Goal: Task Accomplishment & Management: Contribute content

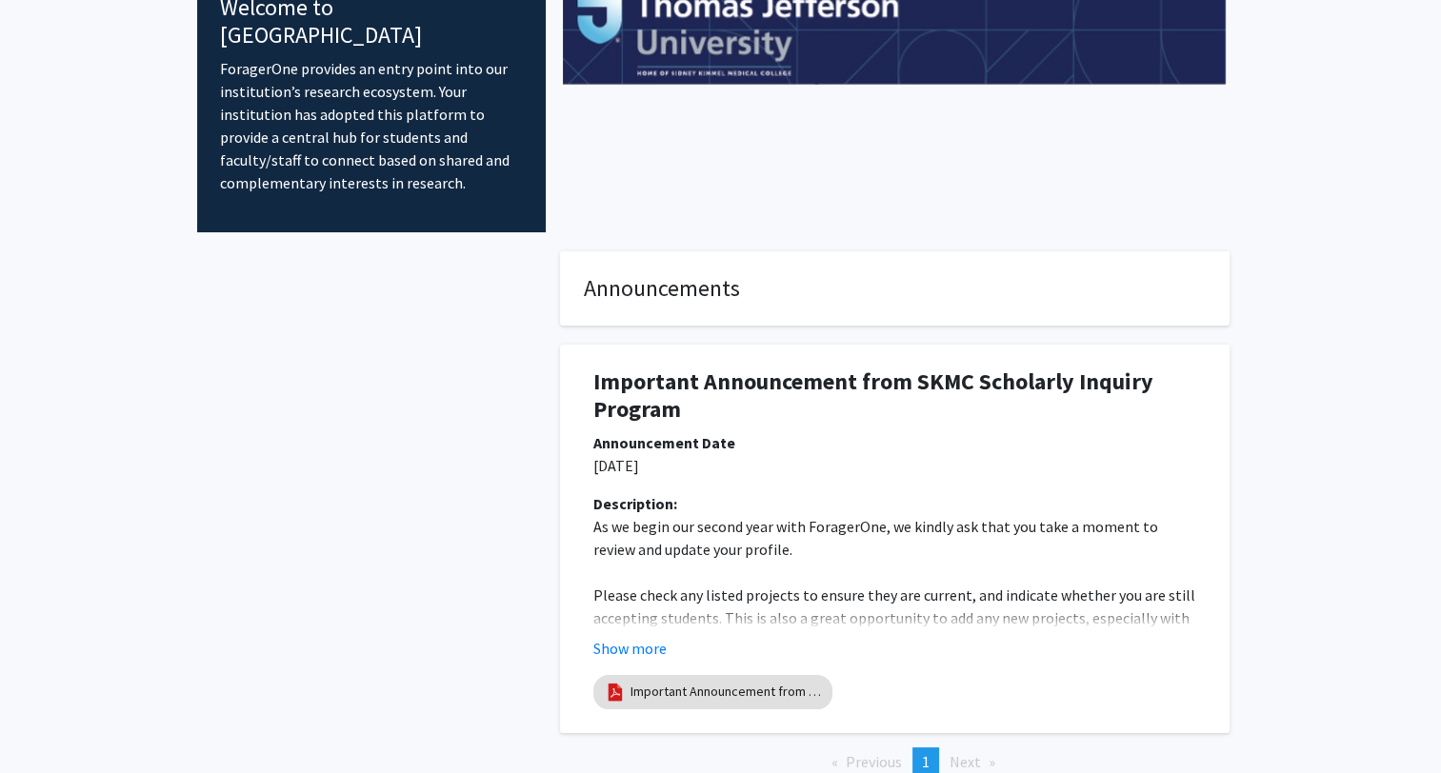
scroll to position [213, 0]
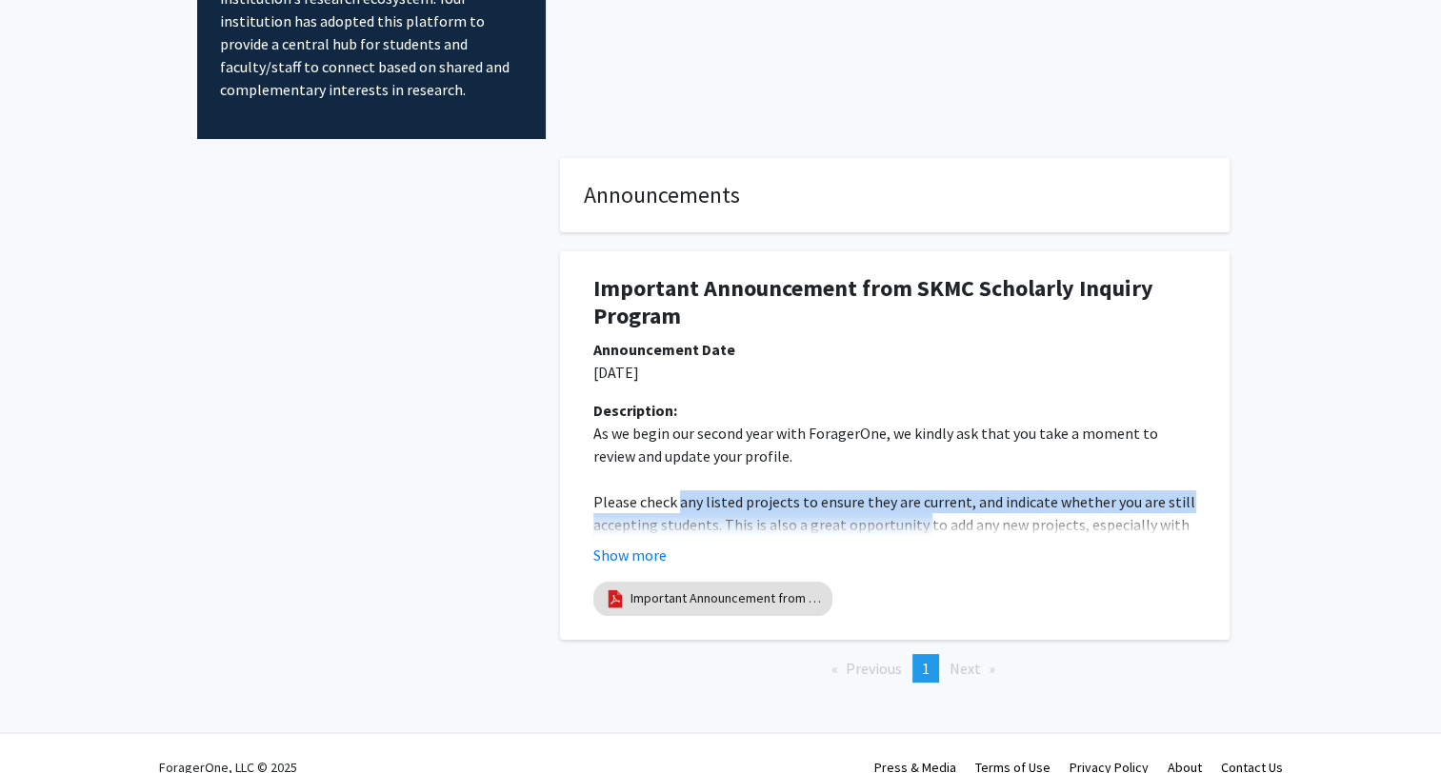
drag, startPoint x: 678, startPoint y: 474, endPoint x: 918, endPoint y: 499, distance: 241.3
click at [918, 499] on p "Please check any listed projects to ensure they are current, and indicate wheth…" at bounding box center [894, 524] width 603 height 69
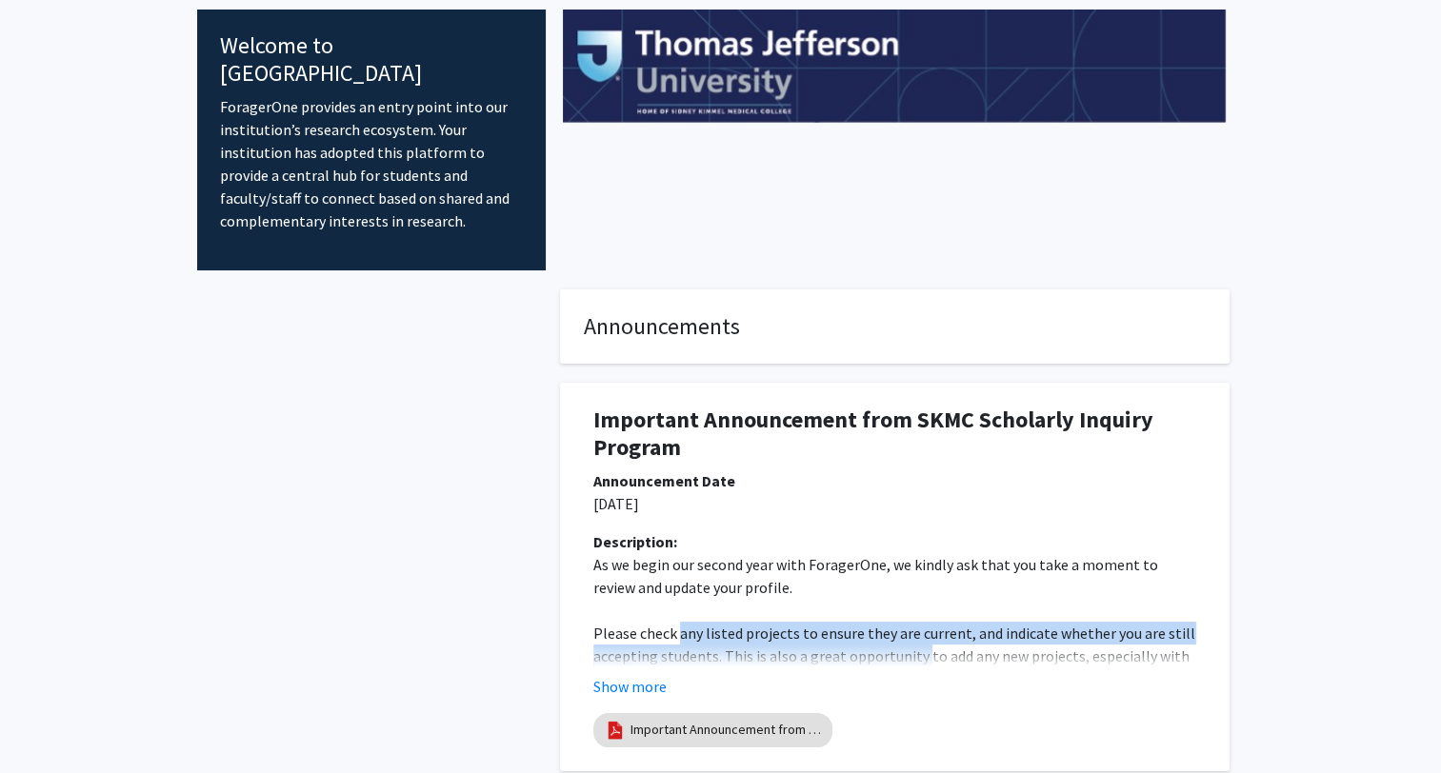
scroll to position [0, 0]
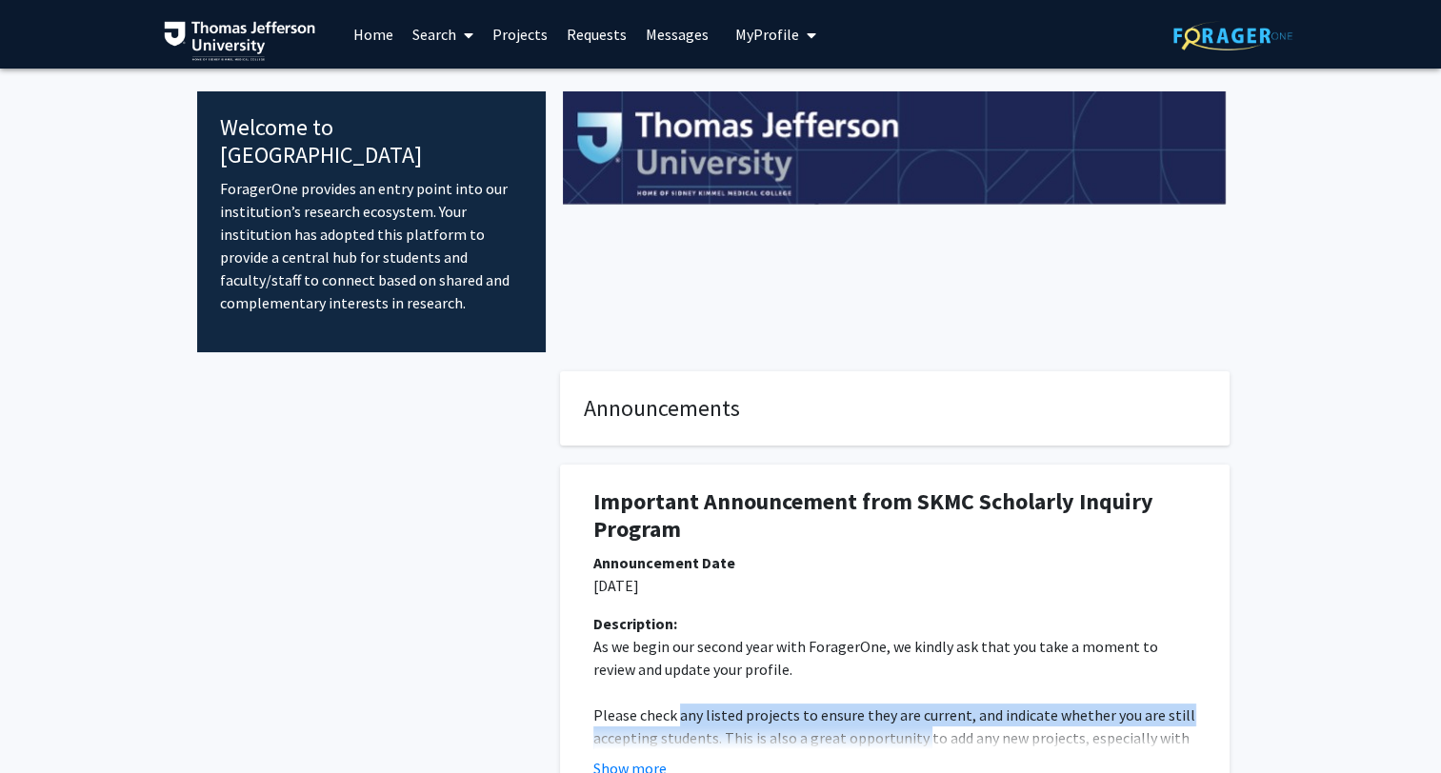
click at [522, 32] on link "Projects" at bounding box center [520, 34] width 74 height 67
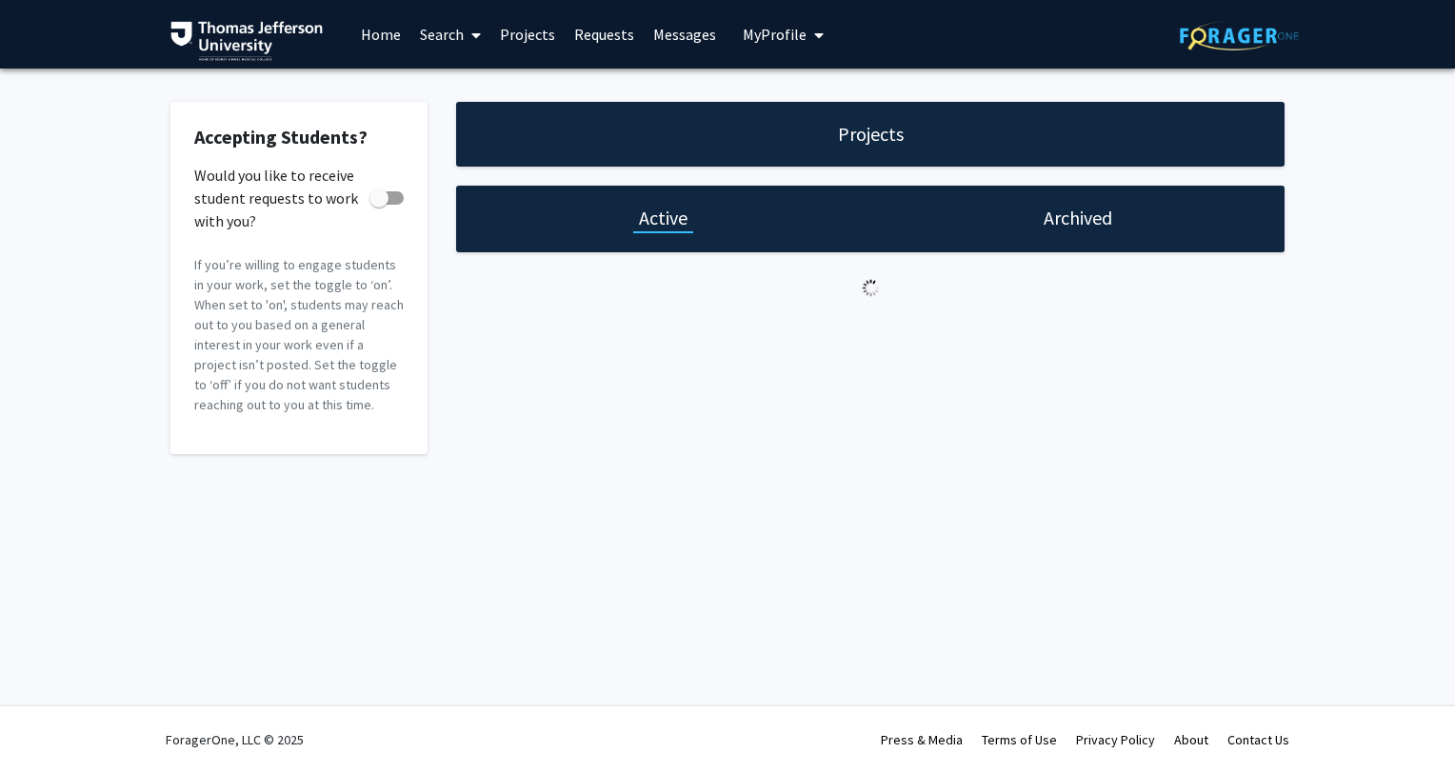
checkbox input "true"
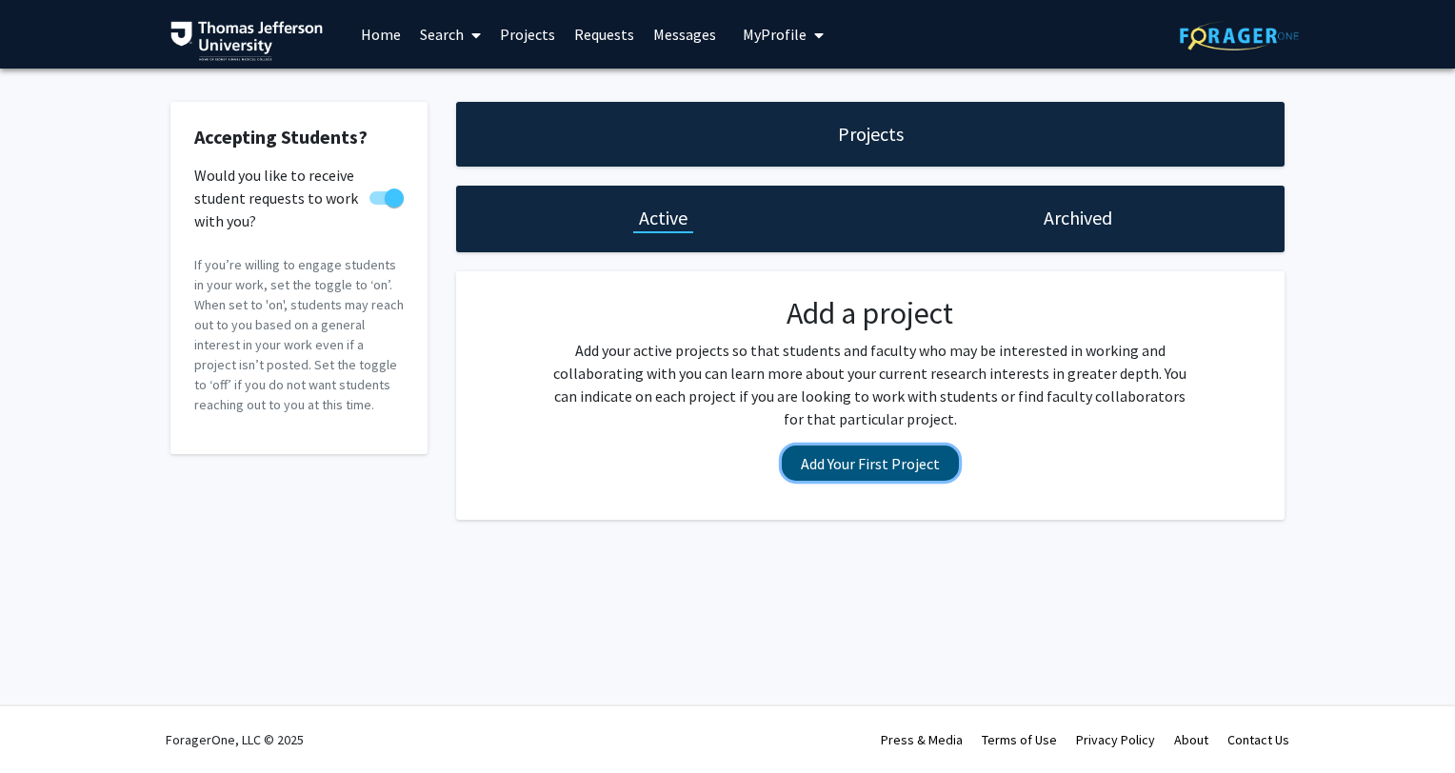
click at [900, 472] on button "Add Your First Project" at bounding box center [870, 463] width 177 height 35
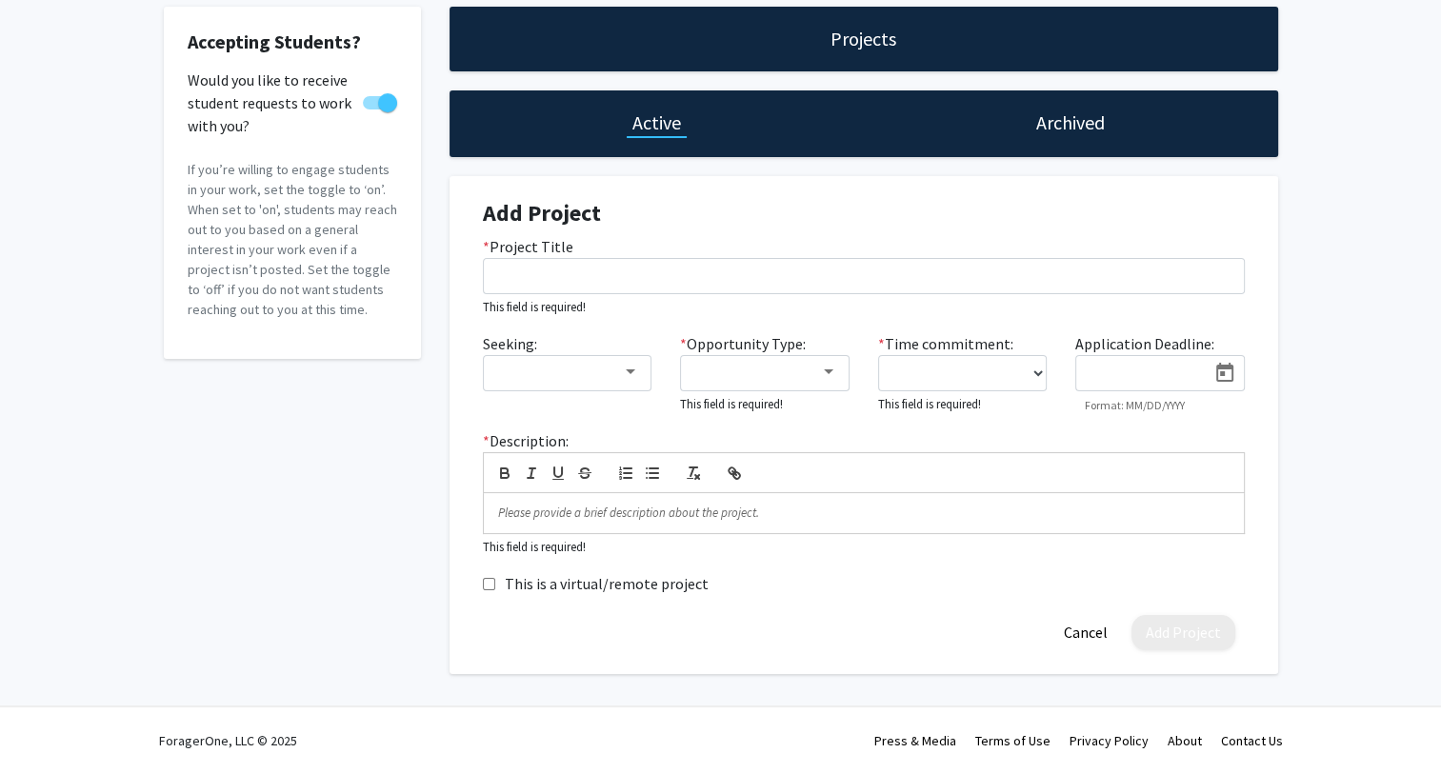
scroll to position [95, 0]
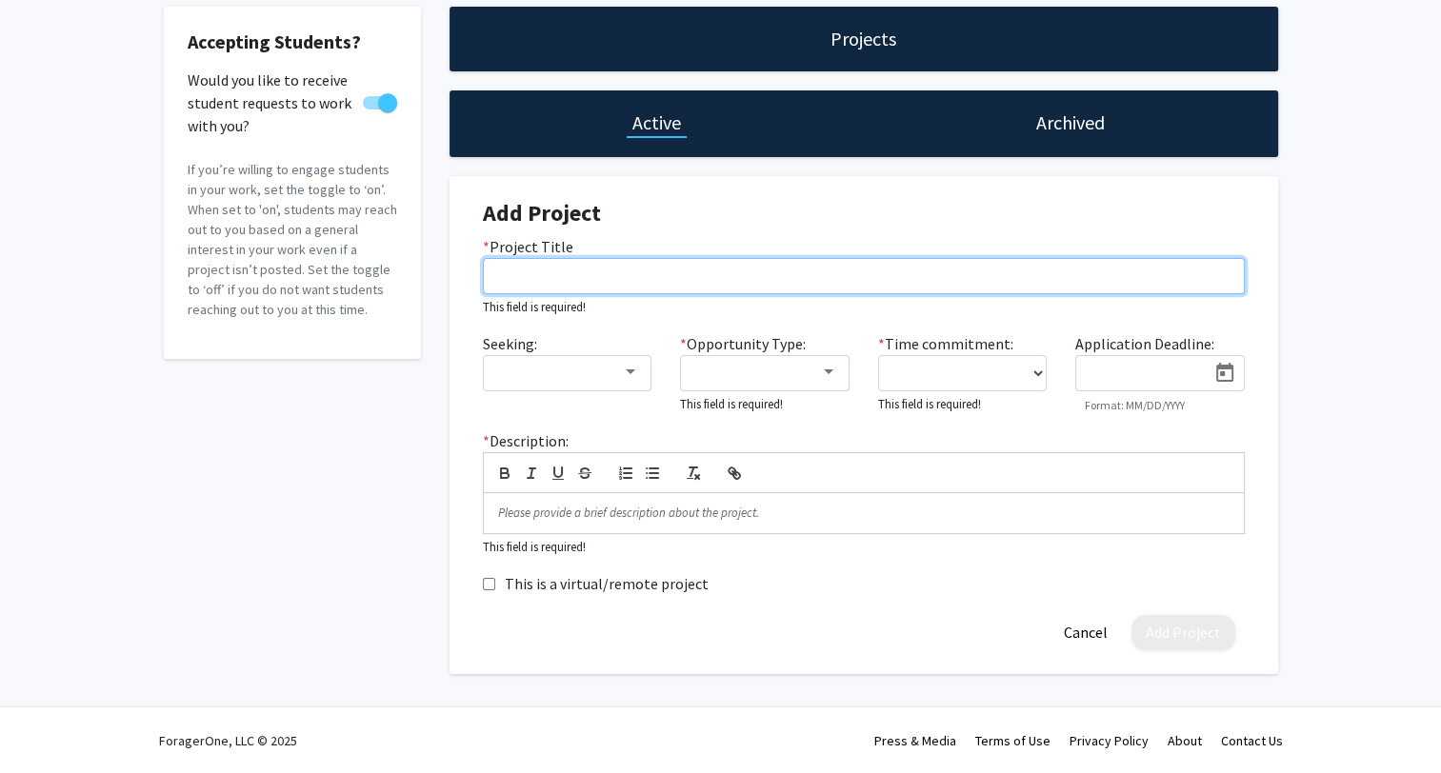
click at [587, 291] on input "* Project Title" at bounding box center [864, 276] width 762 height 36
paste input "Understanding Knowledge Retention in Interprofessional Education: An Item-Level…"
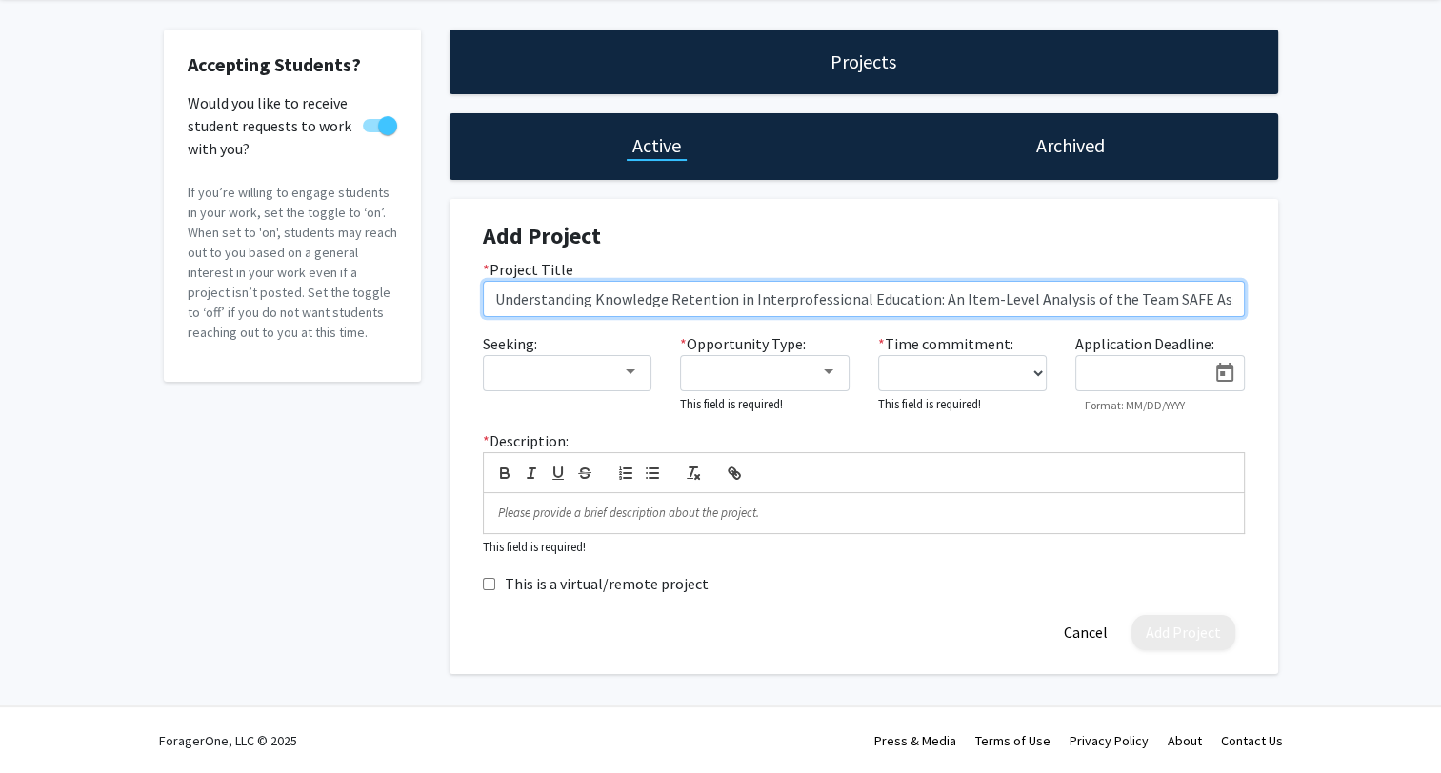
scroll to position [0, 30]
drag, startPoint x: 1234, startPoint y: 301, endPoint x: 1255, endPoint y: 297, distance: 21.3
click at [1255, 297] on div "* Project Title Understanding Knowledge Retention in Interprofessional Educatio…" at bounding box center [864, 287] width 790 height 59
type input "Understanding Knowledge Retention in Interprofessional Education: An Item-Level…"
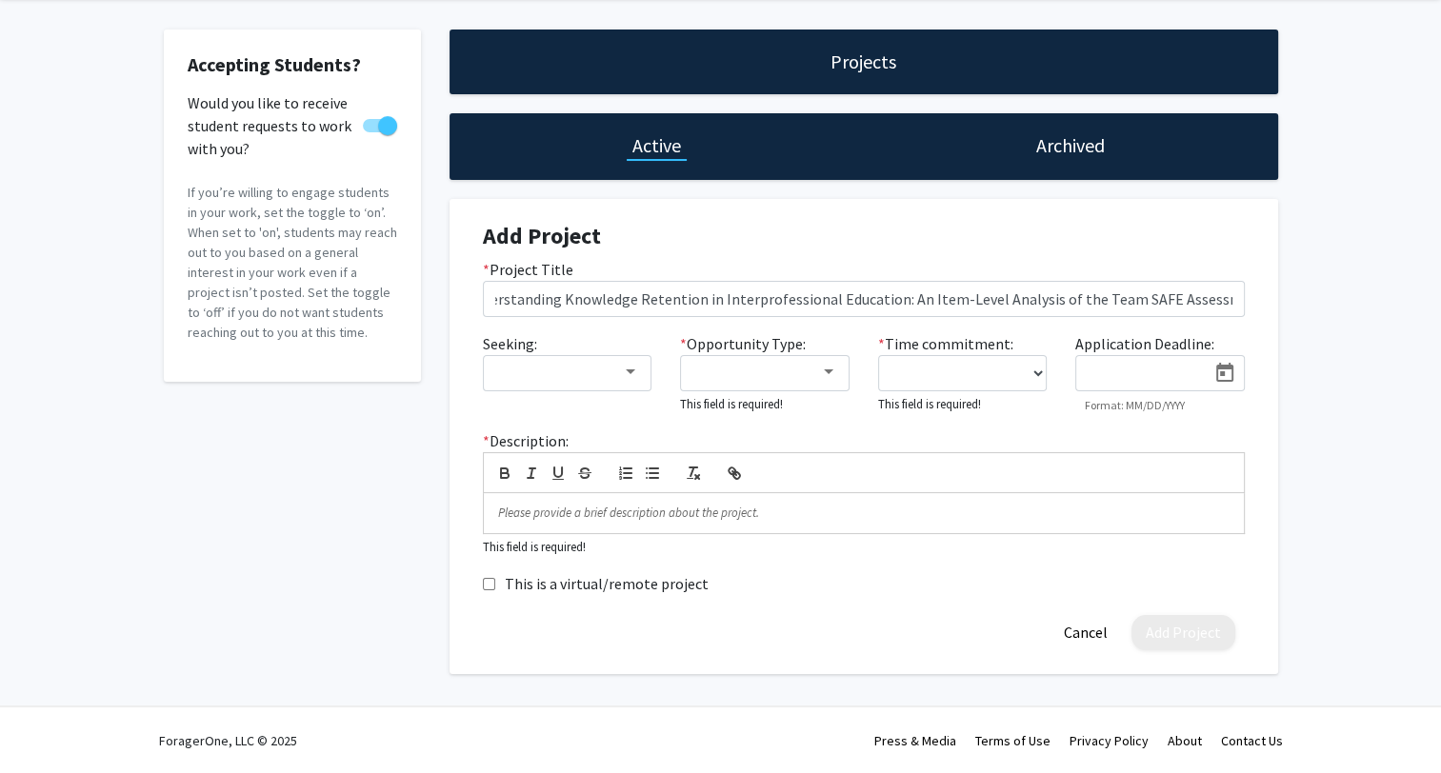
click at [606, 337] on div "Seeking:" at bounding box center [568, 373] width 198 height 82
click at [619, 371] on div at bounding box center [559, 372] width 128 height 23
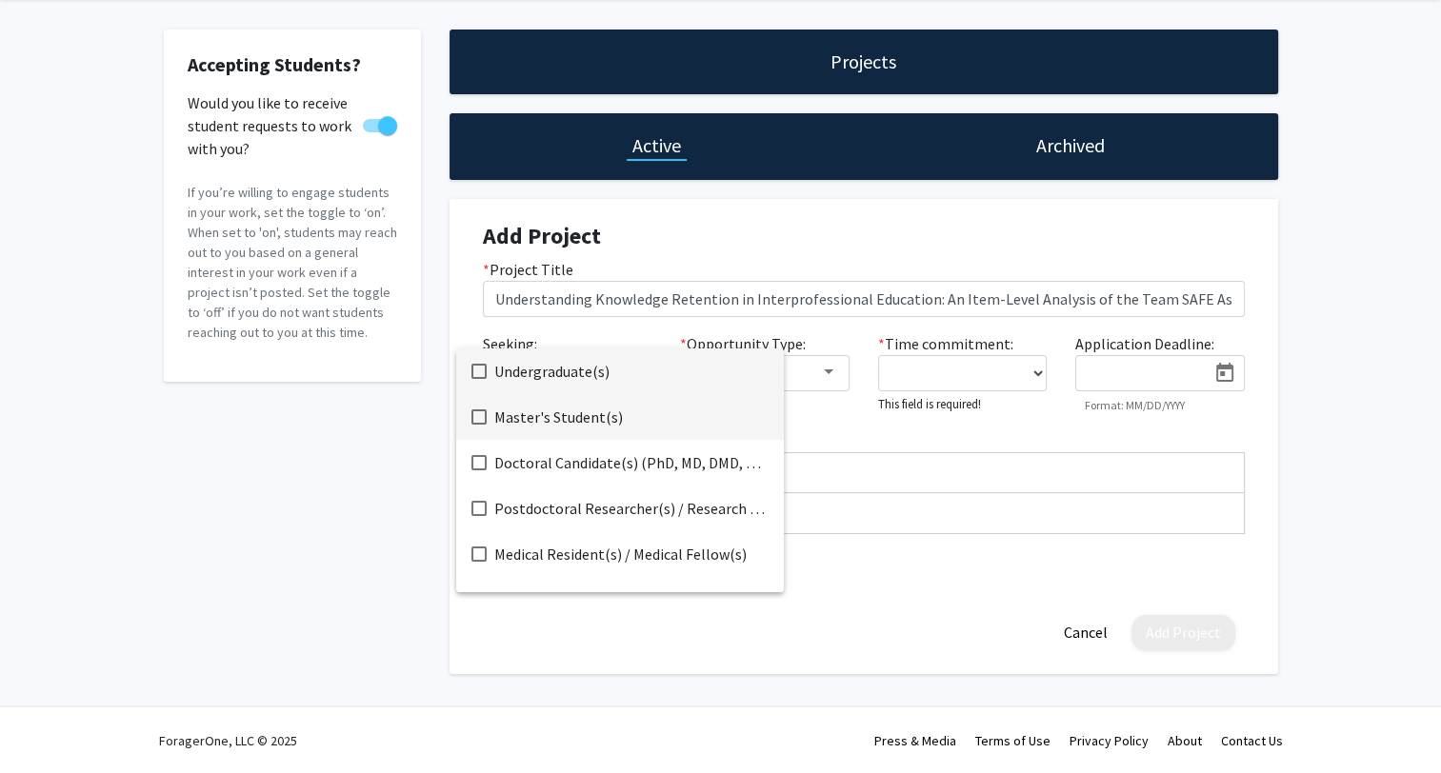
click at [482, 416] on mat-pseudo-checkbox at bounding box center [478, 417] width 15 height 15
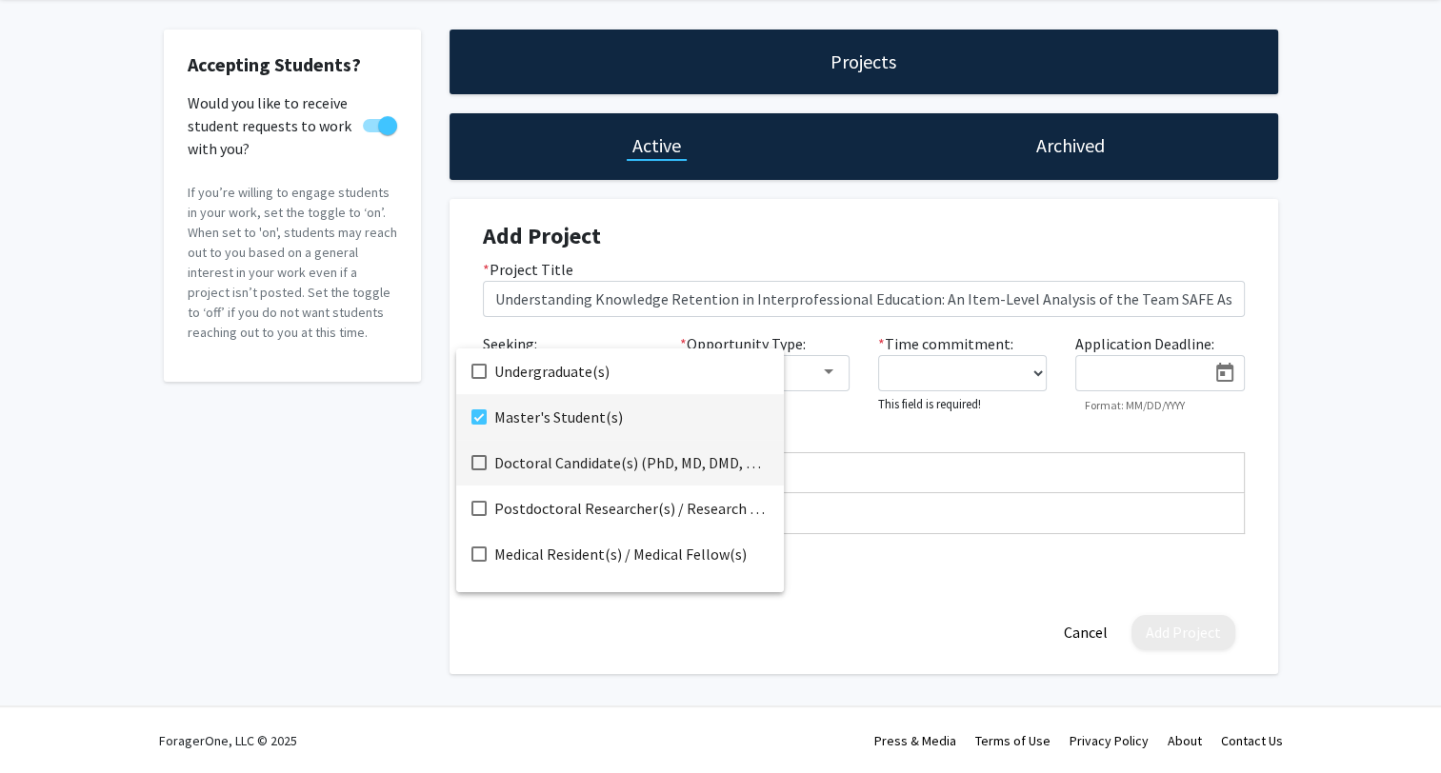
drag, startPoint x: 476, startPoint y: 457, endPoint x: 476, endPoint y: 473, distance: 16.2
click at [476, 457] on mat-pseudo-checkbox at bounding box center [478, 462] width 15 height 15
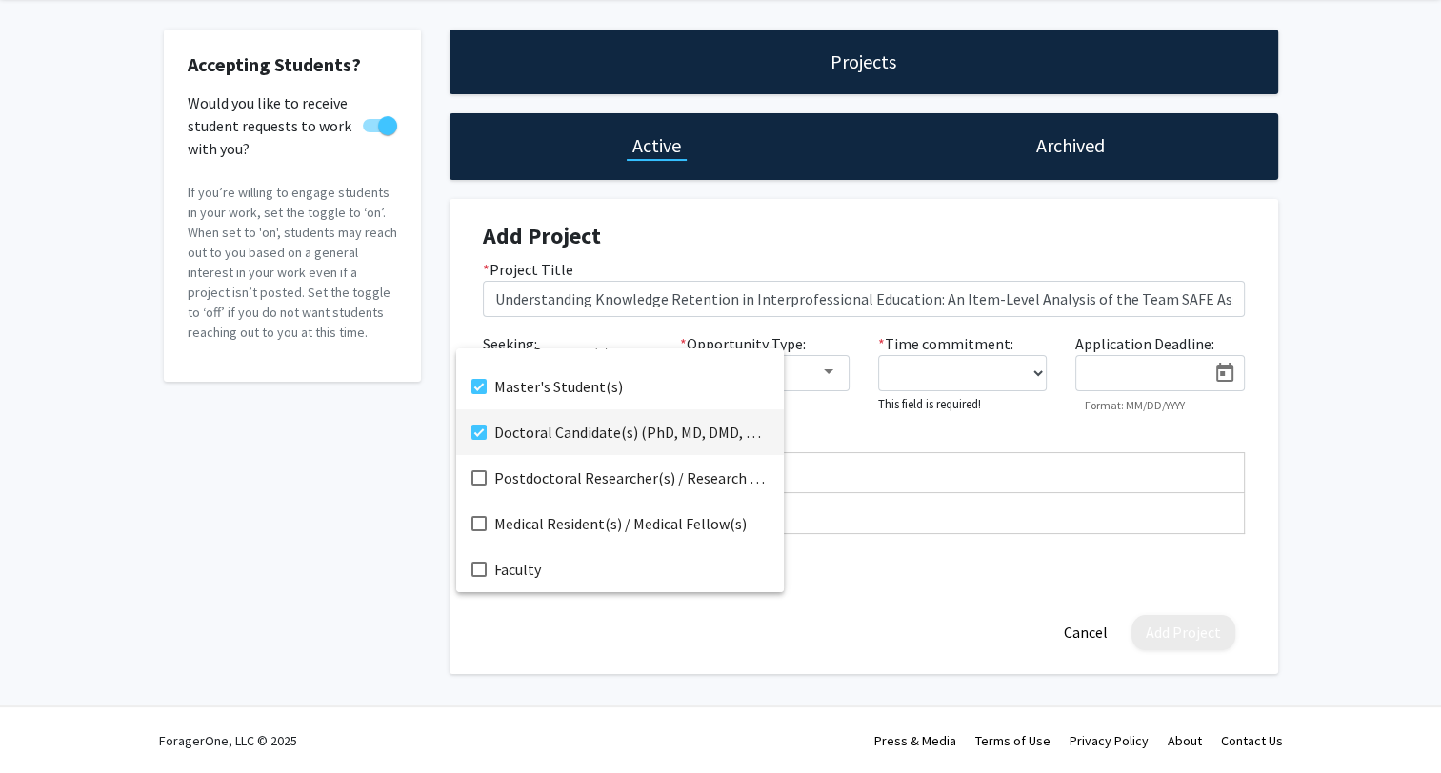
click at [949, 580] on div at bounding box center [720, 386] width 1441 height 773
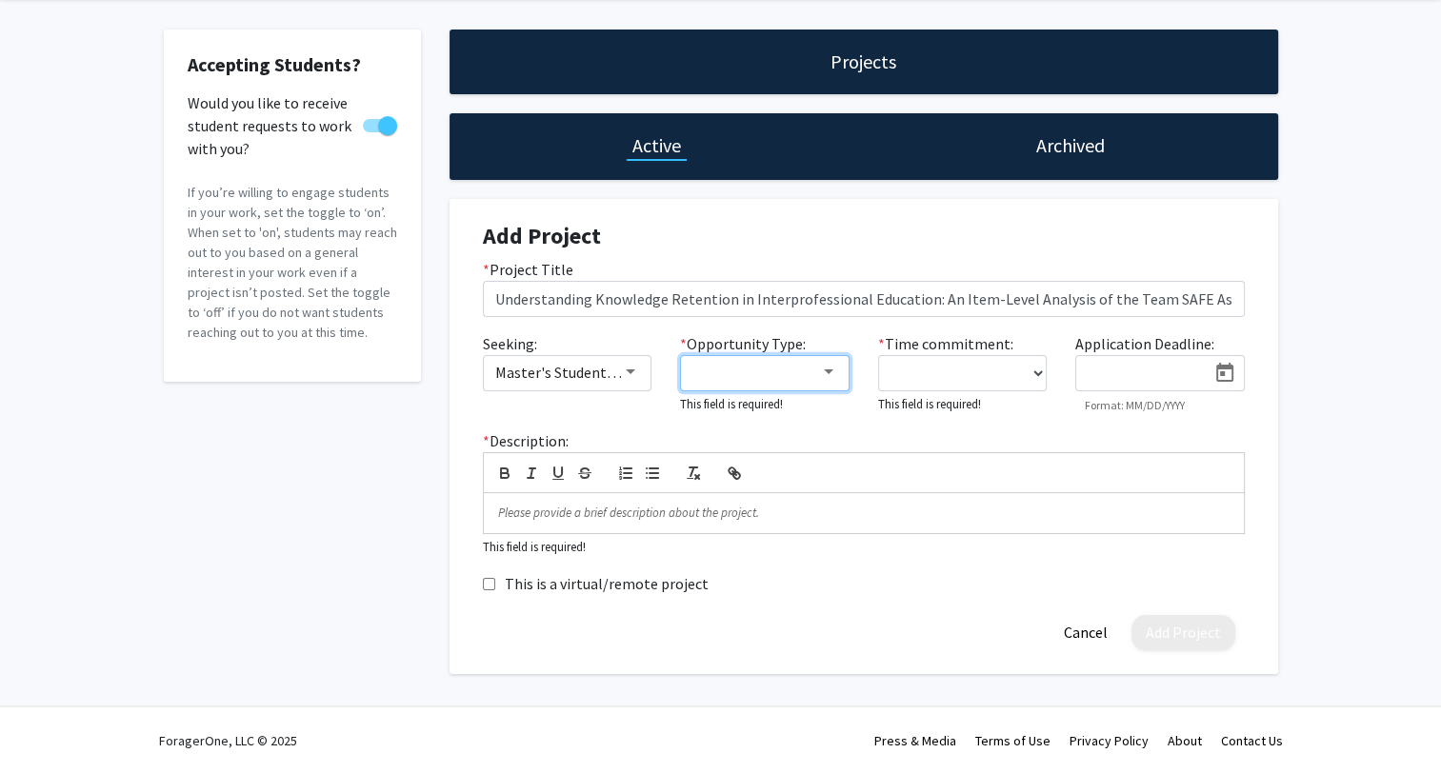
click at [792, 381] on div at bounding box center [756, 372] width 128 height 23
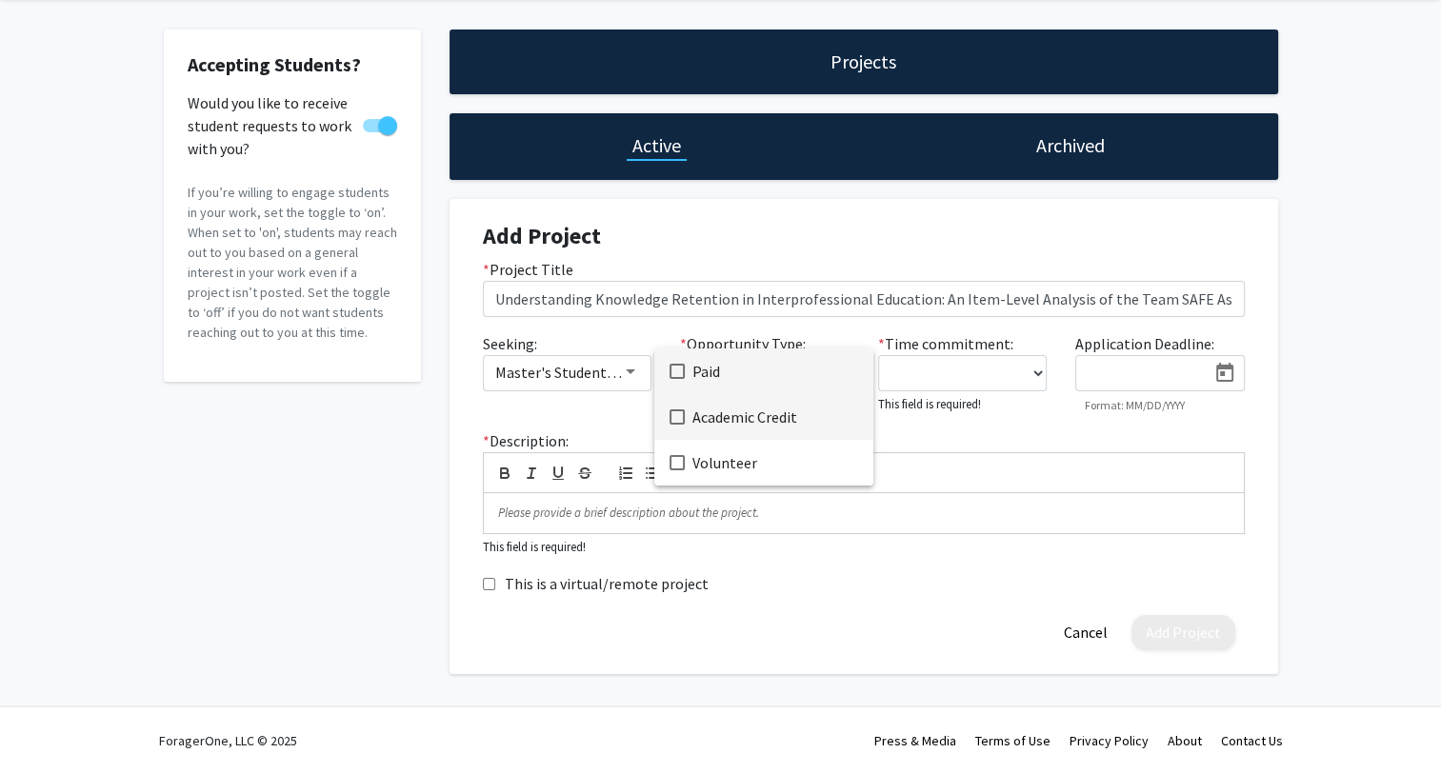
click at [789, 414] on span "Academic Credit" at bounding box center [775, 417] width 166 height 46
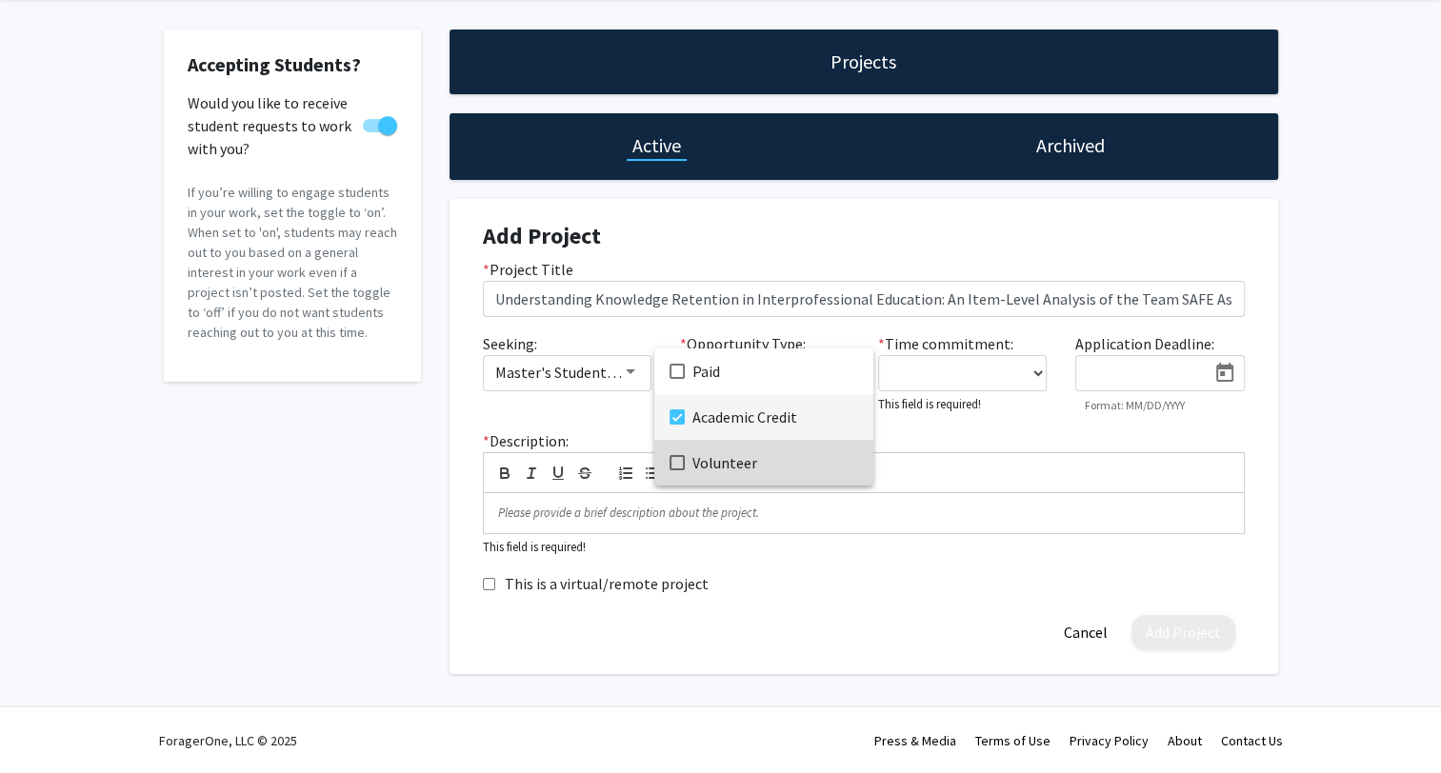
click at [819, 469] on span "Volunteer" at bounding box center [775, 463] width 166 height 46
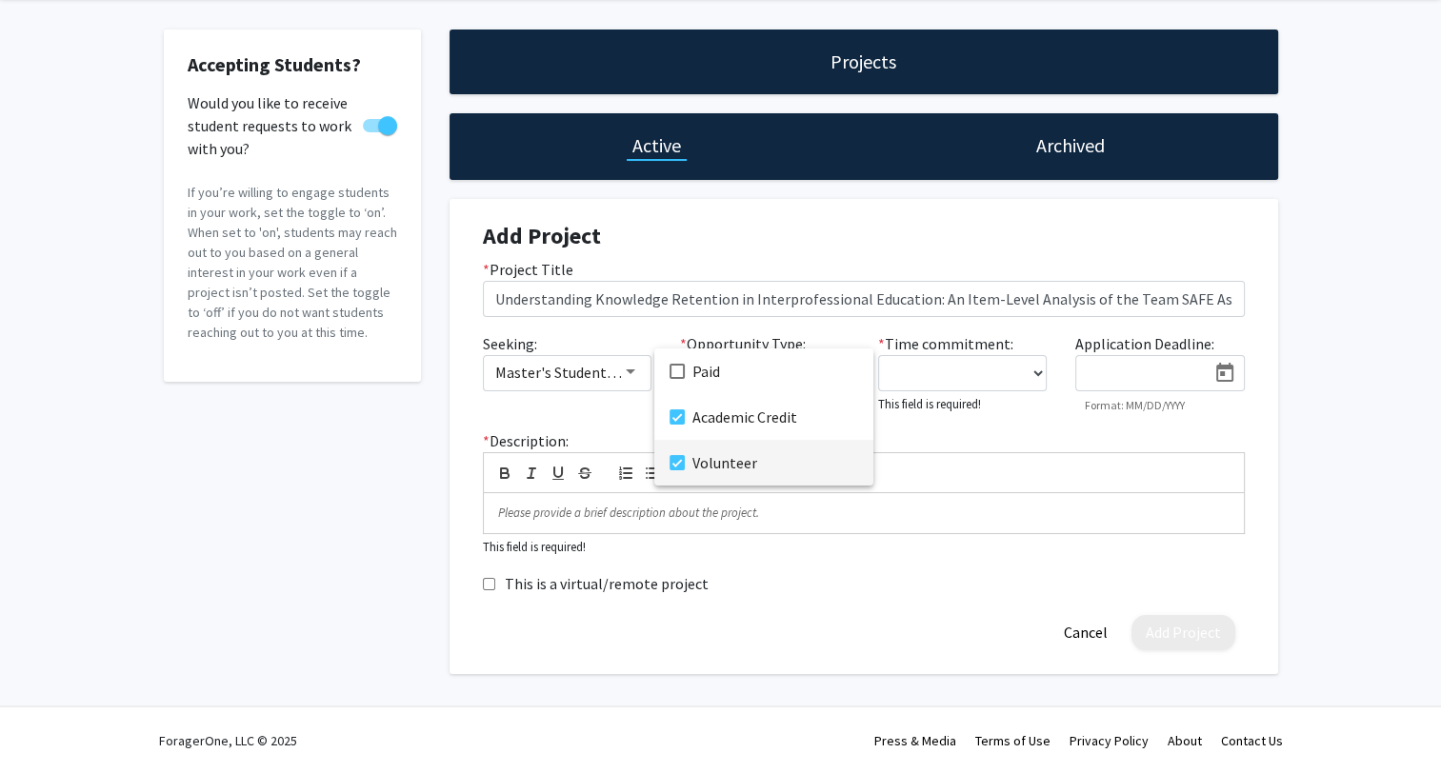
drag, startPoint x: 887, startPoint y: 622, endPoint x: 883, endPoint y: 596, distance: 26.0
click at [886, 622] on div at bounding box center [720, 386] width 1441 height 773
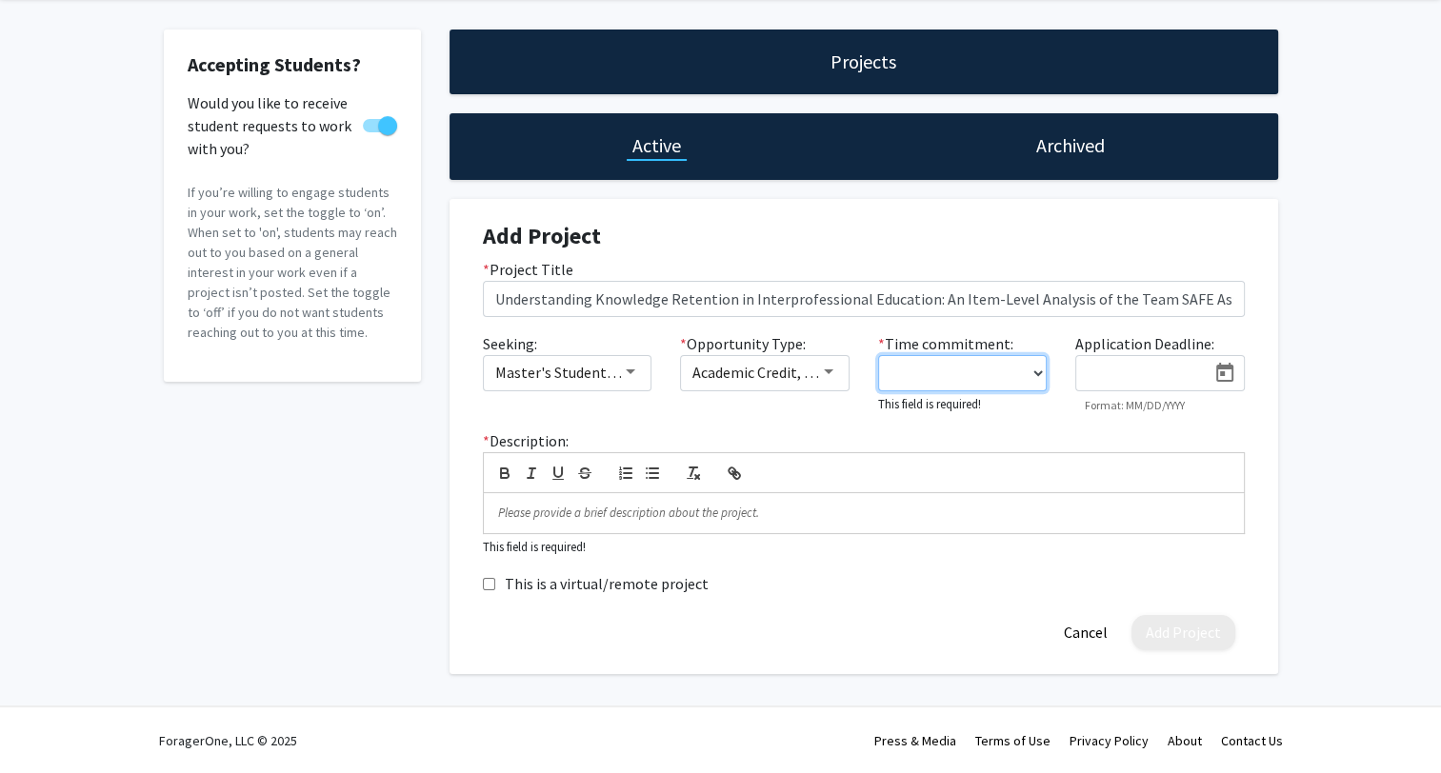
click at [1006, 375] on select "0 - 5 hours/week 5 - 10 hours/week 10 - 15 hours/week 15 - 20 hours/week 20 - 3…" at bounding box center [963, 373] width 170 height 36
click at [753, 615] on div "Add Project Cancel" at bounding box center [864, 632] width 790 height 35
click at [989, 370] on select "0 - 5 hours/week 5 - 10 hours/week 10 - 15 hours/week 15 - 20 hours/week 20 - 3…" at bounding box center [963, 373] width 170 height 36
select select "0 - 5"
click at [878, 356] on select "0 - 5 hours/week 5 - 10 hours/week 10 - 15 hours/week 15 - 20 hours/week 20 - 3…" at bounding box center [963, 373] width 170 height 36
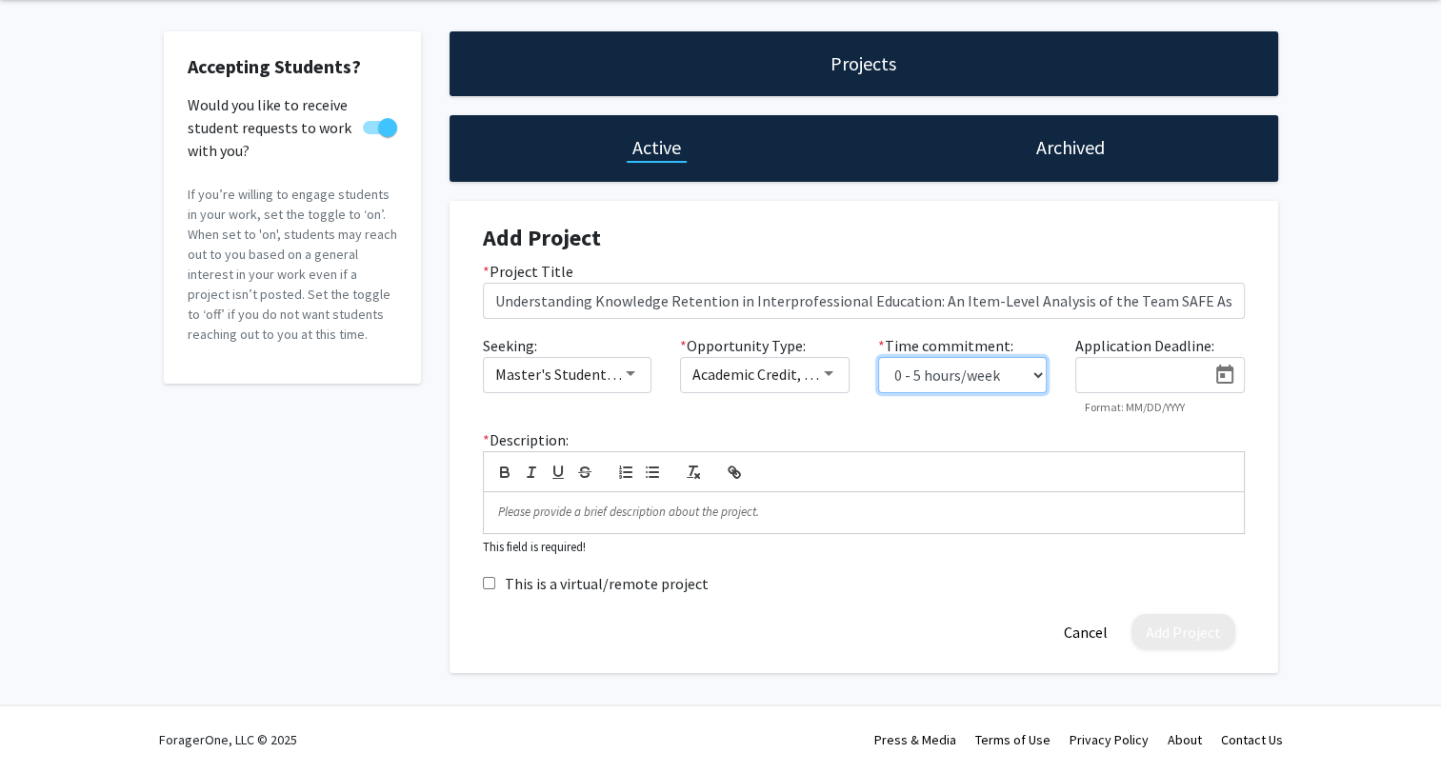
scroll to position [70, 0]
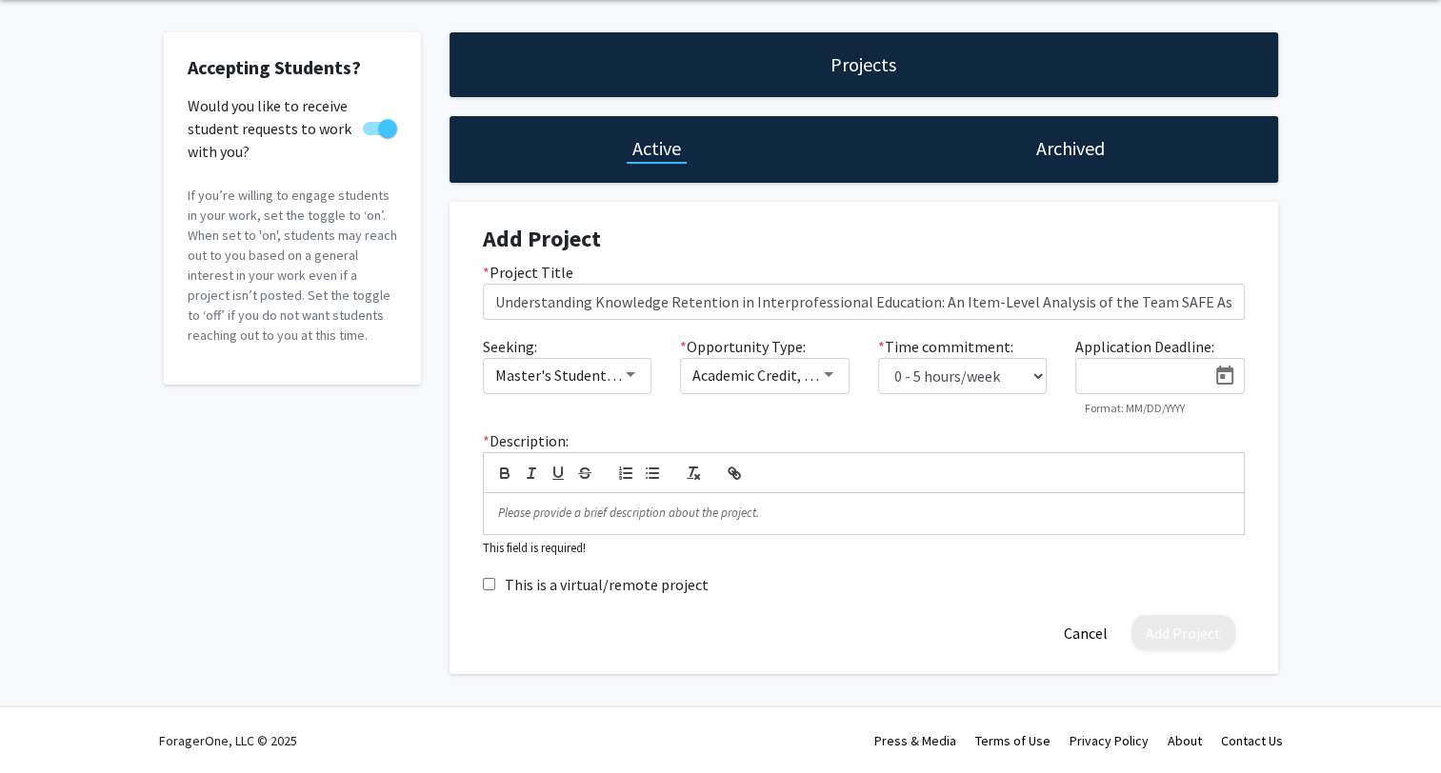
click at [1229, 374] on icon "Open calendar" at bounding box center [1224, 376] width 23 height 23
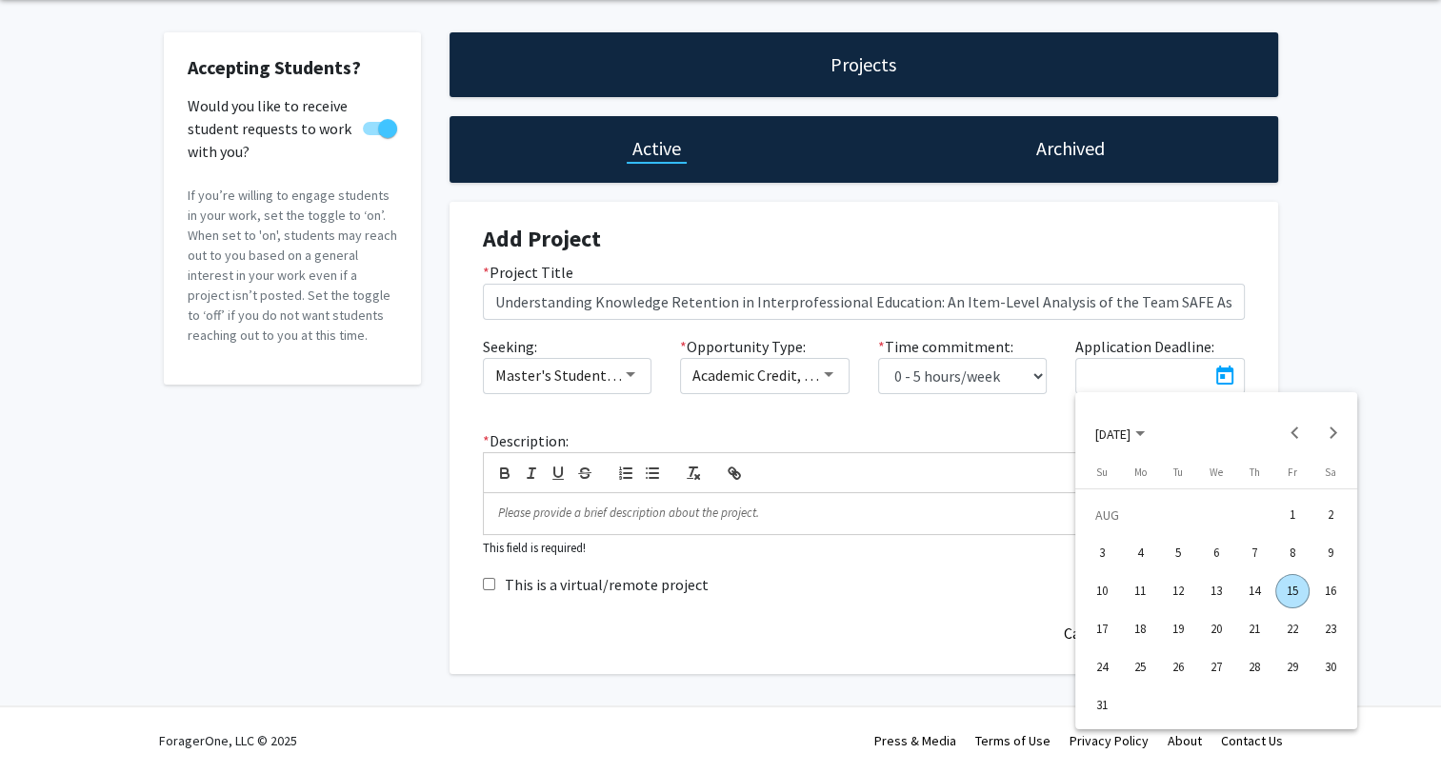
click at [1391, 344] on div at bounding box center [720, 386] width 1441 height 773
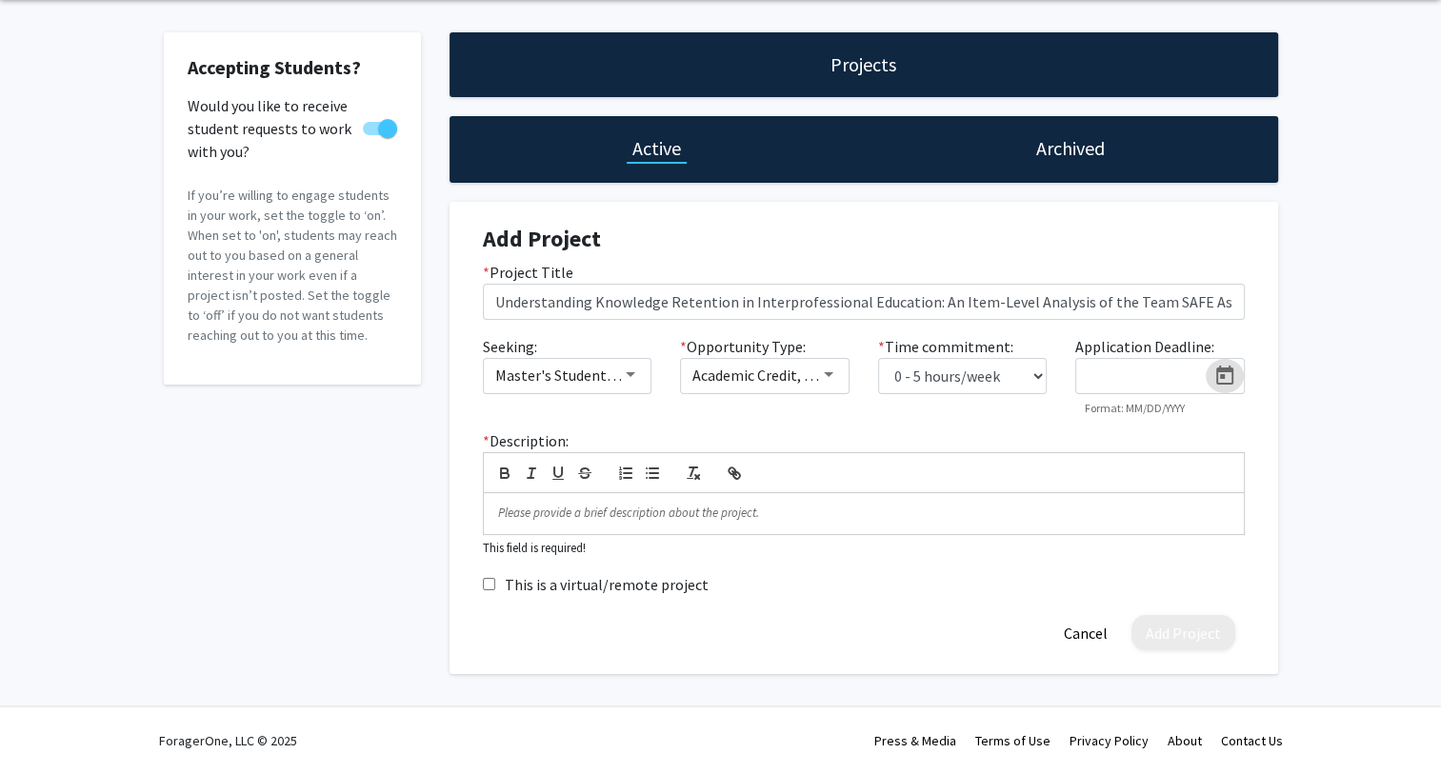
click at [1300, 378] on div "Accepting Students? Would you like to receive student requests to work with you…" at bounding box center [720, 358] width 1441 height 718
click at [629, 510] on p at bounding box center [863, 513] width 731 height 17
paste div
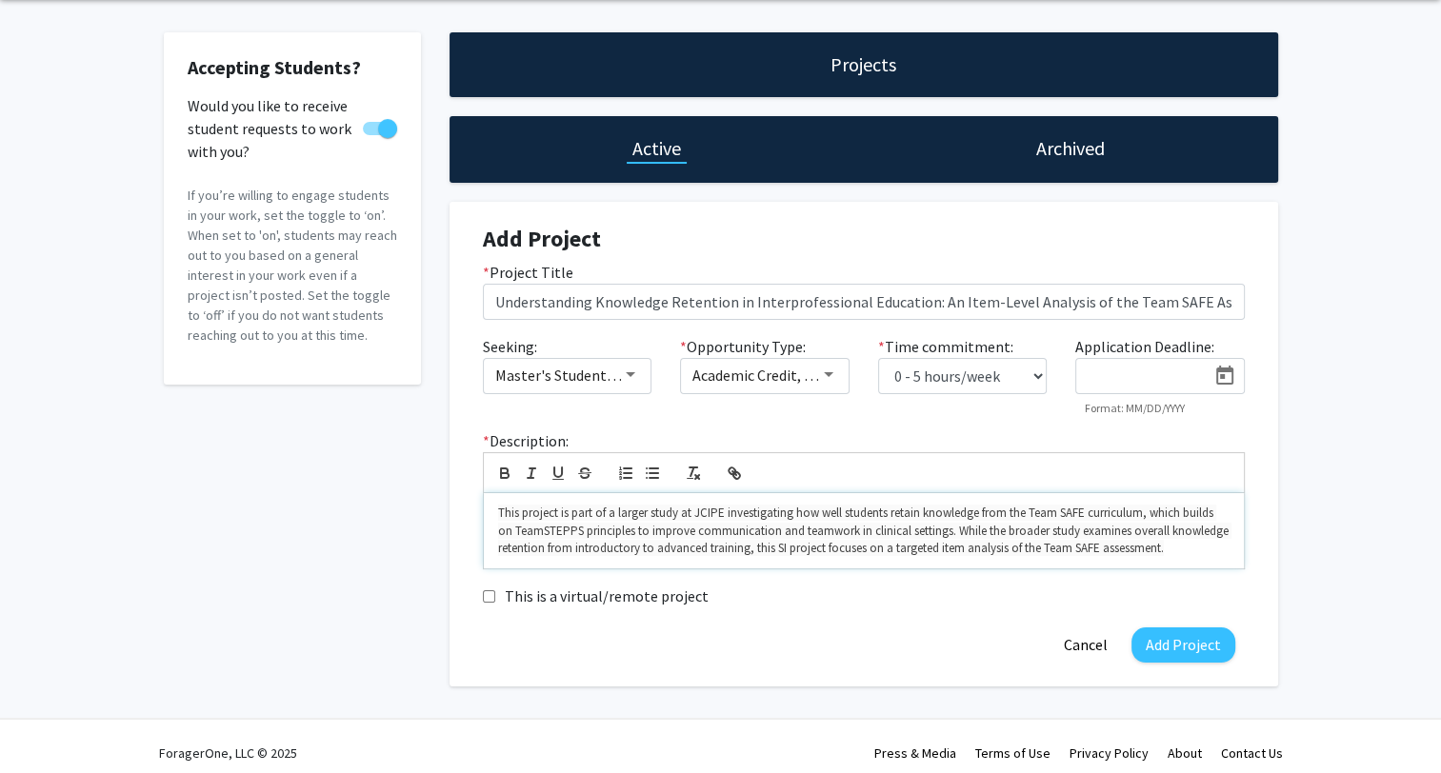
click at [495, 508] on div "This project is part of a larger study at JCIPE investigating how well students…" at bounding box center [864, 530] width 760 height 75
click at [499, 509] on p "This project is part of a larger study at JCIPE investigating how well students…" at bounding box center [863, 531] width 731 height 52
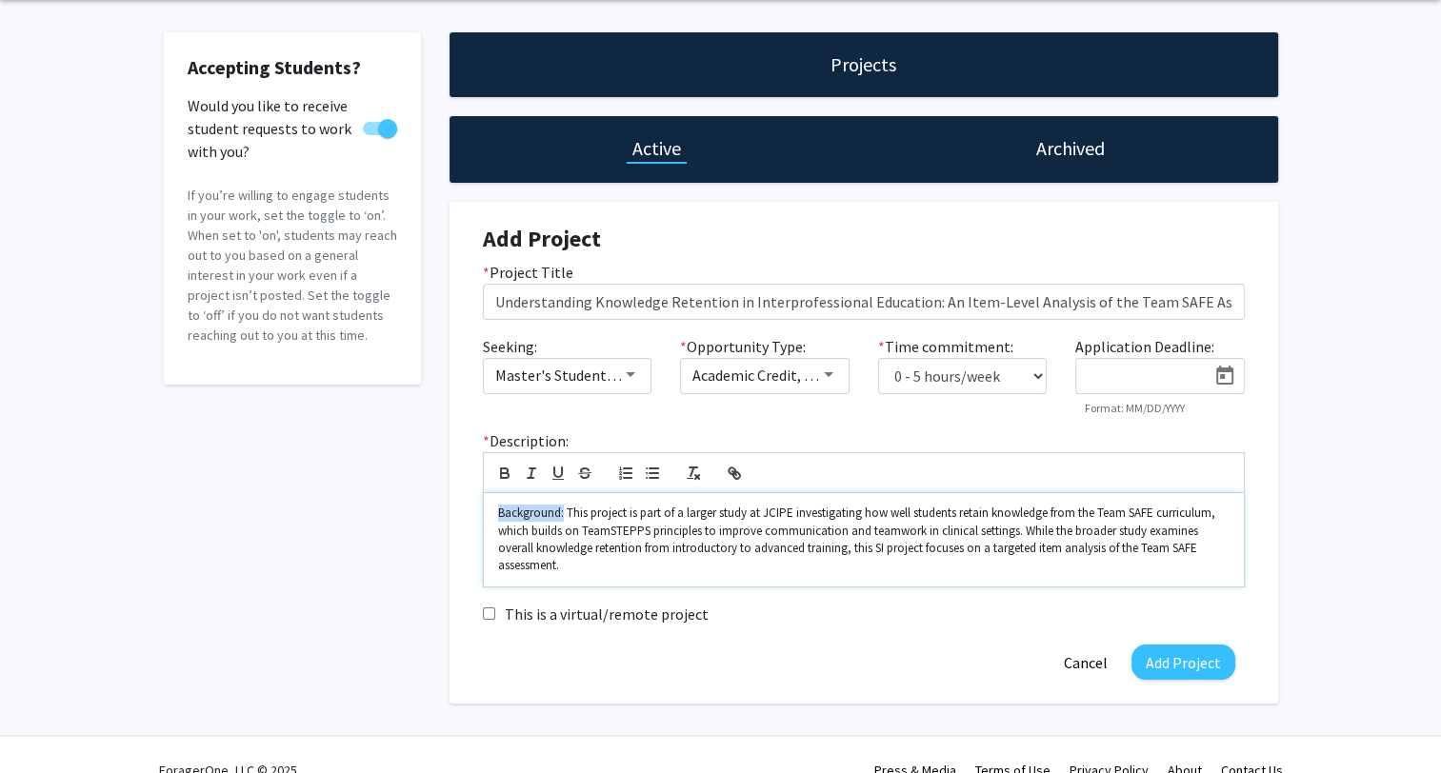
drag, startPoint x: 495, startPoint y: 509, endPoint x: 562, endPoint y: 514, distance: 66.9
click at [562, 514] on div "Background: This project is part of a larger study at JCIPE investigating how w…" at bounding box center [864, 539] width 760 height 93
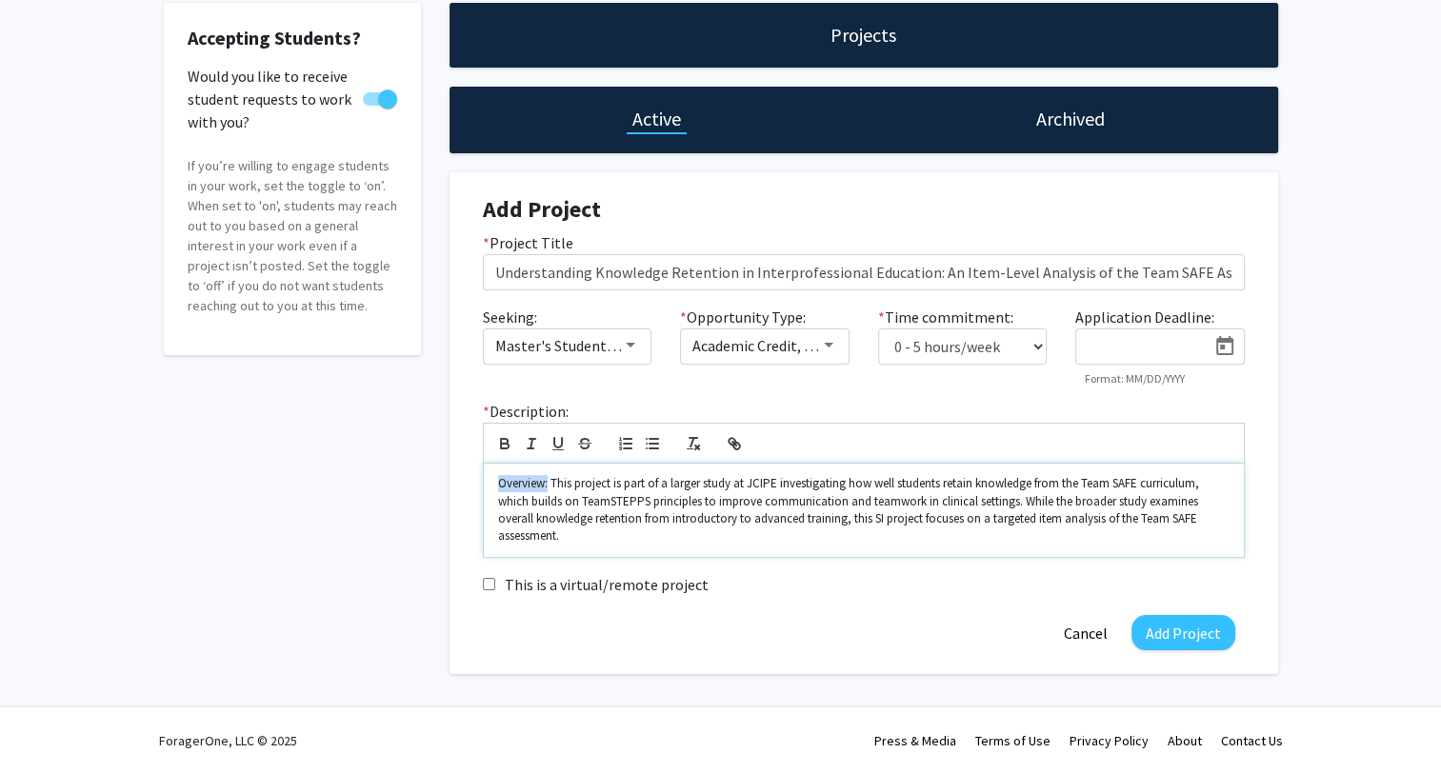
drag, startPoint x: 549, startPoint y: 484, endPoint x: 482, endPoint y: 480, distance: 66.8
click at [483, 480] on div "Overview: This project is part of a larger study at JCIPE investigating how wel…" at bounding box center [864, 511] width 762 height 94
click at [576, 480] on p "Overview: This project is part of a larger study at JCIPE investigating how wel…" at bounding box center [863, 510] width 731 height 70
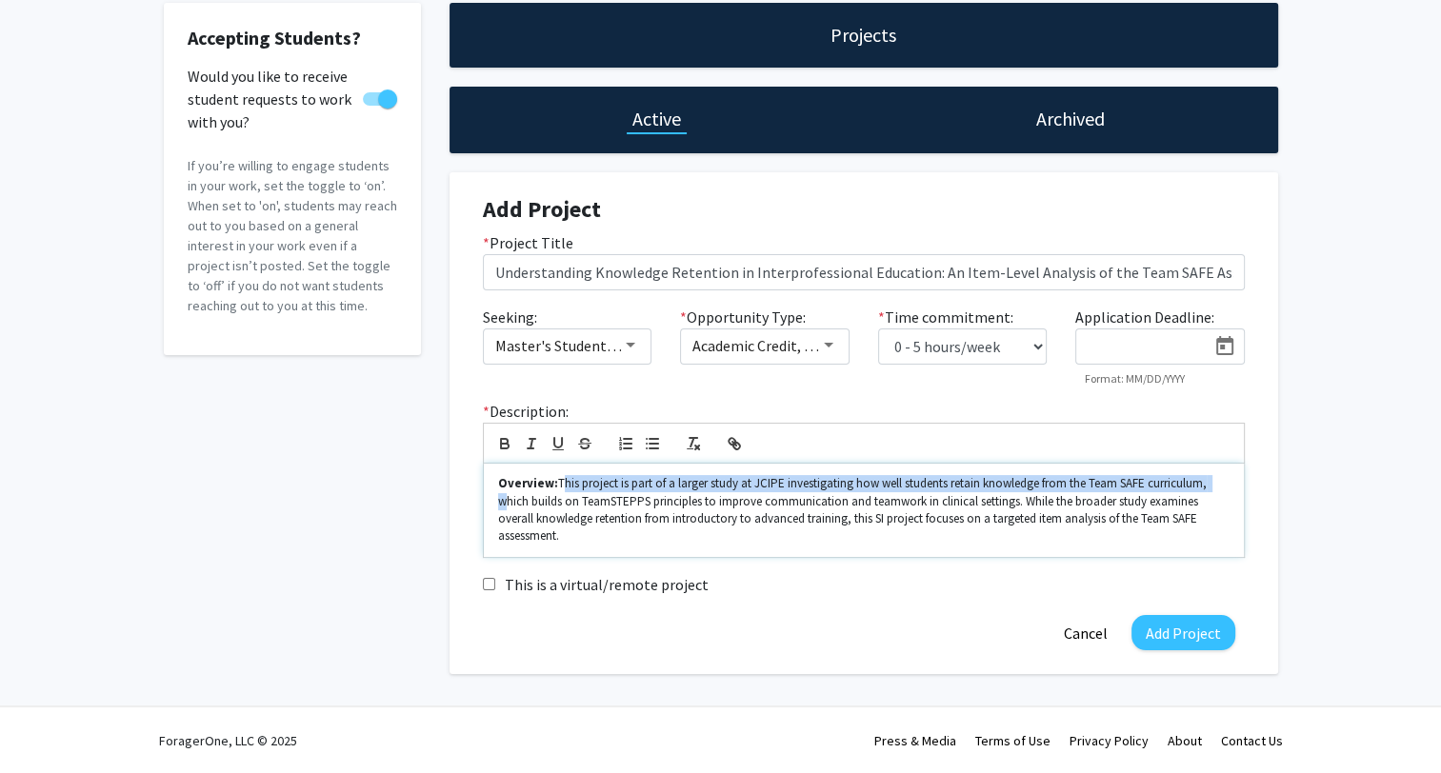
drag, startPoint x: 557, startPoint y: 484, endPoint x: 1224, endPoint y: 488, distance: 666.7
click at [1224, 488] on p "Overview: This project is part of a larger study at JCIPE investigating how wel…" at bounding box center [863, 510] width 731 height 70
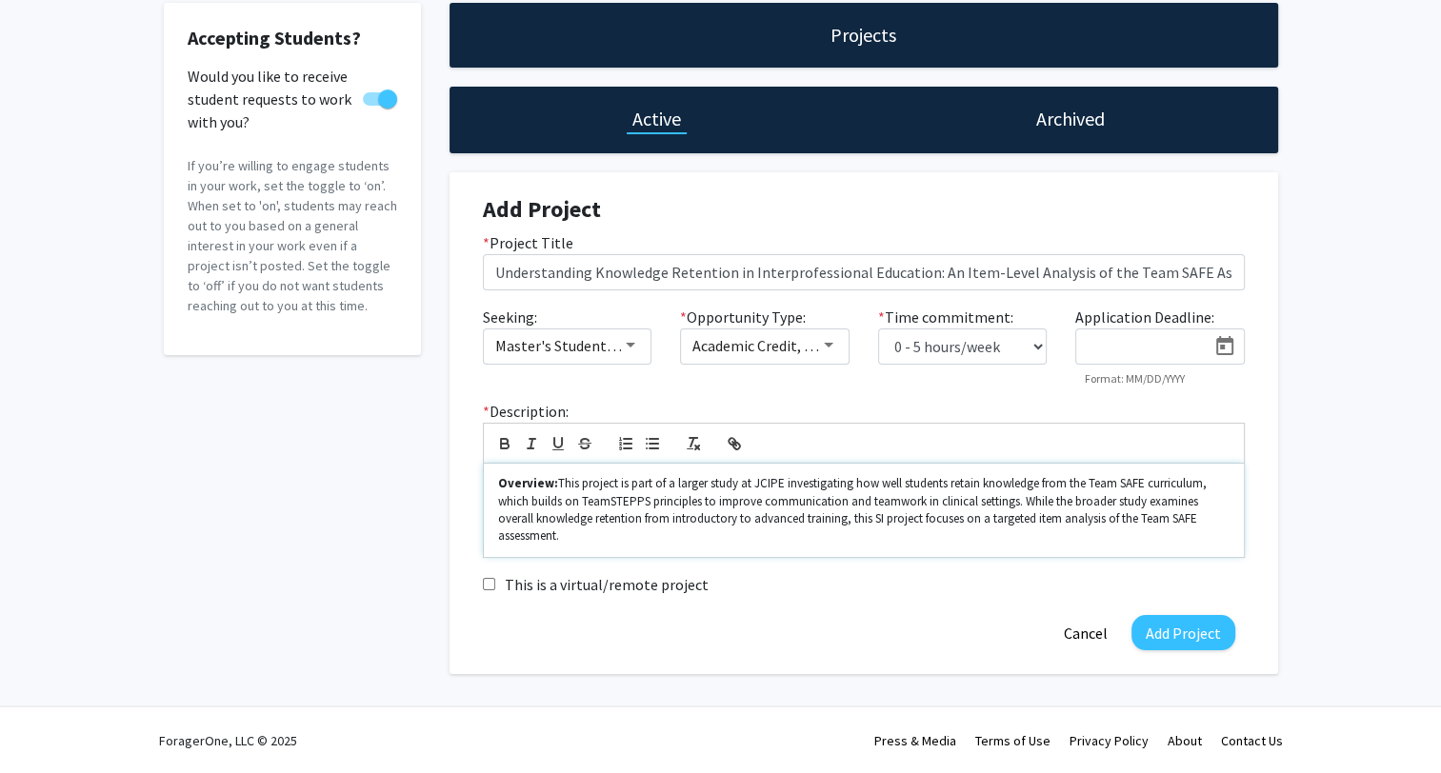
drag, startPoint x: 655, startPoint y: 524, endPoint x: 618, endPoint y: 523, distance: 37.2
click at [654, 523] on p "Overview: This project is part of a larger study at JCIPE investigating how wel…" at bounding box center [863, 510] width 731 height 70
click at [499, 488] on strong "Overview:" at bounding box center [528, 483] width 60 height 16
drag, startPoint x: 949, startPoint y: 482, endPoint x: 1216, endPoint y: 481, distance: 267.6
click at [1216, 481] on p "Overview: This project is part of a larger study at JCIPE investigating how wel…" at bounding box center [863, 510] width 731 height 70
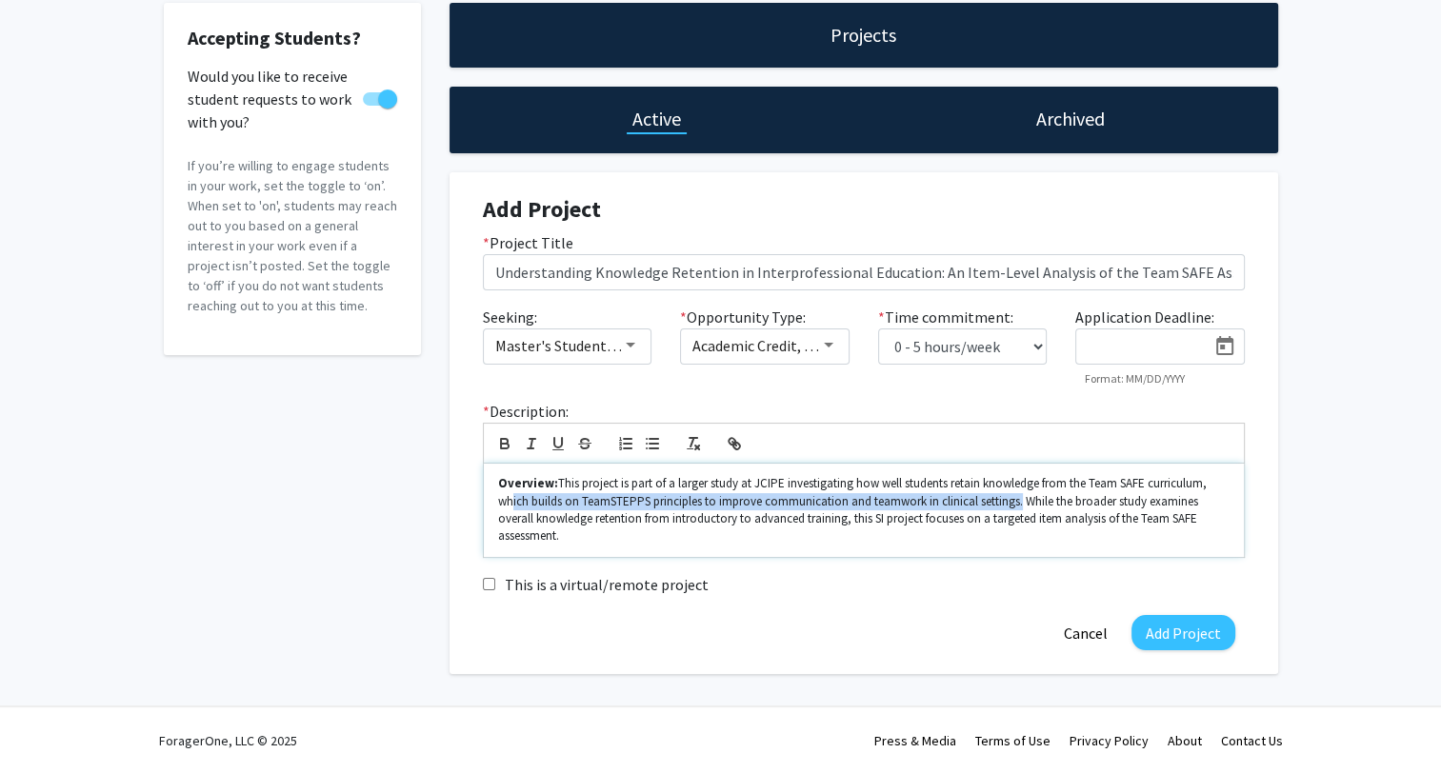
drag, startPoint x: 507, startPoint y: 502, endPoint x: 1017, endPoint y: 505, distance: 510.5
click at [1017, 505] on p "Overview: This project is part of a larger study at JCIPE investigating how wel…" at bounding box center [863, 510] width 731 height 70
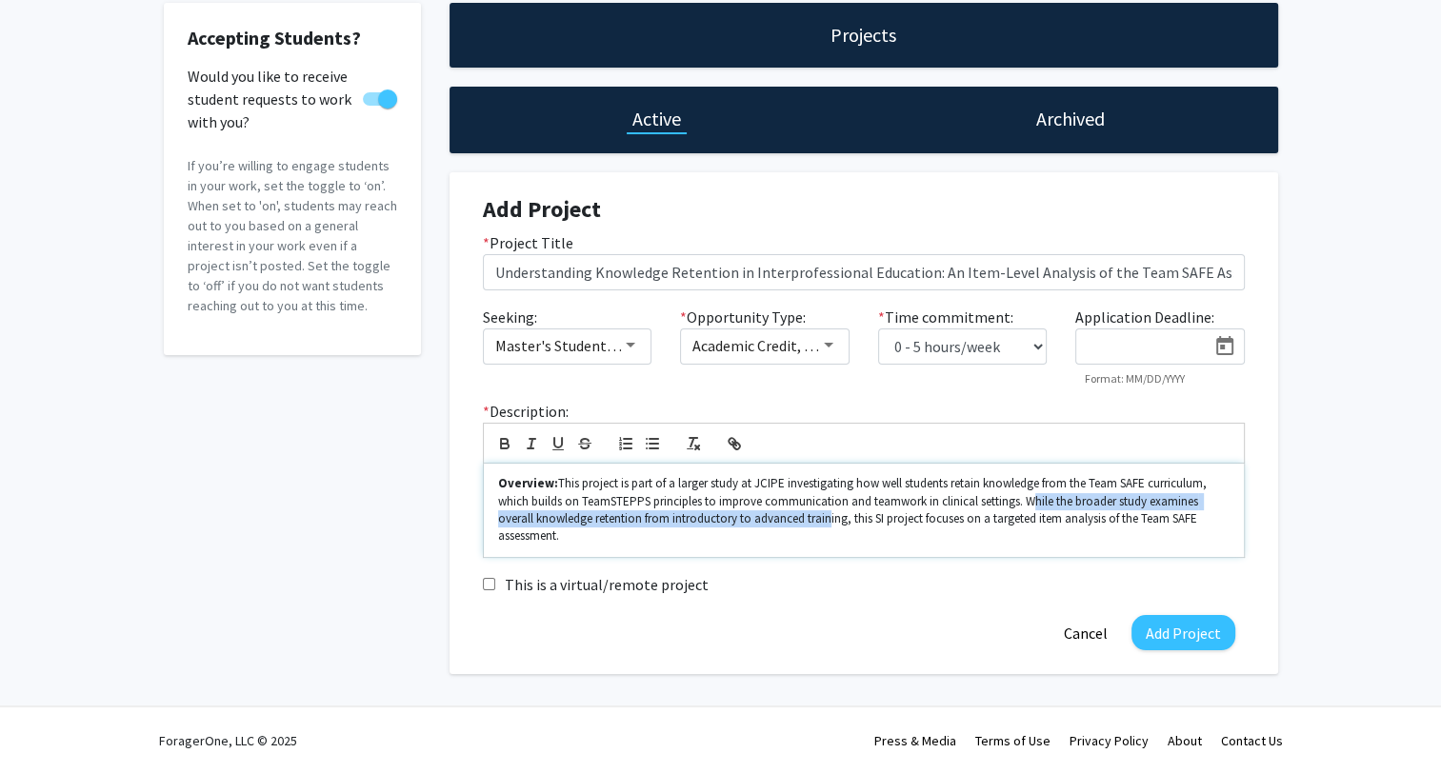
drag, startPoint x: 1024, startPoint y: 499, endPoint x: 834, endPoint y: 514, distance: 190.1
click at [834, 514] on p "Overview: This project is part of a larger study at JCIPE investigating how wel…" at bounding box center [863, 510] width 731 height 70
click at [926, 520] on p "Overview: This project is part of a larger study at JCIPE investigating how wel…" at bounding box center [863, 510] width 731 height 70
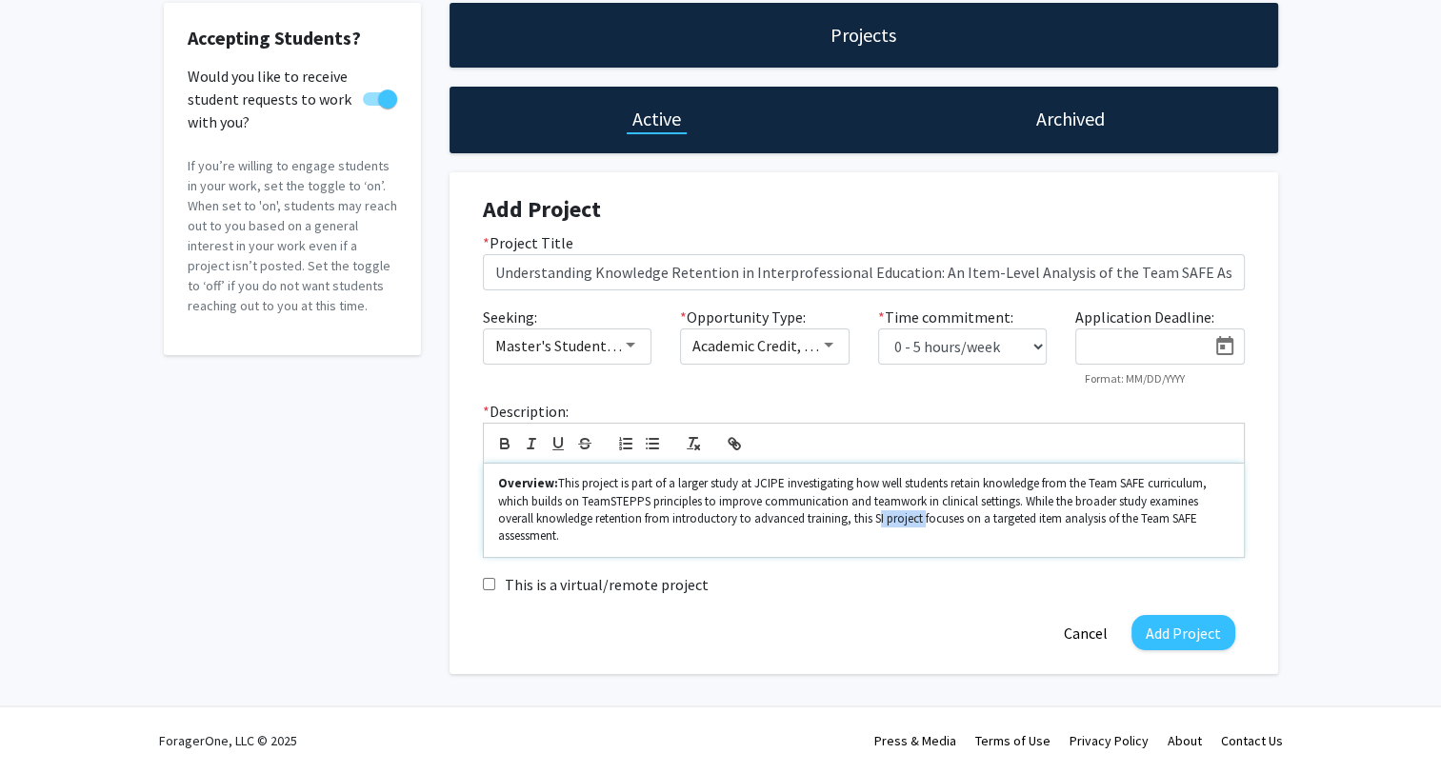
drag, startPoint x: 875, startPoint y: 518, endPoint x: 920, endPoint y: 522, distance: 44.9
click at [920, 522] on p "Overview: This project is part of a larger study at JCIPE investigating how wel…" at bounding box center [863, 510] width 731 height 70
drag, startPoint x: 853, startPoint y: 515, endPoint x: 1147, endPoint y: 528, distance: 293.6
click at [1147, 528] on p "Overview: This project is part of a larger study at JCIPE investigating how wel…" at bounding box center [863, 510] width 731 height 70
click at [1040, 530] on p "Overview: This project is part of a larger study at JCIPE investigating how wel…" at bounding box center [863, 510] width 731 height 70
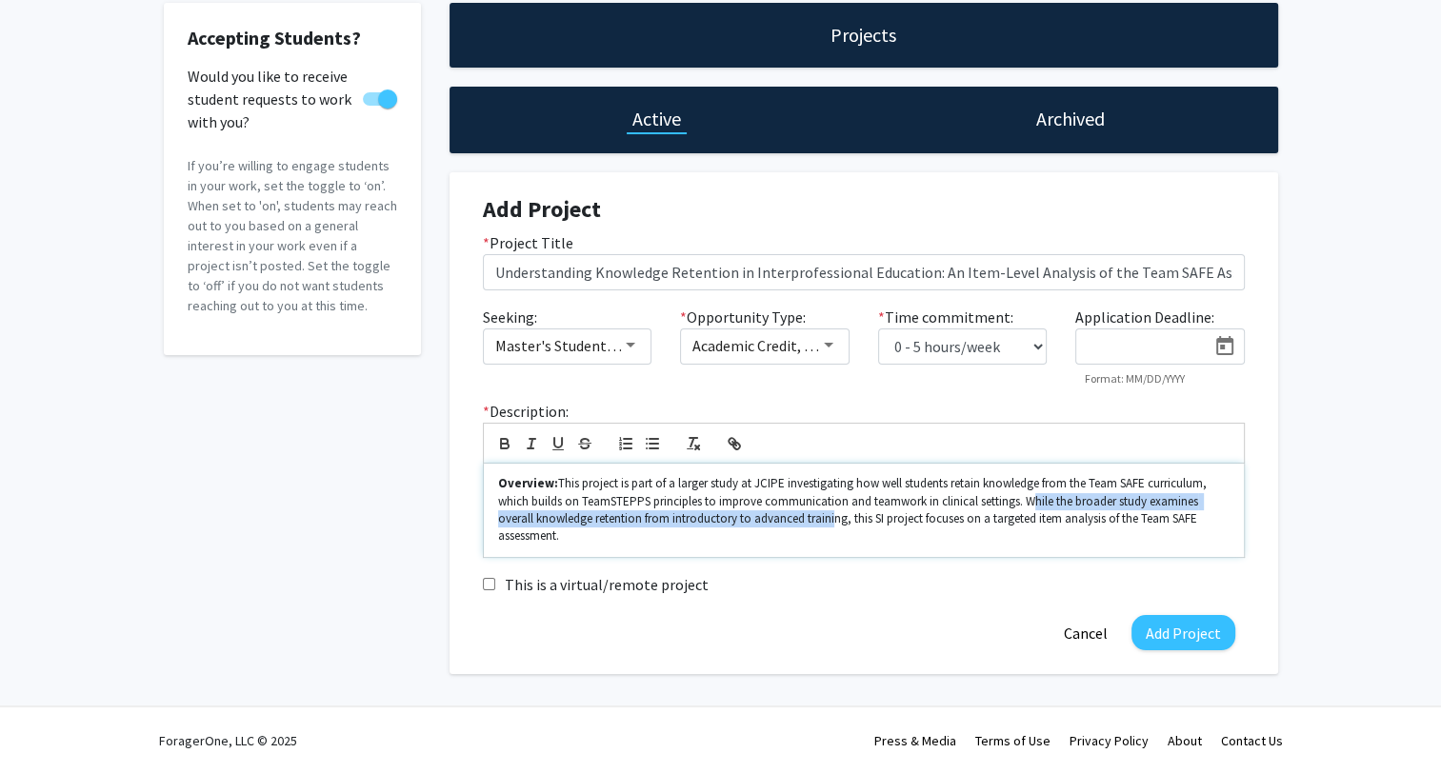
drag, startPoint x: 1025, startPoint y: 501, endPoint x: 881, endPoint y: 515, distance: 144.5
click at [834, 520] on p "Overview: This project is part of a larger study at JCIPE investigating how wel…" at bounding box center [863, 510] width 731 height 70
click at [876, 519] on p "Overview: This project is part of a larger study at JCIPE investigating how wel…" at bounding box center [863, 510] width 731 height 70
click at [910, 518] on p "Overview: This project is part of a larger study at JCIPE investigating how wel…" at bounding box center [863, 510] width 731 height 70
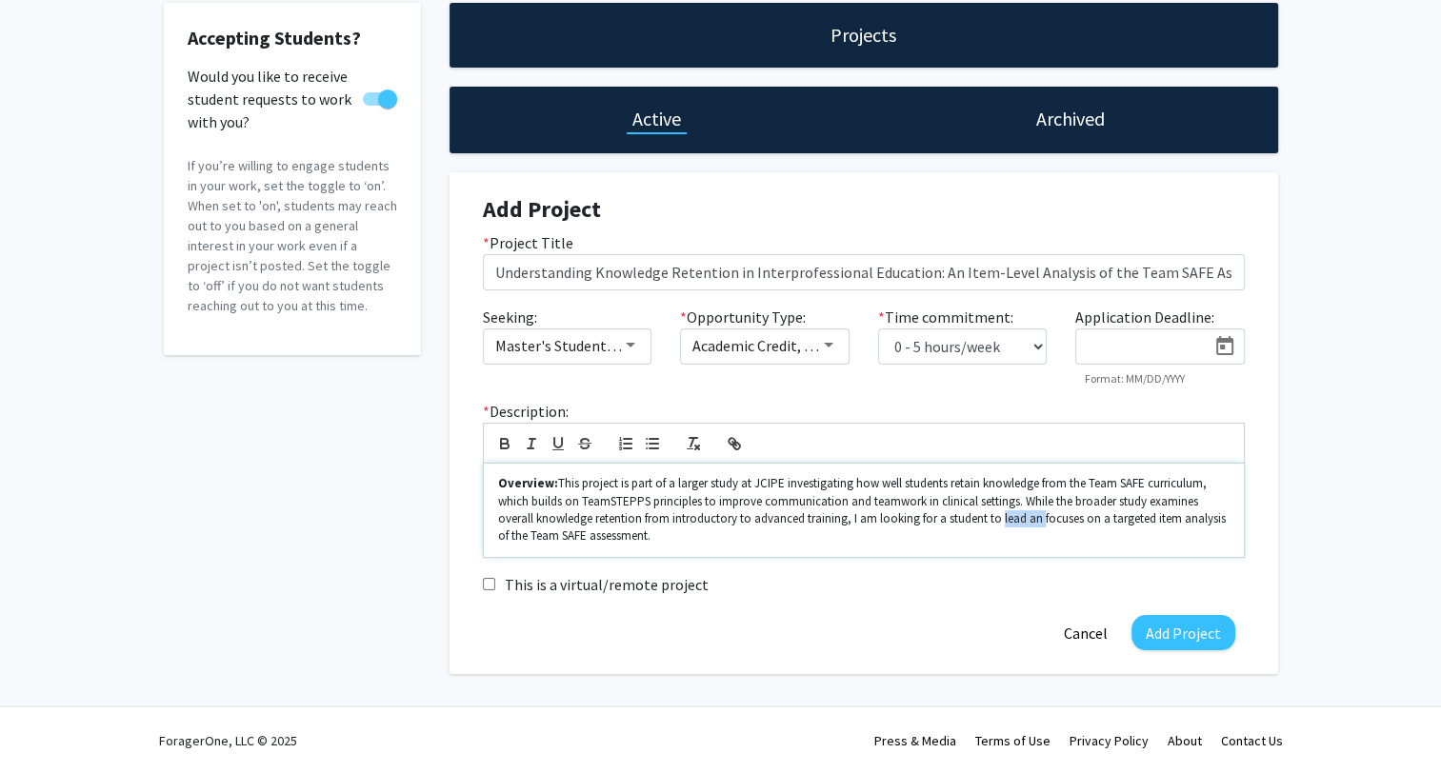
drag, startPoint x: 1021, startPoint y: 515, endPoint x: 1034, endPoint y: 515, distance: 13.3
click at [1034, 515] on p "Overview: This project is part of a larger study at JCIPE investigating how wel…" at bounding box center [863, 510] width 731 height 70
drag, startPoint x: 1034, startPoint y: 520, endPoint x: 999, endPoint y: 518, distance: 35.3
click at [999, 518] on p "Overview: This project is part of a larger study at JCIPE investigating how wel…" at bounding box center [863, 510] width 731 height 70
drag, startPoint x: 1025, startPoint y: 501, endPoint x: 1070, endPoint y: 500, distance: 44.8
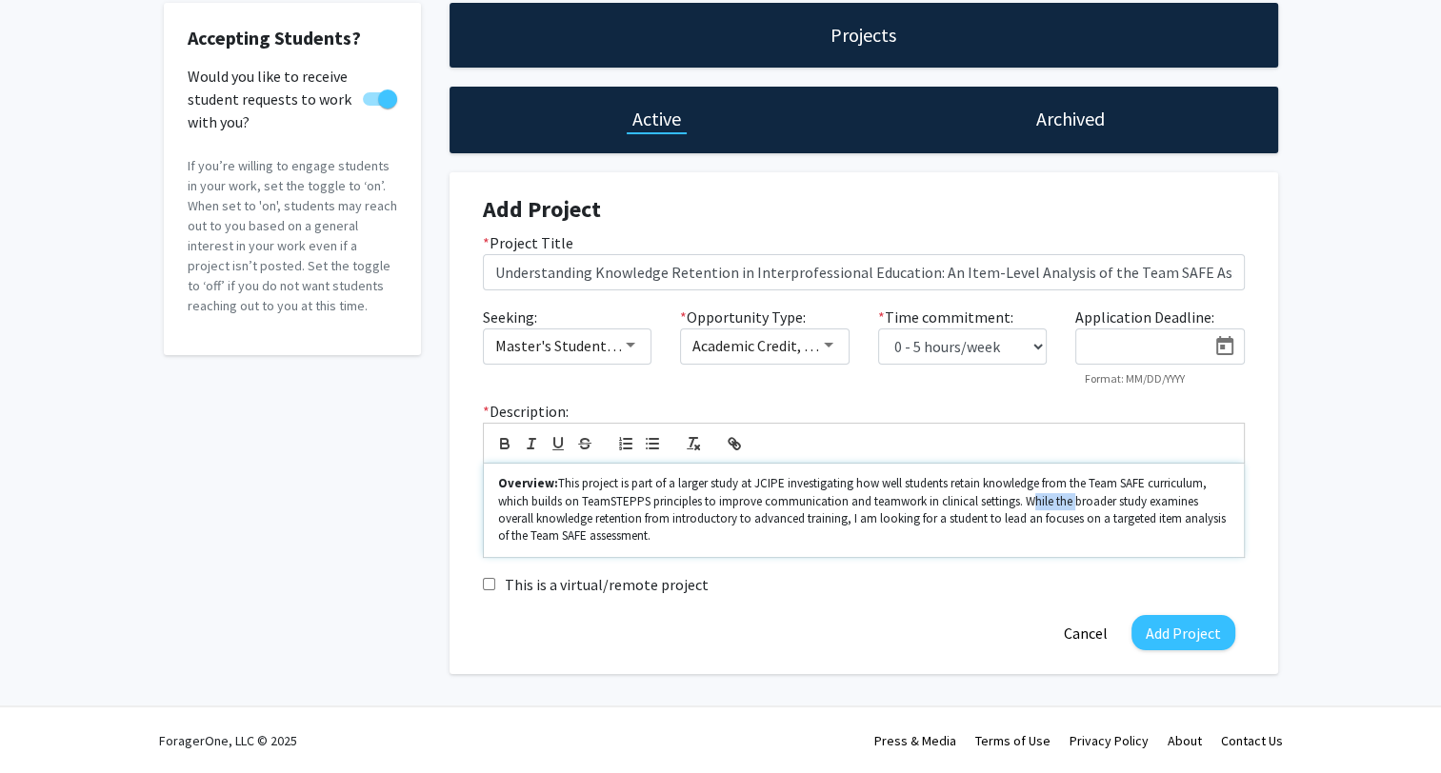
click at [1070, 500] on p "Overview: This project is part of a larger study at JCIPE investigating how wel…" at bounding box center [863, 510] width 731 height 70
drag, startPoint x: 1115, startPoint y: 503, endPoint x: 808, endPoint y: 522, distance: 308.2
click at [808, 522] on p "Overview: This project is part of a larger study at JCIPE investigating how wel…" at bounding box center [863, 510] width 731 height 70
click at [811, 518] on p "Overview: This project is part of a larger study at JCIPE investigating how wel…" at bounding box center [863, 510] width 731 height 70
click at [1027, 500] on p "Overview: This project is part of a larger study at JCIPE investigating how wel…" at bounding box center [863, 510] width 731 height 70
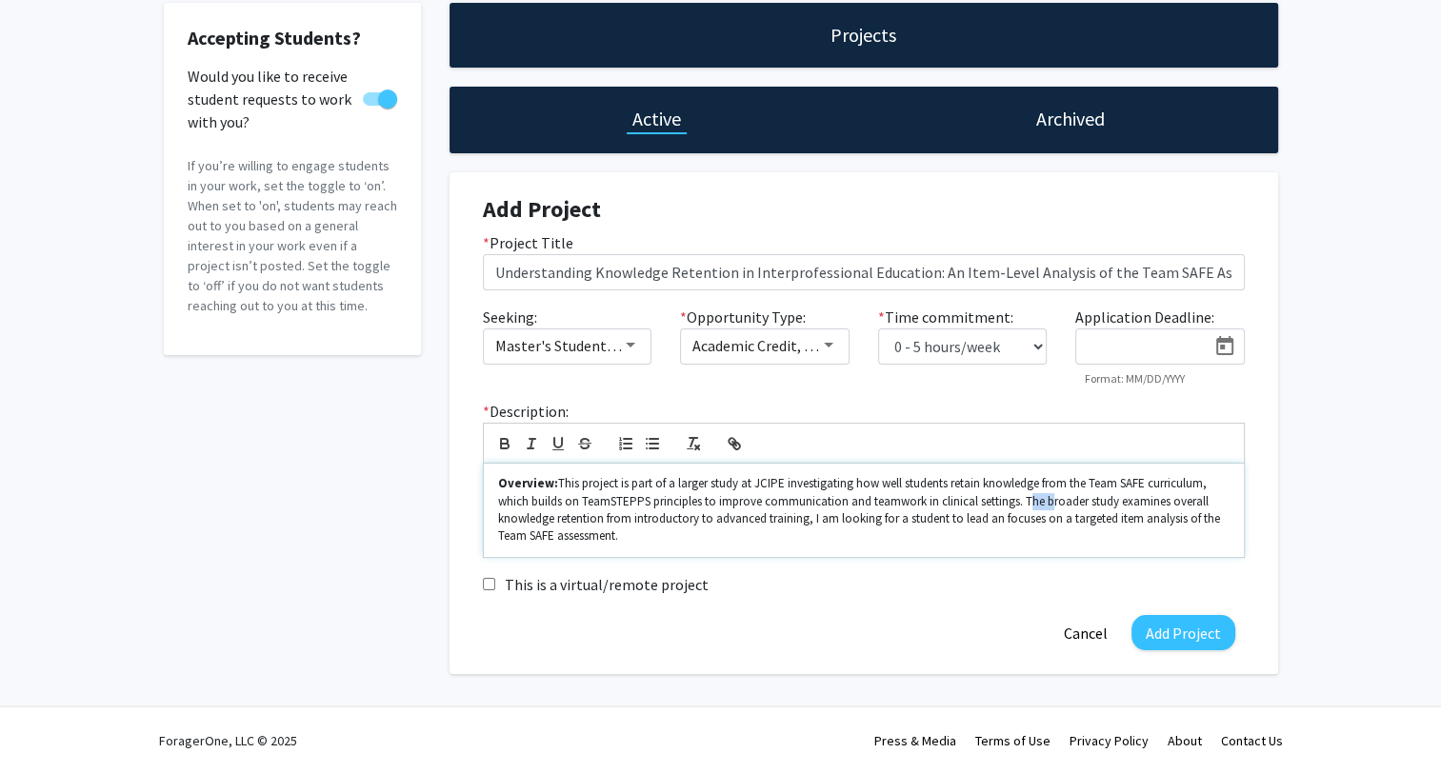
click at [1027, 499] on p "Overview: This project is part of a larger study at JCIPE investigating how wel…" at bounding box center [863, 510] width 731 height 70
drag, startPoint x: 850, startPoint y: 516, endPoint x: 871, endPoint y: 514, distance: 22.0
click at [871, 514] on p "Overview: This project is part of a larger study at JCIPE investigating how wel…" at bounding box center [863, 510] width 731 height 70
drag, startPoint x: 1102, startPoint y: 516, endPoint x: 941, endPoint y: 523, distance: 161.1
click at [941, 523] on p "Overview: This project is part of a larger study at JCIPE investigating how wel…" at bounding box center [863, 510] width 731 height 70
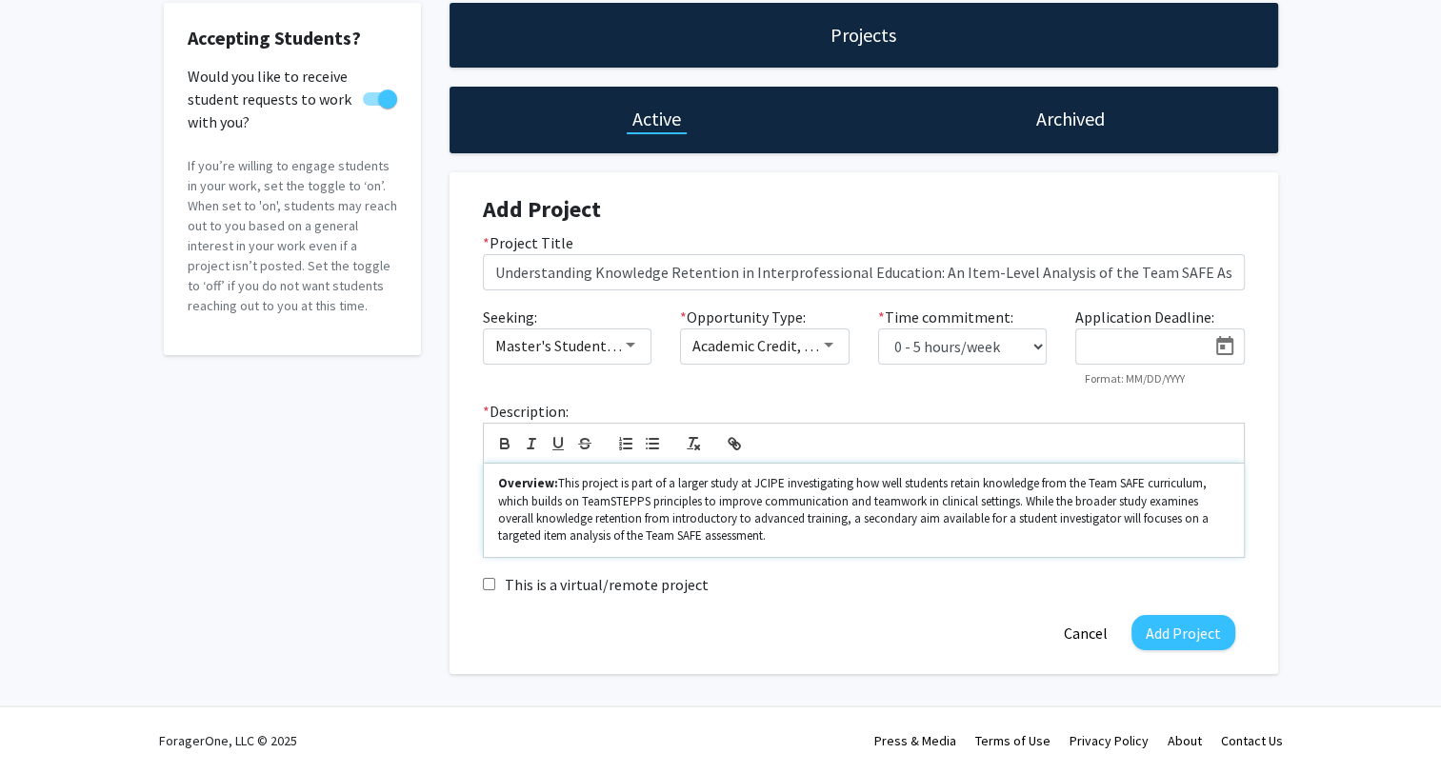
click at [1149, 518] on p "Overview: This project is part of a larger study at JCIPE investigating how wel…" at bounding box center [863, 510] width 731 height 70
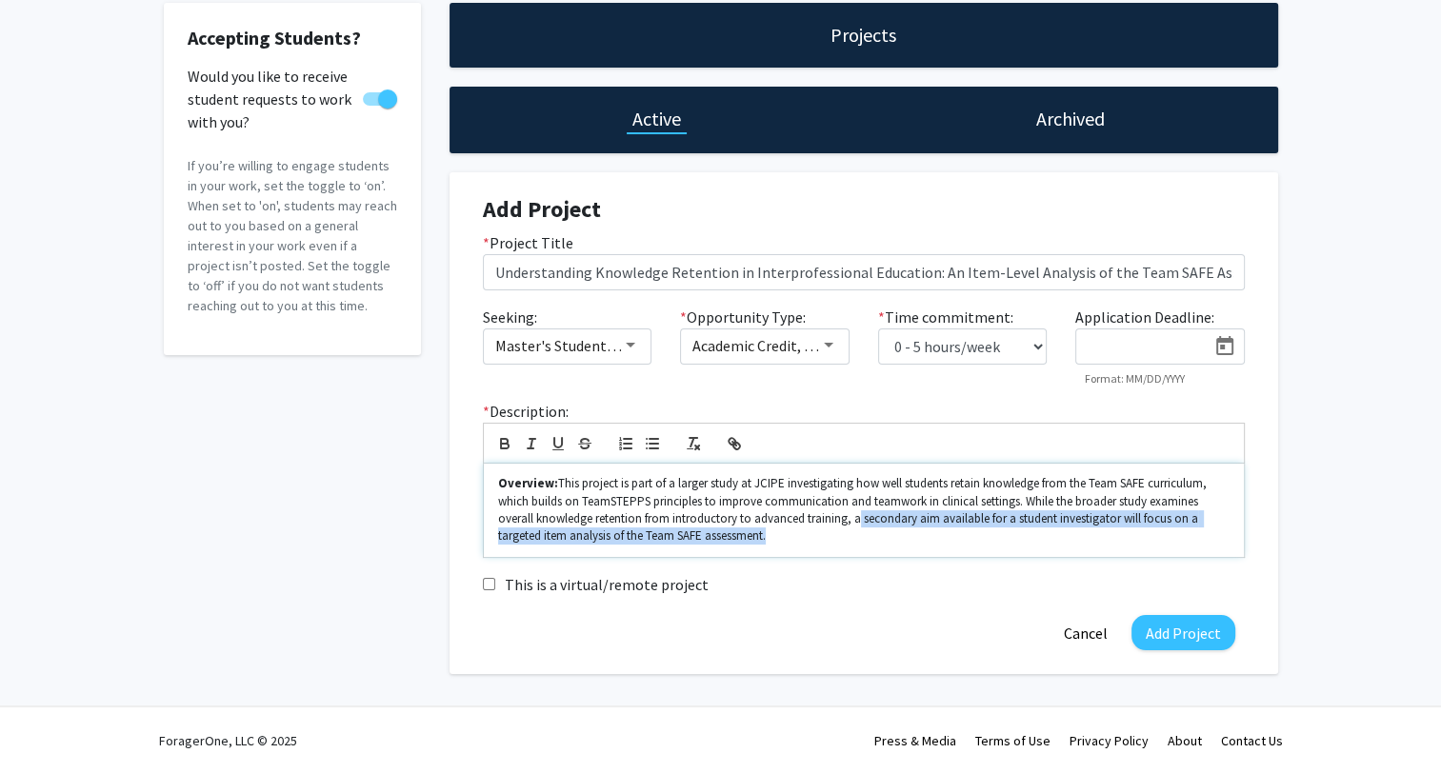
drag, startPoint x: 850, startPoint y: 518, endPoint x: 765, endPoint y: 531, distance: 85.8
click at [765, 531] on p "Overview: This project is part of a larger study at JCIPE investigating how wel…" at bounding box center [863, 510] width 731 height 70
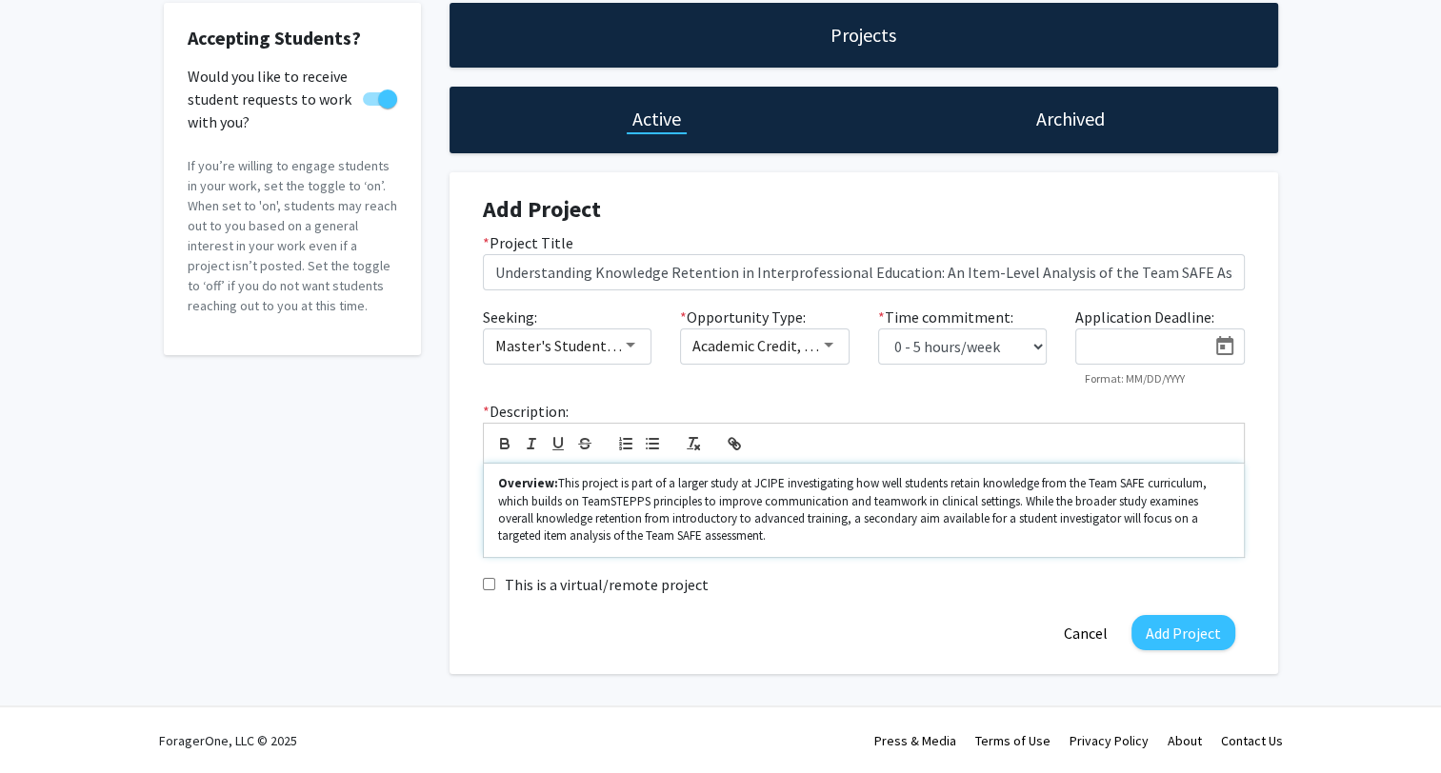
click at [769, 531] on p "Overview: This project is part of a larger study at JCIPE investigating how wel…" at bounding box center [863, 510] width 731 height 70
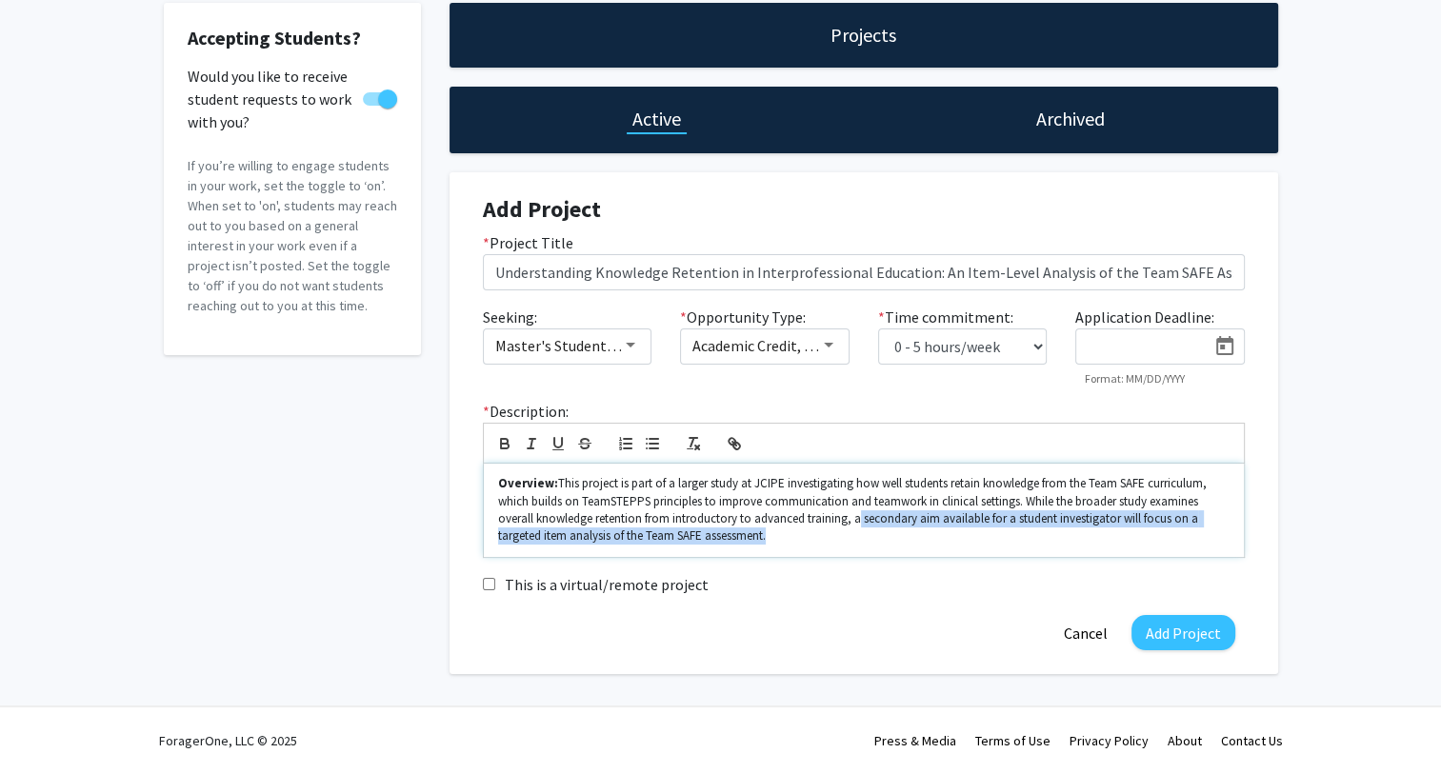
drag, startPoint x: 852, startPoint y: 518, endPoint x: 765, endPoint y: 535, distance: 89.3
click at [765, 535] on p "Overview: This project is part of a larger study at JCIPE investigating how wel…" at bounding box center [863, 510] width 731 height 70
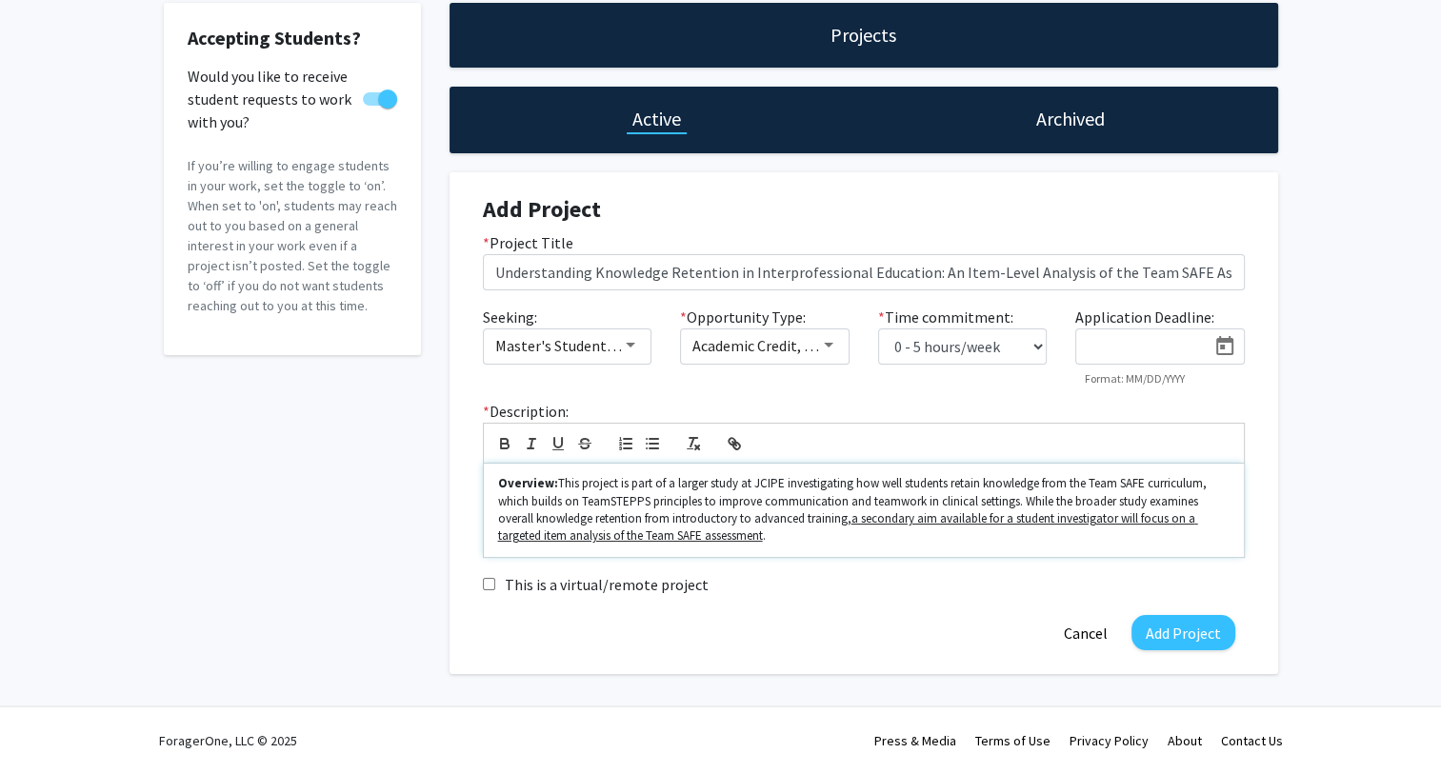
click at [808, 530] on p "Overview: This project is part of a larger study at JCIPE investigating how wel…" at bounding box center [863, 510] width 731 height 70
drag, startPoint x: 501, startPoint y: 536, endPoint x: 569, endPoint y: 537, distance: 67.6
click at [569, 537] on u "a secondary aim available for a student investigator will focus on a targeted i…" at bounding box center [848, 526] width 700 height 33
click at [773, 545] on div "Overview: This project is part of a larger study at JCIPE investigating how wel…" at bounding box center [864, 510] width 760 height 93
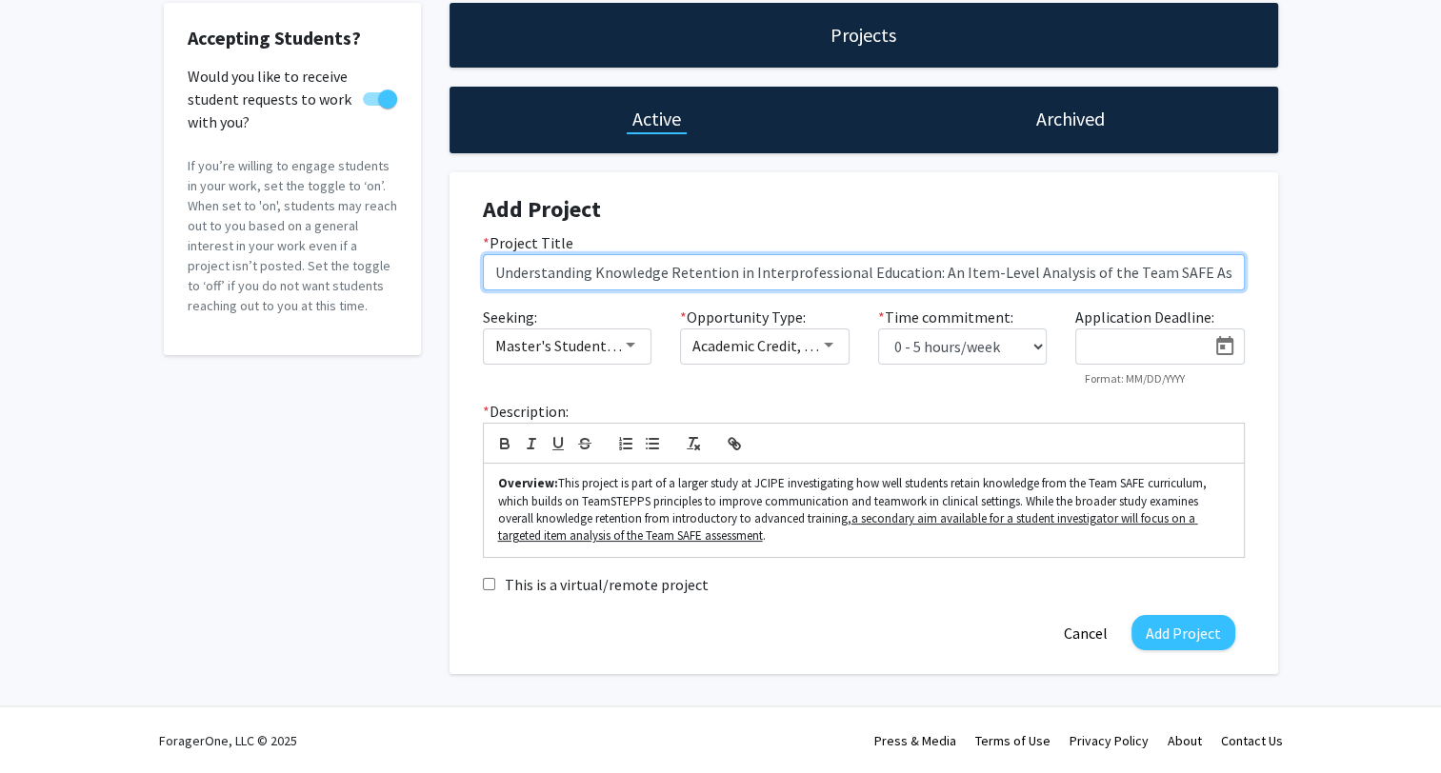
scroll to position [0, 30]
drag, startPoint x: 493, startPoint y: 274, endPoint x: 1330, endPoint y: 249, distance: 836.6
click at [1330, 249] on div "Accepting Students? Would you like to receive student requests to work with you…" at bounding box center [720, 344] width 1441 height 748
paste input "What Makes a Good Question? Exploring Student Learning Through"
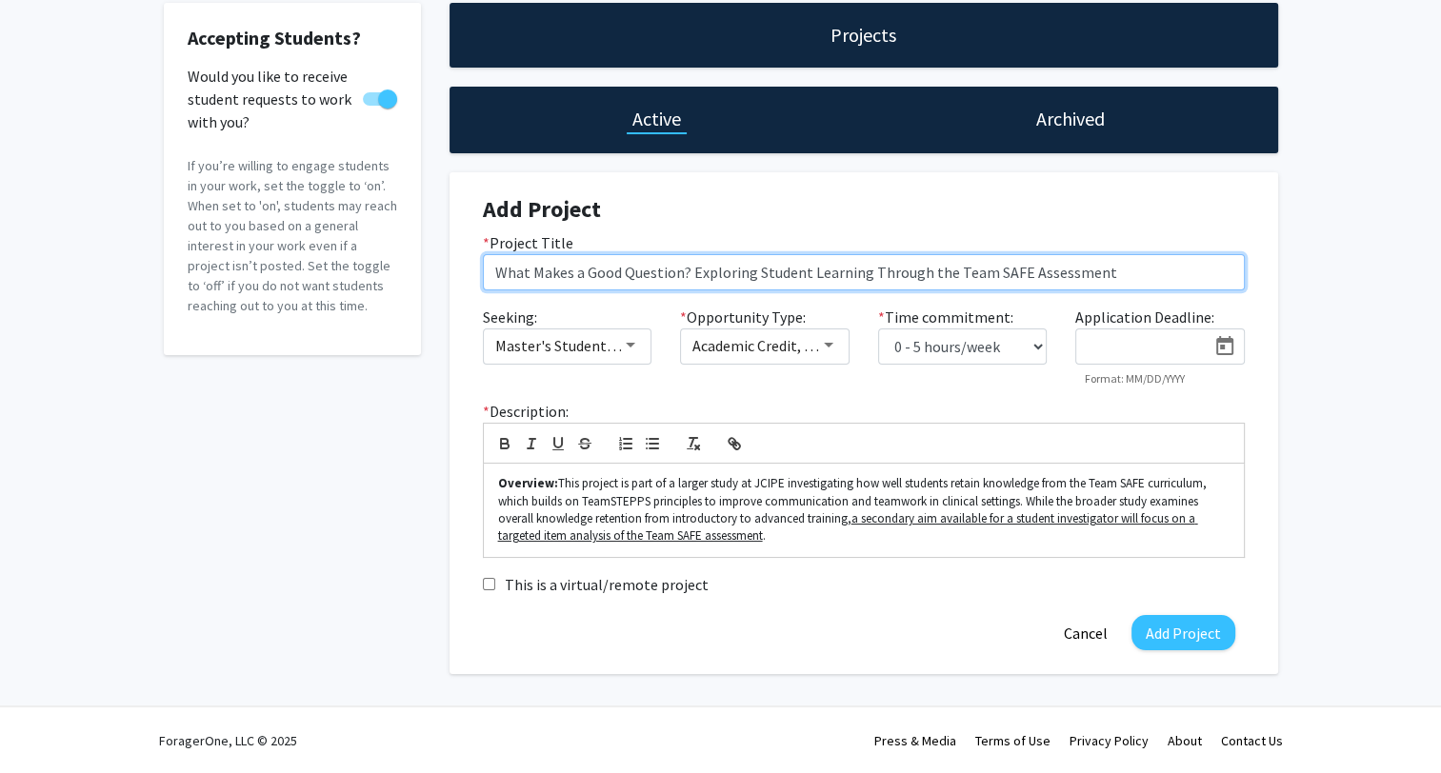
click at [585, 273] on input "What Makes a Good Question? Exploring Student Learning Through the Team SAFE As…" at bounding box center [864, 272] width 762 height 36
drag, startPoint x: 690, startPoint y: 275, endPoint x: 1161, endPoint y: 268, distance: 470.5
click at [1161, 268] on input "What Makes a Good Question? Exploring Student Learning Through the Team SAFE As…" at bounding box center [864, 272] width 762 height 36
type input "What Makes a Good Question? Exploring Student Learning Through the Team SAFE As…"
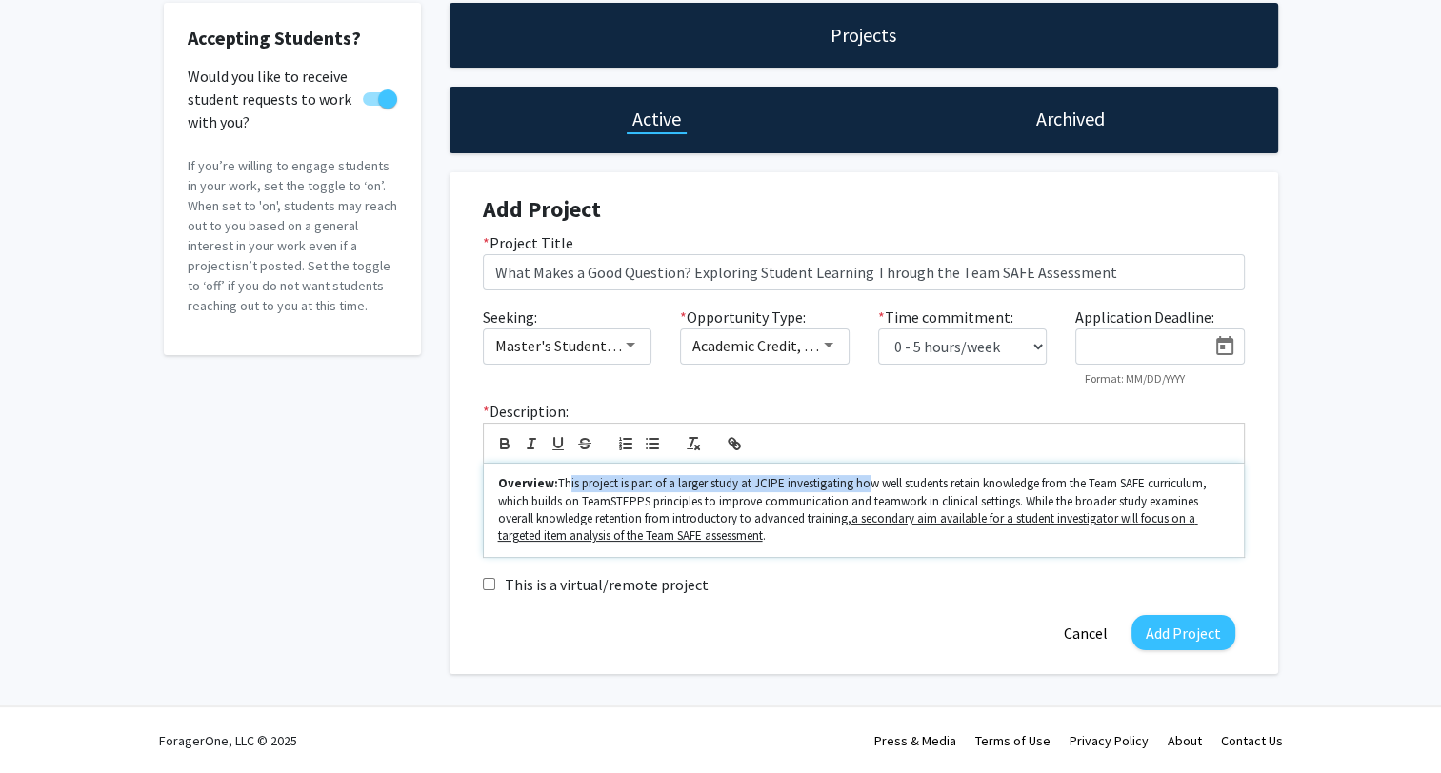
drag, startPoint x: 562, startPoint y: 481, endPoint x: 857, endPoint y: 484, distance: 295.3
click at [857, 484] on p "Overview: This project is part of a larger study at JCIPE investigating how wel…" at bounding box center [863, 510] width 731 height 70
click at [812, 494] on p "Overview: This project is part of a larger study at JCIPE investigating how wel…" at bounding box center [863, 510] width 731 height 70
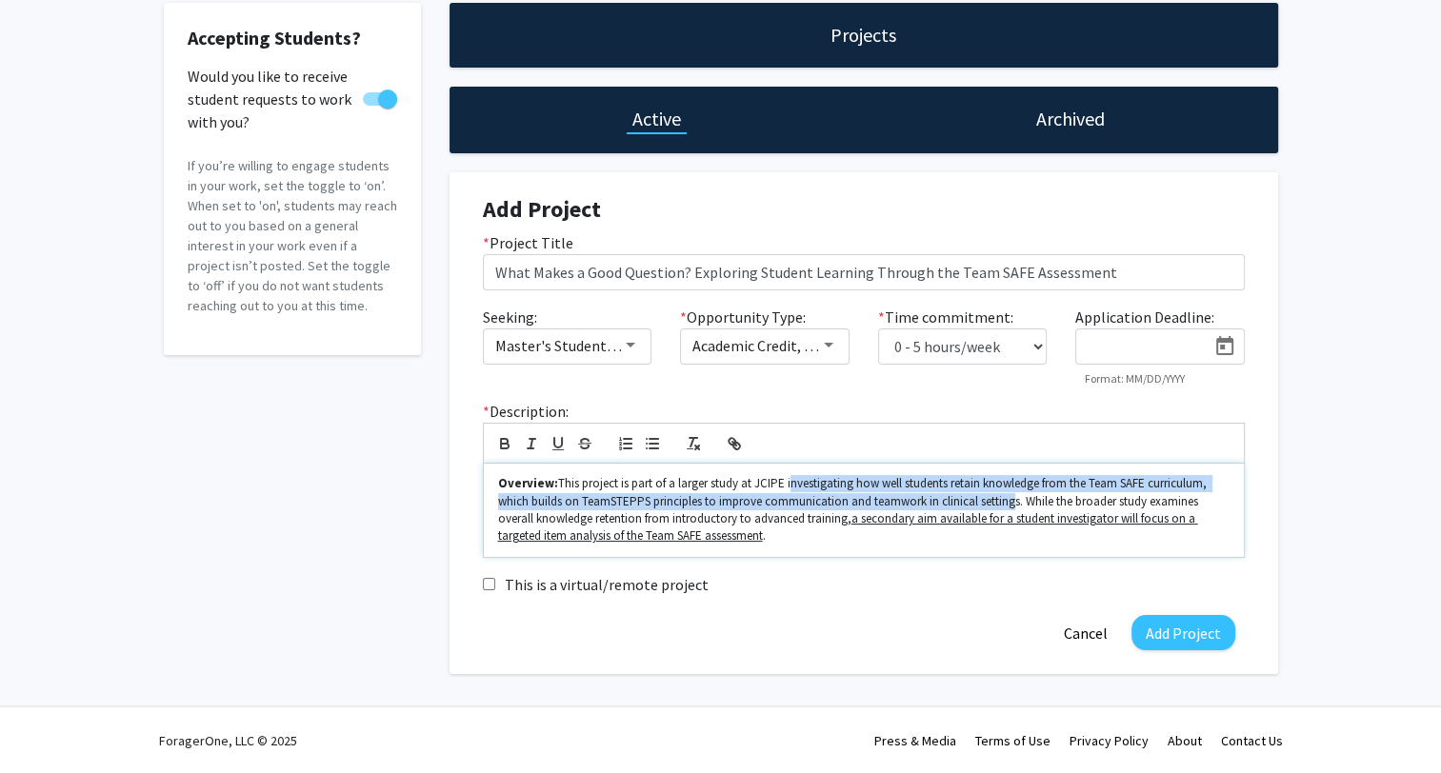
drag, startPoint x: 806, startPoint y: 481, endPoint x: 1008, endPoint y: 501, distance: 202.9
click at [1008, 501] on p "Overview: This project is part of a larger study at JCIPE investigating how wel…" at bounding box center [863, 510] width 731 height 70
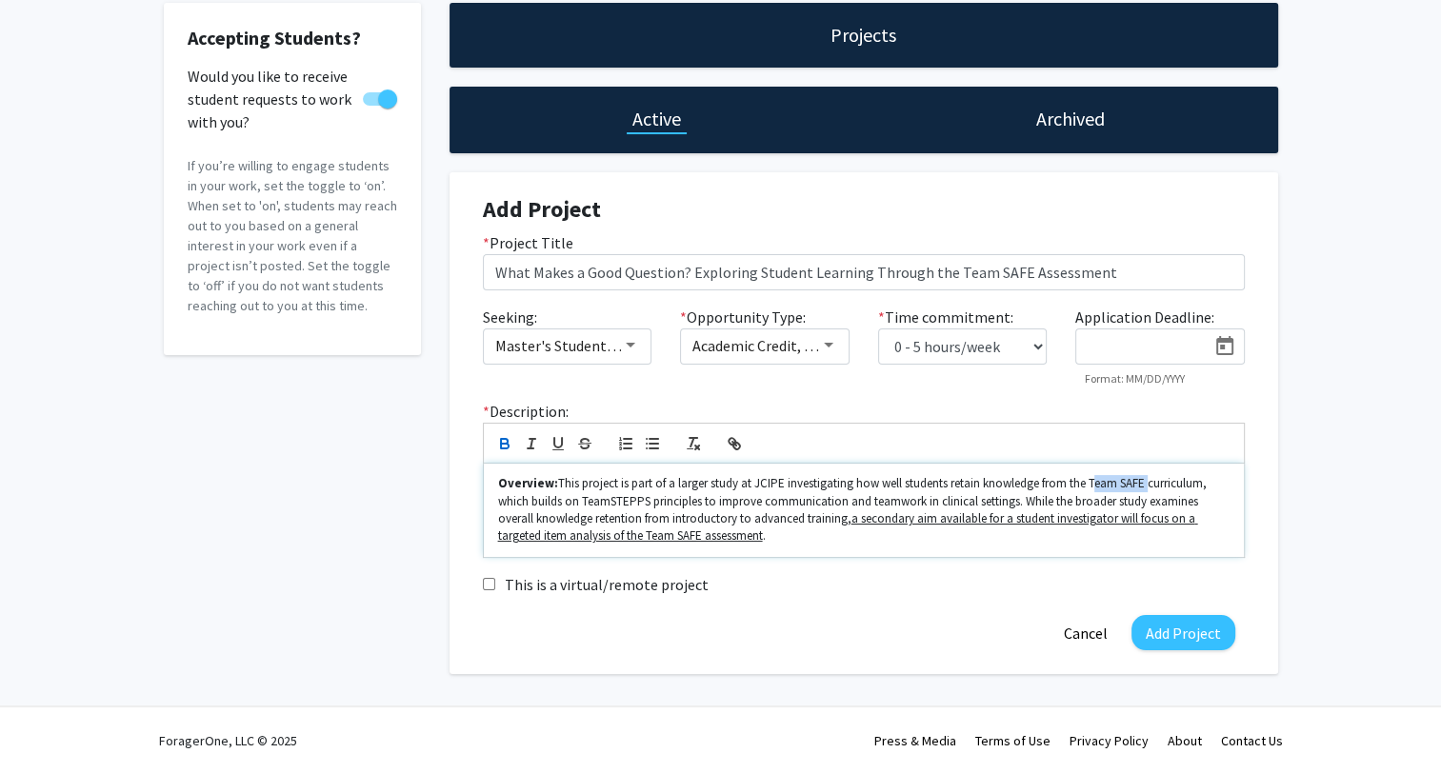
drag, startPoint x: 1086, startPoint y: 480, endPoint x: 1143, endPoint y: 483, distance: 57.2
click at [1143, 483] on p "Overview: This project is part of a larger study at JCIPE investigating how wel…" at bounding box center [863, 510] width 731 height 70
click at [734, 438] on icon "button" at bounding box center [734, 443] width 17 height 17
paste input "[URL][DOMAIN_NAME]"
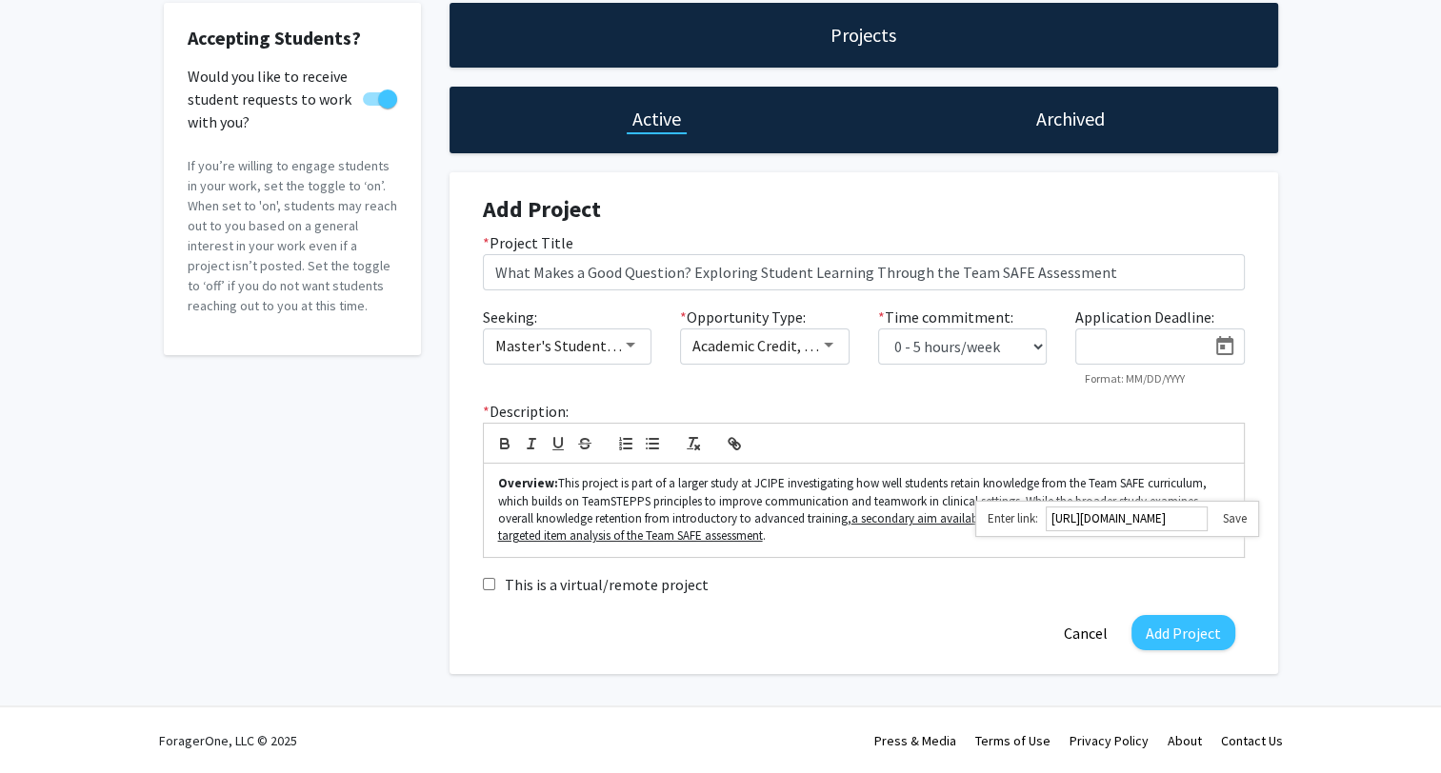
click at [1242, 522] on link at bounding box center [1227, 518] width 39 height 16
click at [1170, 513] on u "a secondary aim available for a student investigator will focus on a targeted i…" at bounding box center [848, 526] width 700 height 33
drag, startPoint x: 751, startPoint y: 485, endPoint x: 778, endPoint y: 479, distance: 27.3
click at [778, 479] on p "Overview: This project is part of a larger study at JCIPE investigating how wel…" at bounding box center [863, 510] width 731 height 70
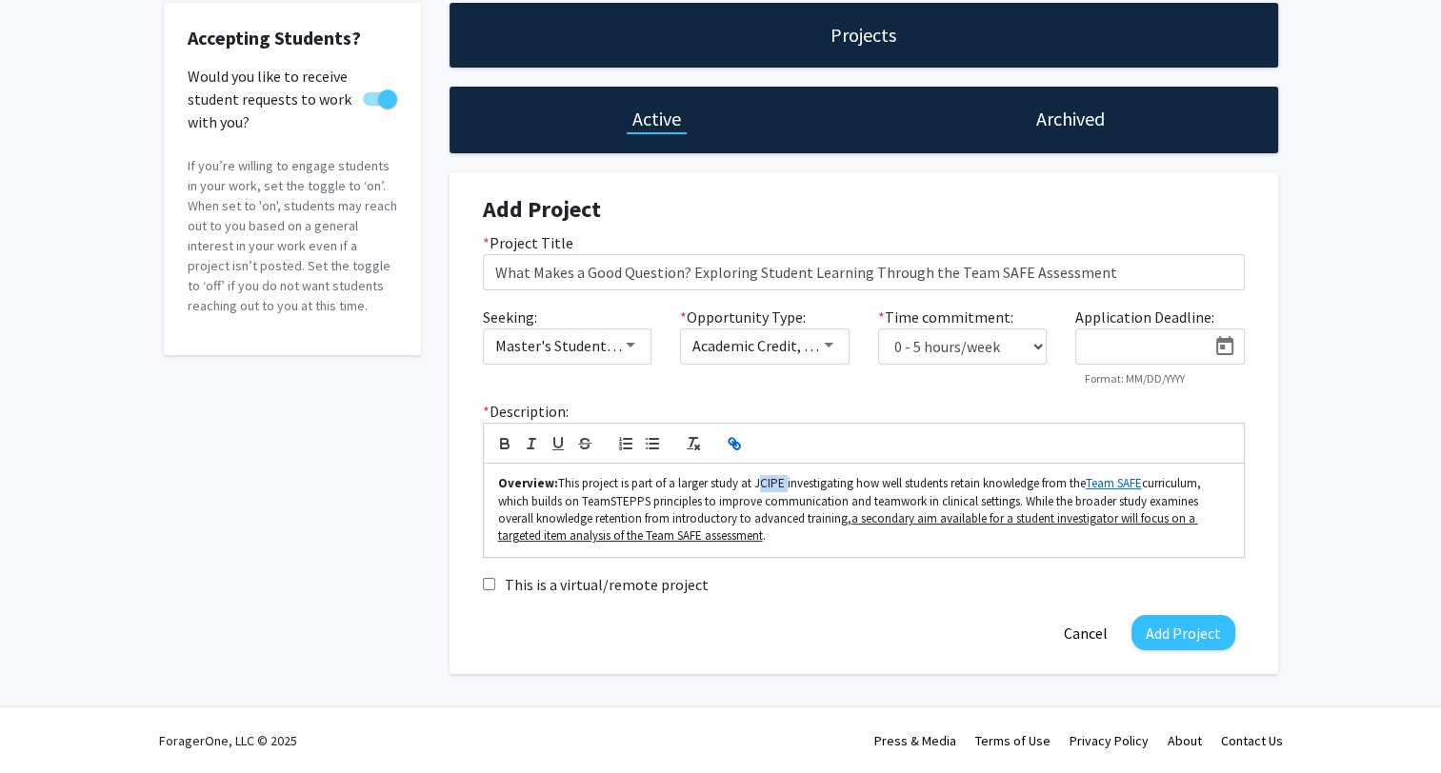
click at [736, 440] on icon "button" at bounding box center [734, 443] width 17 height 17
paste input "[URL][DOMAIN_NAME]"
type input "[URL][DOMAIN_NAME]"
click at [877, 521] on link at bounding box center [875, 518] width 39 height 16
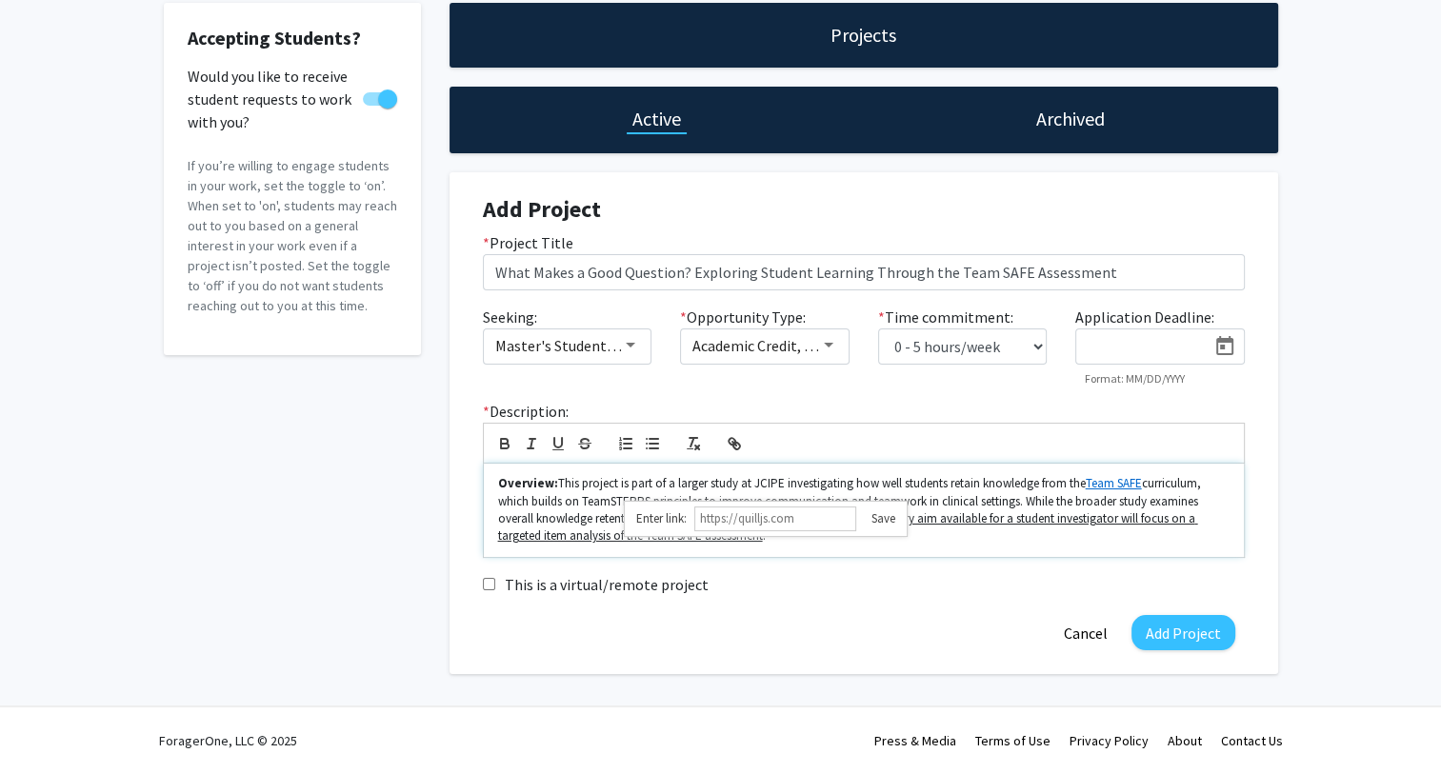
scroll to position [0, 0]
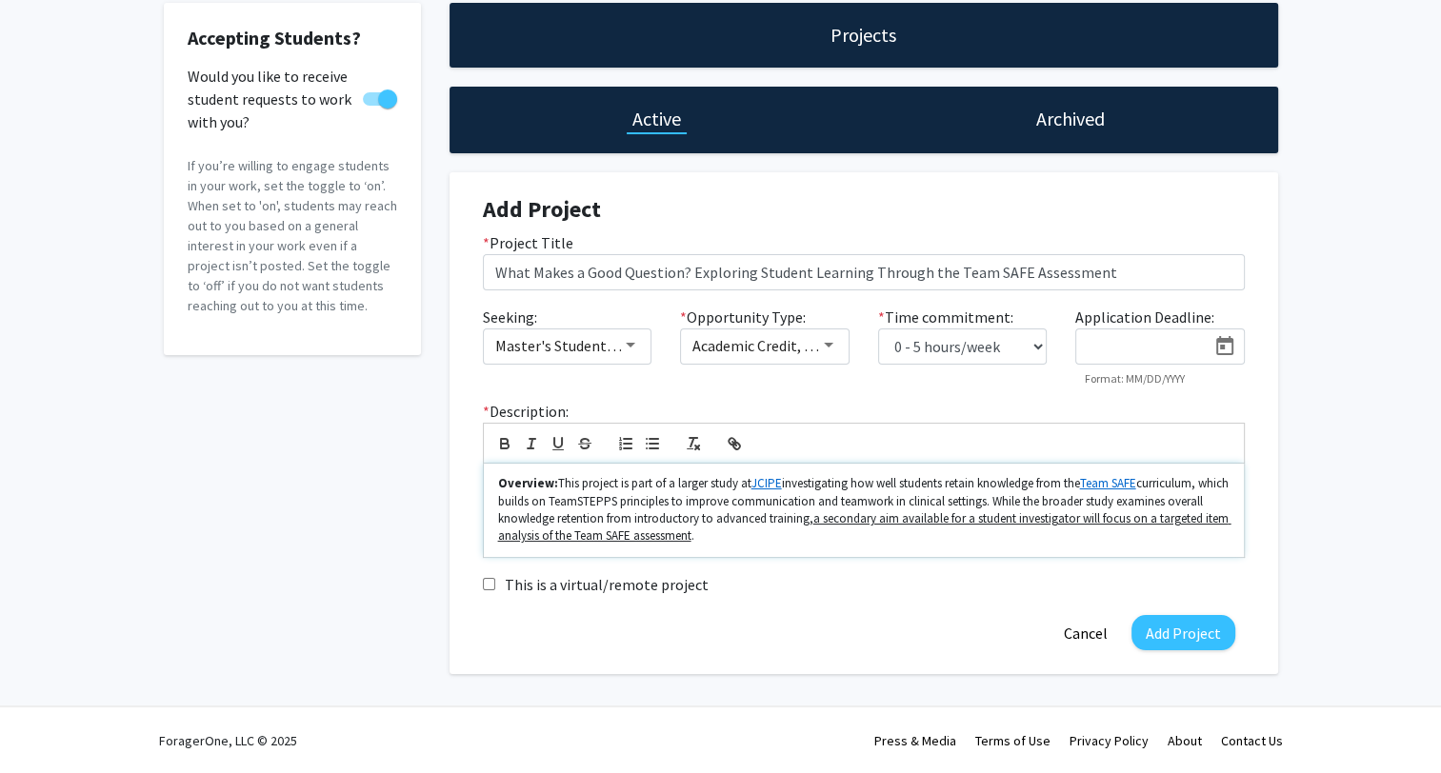
click at [854, 492] on p "Overview: This project is part of a larger study at JCIPE investigating how wel…" at bounding box center [863, 510] width 731 height 70
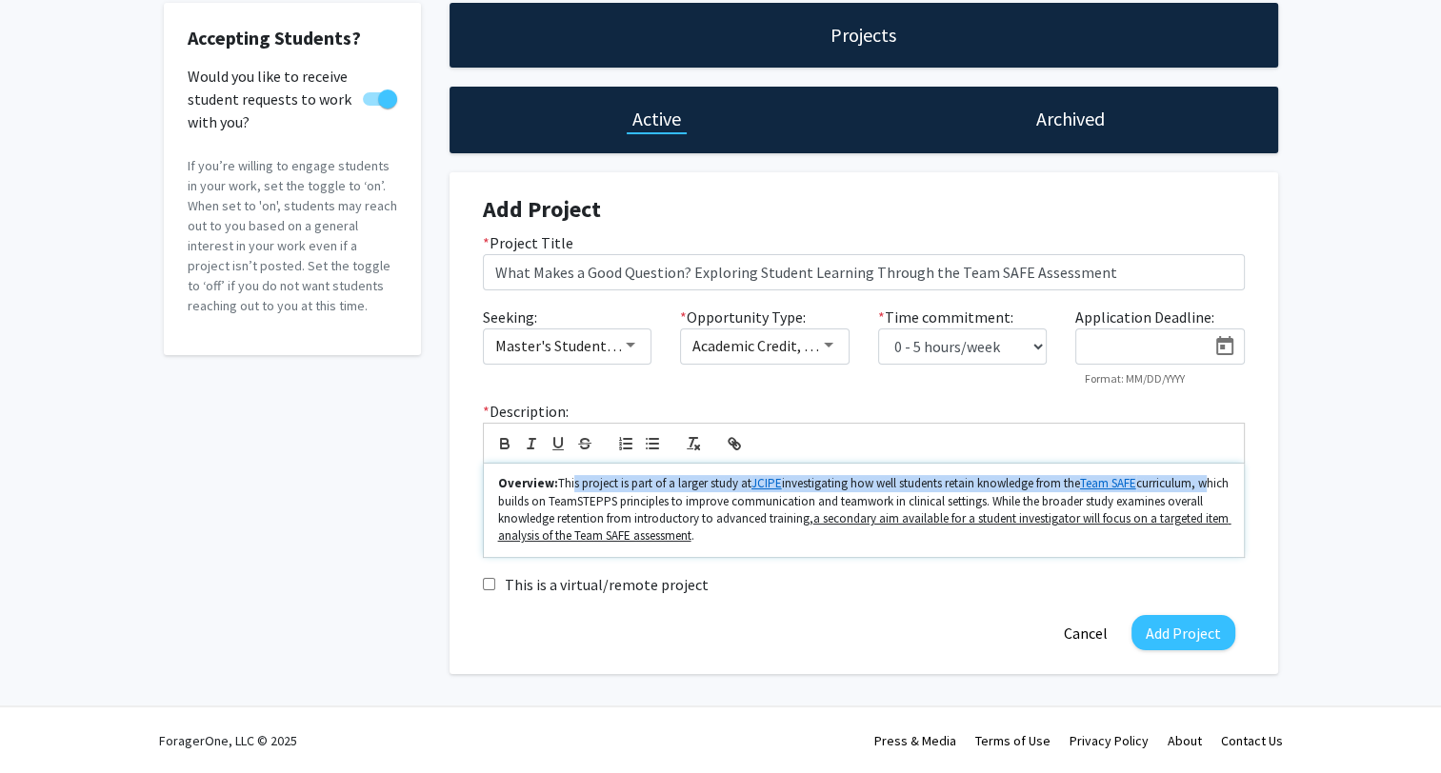
drag, startPoint x: 644, startPoint y: 475, endPoint x: 1230, endPoint y: 473, distance: 586.7
click at [1230, 473] on div "Overview: This project is part of a larger study at JCIPE investigating how wel…" at bounding box center [864, 510] width 760 height 93
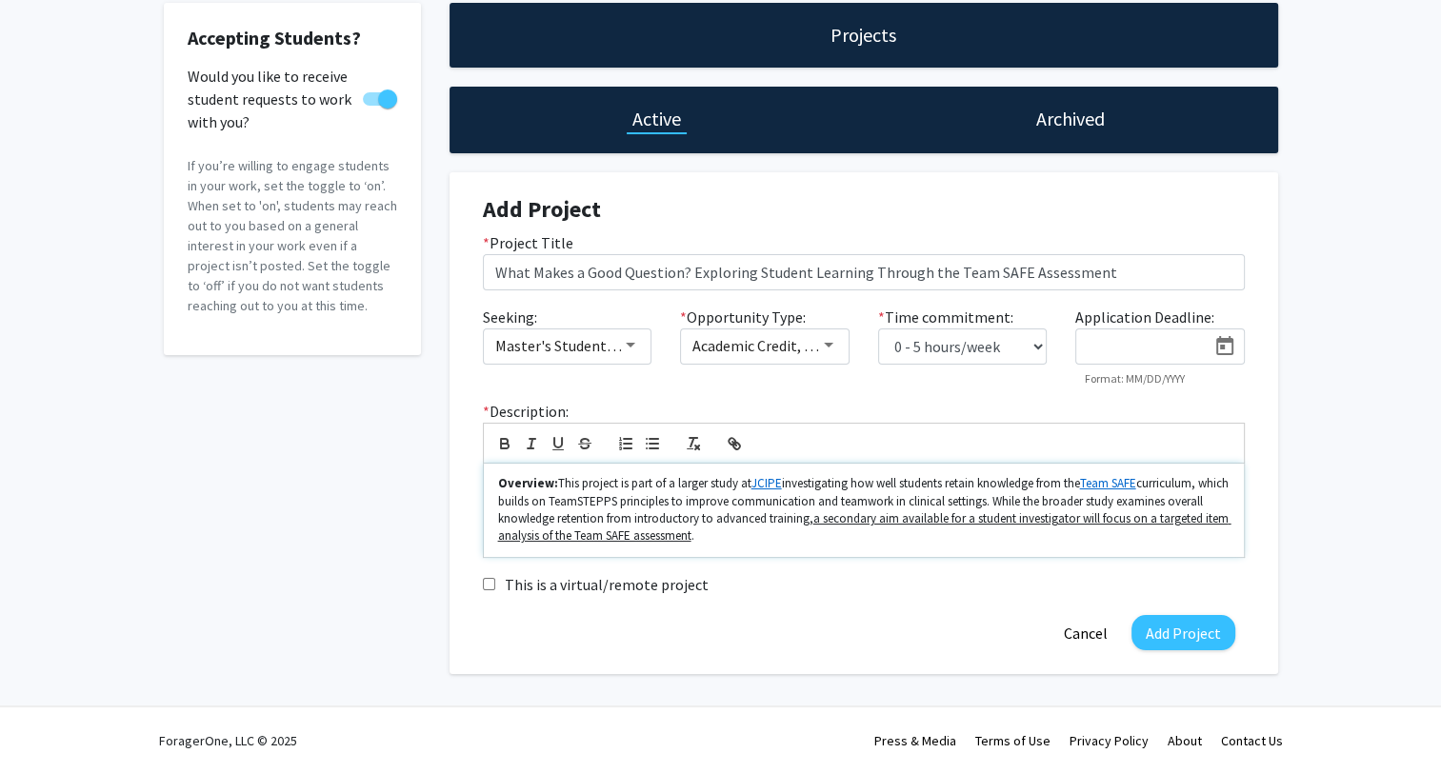
click at [714, 491] on p "Overview: This project is part of a larger study at JCIPE investigating how wel…" at bounding box center [863, 510] width 731 height 70
drag, startPoint x: 707, startPoint y: 503, endPoint x: 843, endPoint y: 503, distance: 136.2
click at [843, 503] on p "Overview: This project is part of a larger study at JCIPE investigating how wel…" at bounding box center [863, 510] width 731 height 70
drag, startPoint x: 773, startPoint y: 507, endPoint x: 1023, endPoint y: 506, distance: 249.5
click at [1023, 506] on p "Overview: This project is part of a larger study at JCIPE investigating how wel…" at bounding box center [863, 510] width 731 height 70
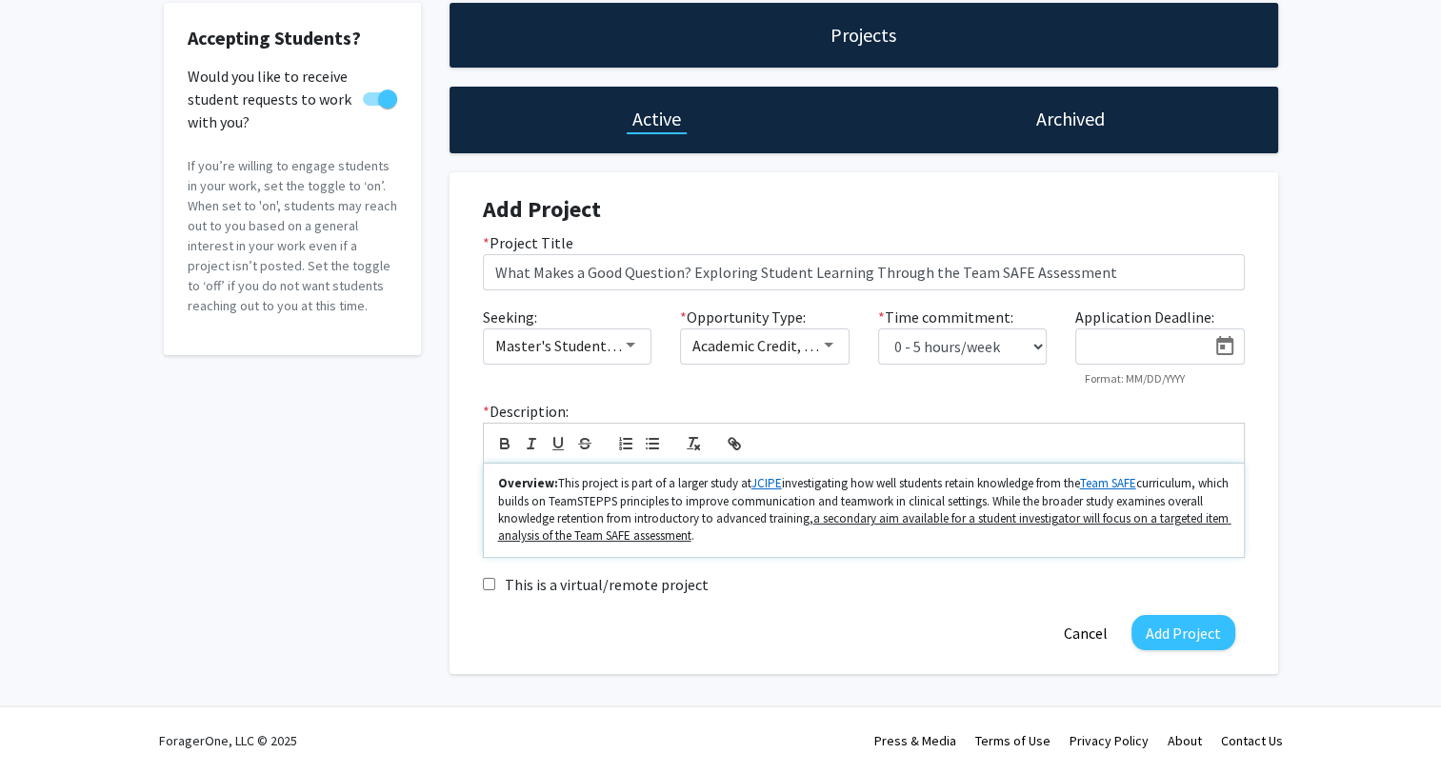
click at [652, 499] on p "Overview: This project is part of a larger study at JCIPE investigating how wel…" at bounding box center [863, 510] width 731 height 70
drag, startPoint x: 663, startPoint y: 499, endPoint x: 1027, endPoint y: 503, distance: 363.8
click at [1027, 503] on p "Overview: This project is part of a larger study at JCIPE investigating how wel…" at bounding box center [863, 510] width 731 height 70
click at [1087, 505] on p "Overview: This project is part of a larger study at JCIPE investigating how wel…" at bounding box center [863, 510] width 731 height 70
drag, startPoint x: 1029, startPoint y: 497, endPoint x: 1085, endPoint y: 503, distance: 56.5
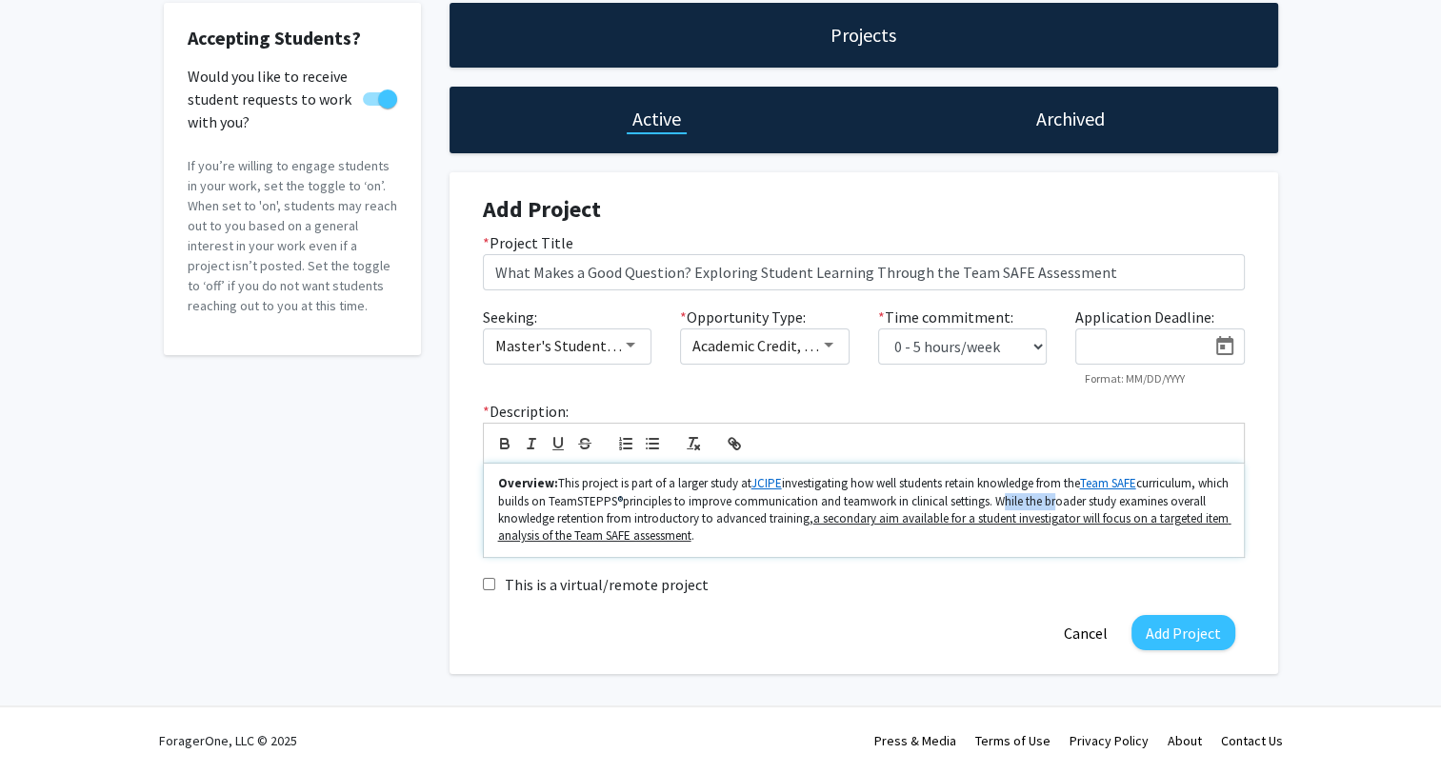
click at [1085, 503] on p "Overview: This project is part of a larger study at JCIPE investigating how wel…" at bounding box center [863, 510] width 731 height 70
drag, startPoint x: 555, startPoint y: 484, endPoint x: 743, endPoint y: 483, distance: 187.6
click at [743, 483] on p "Overview: This project is part of a larger study at JCIPE investigating how wel…" at bounding box center [863, 510] width 731 height 70
drag, startPoint x: 782, startPoint y: 486, endPoint x: 848, endPoint y: 488, distance: 65.7
click at [848, 488] on p "Overview: This project is part of a larger study at JCIPE investigating how wel…" at bounding box center [863, 510] width 731 height 70
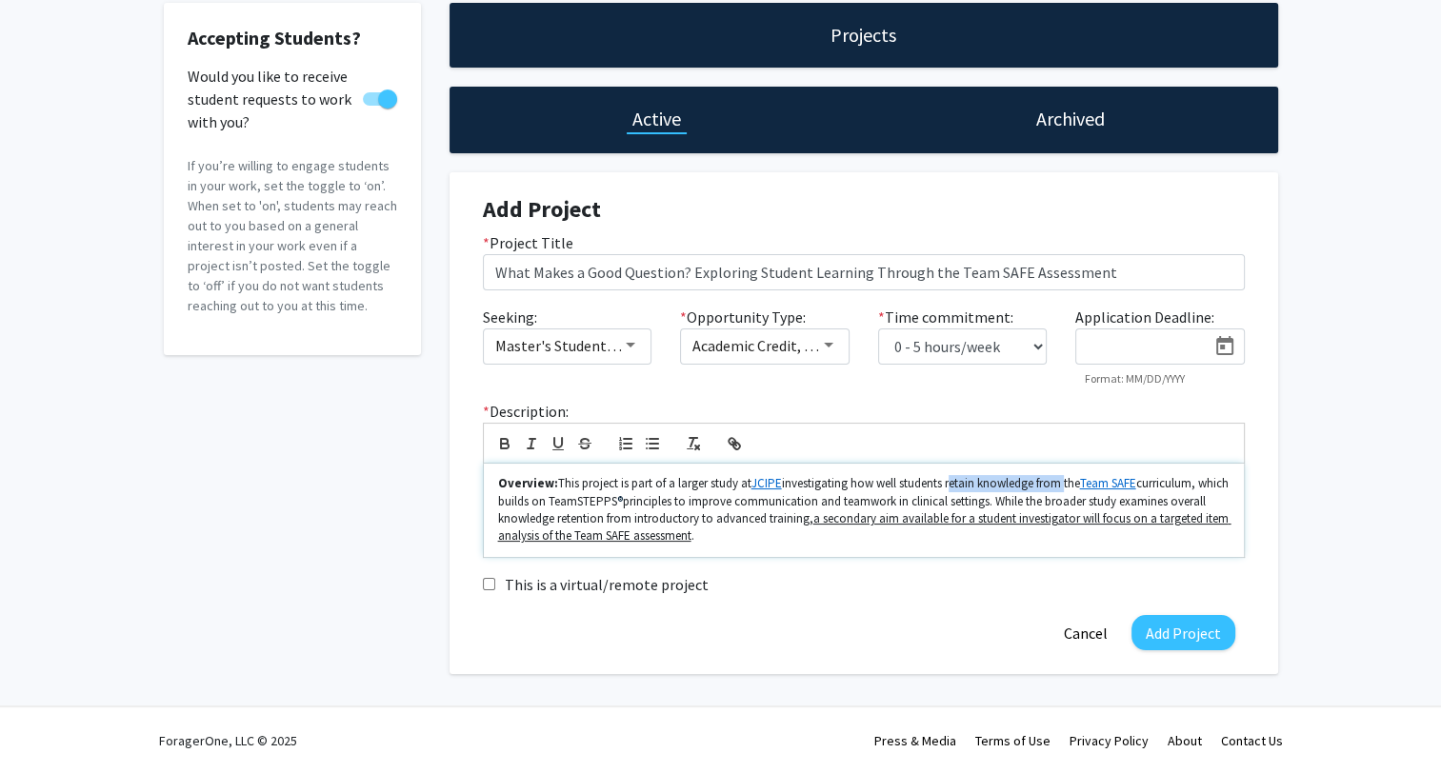
drag, startPoint x: 949, startPoint y: 483, endPoint x: 1061, endPoint y: 485, distance: 112.4
click at [1061, 485] on p "Overview: This project is part of a larger study at JCIPE investigating how wel…" at bounding box center [863, 510] width 731 height 70
click at [1108, 480] on p "Overview: This project is part of a larger study at JCIPE investigating how wel…" at bounding box center [863, 510] width 731 height 70
click at [524, 499] on p "Overview: This project is part of a larger study at JCIPE investigating how wel…" at bounding box center [863, 510] width 731 height 70
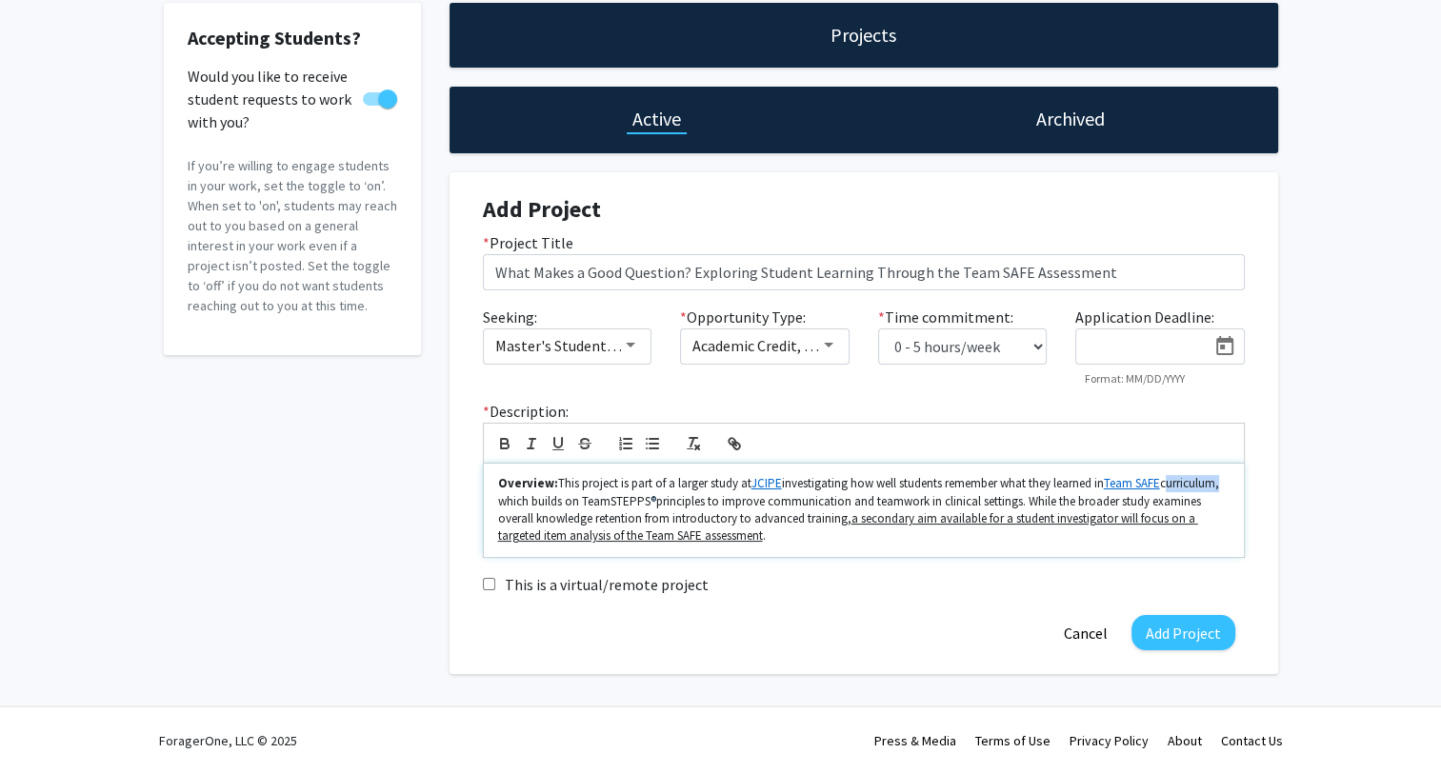
click at [524, 499] on p "Overview: This project is part of a larger study at JCIPE investigating how wel…" at bounding box center [863, 510] width 731 height 70
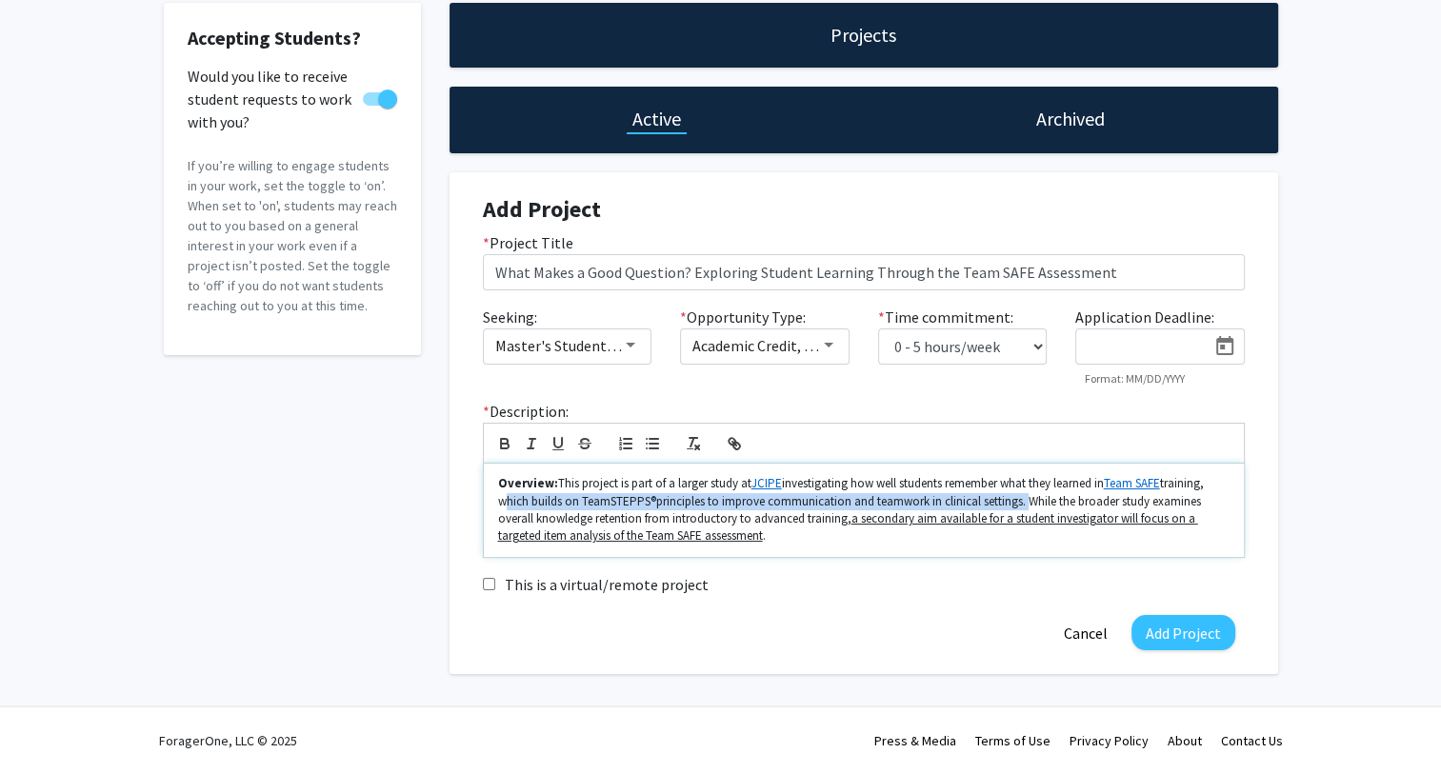
drag, startPoint x: 499, startPoint y: 500, endPoint x: 1025, endPoint y: 500, distance: 525.7
click at [1025, 500] on p "Overview: This project is part of a larger study at JCIPE investigating how wel…" at bounding box center [863, 510] width 731 height 70
click at [1044, 492] on p "Overview: This project is part of a larger study at JCIPE investigating how wel…" at bounding box center [863, 510] width 731 height 70
click at [850, 518] on u "a secondary aim available for a student investigator will focus on a targeted i…" at bounding box center [848, 526] width 700 height 33
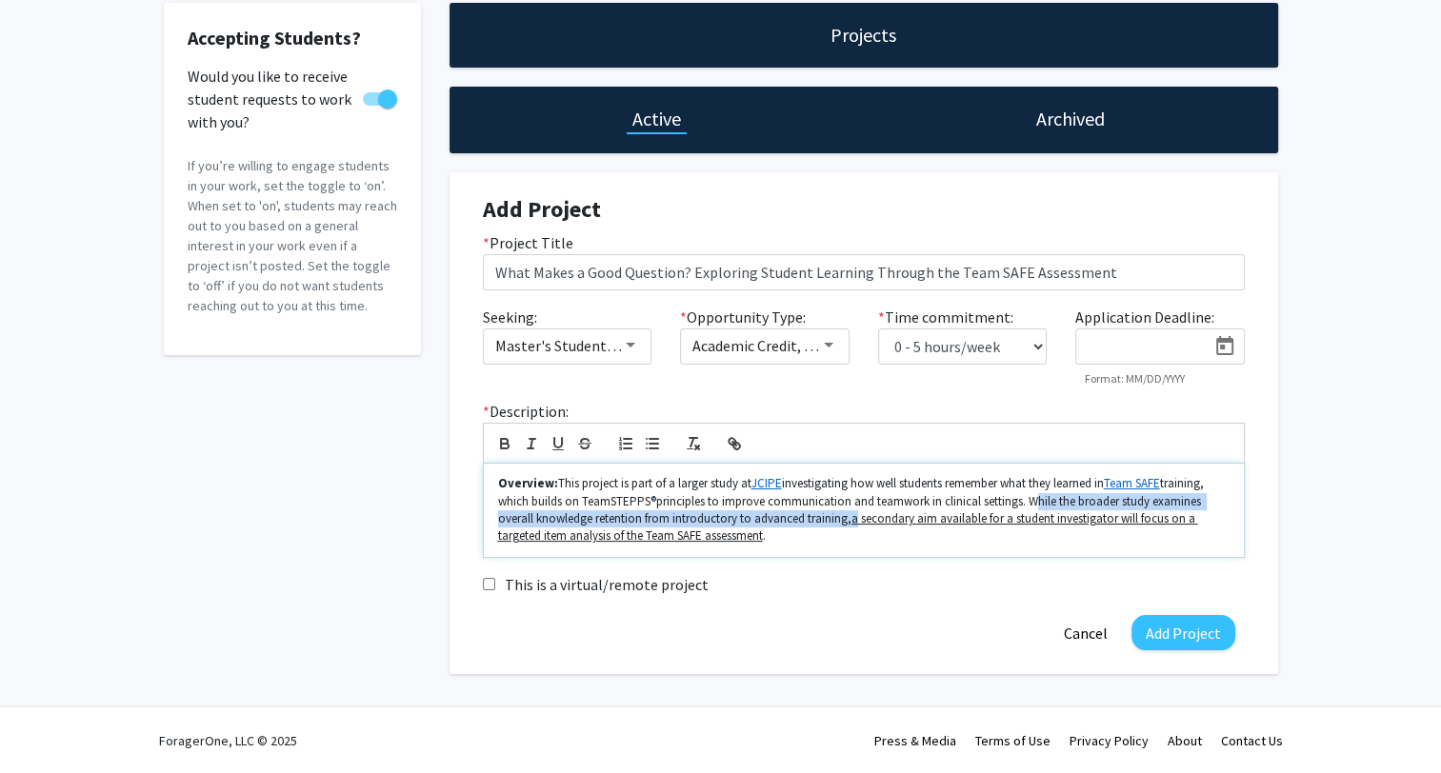
drag, startPoint x: 1030, startPoint y: 499, endPoint x: 857, endPoint y: 522, distance: 173.9
click at [857, 522] on p "Overview: This project is part of a larger study at JCIPE investigating how wel…" at bounding box center [863, 510] width 731 height 70
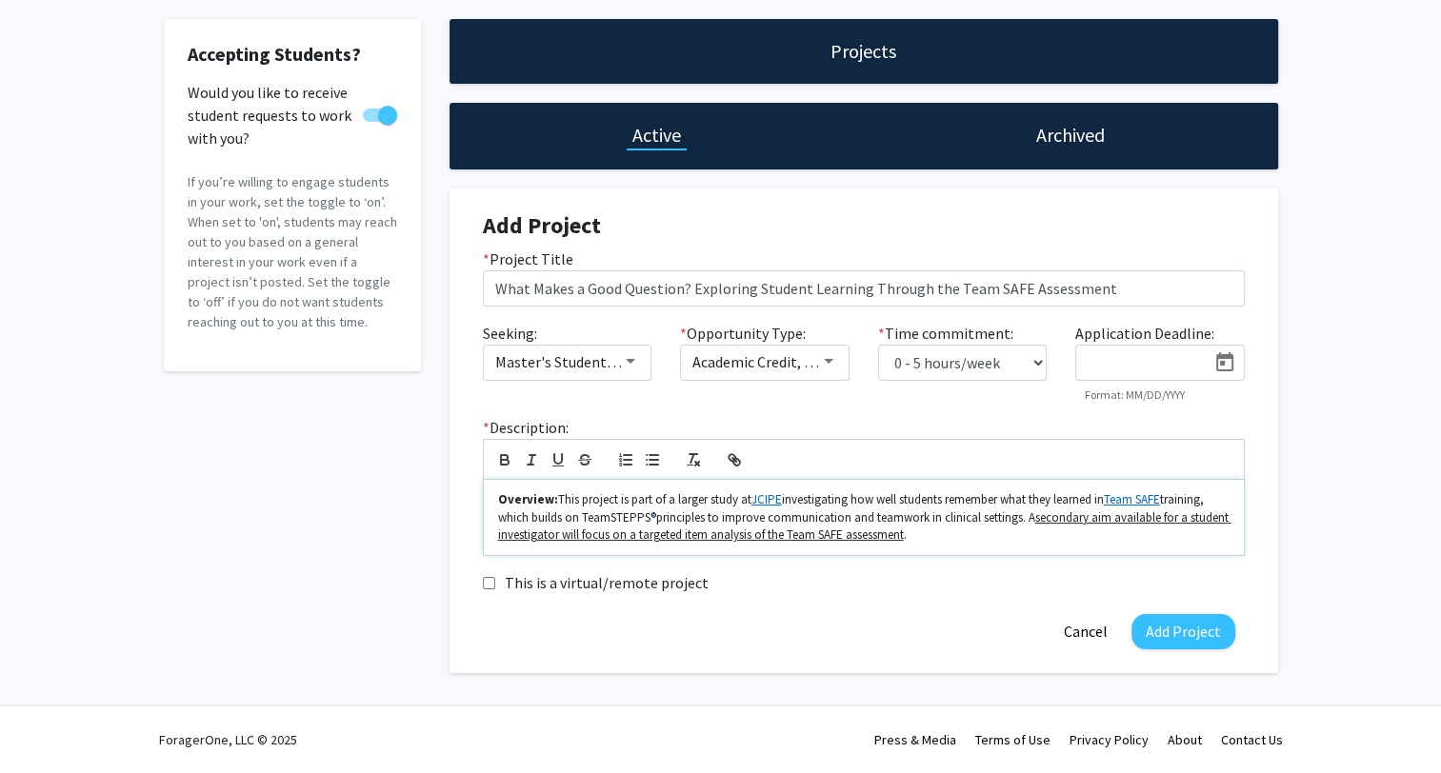
scroll to position [82, 0]
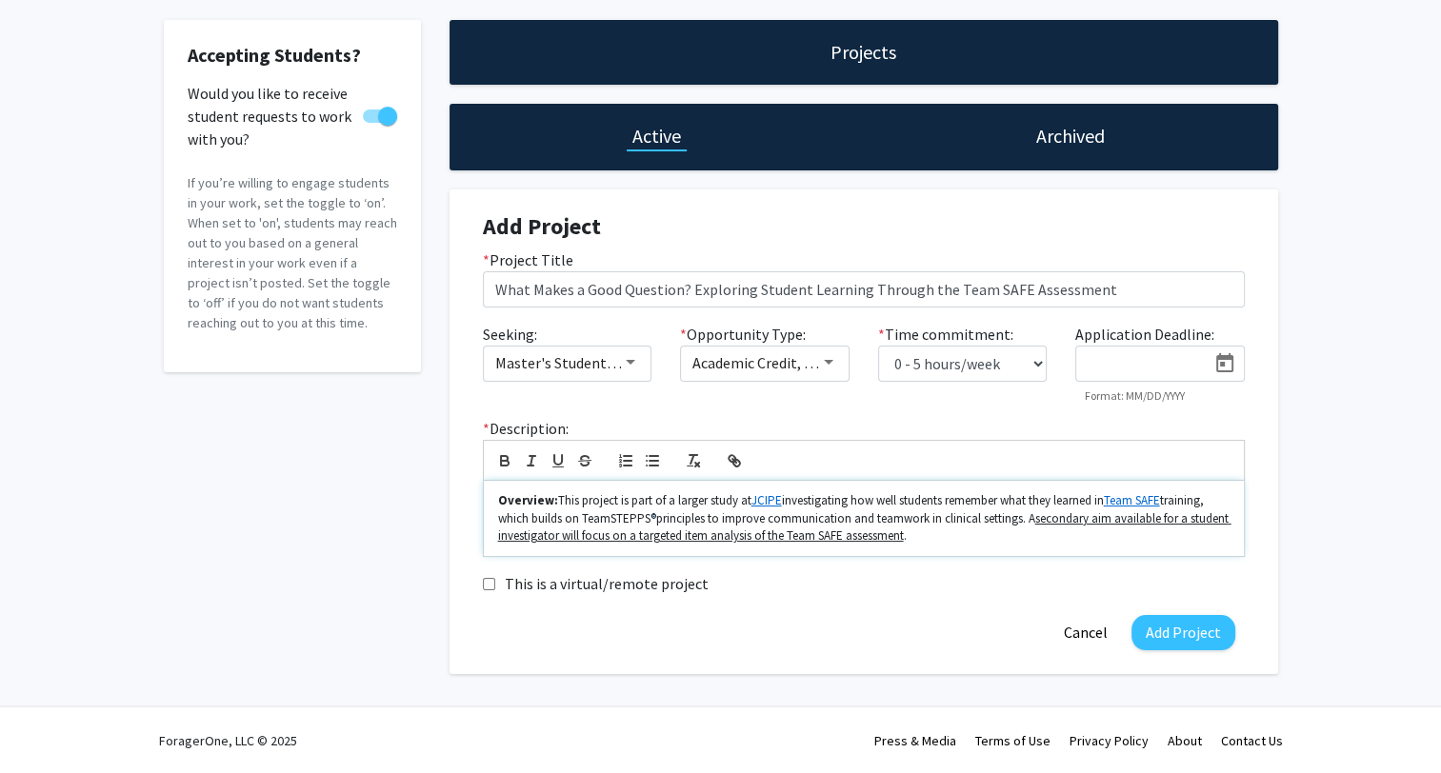
click at [1032, 517] on p "Overview: This project is part of a larger study at JCIPE investigating how wel…" at bounding box center [863, 518] width 731 height 52
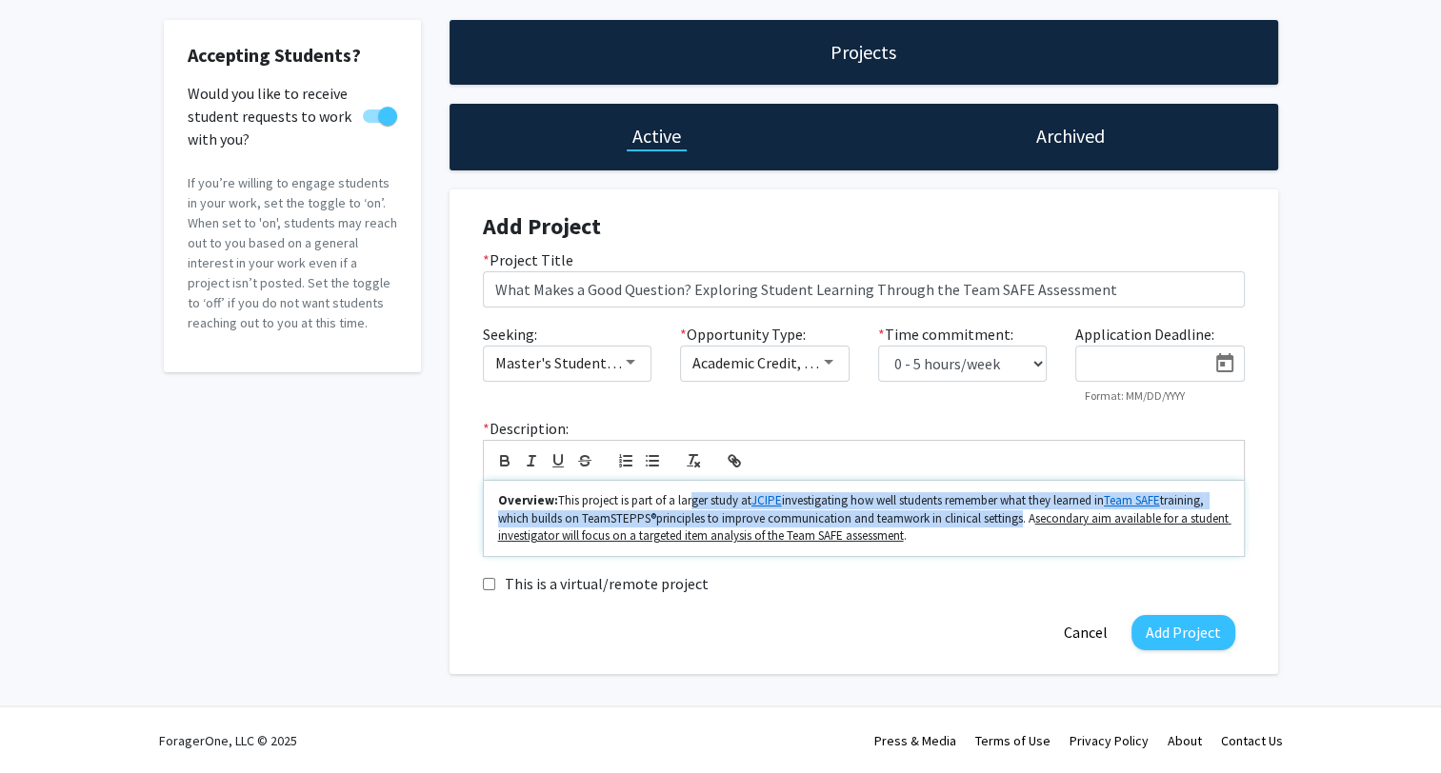
drag, startPoint x: 685, startPoint y: 506, endPoint x: 1019, endPoint y: 519, distance: 334.5
click at [1019, 519] on p "Overview: This project is part of a larger study at JCIPE investigating how wel…" at bounding box center [863, 518] width 731 height 52
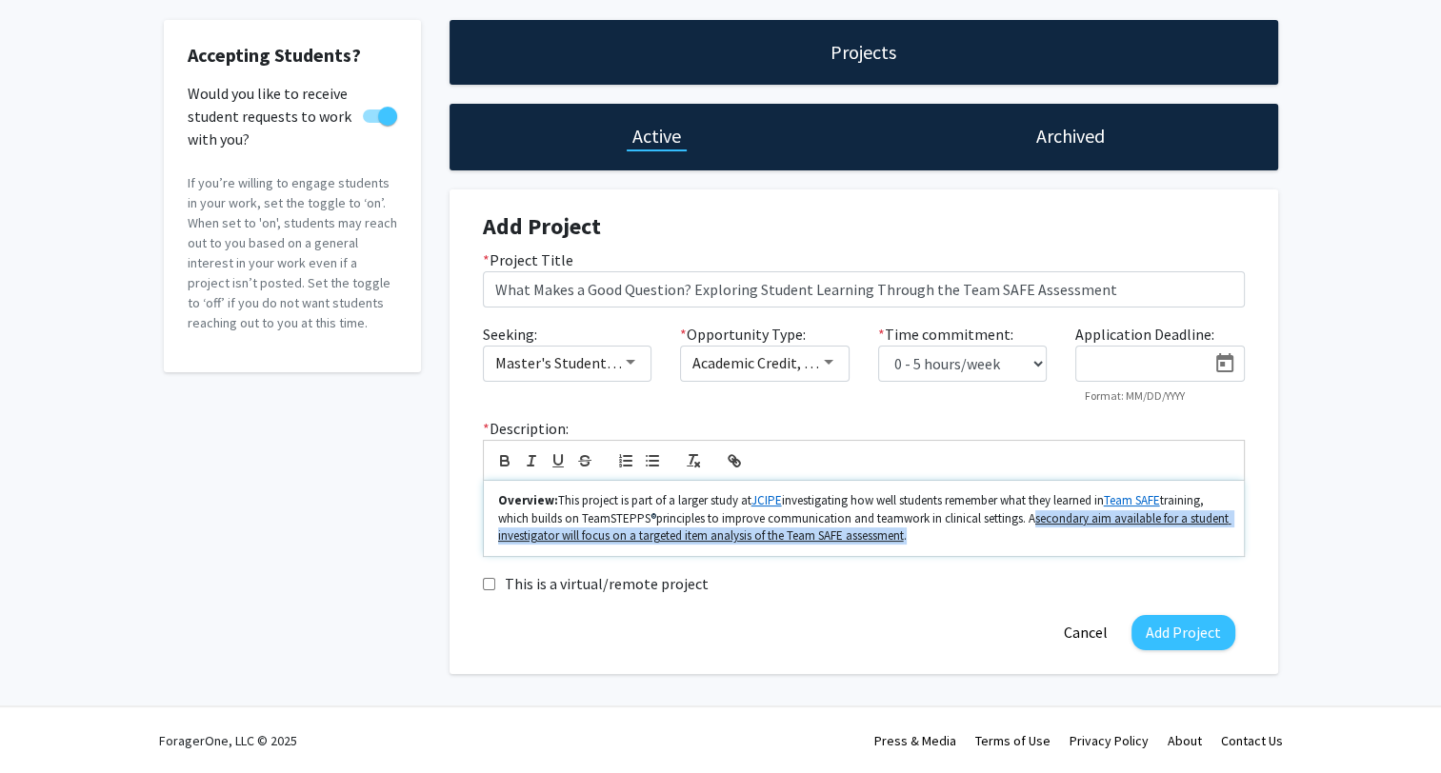
drag, startPoint x: 1030, startPoint y: 515, endPoint x: 1203, endPoint y: 530, distance: 173.0
click at [1203, 530] on p "Overview: This project is part of a larger study at JCIPE investigating how wel…" at bounding box center [863, 518] width 731 height 52
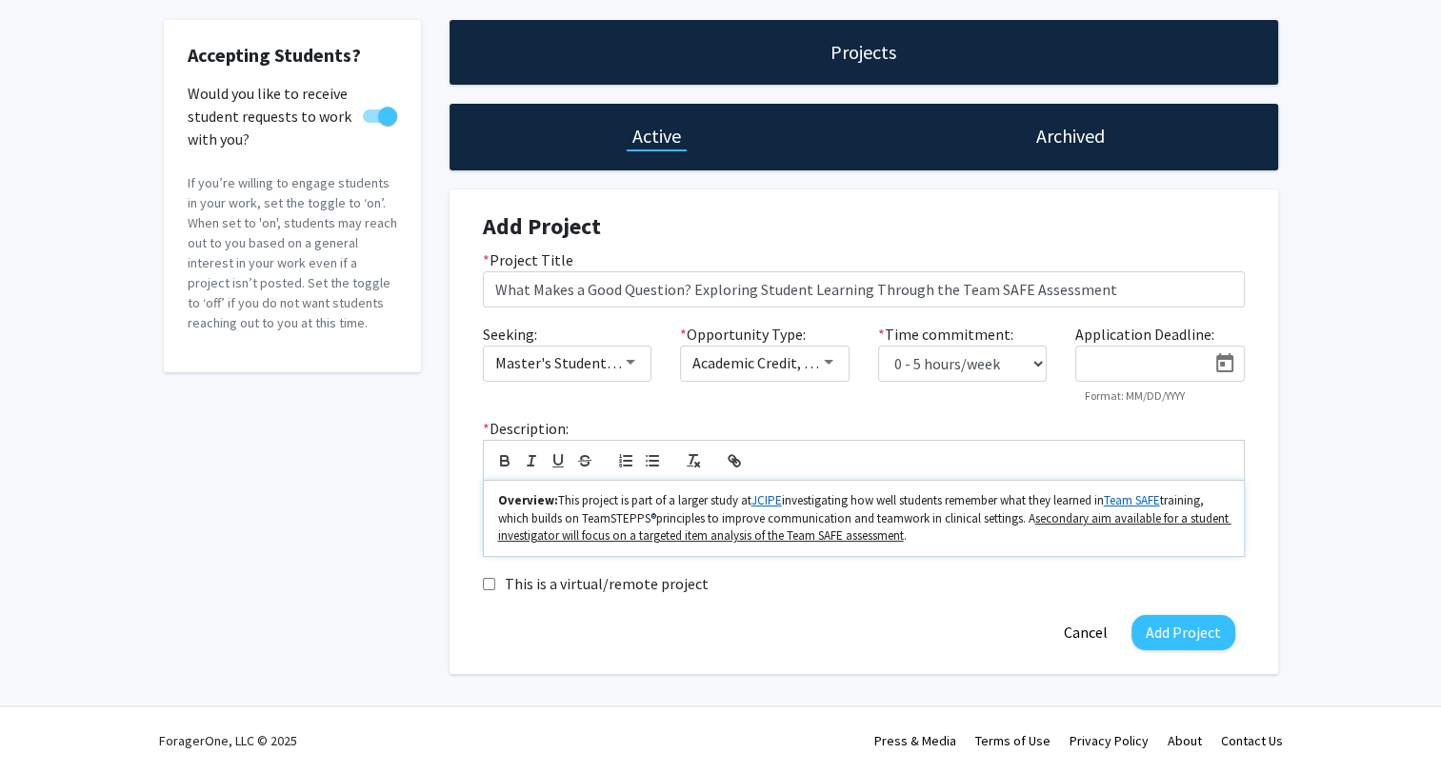
scroll to position [65, 0]
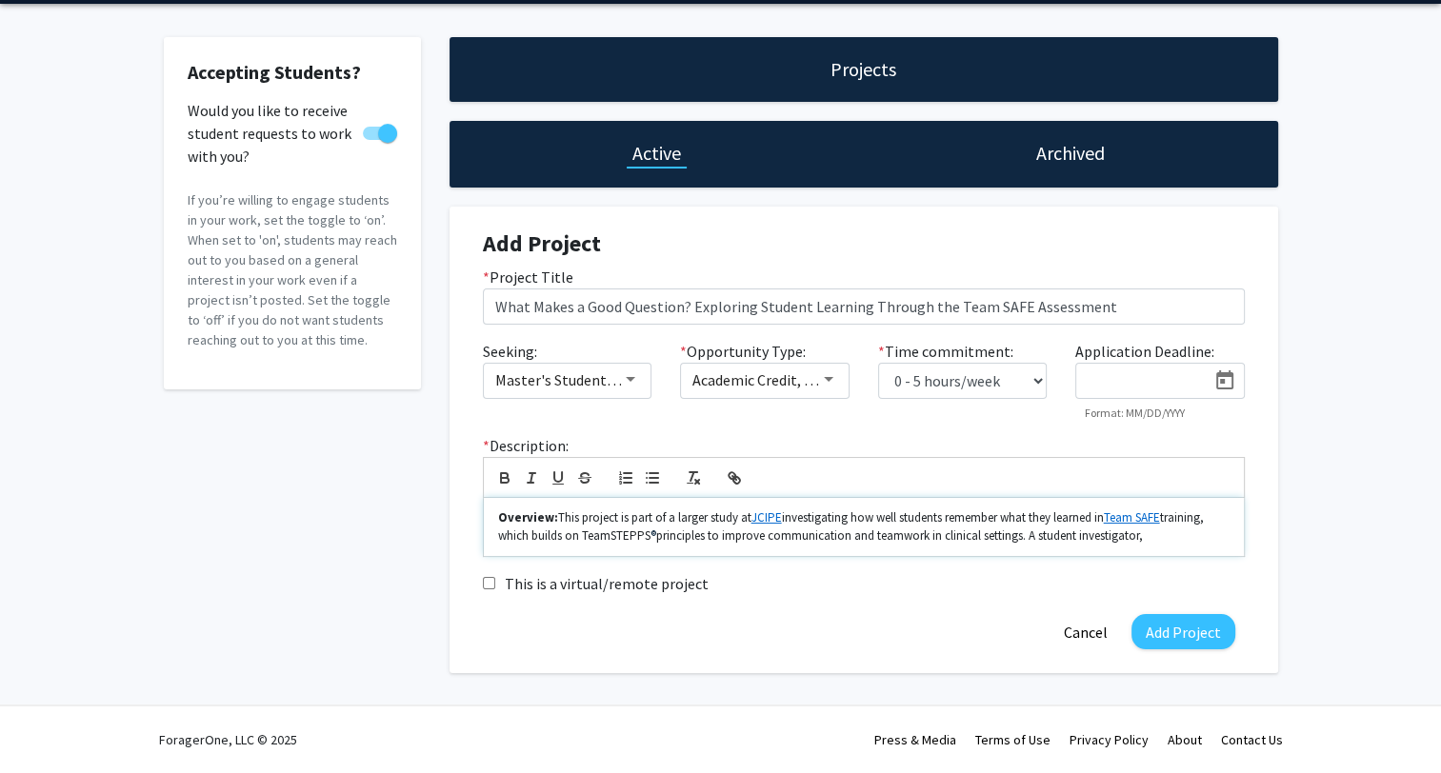
drag, startPoint x: 1152, startPoint y: 538, endPoint x: 1030, endPoint y: 542, distance: 122.0
click at [1030, 542] on p "Overview: This project is part of a larger study at JCIPE investigating how wel…" at bounding box center [863, 527] width 731 height 35
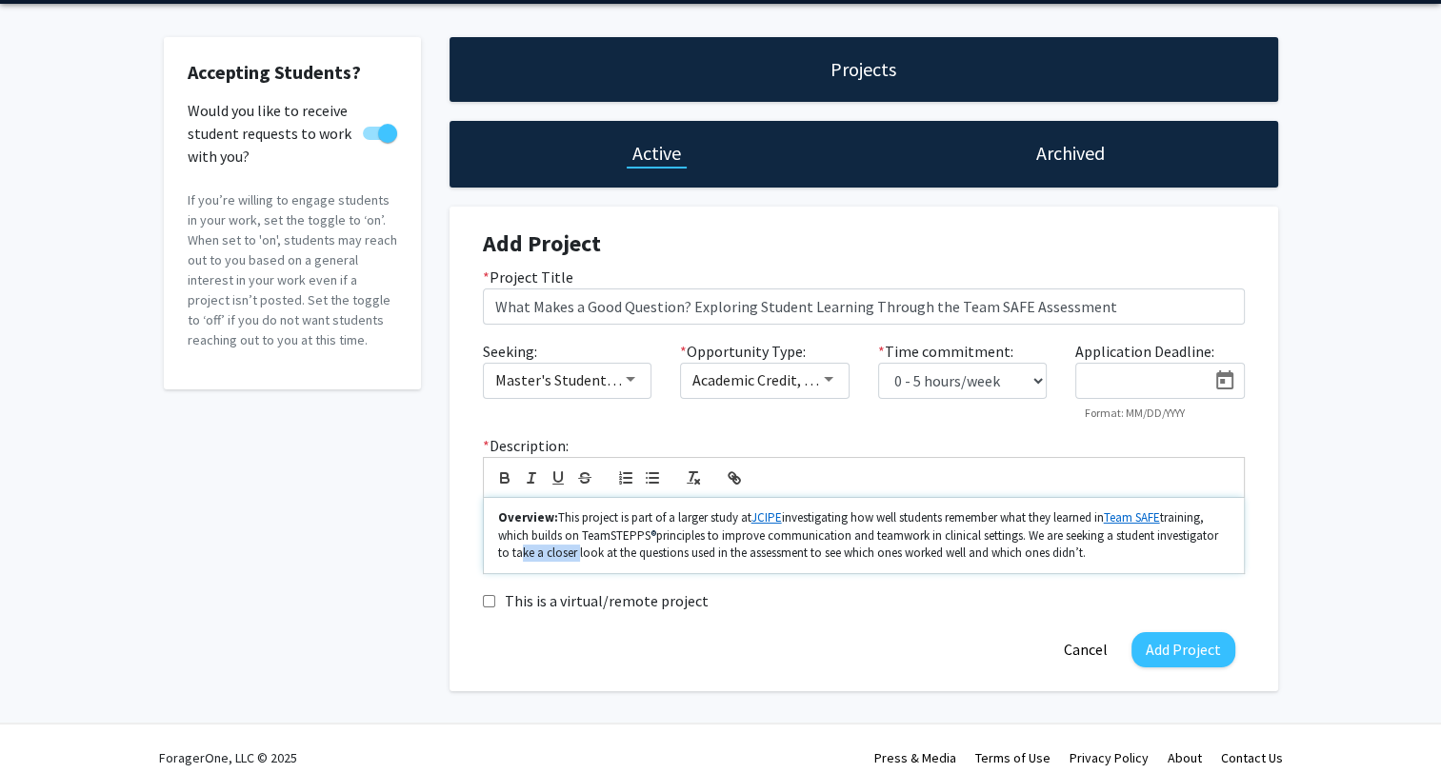
drag, startPoint x: 512, startPoint y: 558, endPoint x: 575, endPoint y: 560, distance: 62.9
click at [575, 560] on p "Overview: This project is part of a larger study at JCIPE investigating how wel…" at bounding box center [863, 536] width 731 height 52
drag, startPoint x: 573, startPoint y: 556, endPoint x: 739, endPoint y: 559, distance: 165.7
click at [739, 559] on p "Overview: This project is part of a larger study at JCIPE investigating how wel…" at bounding box center [863, 536] width 731 height 52
click at [570, 552] on p "Overview: This project is part of a larger study at JCIPE investigating how wel…" at bounding box center [863, 536] width 731 height 52
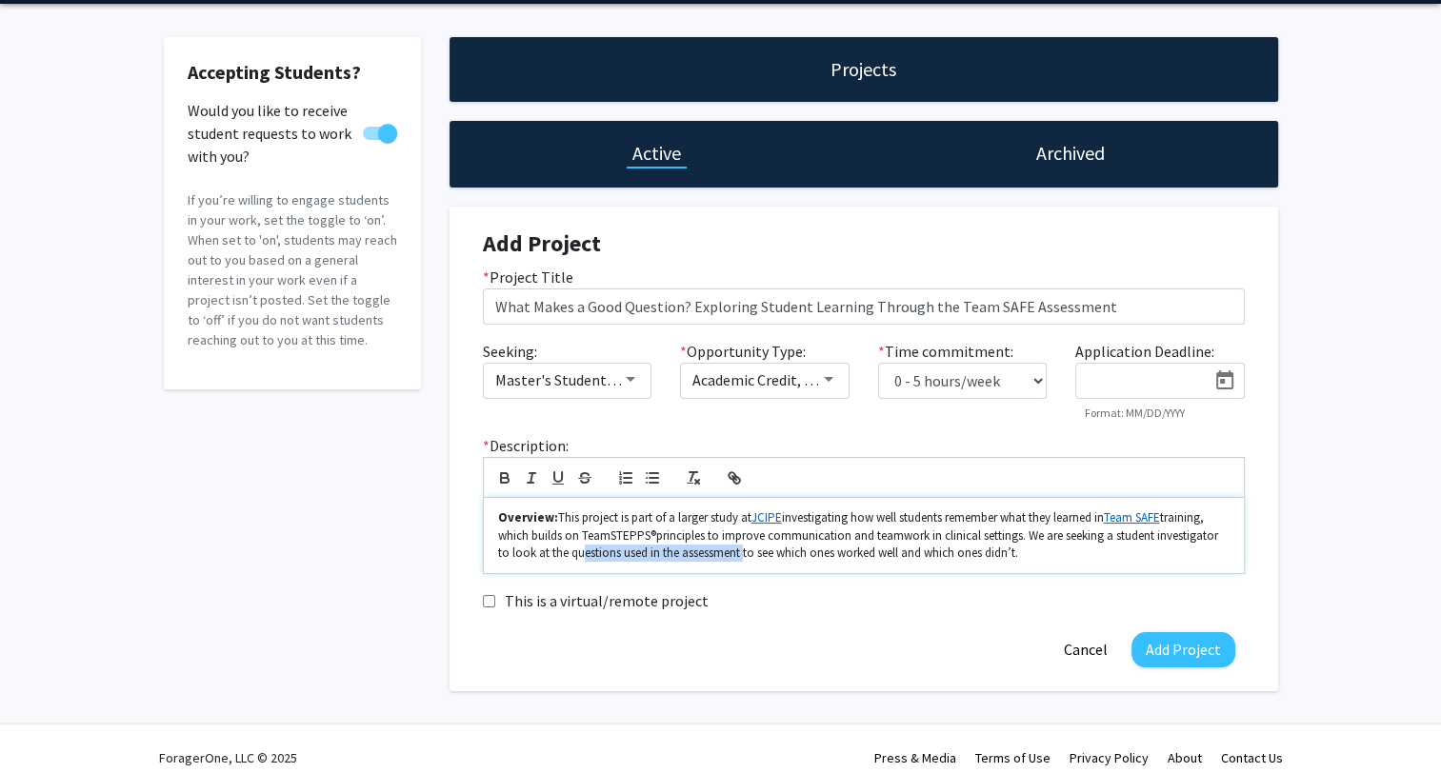
drag, startPoint x: 571, startPoint y: 552, endPoint x: 739, endPoint y: 556, distance: 167.7
click at [739, 556] on p "Overview: This project is part of a larger study at JCIPE investigating how wel…" at bounding box center [863, 536] width 731 height 52
click at [680, 564] on div "Overview: This project is part of a larger study at JCIPE investigating how wel…" at bounding box center [864, 535] width 760 height 75
drag, startPoint x: 803, startPoint y: 556, endPoint x: 1097, endPoint y: 557, distance: 294.3
click at [1097, 557] on p "Overview: This project is part of a larger study at JCIPE investigating how wel…" at bounding box center [863, 536] width 731 height 52
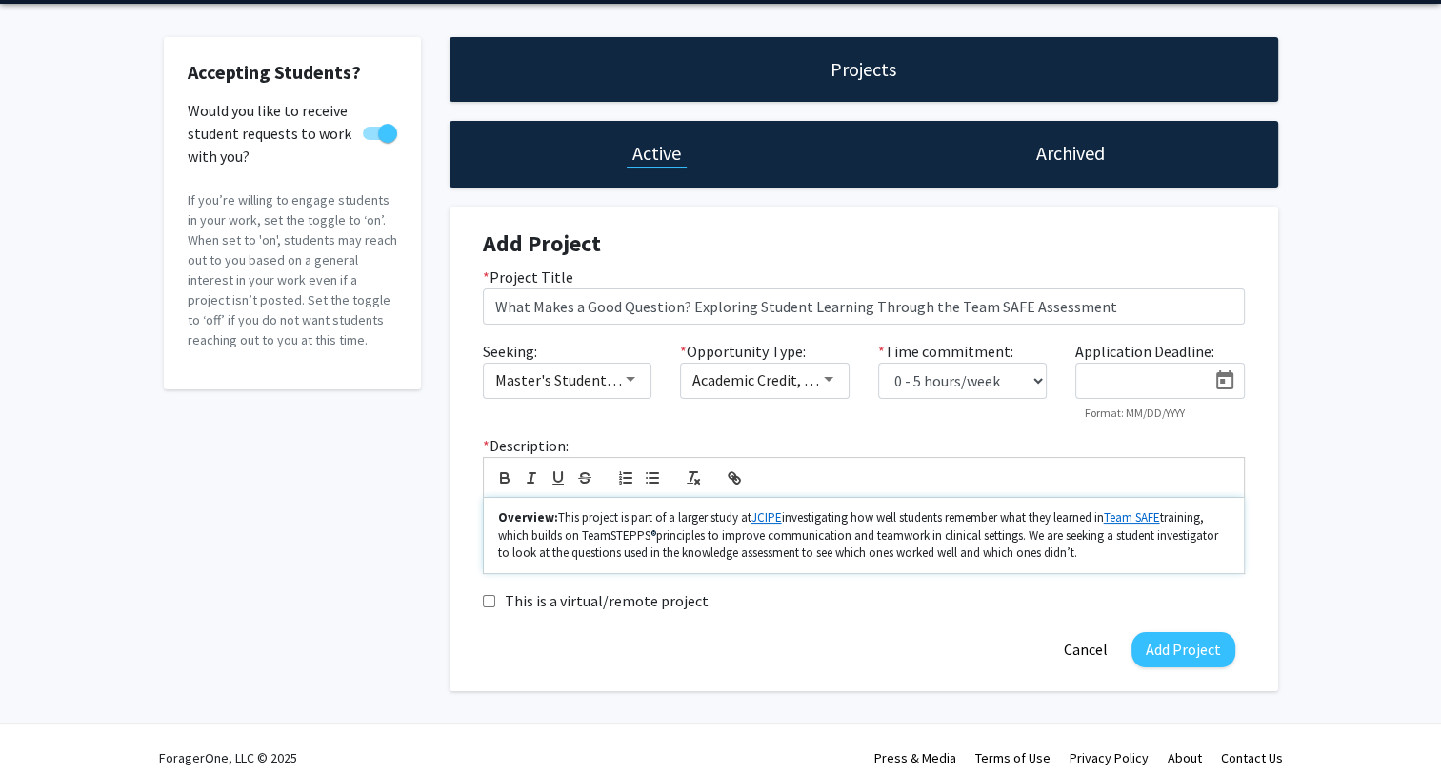
click at [1097, 557] on p "Overview: This project is part of a larger study at JCIPE investigating how wel…" at bounding box center [863, 536] width 731 height 52
drag, startPoint x: 895, startPoint y: 550, endPoint x: 1062, endPoint y: 550, distance: 166.7
click at [1053, 550] on p "Overview: This project is part of a larger study at JCIPE investigating how wel…" at bounding box center [863, 536] width 731 height 52
click at [1097, 550] on p "Overview: This project is part of a larger study at JCIPE investigating how wel…" at bounding box center [863, 536] width 731 height 52
drag, startPoint x: 963, startPoint y: 554, endPoint x: 1079, endPoint y: 548, distance: 116.4
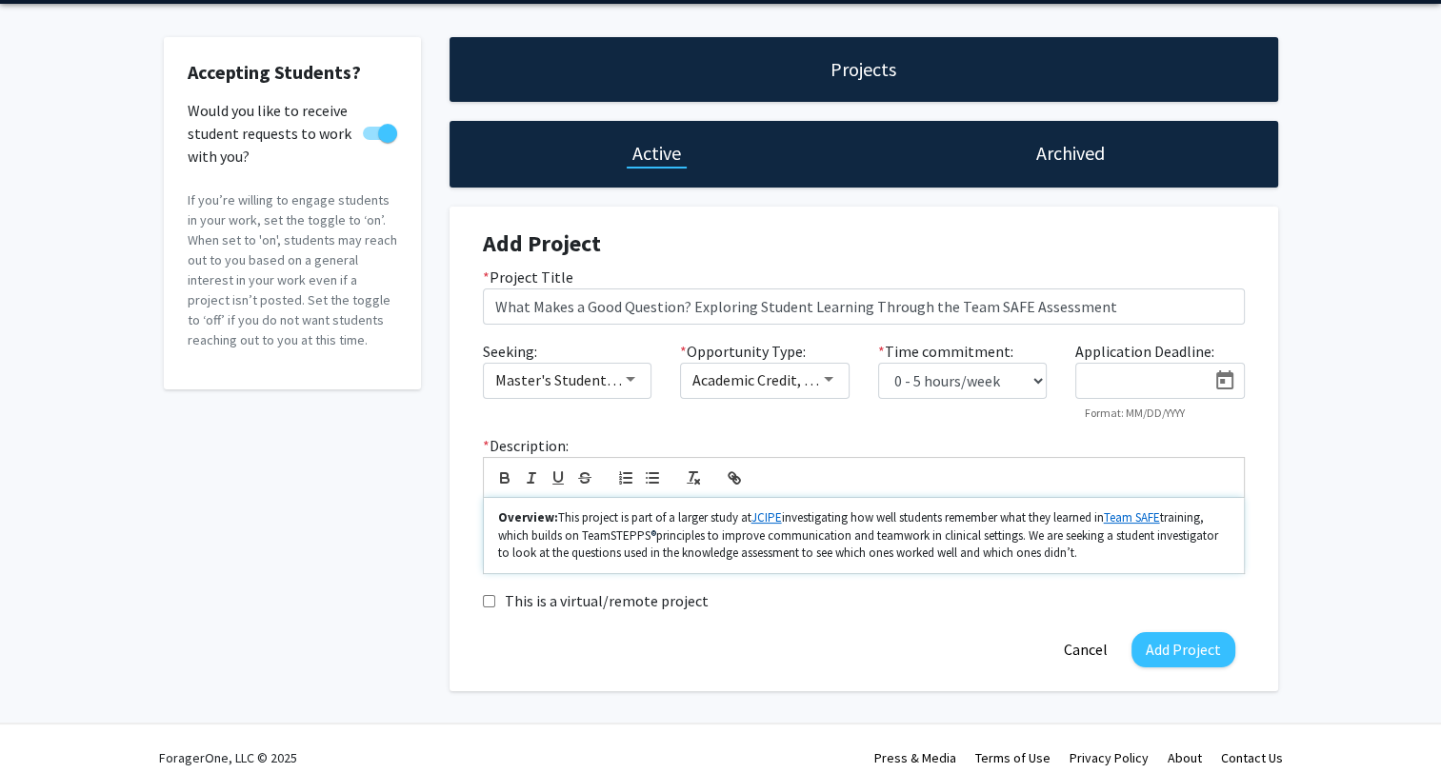
click at [1079, 548] on p "Overview: This project is part of a larger study at JCIPE investigating how wel…" at bounding box center [863, 536] width 731 height 52
click at [960, 553] on p "Overview: This project is part of a larger study at JCIPE investigating how wel…" at bounding box center [863, 536] width 731 height 52
drag, startPoint x: 1085, startPoint y: 552, endPoint x: 962, endPoint y: 556, distance: 122.9
click at [962, 556] on p "Overview: This project is part of a larger study at JCIPE investigating how wel…" at bounding box center [863, 536] width 731 height 52
click at [964, 554] on p "Overview: This project is part of a larger study at JCIPE investigating how wel…" at bounding box center [863, 536] width 731 height 52
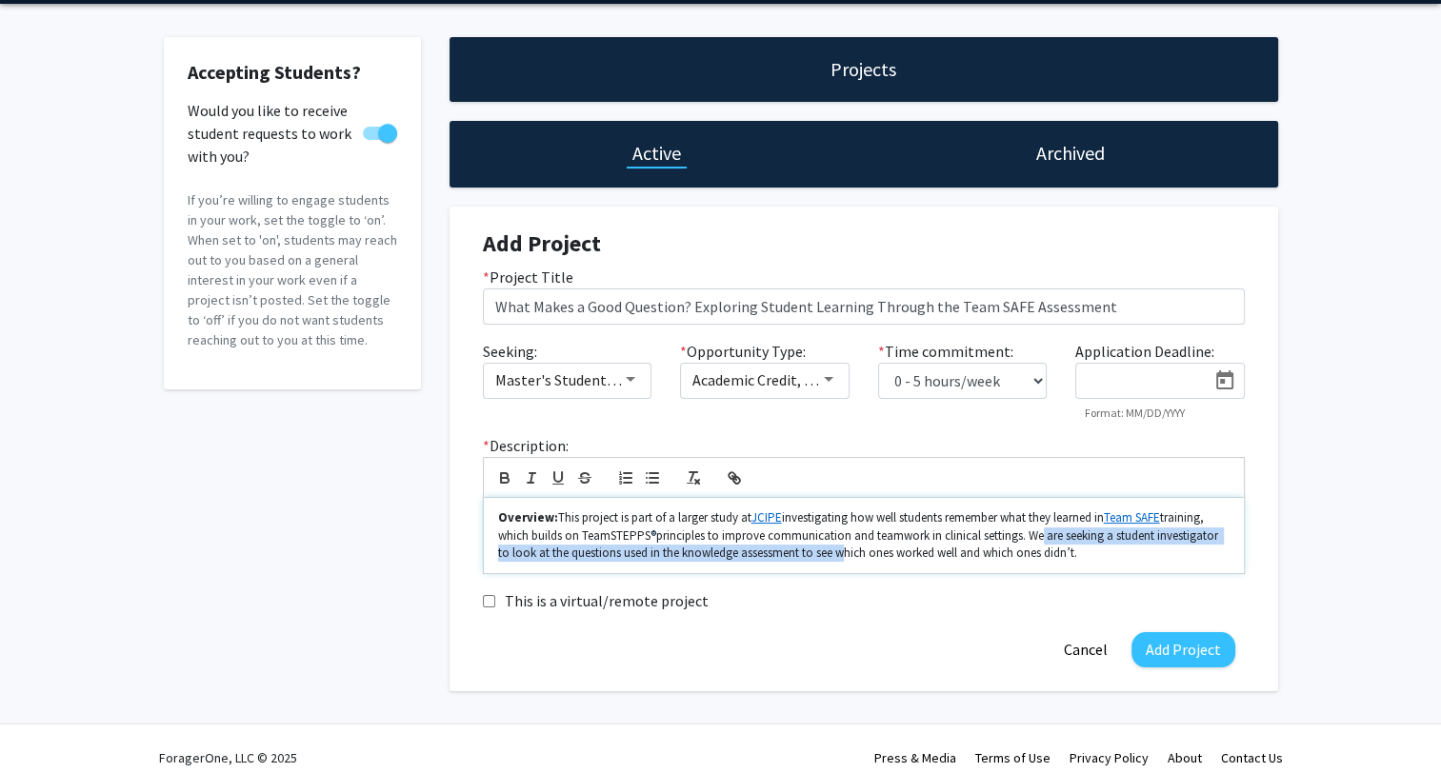
drag, startPoint x: 1037, startPoint y: 534, endPoint x: 834, endPoint y: 562, distance: 204.7
click at [834, 562] on div "Overview: This project is part of a larger study at JCIPE investigating how wel…" at bounding box center [864, 535] width 760 height 75
click at [1139, 564] on div "Overview: This project is part of a larger study at JCIPE investigating how wel…" at bounding box center [864, 535] width 760 height 75
drag, startPoint x: 799, startPoint y: 555, endPoint x: 1087, endPoint y: 553, distance: 287.6
click at [1087, 553] on p "Overview: This project is part of a larger study at JCIPE investigating how wel…" at bounding box center [863, 536] width 731 height 52
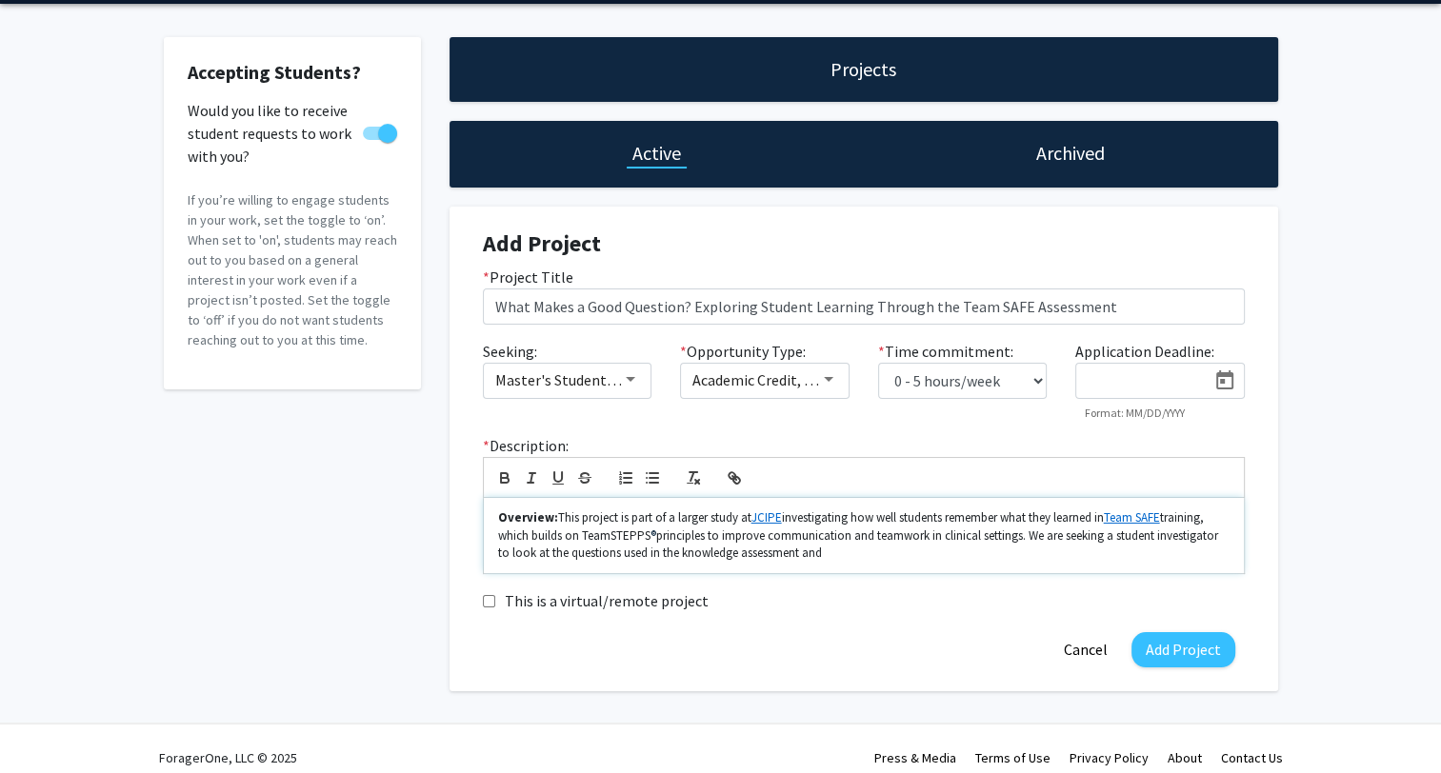
click at [1197, 539] on p "Overview: This project is part of a larger study at JCIPE investigating how wel…" at bounding box center [863, 536] width 731 height 52
click at [1197, 538] on p "Overview: This project is part of a larger study at JCIPE investigating how wel…" at bounding box center [863, 536] width 731 height 52
drag, startPoint x: 497, startPoint y: 556, endPoint x: 821, endPoint y: 559, distance: 323.8
click at [806, 561] on p "Overview: This project is part of a larger study at JCIPE investigating how wel…" at bounding box center [863, 536] width 731 height 52
click at [821, 559] on p "Overview: This project is part of a larger study at JCIPE investigating how wel…" at bounding box center [863, 536] width 731 height 52
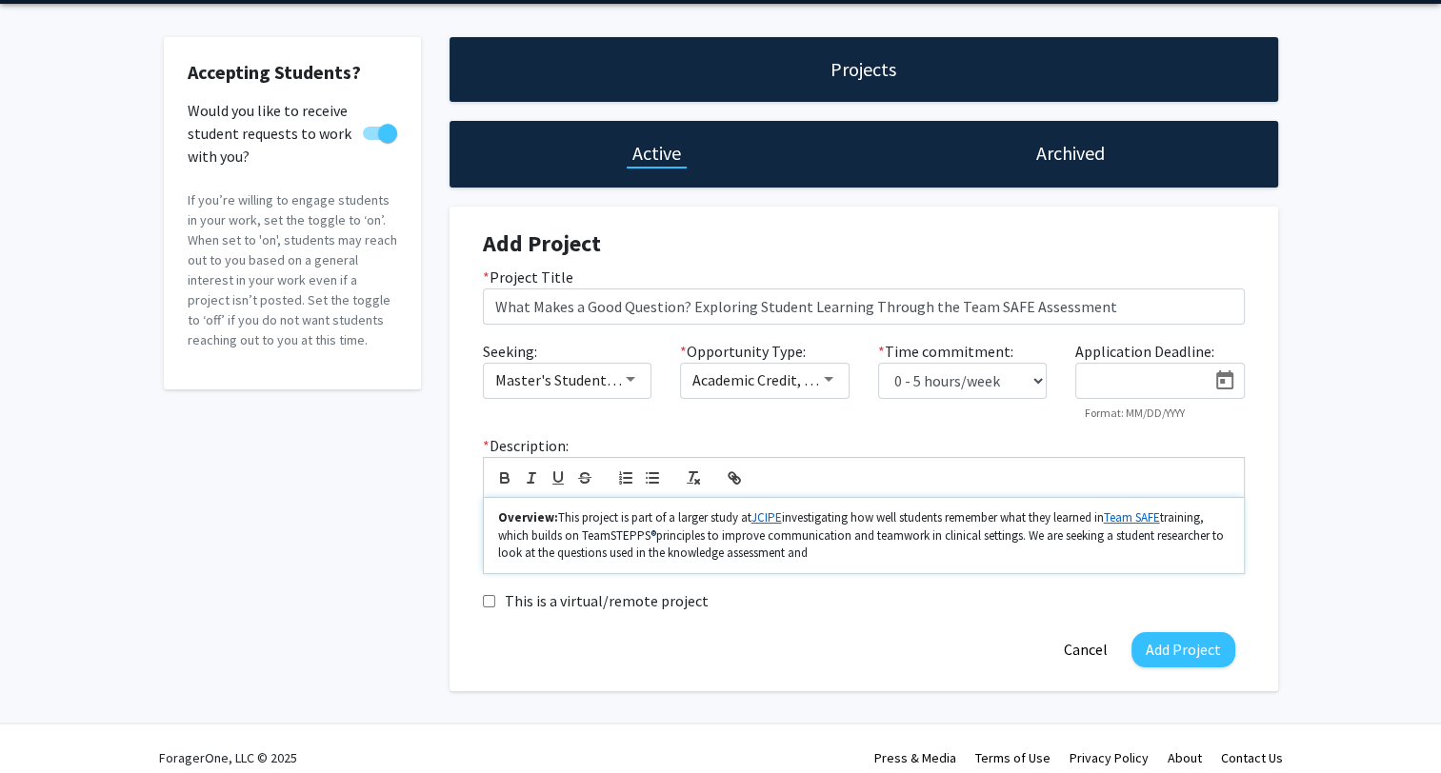
drag, startPoint x: 841, startPoint y: 558, endPoint x: 788, endPoint y: 562, distance: 53.5
click at [788, 562] on div "Overview: This project is part of a larger study at JCIPE investigating how wel…" at bounding box center [864, 535] width 760 height 75
drag, startPoint x: 1029, startPoint y: 536, endPoint x: 785, endPoint y: 556, distance: 244.6
click at [785, 556] on p "Overview: This project is part of a larger study at JCIPE investigating how wel…" at bounding box center [863, 536] width 731 height 52
drag, startPoint x: 857, startPoint y: 550, endPoint x: 786, endPoint y: 559, distance: 71.9
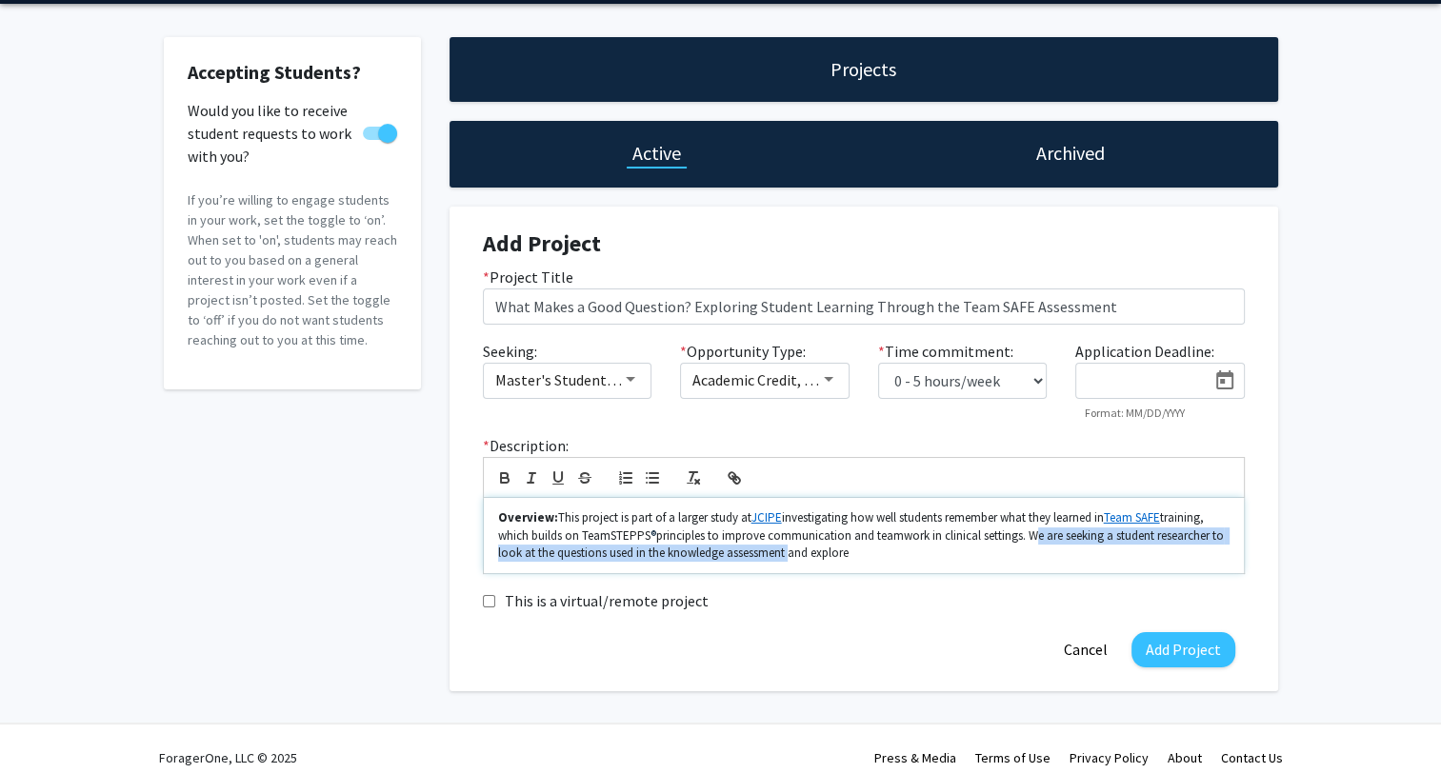
click at [786, 559] on p "Overview: This project is part of a larger study at JCIPE investigating how wel…" at bounding box center [863, 536] width 731 height 52
drag, startPoint x: 863, startPoint y: 555, endPoint x: 787, endPoint y: 560, distance: 76.3
click at [787, 560] on p "Overview: This project is part of a larger study at JCIPE investigating how wel…" at bounding box center [863, 536] width 731 height 52
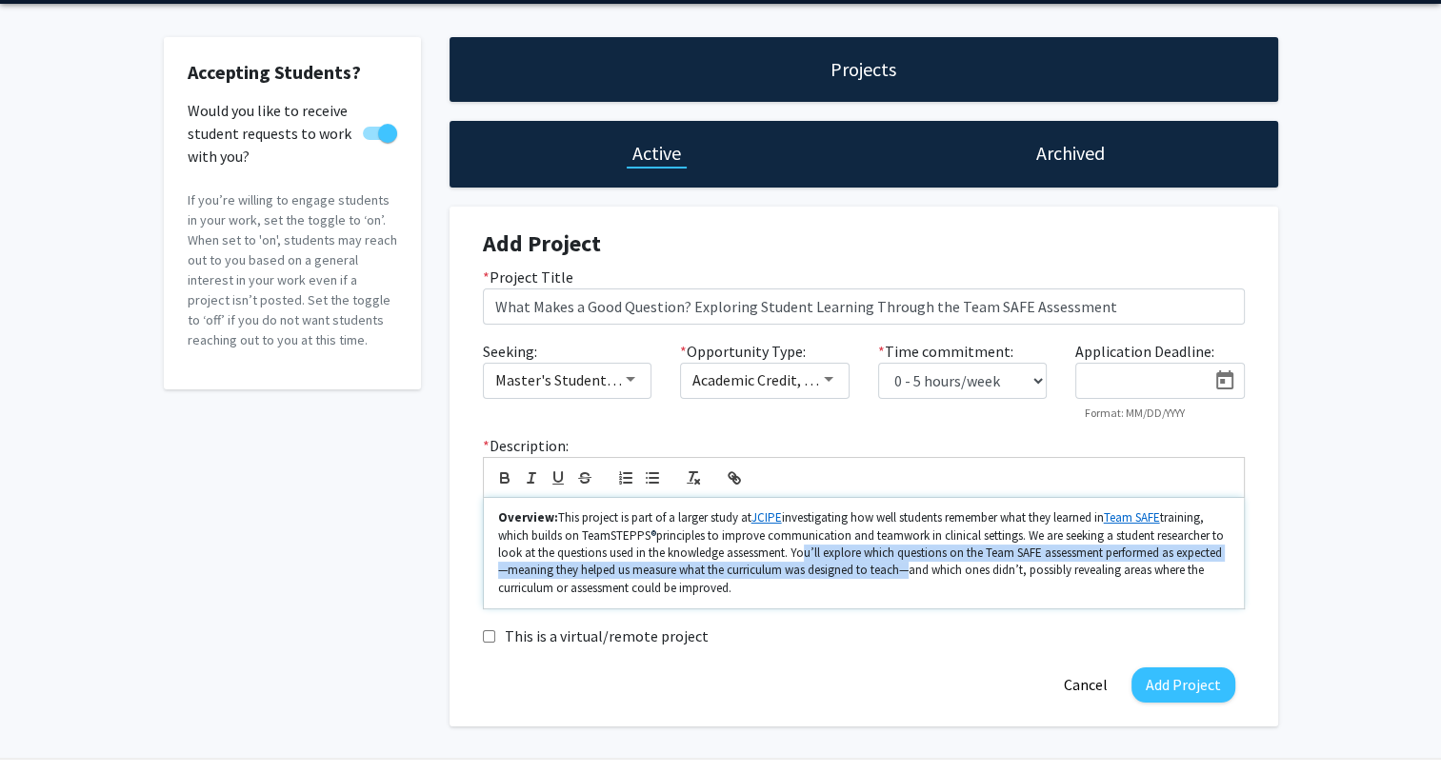
drag, startPoint x: 798, startPoint y: 550, endPoint x: 909, endPoint y: 577, distance: 113.6
click at [907, 577] on p "Overview: This project is part of a larger study at JCIPE investigating how wel…" at bounding box center [863, 554] width 731 height 88
click at [910, 572] on p "Overview: This project is part of a larger study at JCIPE investigating how wel…" at bounding box center [863, 554] width 731 height 88
click at [503, 569] on p "Overview: This project is part of a larger study at JCIPE investigating how wel…" at bounding box center [863, 554] width 731 height 88
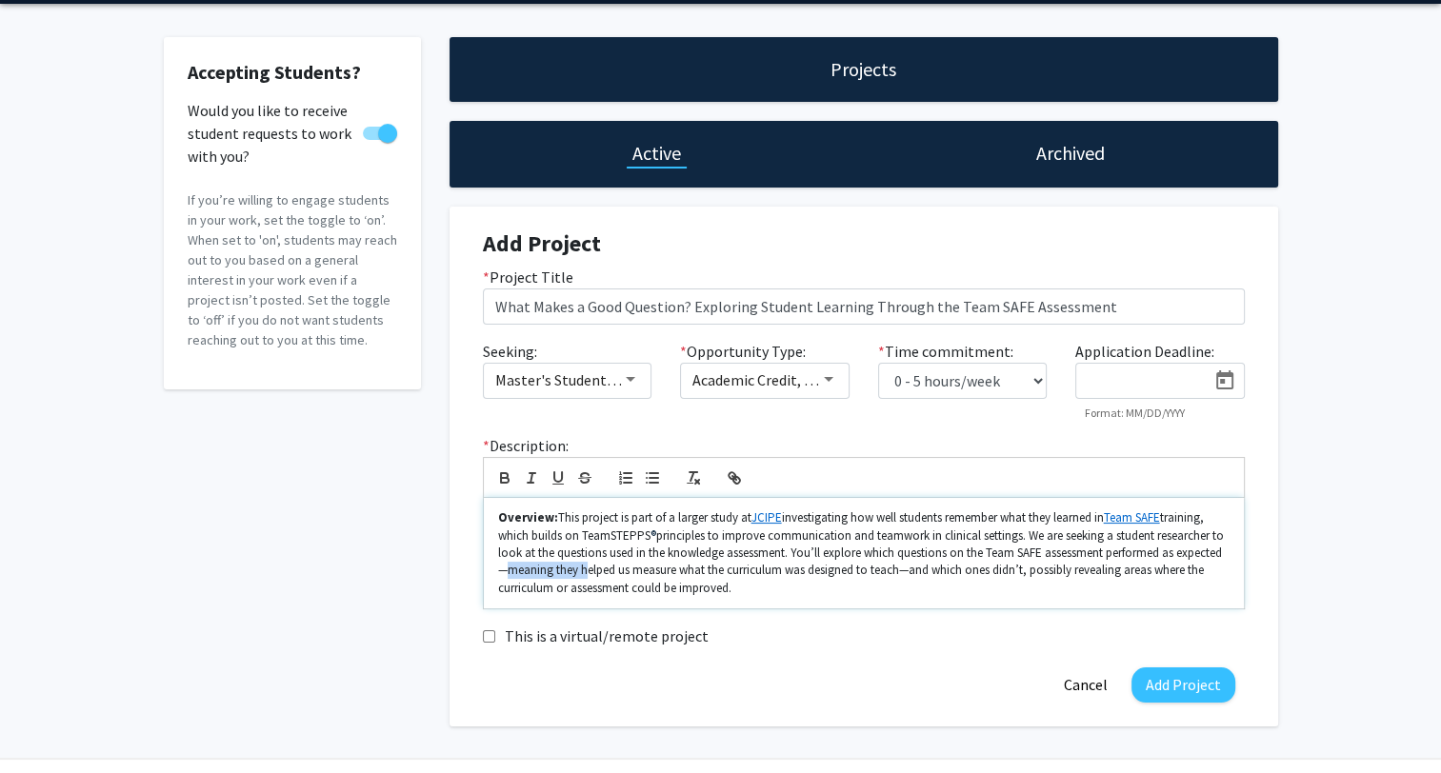
drag, startPoint x: 583, startPoint y: 569, endPoint x: 476, endPoint y: 578, distance: 107.1
click at [476, 578] on div "* Description: Overview: This project is part of a larger study at JCIPE invest…" at bounding box center [864, 521] width 790 height 175
drag, startPoint x: 583, startPoint y: 566, endPoint x: 786, endPoint y: 574, distance: 203.0
click at [786, 574] on p "Overview: This project is part of a larger study at JCIPE investigating how wel…" at bounding box center [863, 554] width 731 height 88
click at [829, 568] on p "Overview: This project is part of a larger study at JCIPE investigating how wel…" at bounding box center [863, 554] width 731 height 88
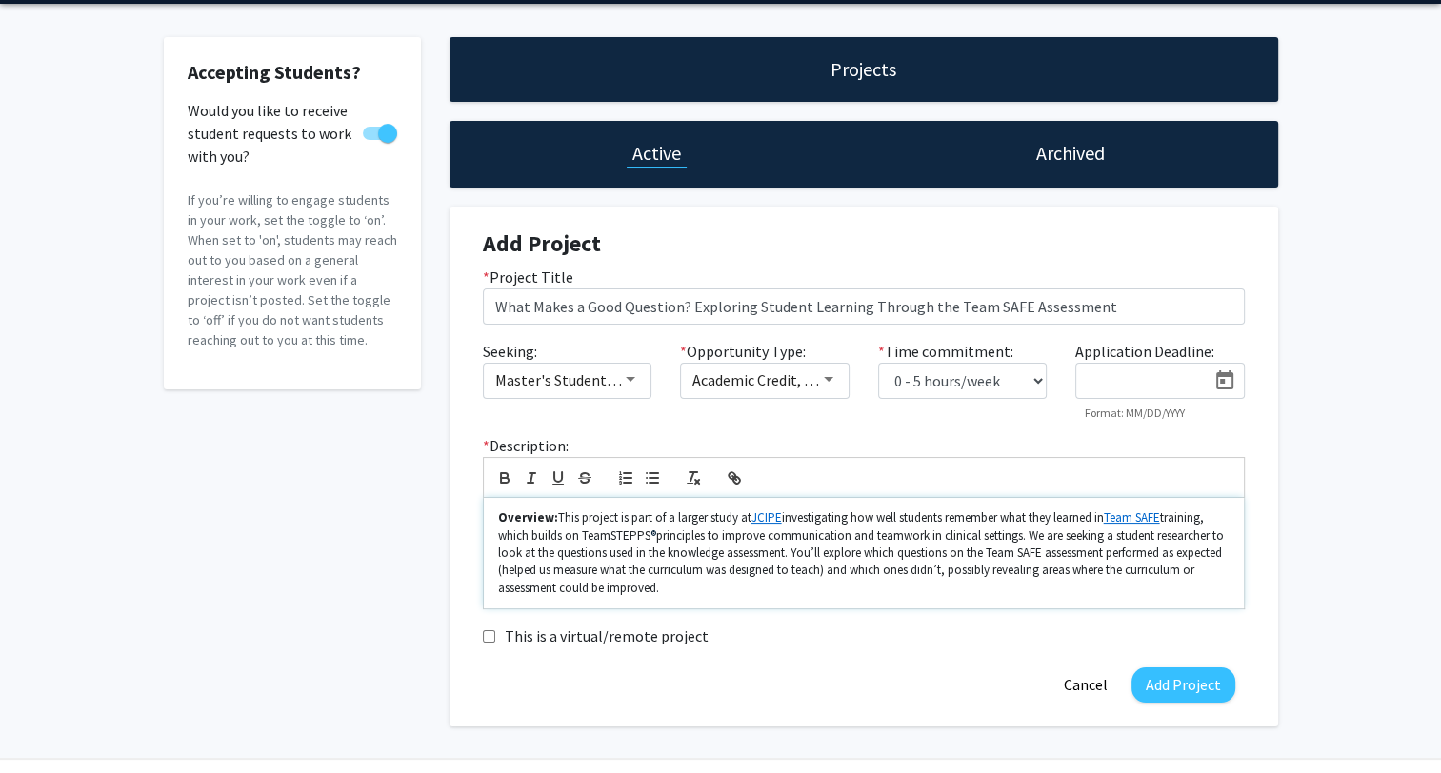
drag, startPoint x: 941, startPoint y: 568, endPoint x: 685, endPoint y: 590, distance: 257.2
click at [685, 590] on p "Overview: This project is part of a larger study at JCIPE investigating how wel…" at bounding box center [863, 554] width 731 height 88
click at [706, 590] on p "Overview: This project is part of a larger study at JCIPE investigating how wel…" at bounding box center [863, 554] width 731 height 88
click at [690, 587] on p "Overview: This project is part of a larger study at JCIPE investigating how wel…" at bounding box center [863, 554] width 731 height 88
drag, startPoint x: 948, startPoint y: 572, endPoint x: 990, endPoint y: 568, distance: 43.1
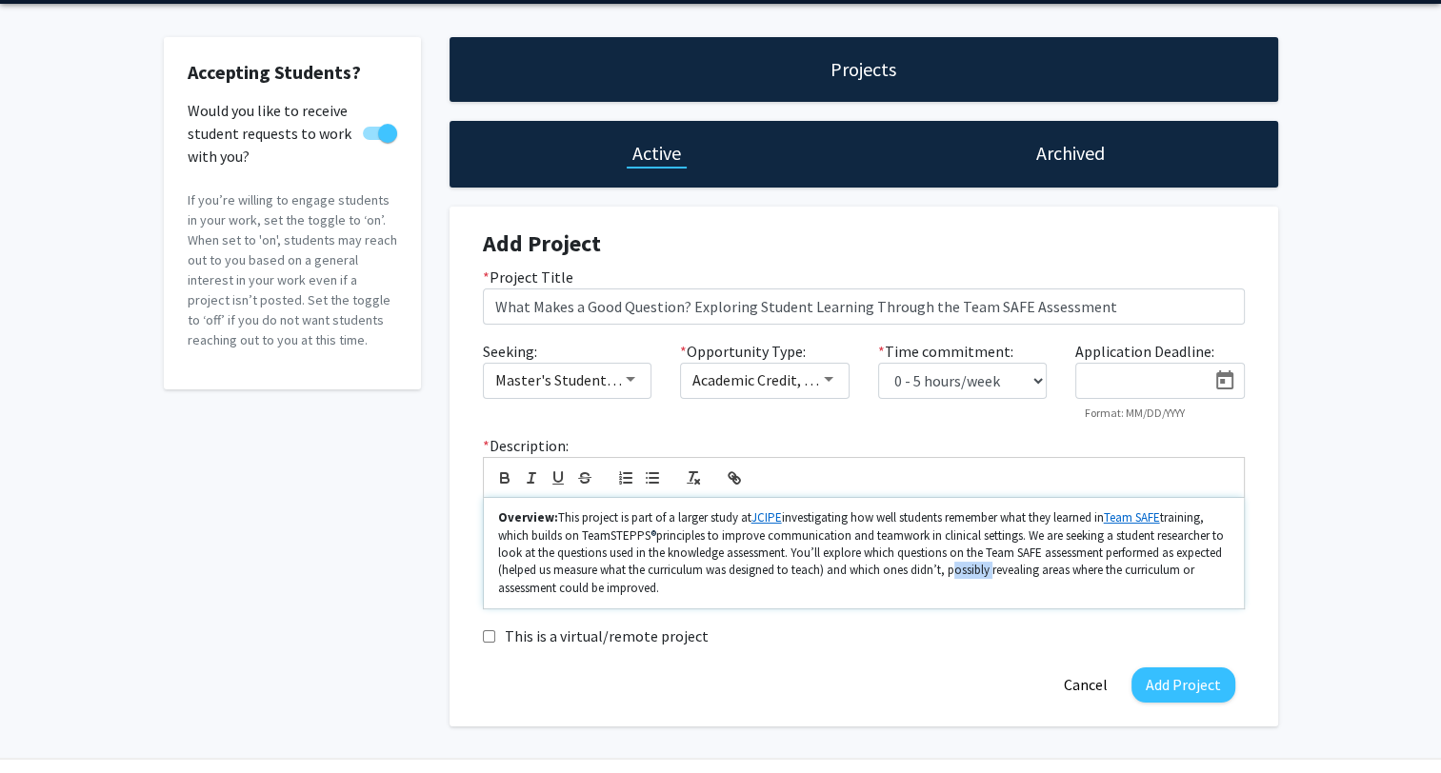
click at [990, 568] on p "Overview: This project is part of a larger study at JCIPE investigating how wel…" at bounding box center [863, 554] width 731 height 88
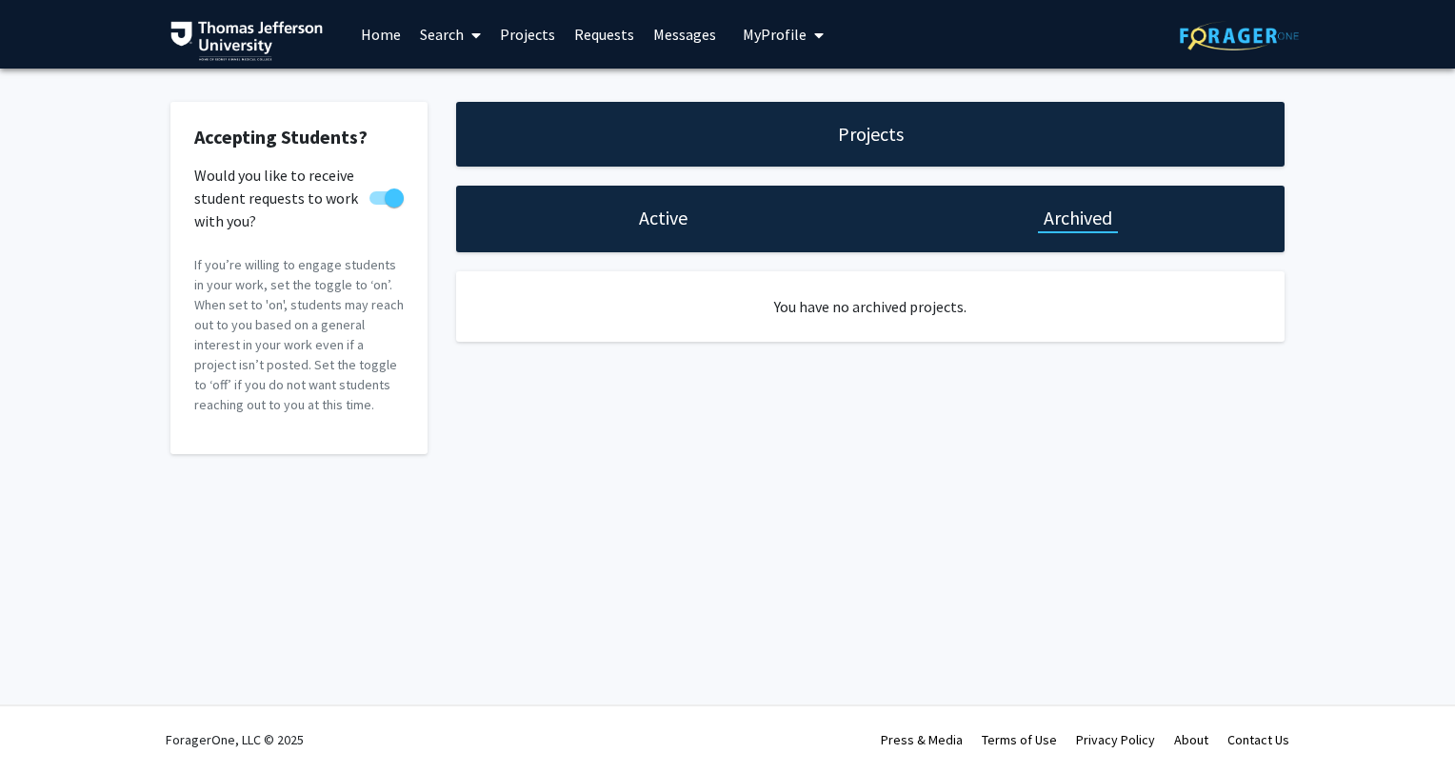
click at [690, 218] on div "Active" at bounding box center [663, 218] width 60 height 27
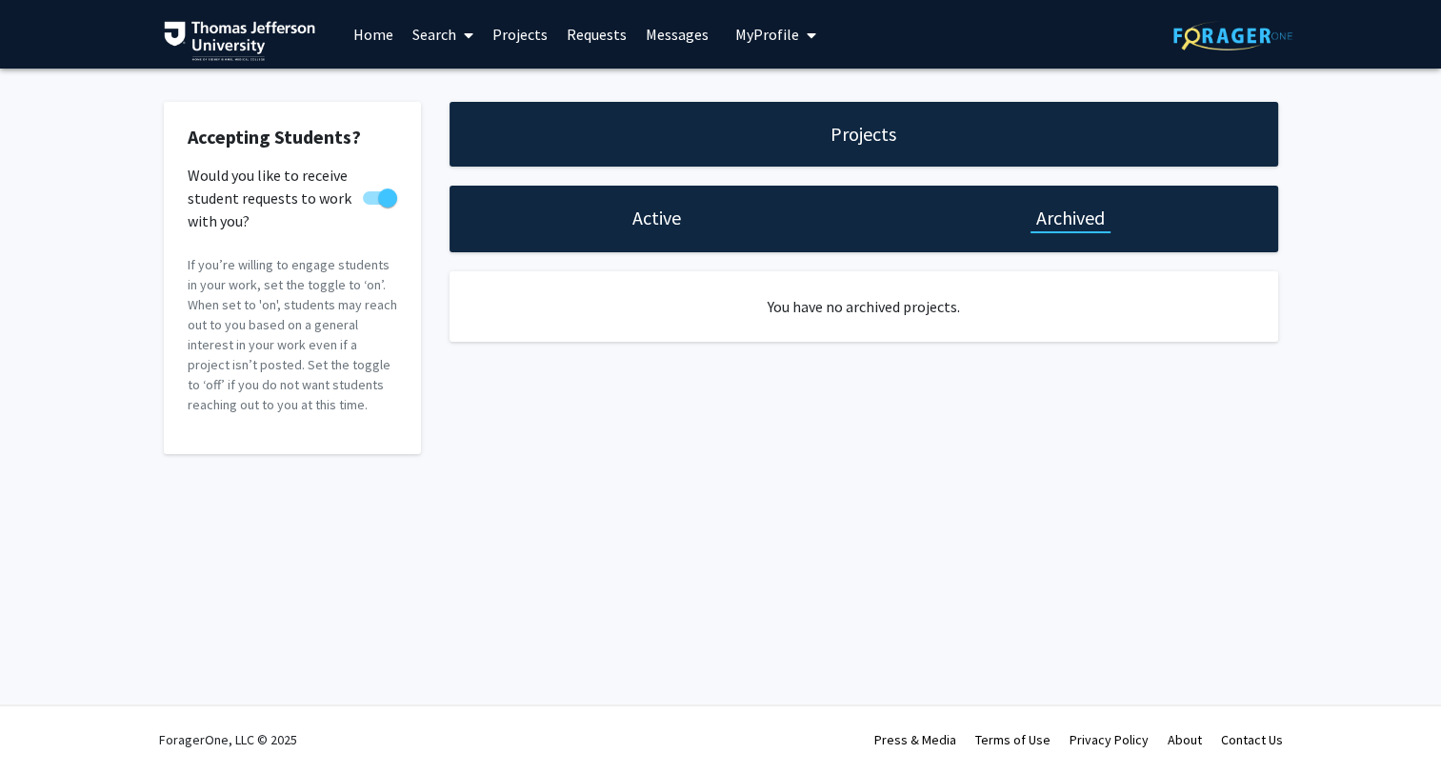
select select "0 - 5"
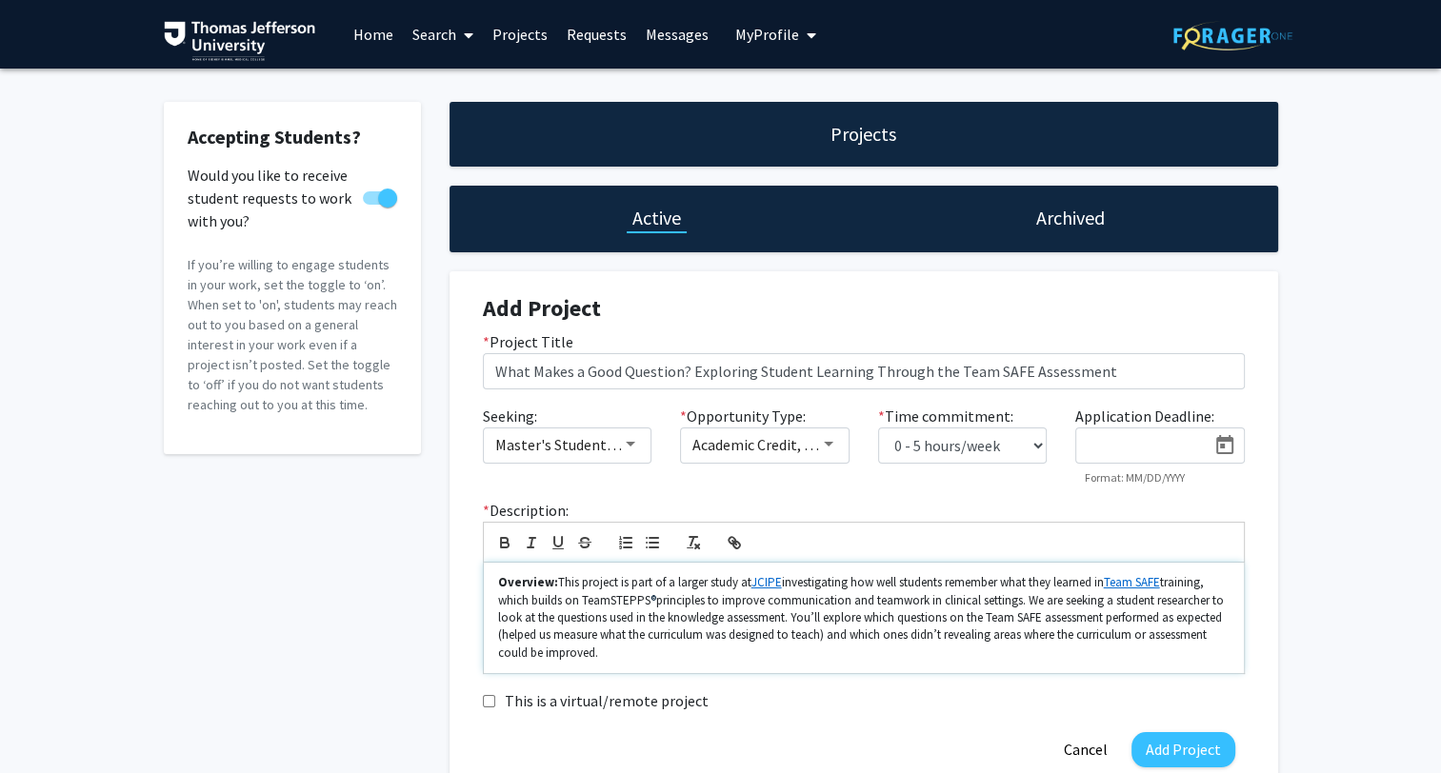
drag, startPoint x: 609, startPoint y: 656, endPoint x: 480, endPoint y: 571, distance: 154.0
click at [480, 571] on div "* Description: Overview: This project is part of a larger study at JCIPE invest…" at bounding box center [864, 586] width 790 height 175
copy p "Overview: This project is part of a larger study at JCIPE investigating how wel…"
click at [1410, 518] on div "Accepting Students? Would you like to receive student requests to work with you…" at bounding box center [720, 452] width 1441 height 766
drag, startPoint x: 648, startPoint y: 652, endPoint x: 446, endPoint y: 526, distance: 238.3
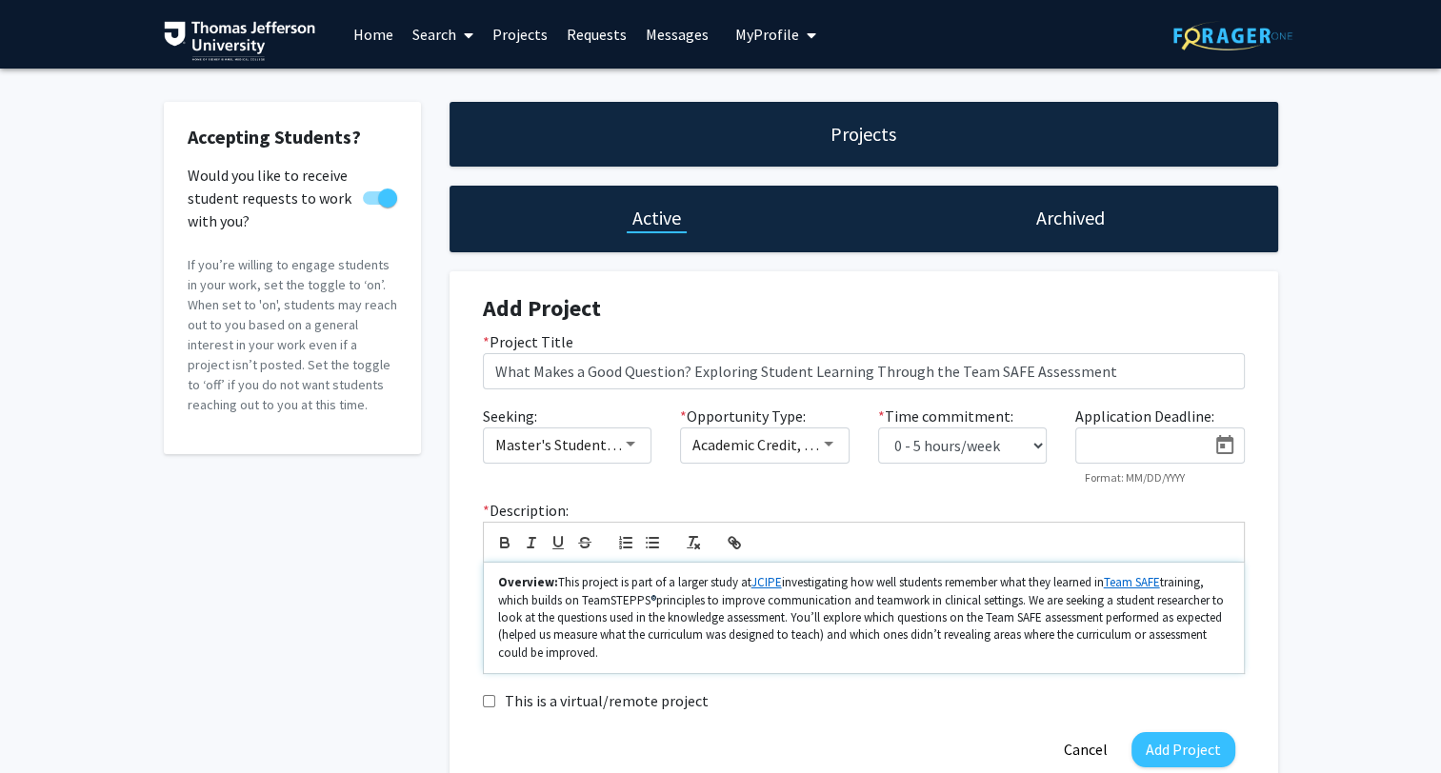
click at [446, 526] on div "Projects Active Archived Add Project * Project Title What Makes a Good Question…" at bounding box center [863, 447] width 857 height 690
click at [602, 643] on p "Overview: This project is part of a larger study at JCIPE investigating how wel…" at bounding box center [863, 618] width 731 height 88
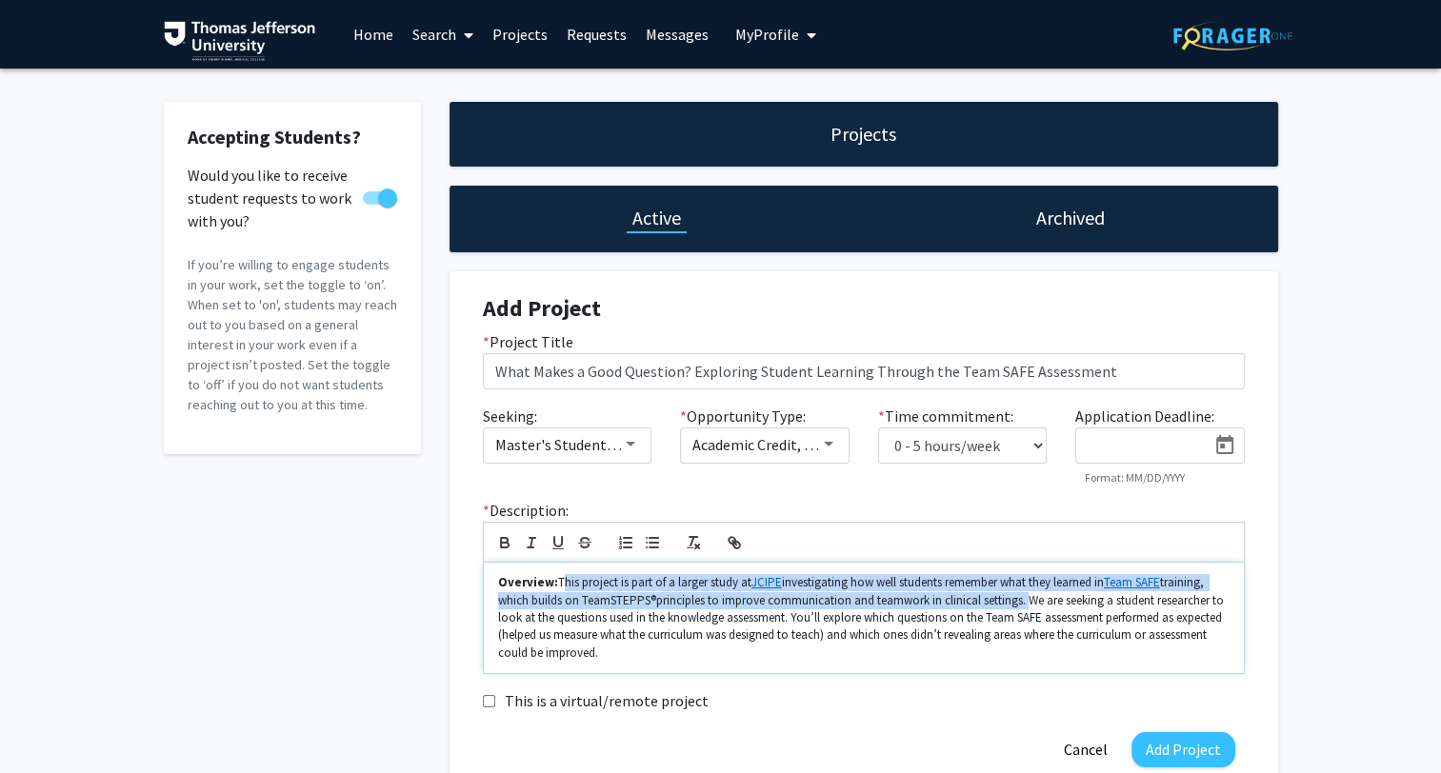
drag, startPoint x: 579, startPoint y: 579, endPoint x: 1025, endPoint y: 604, distance: 446.4
click at [1025, 604] on p "Overview: This project is part of a larger study at JCIPE investigating how wel…" at bounding box center [863, 618] width 731 height 88
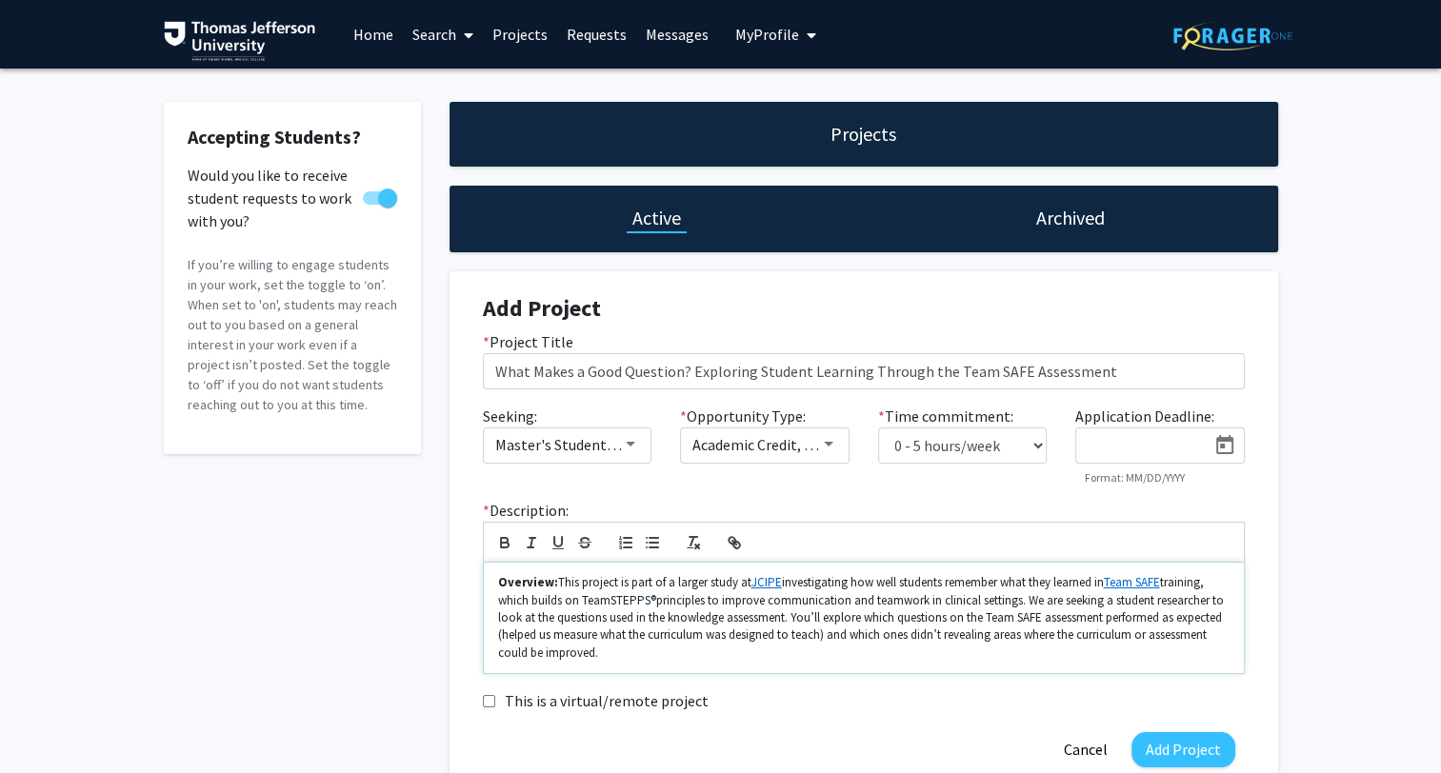
click at [1031, 604] on p "Overview: This project is part of a larger study at JCIPE investigating how wel…" at bounding box center [863, 618] width 731 height 88
click at [659, 537] on icon "button" at bounding box center [652, 542] width 17 height 17
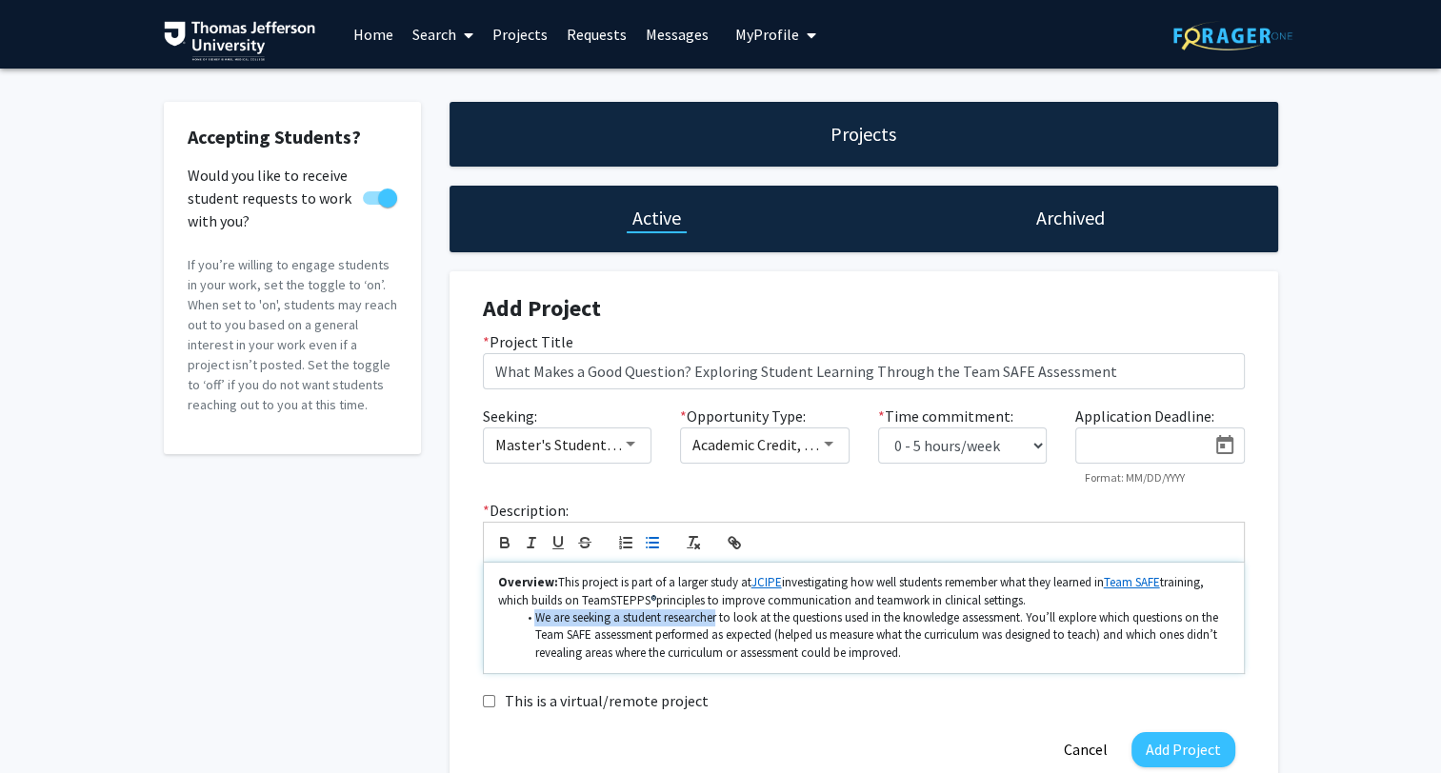
drag, startPoint x: 536, startPoint y: 617, endPoint x: 718, endPoint y: 621, distance: 181.9
click at [718, 621] on li "We are seeking a student researcher to look at the questions used in the knowle…" at bounding box center [872, 636] width 713 height 52
click at [721, 617] on li "We are seeking a student researcher to look at the questions used in the knowle…" at bounding box center [872, 636] width 713 height 52
click at [801, 619] on li "We are seeking a student researcher (SI/ MedED track) to look at the questions …" at bounding box center [872, 636] width 713 height 52
drag, startPoint x: 813, startPoint y: 617, endPoint x: 721, endPoint y: 618, distance: 92.4
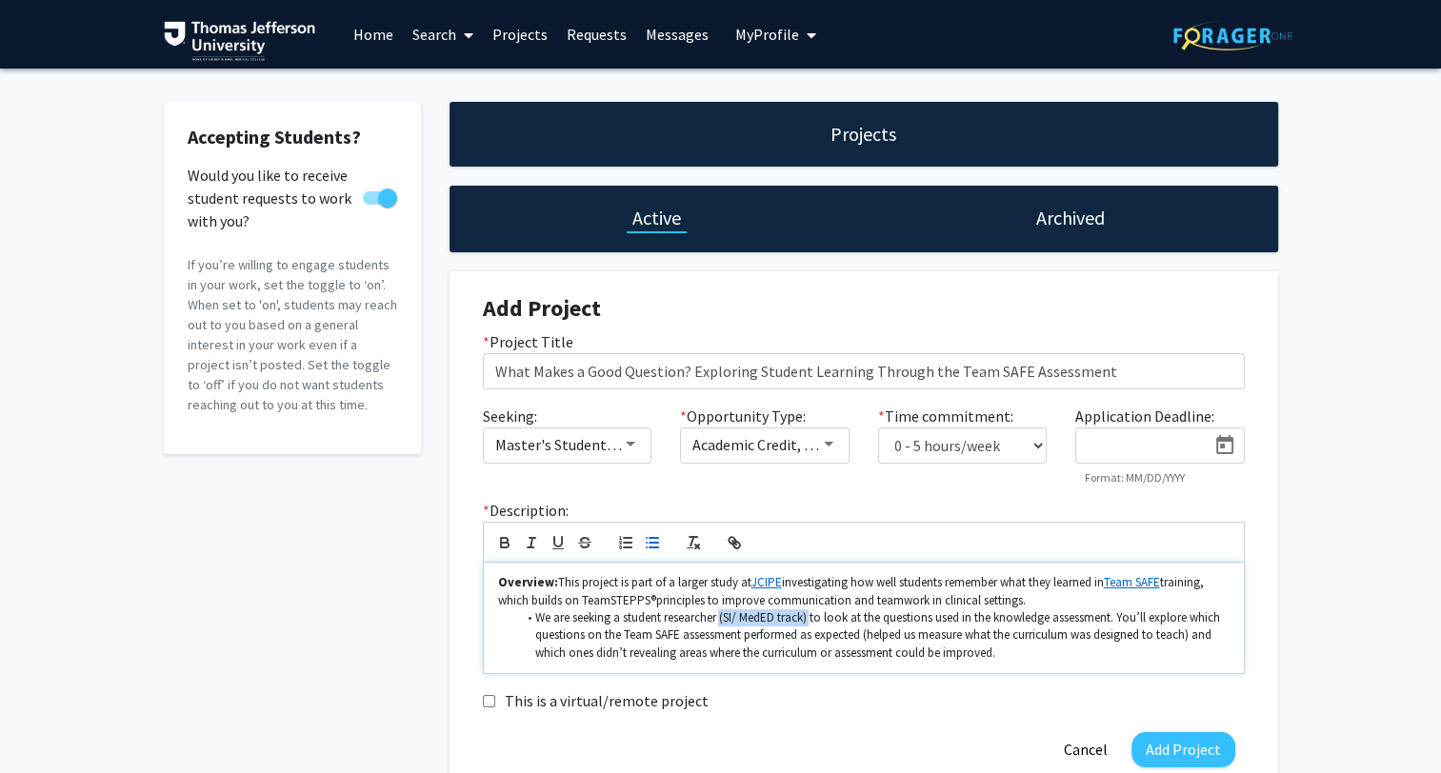
click at [721, 618] on li "We are seeking a student researcher (SI/ MedED track) to look at the questions …" at bounding box center [872, 636] width 713 height 52
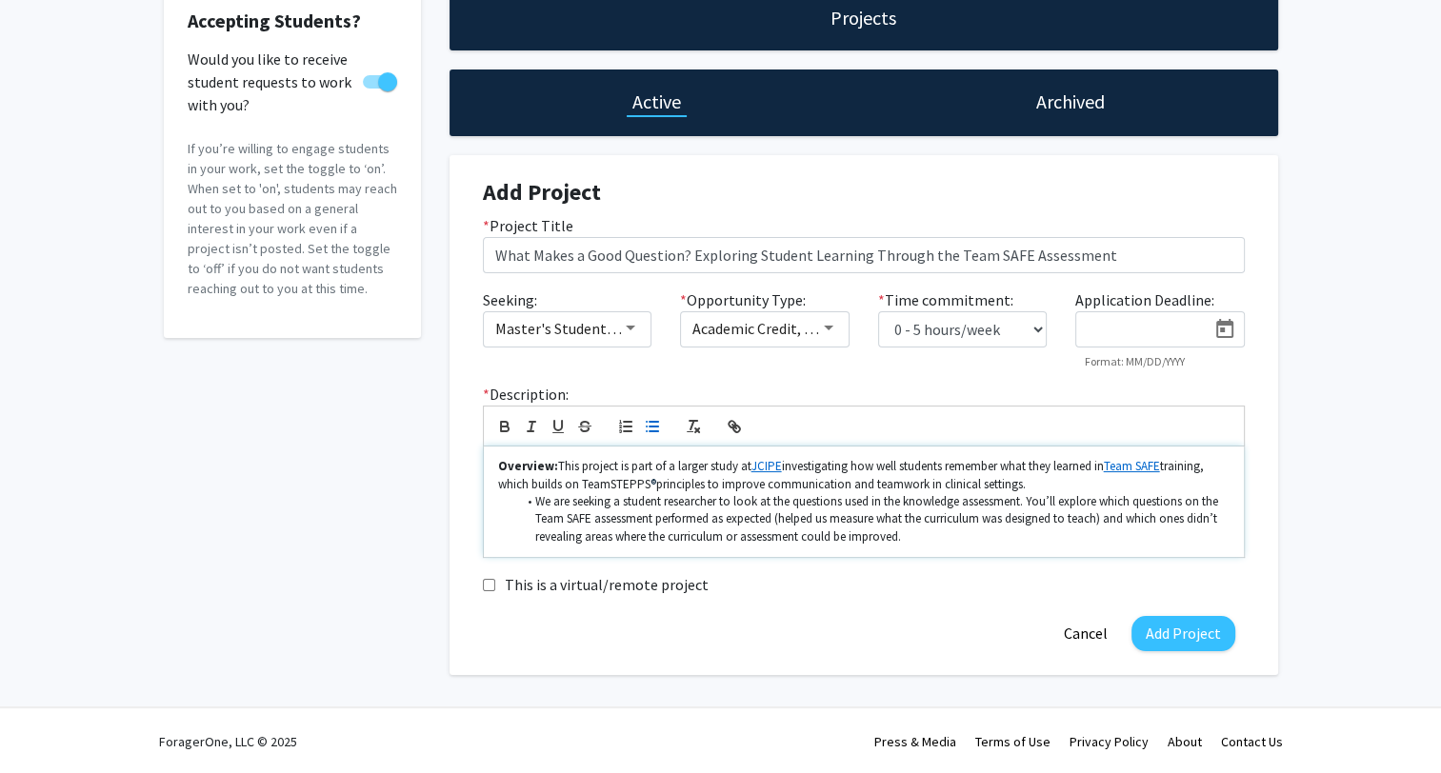
scroll to position [117, 0]
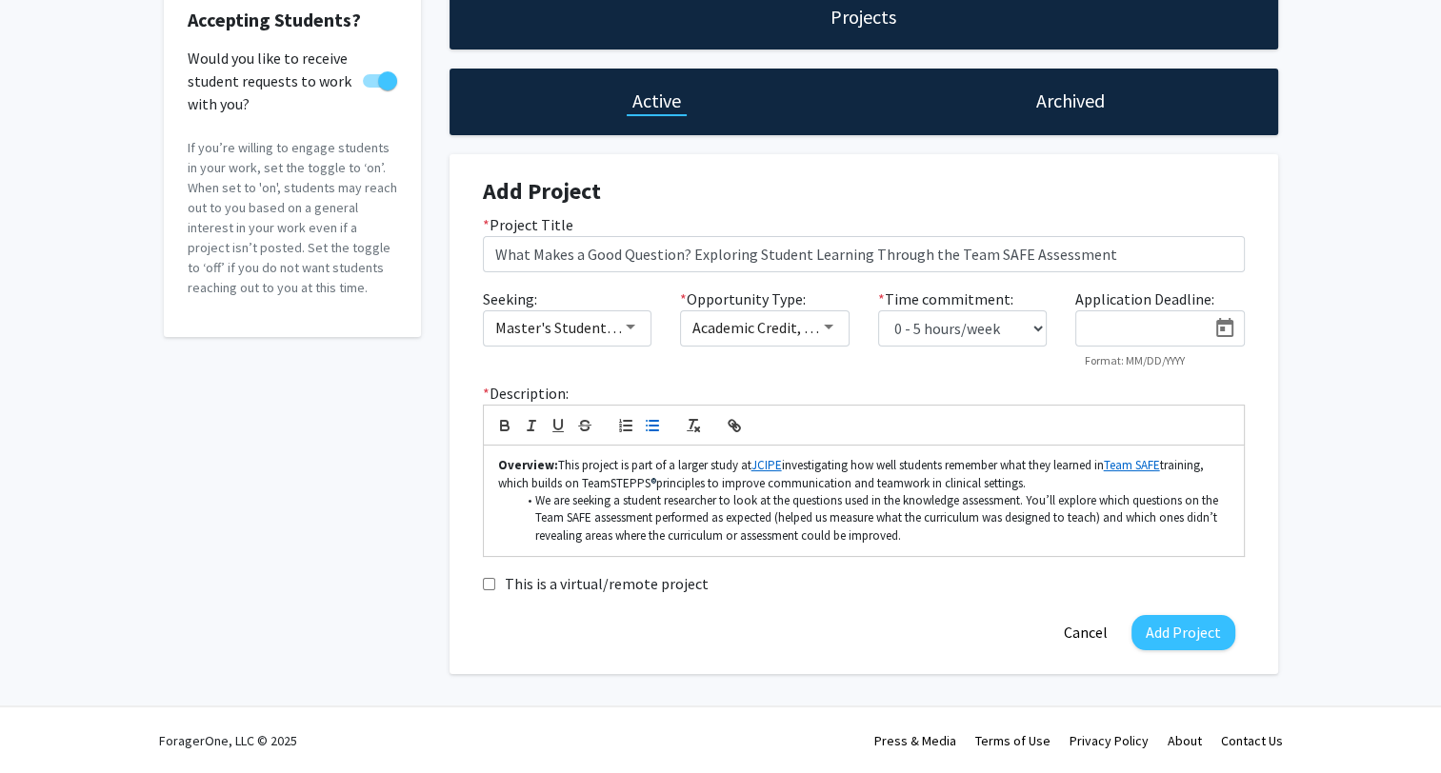
click at [487, 584] on input "This is a virtual/remote project" at bounding box center [489, 584] width 12 height 12
click at [659, 590] on label "This is a virtual/remote project" at bounding box center [607, 583] width 204 height 23
click at [495, 590] on input "This is a virtual/remote project" at bounding box center [489, 584] width 12 height 12
checkbox input "false"
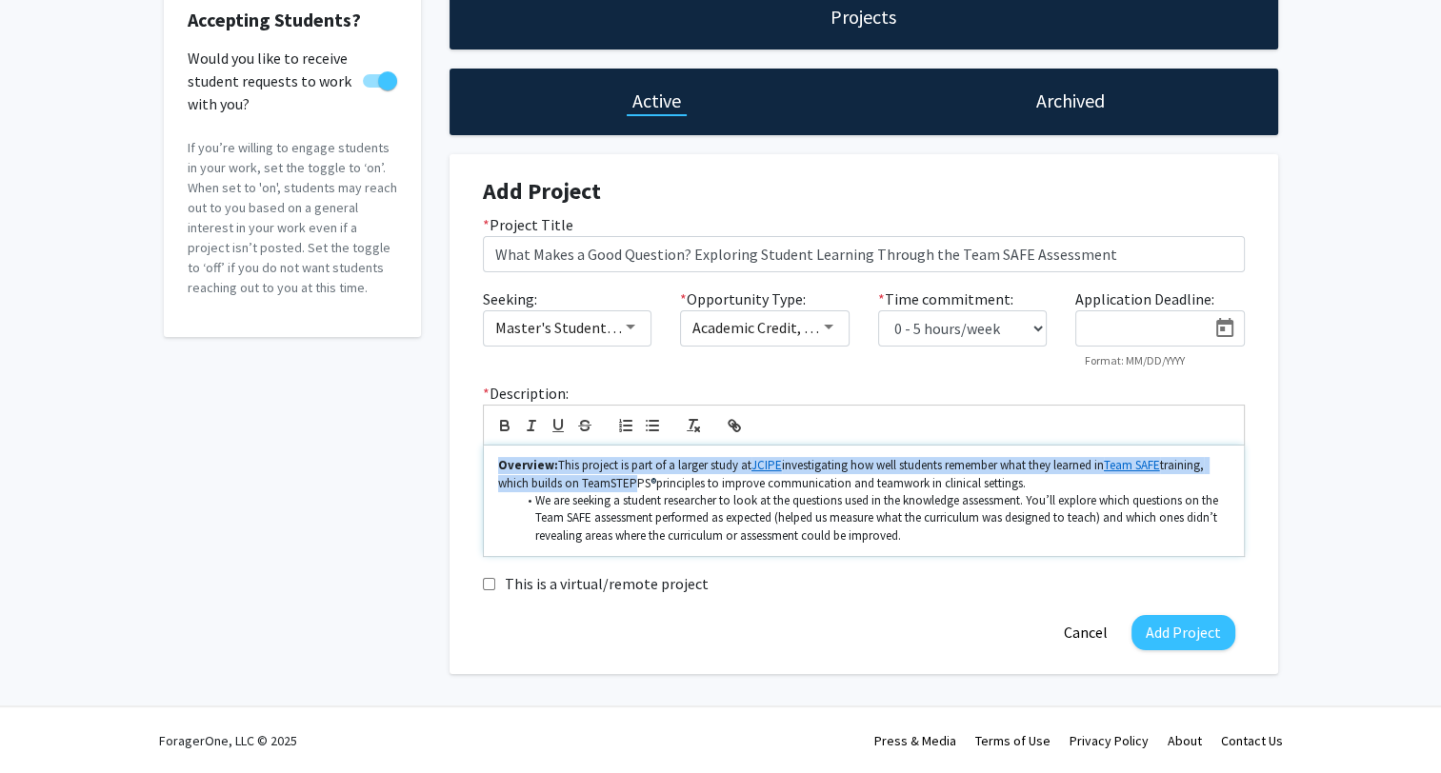
drag, startPoint x: 554, startPoint y: 467, endPoint x: 631, endPoint y: 484, distance: 79.0
click at [631, 484] on div "Overview: This project is part of a larger study at JCIPE investigating how wel…" at bounding box center [864, 501] width 760 height 110
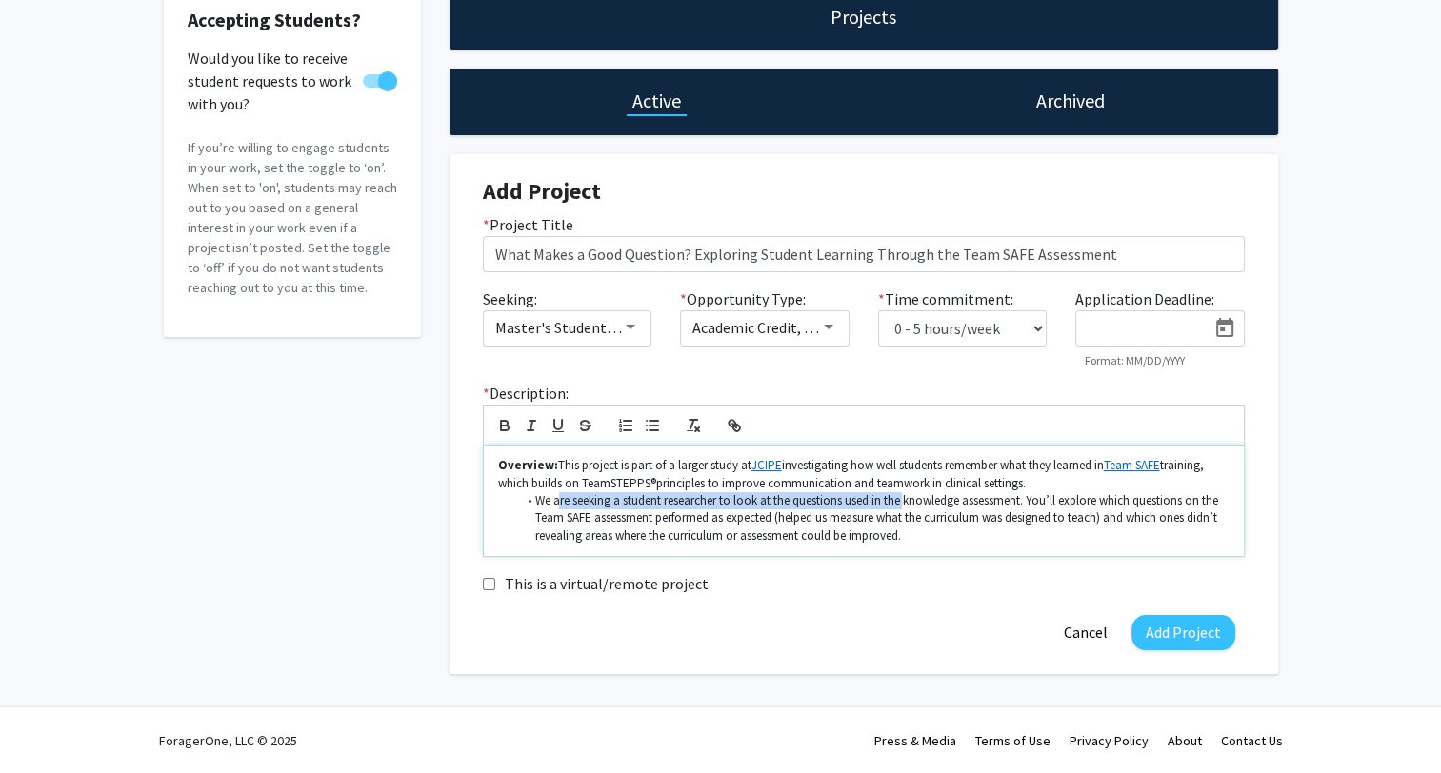
drag, startPoint x: 558, startPoint y: 498, endPoint x: 904, endPoint y: 497, distance: 345.7
click at [904, 497] on li "We are seeking a student researcher to look at the questions used in the knowle…" at bounding box center [872, 518] width 713 height 52
click at [922, 510] on li "We are seeking a student researcher to look at the questions used in the knowle…" at bounding box center [872, 518] width 713 height 52
drag, startPoint x: 534, startPoint y: 501, endPoint x: 1025, endPoint y: 496, distance: 490.5
click at [1025, 496] on li "We are seeking a student researcher to look at the questions used in the knowle…" at bounding box center [872, 518] width 713 height 52
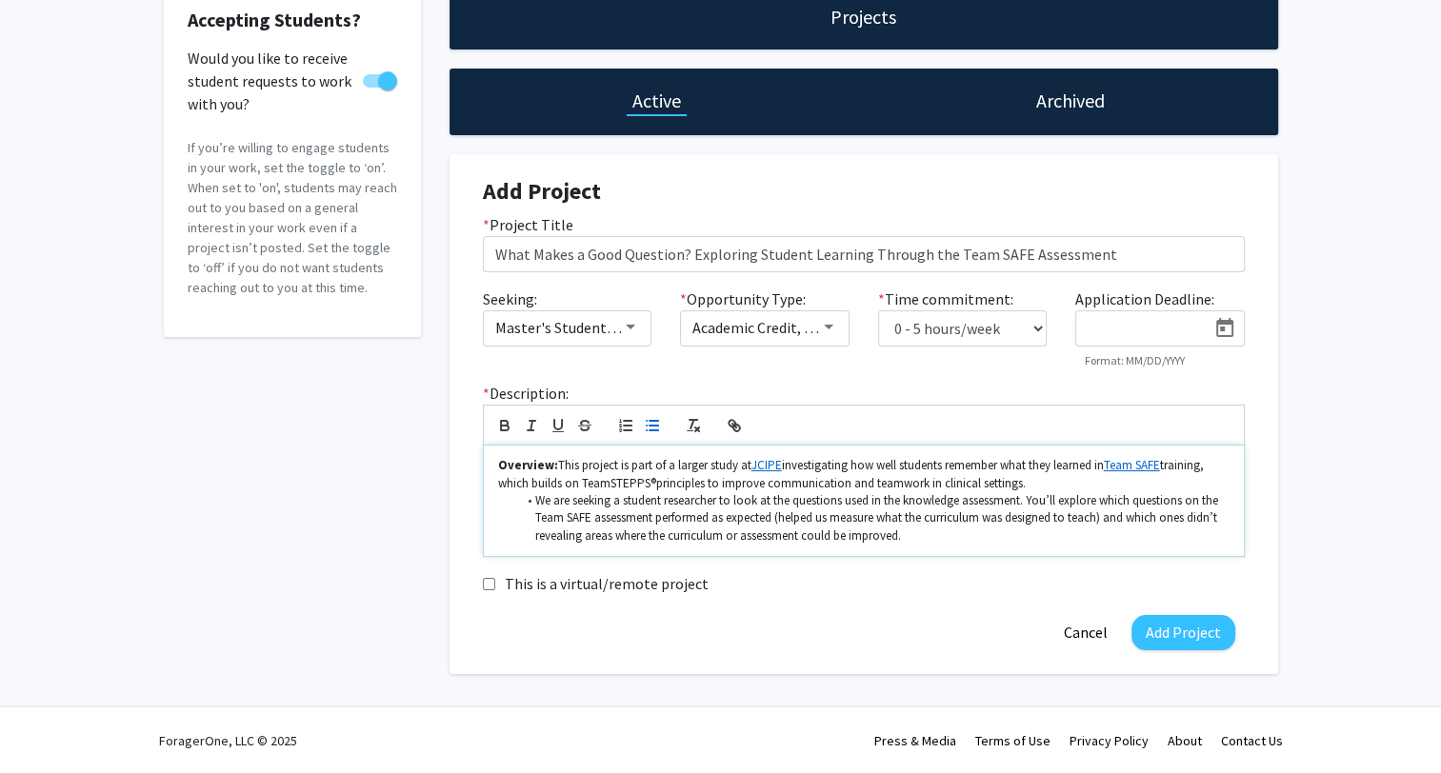
click at [1038, 484] on p "Overview: This project is part of a larger study at JCIPE investigating how wel…" at bounding box center [863, 474] width 731 height 35
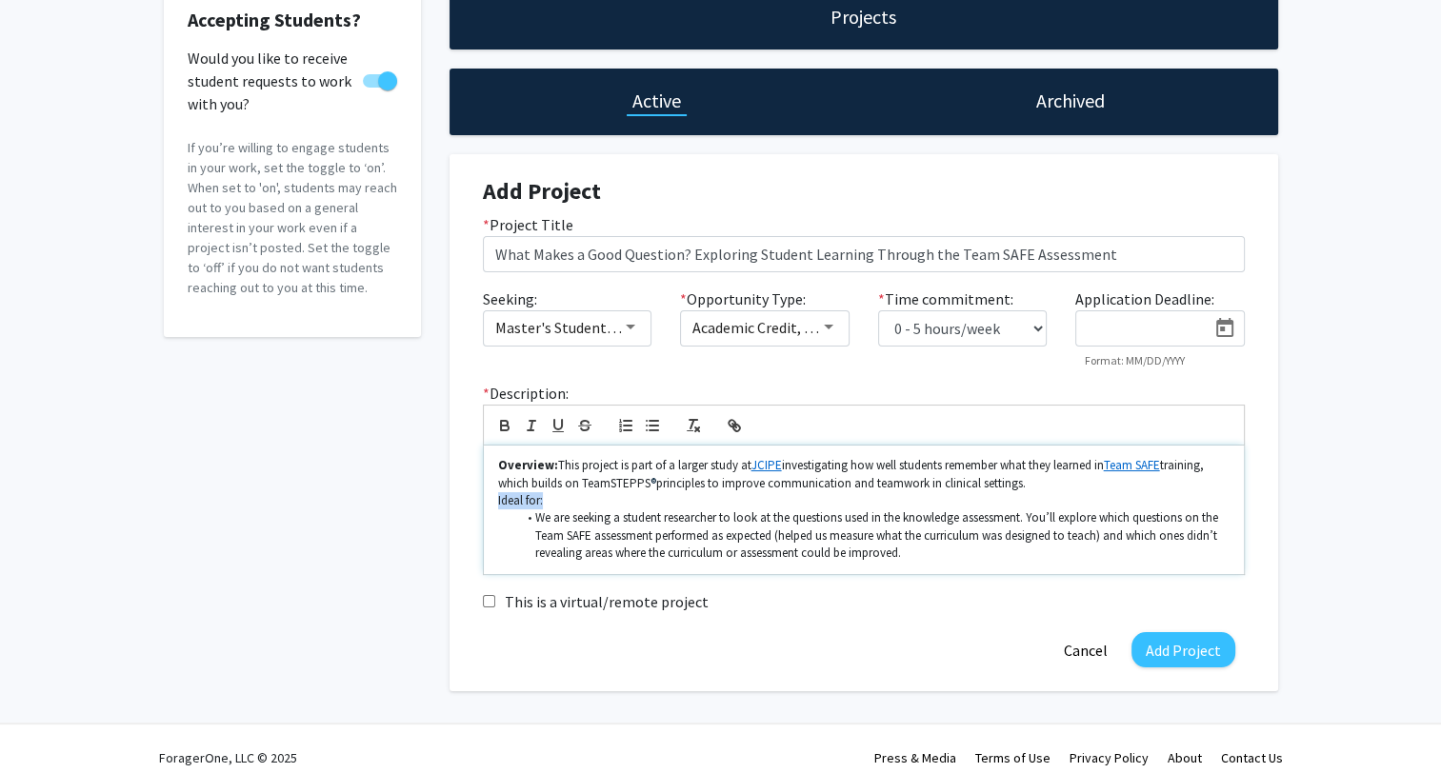
drag, startPoint x: 544, startPoint y: 502, endPoint x: 479, endPoint y: 493, distance: 65.3
click at [479, 493] on div "* Description: Overview: This project is part of a larger study at JCIPE invest…" at bounding box center [864, 478] width 790 height 192
click at [596, 495] on p "Ideal for:" at bounding box center [863, 500] width 731 height 17
drag, startPoint x: 560, startPoint y: 501, endPoint x: 811, endPoint y: 499, distance: 251.4
click at [811, 499] on p "Ideal for: A scholarly inquiry medical education track student; A student" at bounding box center [863, 500] width 731 height 17
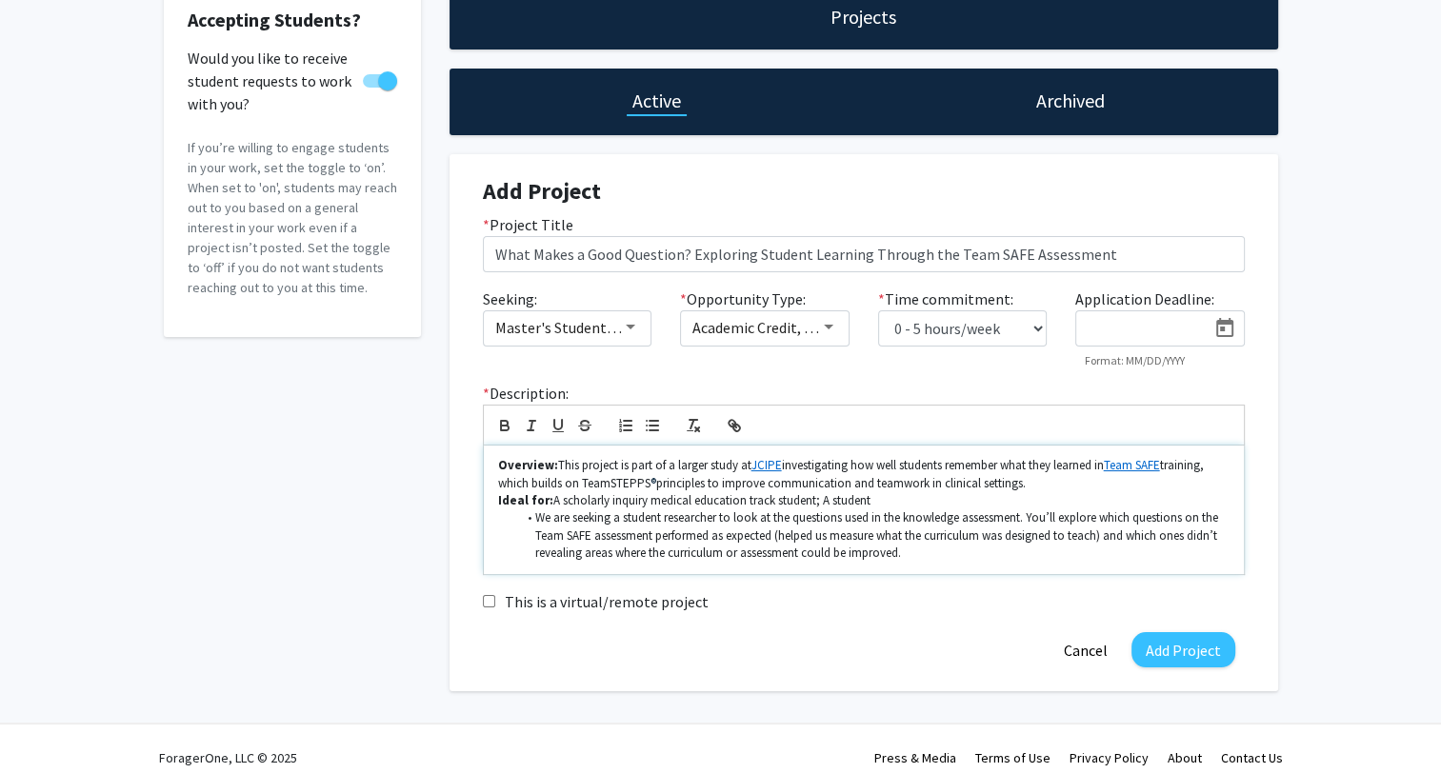
click at [883, 499] on p "Ideal for: A scholarly inquiry medical education track student; A student" at bounding box center [863, 500] width 731 height 17
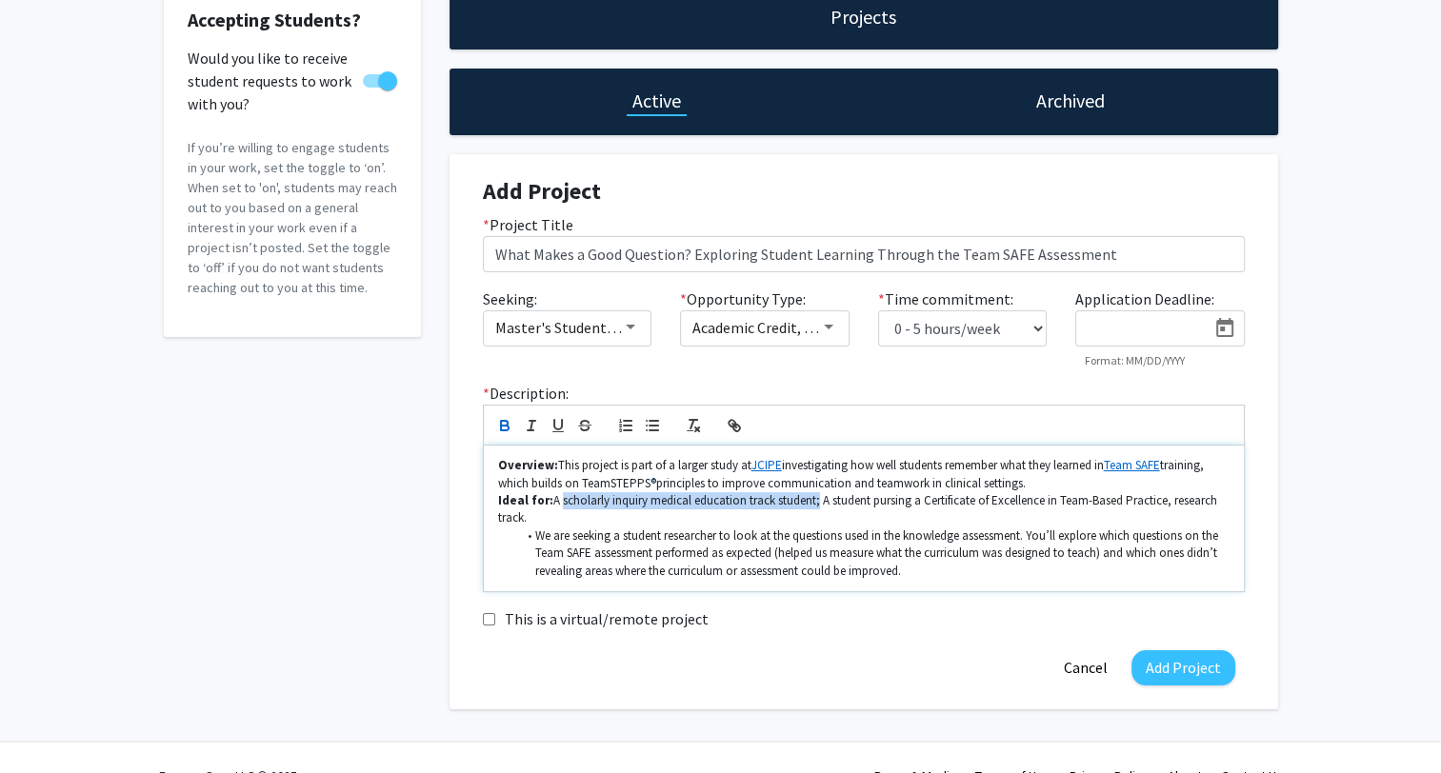
drag, startPoint x: 553, startPoint y: 498, endPoint x: 811, endPoint y: 503, distance: 258.1
click at [811, 503] on p "Ideal for: A scholarly inquiry medical education track student; A student pursi…" at bounding box center [863, 509] width 731 height 35
click at [785, 521] on p "Ideal for: A scholarly inquiry medical education track student; A student pursi…" at bounding box center [863, 509] width 731 height 35
click at [540, 502] on strong "Ideal for:" at bounding box center [525, 500] width 55 height 16
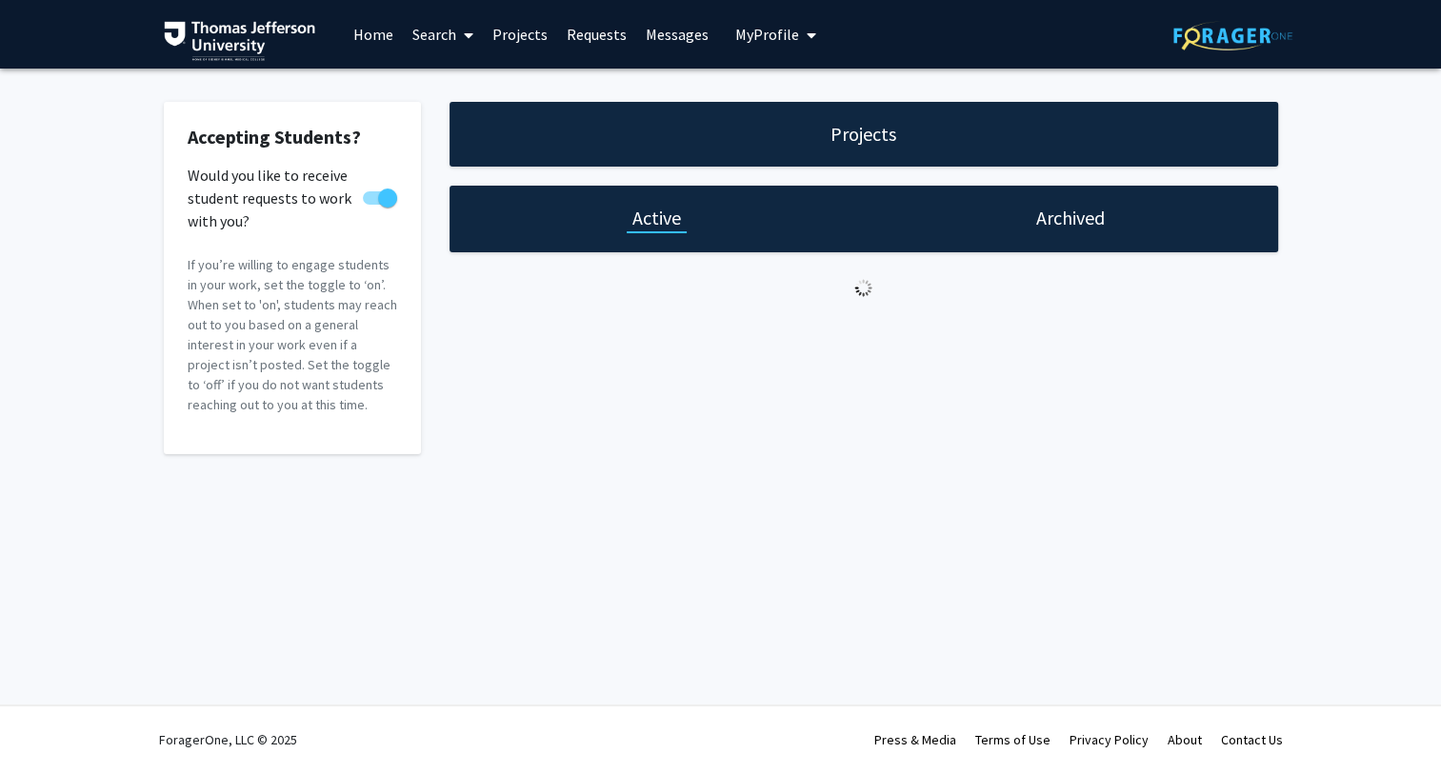
select select "0 - 5"
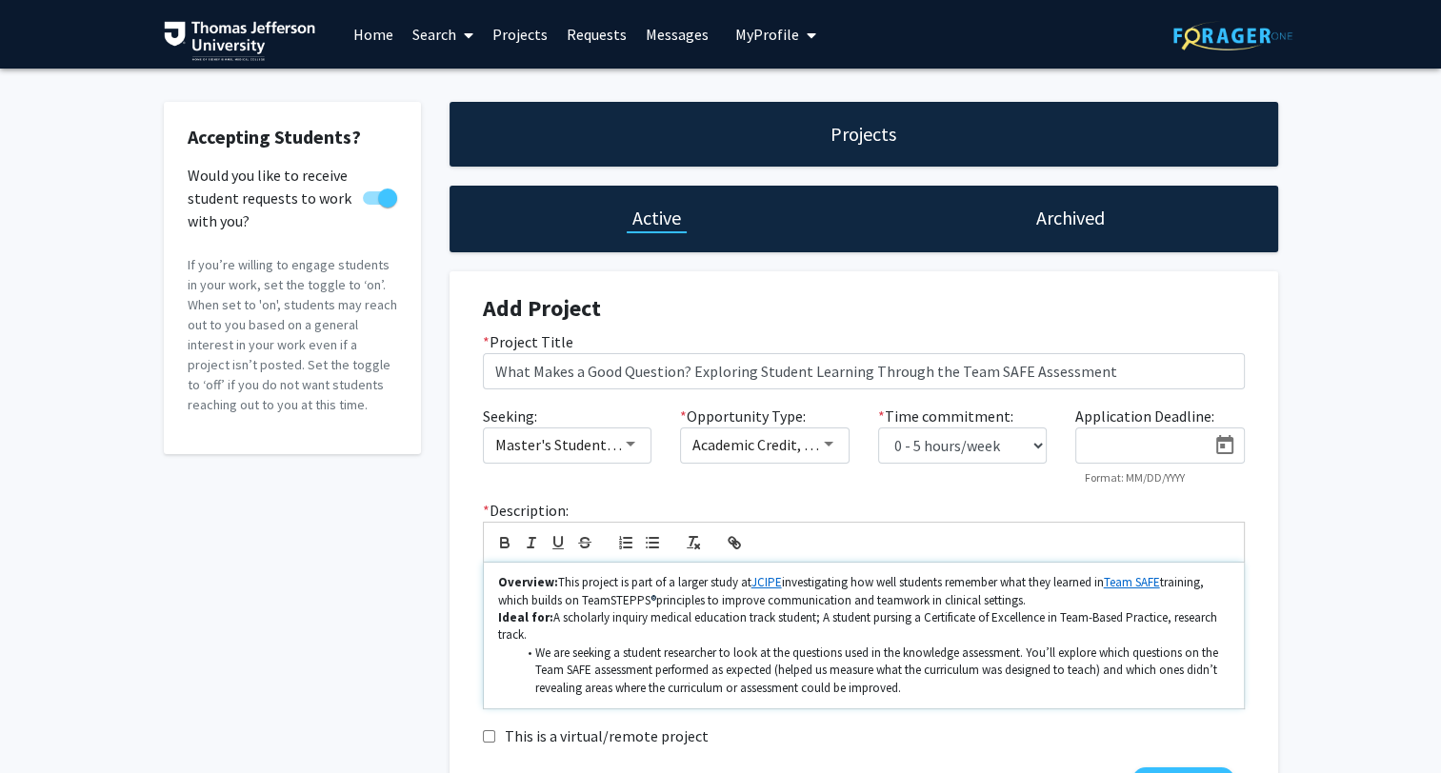
click at [542, 617] on strong "Ideal for:" at bounding box center [525, 618] width 55 height 16
drag, startPoint x: 594, startPoint y: 617, endPoint x: 526, endPoint y: 621, distance: 68.7
click at [526, 621] on strong "Ideal for Students:" at bounding box center [555, 618] width 114 height 16
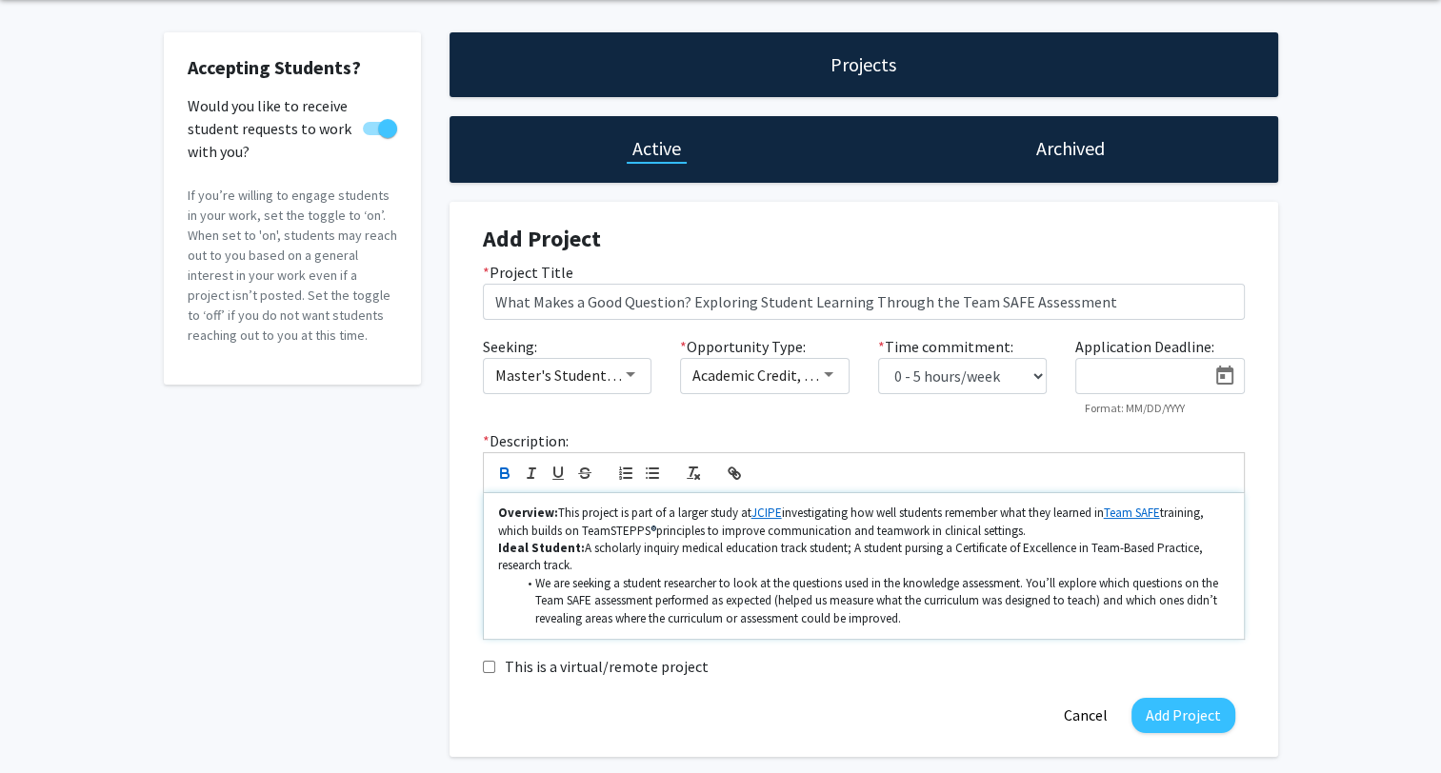
scroll to position [152, 0]
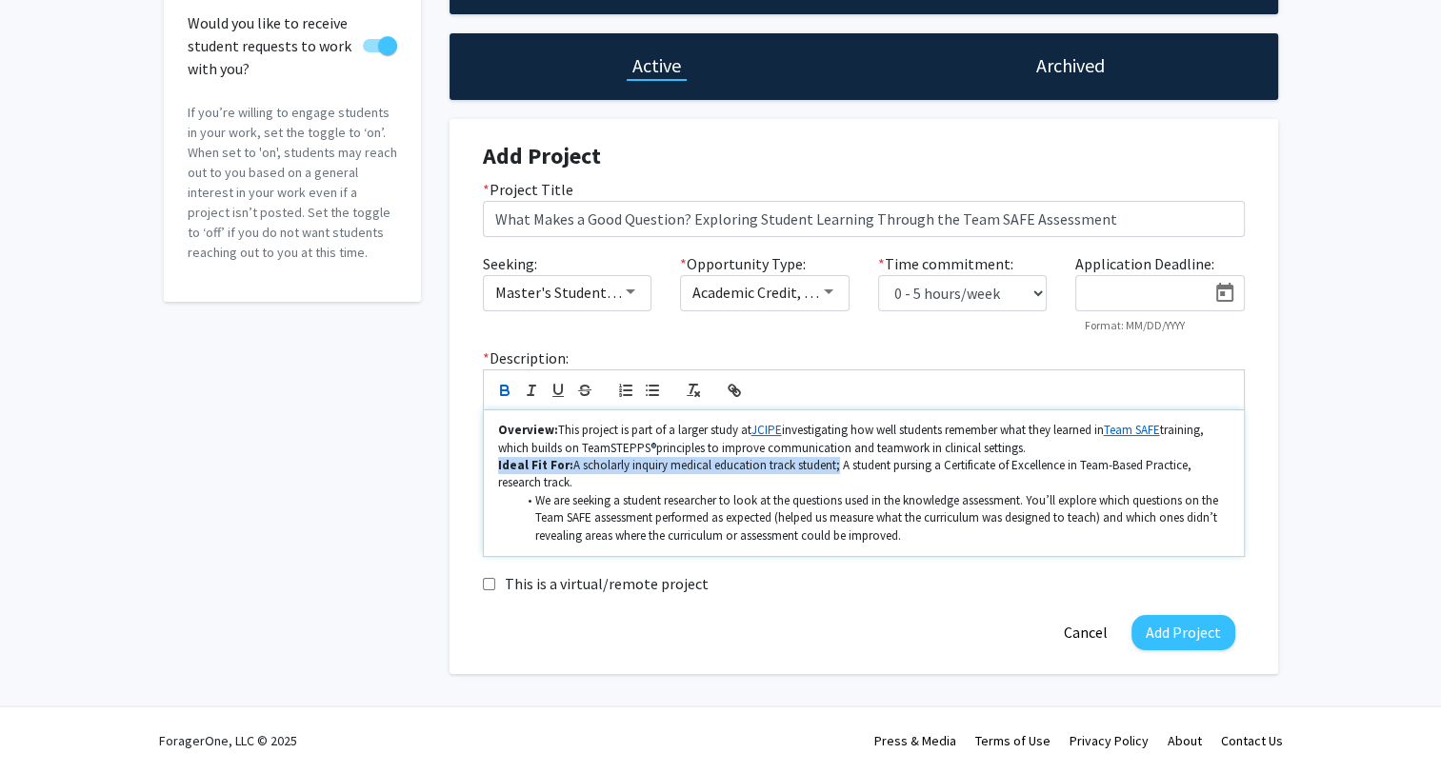
drag, startPoint x: 495, startPoint y: 465, endPoint x: 833, endPoint y: 466, distance: 338.1
click at [833, 466] on div "Overview: This project is part of a larger study at JCIPE investigating how wel…" at bounding box center [864, 483] width 760 height 146
drag, startPoint x: 838, startPoint y: 465, endPoint x: 942, endPoint y: 467, distance: 103.8
click at [942, 467] on p "Ideal Fit For: A scholarly inquiry medical education track student; A student p…" at bounding box center [863, 474] width 731 height 35
click at [979, 466] on p "Ideal Fit For: A scholarly inquiry medical education track student; A student p…" at bounding box center [863, 474] width 731 height 35
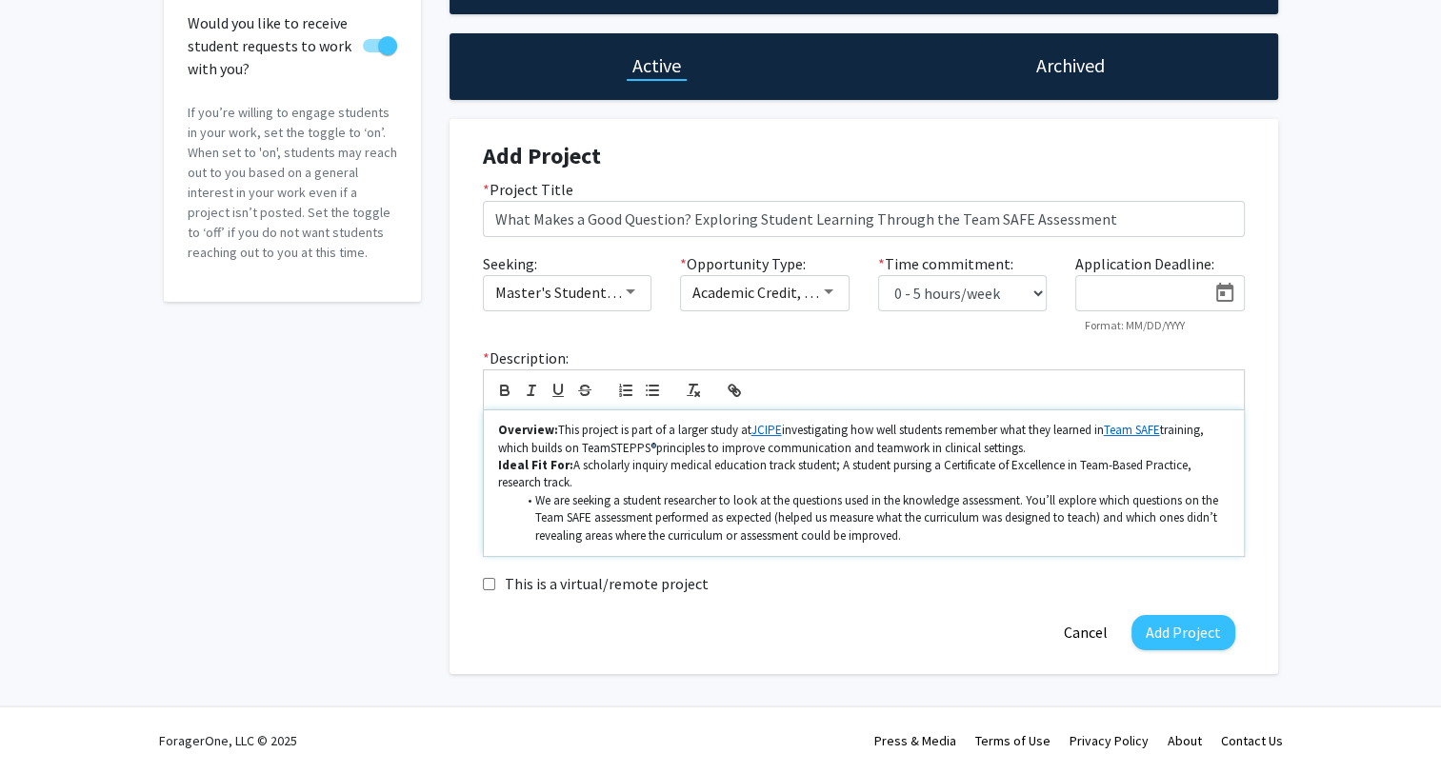
click at [938, 465] on p "Ideal Fit For: A scholarly inquiry medical education track student; A student p…" at bounding box center [863, 474] width 731 height 35
drag, startPoint x: 942, startPoint y: 463, endPoint x: 1183, endPoint y: 464, distance: 241.0
click at [1183, 464] on p "Ideal Fit For: A scholarly inquiry medical education track student; A student p…" at bounding box center [863, 474] width 731 height 35
click at [739, 392] on icon "button" at bounding box center [736, 393] width 7 height 7
paste input "[URL][DOMAIN_NAME]"
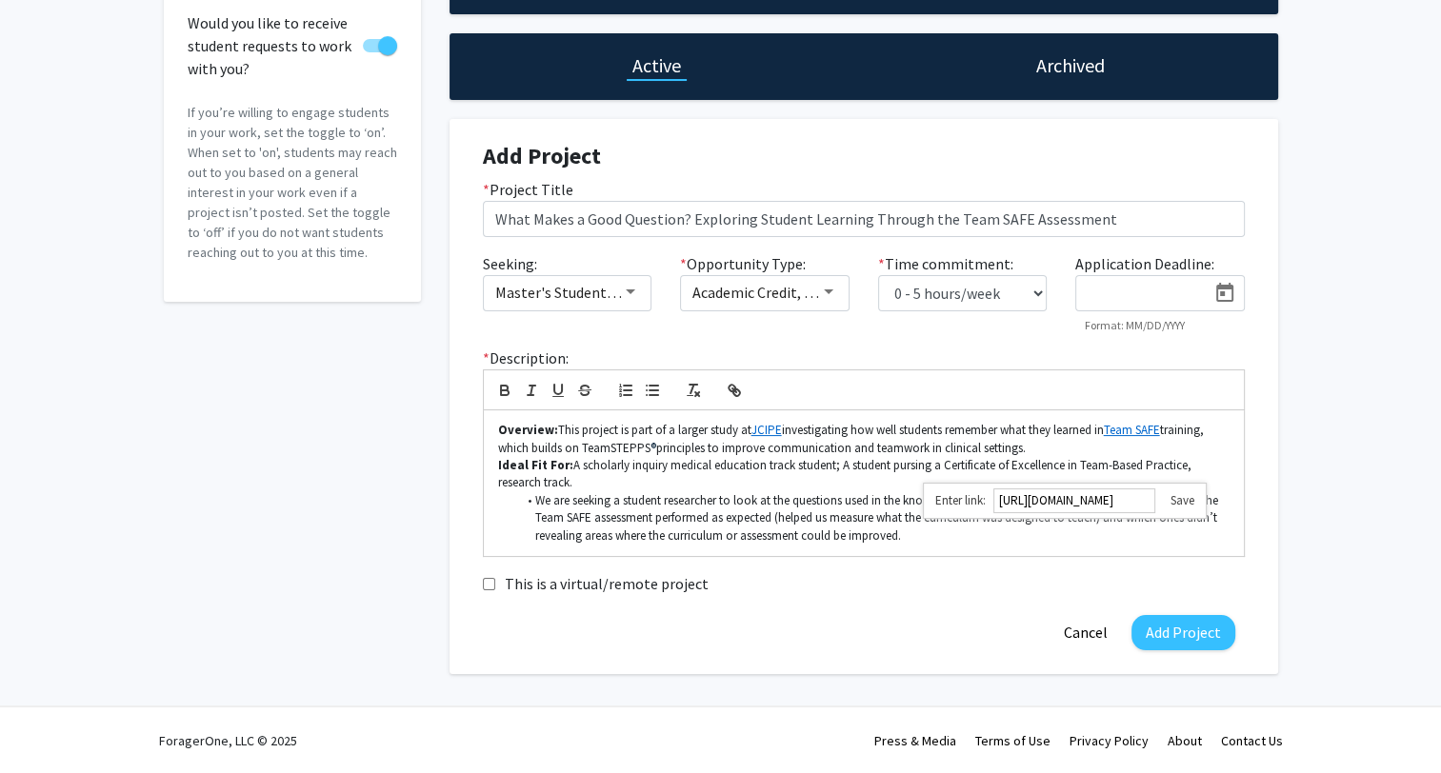
scroll to position [0, 442]
type input "[URL][DOMAIN_NAME]"
click at [1193, 499] on link at bounding box center [1174, 500] width 39 height 16
click at [1204, 469] on p "Ideal Fit For: A scholarly inquiry medical education track student; A student p…" at bounding box center [863, 474] width 731 height 35
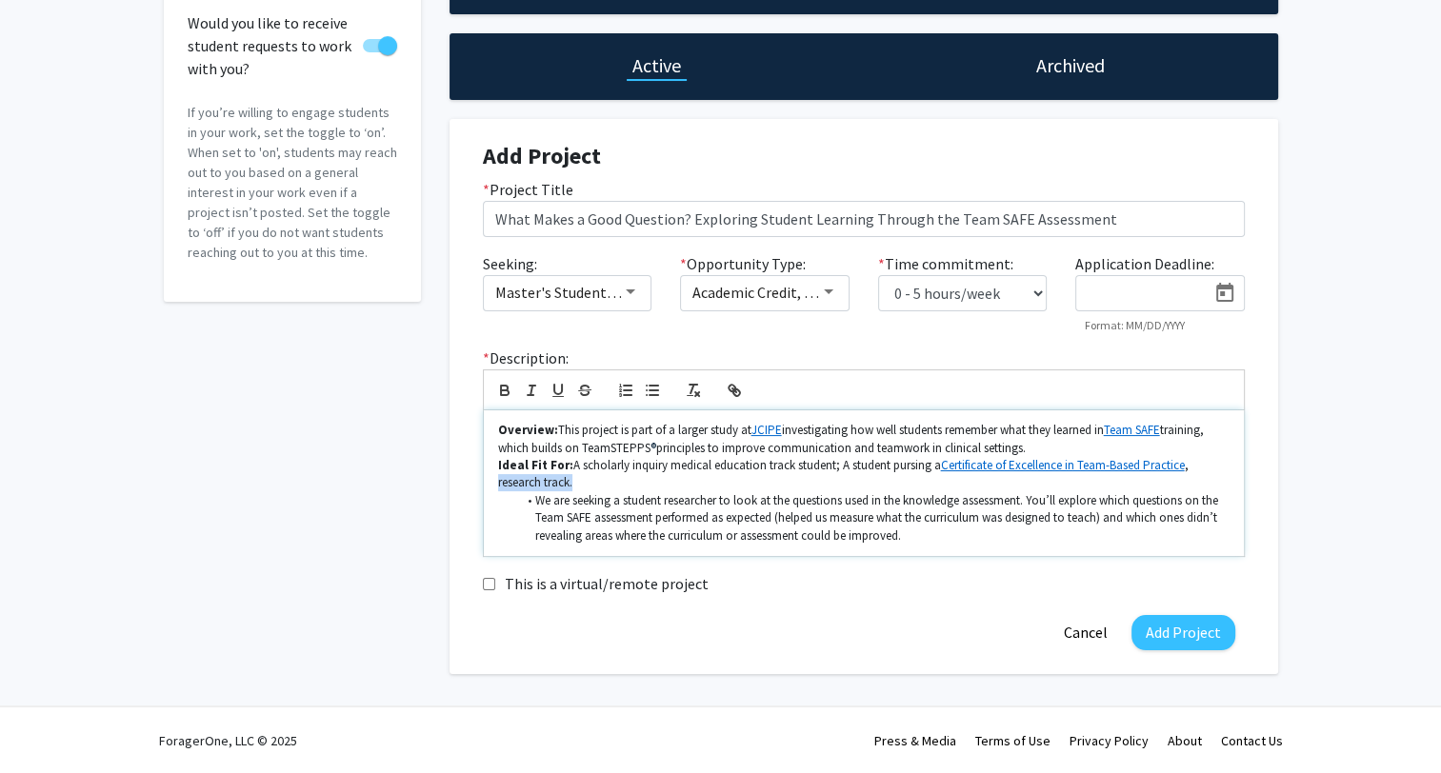
drag, startPoint x: 496, startPoint y: 484, endPoint x: 587, endPoint y: 482, distance: 90.5
click at [587, 482] on p "Ideal Fit For: A scholarly inquiry medical education track student; A student p…" at bounding box center [863, 474] width 731 height 35
click at [498, 484] on p "Ideal Fit For: A scholarly inquiry medical education track student; A student p…" at bounding box center [863, 474] width 731 height 35
click at [587, 487] on p "Ideal Fit For: A scholarly inquiry medical education track student; A student p…" at bounding box center [863, 474] width 731 height 35
drag, startPoint x: 537, startPoint y: 502, endPoint x: 881, endPoint y: 507, distance: 343.8
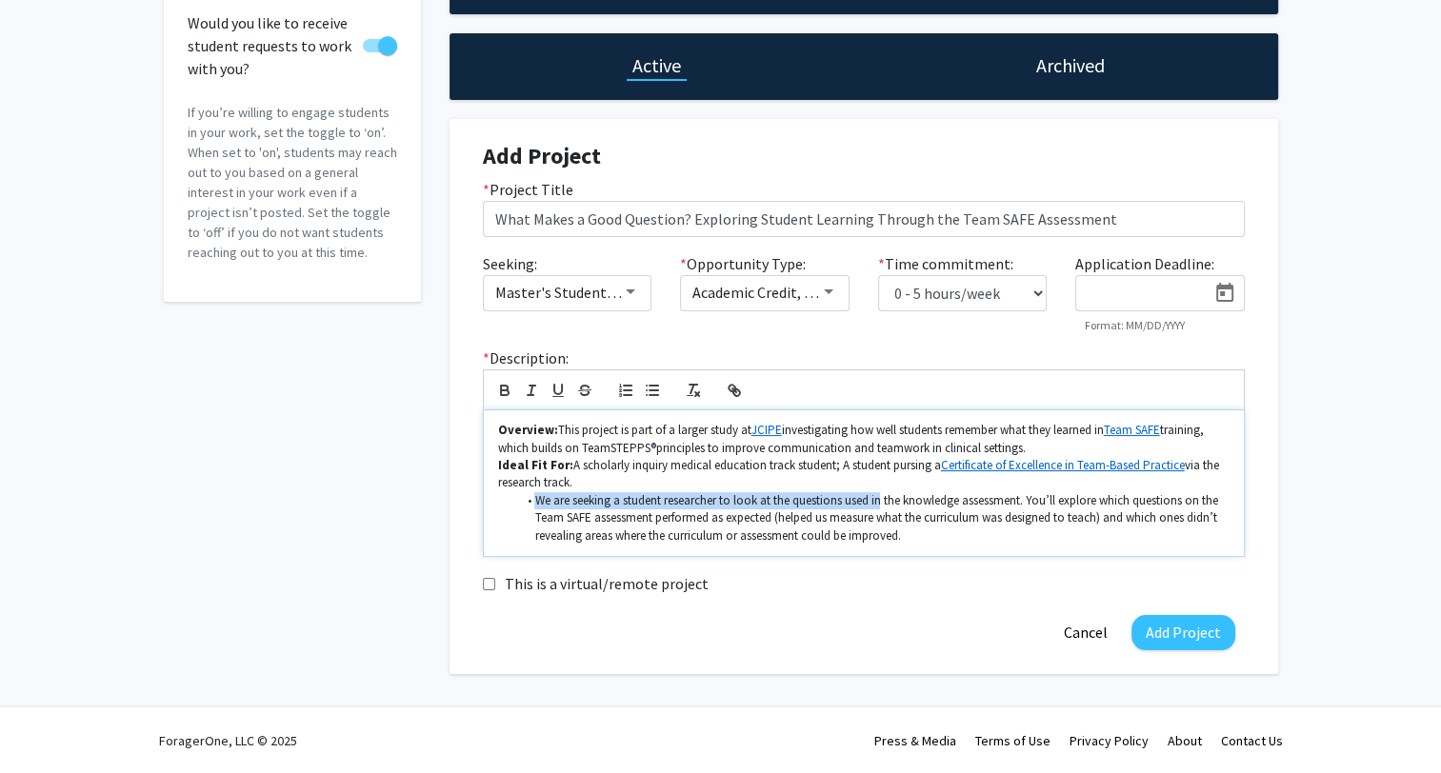
click at [881, 507] on li "We are seeking a student researcher to look at the questions used in the knowle…" at bounding box center [872, 518] width 713 height 52
click at [933, 530] on li "We are seeking a student researcher to look at the questions used in the knowle…" at bounding box center [872, 518] width 713 height 52
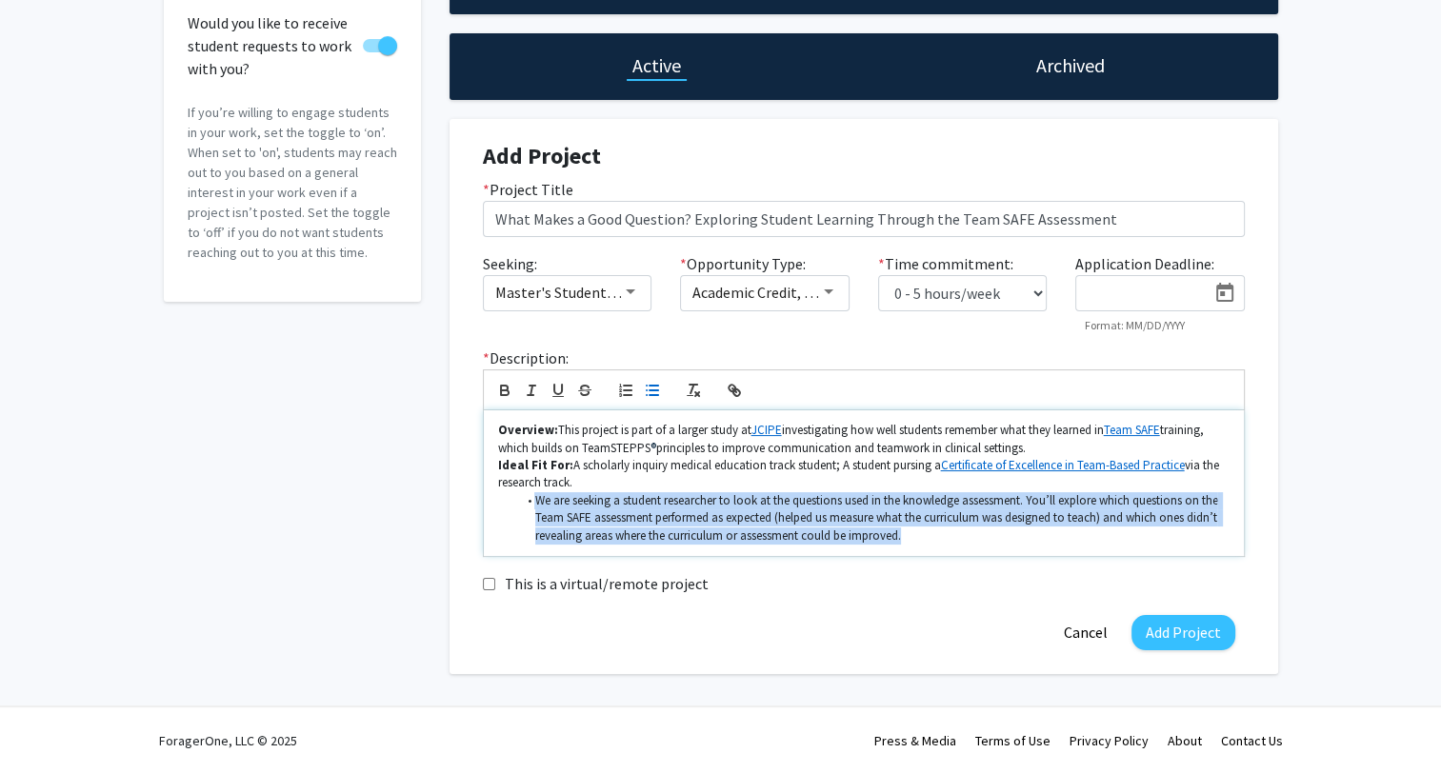
drag, startPoint x: 560, startPoint y: 498, endPoint x: 941, endPoint y: 554, distance: 385.1
click at [941, 554] on div "Overview: This project is part of a larger study at JCIPE investigating how wel…" at bounding box center [864, 483] width 760 height 146
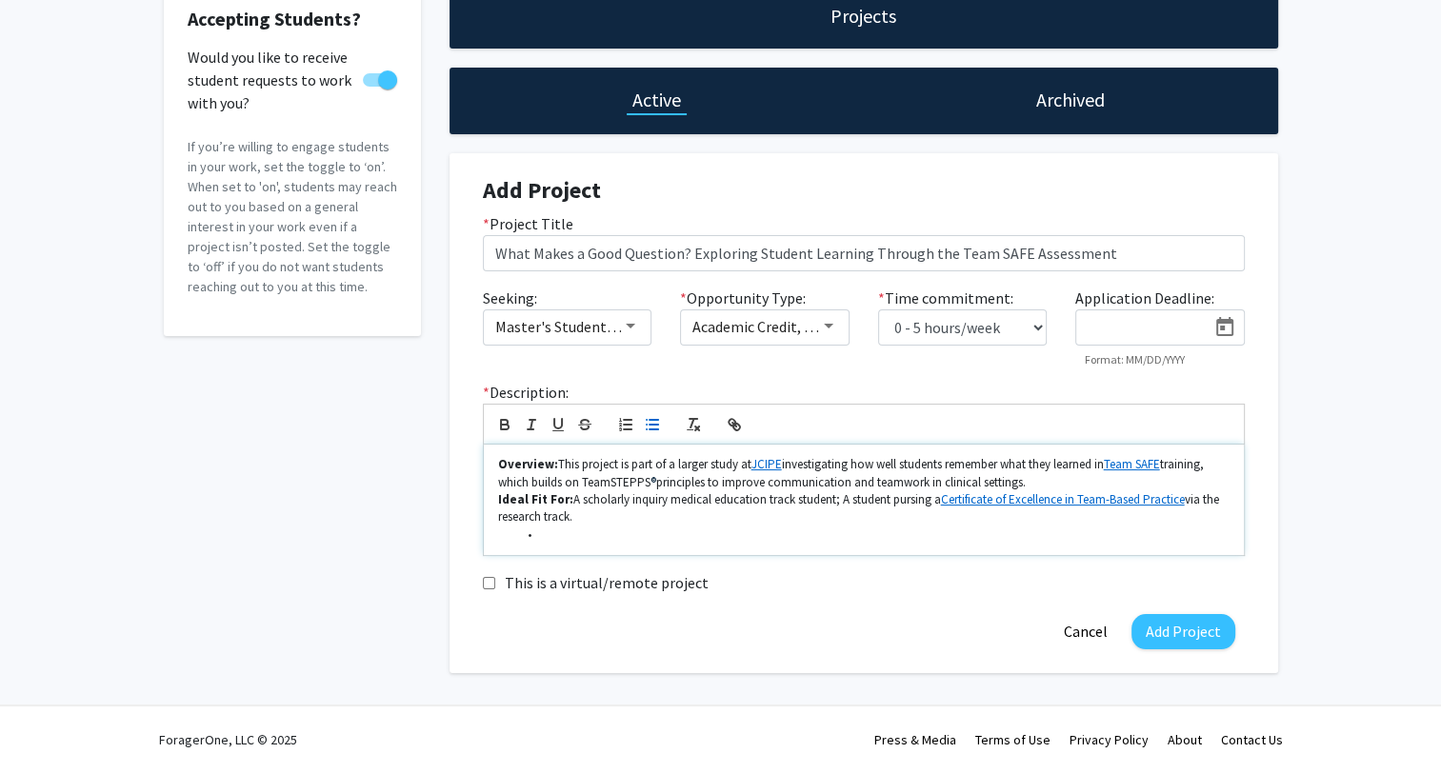
scroll to position [117, 0]
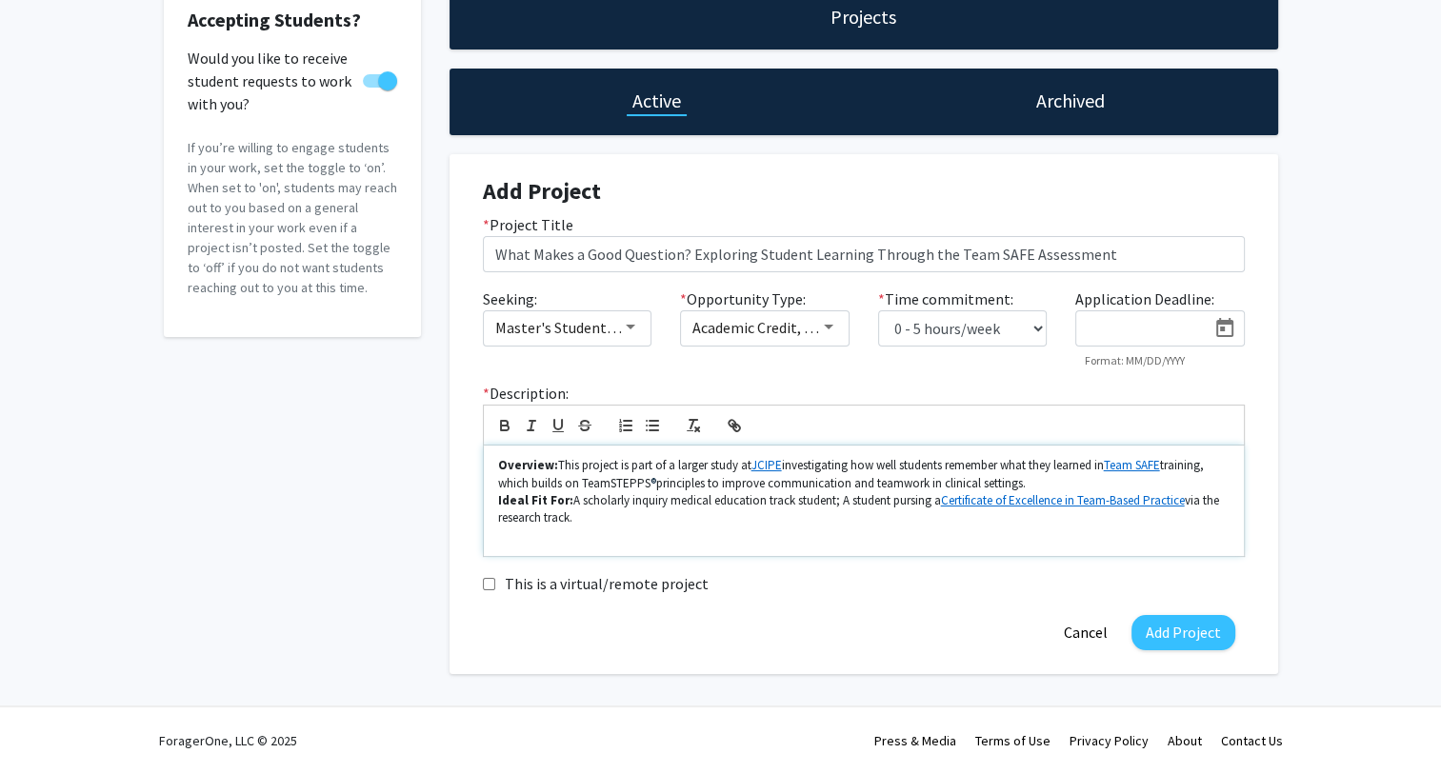
click at [1086, 482] on p "Overview: This project is part of a larger study at JCIPE investigating how wel…" at bounding box center [863, 474] width 731 height 35
drag, startPoint x: 1333, startPoint y: 405, endPoint x: 1216, endPoint y: 469, distance: 133.4
click at [1333, 405] on div "Accepting Students? Would you like to receive student requests to work with you…" at bounding box center [720, 334] width 1441 height 766
click at [1092, 472] on p "Overview: This project is part of a larger study at JCIPE investigating how wel…" at bounding box center [863, 474] width 731 height 35
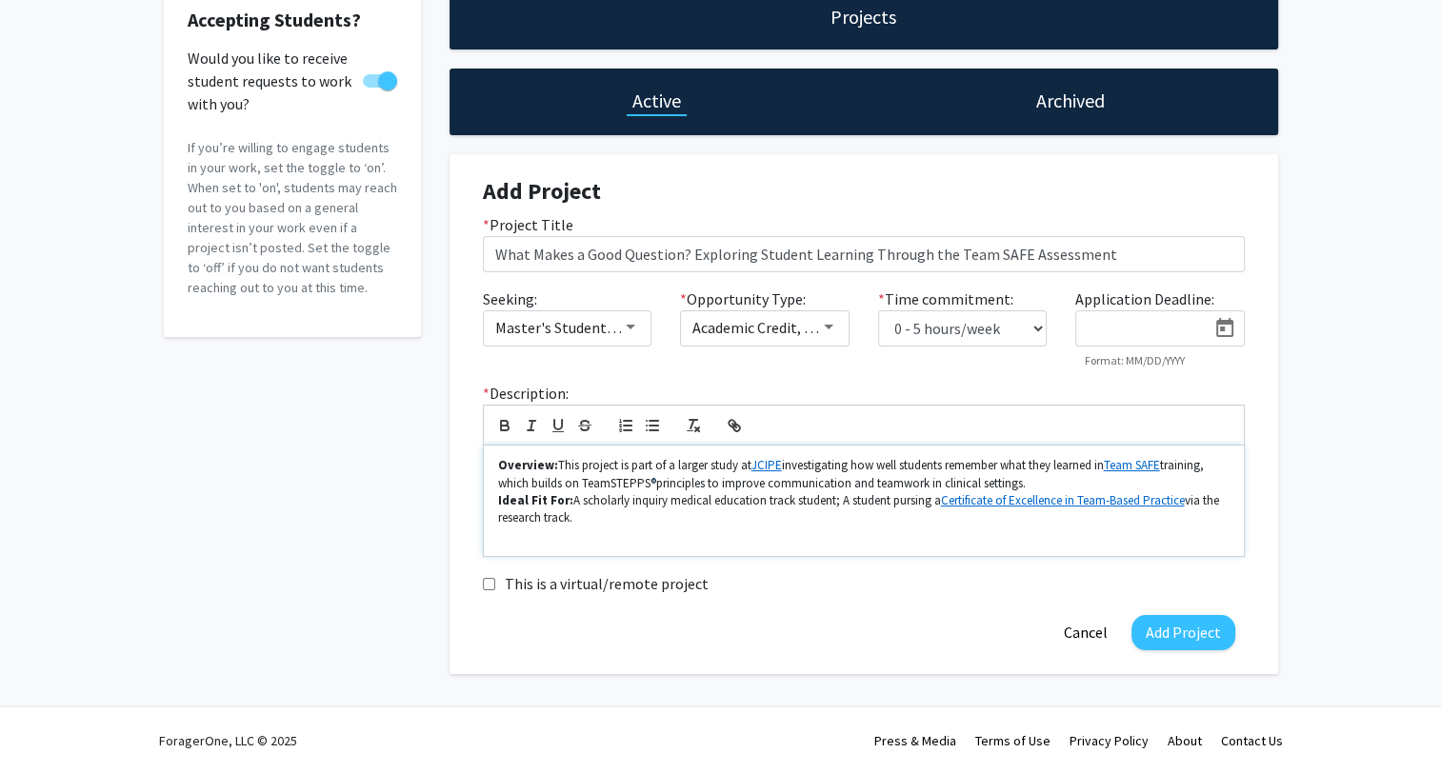
click at [1076, 484] on p "Overview: This project is part of a larger study at JCIPE investigating how wel…" at bounding box center [863, 474] width 731 height 35
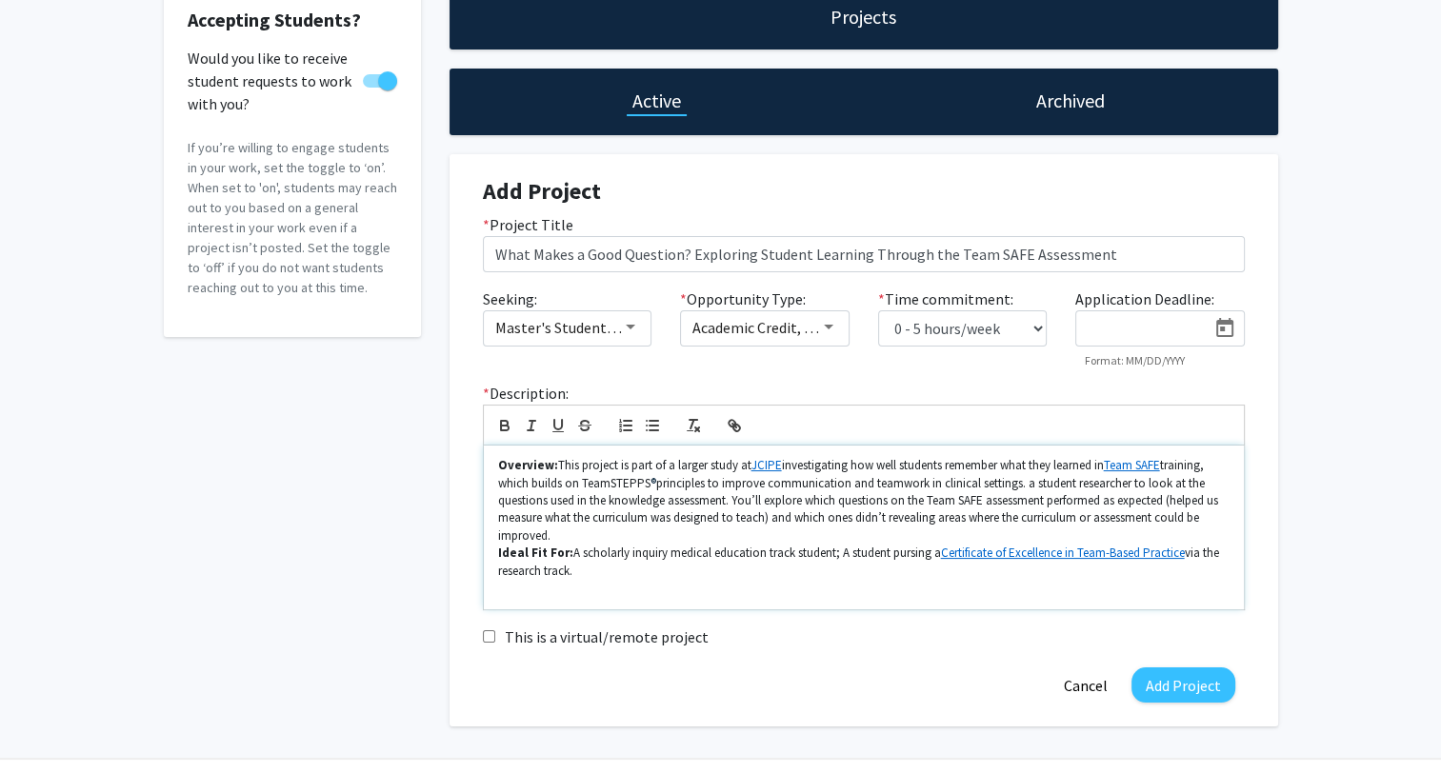
click at [1034, 485] on p "Overview: This project is part of a larger study at JCIPE investigating how wel…" at bounding box center [863, 501] width 731 height 88
click at [1142, 476] on p "Overview: This project is part of a larger study at JCIPE investigating how wel…" at bounding box center [863, 501] width 731 height 88
click at [1142, 475] on p "Overview: This project is part of a larger study at JCIPE investigating how wel…" at bounding box center [863, 501] width 731 height 88
drag, startPoint x: 497, startPoint y: 500, endPoint x: 534, endPoint y: 503, distance: 37.3
click at [534, 503] on p "Overview: This project is part of a larger study at JCIPE investigating how wel…" at bounding box center [863, 501] width 731 height 88
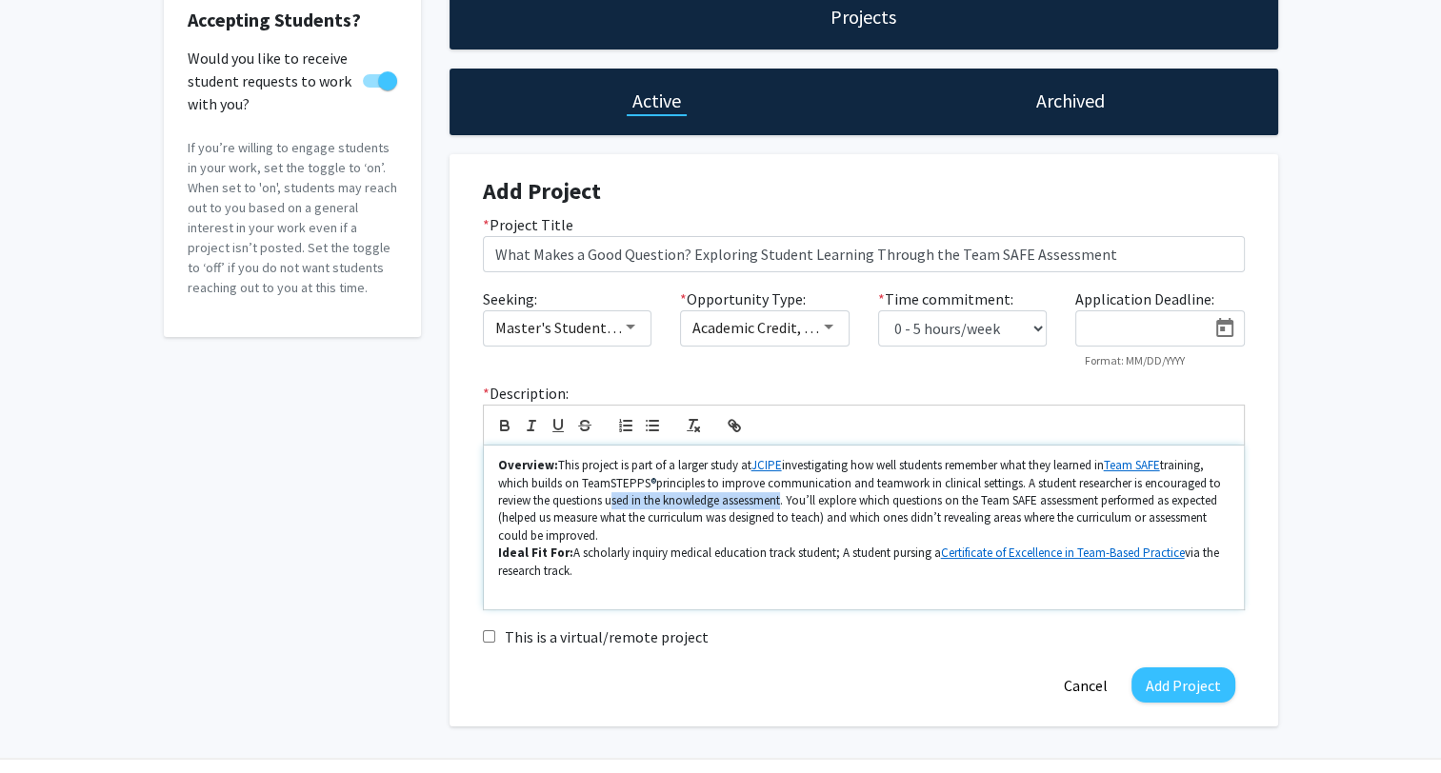
drag, startPoint x: 623, startPoint y: 501, endPoint x: 781, endPoint y: 507, distance: 158.2
click at [781, 507] on p "Overview: This project is part of a larger study at JCIPE investigating how wel…" at bounding box center [863, 501] width 731 height 88
drag, startPoint x: 809, startPoint y: 505, endPoint x: 790, endPoint y: 504, distance: 18.1
click at [809, 504] on p "Overview: This project is part of a larger study at JCIPE investigating how wel…" at bounding box center [863, 501] width 731 height 88
drag, startPoint x: 785, startPoint y: 499, endPoint x: 867, endPoint y: 502, distance: 82.0
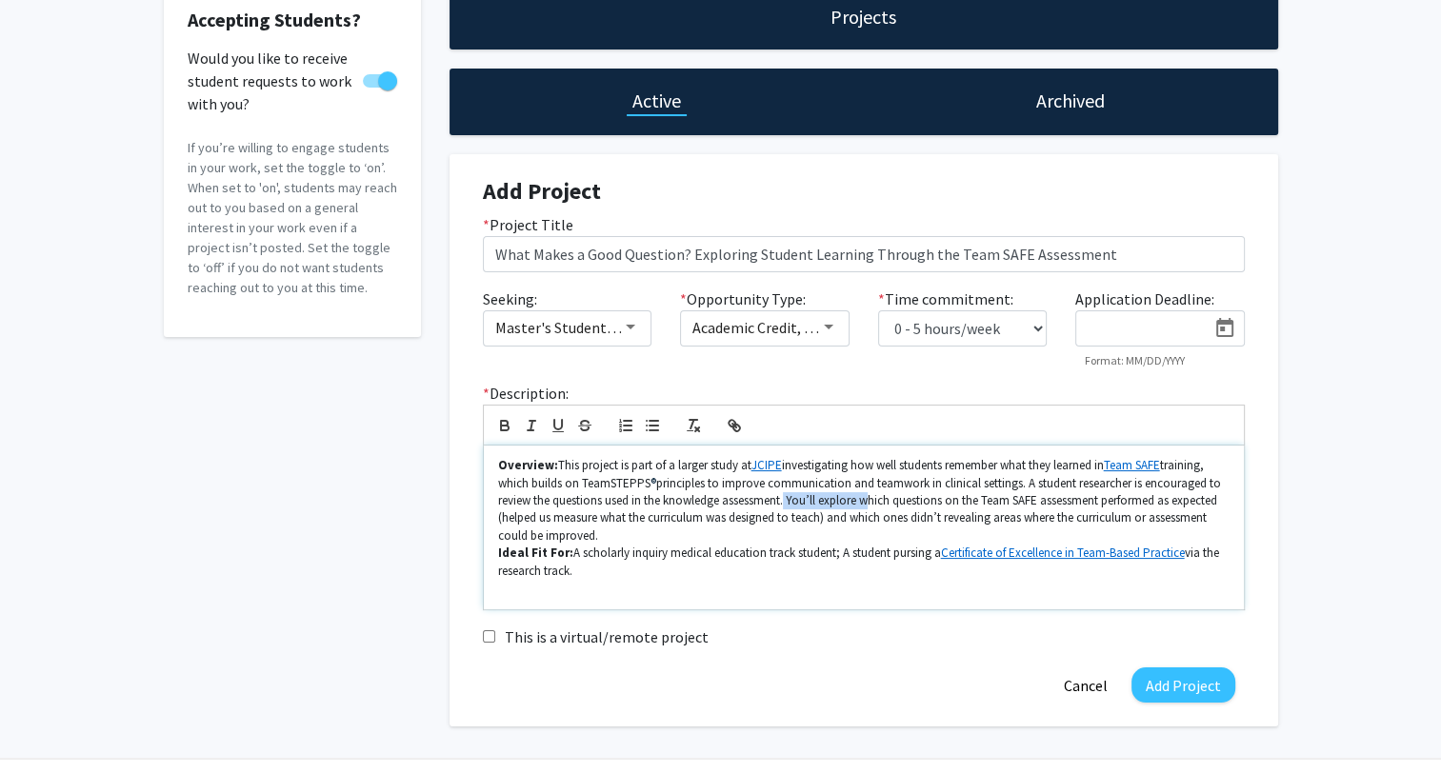
click at [867, 502] on p "Overview: This project is part of a larger study at JCIPE investigating how wel…" at bounding box center [863, 501] width 731 height 88
click at [667, 499] on p "Overview: This project is part of a larger study at JCIPE investigating how wel…" at bounding box center [863, 501] width 731 height 88
drag, startPoint x: 906, startPoint y: 498, endPoint x: 983, endPoint y: 504, distance: 77.4
click at [983, 504] on p "Overview: This project is part of a larger study at JCIPE investigating how wel…" at bounding box center [863, 501] width 731 height 88
drag, startPoint x: 992, startPoint y: 503, endPoint x: 1149, endPoint y: 496, distance: 156.3
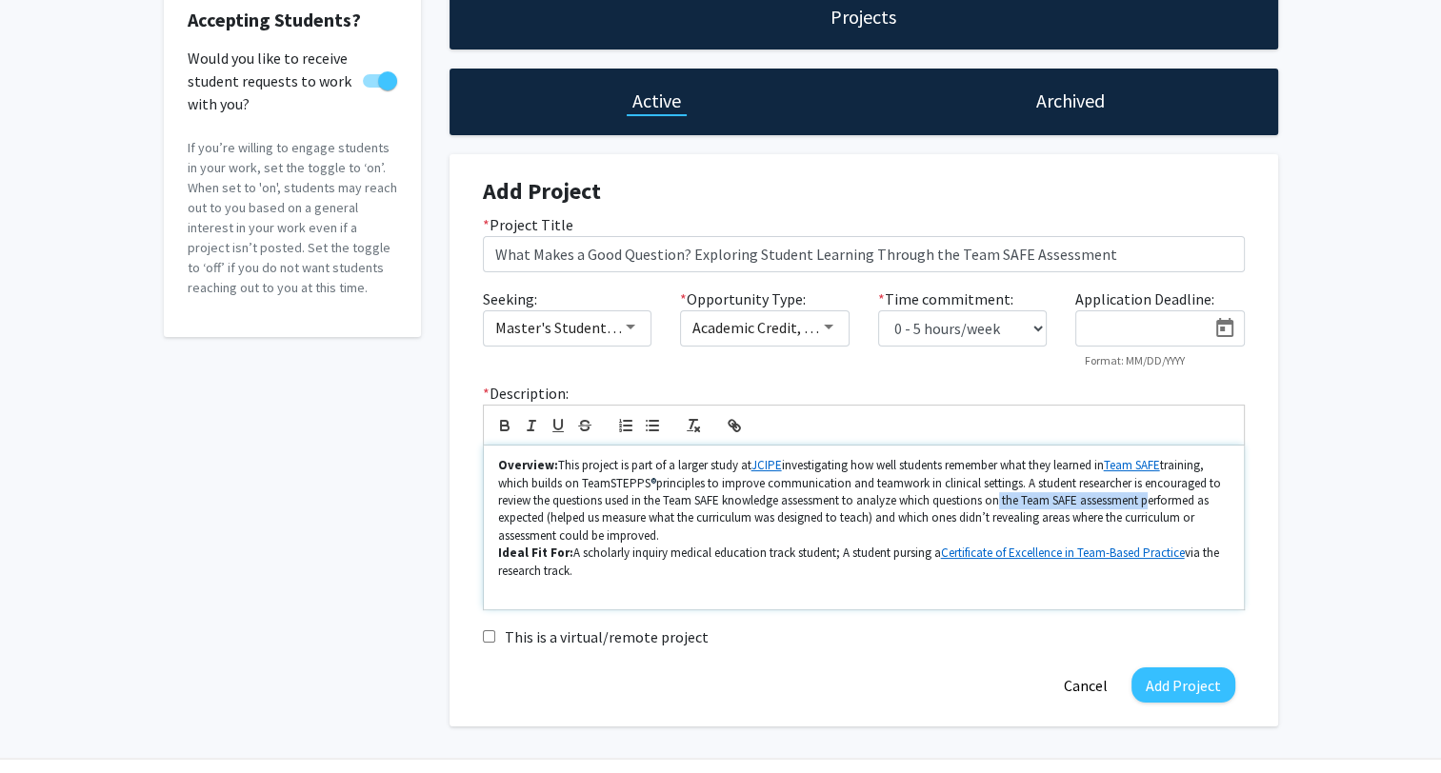
click at [1149, 496] on p "Overview: This project is part of a larger study at JCIPE investigating how wel…" at bounding box center [863, 501] width 731 height 88
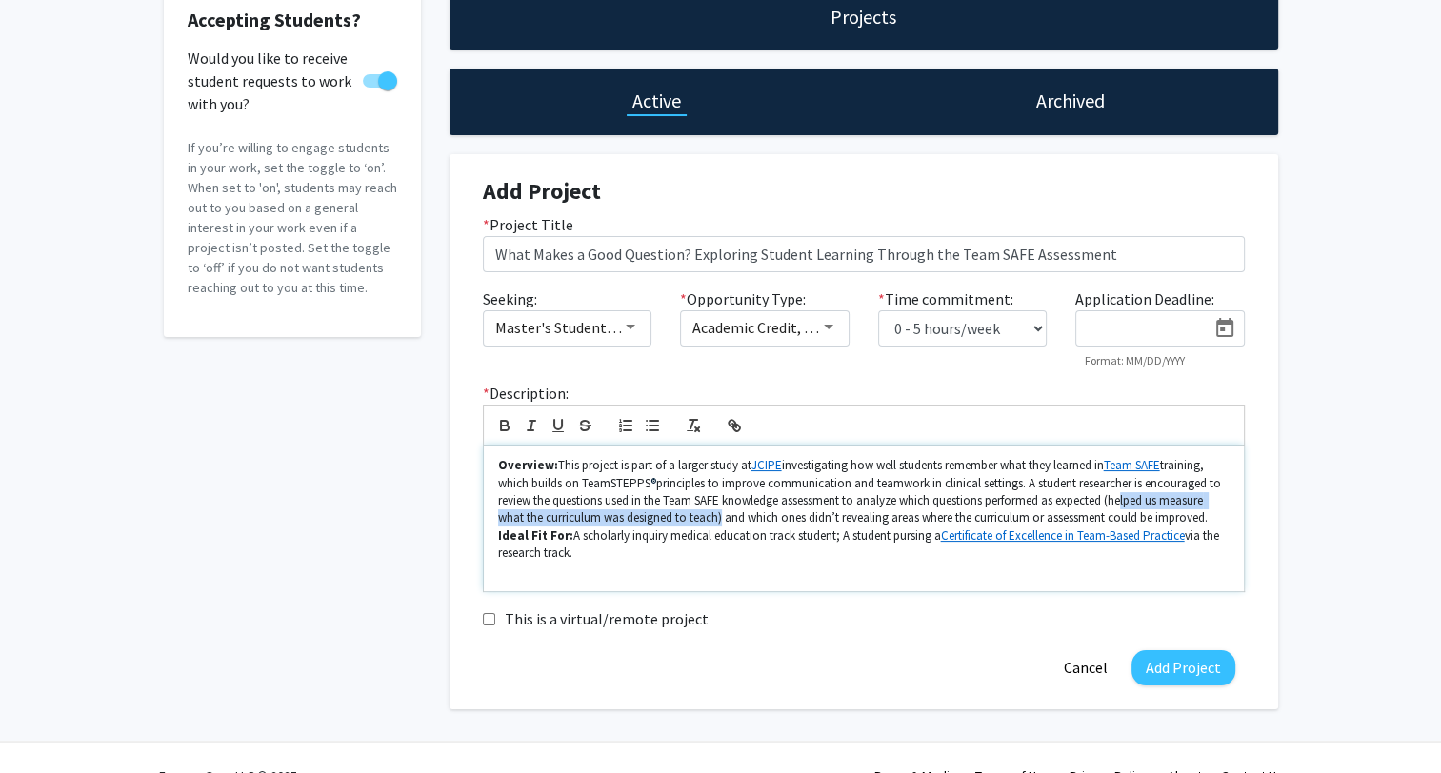
drag, startPoint x: 1119, startPoint y: 499, endPoint x: 716, endPoint y: 519, distance: 403.4
click at [716, 519] on p "Overview: This project is part of a larger study at JCIPE investigating how wel…" at bounding box center [863, 492] width 731 height 70
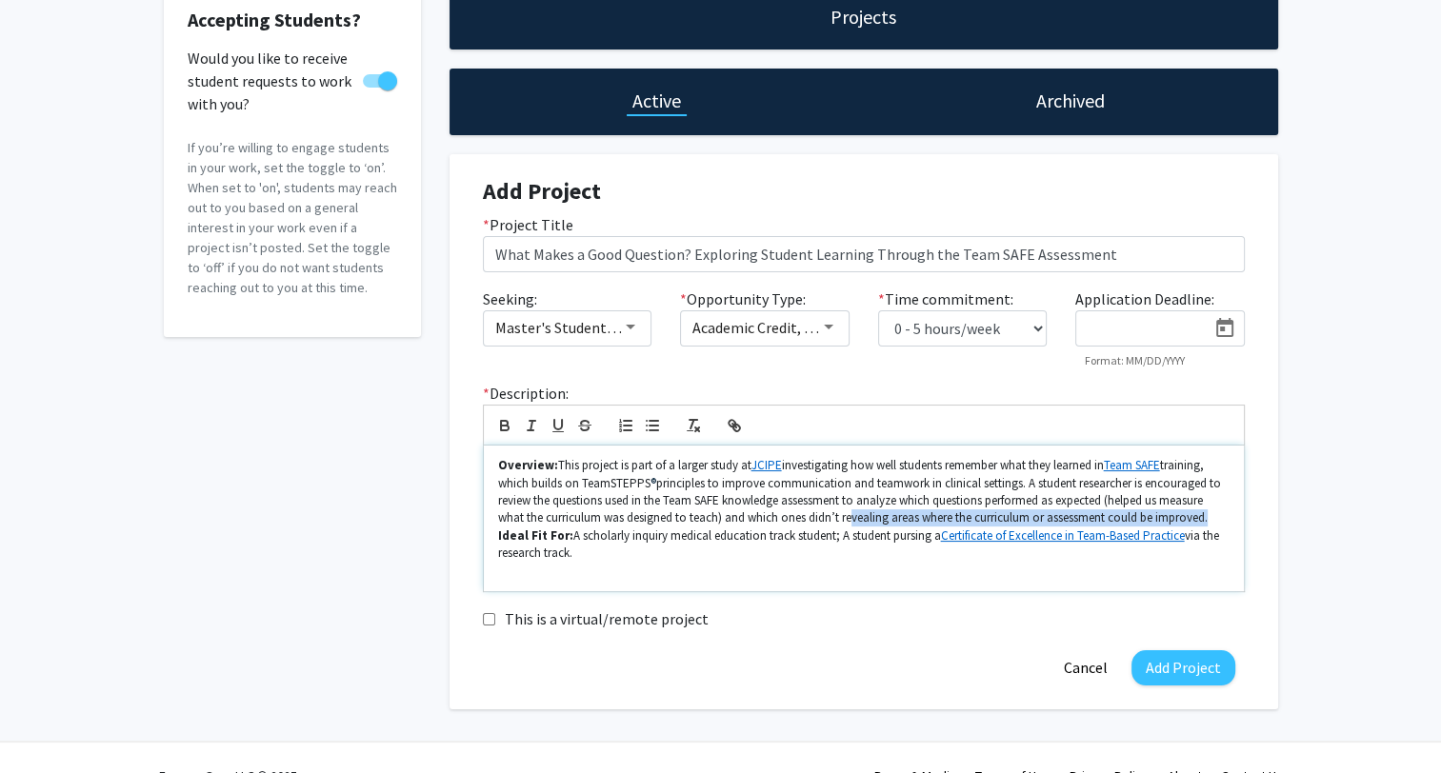
drag, startPoint x: 844, startPoint y: 517, endPoint x: 1205, endPoint y: 514, distance: 361.0
click at [1205, 514] on p "Overview: This project is part of a larger study at JCIPE investigating how wel…" at bounding box center [863, 492] width 731 height 70
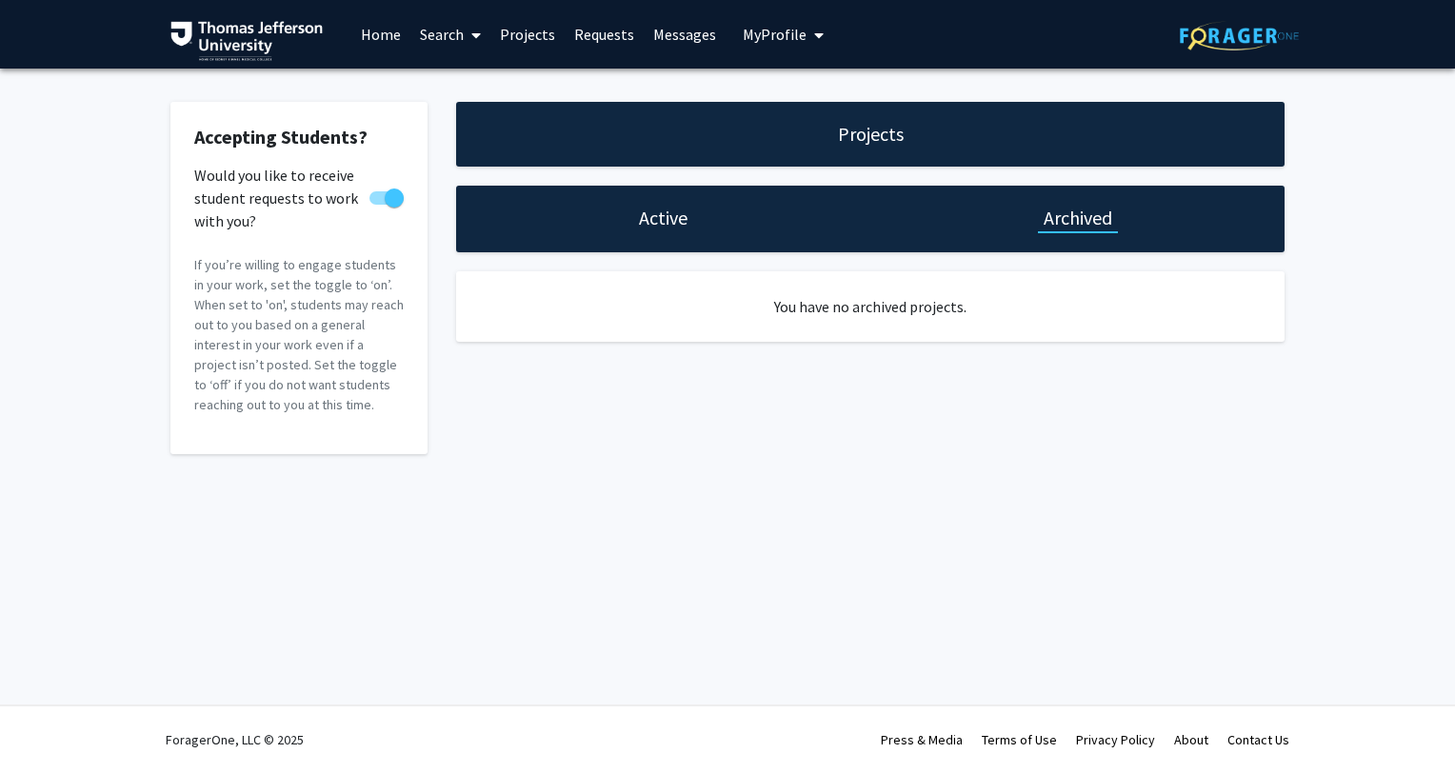
select select "0 - 5"
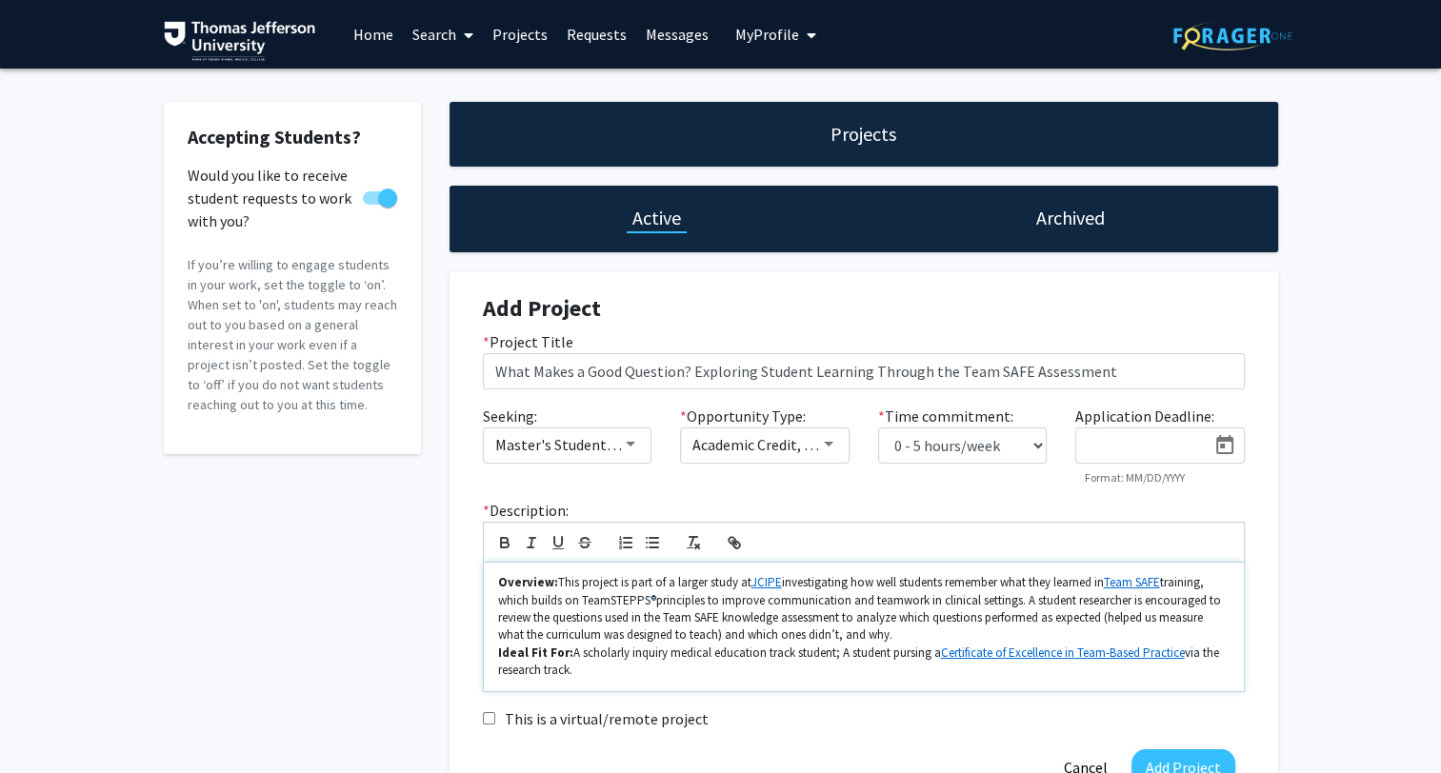
drag, startPoint x: 870, startPoint y: 636, endPoint x: 1025, endPoint y: 604, distance: 158.6
click at [1025, 604] on p "Overview: This project is part of a larger study at JCIPE investigating how wel…" at bounding box center [863, 609] width 731 height 70
click at [1032, 602] on p "Overview: This project is part of a larger study at JCIPE investigating how wel…" at bounding box center [863, 609] width 731 height 70
drag, startPoint x: 1037, startPoint y: 598, endPoint x: 1222, endPoint y: 596, distance: 184.8
click at [1222, 596] on p "Overview: This project is part of a larger study at JCIPE investigating how wel…" at bounding box center [863, 609] width 731 height 70
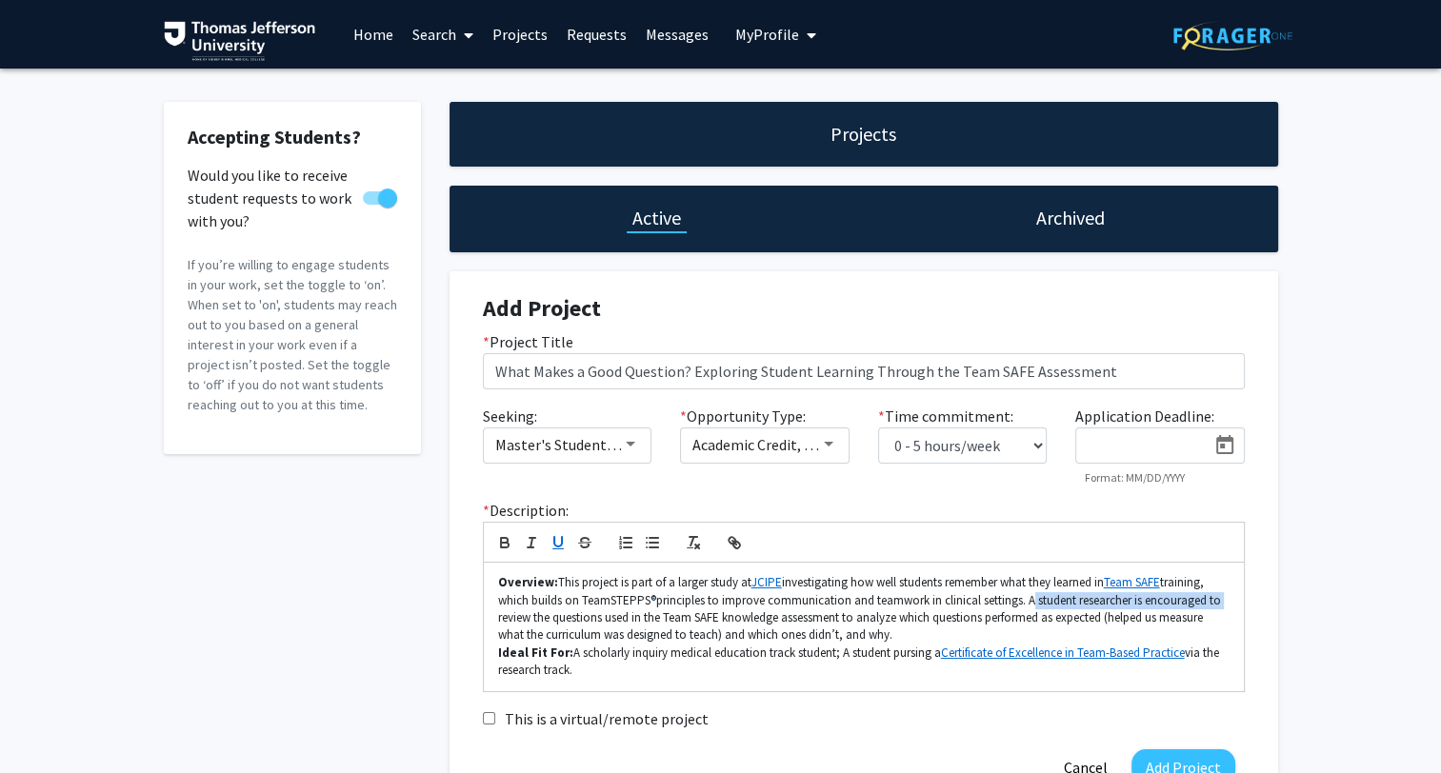
click at [551, 540] on icon "button" at bounding box center [558, 542] width 17 height 17
click at [558, 542] on icon "button" at bounding box center [558, 542] width 17 height 17
click at [542, 540] on button "button" at bounding box center [531, 542] width 27 height 23
click at [530, 542] on icon "button" at bounding box center [531, 542] width 17 height 17
click at [531, 541] on line "button" at bounding box center [531, 543] width 2 height 10
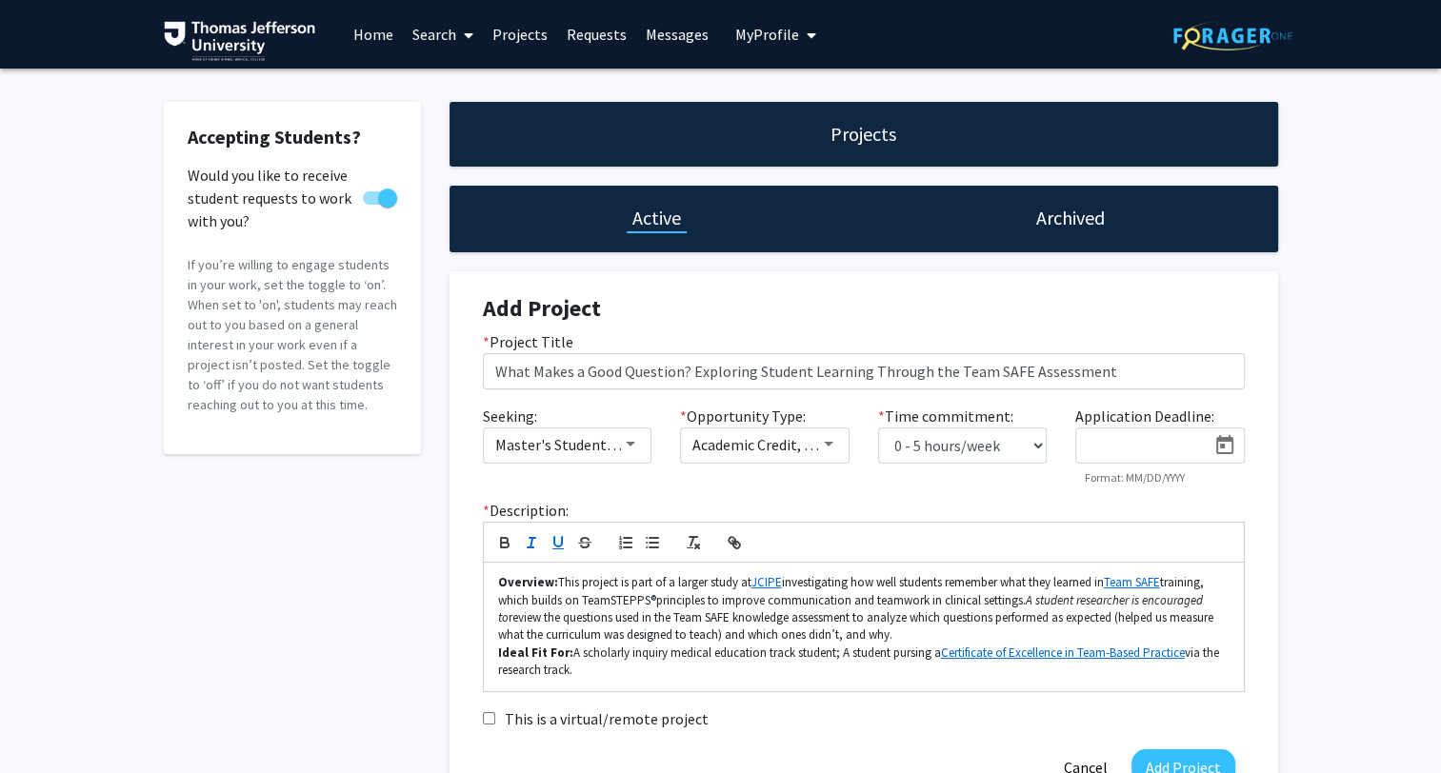
click at [550, 543] on icon "button" at bounding box center [558, 542] width 17 height 17
click at [1228, 598] on p "Overview: This project is part of a larger study at JCIPE investigating how wel…" at bounding box center [863, 609] width 731 height 70
click at [498, 619] on p "Overview: This project is part of a larger study at JCIPE investigating how wel…" at bounding box center [863, 609] width 731 height 70
drag, startPoint x: 1029, startPoint y: 600, endPoint x: 1215, endPoint y: 602, distance: 186.7
click at [1206, 602] on u "A student researcher is encouraged to" at bounding box center [852, 608] width 708 height 33
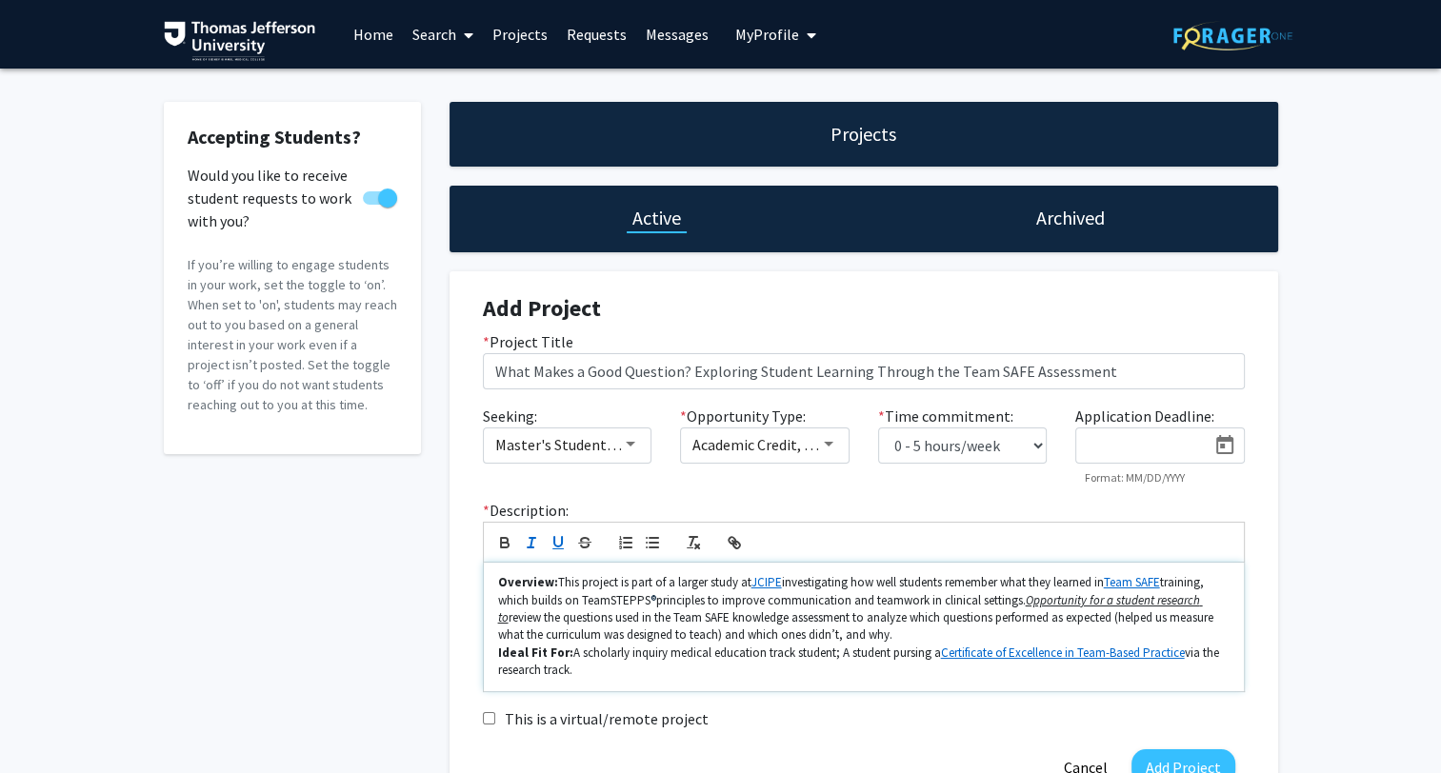
drag, startPoint x: 563, startPoint y: 581, endPoint x: 1030, endPoint y: 595, distance: 466.9
click at [1026, 594] on p "Overview: This project is part of a larger study at JCIPE investigating how wel…" at bounding box center [863, 609] width 731 height 70
click at [1037, 603] on u "Opportunity for a student research to" at bounding box center [850, 608] width 705 height 33
click at [1029, 602] on u "pportunity for a student research to" at bounding box center [846, 608] width 697 height 33
click at [1029, 597] on p "Overview: This project is part of a larger study at JCIPE investigating how wel…" at bounding box center [863, 609] width 731 height 70
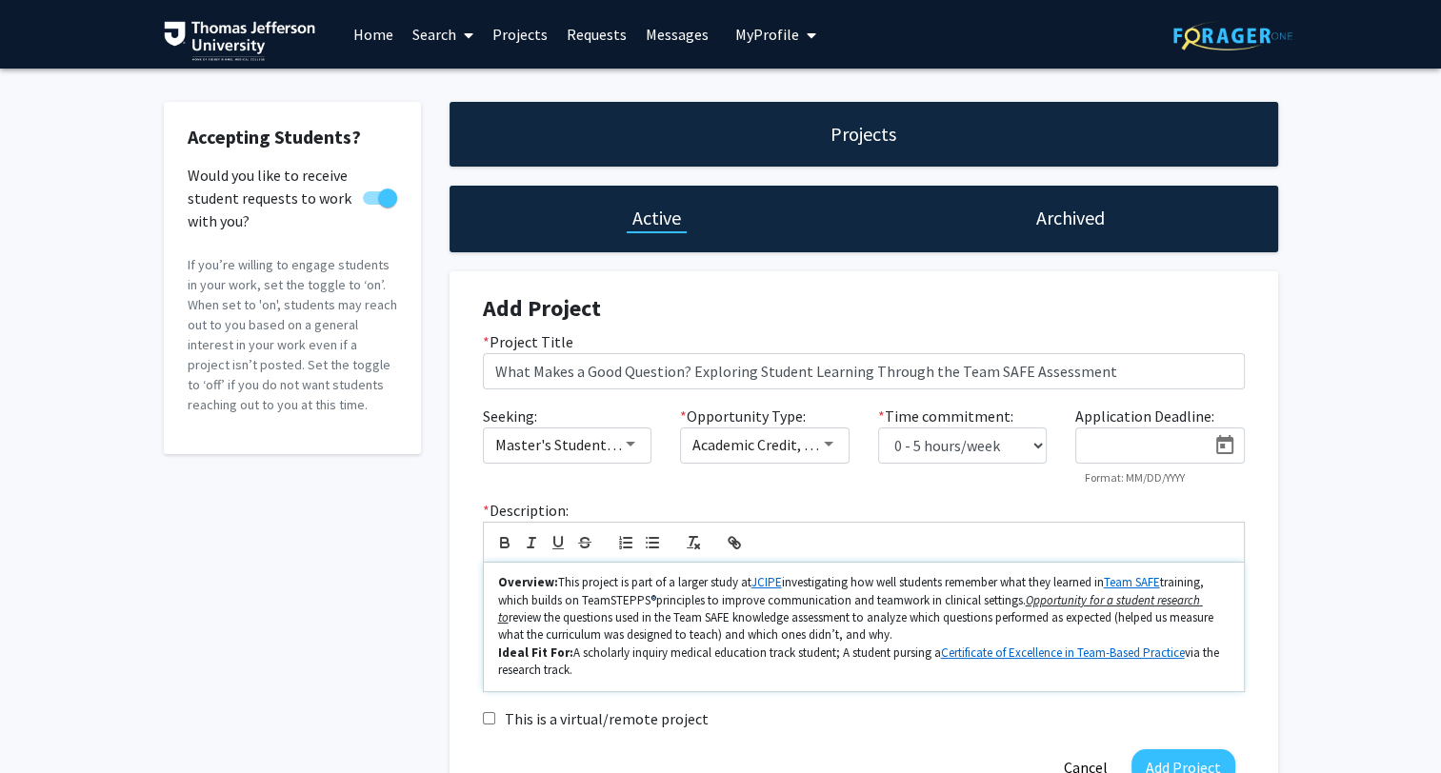
click at [1029, 597] on u "Opportunity for a student research to" at bounding box center [850, 608] width 705 height 33
click at [655, 543] on line "button" at bounding box center [654, 543] width 9 height 0
click at [732, 619] on li "Opportunity for a student researcher to review the questions used in the Team S…" at bounding box center [872, 627] width 713 height 35
drag, startPoint x: 740, startPoint y: 616, endPoint x: 1170, endPoint y: 633, distance: 429.9
click at [1170, 633] on li "Opportunity for a student researcher to: review the questions used in the Team …" at bounding box center [872, 627] width 713 height 35
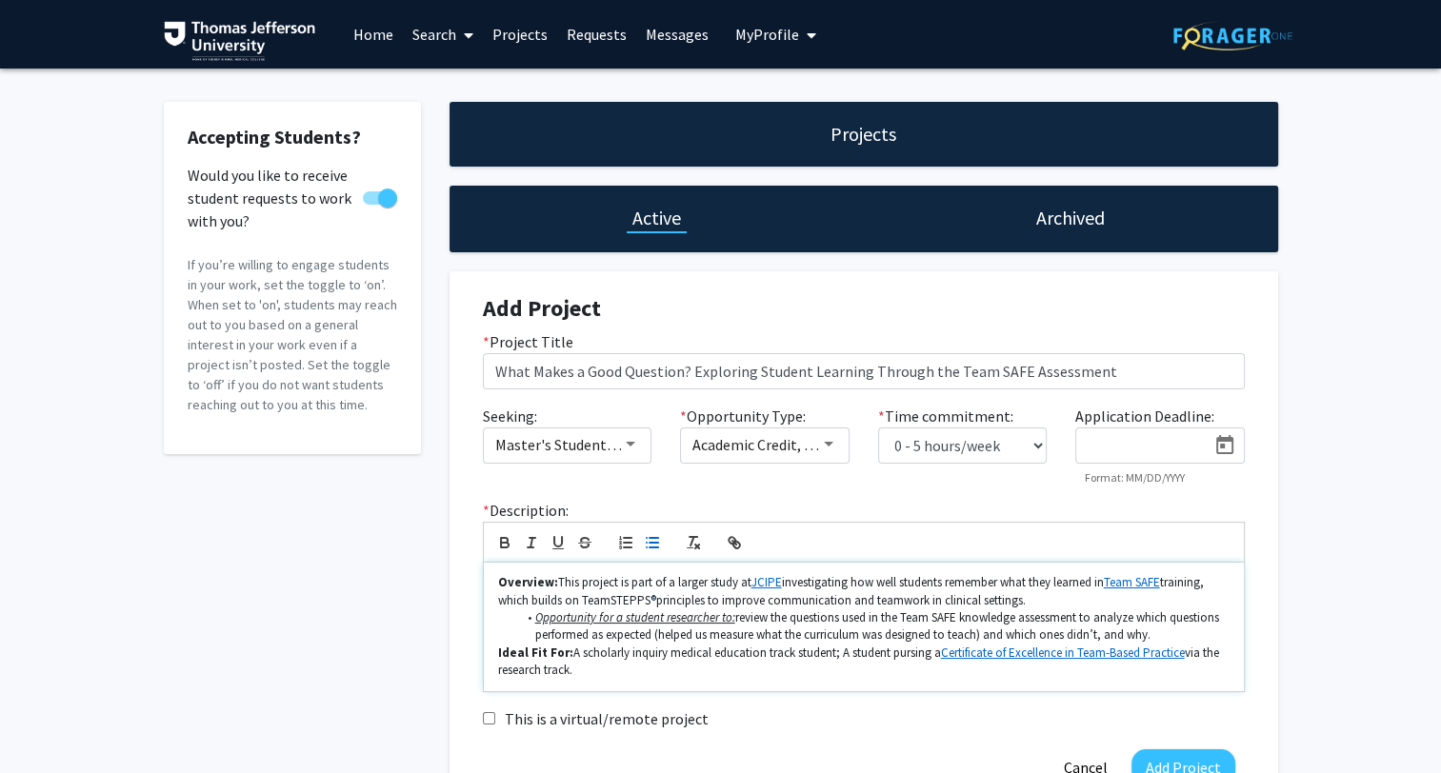
click at [1057, 592] on p "Overview: This project is part of a larger study at JCIPE investigating how wel…" at bounding box center [863, 591] width 731 height 35
drag, startPoint x: 558, startPoint y: 584, endPoint x: 1050, endPoint y: 599, distance: 492.6
click at [1049, 602] on p "Overview: This project is part of a larger study at JCIPE investigating how wel…" at bounding box center [863, 591] width 731 height 35
click at [1050, 597] on p "Overview: This project is part of a larger study at JCIPE investigating how wel…" at bounding box center [863, 591] width 731 height 35
click at [1049, 603] on p "Overview: This project is part of a larger study at JCIPE investigating how wel…" at bounding box center [863, 591] width 731 height 35
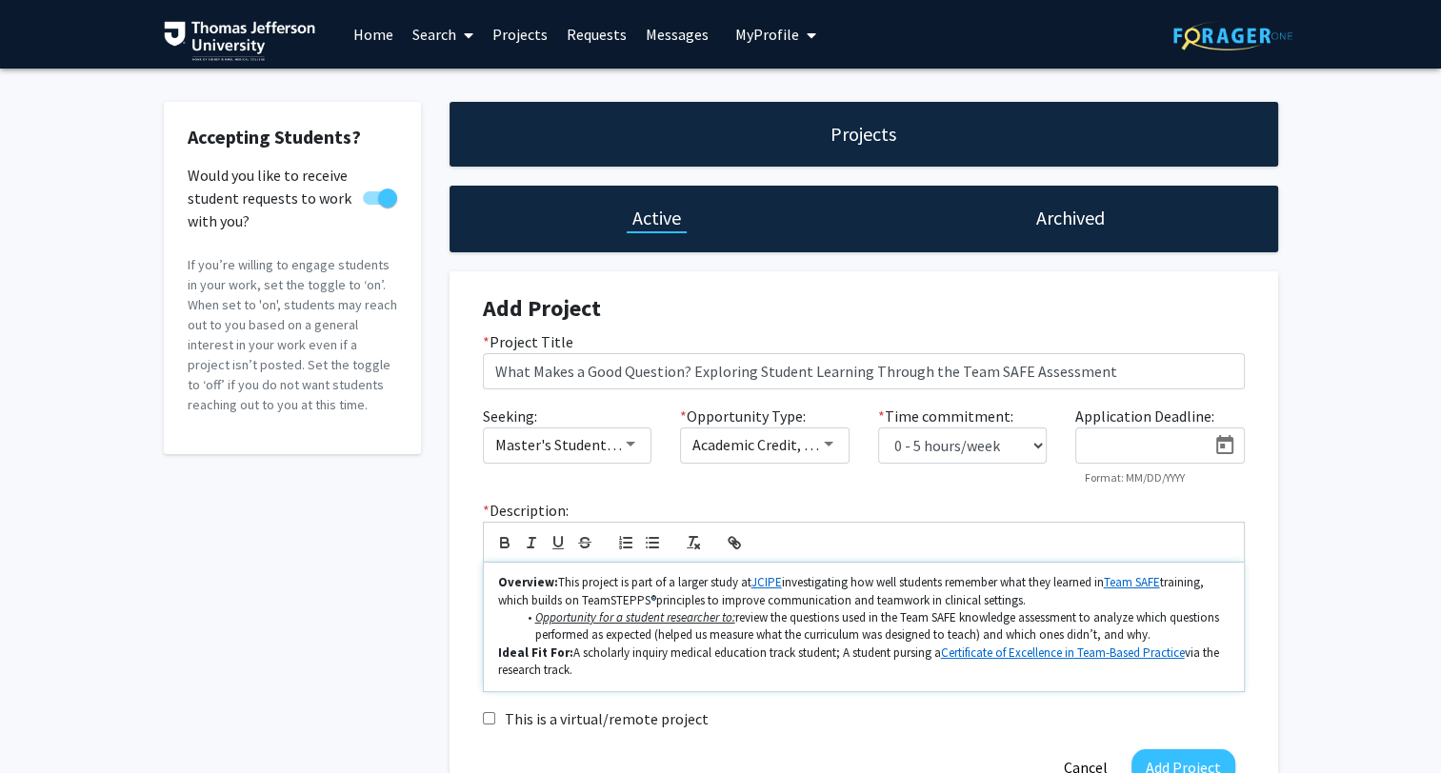
click at [1047, 600] on p "Overview: This project is part of a larger study at JCIPE investigating how wel…" at bounding box center [863, 591] width 731 height 35
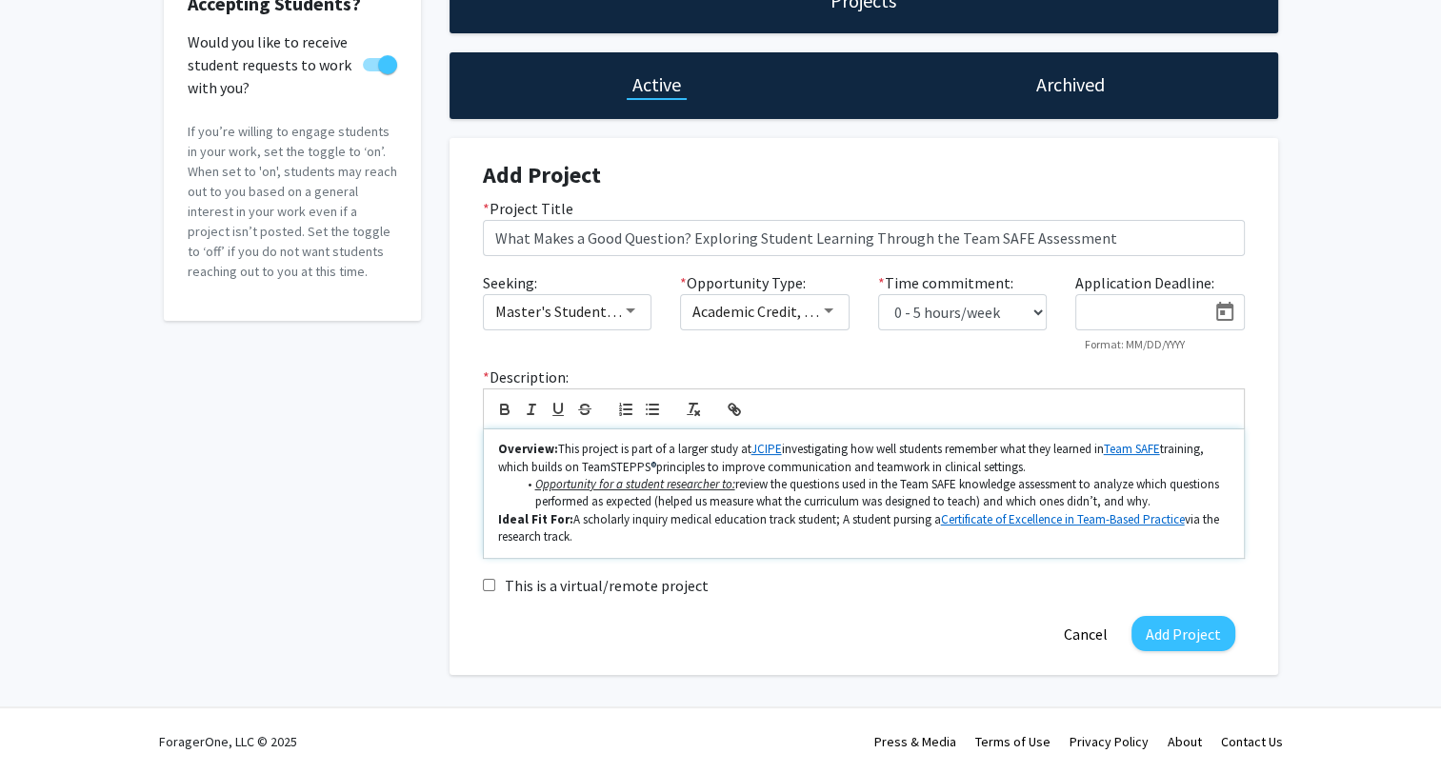
scroll to position [134, 0]
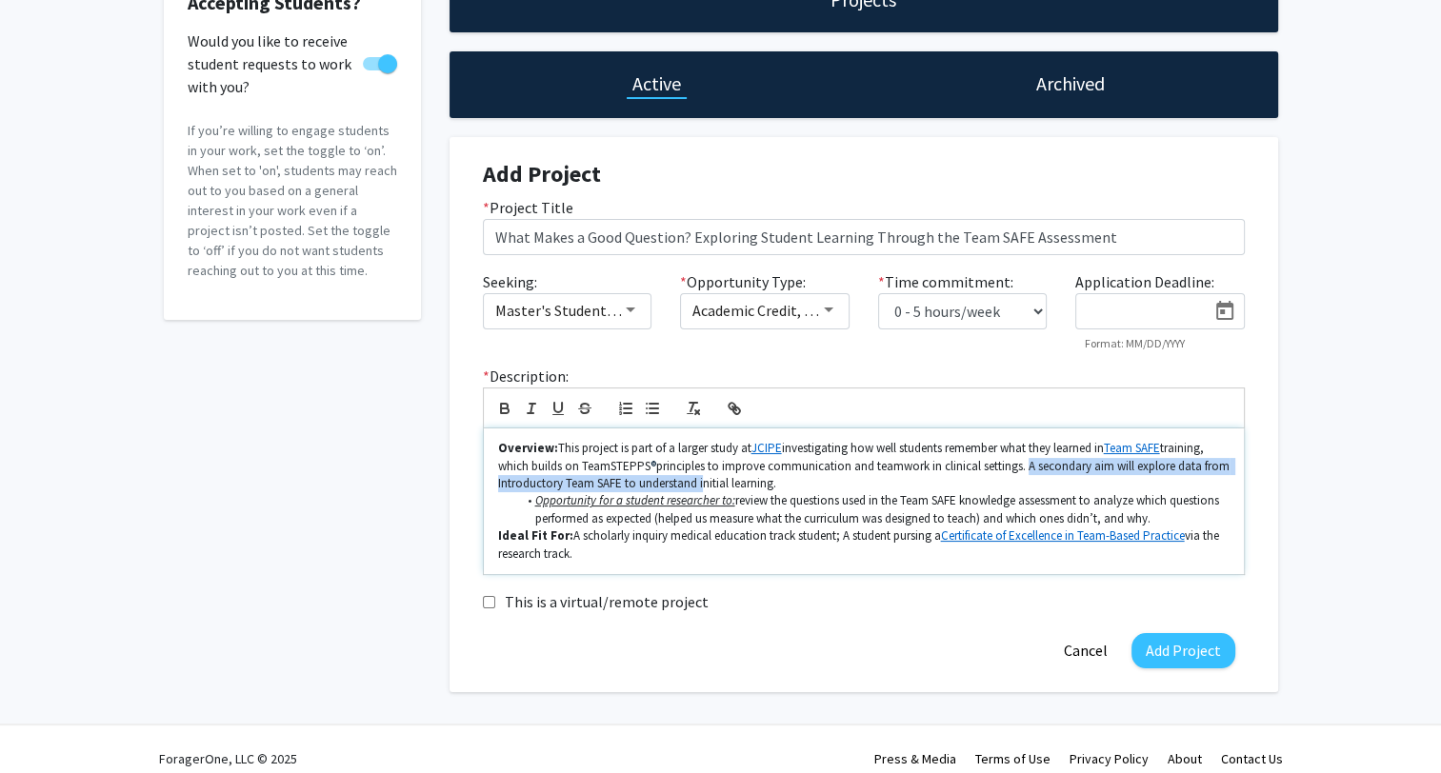
drag, startPoint x: 1025, startPoint y: 465, endPoint x: 698, endPoint y: 479, distance: 327.0
click at [698, 479] on p "Overview: This project is part of a larger study at JCIPE investigating how wel…" at bounding box center [863, 466] width 731 height 52
drag, startPoint x: 785, startPoint y: 481, endPoint x: 630, endPoint y: 485, distance: 154.3
click at [630, 485] on p "Overview: This project is part of a larger study at JCIPE investigating how wel…" at bounding box center [863, 466] width 731 height 52
drag, startPoint x: 558, startPoint y: 450, endPoint x: 697, endPoint y: 490, distance: 145.0
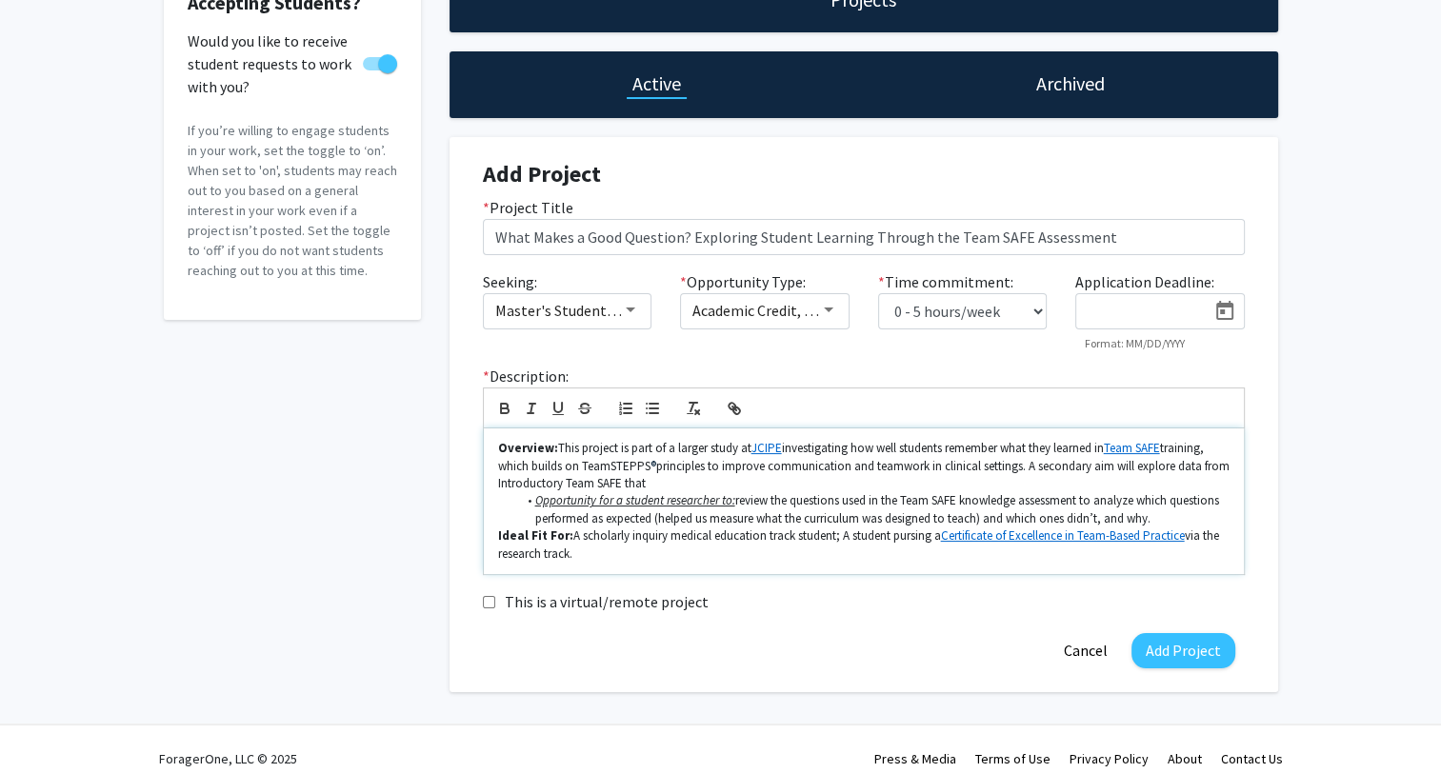
click at [697, 490] on p "Overview: This project is part of a larger study at JCIPE investigating how wel…" at bounding box center [863, 466] width 731 height 52
drag, startPoint x: 1180, startPoint y: 468, endPoint x: 1192, endPoint y: 468, distance: 12.4
click at [1192, 468] on p "Overview: This project is part of a larger study at JCIPE investigating how wel…" at bounding box center [863, 466] width 731 height 52
drag, startPoint x: 1116, startPoint y: 465, endPoint x: 1173, endPoint y: 461, distance: 57.3
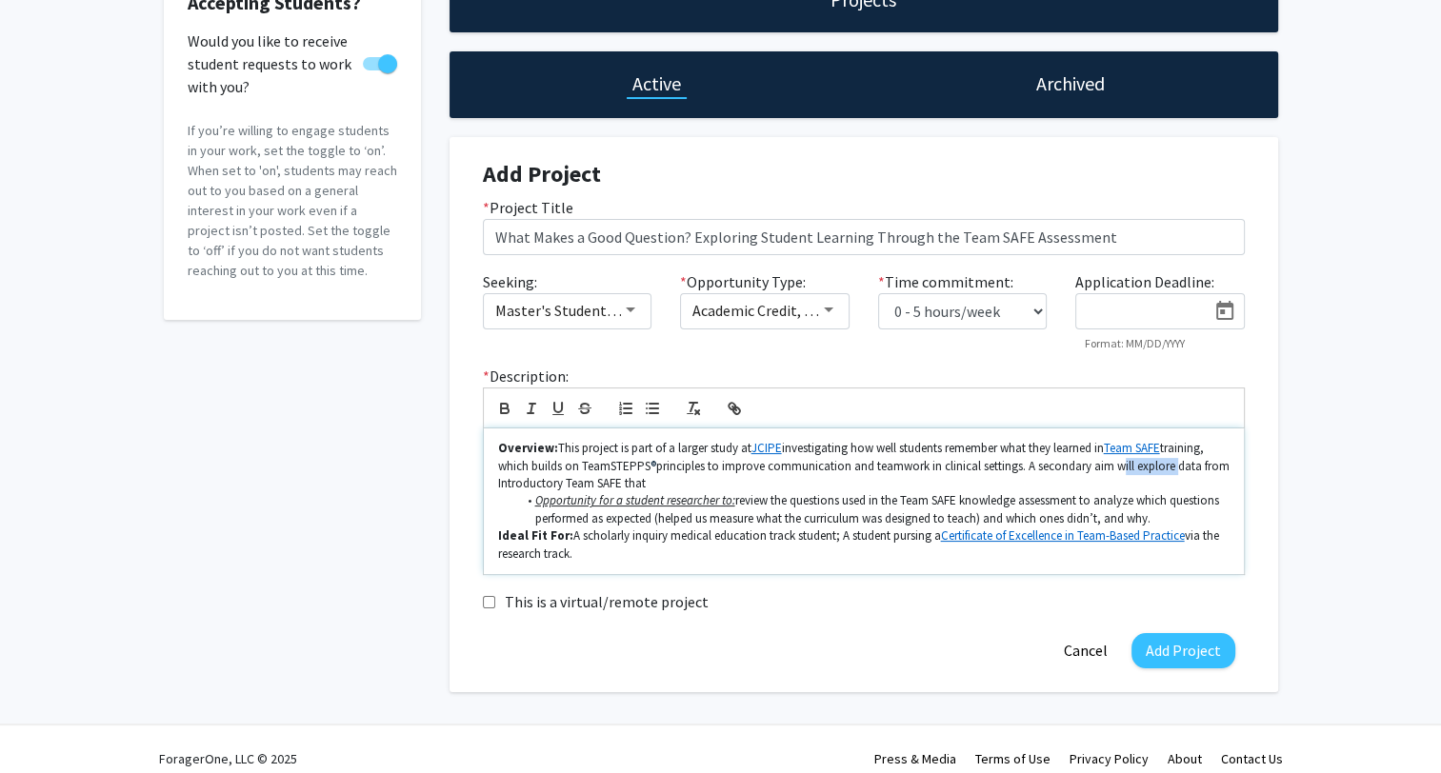
click at [1173, 461] on p "Overview: This project is part of a larger study at JCIPE investigating how wel…" at bounding box center [863, 466] width 731 height 52
click at [1209, 463] on p "Overview: This project is part of a larger study at JCIPE investigating how wel…" at bounding box center [863, 466] width 731 height 52
drag, startPoint x: 1178, startPoint y: 465, endPoint x: 646, endPoint y: 481, distance: 532.6
click at [646, 481] on p "Overview: This project is part of a larger study at JCIPE investigating how wel…" at bounding box center [863, 466] width 731 height 52
click at [1069, 495] on li "Opportunity for a student researcher to: review the questions used in the Team …" at bounding box center [872, 509] width 713 height 35
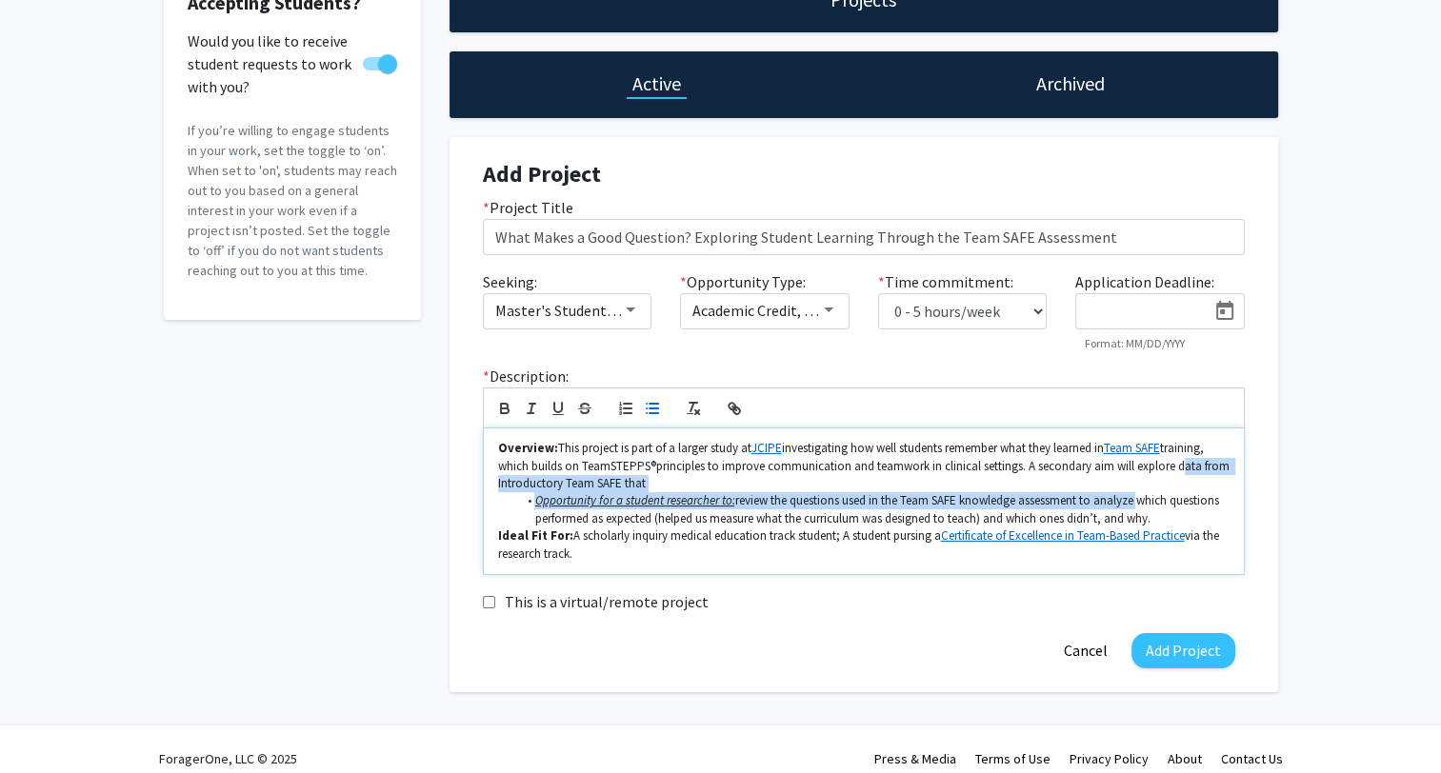
drag, startPoint x: 1139, startPoint y: 498, endPoint x: 1179, endPoint y: 465, distance: 52.1
click at [1179, 465] on div "Overview: This project is part of a larger study at JCIPE investigating how wel…" at bounding box center [864, 502] width 760 height 146
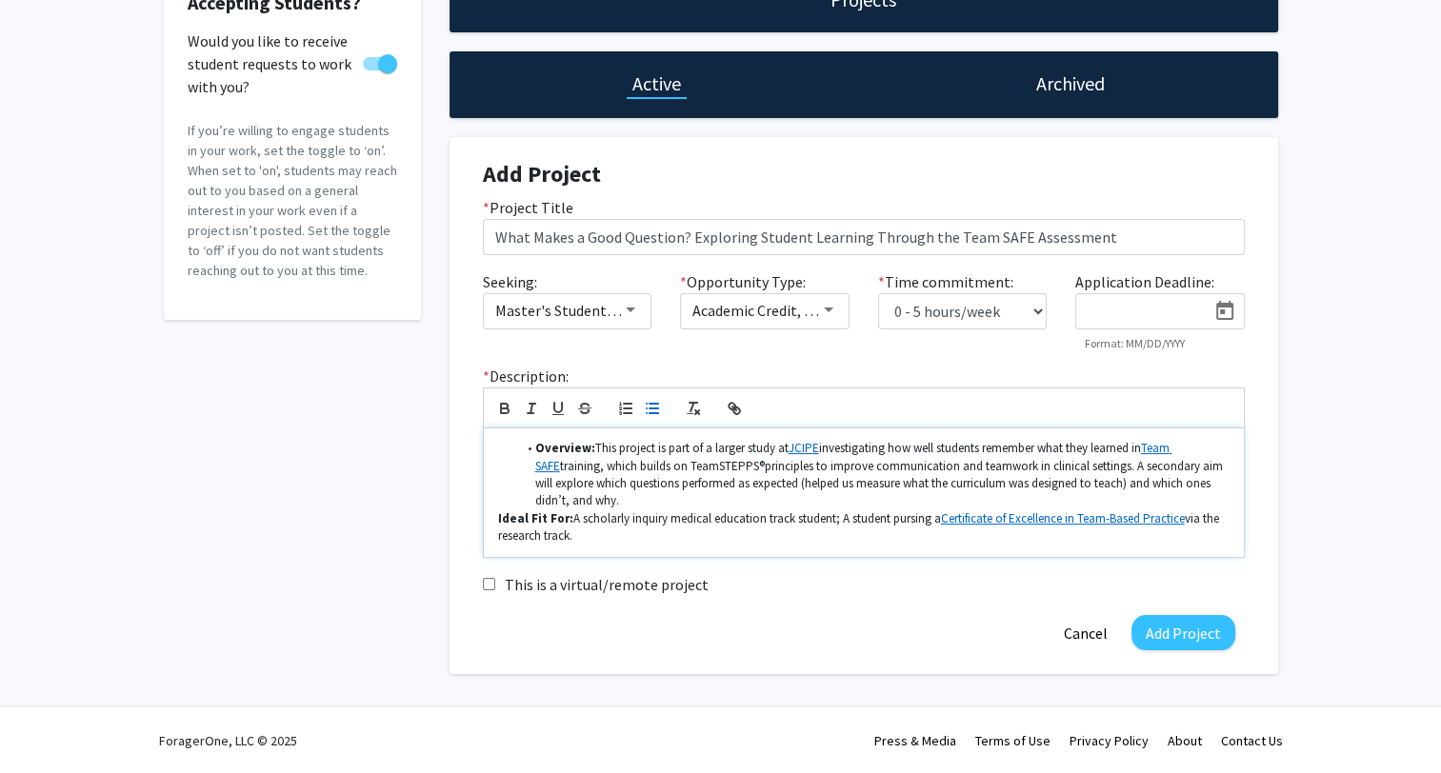
click at [644, 411] on icon "button" at bounding box center [652, 408] width 17 height 17
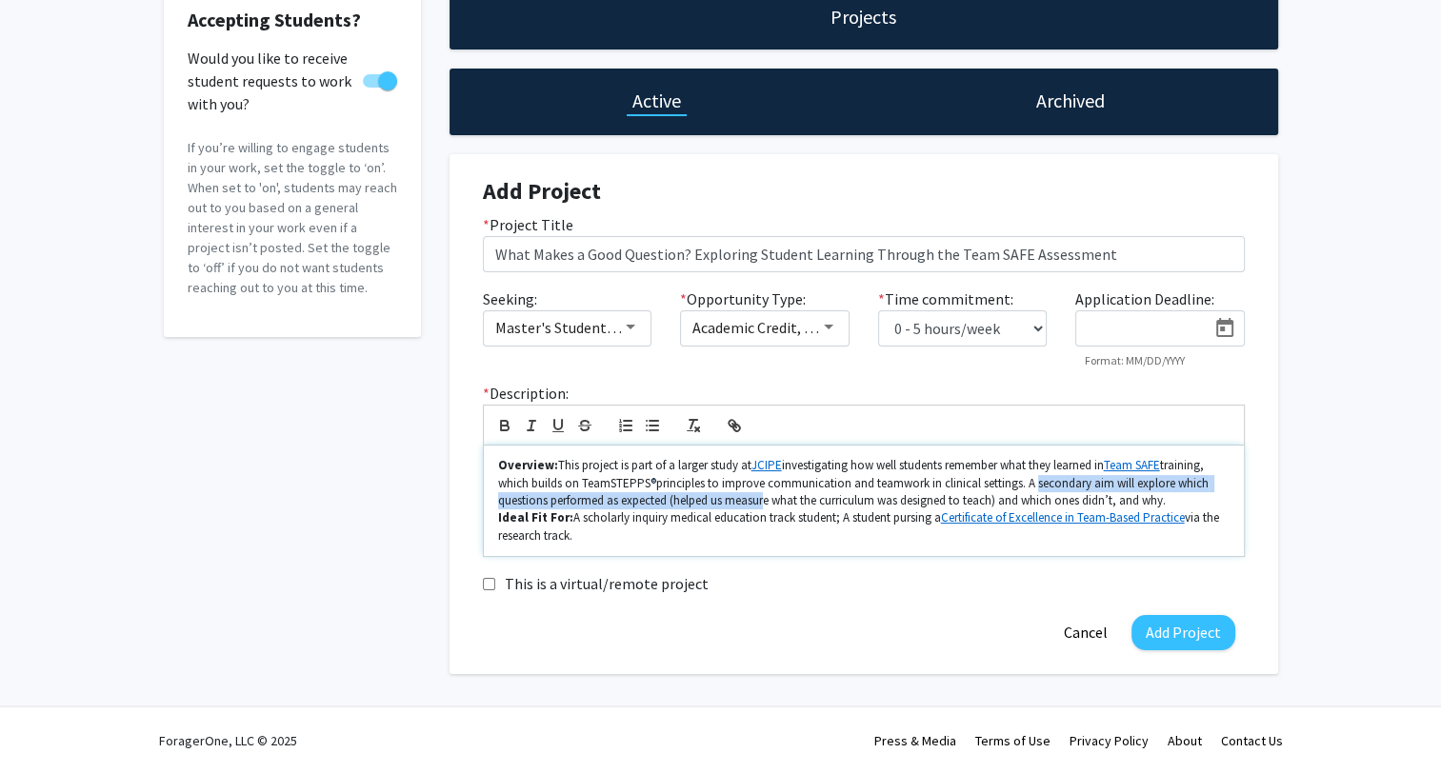
drag, startPoint x: 1034, startPoint y: 483, endPoint x: 786, endPoint y: 500, distance: 249.2
click at [765, 500] on p "Overview: This project is part of a larger study at JCIPE investigating how wel…" at bounding box center [863, 483] width 731 height 52
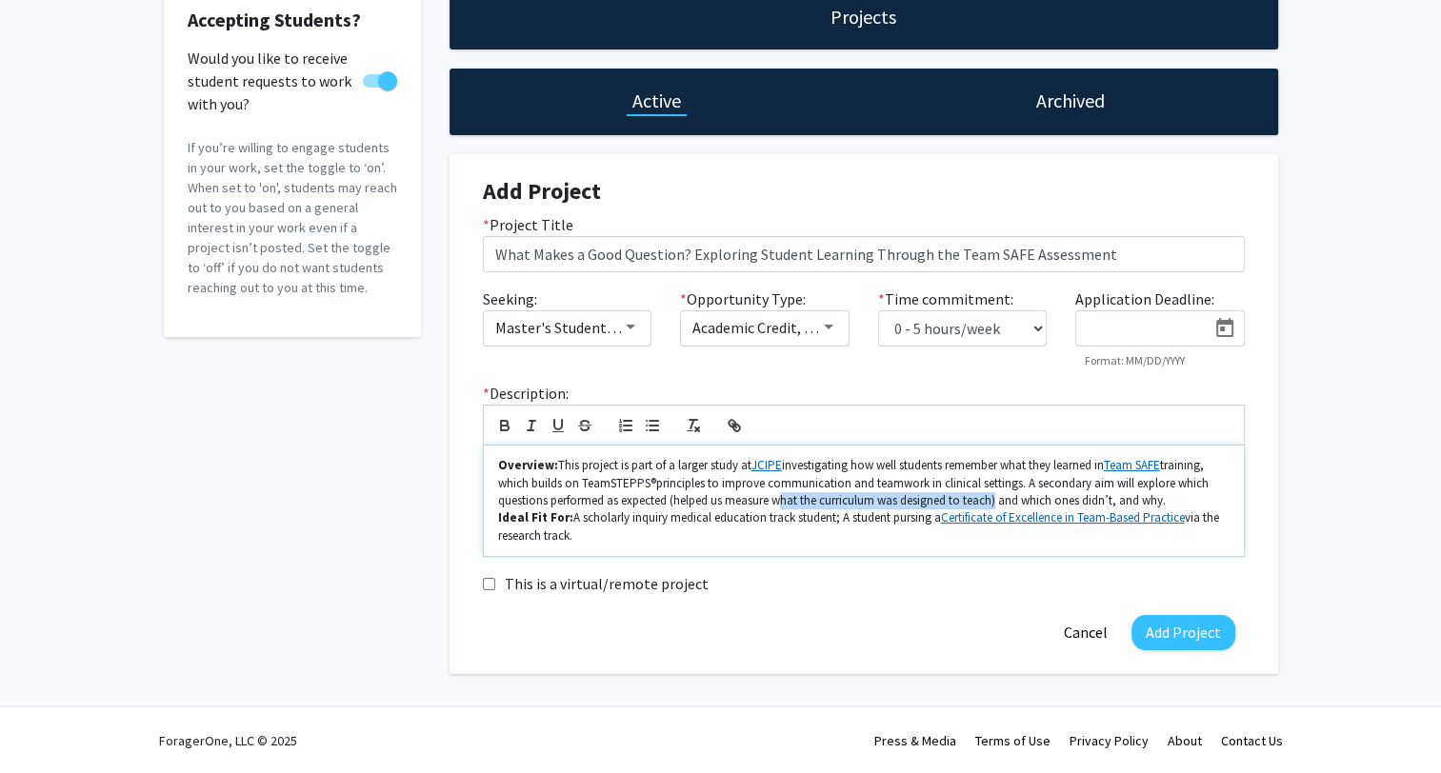
drag, startPoint x: 776, startPoint y: 499, endPoint x: 995, endPoint y: 503, distance: 219.1
click at [995, 503] on p "Overview: This project is part of a larger study at JCIPE investigating how wel…" at bounding box center [863, 483] width 731 height 52
click at [1041, 499] on p "Overview: This project is part of a larger study at JCIPE investigating how wel…" at bounding box center [863, 483] width 731 height 52
drag, startPoint x: 985, startPoint y: 499, endPoint x: 952, endPoint y: 505, distance: 32.9
click at [952, 505] on p "Overview: This project is part of a larger study at JCIPE investigating how wel…" at bounding box center [863, 483] width 731 height 52
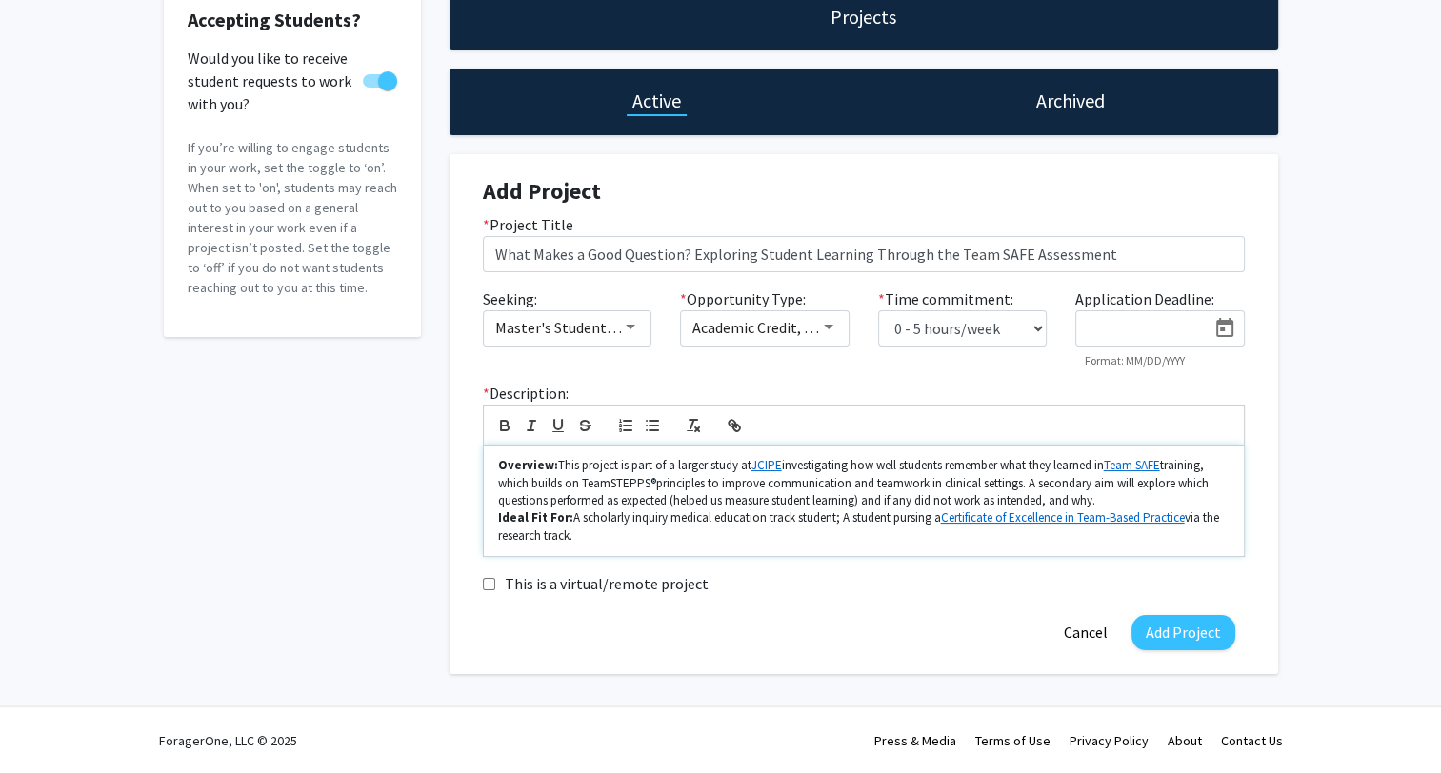
drag, startPoint x: 1107, startPoint y: 495, endPoint x: 1046, endPoint y: 501, distance: 61.2
click at [1046, 501] on p "Overview: This project is part of a larger study at JCIPE investigating how wel…" at bounding box center [863, 483] width 731 height 52
click at [1096, 492] on p "Overview: This project is part of a larger study at JCIPE investigating how wel…" at bounding box center [863, 483] width 731 height 52
click at [1104, 499] on p "Overview: This project is part of a larger study at JCIPE investigating how wel…" at bounding box center [863, 483] width 731 height 52
drag, startPoint x: 1102, startPoint y: 499, endPoint x: 1078, endPoint y: 499, distance: 23.8
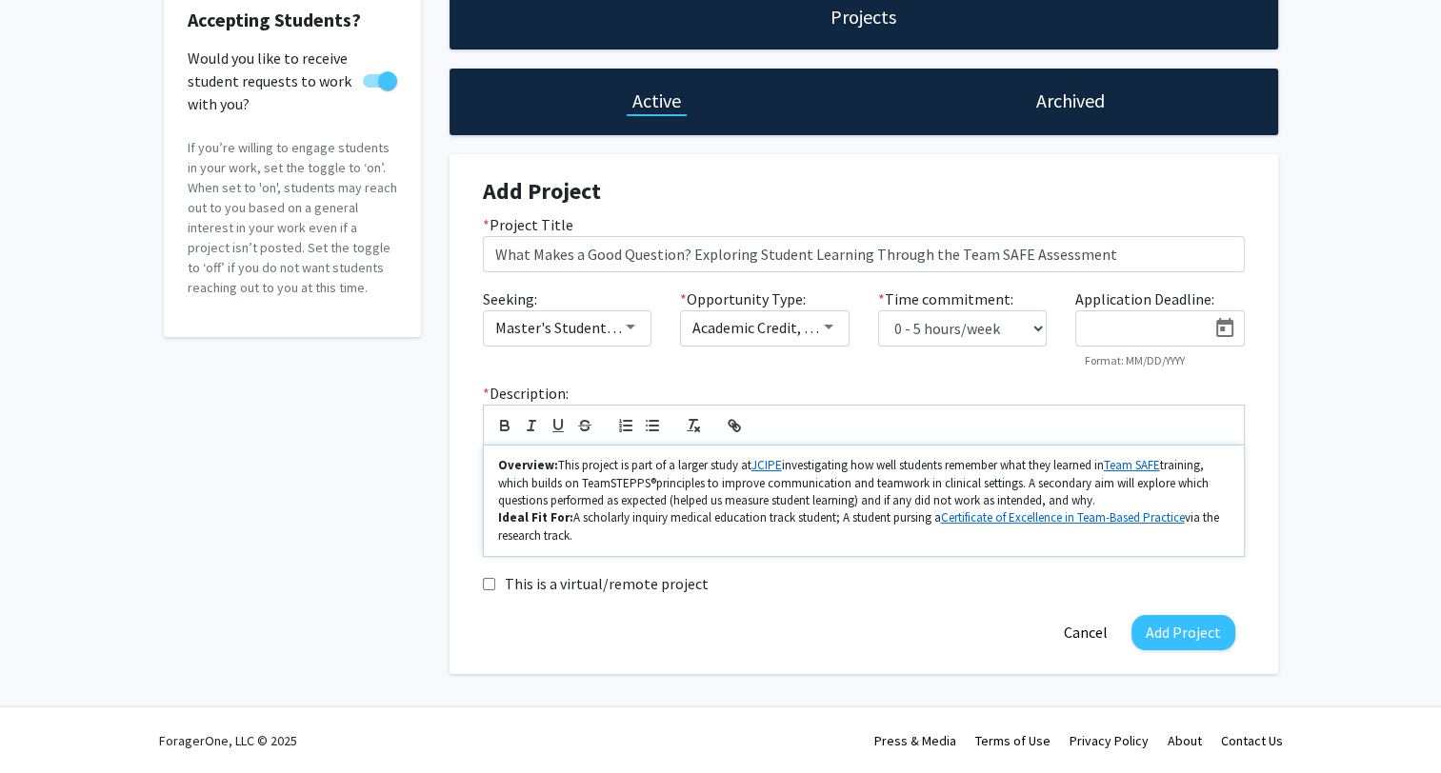
click at [1078, 499] on p "Overview: This project is part of a larger study at JCIPE investigating how wel…" at bounding box center [863, 483] width 731 height 52
drag, startPoint x: 1048, startPoint y: 499, endPoint x: 1214, endPoint y: 500, distance: 166.7
click at [1214, 500] on p "Overview: This project is part of a larger study at JCIPE investigating how wel…" at bounding box center [863, 483] width 731 height 52
click at [876, 503] on p "Overview: This project is part of a larger study at JCIPE investigating how wel…" at bounding box center [863, 483] width 731 height 52
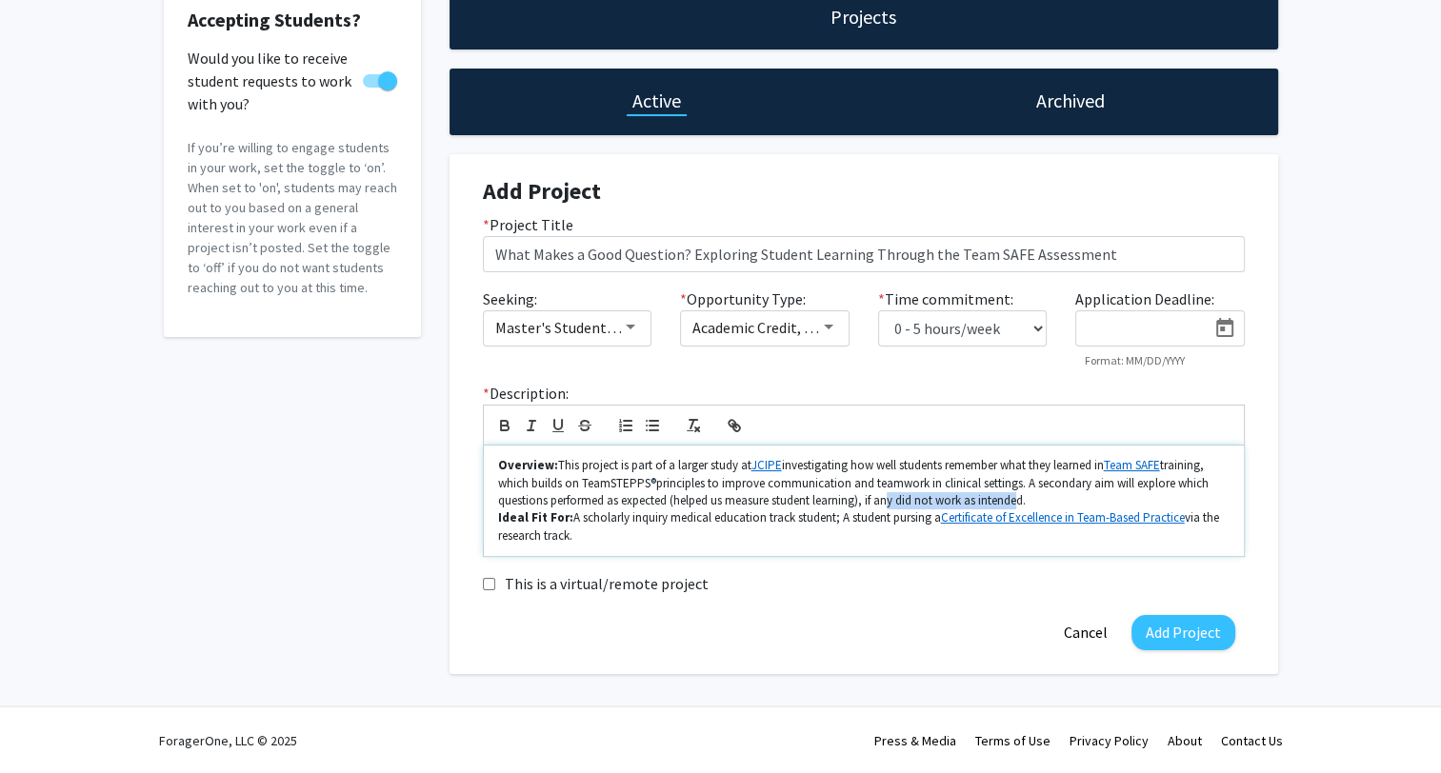
drag, startPoint x: 897, startPoint y: 504, endPoint x: 1029, endPoint y: 503, distance: 131.4
click at [1014, 507] on p "Overview: This project is part of a larger study at JCIPE investigating how wel…" at bounding box center [863, 483] width 731 height 52
click at [1045, 502] on p "Overview: This project is part of a larger study at JCIPE investigating how wel…" at bounding box center [863, 483] width 731 height 52
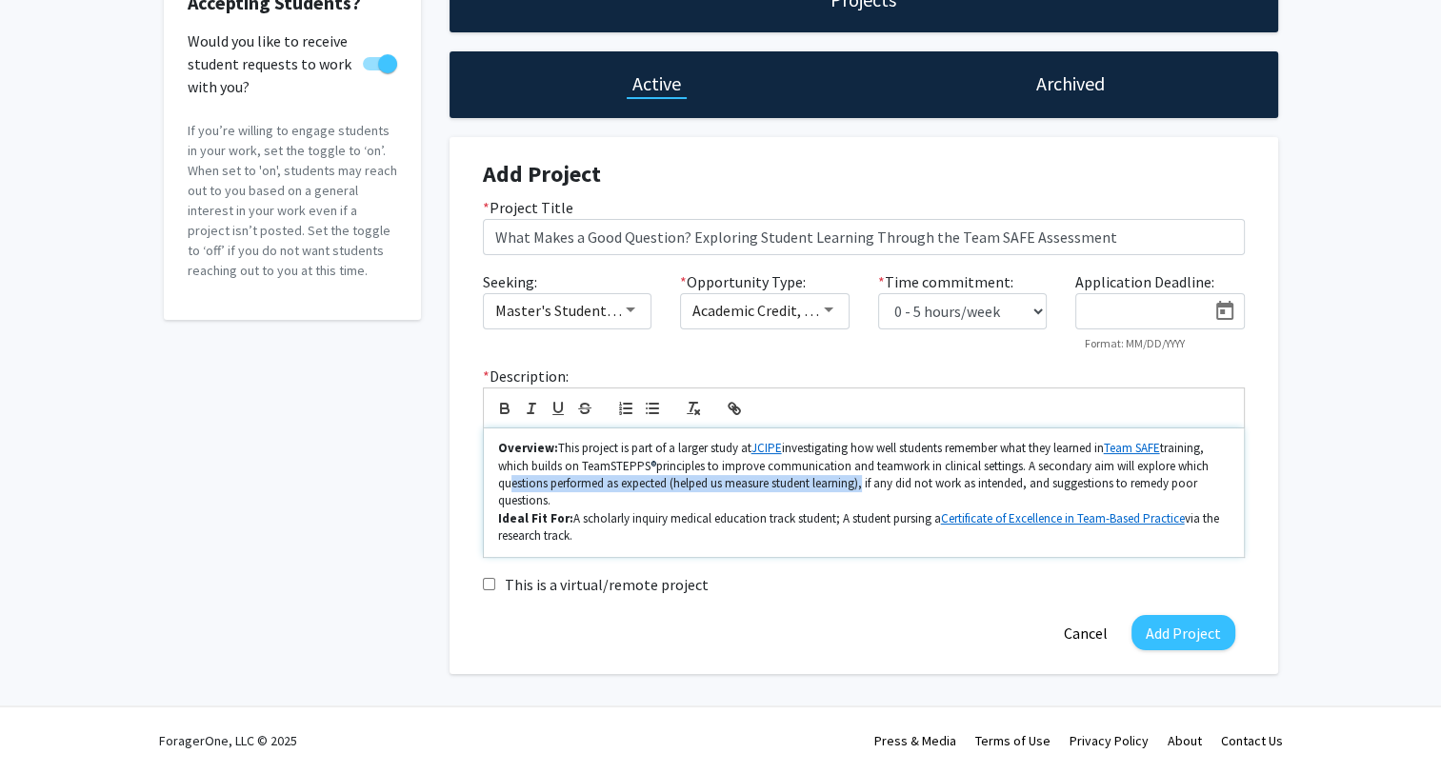
drag, startPoint x: 527, startPoint y: 476, endPoint x: 863, endPoint y: 487, distance: 336.4
click at [863, 487] on p "Overview: This project is part of a larger study at JCIPE investigating how wel…" at bounding box center [863, 475] width 731 height 70
click at [869, 488] on p "Overview: This project is part of a larger study at JCIPE investigating how wel…" at bounding box center [863, 475] width 731 height 70
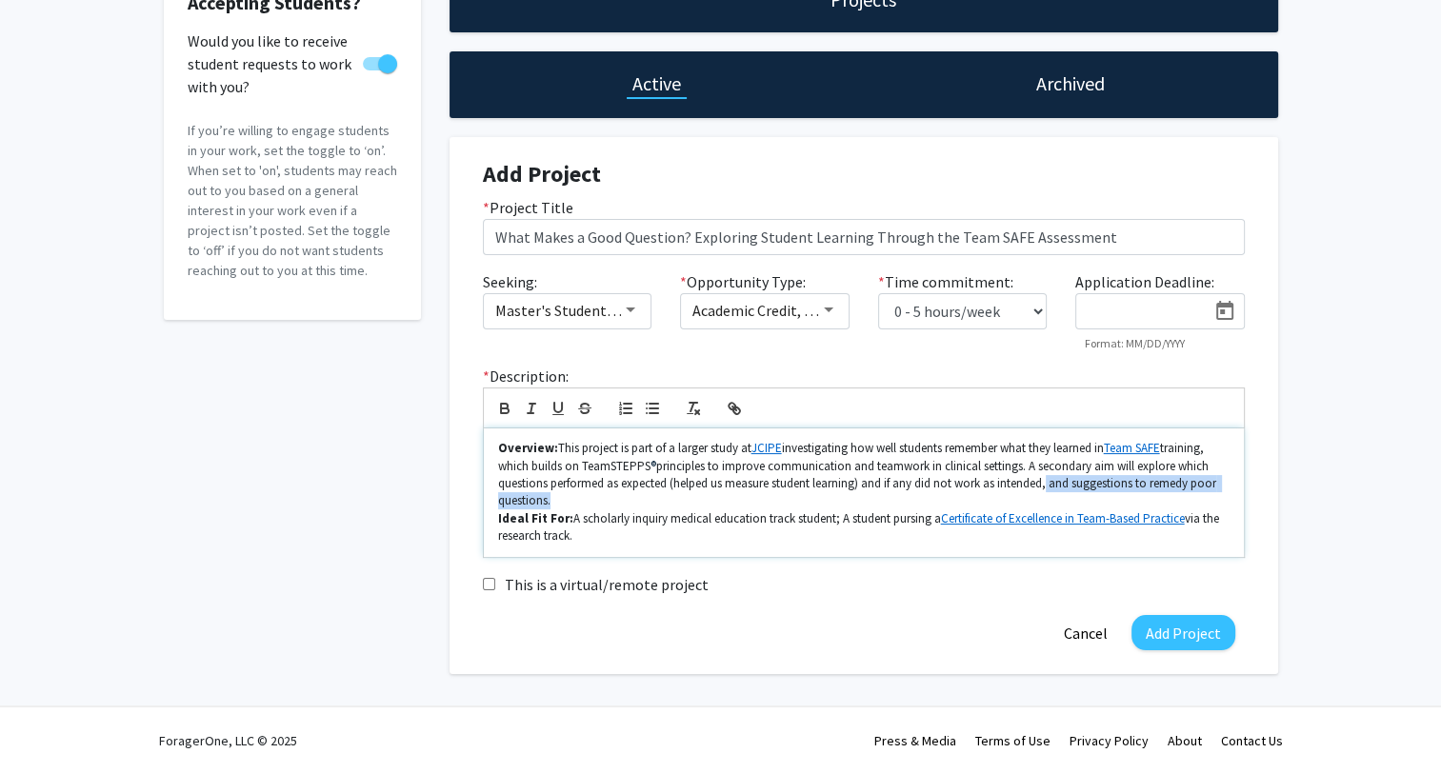
drag, startPoint x: 1047, startPoint y: 486, endPoint x: 548, endPoint y: 504, distance: 499.4
click at [548, 504] on p "Overview: This project is part of a larger study at JCIPE investigating how wel…" at bounding box center [863, 475] width 731 height 70
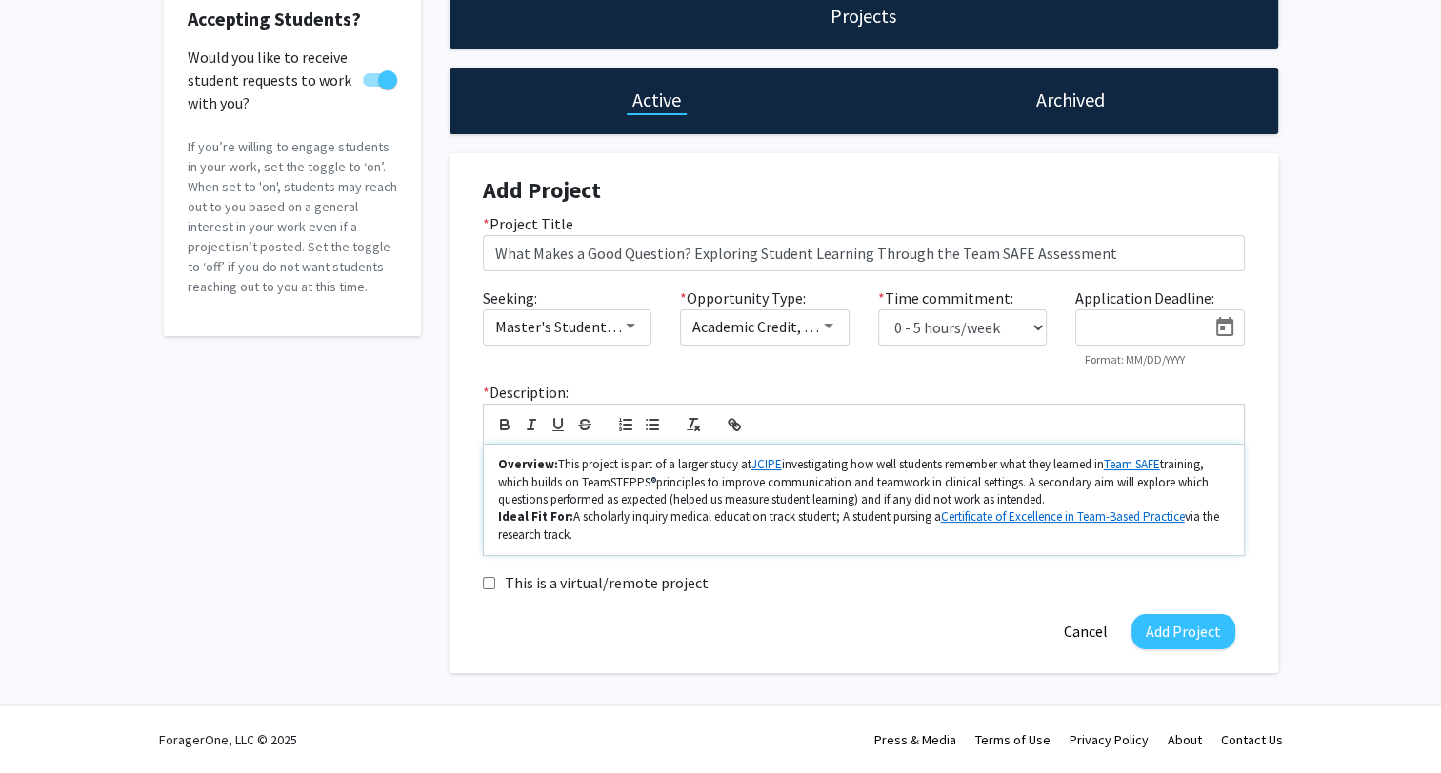
scroll to position [117, 0]
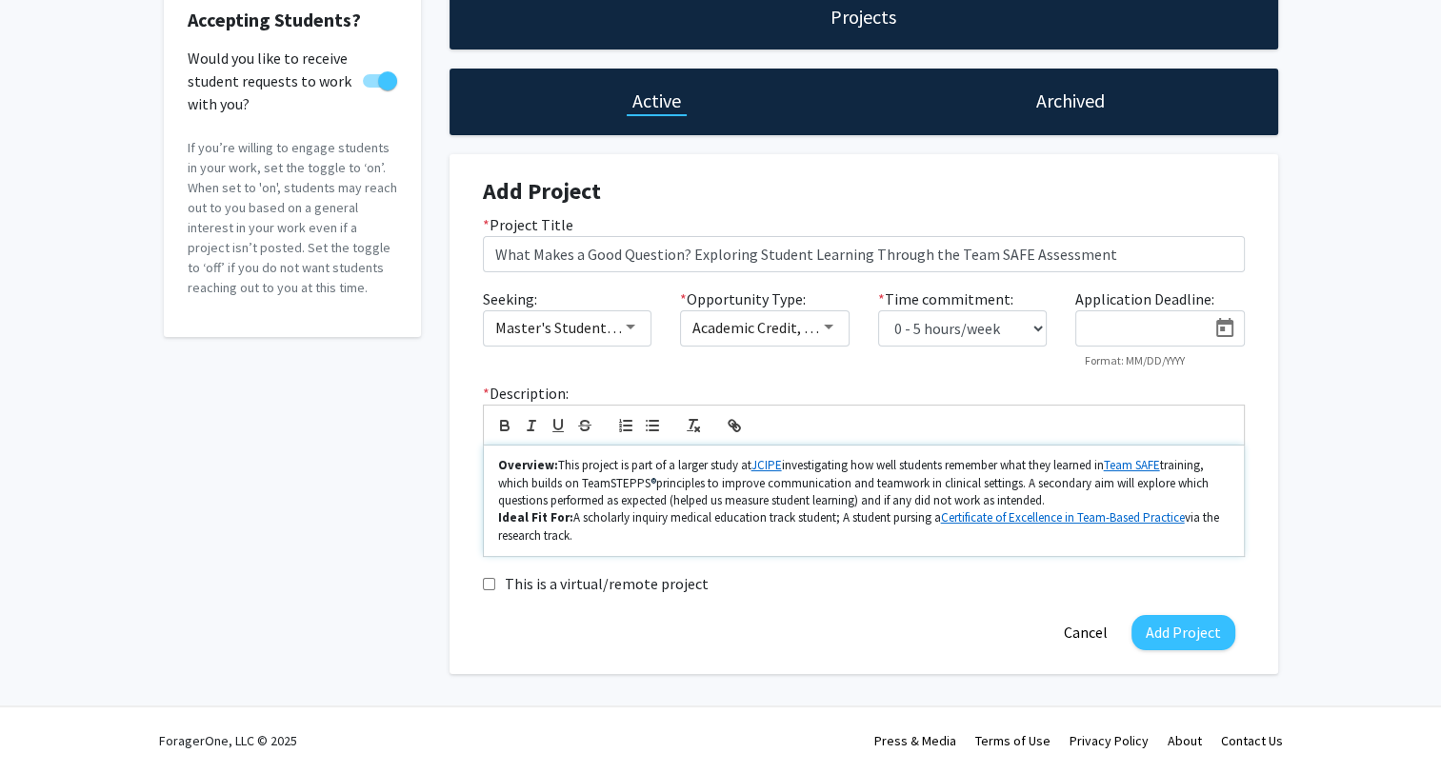
click at [1131, 507] on p "Overview: This project is part of a larger study at JCIPE investigating how wel…" at bounding box center [863, 483] width 731 height 52
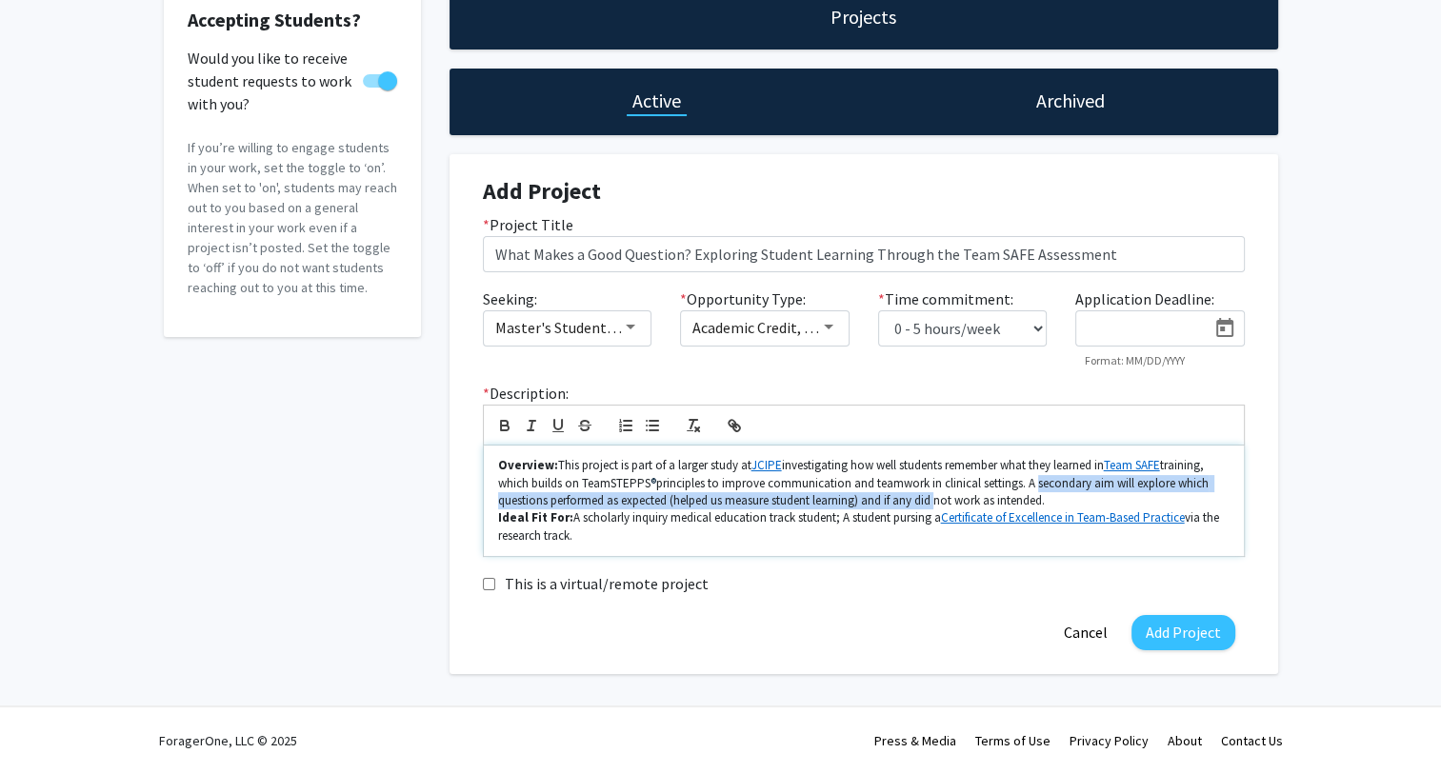
drag, startPoint x: 1032, startPoint y: 482, endPoint x: 940, endPoint y: 502, distance: 94.5
click at [940, 502] on p "Overview: This project is part of a larger study at JCIPE investigating how wel…" at bounding box center [863, 483] width 731 height 52
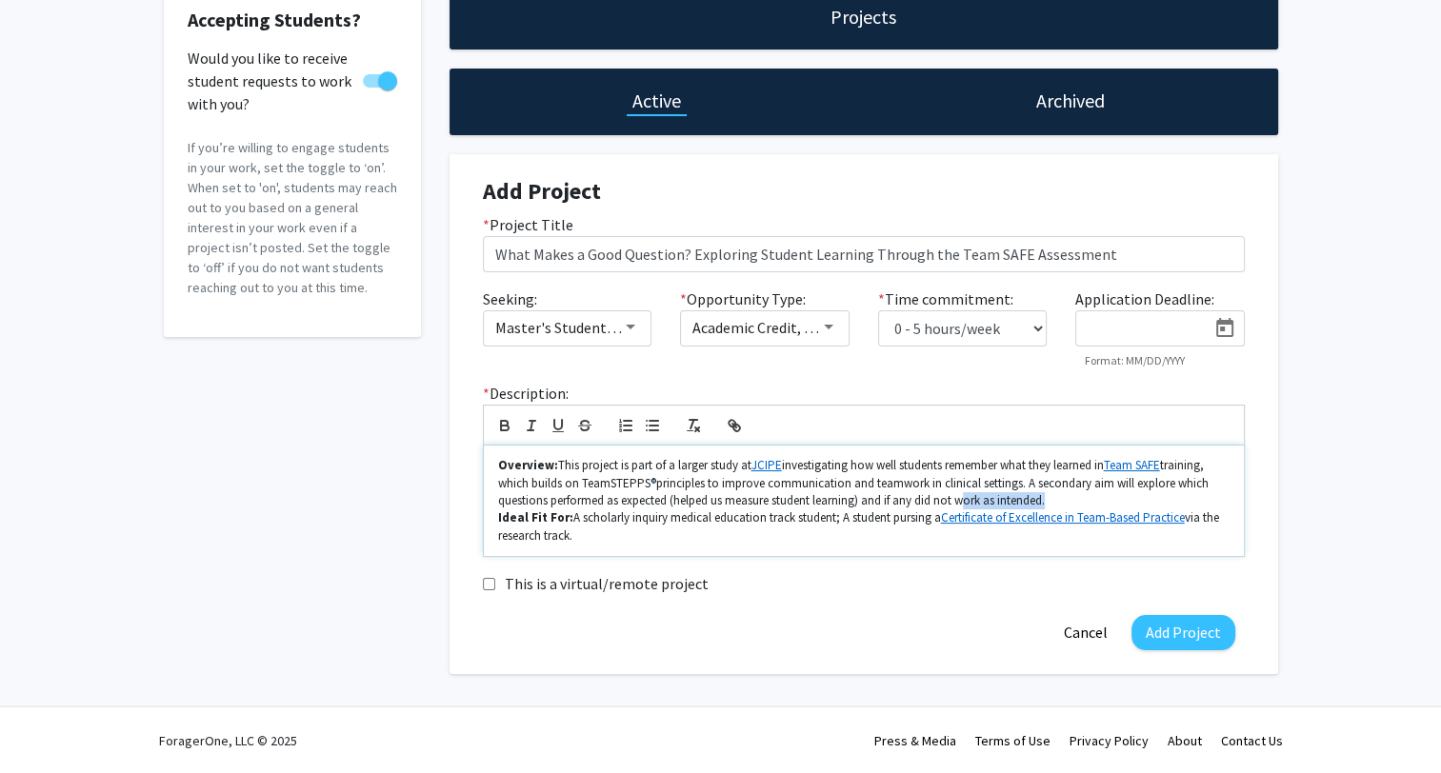
drag, startPoint x: 960, startPoint y: 499, endPoint x: 1048, endPoint y: 500, distance: 87.6
click at [1048, 500] on p "Overview: This project is part of a larger study at JCIPE investigating how wel…" at bounding box center [863, 483] width 731 height 52
click at [1035, 501] on p "Overview: This project is part of a larger study at JCIPE investigating how wel…" at bounding box center [863, 483] width 731 height 52
click at [1049, 506] on p "Overview: This project is part of a larger study at JCIPE investigating how wel…" at bounding box center [863, 483] width 731 height 52
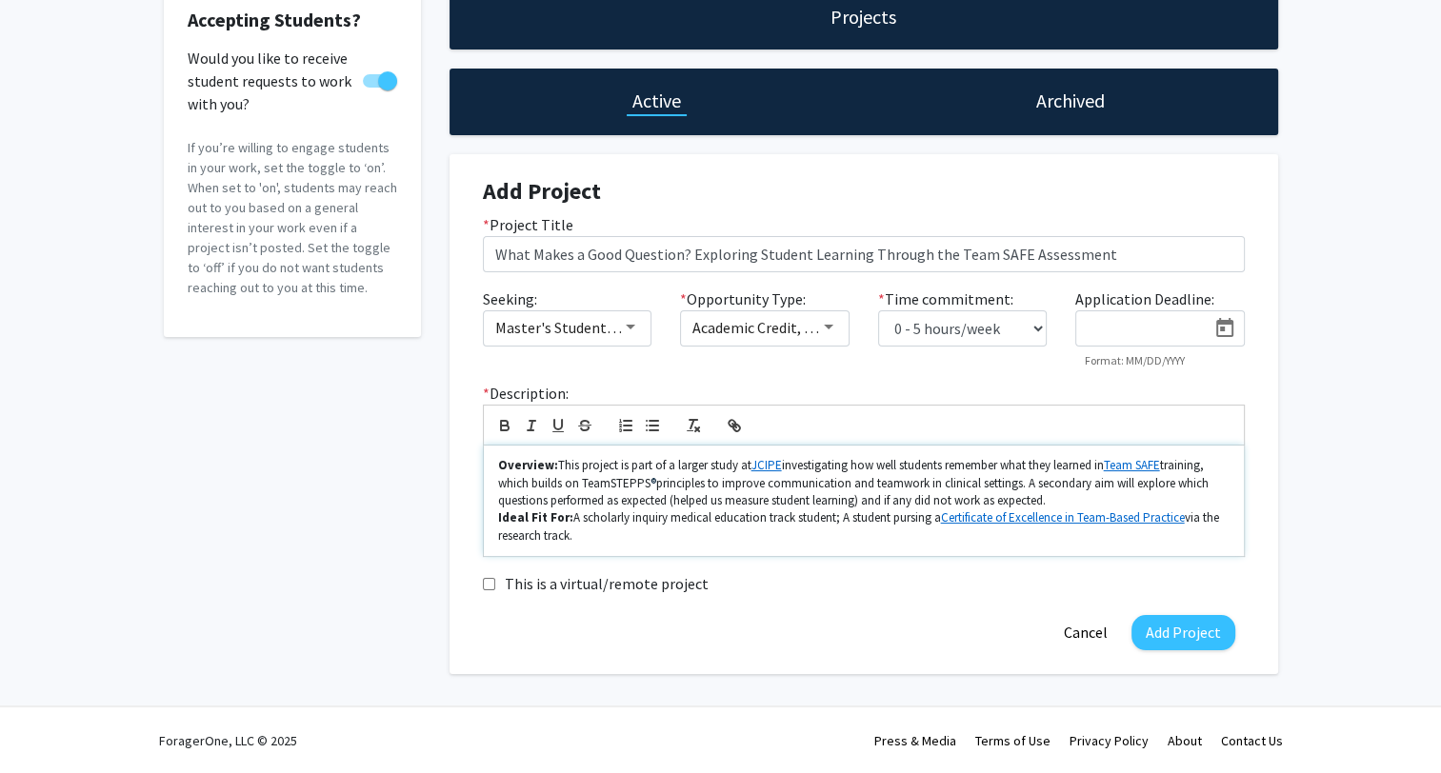
click at [718, 499] on p "Overview: This project is part of a larger study at JCIPE investigating how wel…" at bounding box center [863, 483] width 731 height 52
drag, startPoint x: 736, startPoint y: 499, endPoint x: 845, endPoint y: 498, distance: 108.6
click at [845, 498] on p "Overview: This project is part of a larger study at JCIPE investigating how wel…" at bounding box center [863, 483] width 731 height 52
drag, startPoint x: 866, startPoint y: 499, endPoint x: 1036, endPoint y: 498, distance: 170.5
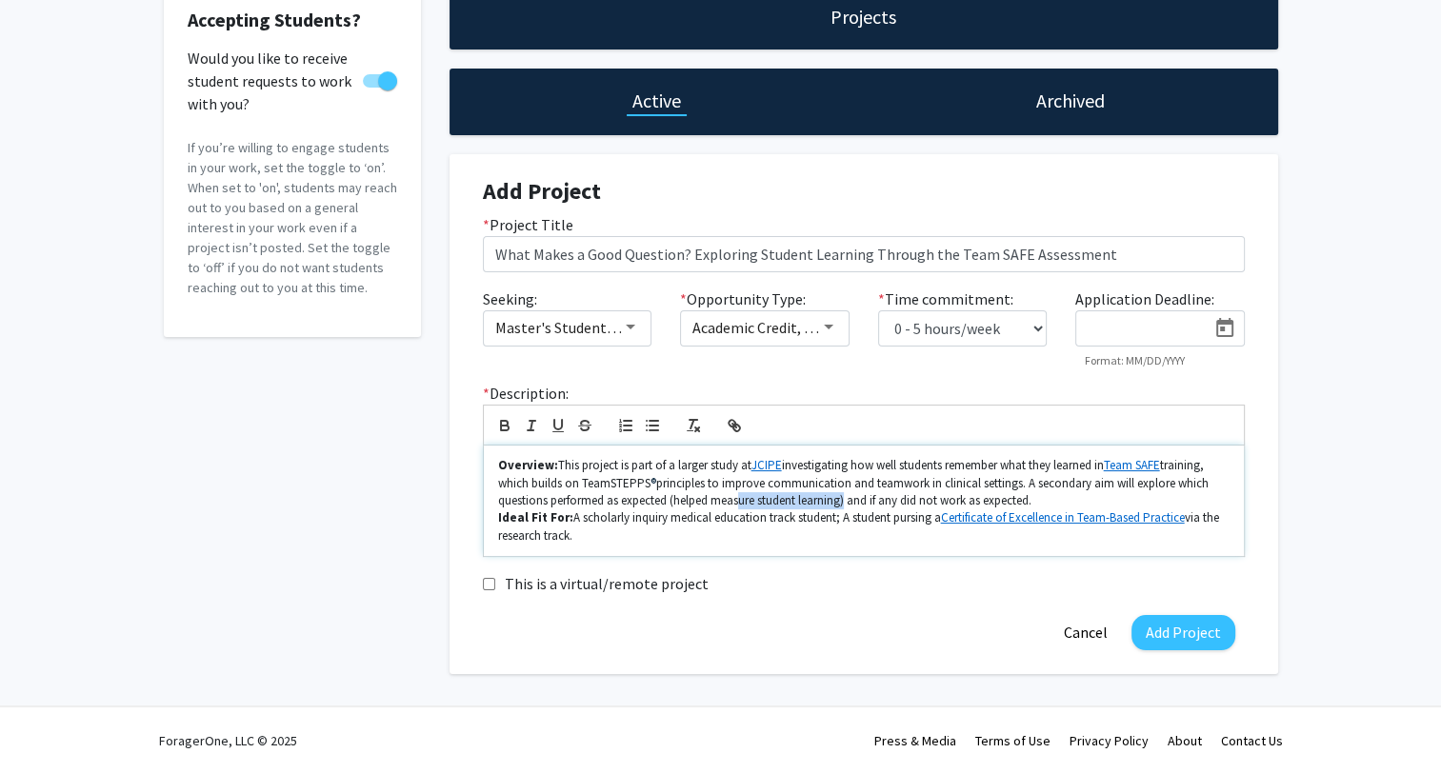
click at [1036, 498] on p "Overview: This project is part of a larger study at JCIPE investigating how wel…" at bounding box center [863, 483] width 731 height 52
click at [1046, 496] on p "Overview: This project is part of a larger study at JCIPE investigating how wel…" at bounding box center [863, 483] width 731 height 52
drag, startPoint x: 499, startPoint y: 518, endPoint x: 570, endPoint y: 519, distance: 71.4
click at [570, 519] on p "Ideal Fit For: A scholarly inquiry medical education track student; A student p…" at bounding box center [863, 527] width 731 height 35
click at [554, 518] on strong "Ideal Fit For:" at bounding box center [535, 518] width 75 height 16
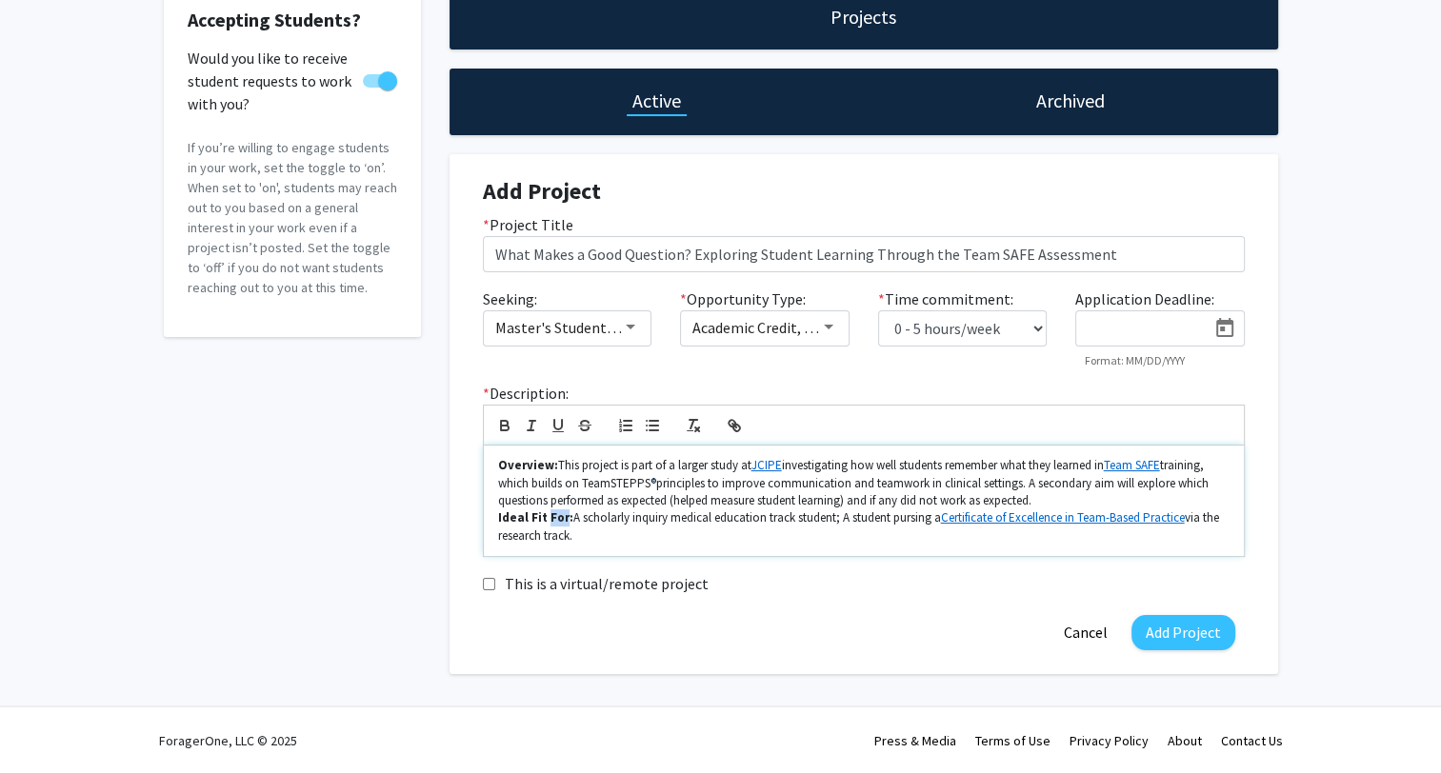
click at [554, 517] on strong "Ideal Fit For:" at bounding box center [535, 518] width 75 height 16
drag, startPoint x: 549, startPoint y: 517, endPoint x: 815, endPoint y: 517, distance: 266.7
click at [815, 517] on p "Ideal Fit: A scholarly inquiry medical education track student; A student pursi…" at bounding box center [863, 527] width 731 height 35
click at [621, 531] on p "Ideal Fit: A scholarly inquiry medical education track student; A student pursi…" at bounding box center [863, 527] width 731 height 35
click at [647, 519] on p "Ideal Fit: A scholarly inquiry medical education track student; A student pursi…" at bounding box center [863, 527] width 731 height 35
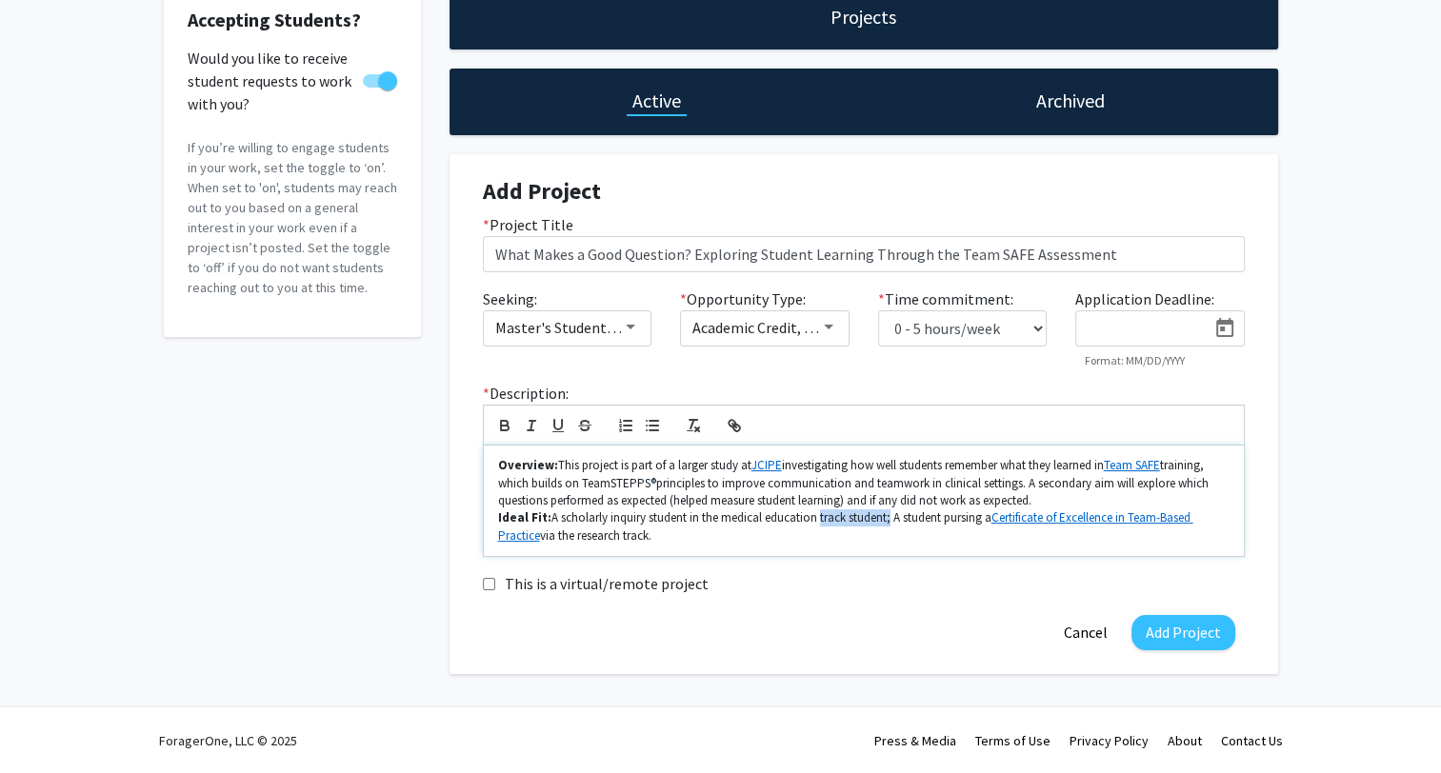
drag, startPoint x: 817, startPoint y: 518, endPoint x: 888, endPoint y: 518, distance: 70.5
click at [888, 518] on p "Ideal Fit: A scholarly inquiry student in the medical education track student; …" at bounding box center [863, 527] width 731 height 35
drag, startPoint x: 830, startPoint y: 514, endPoint x: 1170, endPoint y: 514, distance: 341.0
click at [1170, 514] on p "Ideal Fit: A scholarly inquiry student in the medical education; A student purs…" at bounding box center [863, 527] width 731 height 35
click at [1177, 517] on p "Ideal Fit: A scholarly inquiry student in the medical education; A student purs…" at bounding box center [863, 527] width 731 height 35
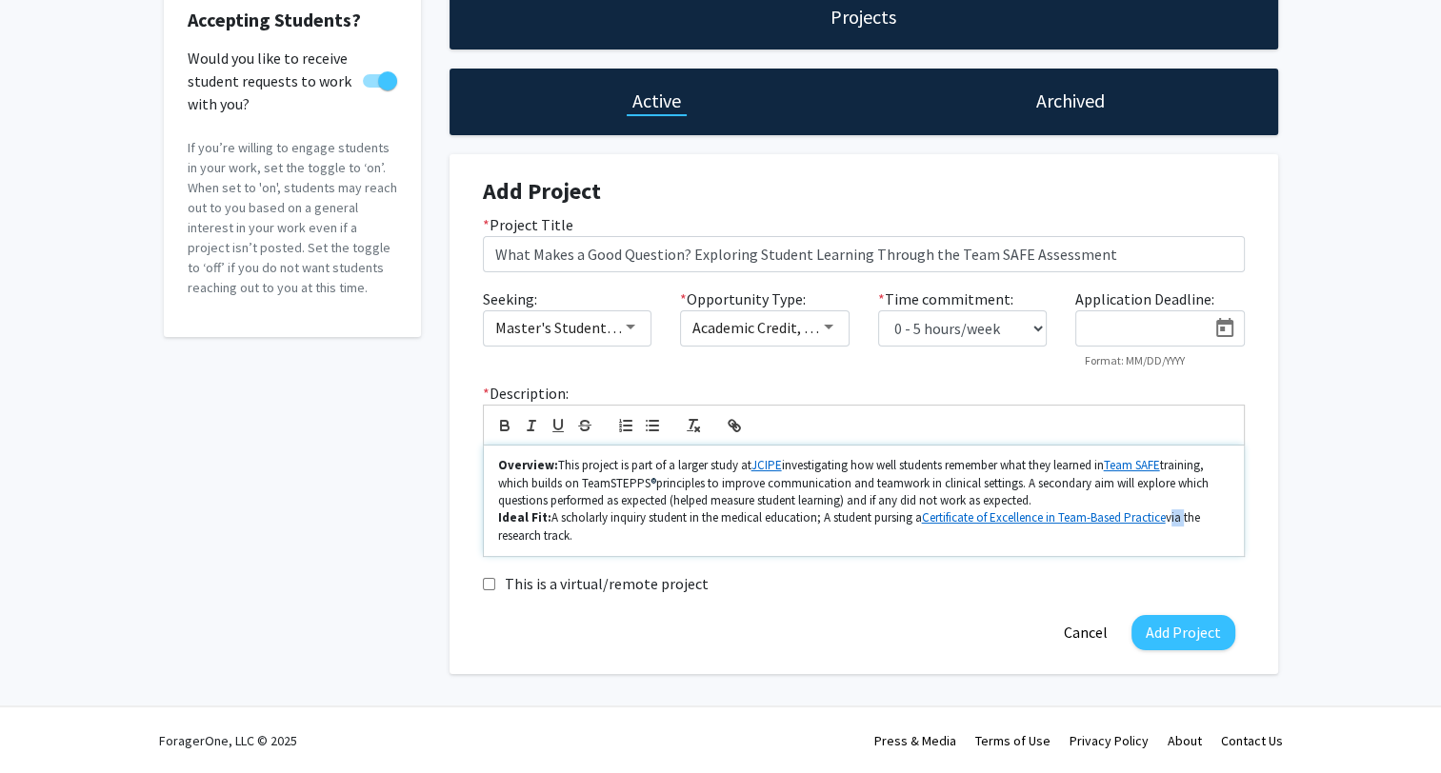
drag, startPoint x: 1186, startPoint y: 520, endPoint x: 1171, endPoint y: 515, distance: 15.1
click at [1171, 515] on p "Ideal Fit: A scholarly inquiry student in the medical education; A student purs…" at bounding box center [863, 527] width 731 height 35
drag, startPoint x: 827, startPoint y: 517, endPoint x: 578, endPoint y: 533, distance: 249.1
click at [578, 533] on p "Ideal Fit: A scholarly inquiry student in the medical education; A student purs…" at bounding box center [863, 527] width 731 height 35
click at [584, 533] on p "Ideal Fit: A scholarly inquiry student in the medical education; A student purs…" at bounding box center [863, 527] width 731 height 35
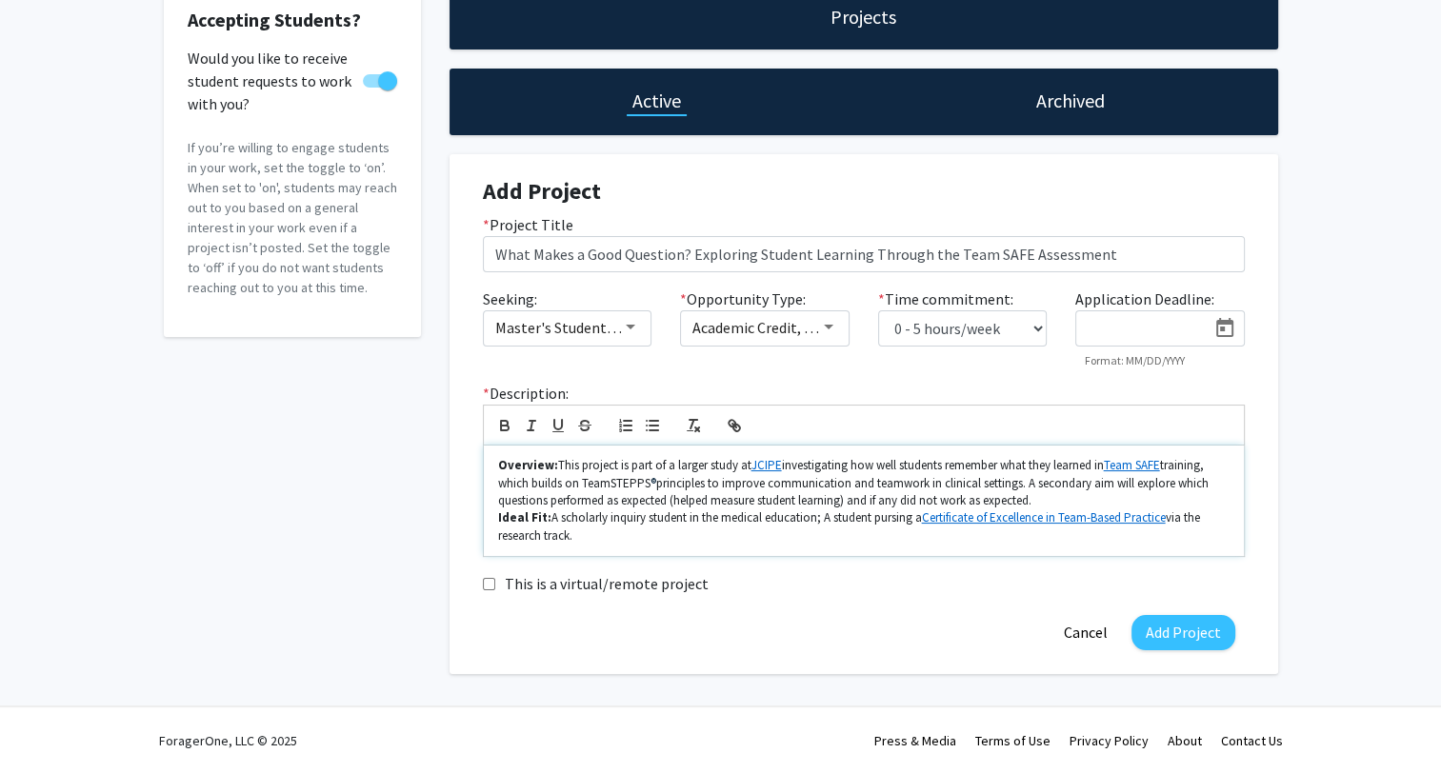
scroll to position [134, 0]
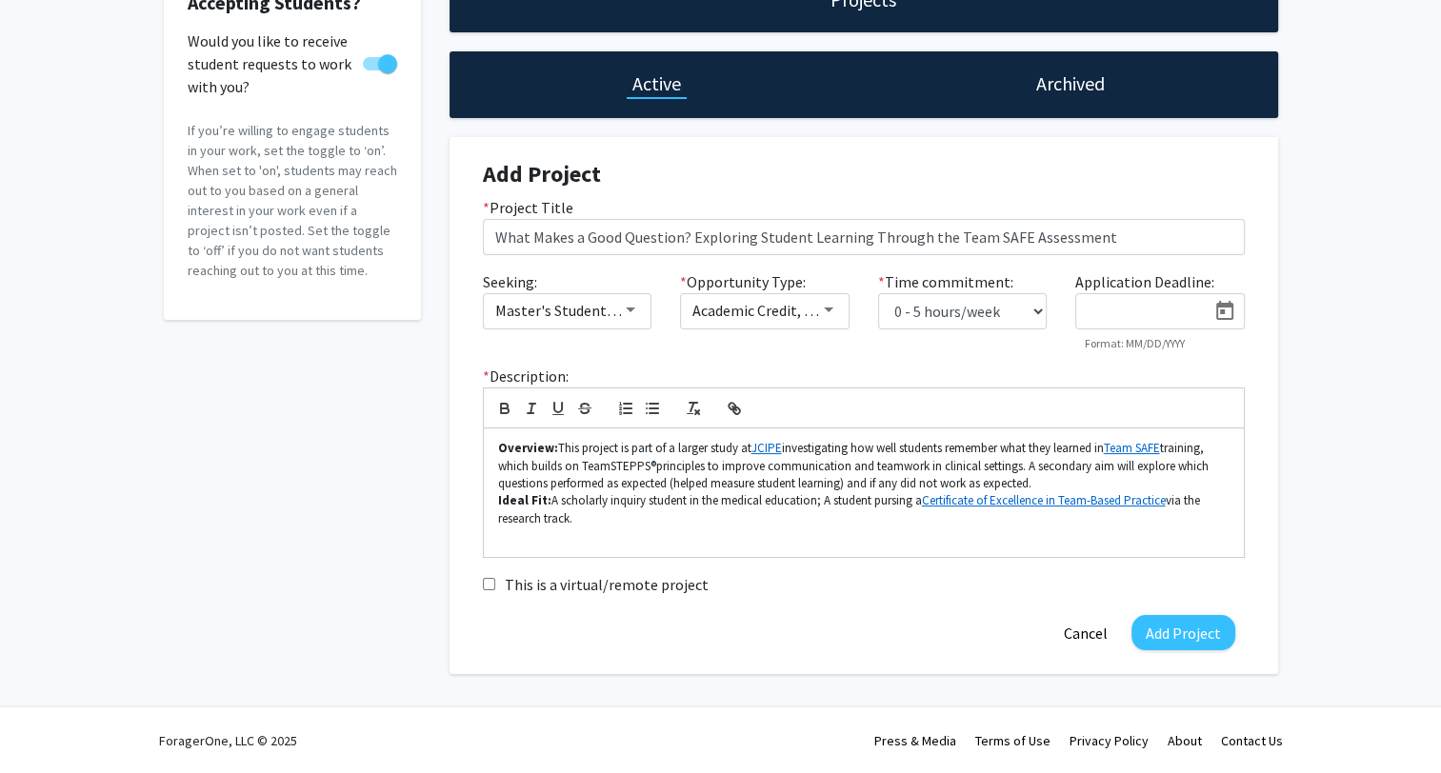
click at [1382, 511] on div "Accepting Students? Would you like to receive student requests to work with you…" at bounding box center [720, 325] width 1441 height 783
click at [629, 528] on p at bounding box center [863, 536] width 731 height 17
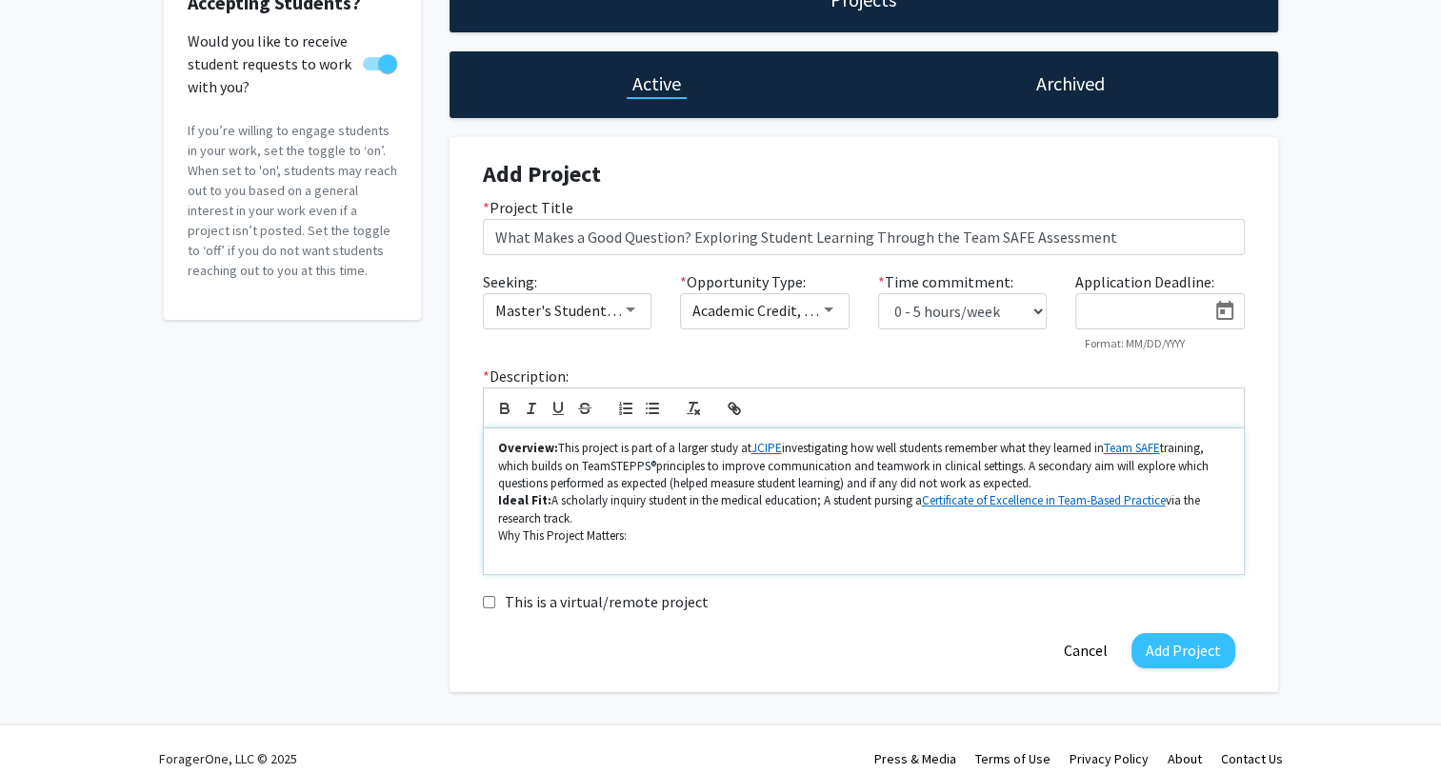
scroll to position [0, 0]
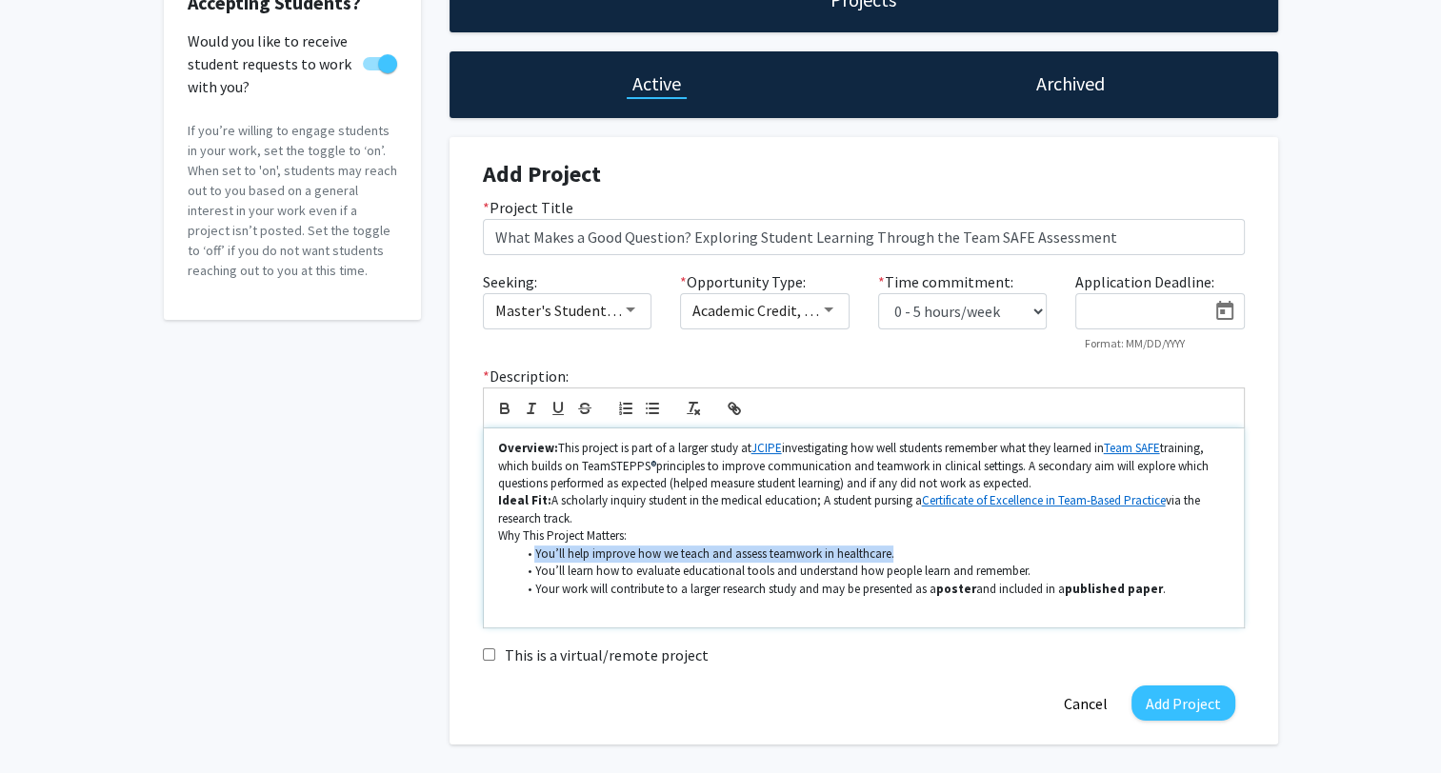
drag, startPoint x: 537, startPoint y: 552, endPoint x: 891, endPoint y: 550, distance: 354.3
click at [891, 550] on li "You’ll help improve how we teach and assess teamwork in healthcare." at bounding box center [872, 554] width 713 height 17
drag, startPoint x: 628, startPoint y: 537, endPoint x: 483, endPoint y: 534, distance: 144.8
click at [484, 534] on div "Overview: This project is part of a larger study at JCIPE investigating how wel…" at bounding box center [864, 528] width 760 height 199
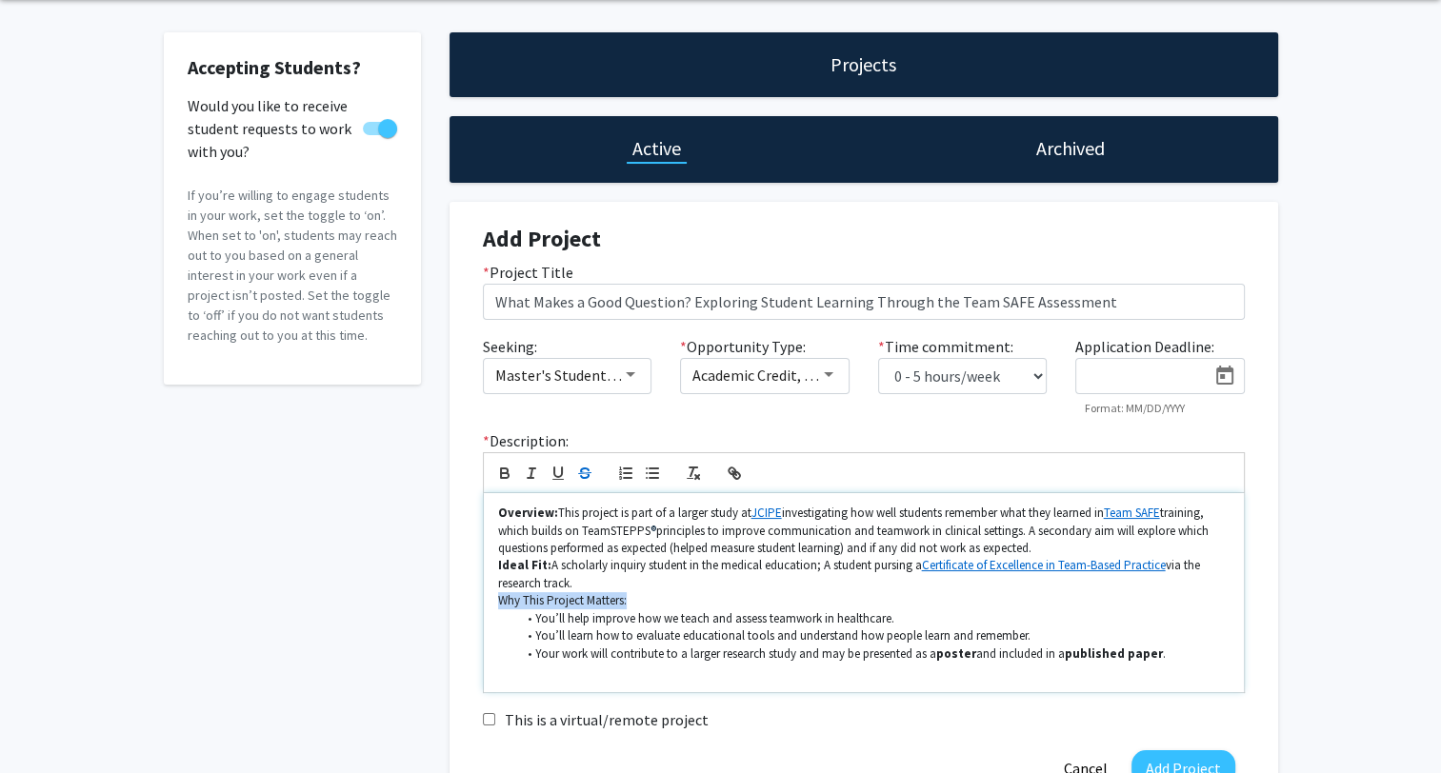
scroll to position [39, 0]
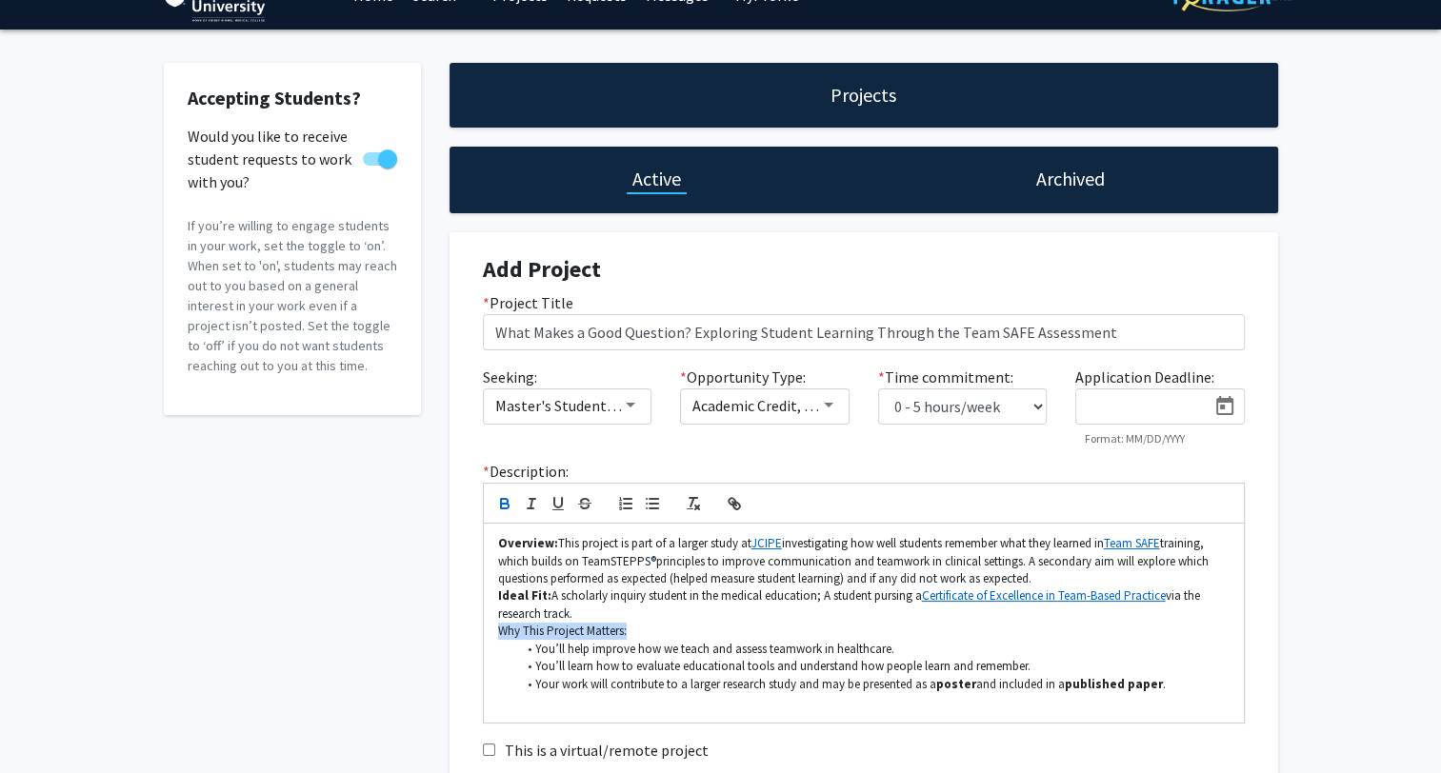
click at [504, 504] on icon "button" at bounding box center [505, 506] width 8 height 5
click at [667, 632] on p "Why This Project Matters:" at bounding box center [863, 631] width 731 height 17
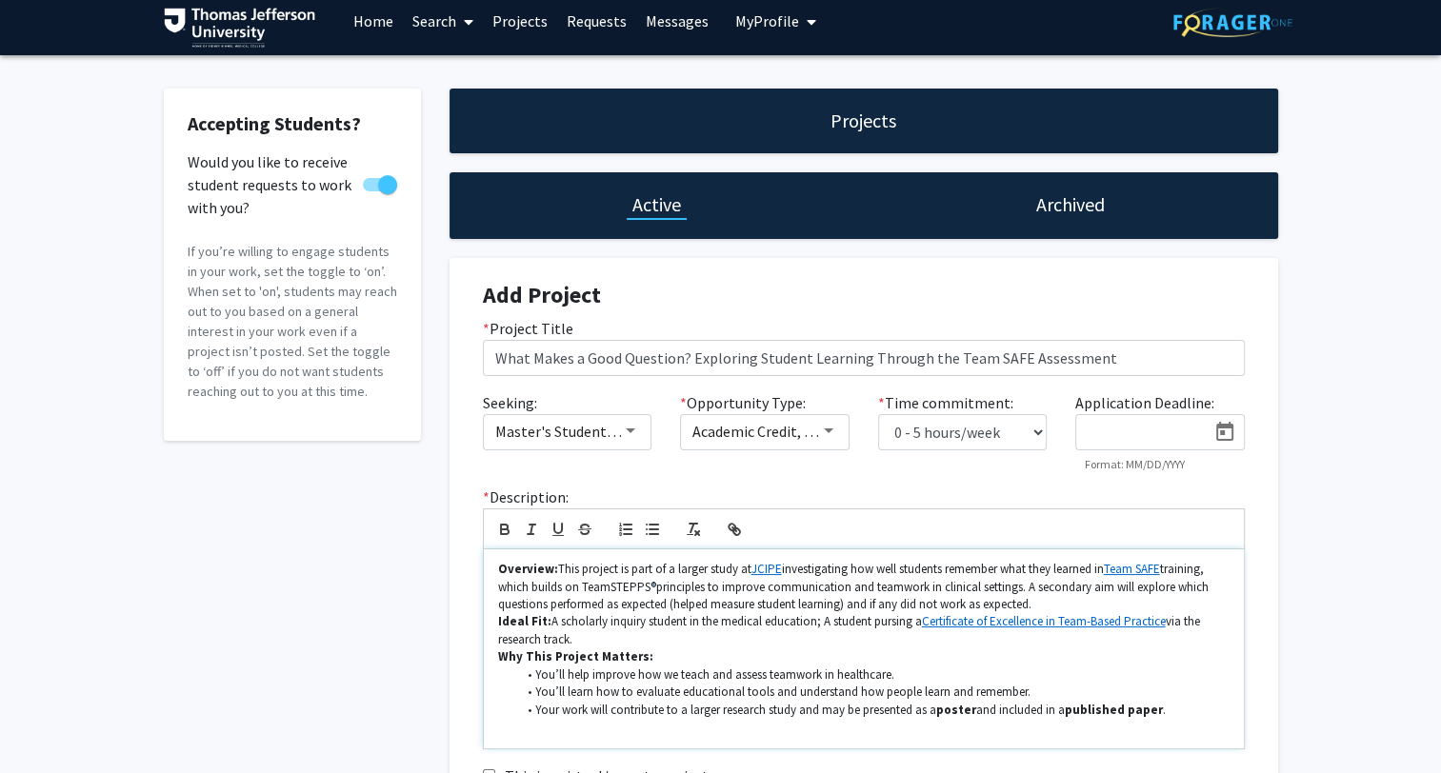
scroll to position [0, 0]
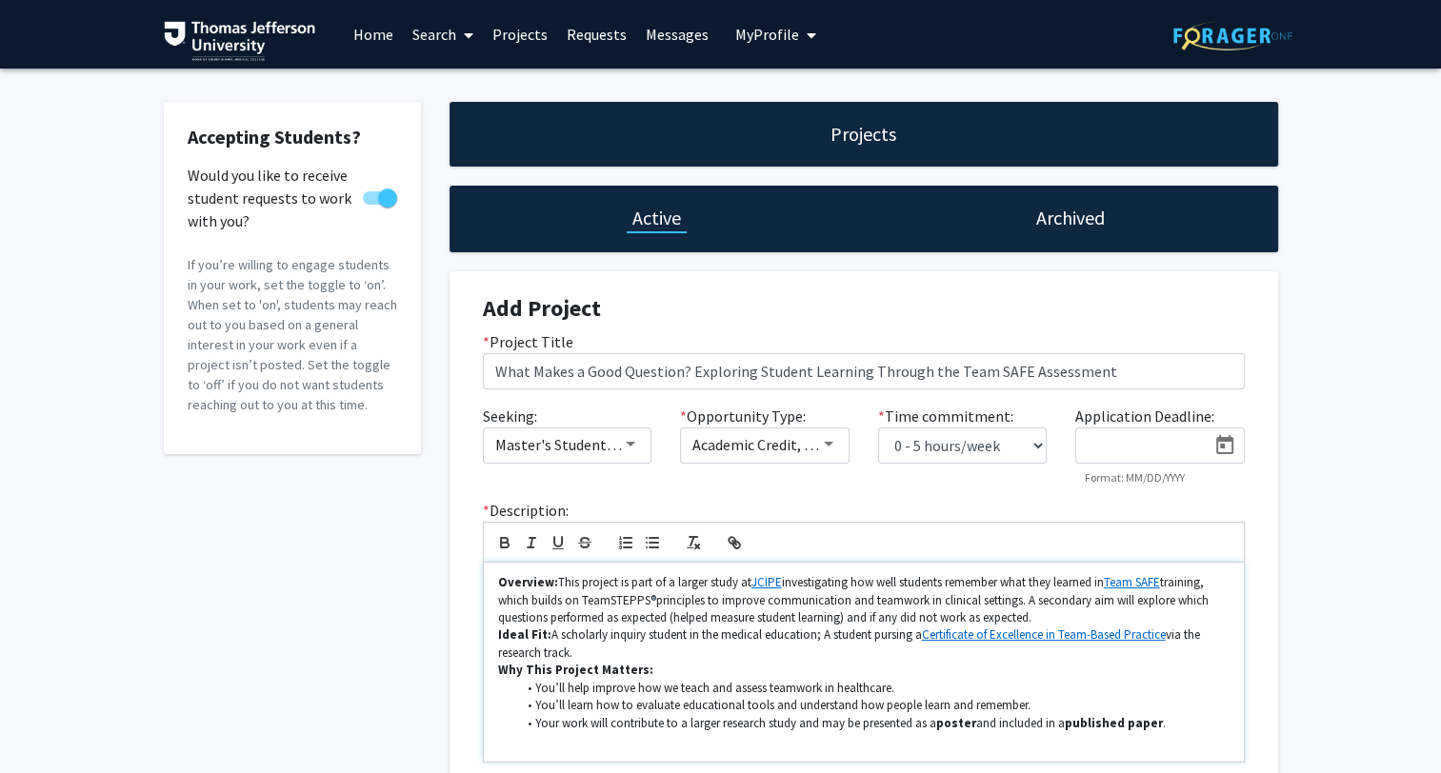
click at [550, 634] on p "Ideal Fit: A scholarly inquiry student in the medical education; A student purs…" at bounding box center [863, 644] width 731 height 35
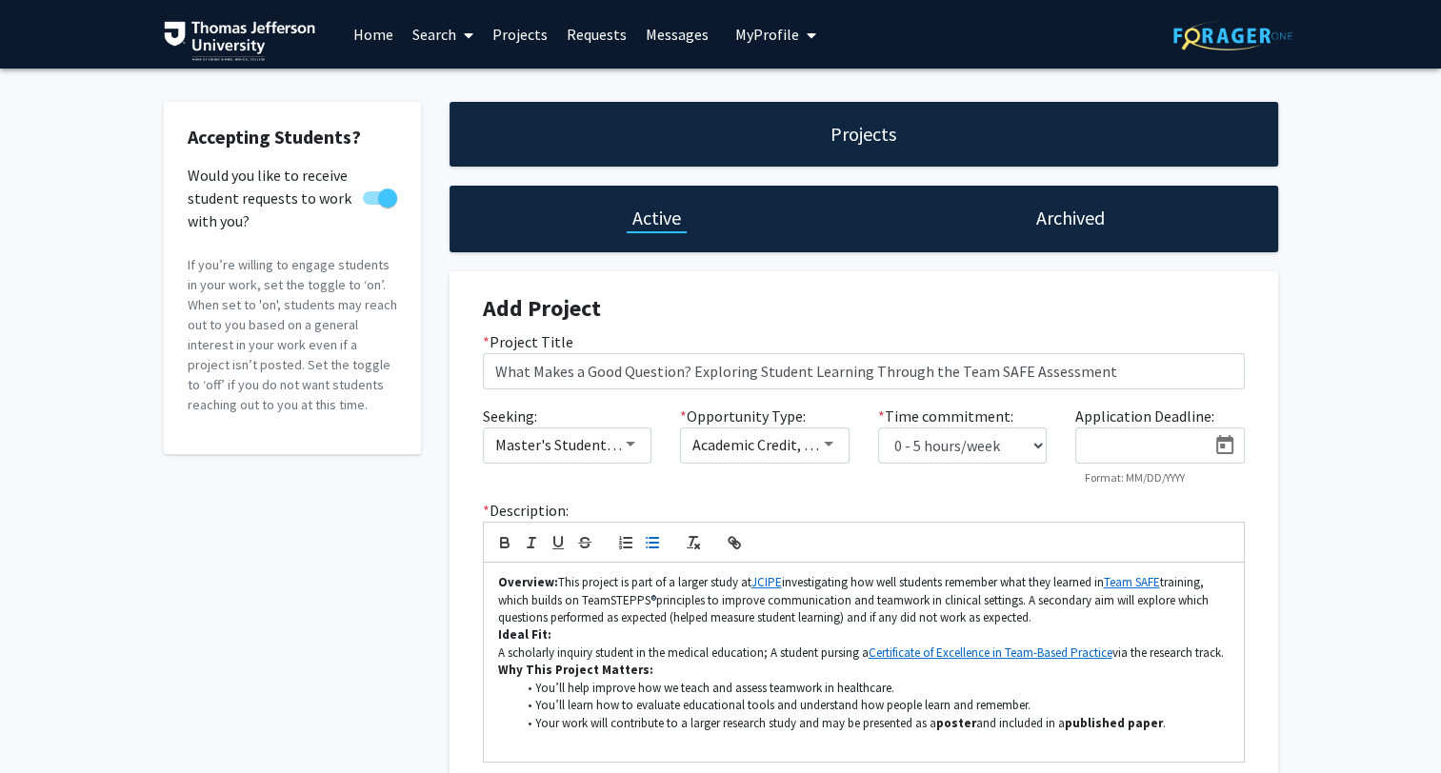
click at [647, 540] on icon "button" at bounding box center [652, 542] width 17 height 17
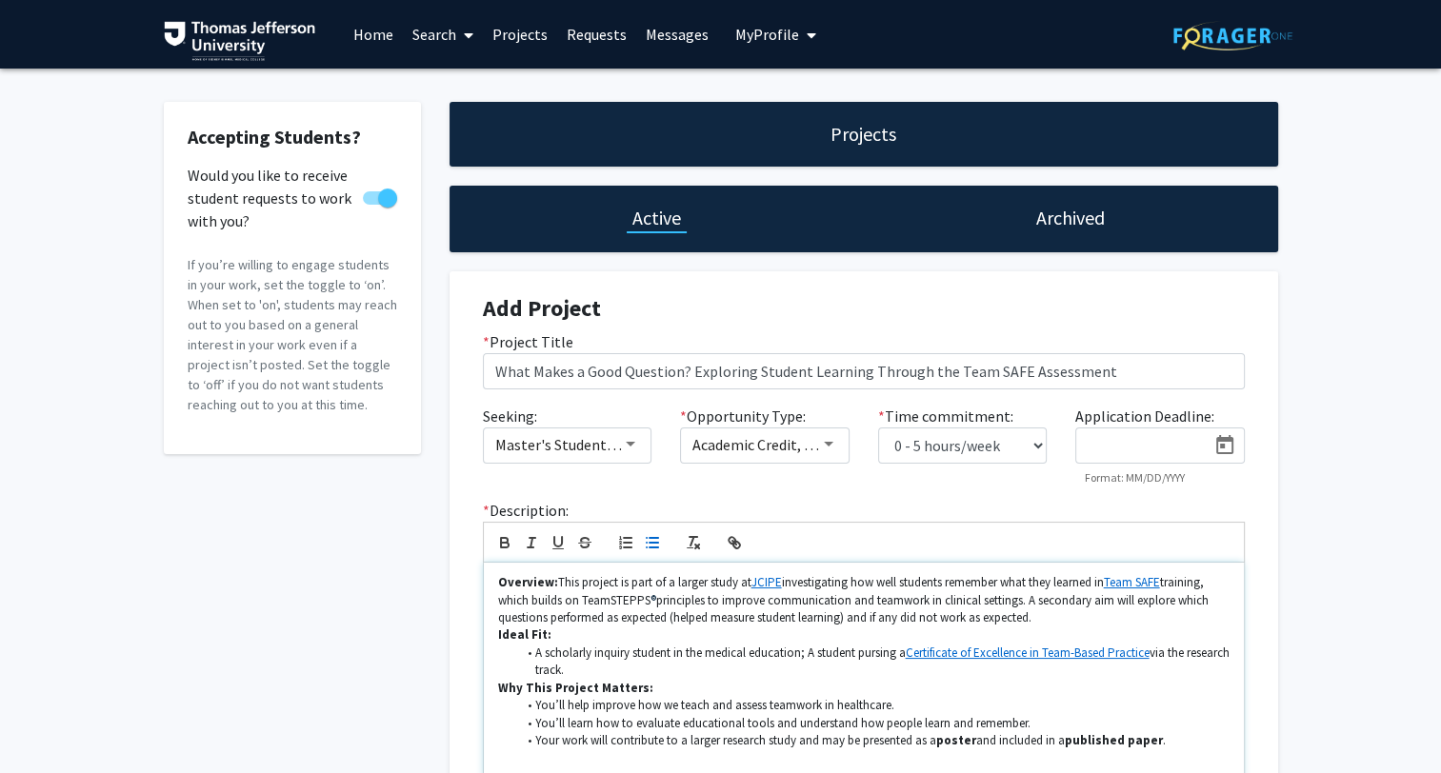
click at [810, 652] on li "A scholarly inquiry student in the medical education; A student pursing a Certi…" at bounding box center [872, 662] width 713 height 35
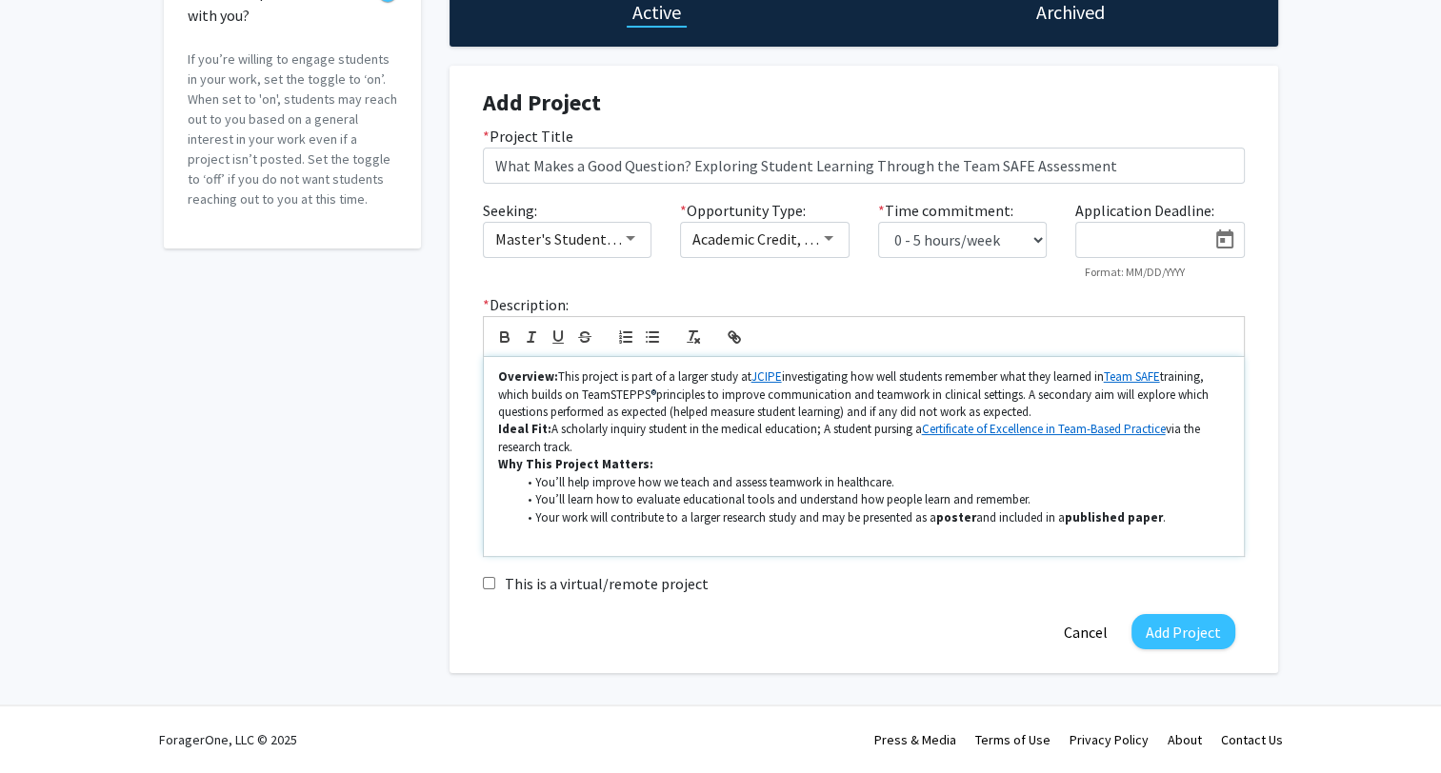
scroll to position [206, 0]
drag, startPoint x: 536, startPoint y: 484, endPoint x: 926, endPoint y: 477, distance: 389.6
click at [926, 477] on li "You’ll help improve how we teach and assess teamwork in healthcare." at bounding box center [872, 482] width 713 height 17
drag, startPoint x: 533, startPoint y: 499, endPoint x: 1027, endPoint y: 495, distance: 493.3
click at [1027, 495] on li "You’ll learn how to evaluate educational tools and understand how people learn …" at bounding box center [872, 499] width 713 height 17
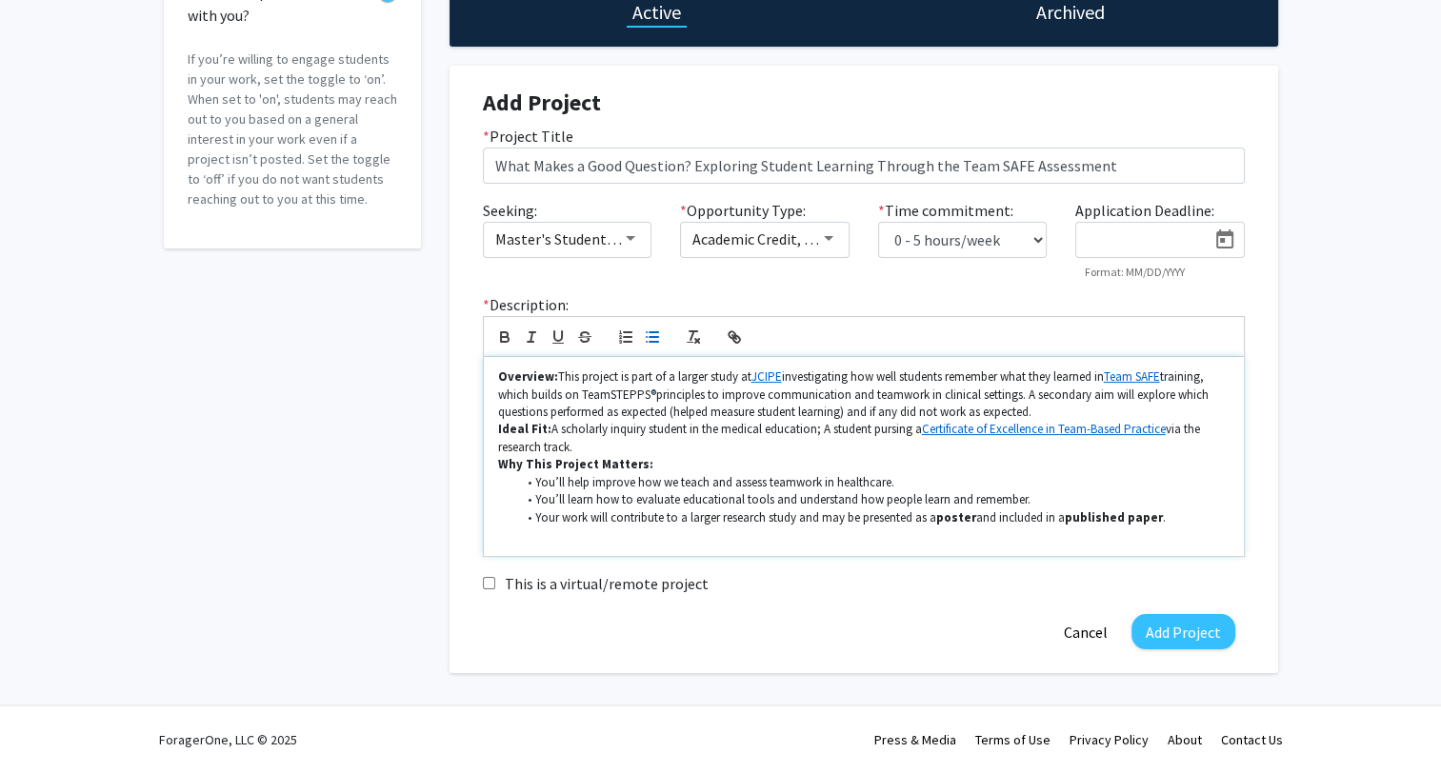
click at [786, 518] on li "Your work will contribute to a larger research study and may be presented as a …" at bounding box center [872, 518] width 713 height 17
click at [762, 503] on li "You’ll learn how to evaluate educational tools and understand how people learn …" at bounding box center [872, 499] width 713 height 17
drag, startPoint x: 770, startPoint y: 497, endPoint x: 1030, endPoint y: 495, distance: 261.0
click at [1030, 495] on li "You’ll learn how to evaluate educational tools and understand how people learn …" at bounding box center [872, 499] width 713 height 17
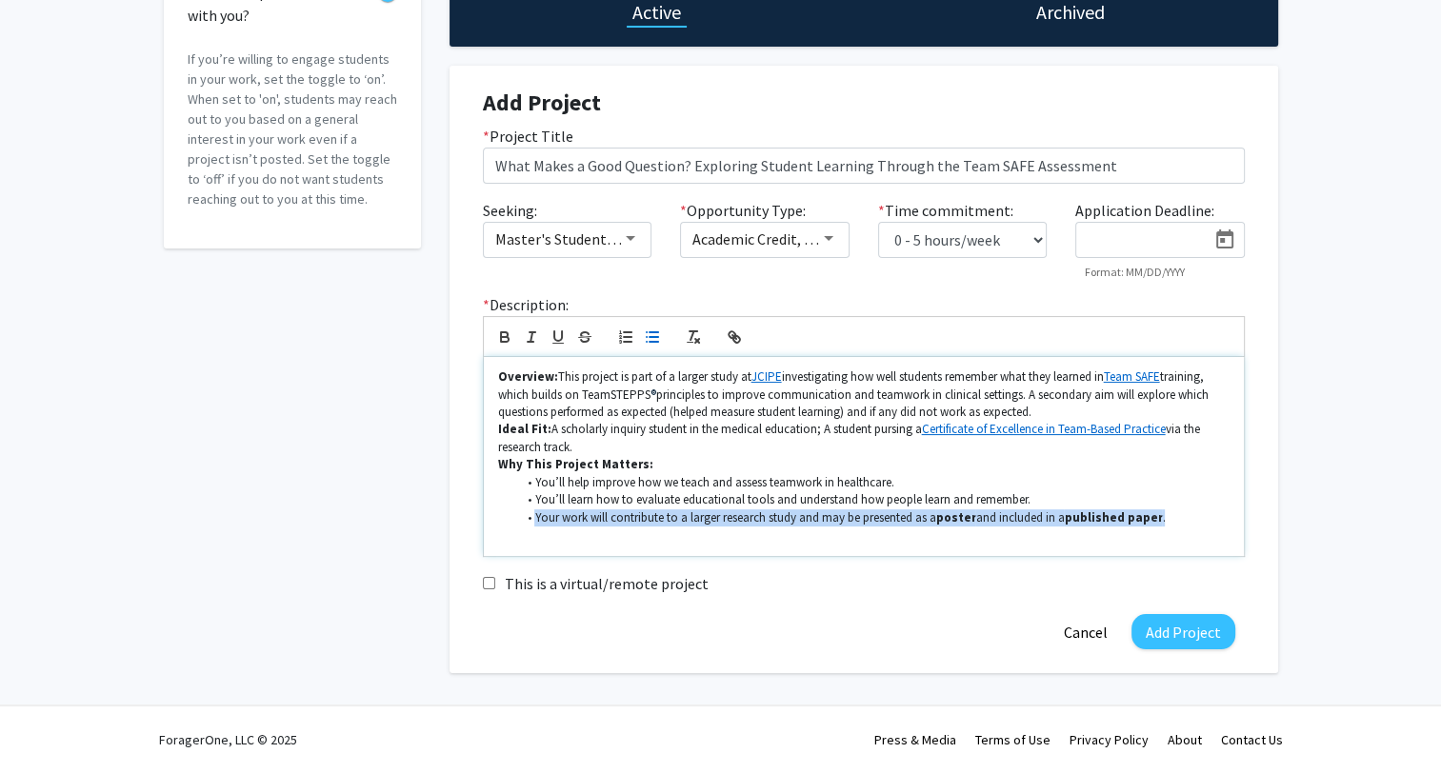
drag, startPoint x: 533, startPoint y: 522, endPoint x: 1173, endPoint y: 522, distance: 640.0
click at [1170, 521] on li "Your work will contribute to a larger research study and may be presented as a …" at bounding box center [872, 518] width 713 height 17
click at [1177, 521] on li "Your work will contribute to a larger research study and may be presented as a …" at bounding box center [872, 518] width 713 height 17
drag, startPoint x: 566, startPoint y: 517, endPoint x: 1158, endPoint y: 518, distance: 592.4
click at [1158, 518] on li "Your work will contribute to a larger research study and may be presented as a …" at bounding box center [872, 518] width 713 height 17
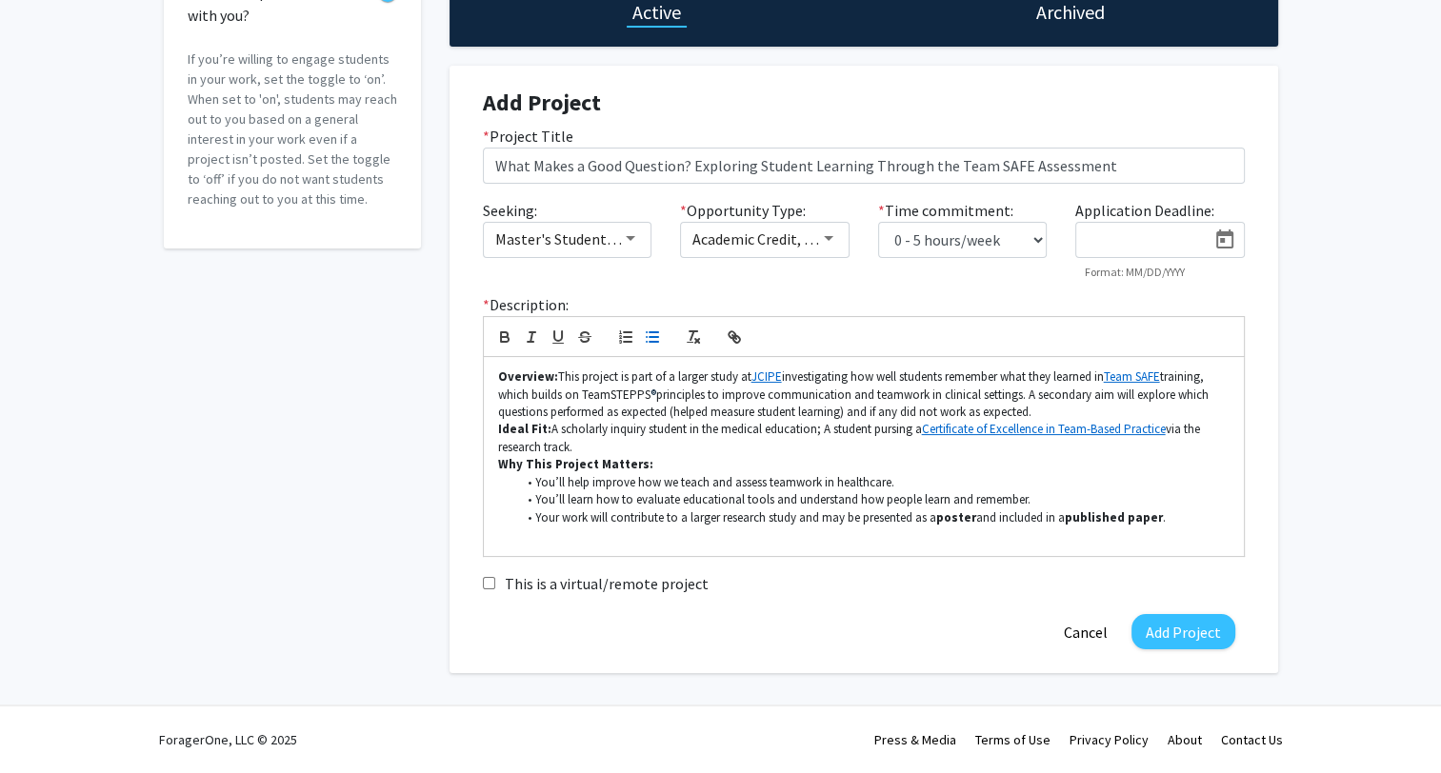
click at [1296, 381] on div "Accepting Students? Would you like to receive student requests to work with you…" at bounding box center [720, 289] width 1441 height 853
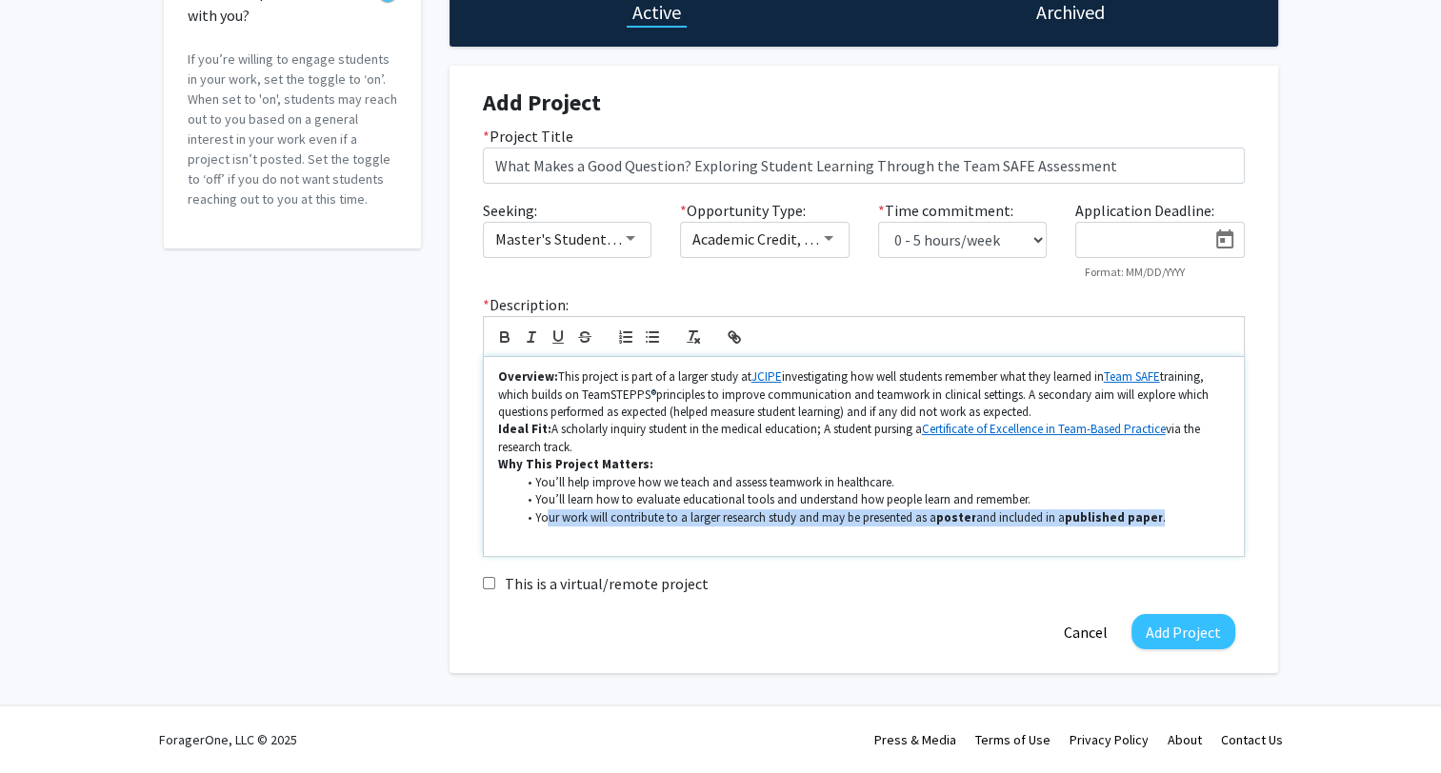
drag, startPoint x: 544, startPoint y: 518, endPoint x: 1177, endPoint y: 519, distance: 633.3
click at [1167, 518] on li "Your work will contribute to a larger research study and may be presented as a …" at bounding box center [872, 518] width 713 height 17
click at [1177, 519] on li "Your work will contribute to a larger research study and may be presented as a …" at bounding box center [872, 518] width 713 height 17
drag, startPoint x: 1173, startPoint y: 515, endPoint x: 938, endPoint y: 522, distance: 235.3
click at [938, 522] on li "Your work will contribute to a larger research study and may be presented as a …" at bounding box center [872, 518] width 713 height 17
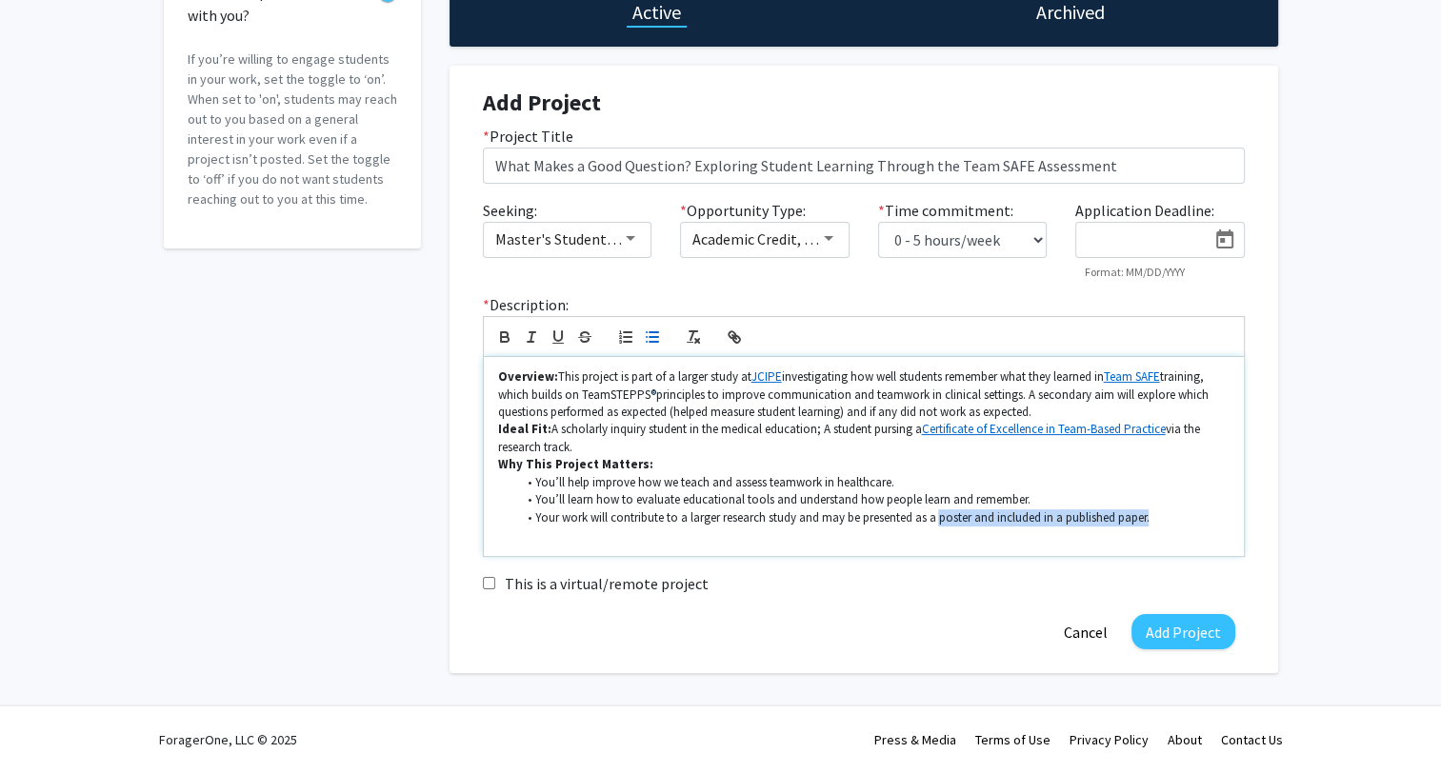
click at [1189, 518] on li "Your work will contribute to a larger research study and may be presented as a …" at bounding box center [872, 518] width 713 height 17
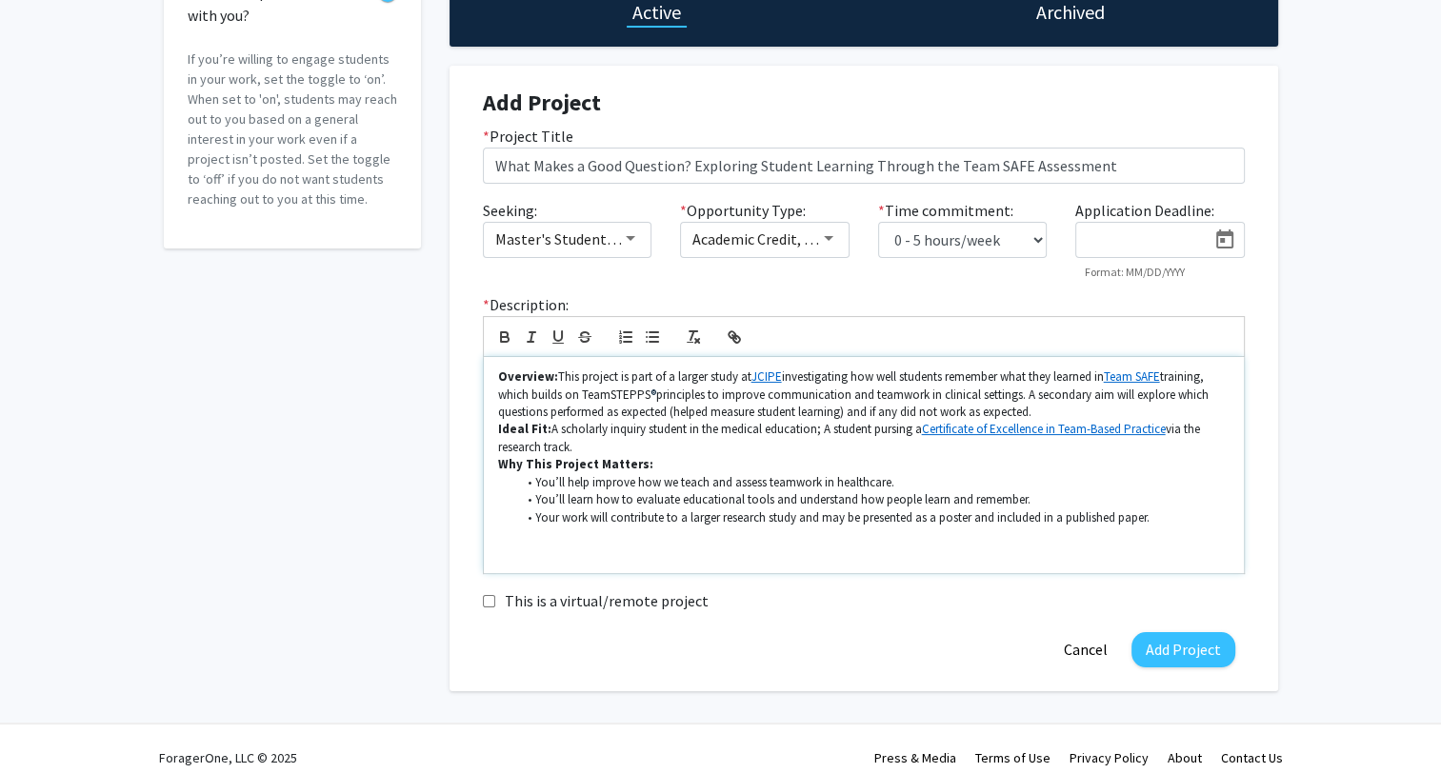
click at [584, 442] on p "Ideal Fit: A scholarly inquiry student in the medical education; A student purs…" at bounding box center [863, 438] width 731 height 35
drag, startPoint x: 574, startPoint y: 448, endPoint x: 1029, endPoint y: 446, distance: 454.3
click at [1029, 446] on p "Ideal Fit: A scholarly inquiry student in the medical education; A student purs…" at bounding box center [863, 438] width 731 height 35
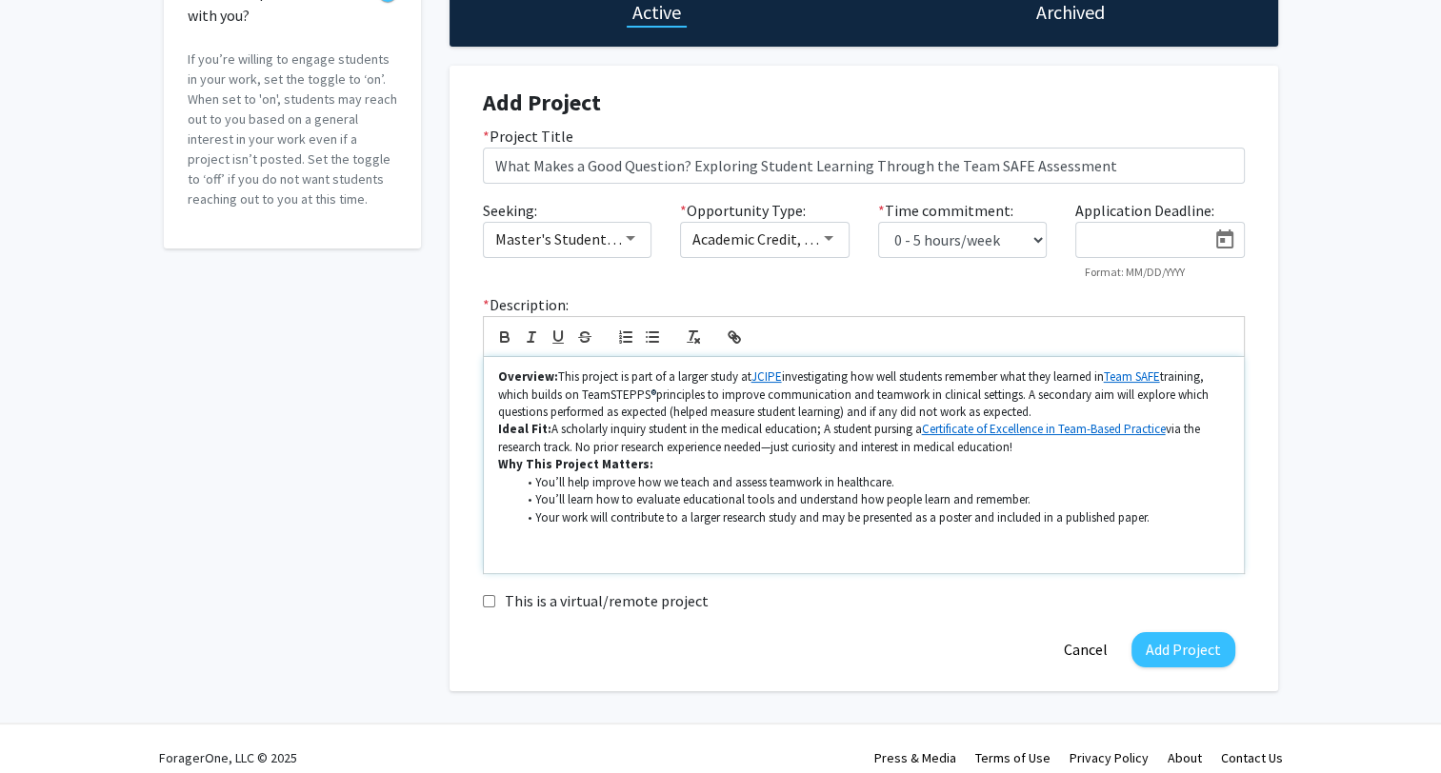
drag, startPoint x: 1029, startPoint y: 446, endPoint x: 577, endPoint y: 452, distance: 451.5
click at [577, 452] on p "Ideal Fit: A scholarly inquiry student in the medical education; A student purs…" at bounding box center [863, 438] width 731 height 35
click at [716, 506] on li "You’ll learn how to evaluate educational tools and understand how people learn …" at bounding box center [872, 499] width 713 height 17
drag, startPoint x: 782, startPoint y: 444, endPoint x: 1038, endPoint y: 484, distance: 259.3
click at [1029, 450] on p "Ideal Fit: A scholarly inquiry student in the medical education; A student purs…" at bounding box center [863, 438] width 731 height 35
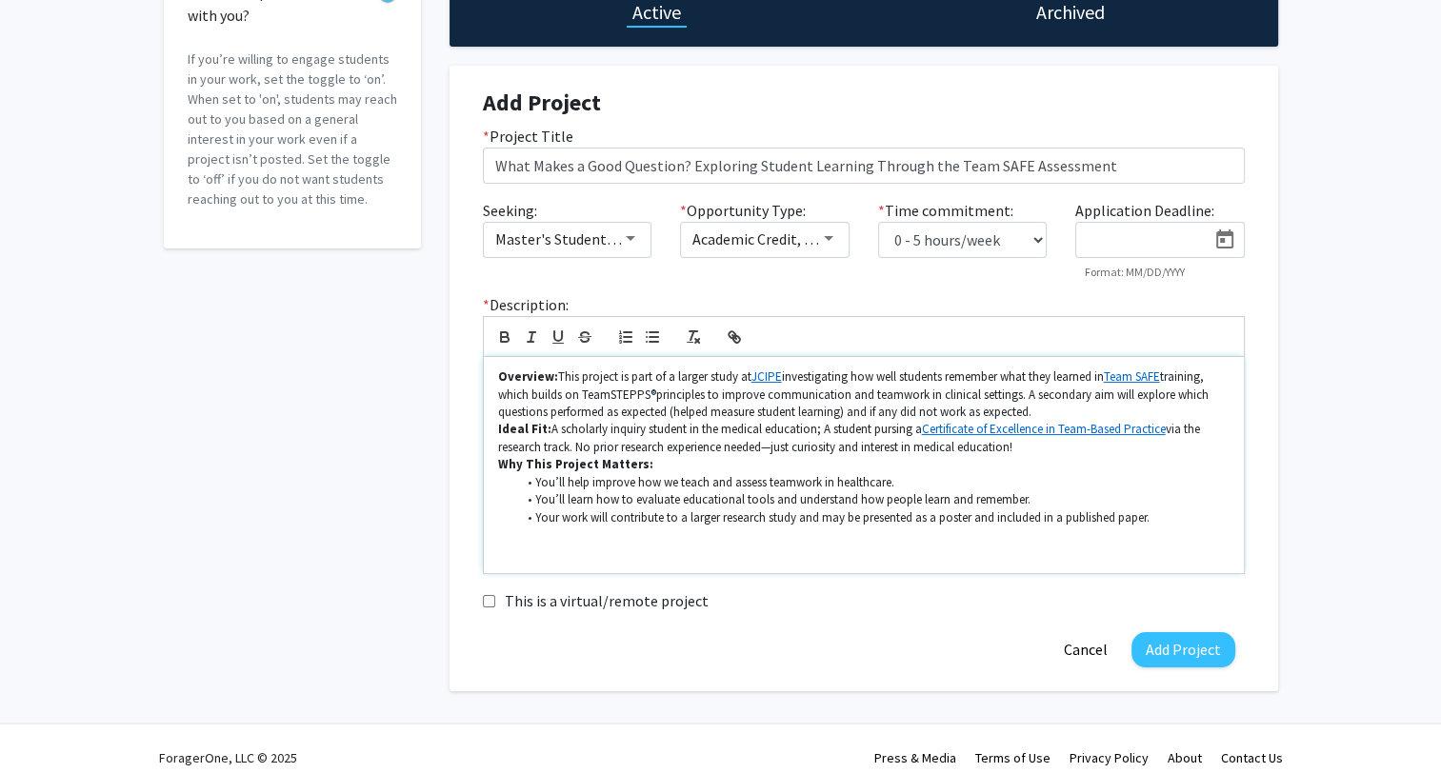
click at [1048, 538] on p at bounding box center [863, 535] width 731 height 17
drag, startPoint x: 533, startPoint y: 482, endPoint x: 903, endPoint y: 472, distance: 369.6
click at [903, 474] on li "You’ll help improve how we teach and assess teamwork in healthcare." at bounding box center [872, 482] width 713 height 17
click at [1178, 511] on li "Your work will contribute to a larger research study and may be presented as a …" at bounding box center [872, 518] width 713 height 17
click at [1265, 510] on div "Add Project * Project Title What Makes a Good Question? Exploring Student Learn…" at bounding box center [864, 379] width 829 height 626
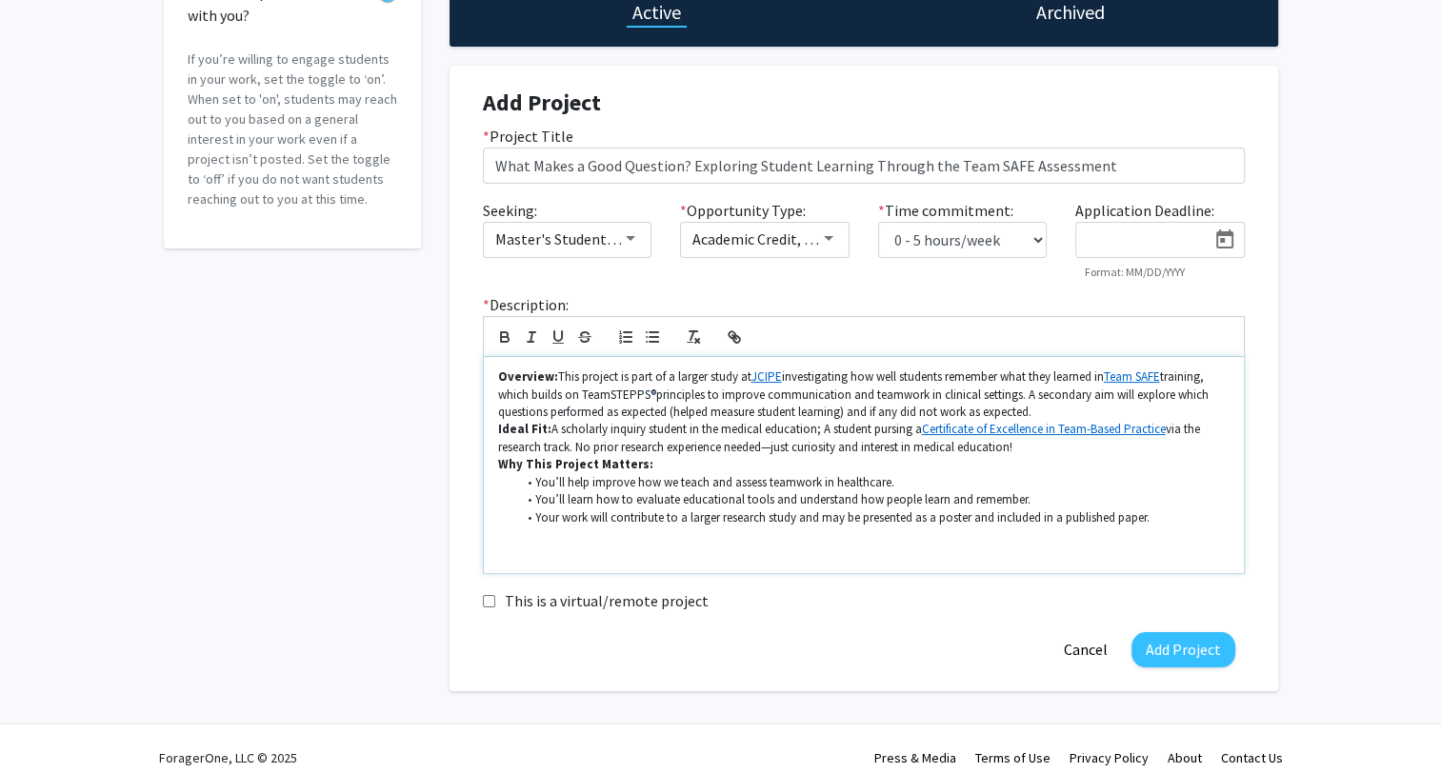
click at [597, 551] on p at bounding box center [863, 553] width 731 height 17
click at [636, 530] on p at bounding box center [863, 535] width 731 height 17
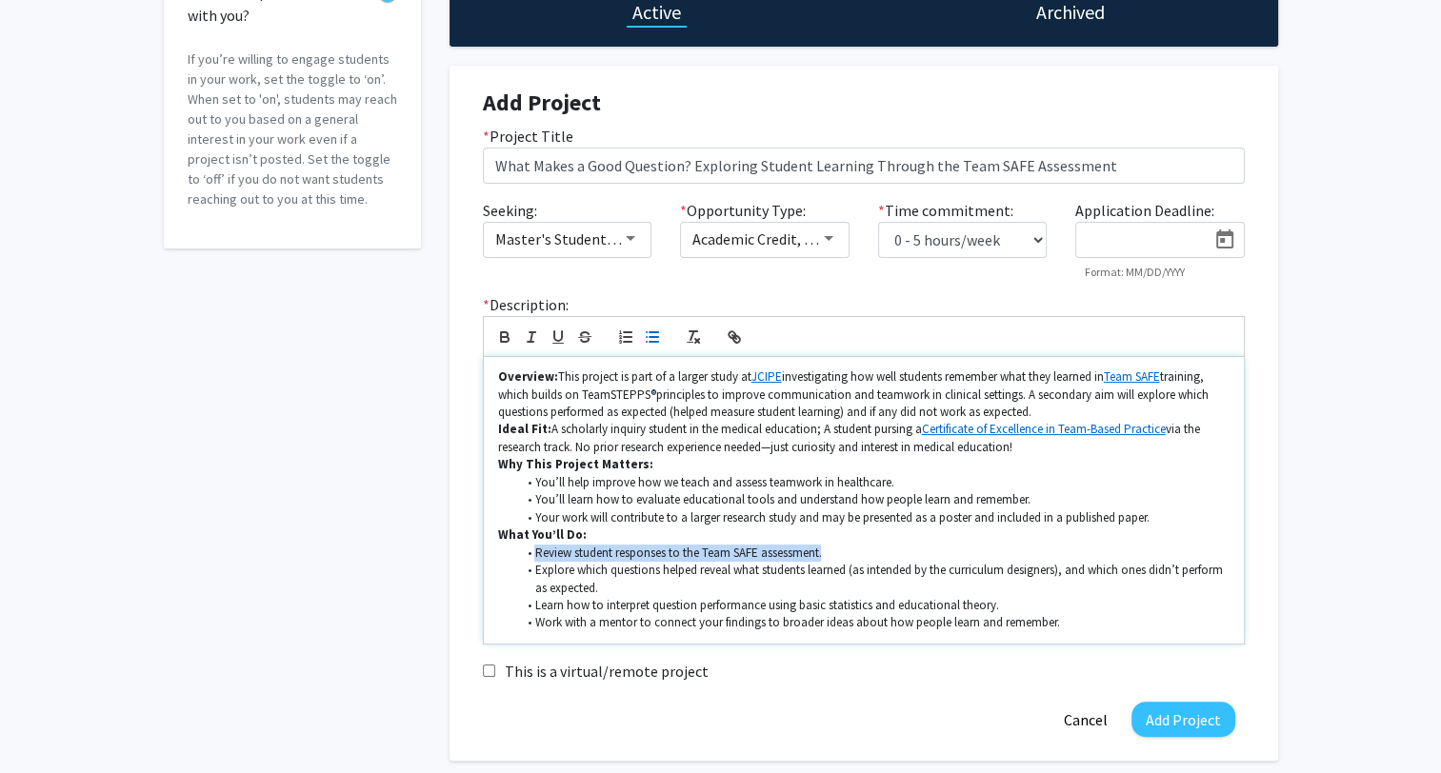
drag, startPoint x: 530, startPoint y: 554, endPoint x: 835, endPoint y: 556, distance: 305.7
click at [835, 556] on li "Review student responses to the Team SAFE assessment." at bounding box center [872, 553] width 713 height 17
drag, startPoint x: 562, startPoint y: 568, endPoint x: 811, endPoint y: 566, distance: 249.5
click at [811, 566] on li "Explore which questions helped reveal what students learned (as intended by the…" at bounding box center [872, 579] width 713 height 35
click at [777, 589] on li "Explore which questions helped reveal what students learned (as intended by the…" at bounding box center [872, 579] width 713 height 35
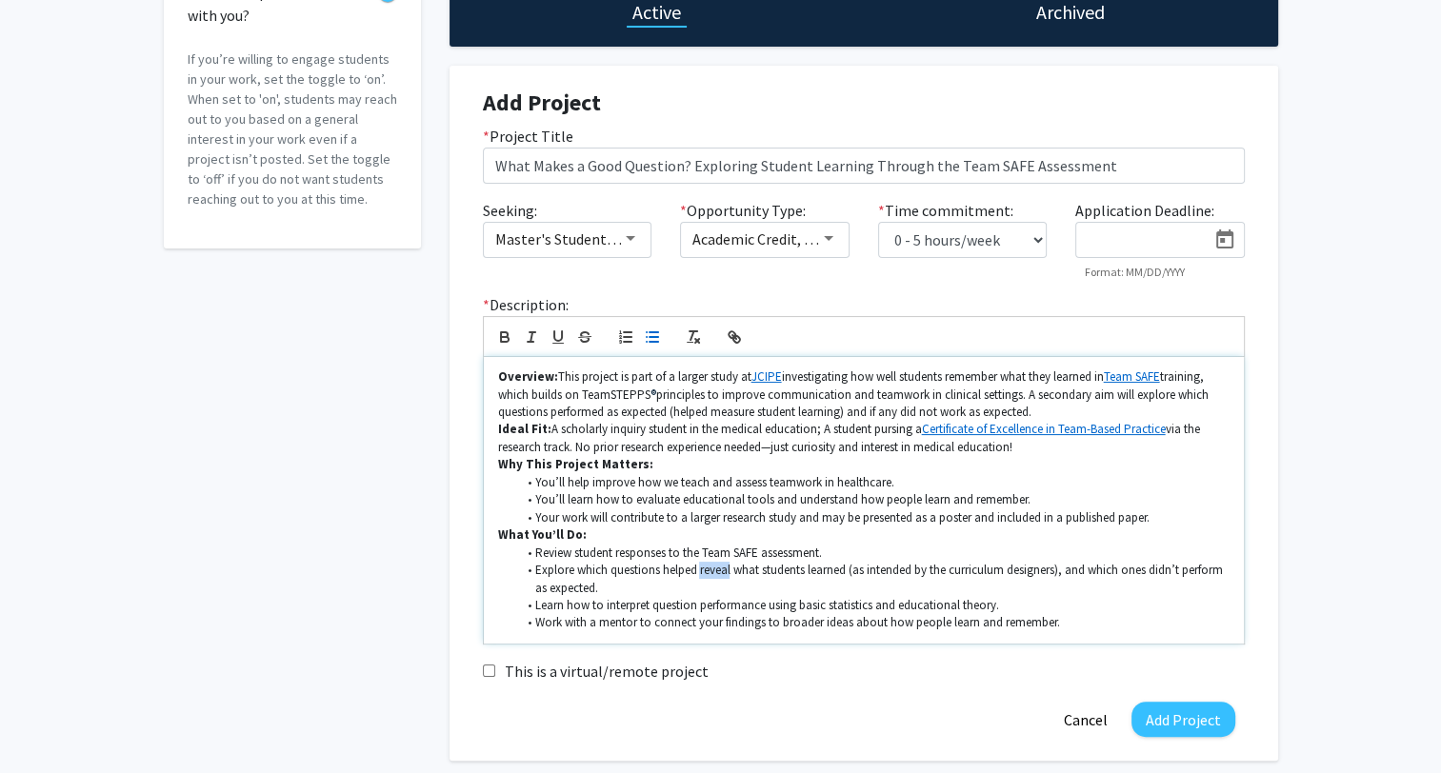
drag, startPoint x: 701, startPoint y: 574, endPoint x: 731, endPoint y: 570, distance: 30.7
click at [731, 570] on li "Explore which questions helped reveal what students learned (as intended by the…" at bounding box center [872, 579] width 713 height 35
drag, startPoint x: 876, startPoint y: 562, endPoint x: 1072, endPoint y: 568, distance: 196.3
click at [1072, 568] on li "Explore which questions helped capture what students learned (as intended by th…" at bounding box center [872, 579] width 713 height 35
drag, startPoint x: 1082, startPoint y: 569, endPoint x: 606, endPoint y: 605, distance: 477.6
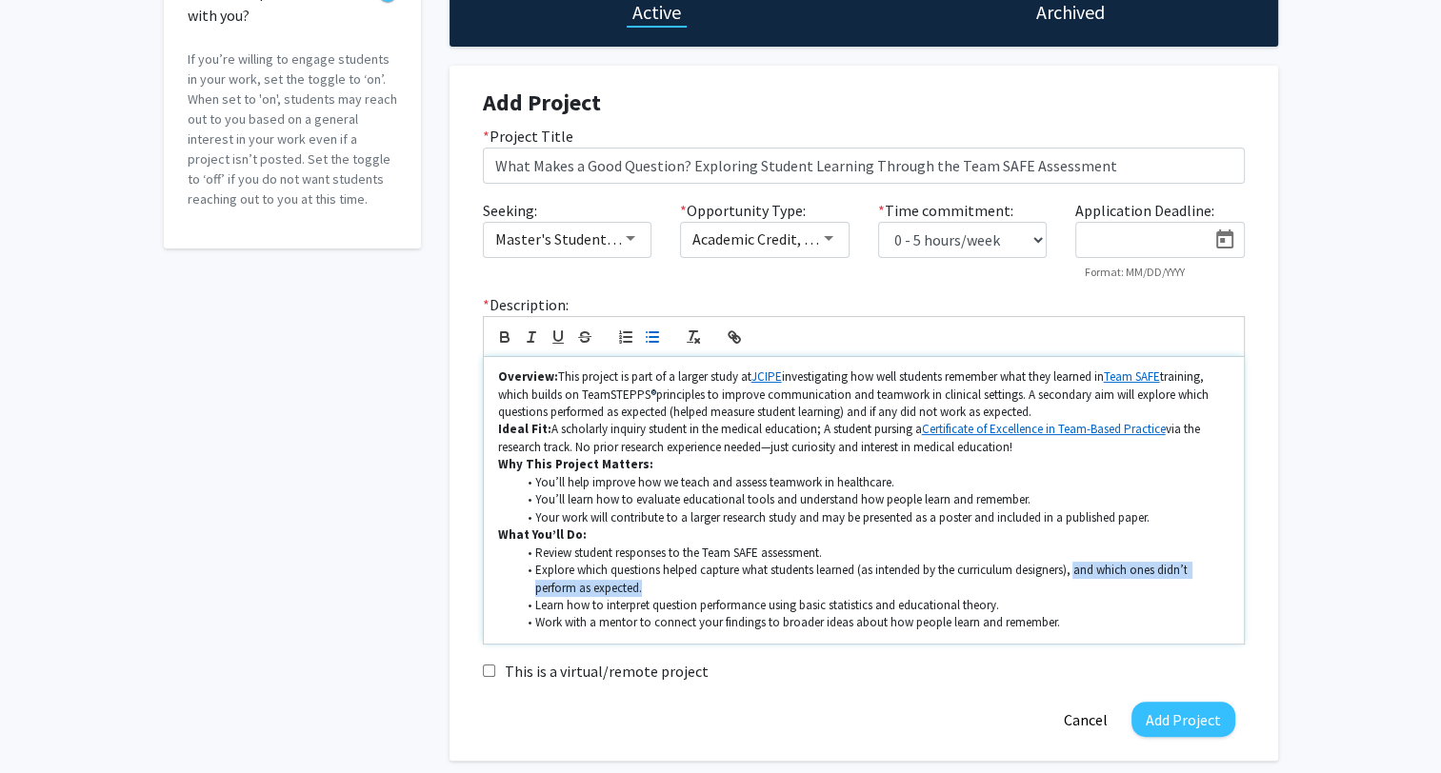
click at [656, 583] on li "Explore which questions helped capture what students learned (as intended by th…" at bounding box center [872, 579] width 713 height 35
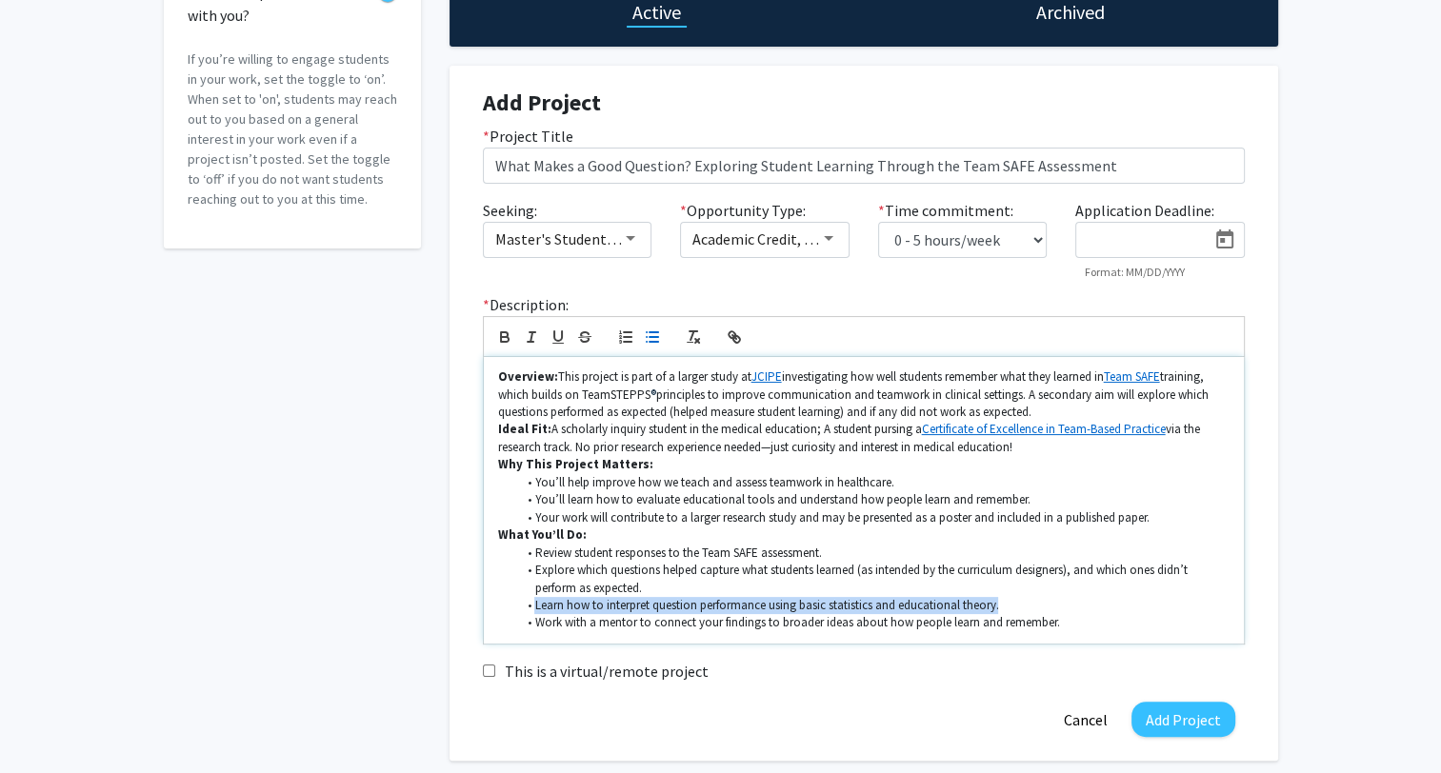
drag, startPoint x: 537, startPoint y: 605, endPoint x: 1015, endPoint y: 610, distance: 478.1
click at [1011, 610] on li "Learn how to interpret question performance using basic statistics and educatio…" at bounding box center [872, 605] width 713 height 17
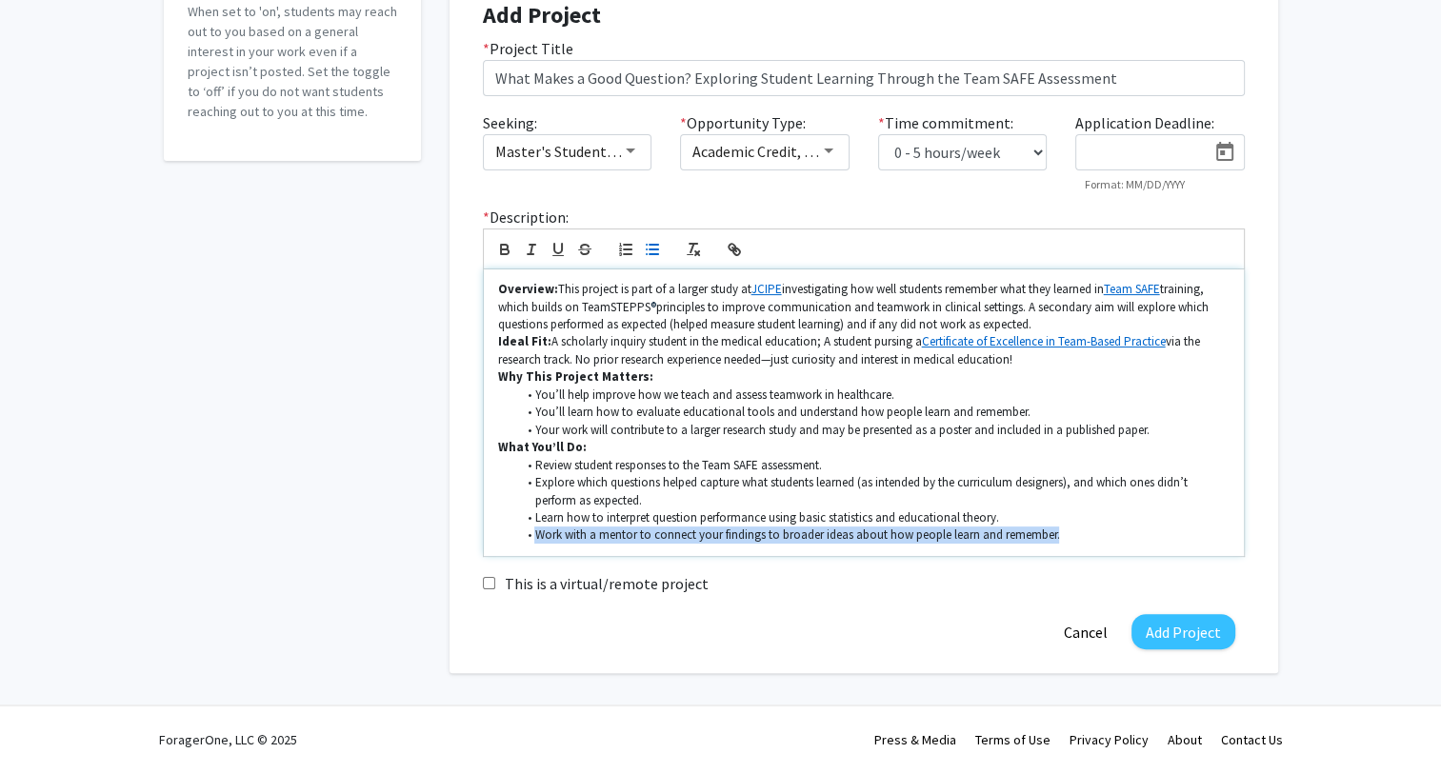
drag, startPoint x: 535, startPoint y: 537, endPoint x: 1074, endPoint y: 543, distance: 539.1
click at [1074, 543] on li "Work with a mentor to connect your findings to broader ideas about how people l…" at bounding box center [872, 535] width 713 height 17
click at [781, 487] on li "Explore which questions helped capture what students learned (as intended by th…" at bounding box center [872, 491] width 713 height 35
click at [1078, 537] on li "Work with a mentor to connect your findings to broader ideas about how people l…" at bounding box center [872, 535] width 713 height 17
drag, startPoint x: 539, startPoint y: 533, endPoint x: 1107, endPoint y: 535, distance: 567.6
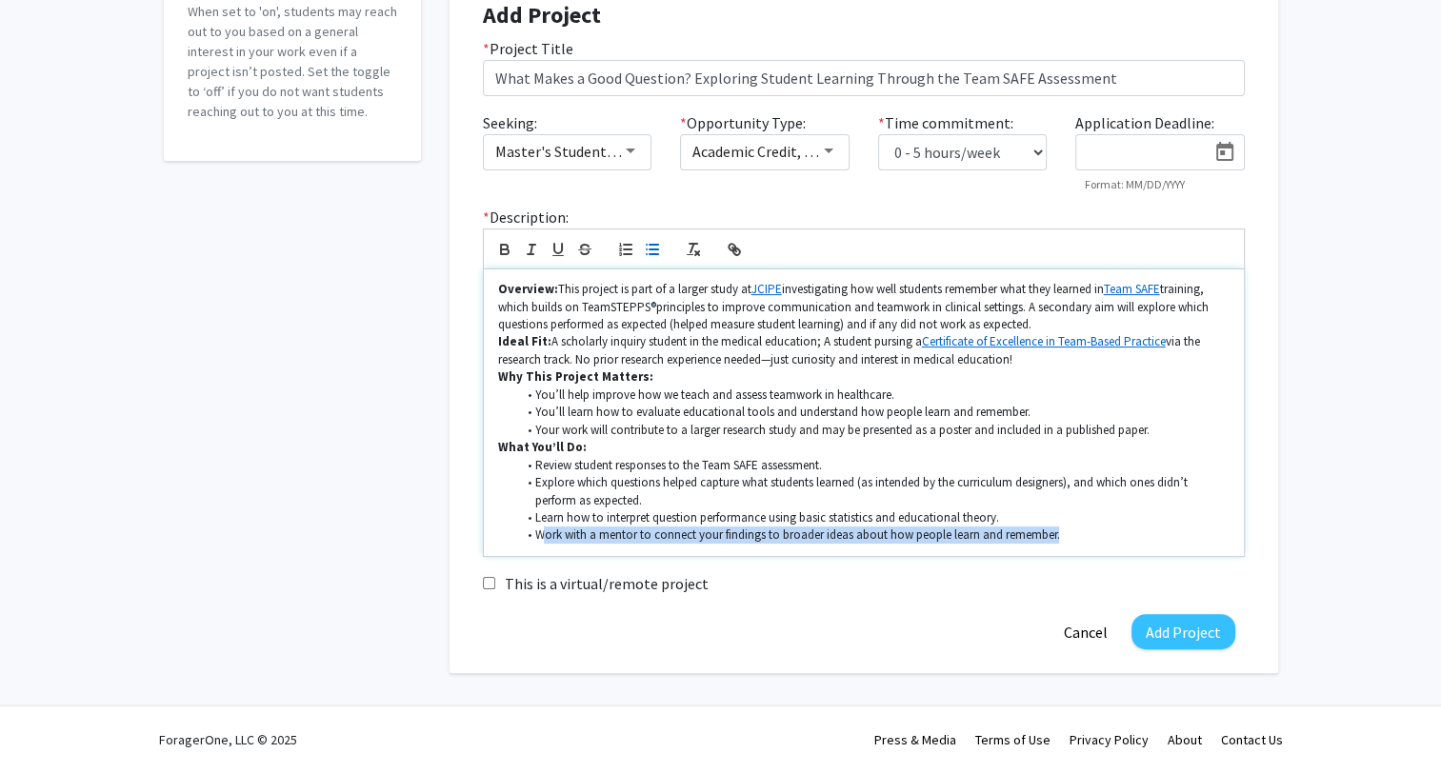
click at [1107, 535] on li "Work with a mentor to connect your findings to broader ideas about how people l…" at bounding box center [872, 535] width 713 height 17
click at [1109, 534] on li "Work with a mentor to connect your findings to broader ideas about how people l…" at bounding box center [872, 535] width 713 height 17
click at [886, 537] on li "Work with a mentor to connect your findings to broader ideas about how people l…" at bounding box center [872, 535] width 713 height 17
click at [918, 538] on li "Work with a mentor to connect your findings to broader ideas about how people l…" at bounding box center [872, 535] width 713 height 17
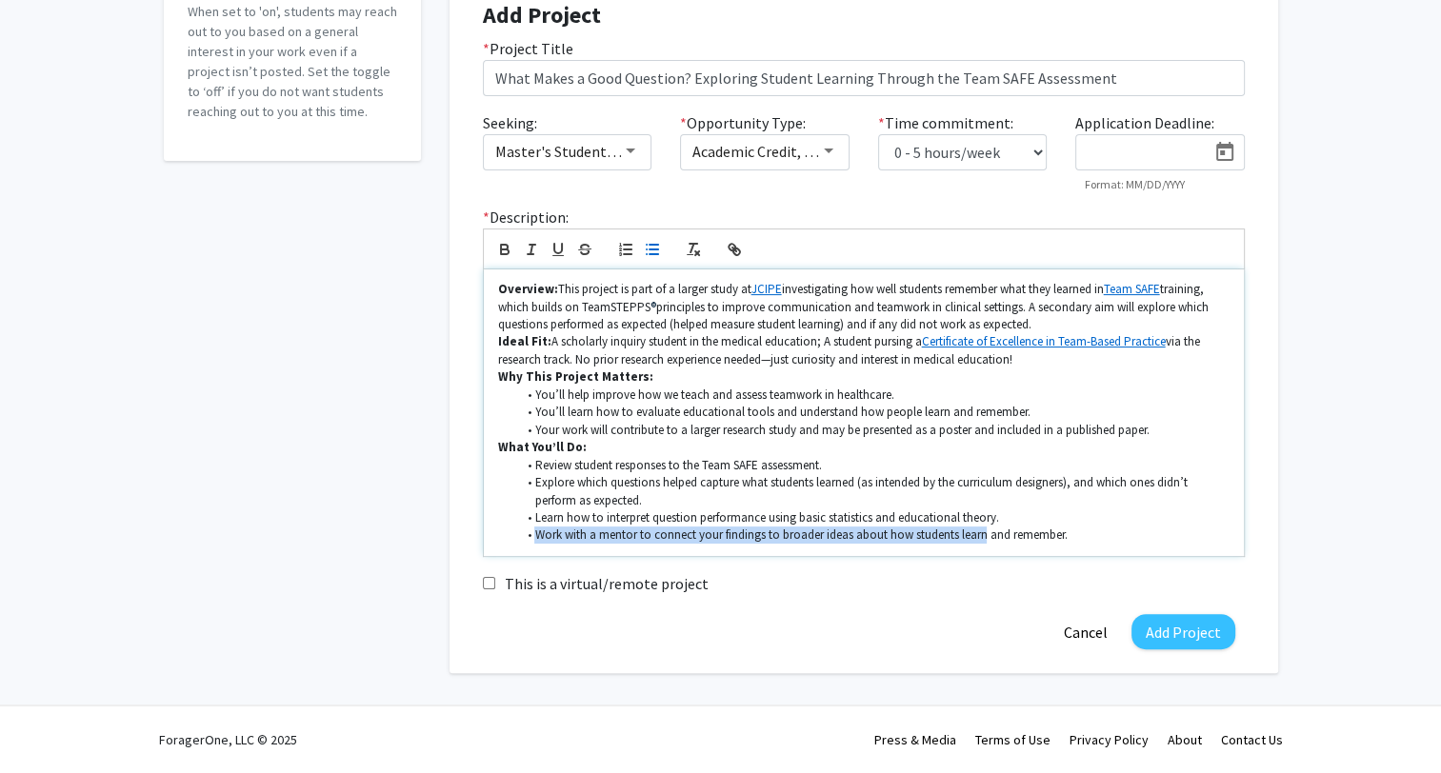
drag, startPoint x: 563, startPoint y: 530, endPoint x: 982, endPoint y: 548, distance: 419.4
click at [982, 548] on div "Overview: This project is part of a larger study at JCIPE investigating how wel…" at bounding box center [864, 413] width 760 height 287
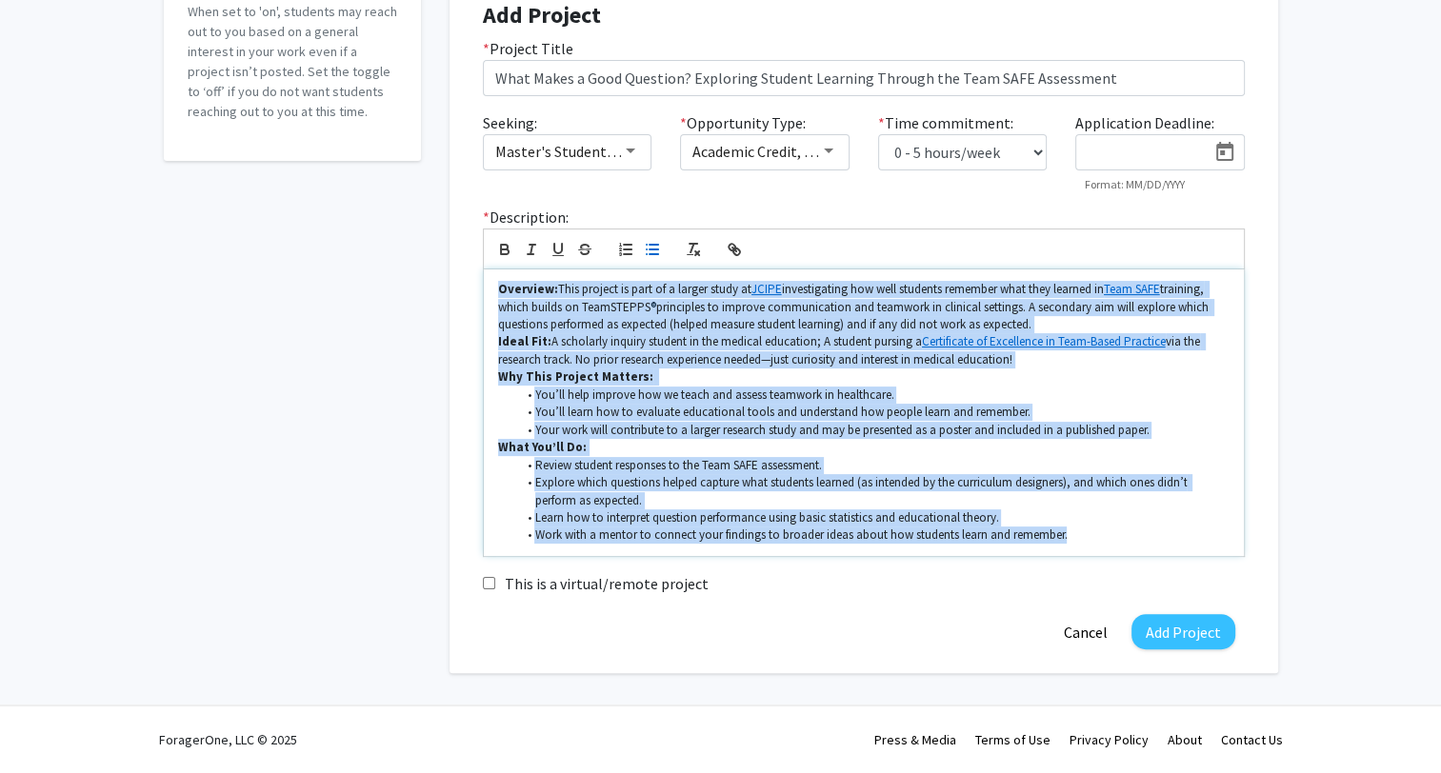
drag, startPoint x: 1082, startPoint y: 535, endPoint x: 484, endPoint y: 285, distance: 648.4
click at [484, 285] on div "Overview: This project is part of a larger study at JCIPE investigating how wel…" at bounding box center [864, 413] width 760 height 287
click at [693, 347] on p "Ideal Fit: A scholarly inquiry student in the medical education; A student purs…" at bounding box center [863, 350] width 731 height 35
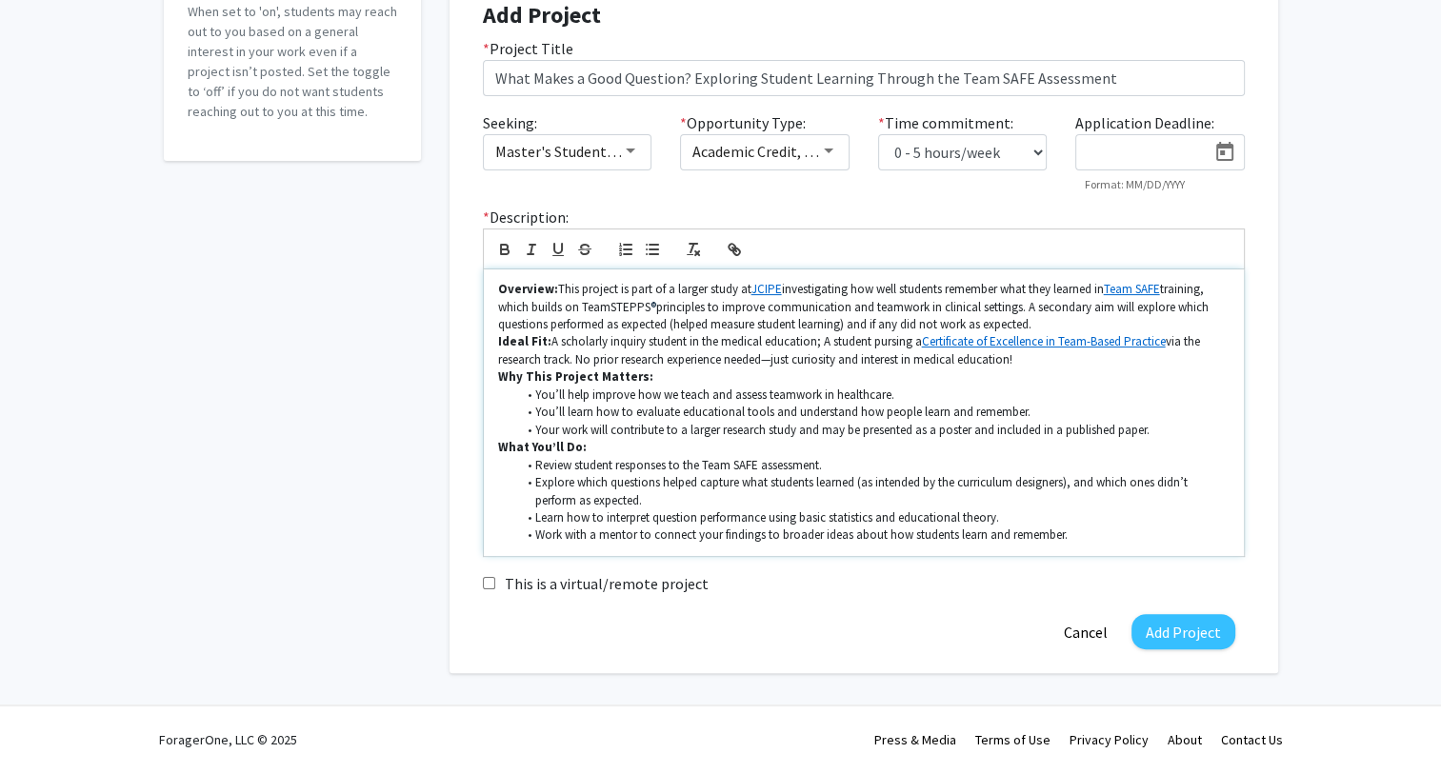
click at [1091, 533] on li "Work with a mentor to connect your findings to broader ideas about how students…" at bounding box center [872, 535] width 713 height 17
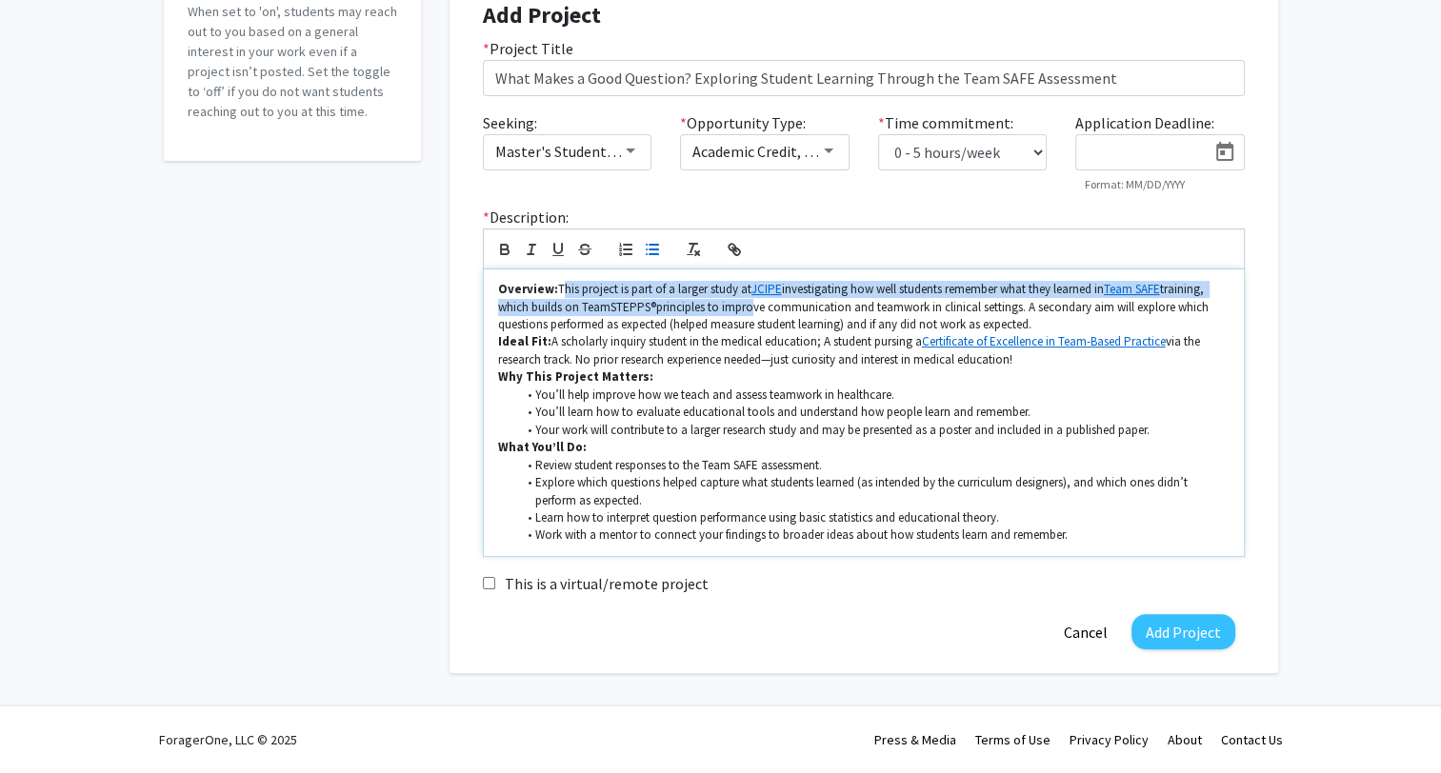
drag, startPoint x: 622, startPoint y: 292, endPoint x: 742, endPoint y: 259, distance: 124.5
click at [750, 310] on p "Overview: This project is part of a larger study at JCIPE investigating how wel…" at bounding box center [863, 307] width 731 height 52
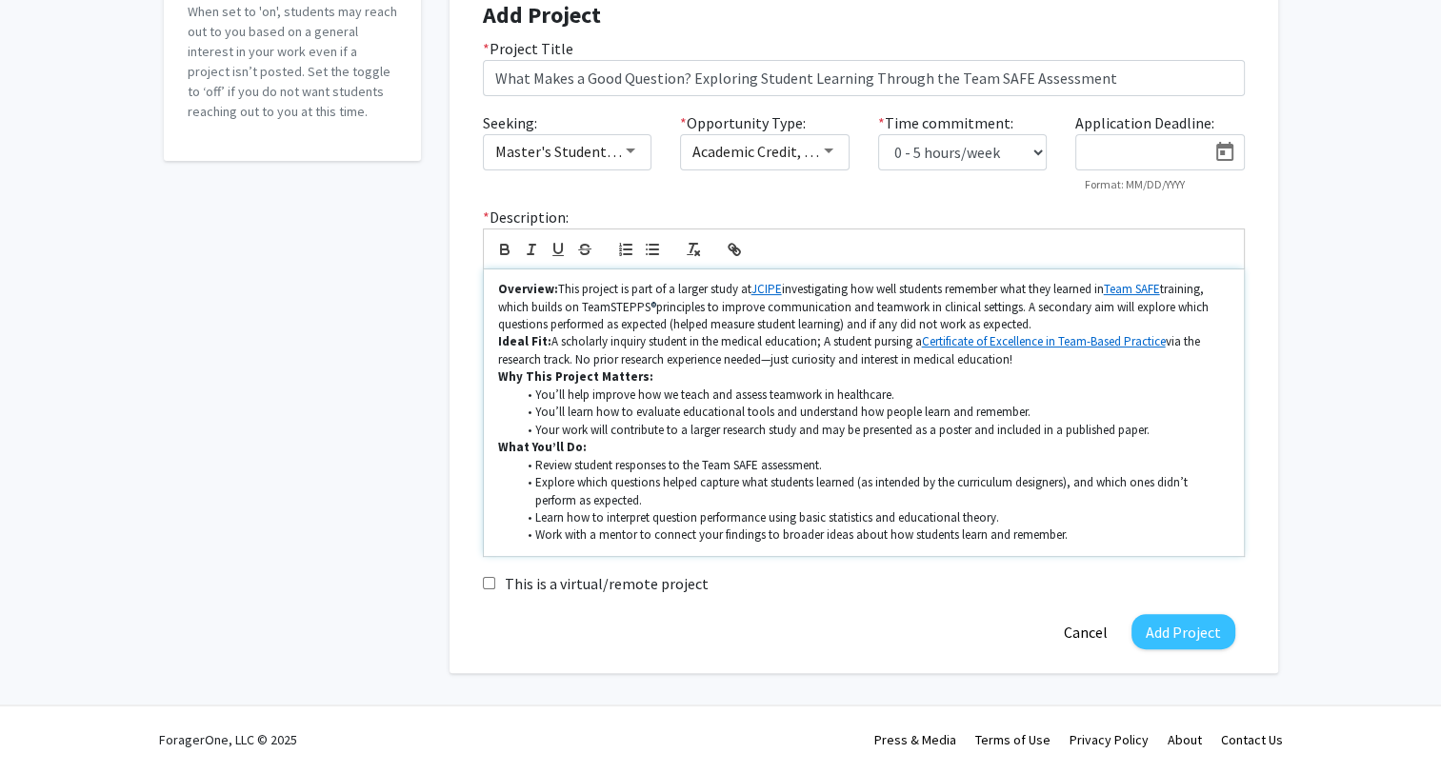
click at [574, 464] on li "Review student responses to the Team SAFE assessment." at bounding box center [872, 465] width 713 height 17
drag, startPoint x: 537, startPoint y: 468, endPoint x: 633, endPoint y: 467, distance: 96.2
click at [633, 467] on li "Review and analyze student responses to the Team SAFE assessment." at bounding box center [872, 465] width 713 height 17
click at [616, 464] on li "Analyze student responses to the Team SAFE assessment." at bounding box center [872, 465] width 713 height 17
drag, startPoint x: 691, startPoint y: 467, endPoint x: 746, endPoint y: 465, distance: 54.3
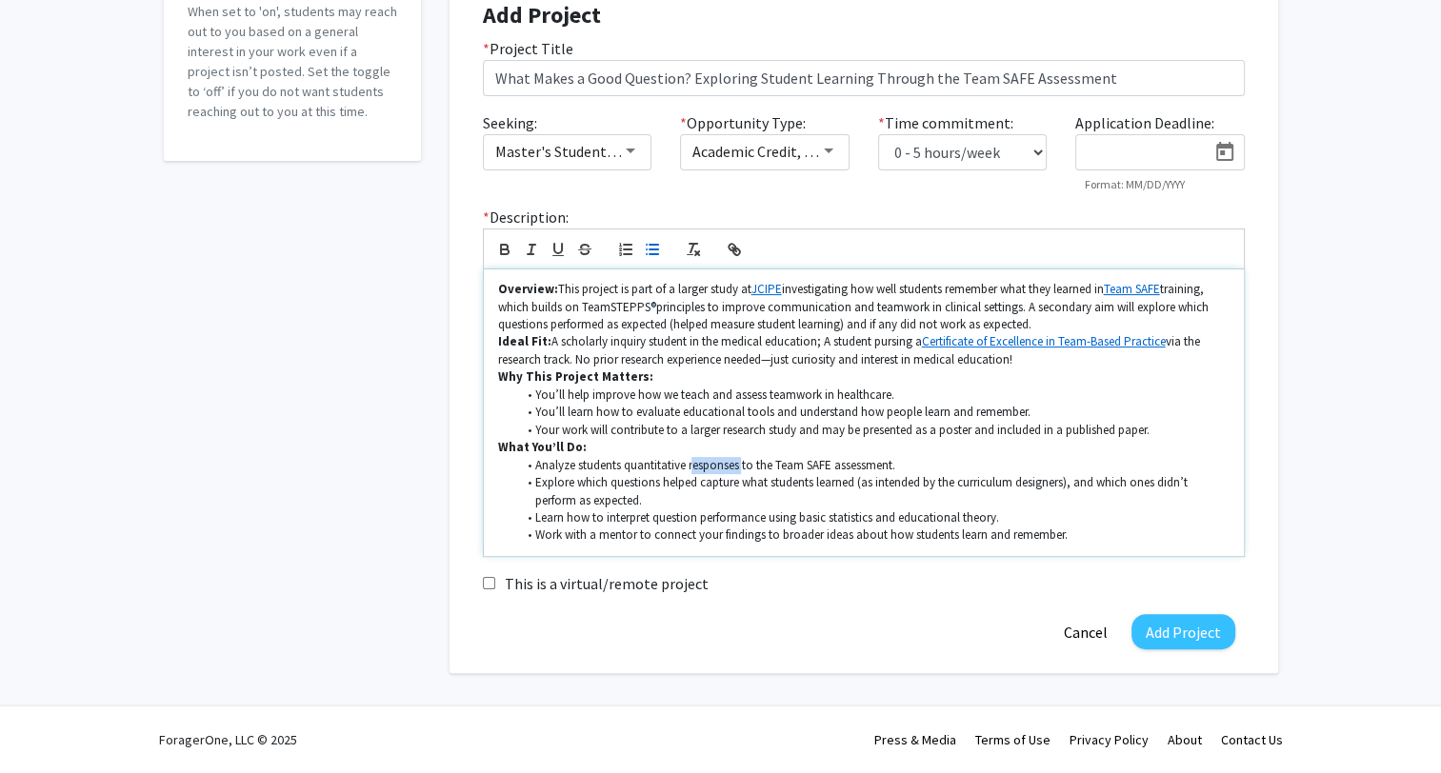
click at [746, 465] on li "Analyze students quantitative responses to the Team SAFE assessment." at bounding box center [872, 465] width 713 height 17
click at [653, 464] on li "Analyze students' quantitative responses to the Team SAFE assessment." at bounding box center [872, 465] width 713 height 17
drag, startPoint x: 696, startPoint y: 468, endPoint x: 846, endPoint y: 513, distance: 156.4
click at [699, 467] on li "Analyze students' responses to the Team SAFE assessment." at bounding box center [872, 465] width 713 height 17
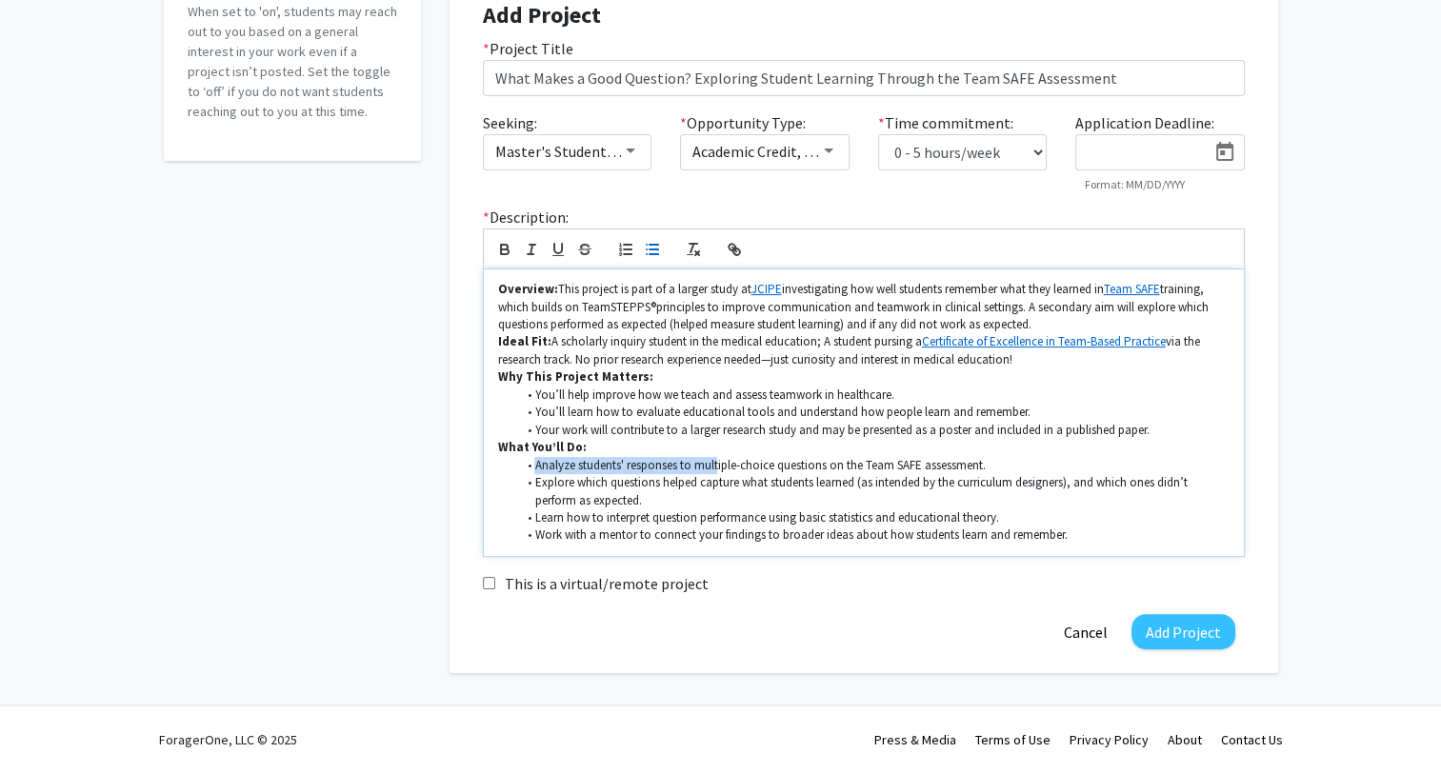
drag, startPoint x: 534, startPoint y: 469, endPoint x: 718, endPoint y: 469, distance: 183.8
click at [718, 469] on li "Analyze students' responses to multiple-choice questions on the Team SAFE asses…" at bounding box center [872, 465] width 713 height 17
click at [587, 469] on li "Analyze students' responses to multiple-choice questions on the Team SAFE asses…" at bounding box center [872, 465] width 713 height 17
click at [575, 465] on li "Analyze students' responses to multiple-choice questions on the Team SAFE asses…" at bounding box center [872, 465] width 713 height 17
click at [609, 524] on li "Learn how to interpret question performance using basic statistics and educatio…" at bounding box center [872, 518] width 713 height 17
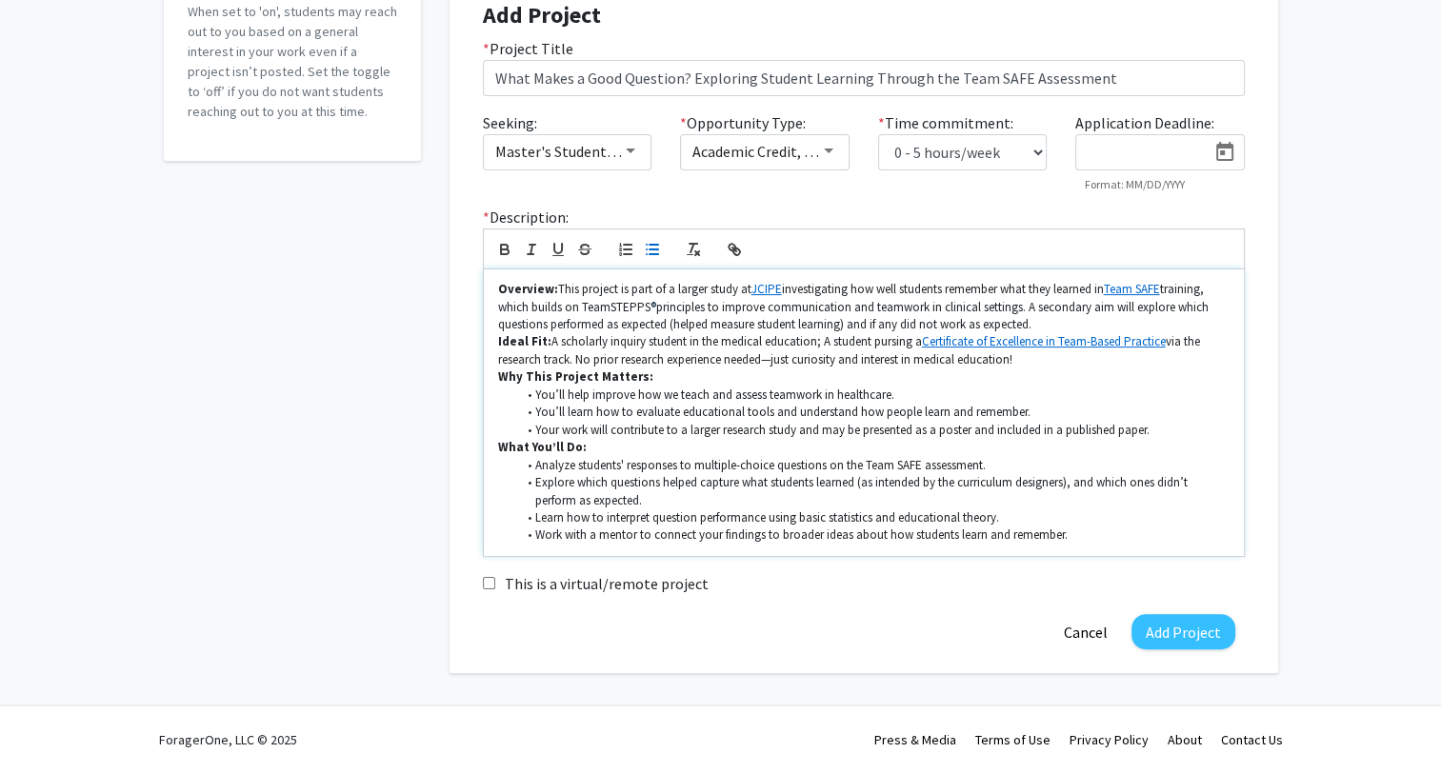
click at [576, 468] on li "Analyze students' responses to multiple-choice questions on the Team SAFE asses…" at bounding box center [872, 465] width 713 height 17
click at [694, 458] on li "Analyze de-identified students' responses to multiple-choice questions on the T…" at bounding box center [872, 465] width 713 height 17
drag, startPoint x: 602, startPoint y: 472, endPoint x: 1069, endPoint y: 465, distance: 466.7
click at [1069, 465] on li "Analyze de-identified student responses to multiple-choice questions on the Tea…" at bounding box center [872, 465] width 713 height 17
drag, startPoint x: 534, startPoint y: 483, endPoint x: 854, endPoint y: 484, distance: 320.0
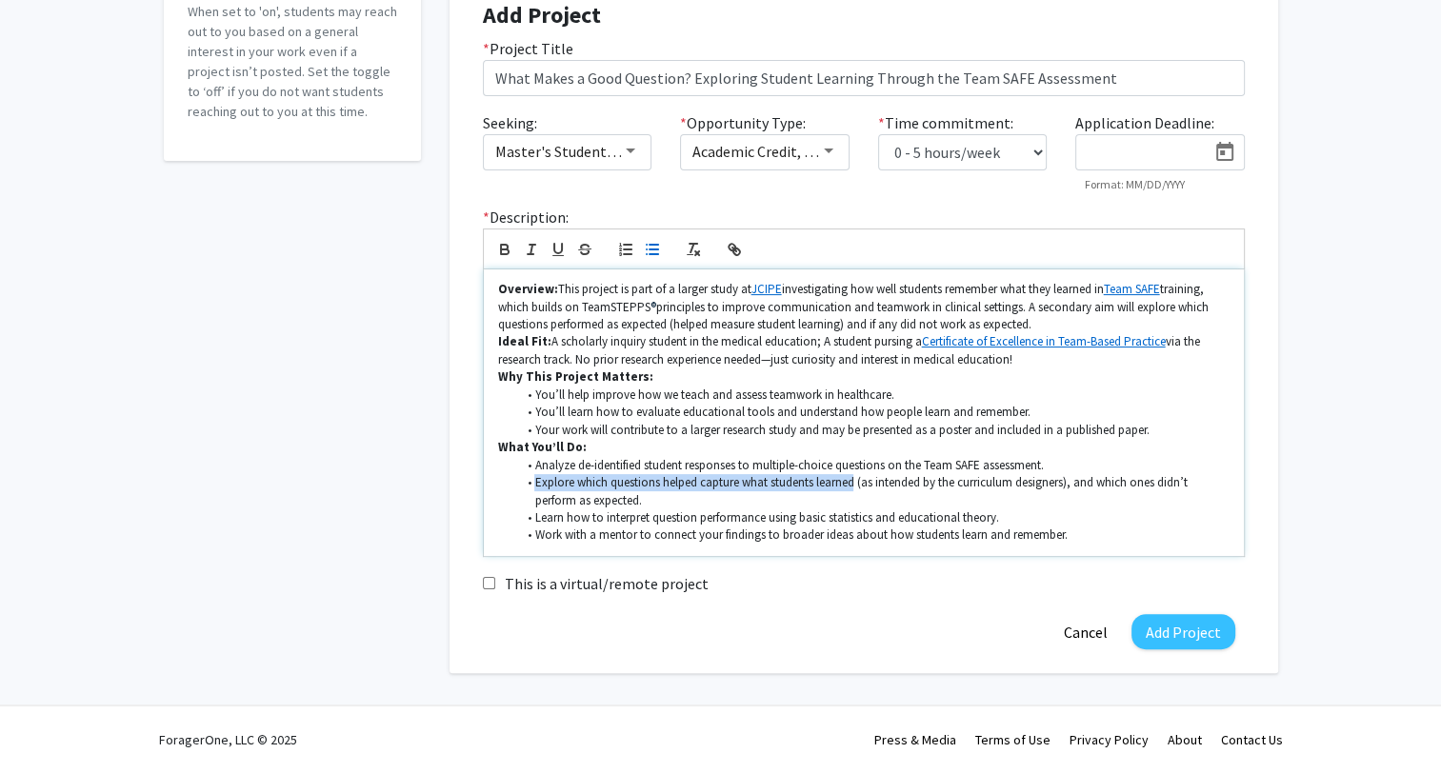
click at [854, 484] on li "Explore which questions helped capture what students learned (as intended by th…" at bounding box center [872, 491] width 713 height 35
click at [691, 490] on li "Explore which questions helped capture what students learned (as intended by th…" at bounding box center [872, 491] width 713 height 35
click at [662, 480] on li "Explore which questions helped capture what students learned (as intended by th…" at bounding box center [872, 491] width 713 height 35
drag, startPoint x: 662, startPoint y: 486, endPoint x: 740, endPoint y: 487, distance: 78.1
click at [740, 487] on li "Explore which questions helped capture what students learned (as intended by th…" at bounding box center [872, 491] width 713 height 35
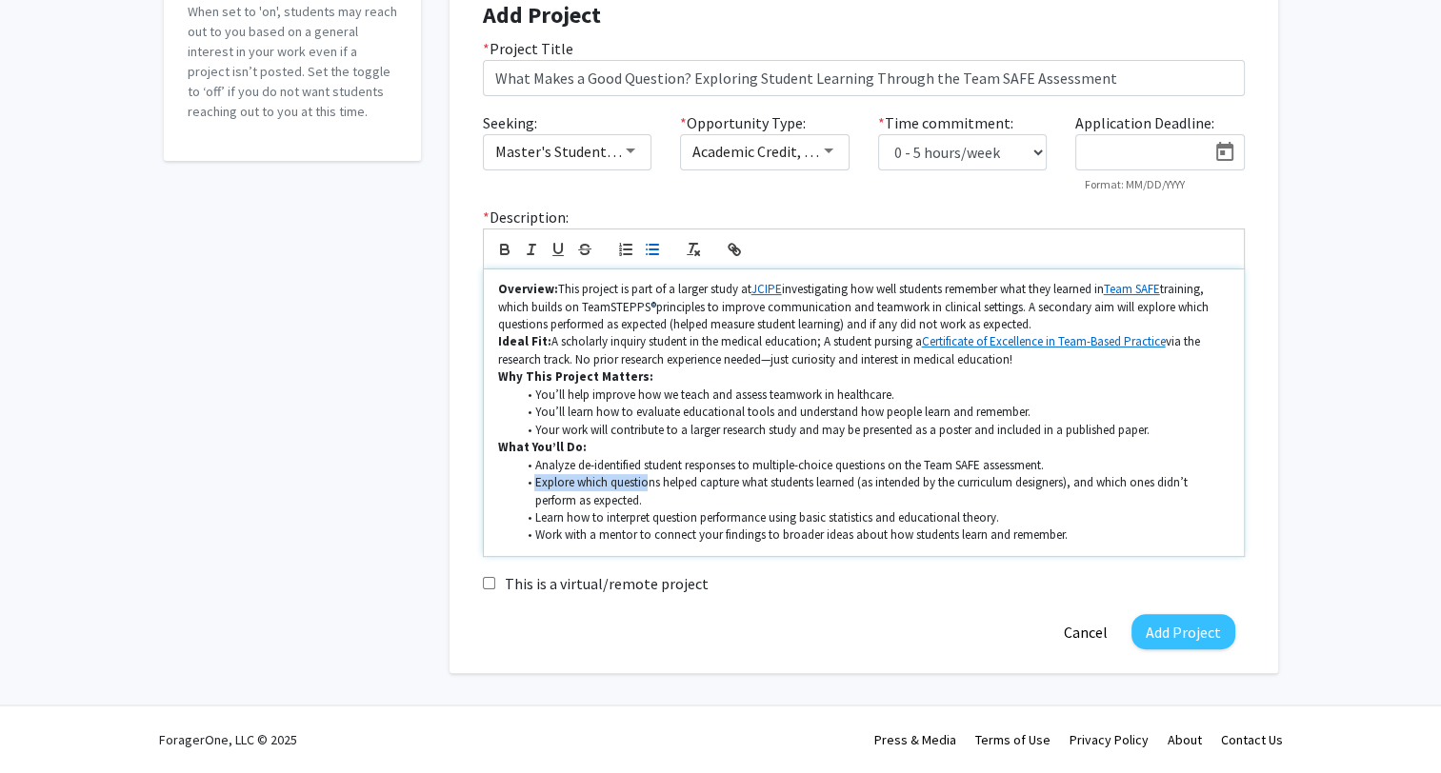
drag, startPoint x: 535, startPoint y: 484, endPoint x: 650, endPoint y: 484, distance: 115.2
click at [650, 484] on li "Explore which questions helped capture what students learned (as intended by th…" at bounding box center [872, 491] width 713 height 35
drag, startPoint x: 663, startPoint y: 481, endPoint x: 768, endPoint y: 484, distance: 104.8
click at [768, 484] on li "Explore which questions helped capture what students learned (as intended by th…" at bounding box center [872, 491] width 713 height 35
click at [674, 485] on li "Explore which questions showed improved accuracy students learned (as intended …" at bounding box center [872, 491] width 713 height 35
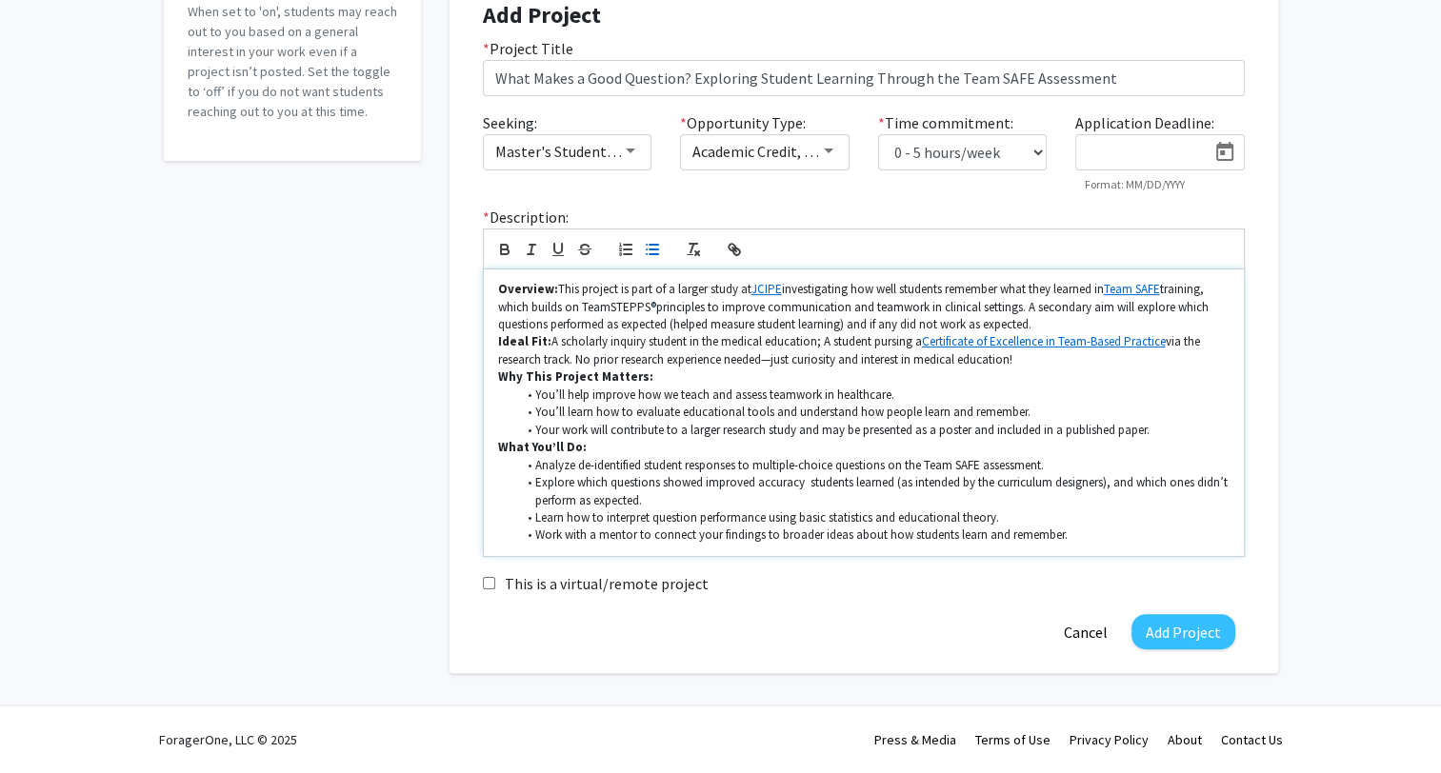
click at [690, 482] on li "Explore which questions showed improved accuracy students learned (as intended …" at bounding box center [872, 491] width 713 height 35
click at [640, 487] on li "Explore which questions showed improved accuracy students learned (as intended …" at bounding box center [872, 491] width 713 height 35
drag, startPoint x: 663, startPoint y: 484, endPoint x: 809, endPoint y: 484, distance: 145.7
click at [809, 484] on li "Explore which questions showed improved accuracy students learned (as intended …" at bounding box center [872, 491] width 713 height 35
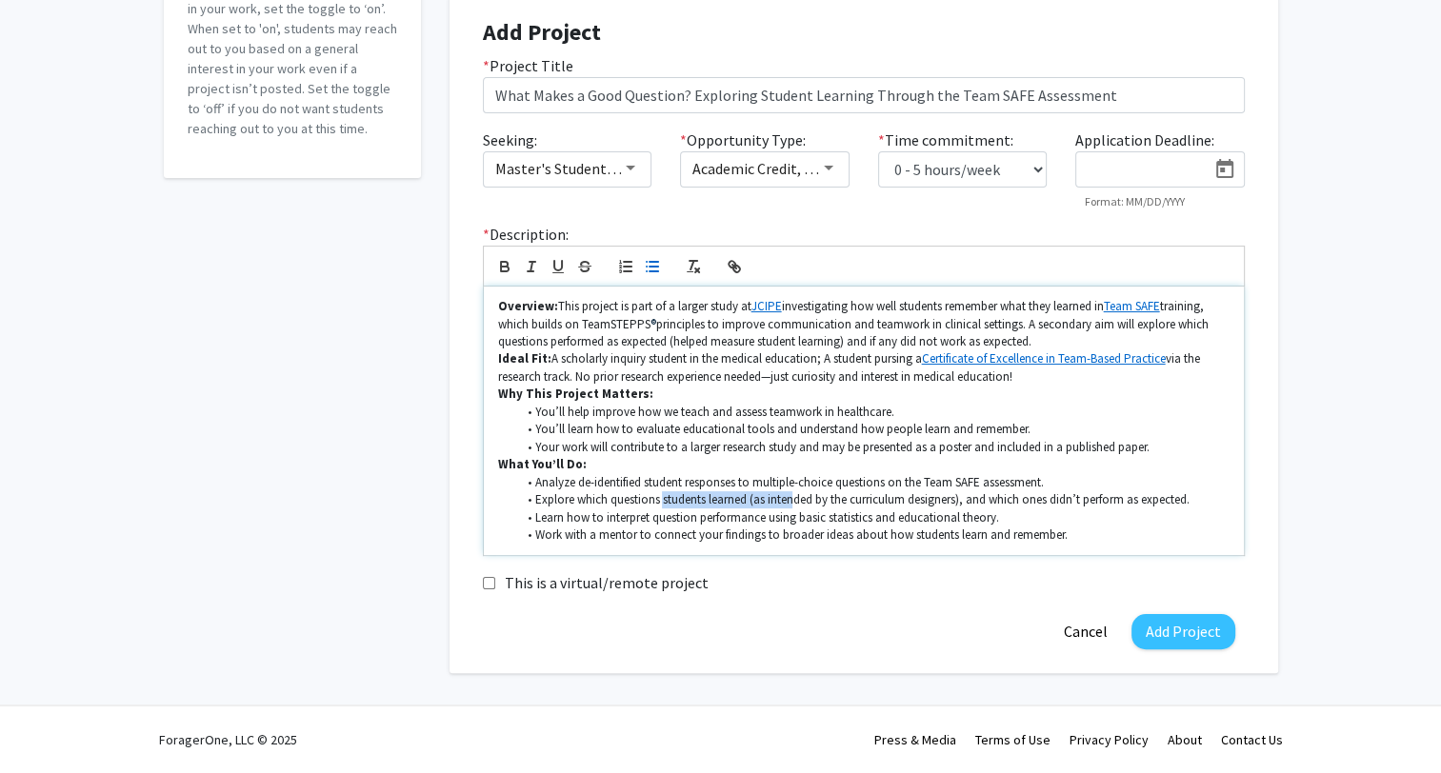
scroll to position [275, 0]
drag, startPoint x: 537, startPoint y: 499, endPoint x: 706, endPoint y: 500, distance: 168.6
click at [706, 500] on li "Explore which questions students learned (as intended by the curriculum designe…" at bounding box center [872, 500] width 713 height 17
click at [764, 503] on li "Explore which questions students learned (as intended by the curriculum designe…" at bounding box center [872, 500] width 713 height 17
drag, startPoint x: 665, startPoint y: 502, endPoint x: 712, endPoint y: 500, distance: 47.7
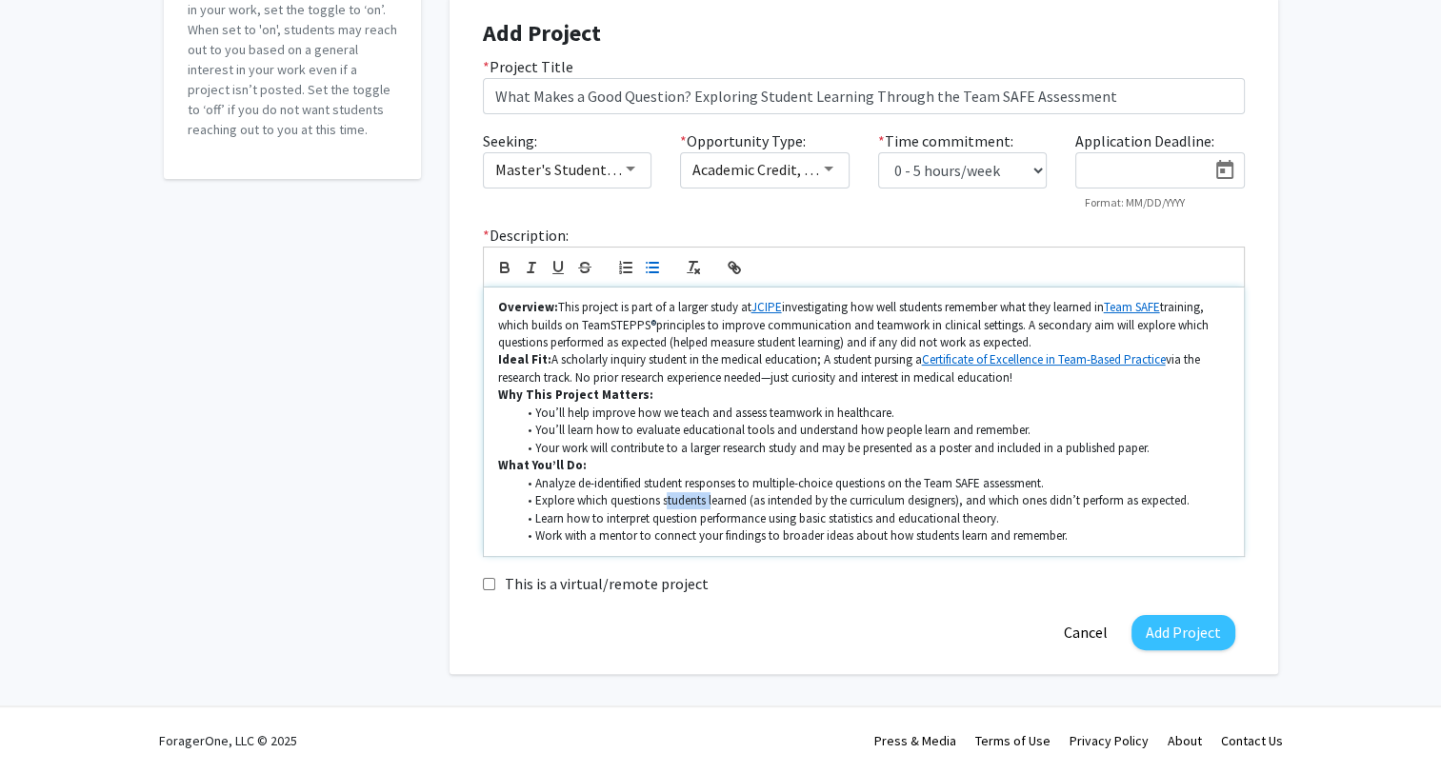
click at [712, 500] on li "Explore which questions students learned (as intended by the curriculum designe…" at bounding box center [872, 500] width 713 height 17
click at [750, 500] on li "Explore which questions students learned (as intended by the curriculum designe…" at bounding box center [872, 500] width 713 height 17
drag, startPoint x: 665, startPoint y: 498, endPoint x: 767, endPoint y: 498, distance: 101.9
click at [767, 498] on li "Explore which questions students learned (as intended by the curriculum designe…" at bounding box center [872, 500] width 713 height 17
click at [914, 503] on li "Explore which questions worked as intended by the curriculum designers), and wh…" at bounding box center [872, 500] width 713 height 17
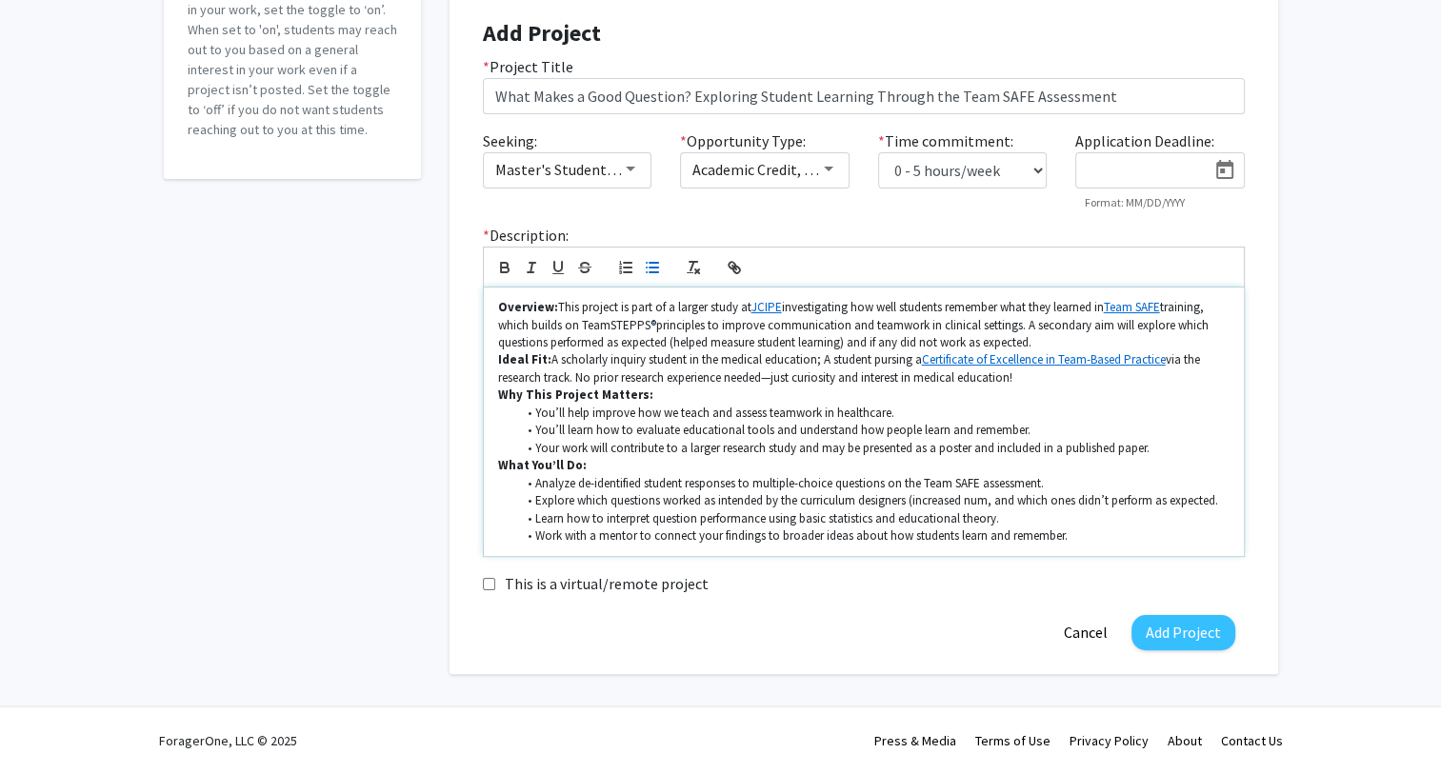
scroll to position [293, 0]
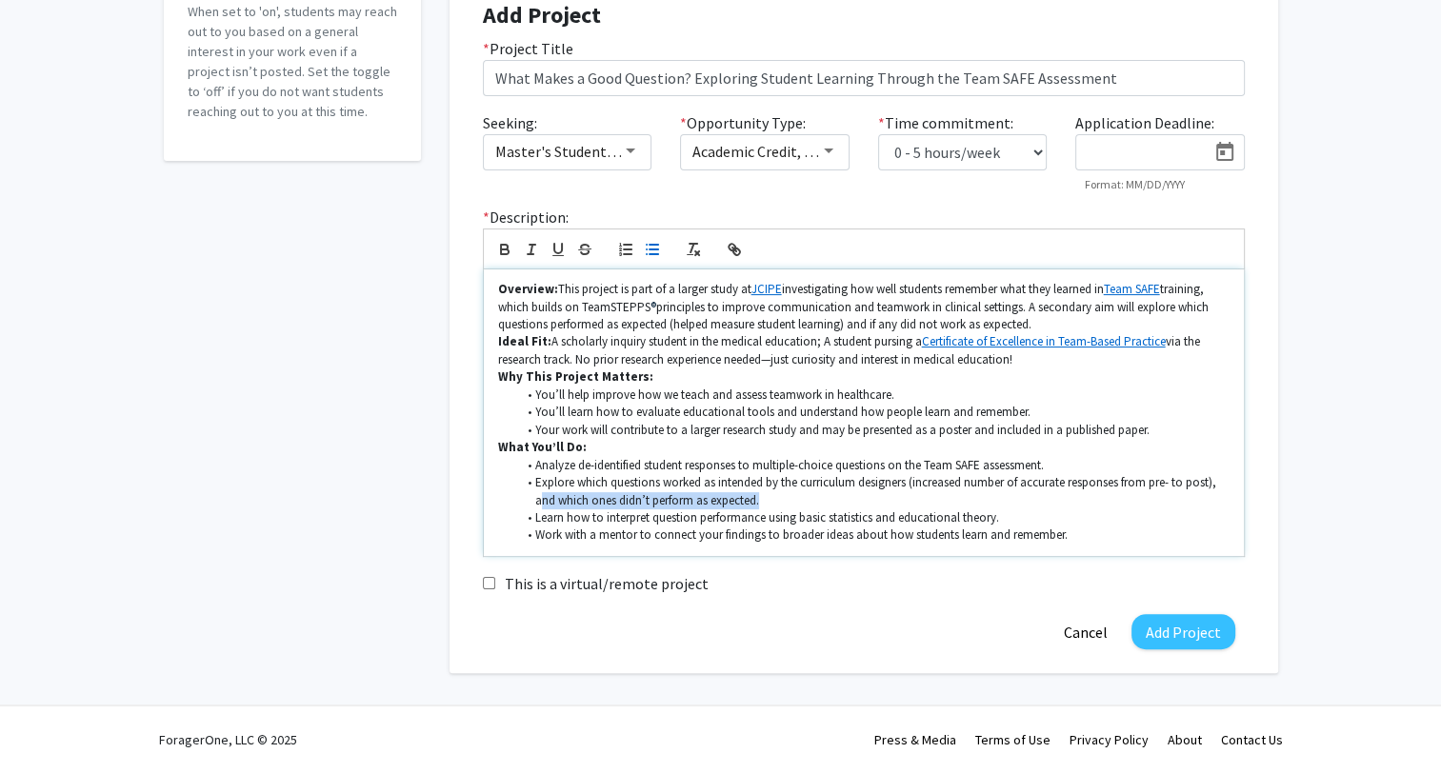
drag, startPoint x: 541, startPoint y: 499, endPoint x: 767, endPoint y: 496, distance: 225.7
click at [767, 496] on li "Explore which questions worked as intended by the curriculum designers (increas…" at bounding box center [872, 491] width 713 height 35
click at [781, 503] on li "Explore which questions worked as intended by the curriculum designers (increas…" at bounding box center [872, 491] width 713 height 35
click at [1001, 490] on li "Explore which questions worked as intended by the curriculum designers (increas…" at bounding box center [872, 491] width 713 height 35
click at [1021, 484] on li "Explore which questions worked as intended by the curriculum designers (increas…" at bounding box center [872, 491] width 713 height 35
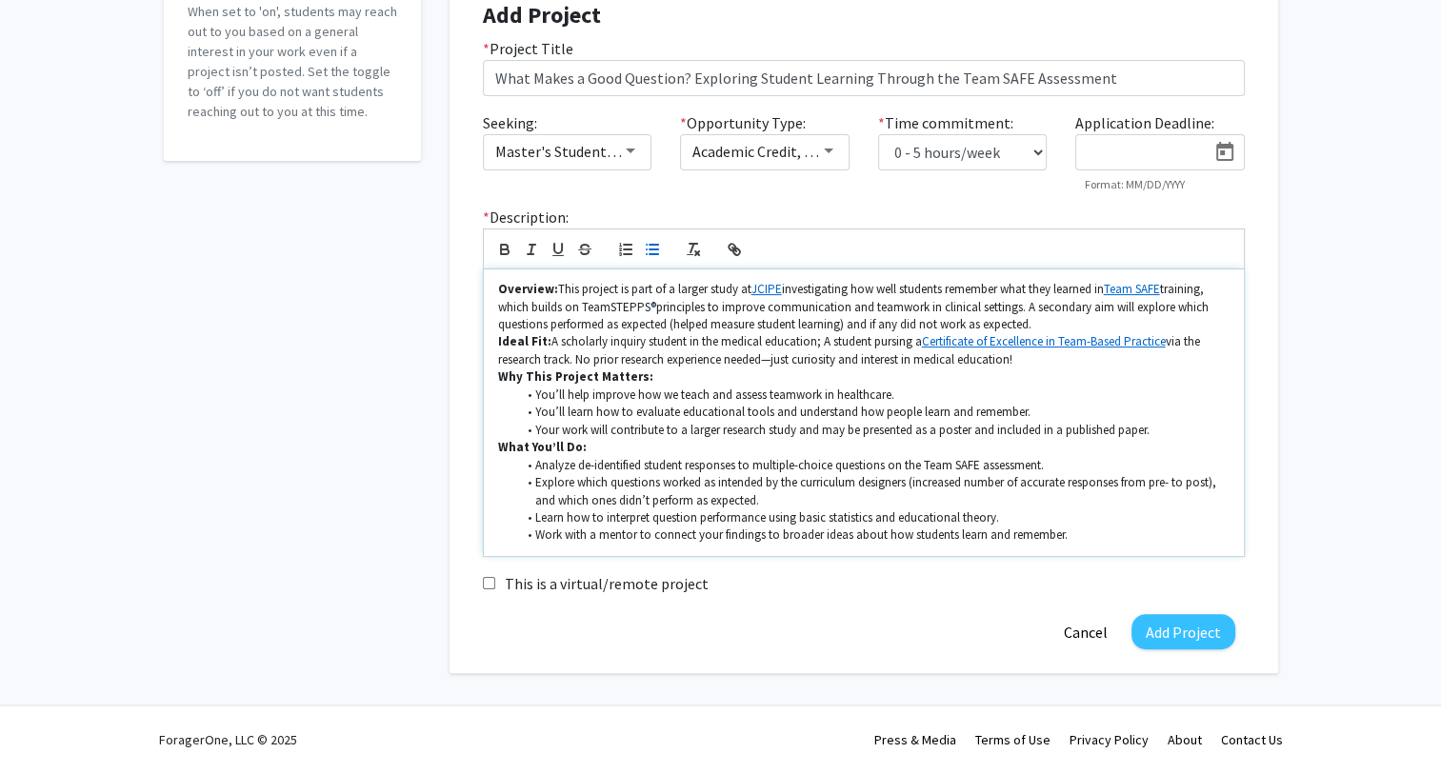
click at [982, 480] on li "Explore which questions worked as intended by the curriculum designers (increas…" at bounding box center [872, 491] width 713 height 35
click at [1022, 483] on li "Explore which questions worked as intended by the curriculum designers (increas…" at bounding box center [872, 491] width 713 height 35
click at [1036, 484] on li "Explore which questions worked as intended by the curriculum designers (increas…" at bounding box center [872, 491] width 713 height 35
click at [1036, 486] on li "Explore which questions worked as intended by the curriculum designers (increas…" at bounding box center [872, 491] width 713 height 35
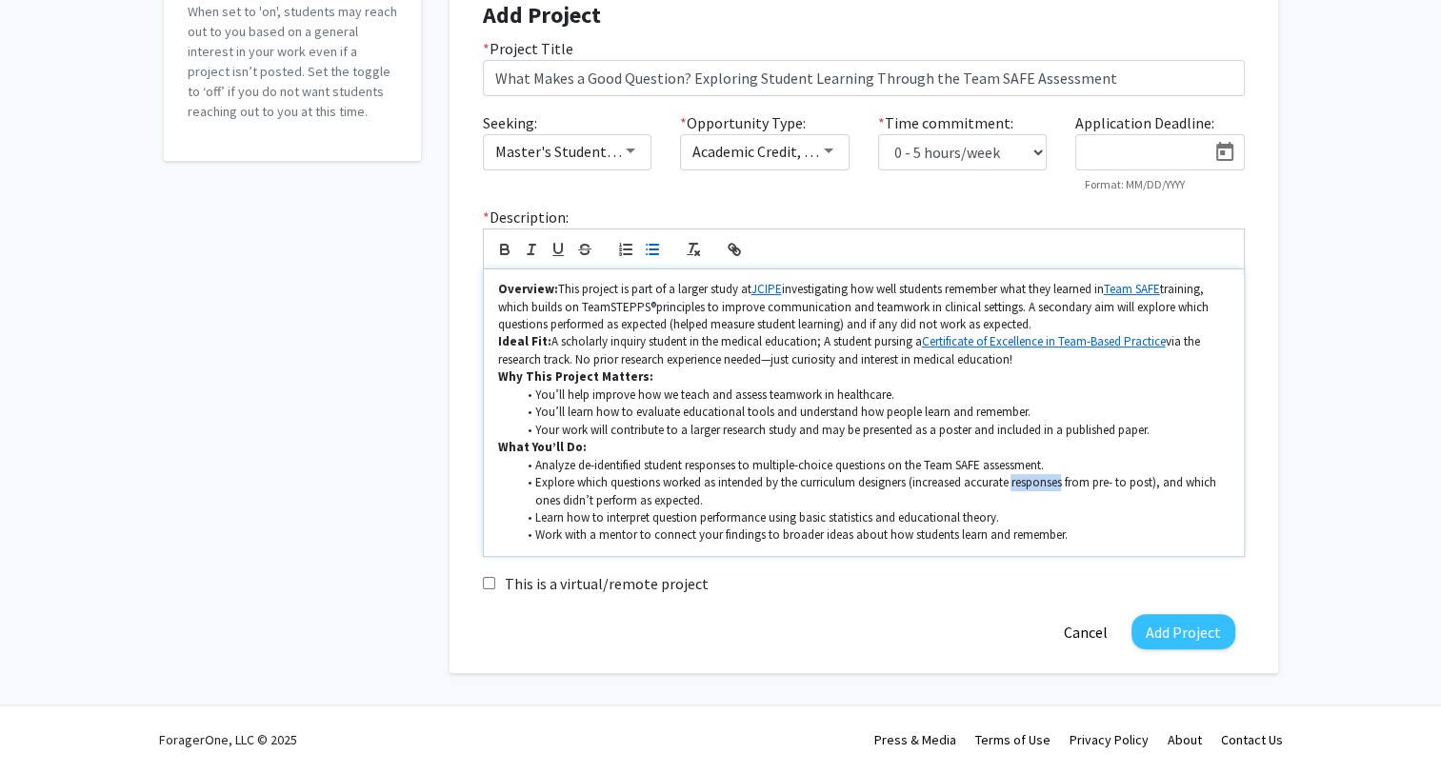
click at [1036, 485] on li "Explore which questions worked as intended by the curriculum designers (increas…" at bounding box center [872, 491] width 713 height 35
drag, startPoint x: 1163, startPoint y: 480, endPoint x: 717, endPoint y: 496, distance: 446.0
click at [717, 496] on li "Explore which questions worked as intended by the curriculum designers (increas…" at bounding box center [872, 491] width 713 height 35
click at [730, 497] on li "Explore which questions worked as intended by the curriculum designers (increas…" at bounding box center [872, 491] width 713 height 35
drag, startPoint x: 538, startPoint y: 519, endPoint x: 767, endPoint y: 519, distance: 228.6
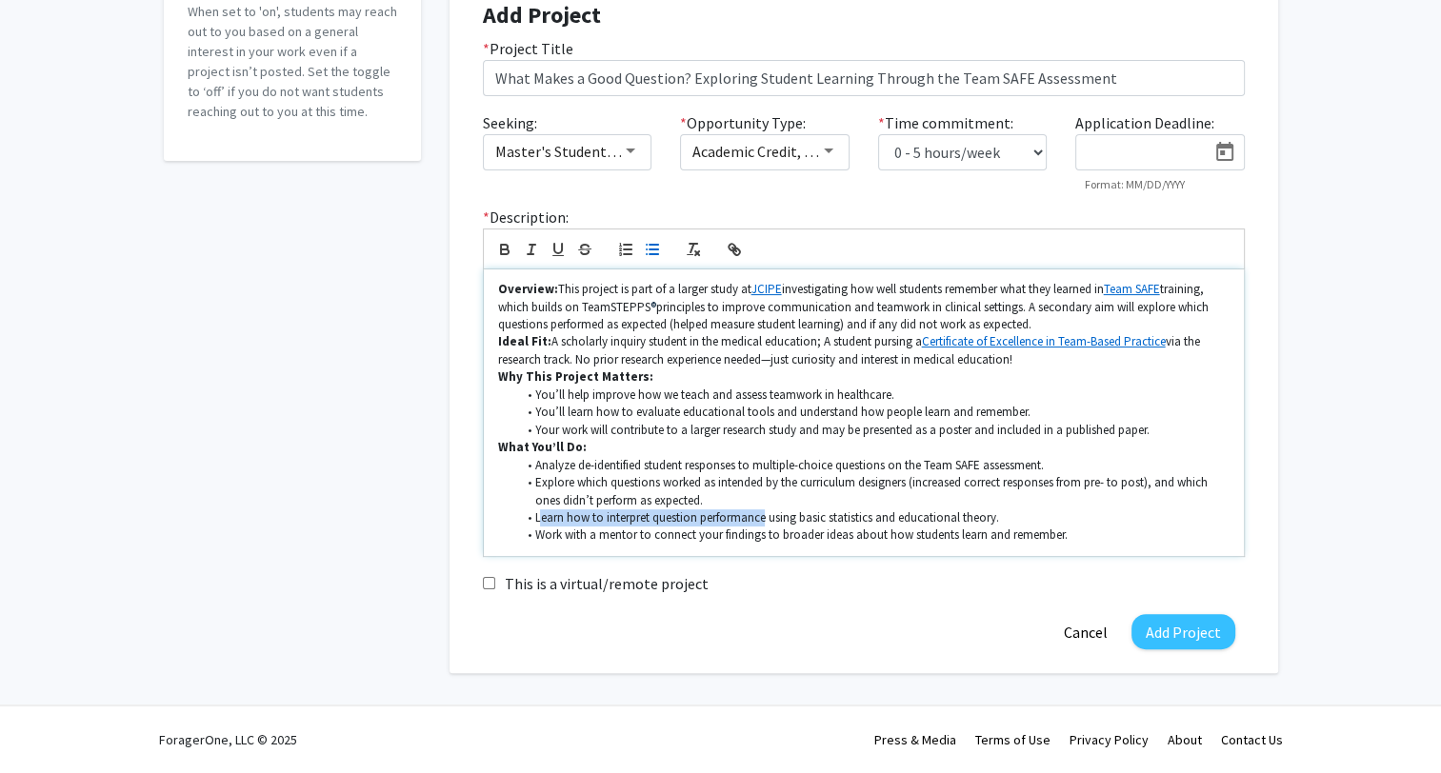
click at [767, 519] on li "Learn how to interpret question performance using basic statistics and educatio…" at bounding box center [872, 518] width 713 height 17
click at [770, 517] on li "Learn how to interpret question performance using basic statistics and educatio…" at bounding box center [872, 518] width 713 height 17
drag, startPoint x: 800, startPoint y: 519, endPoint x: 872, endPoint y: 522, distance: 72.4
click at [872, 522] on li "Learn how to interpret question performance using basic statistics and educatio…" at bounding box center [872, 518] width 713 height 17
click at [1025, 514] on li "Learn how to interpret question performance using basic statistics and educatio…" at bounding box center [872, 518] width 713 height 17
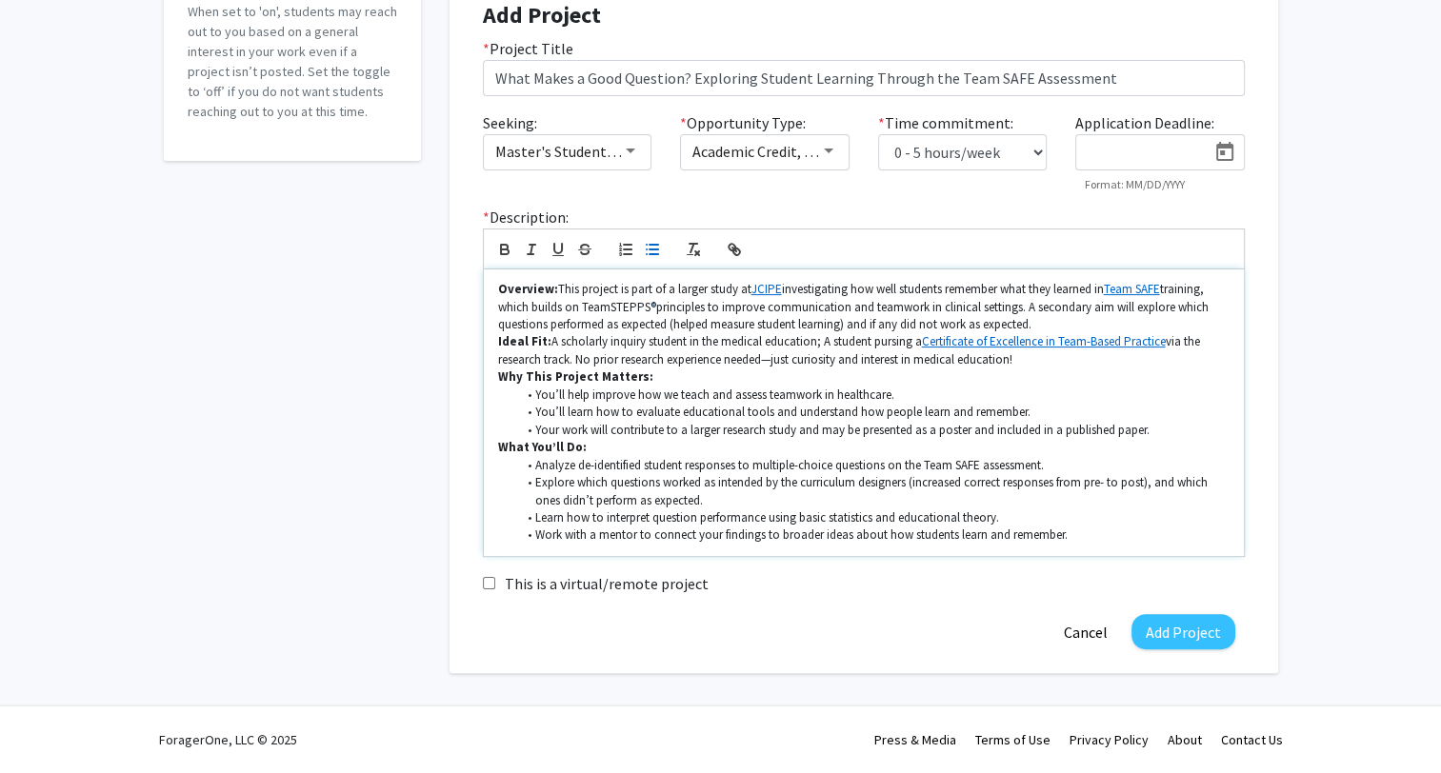
click at [533, 534] on li "Work with a mentor to connect your findings to broader ideas about how students…" at bounding box center [872, 535] width 713 height 17
drag, startPoint x: 534, startPoint y: 466, endPoint x: 1081, endPoint y: 463, distance: 546.7
click at [1081, 463] on li "Analyze de-identified student responses to multiple-choice questions on the Tea…" at bounding box center [872, 465] width 713 height 17
drag, startPoint x: 534, startPoint y: 535, endPoint x: 734, endPoint y: 537, distance: 200.0
click at [734, 537] on li "Work with a mentor to connect your findings to broader ideas about how students…" at bounding box center [872, 535] width 713 height 17
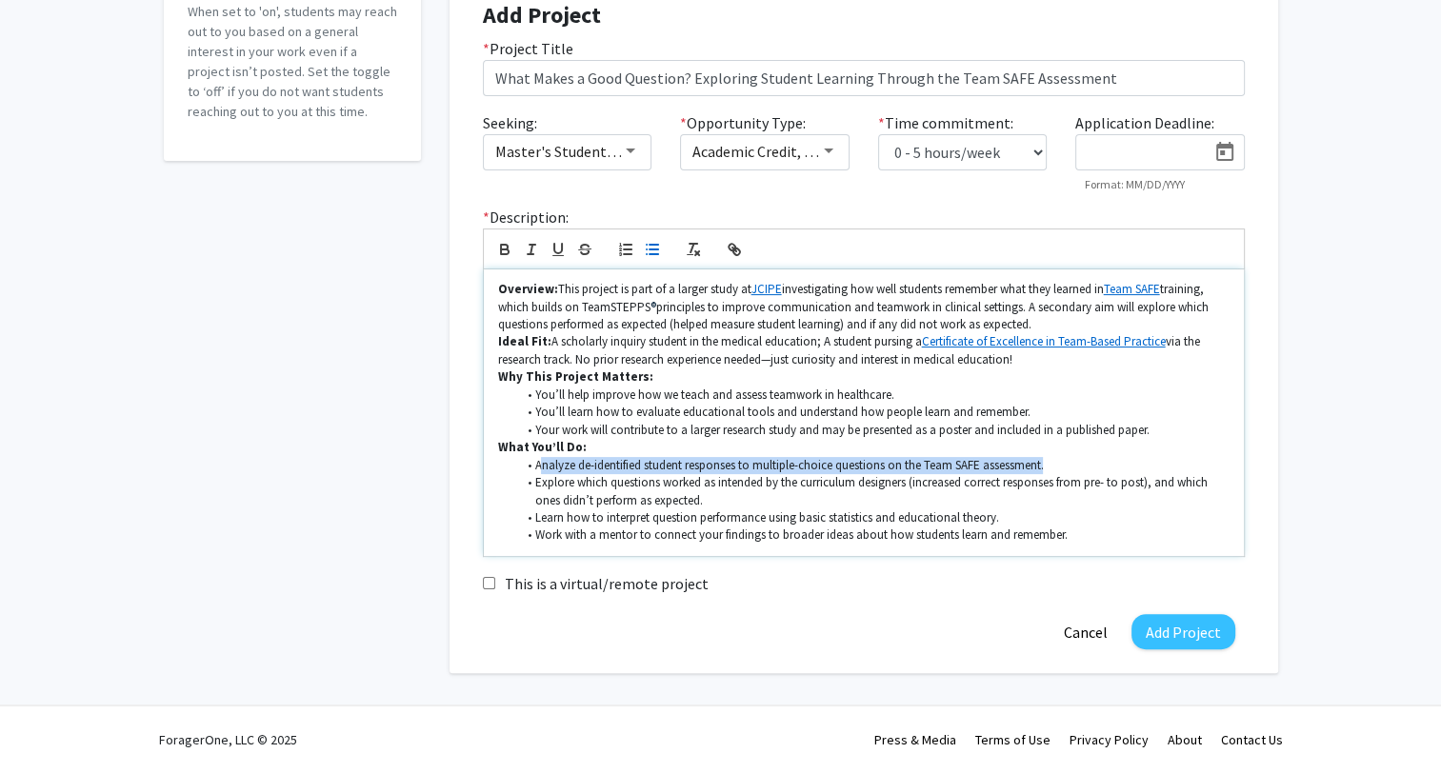
drag, startPoint x: 537, startPoint y: 469, endPoint x: 1070, endPoint y: 465, distance: 532.4
click at [1070, 465] on li "Analyze de-identified student responses to multiple-choice questions on the Tea…" at bounding box center [872, 465] width 713 height 17
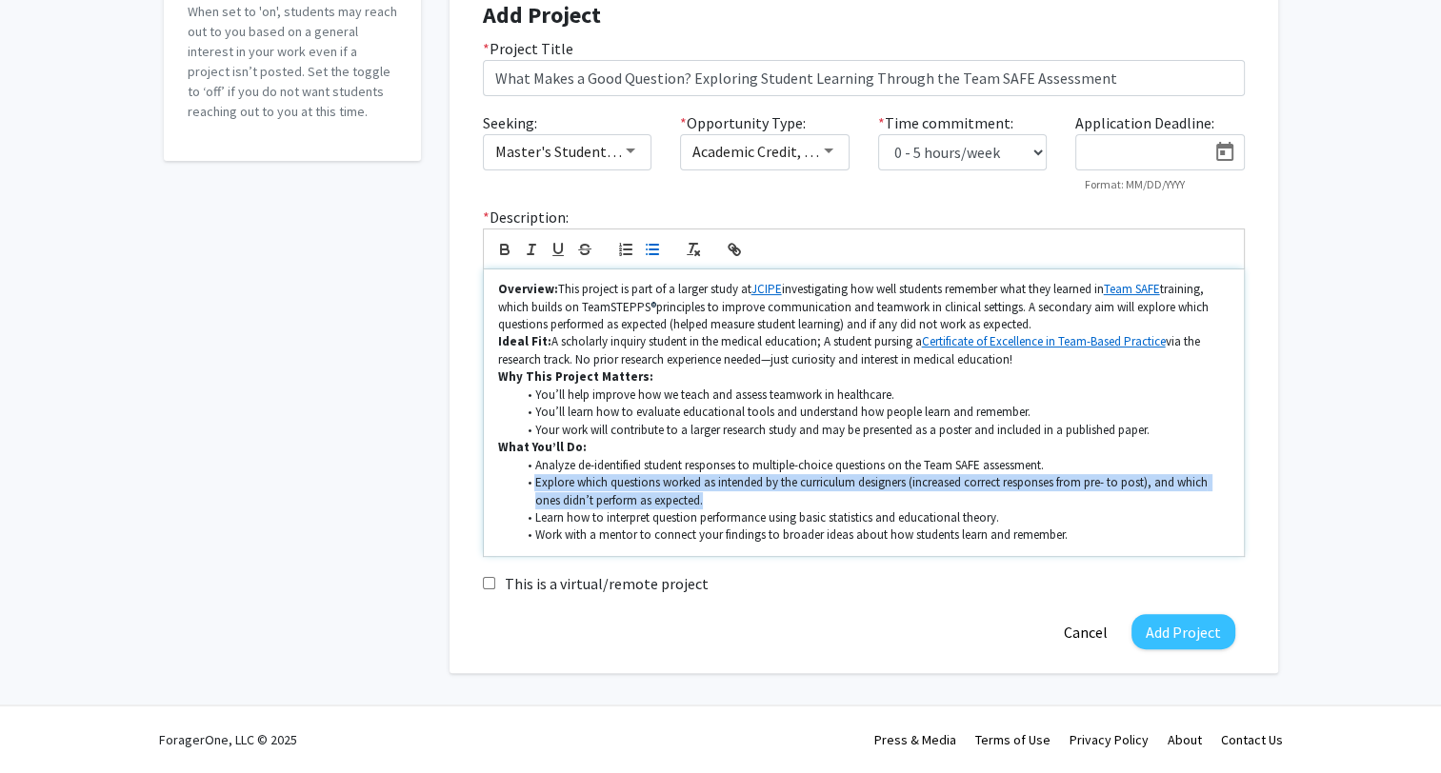
drag, startPoint x: 532, startPoint y: 484, endPoint x: 712, endPoint y: 499, distance: 180.6
click at [712, 499] on li "Explore which questions worked as intended by the curriculum designers (increas…" at bounding box center [872, 491] width 713 height 35
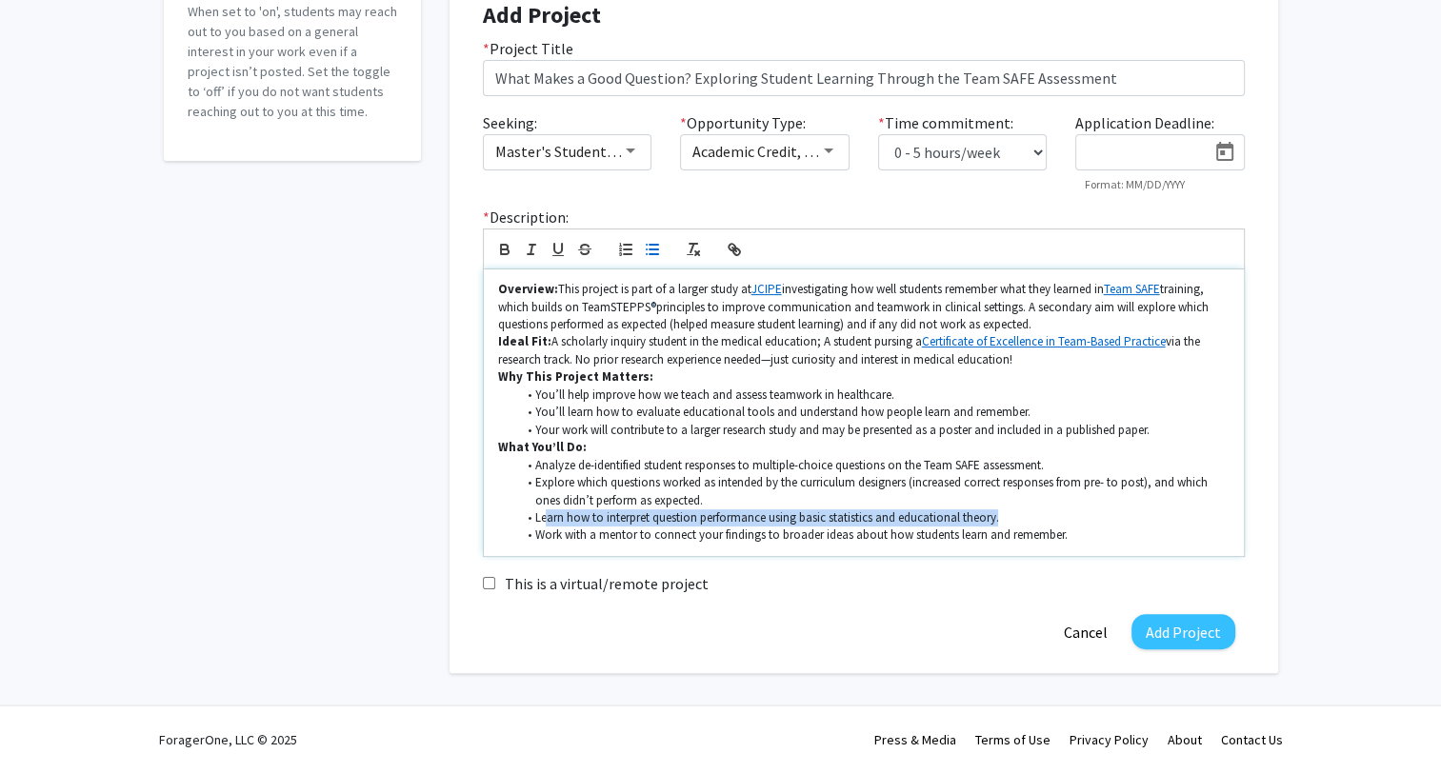
drag, startPoint x: 546, startPoint y: 521, endPoint x: 1021, endPoint y: 517, distance: 475.3
click at [1021, 517] on li "Learn how to interpret question performance using basic statistics and educatio…" at bounding box center [872, 518] width 713 height 17
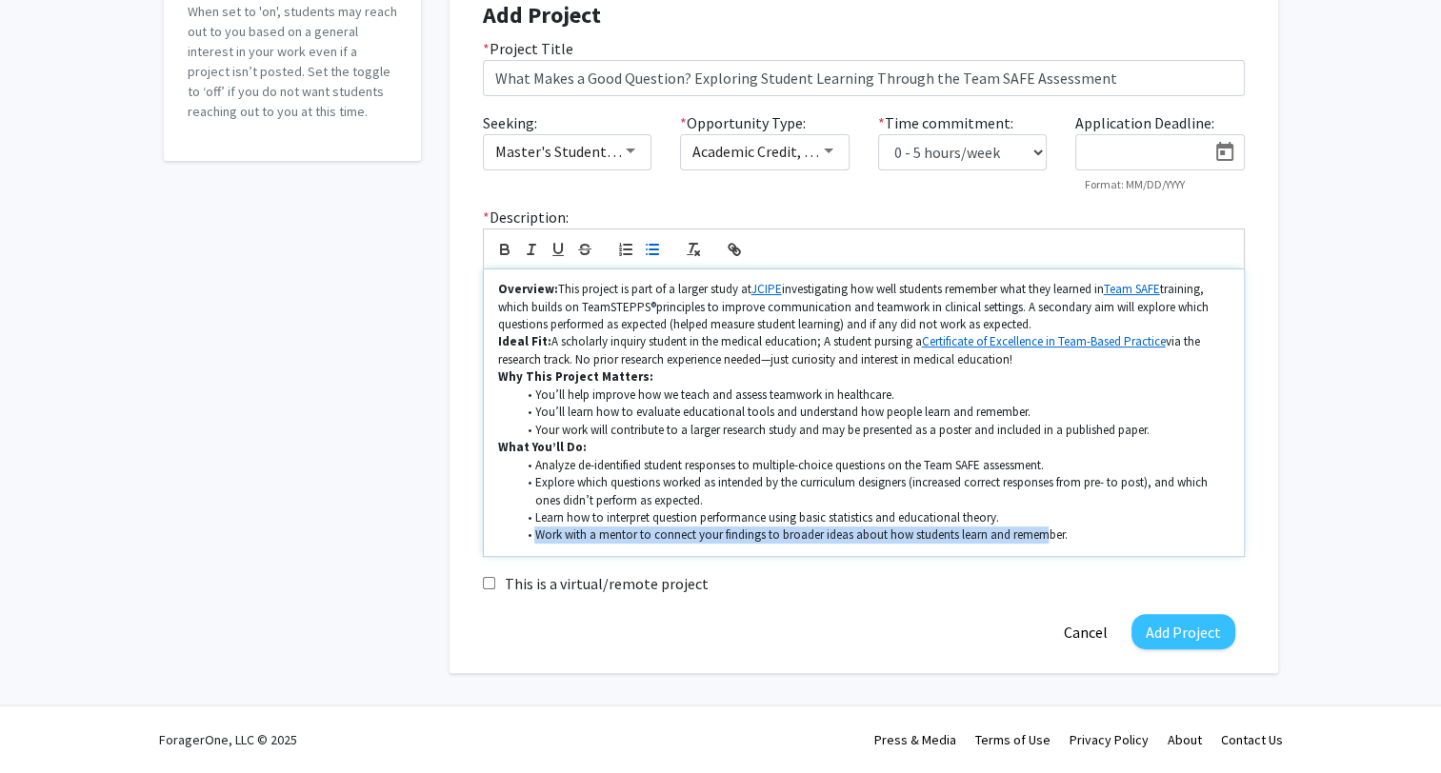
drag, startPoint x: 538, startPoint y: 538, endPoint x: 1055, endPoint y: 544, distance: 517.2
click at [1045, 544] on li "Work with a mentor to connect your findings to broader ideas about how students…" at bounding box center [872, 535] width 713 height 17
click at [1081, 541] on li "Work with a mentor to connect your findings to broader ideas about how students…" at bounding box center [872, 535] width 713 height 17
click at [1085, 536] on li "Work with a mentor to connect your findings to broader ideas about how students…" at bounding box center [872, 535] width 713 height 17
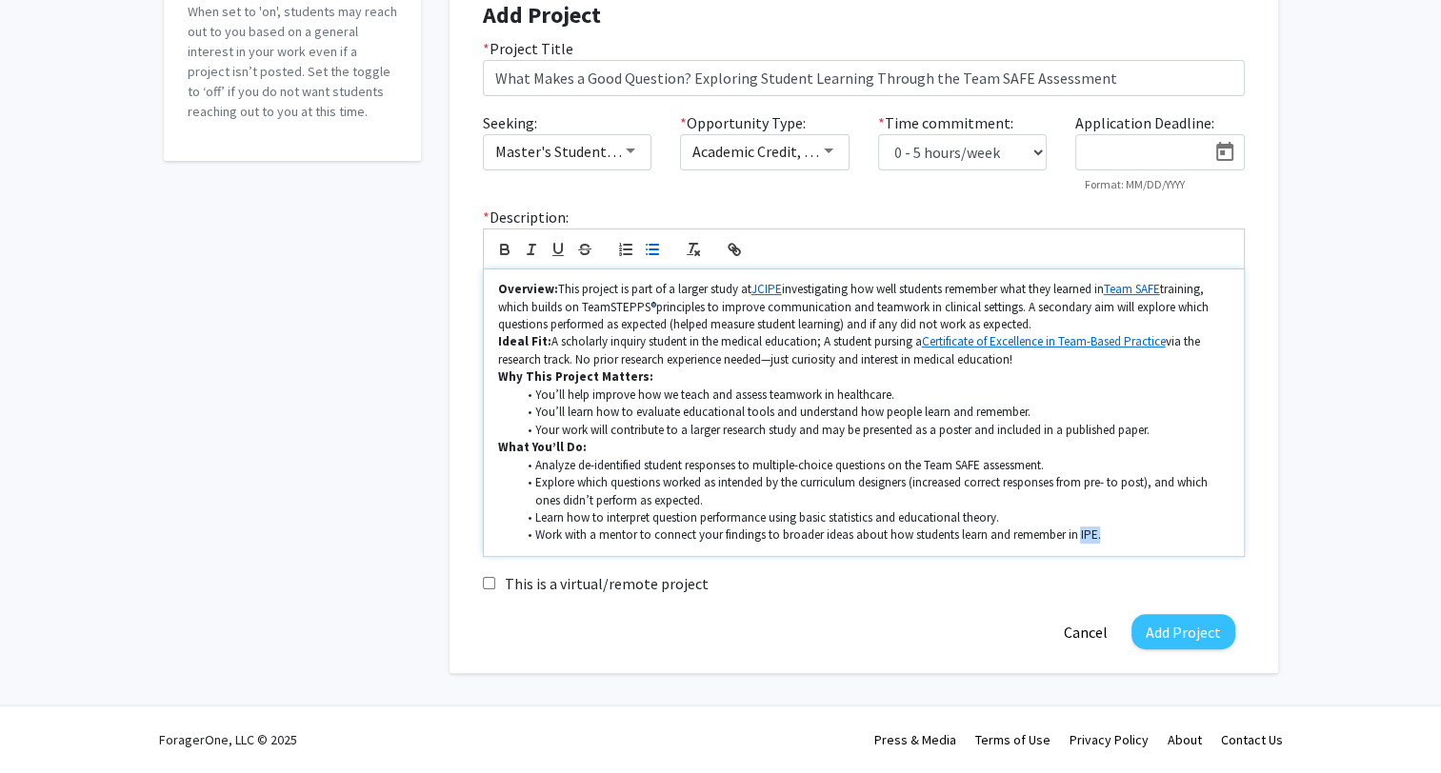
drag, startPoint x: 1115, startPoint y: 534, endPoint x: 1077, endPoint y: 537, distance: 38.2
click at [1077, 537] on li "Work with a mentor to connect your findings to broader ideas about how students…" at bounding box center [872, 535] width 713 height 17
click at [910, 536] on li "Work with a mentor to connect your findings to broader ideas about how students…" at bounding box center [872, 535] width 713 height 17
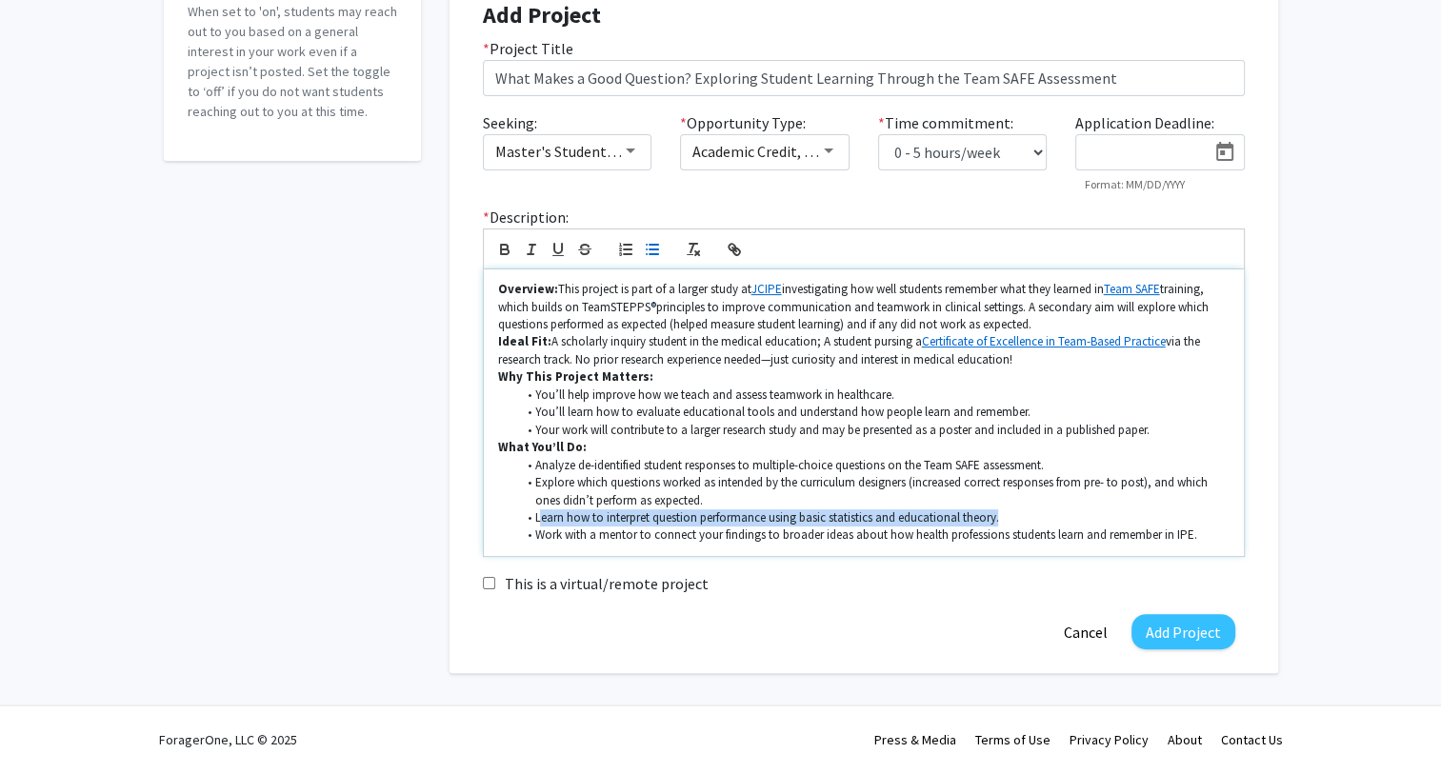
drag, startPoint x: 551, startPoint y: 516, endPoint x: 998, endPoint y: 514, distance: 446.7
click at [998, 514] on li "Learn how to interpret question performance using basic statistics and educatio…" at bounding box center [872, 518] width 713 height 17
click at [1015, 515] on li "Learn how to interpret question performance using basic statistics and educatio…" at bounding box center [872, 518] width 713 height 17
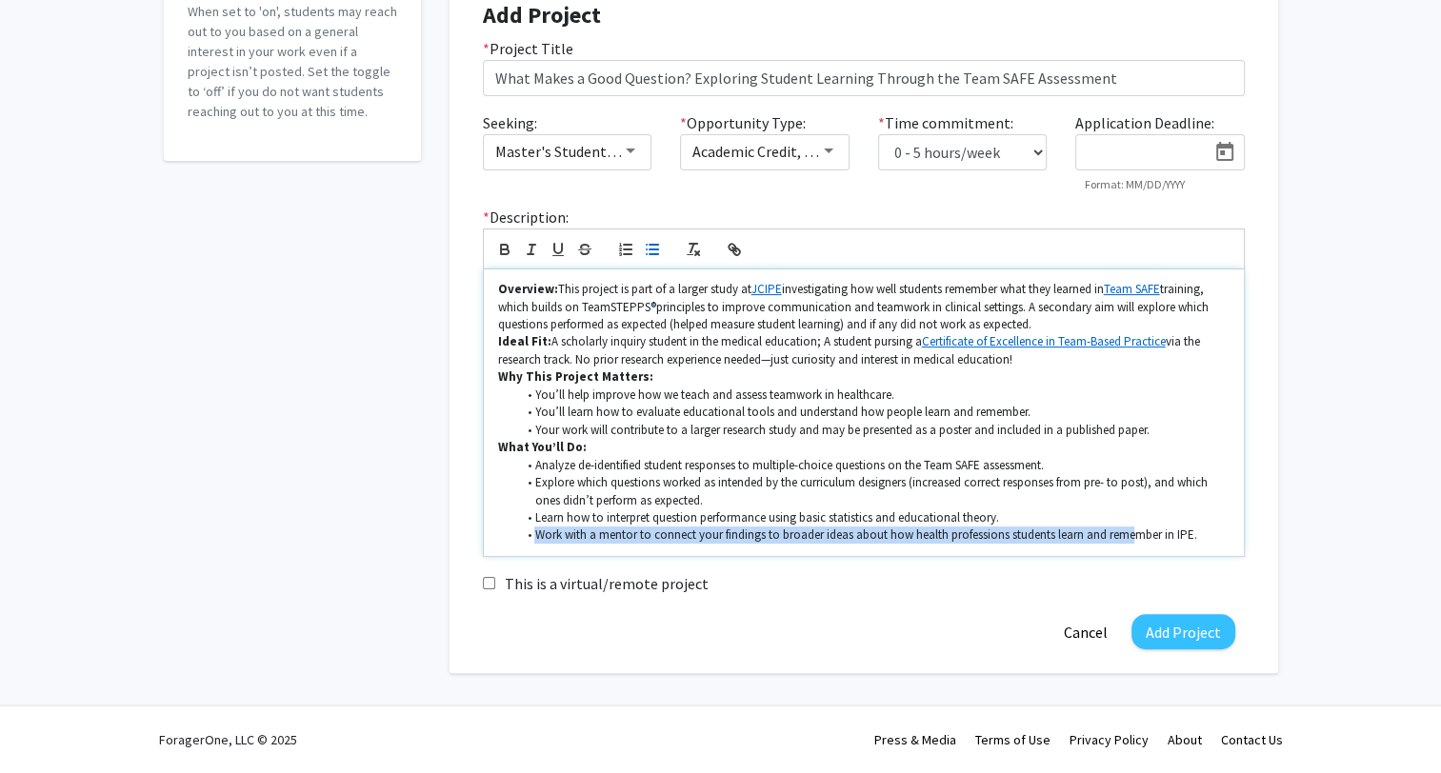
drag, startPoint x: 534, startPoint y: 533, endPoint x: 1135, endPoint y: 537, distance: 601.0
click at [1135, 537] on li "Work with a mentor to connect your findings to broader ideas about how health p…" at bounding box center [872, 535] width 713 height 17
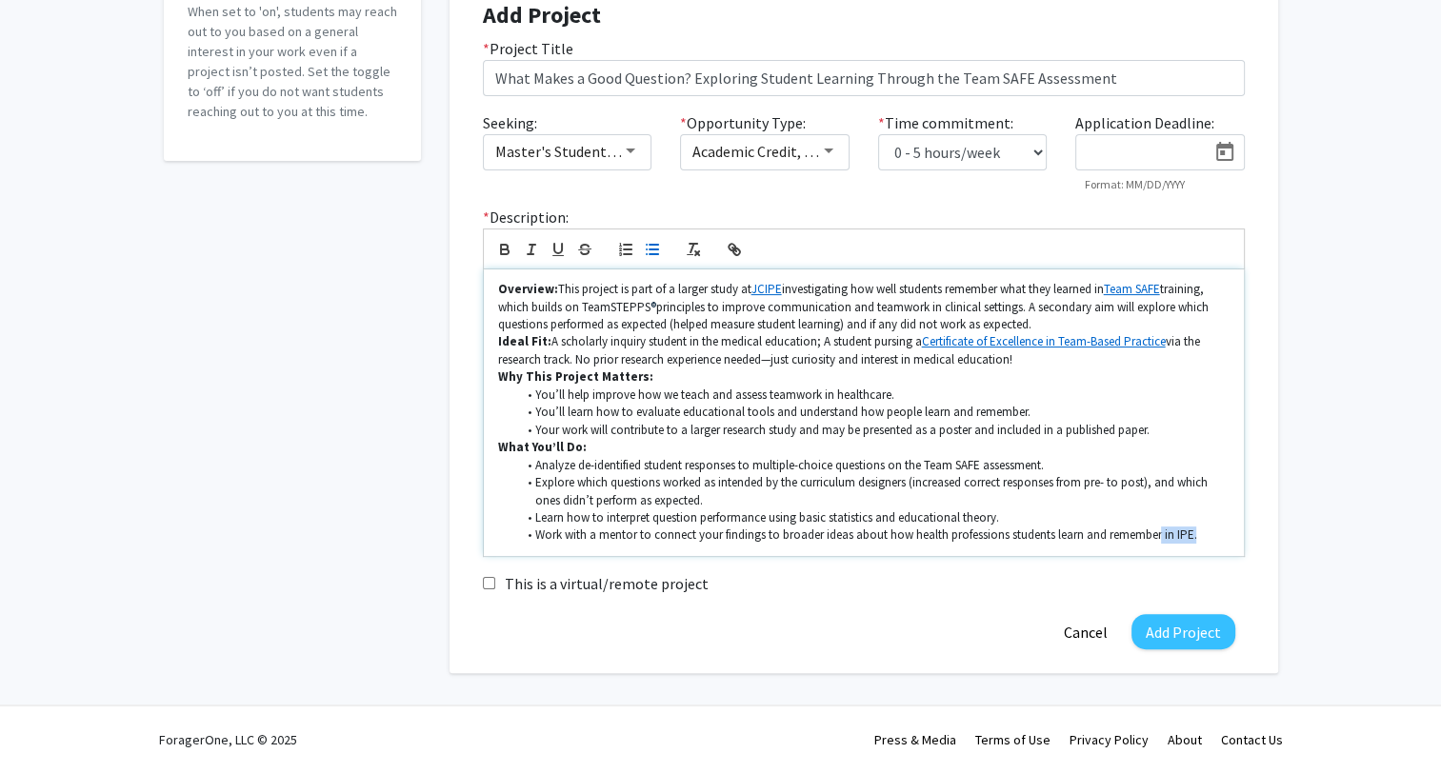
drag, startPoint x: 1199, startPoint y: 535, endPoint x: 1159, endPoint y: 536, distance: 40.0
click at [1159, 536] on li "Work with a mentor to connect your findings to broader ideas about how health p…" at bounding box center [872, 535] width 713 height 17
drag, startPoint x: 913, startPoint y: 533, endPoint x: 1165, endPoint y: 536, distance: 251.4
click at [1165, 536] on li "Work with a mentor to connect your findings to broader ideas about how health p…" at bounding box center [872, 535] width 713 height 17
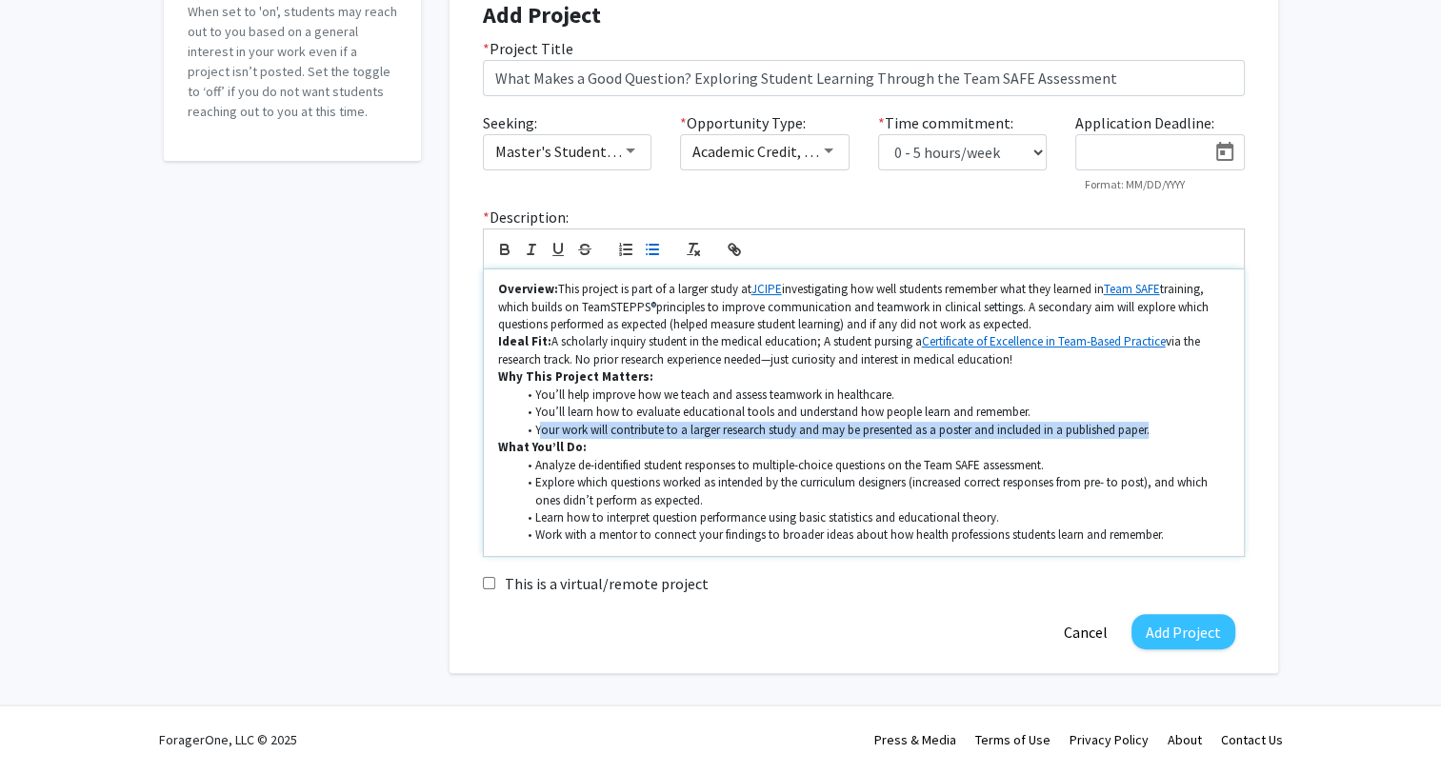
drag, startPoint x: 551, startPoint y: 430, endPoint x: 1161, endPoint y: 432, distance: 609.5
click at [1161, 432] on li "Your work will contribute to a larger research study and may be presented as a …" at bounding box center [872, 430] width 713 height 17
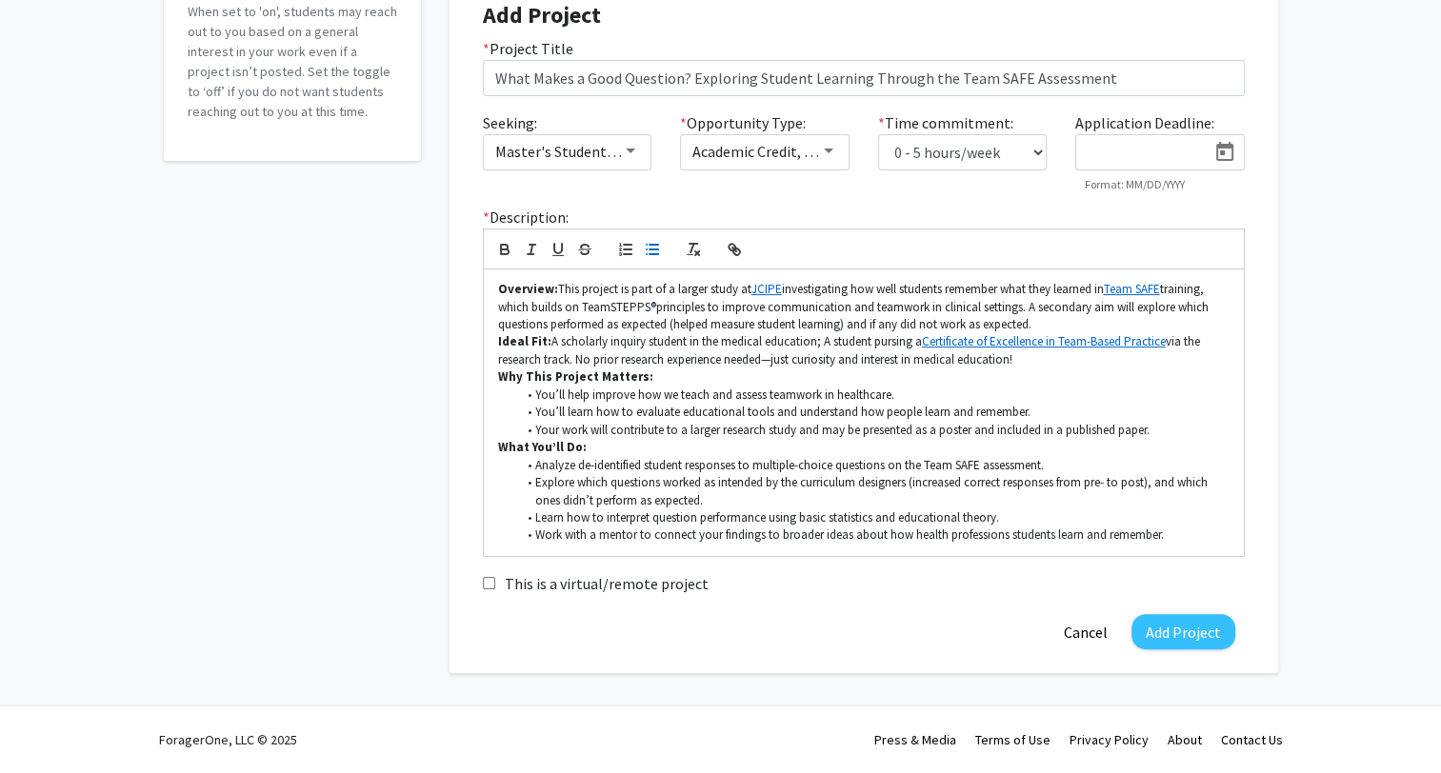
click at [1386, 426] on div "Accepting Students? Would you like to receive student requests to work with you…" at bounding box center [720, 245] width 1441 height 941
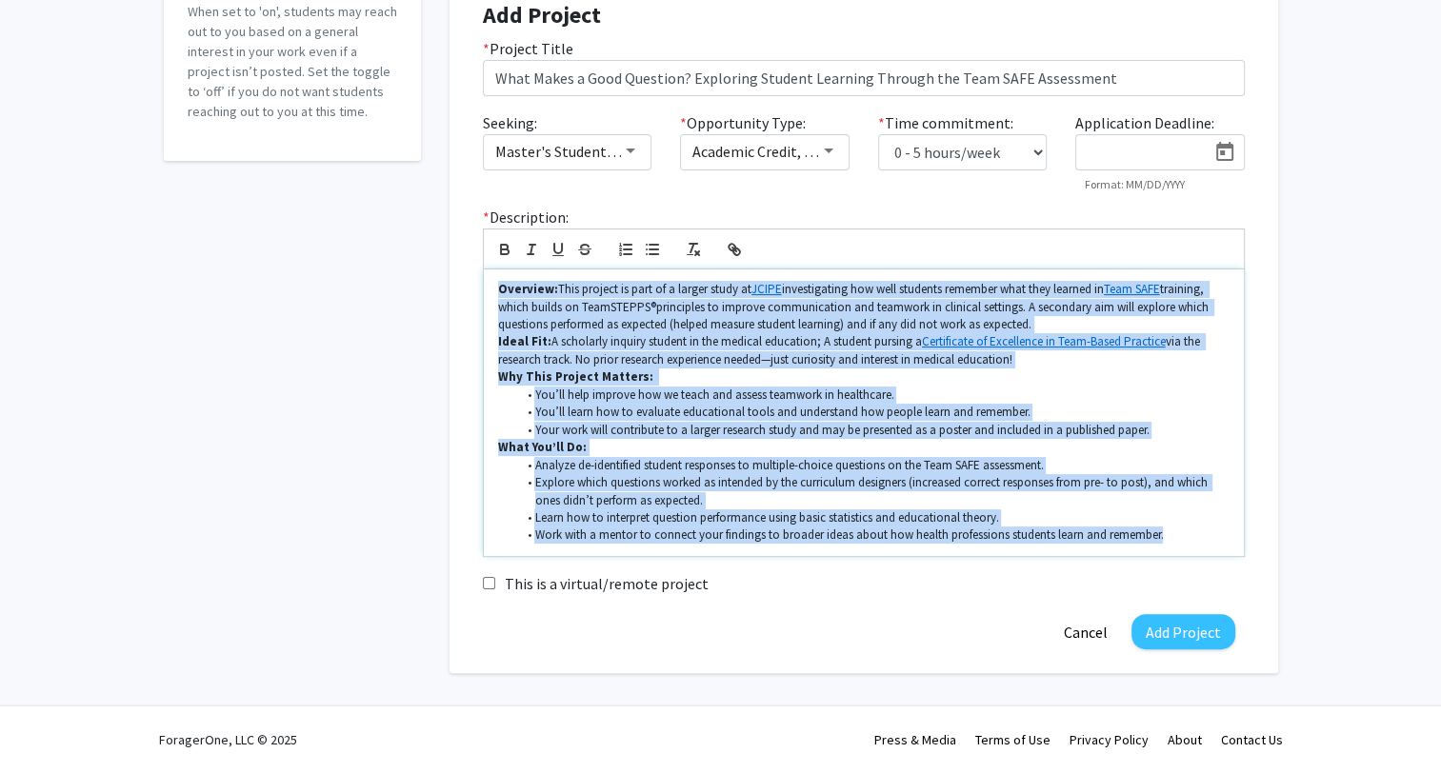
drag, startPoint x: 497, startPoint y: 287, endPoint x: 1191, endPoint y: 552, distance: 743.4
click at [1191, 552] on div "Overview: This project is part of a larger study at JCIPE investigating how wel…" at bounding box center [864, 413] width 760 height 287
copy div "Loremips: Dolo sitamet co adip el s doeius tempo in UTLAB etdoloremagna ali eni…"
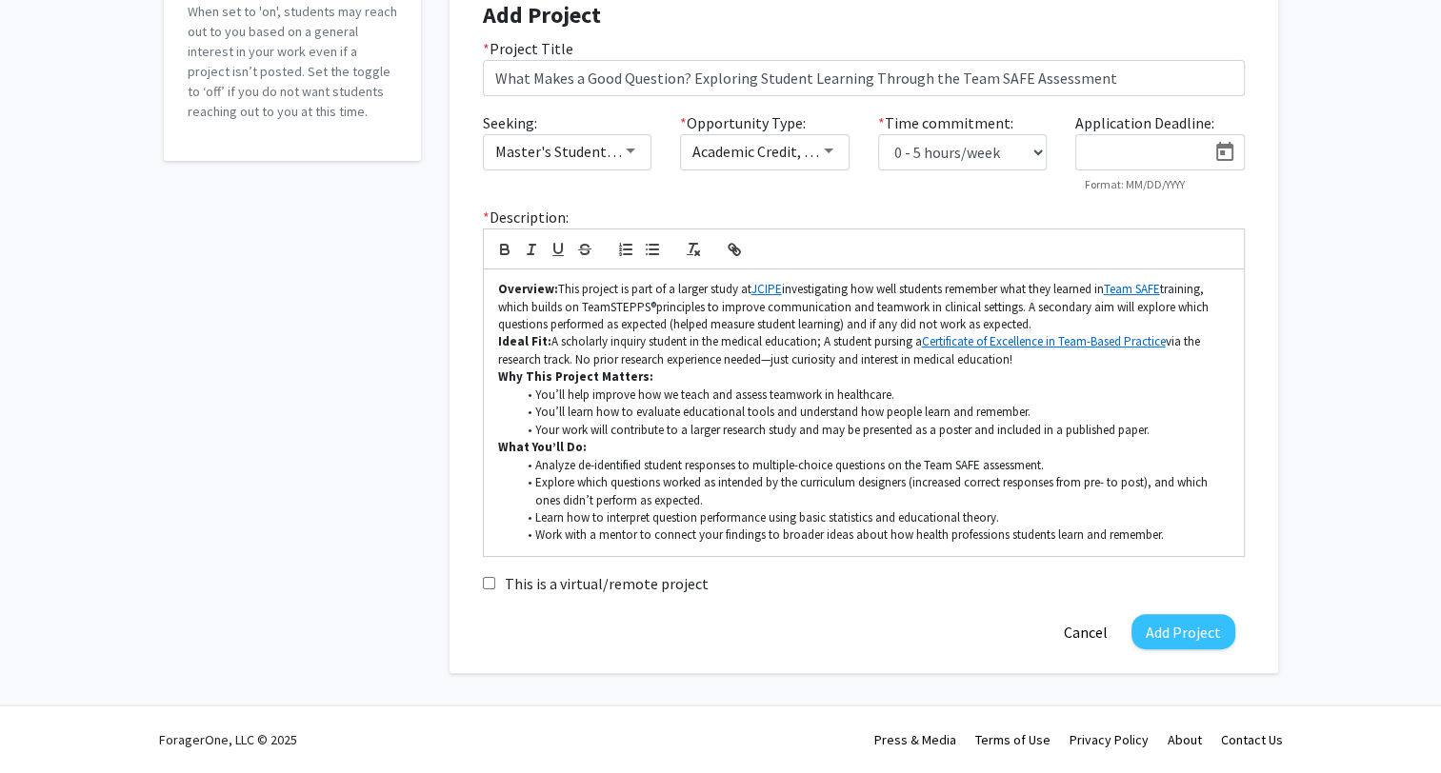
click at [1344, 446] on div "Accepting Students? Would you like to receive student requests to work with you…" at bounding box center [720, 245] width 1441 height 941
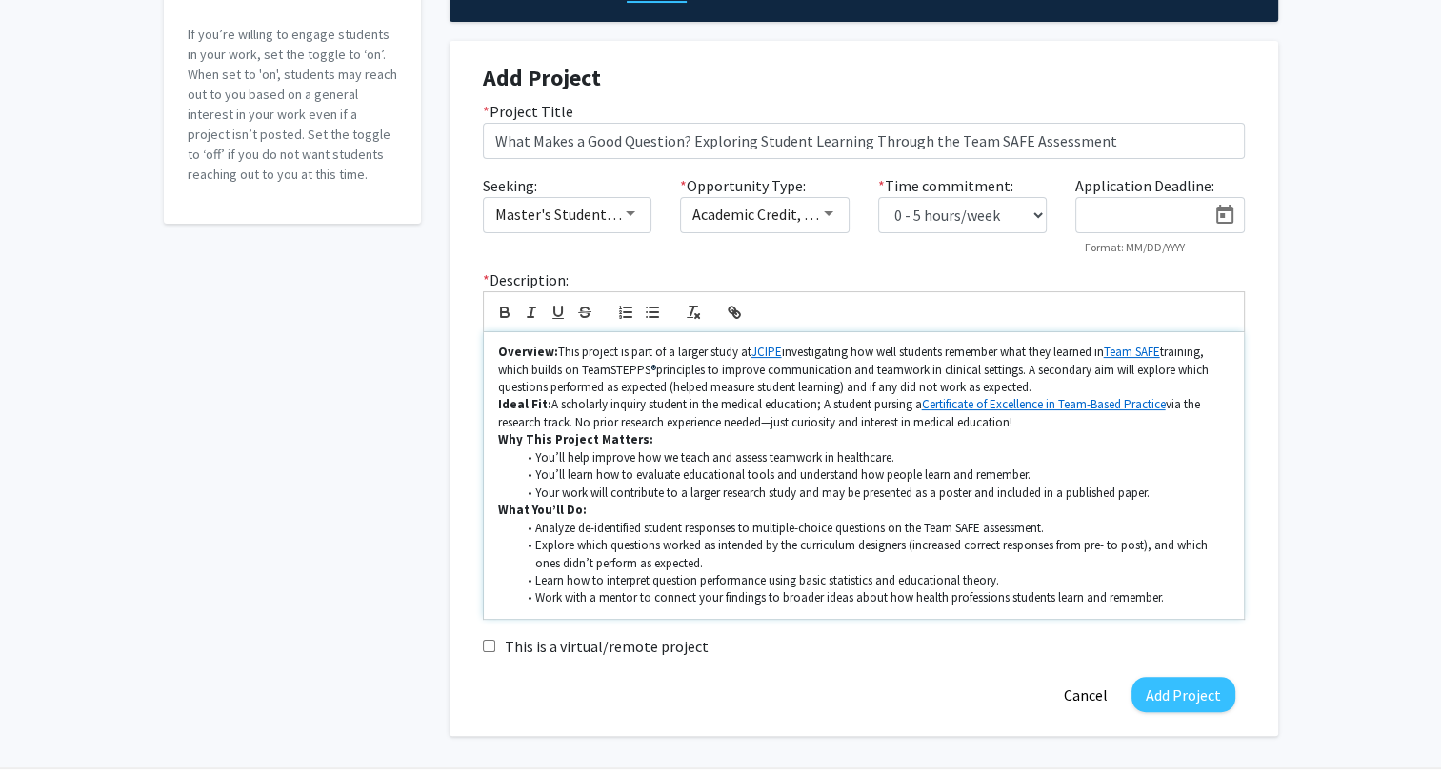
scroll to position [198, 0]
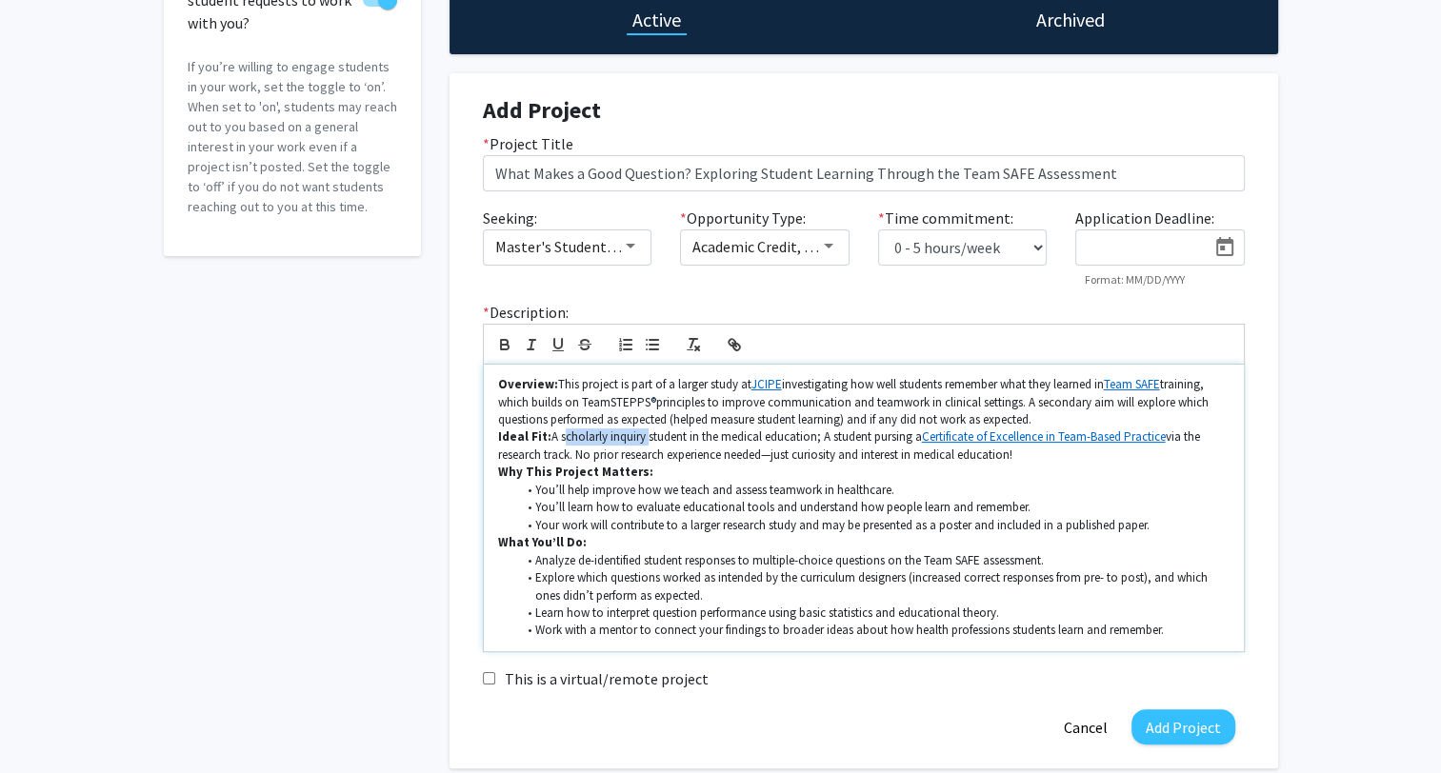
drag, startPoint x: 559, startPoint y: 439, endPoint x: 642, endPoint y: 438, distance: 82.9
click at [642, 438] on p "Ideal Fit: A scholarly inquiry student in the medical education; A student purs…" at bounding box center [863, 446] width 731 height 35
click at [731, 341] on icon "button" at bounding box center [734, 344] width 17 height 17
paste input "[URL][DOMAIN_NAME]"
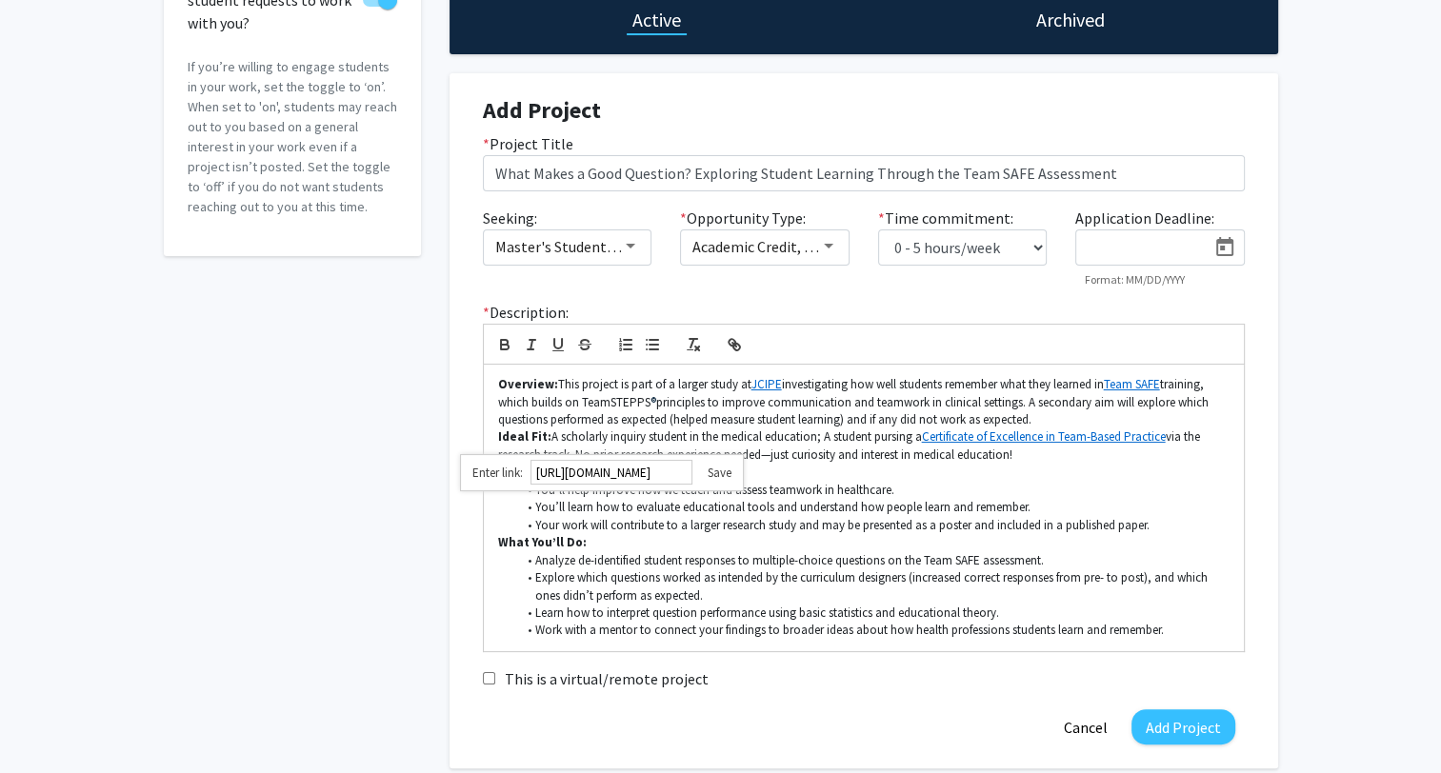
type input "[URL][DOMAIN_NAME]"
click at [725, 473] on link at bounding box center [711, 473] width 39 height 16
click at [724, 476] on p "Why This Project Matters:" at bounding box center [863, 472] width 731 height 17
drag, startPoint x: 649, startPoint y: 437, endPoint x: 811, endPoint y: 442, distance: 162.9
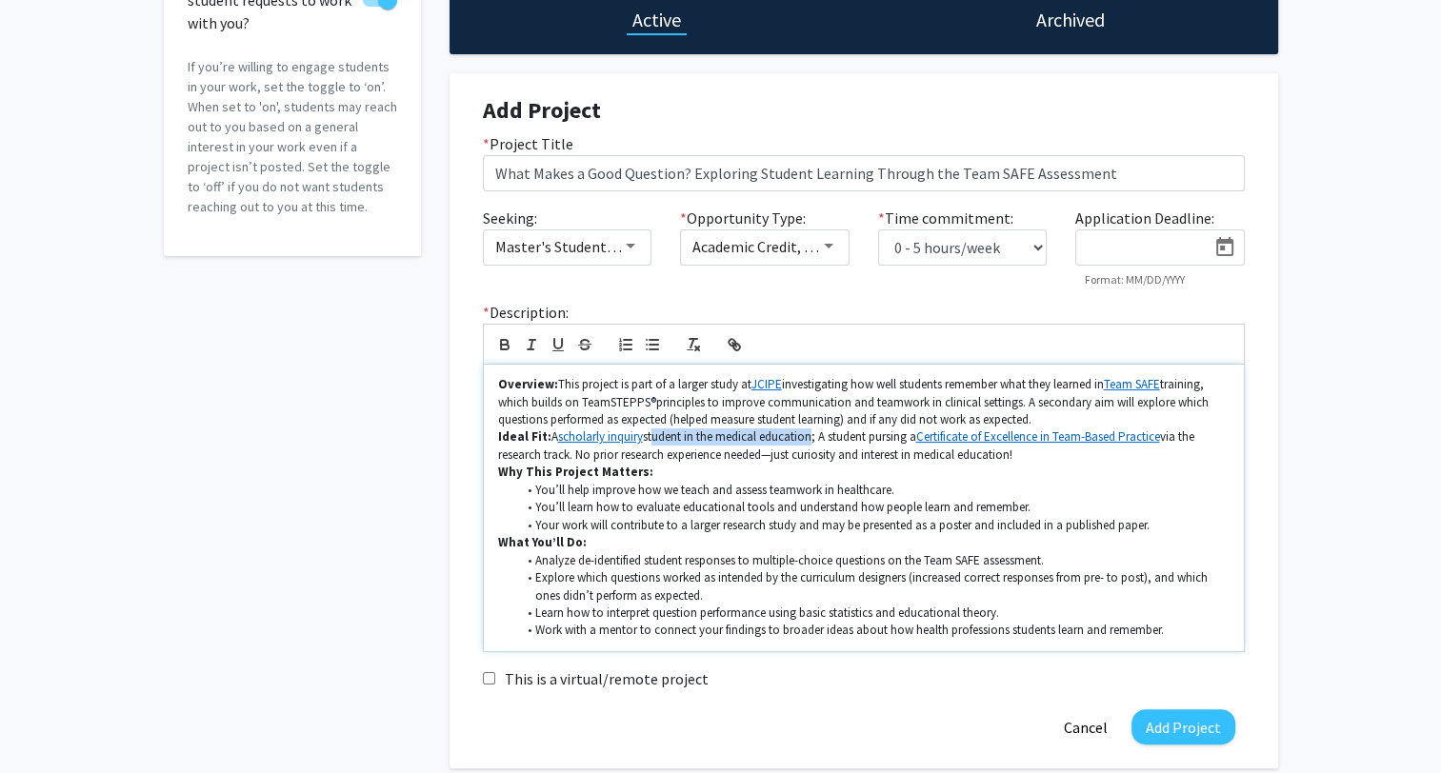
click at [811, 442] on p "Ideal Fit: A scholarly inquiry student in the medical education; A student purs…" at bounding box center [863, 446] width 731 height 35
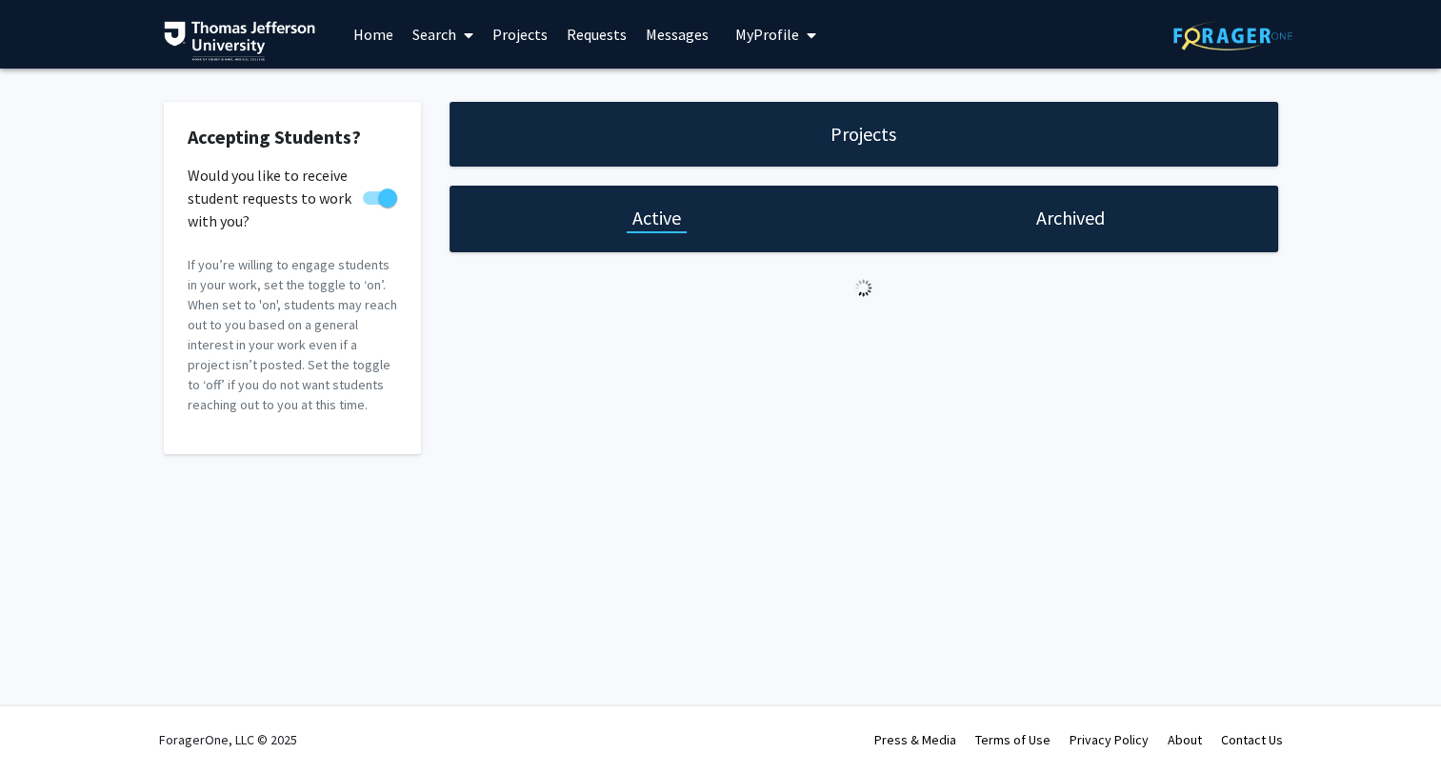
select select "0 - 5"
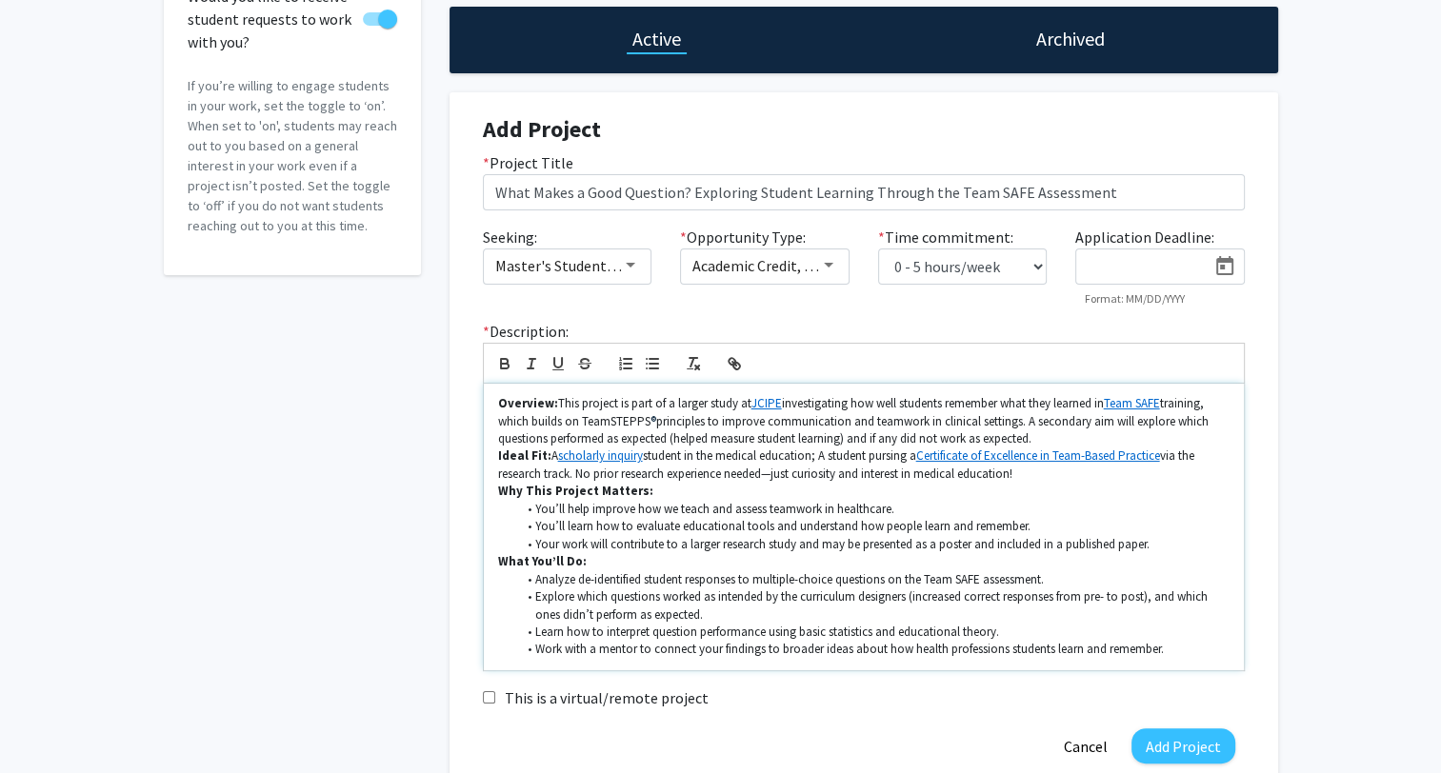
scroll to position [190, 0]
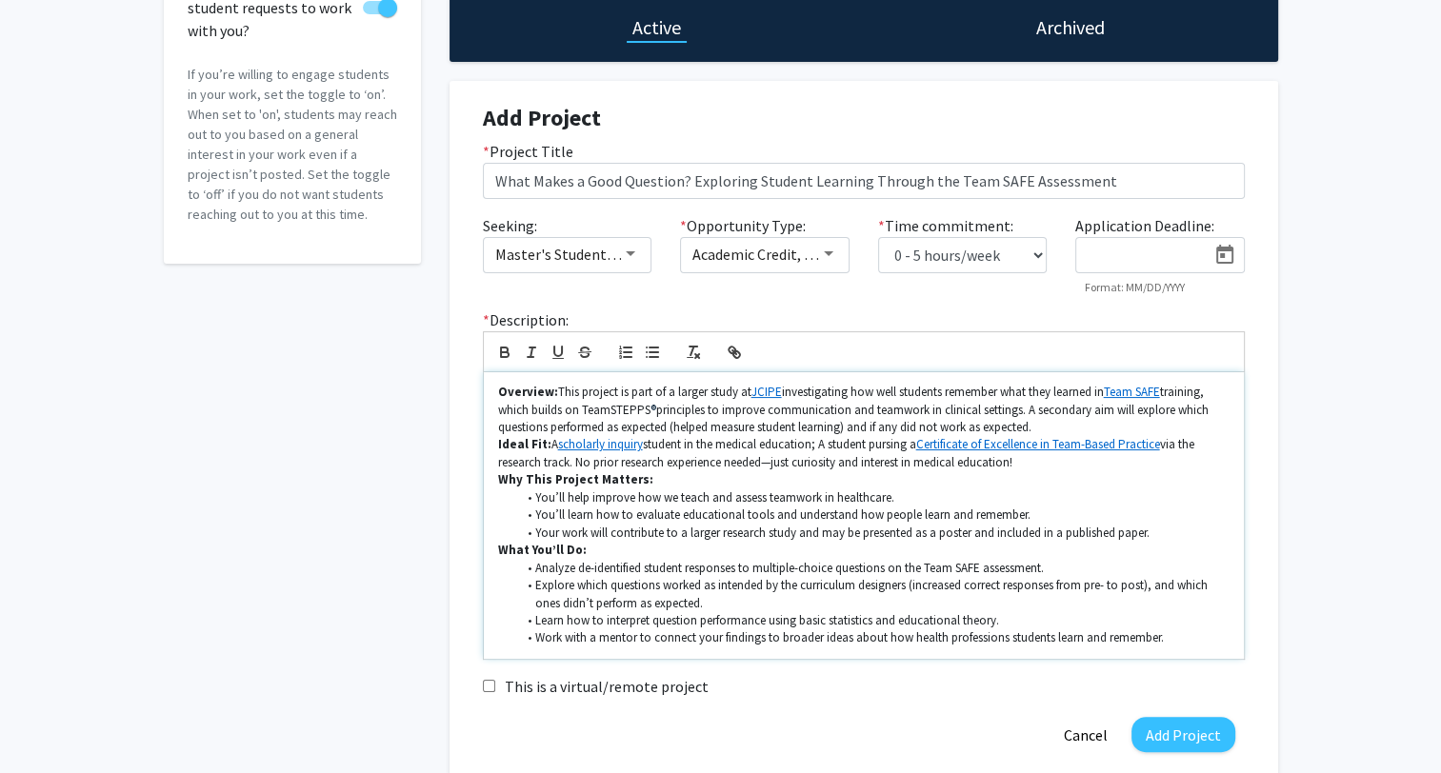
click at [812, 441] on p "Ideal Fit: A scholarly inquiry student in the medical education; A student purs…" at bounding box center [863, 453] width 731 height 35
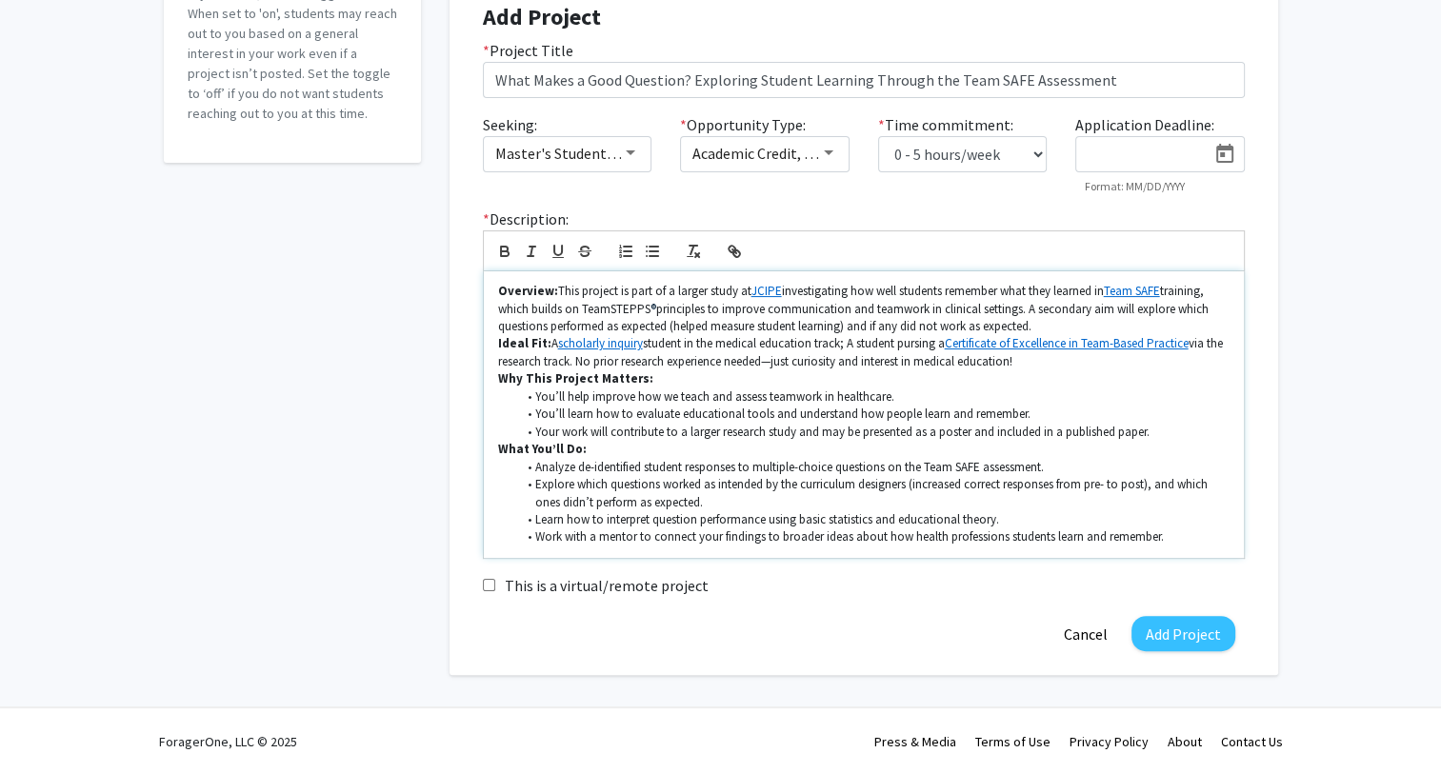
scroll to position [293, 0]
click at [489, 583] on input "This is a virtual/remote project" at bounding box center [489, 583] width 12 height 12
checkbox input "true"
click at [704, 606] on form "Add Project * Project Title What Makes a Good Question? Exploring Student Learn…" at bounding box center [864, 326] width 762 height 648
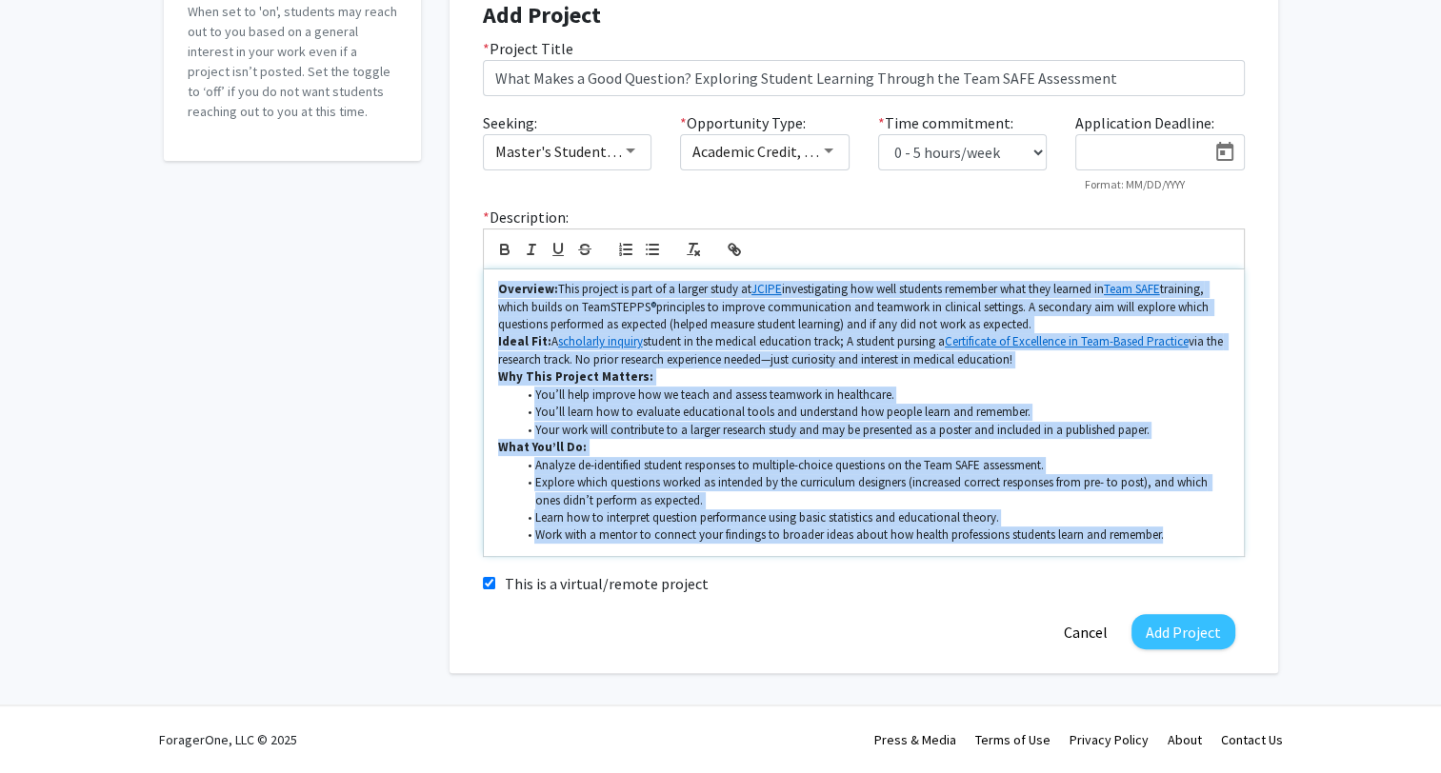
drag, startPoint x: 496, startPoint y: 289, endPoint x: 1254, endPoint y: 543, distance: 799.6
click at [1254, 543] on div "* Description: Overview: This project is part of a larger study at JCIPE invest…" at bounding box center [864, 381] width 790 height 351
copy div "Loremips: Dolo sitamet co adip el s doeius tempo in UTLAB etdoloremagna ali eni…"
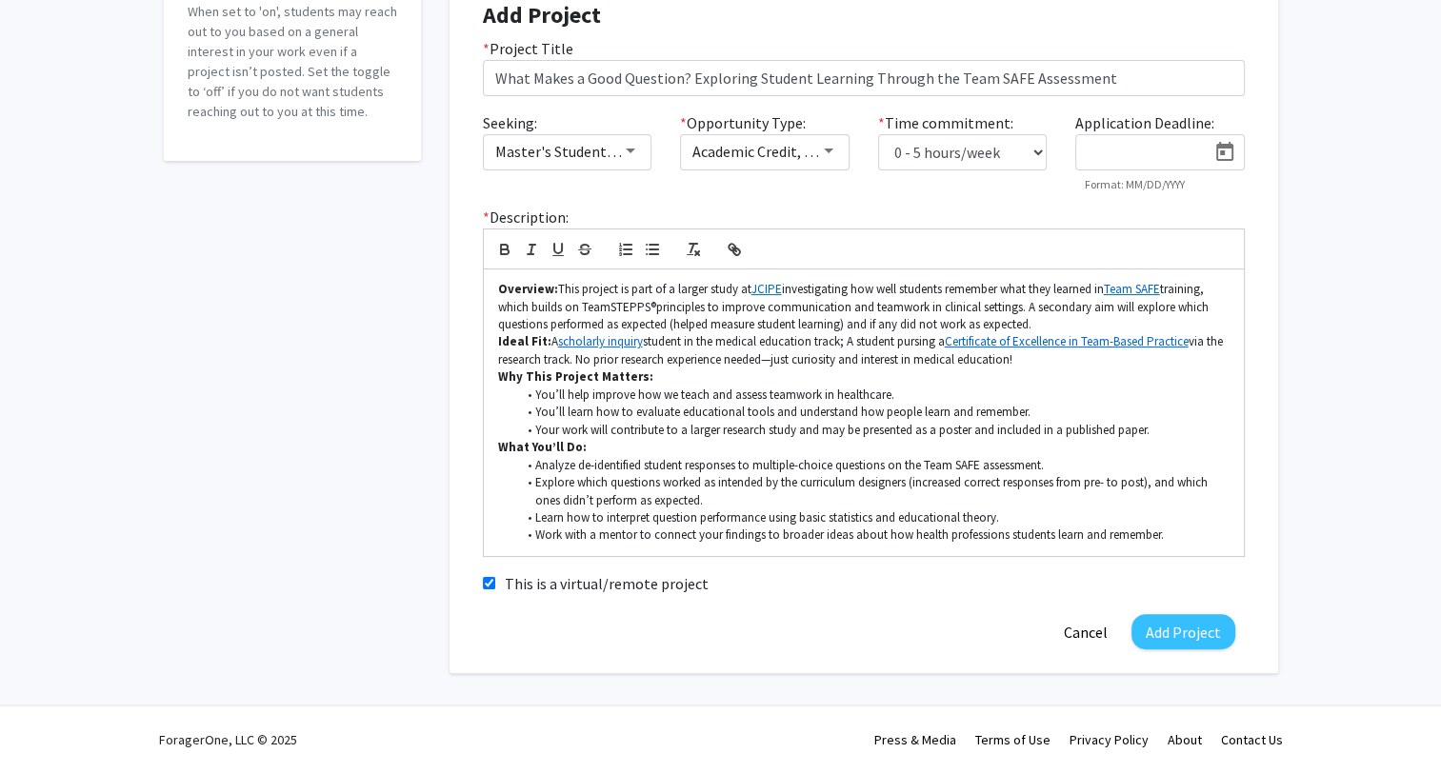
click at [1365, 321] on div "Accepting Students? Would you like to receive student requests to work with you…" at bounding box center [720, 245] width 1441 height 941
drag, startPoint x: 1030, startPoint y: 308, endPoint x: 1073, endPoint y: 325, distance: 46.2
click at [1073, 324] on p "Overview: This project is part of a larger study at JCIPE investigating how wel…" at bounding box center [863, 307] width 731 height 52
click at [1074, 324] on p "Overview: This project is part of a larger study at JCIPE investigating how wel…" at bounding box center [863, 307] width 731 height 52
click at [1030, 305] on p "Overview: This project is part of a larger study at JCIPE investigating how wel…" at bounding box center [863, 307] width 731 height 52
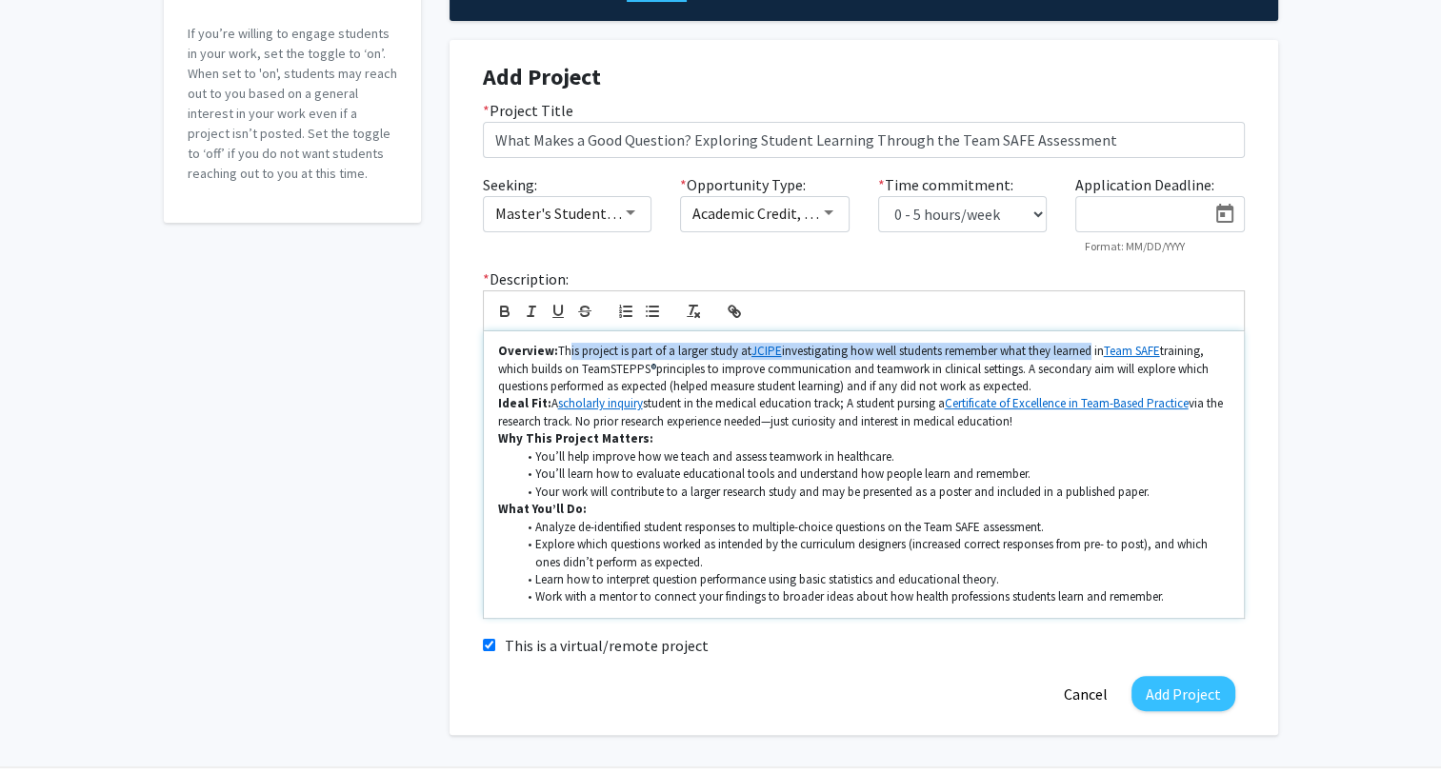
scroll to position [198, 0]
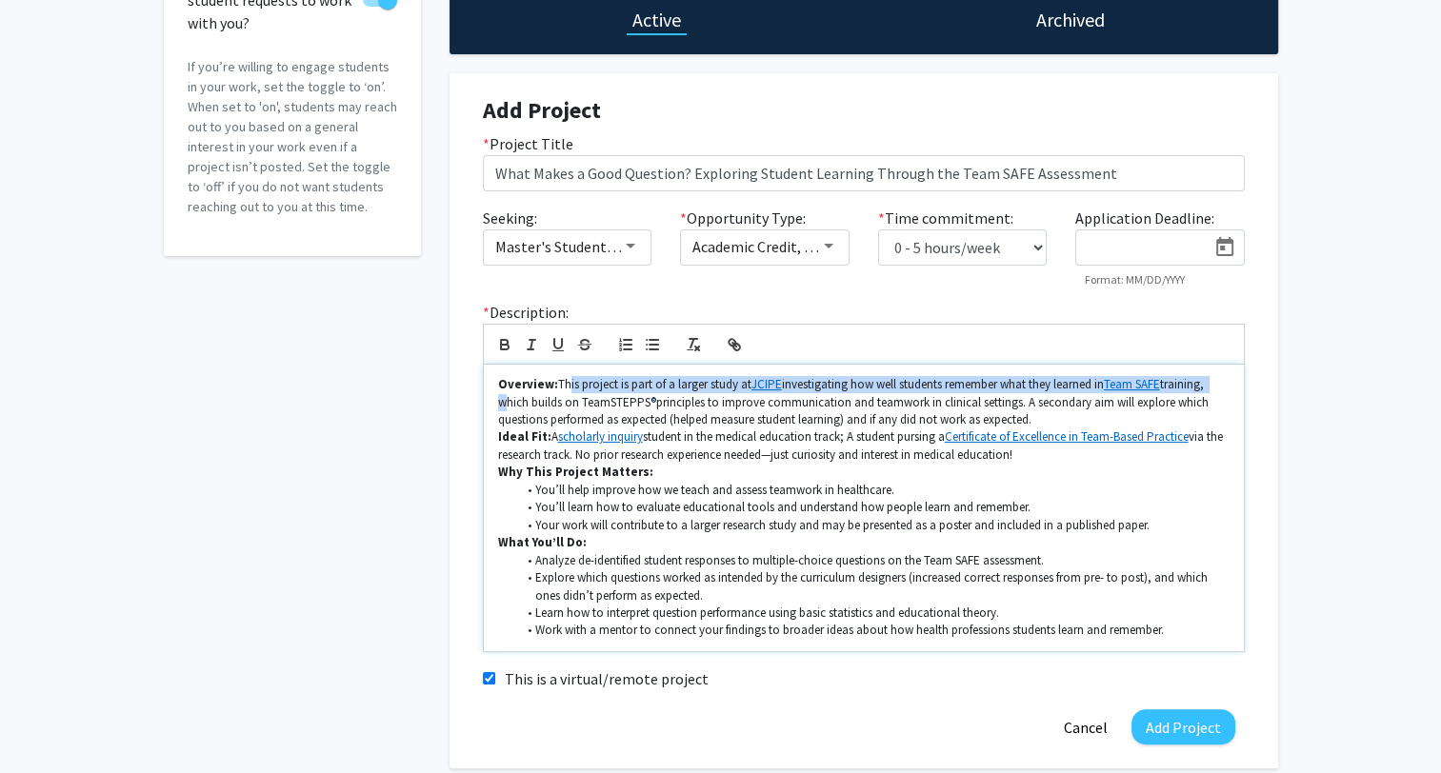
drag, startPoint x: 561, startPoint y: 289, endPoint x: 1236, endPoint y: 388, distance: 682.5
click at [1236, 388] on div "Overview: This project is part of a larger study at JCIPE investigating how wel…" at bounding box center [864, 508] width 760 height 287
click at [1226, 385] on p "Overview: This project is part of a larger study at JCIPE investigating how wel…" at bounding box center [863, 402] width 731 height 52
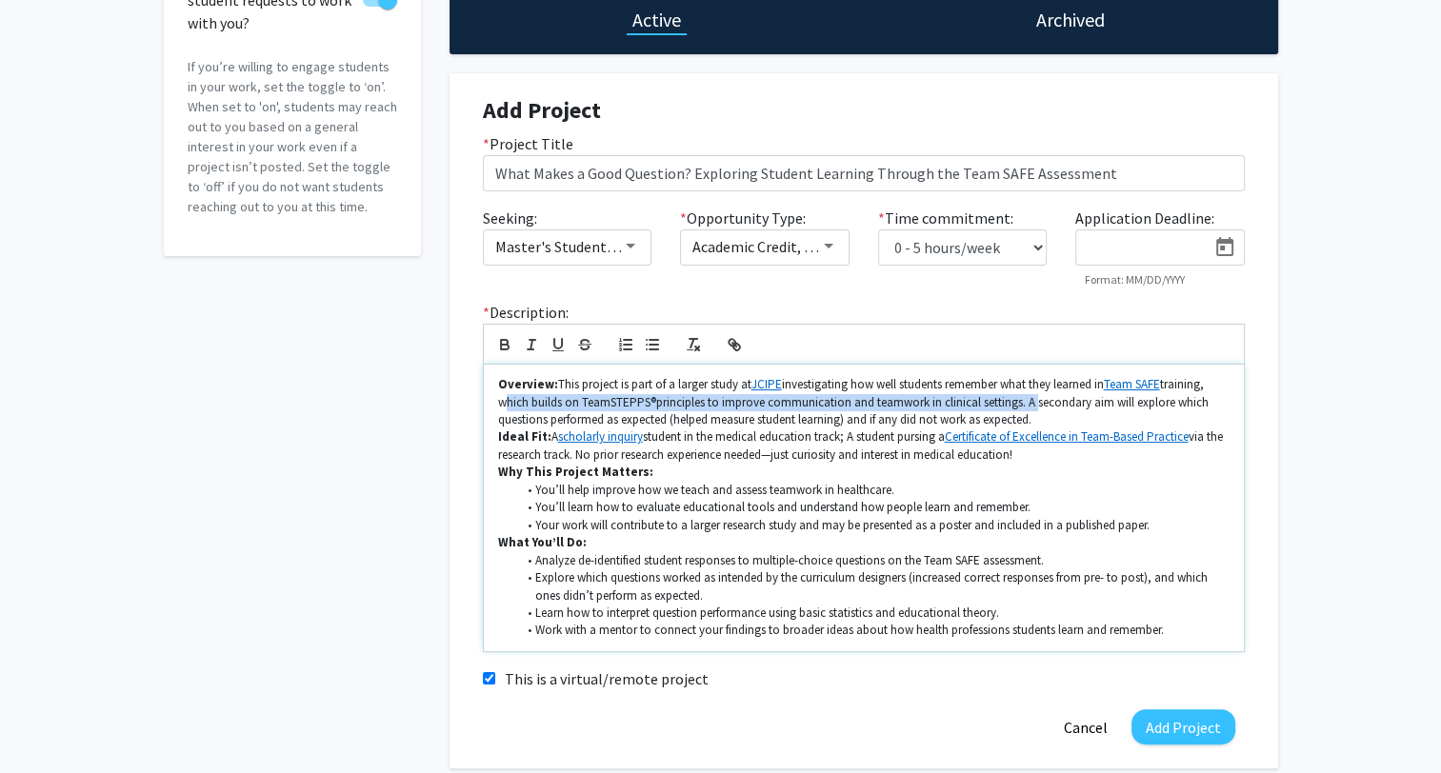
drag, startPoint x: 1217, startPoint y: 385, endPoint x: 1032, endPoint y: 403, distance: 185.6
click at [1032, 403] on p "Overview: This project is part of a larger study at JCIPE investigating how wel…" at bounding box center [863, 402] width 731 height 52
click at [1044, 404] on p "Overview: This project is part of a larger study at JCIPE investigating how wel…" at bounding box center [863, 402] width 731 height 52
click at [1034, 402] on p "Overview: This project is part of a larger study at JCIPE investigating how wel…" at bounding box center [863, 402] width 731 height 52
click at [1130, 401] on p "Overview: This project is part of a larger study at JCIPE investigating how wel…" at bounding box center [863, 402] width 731 height 52
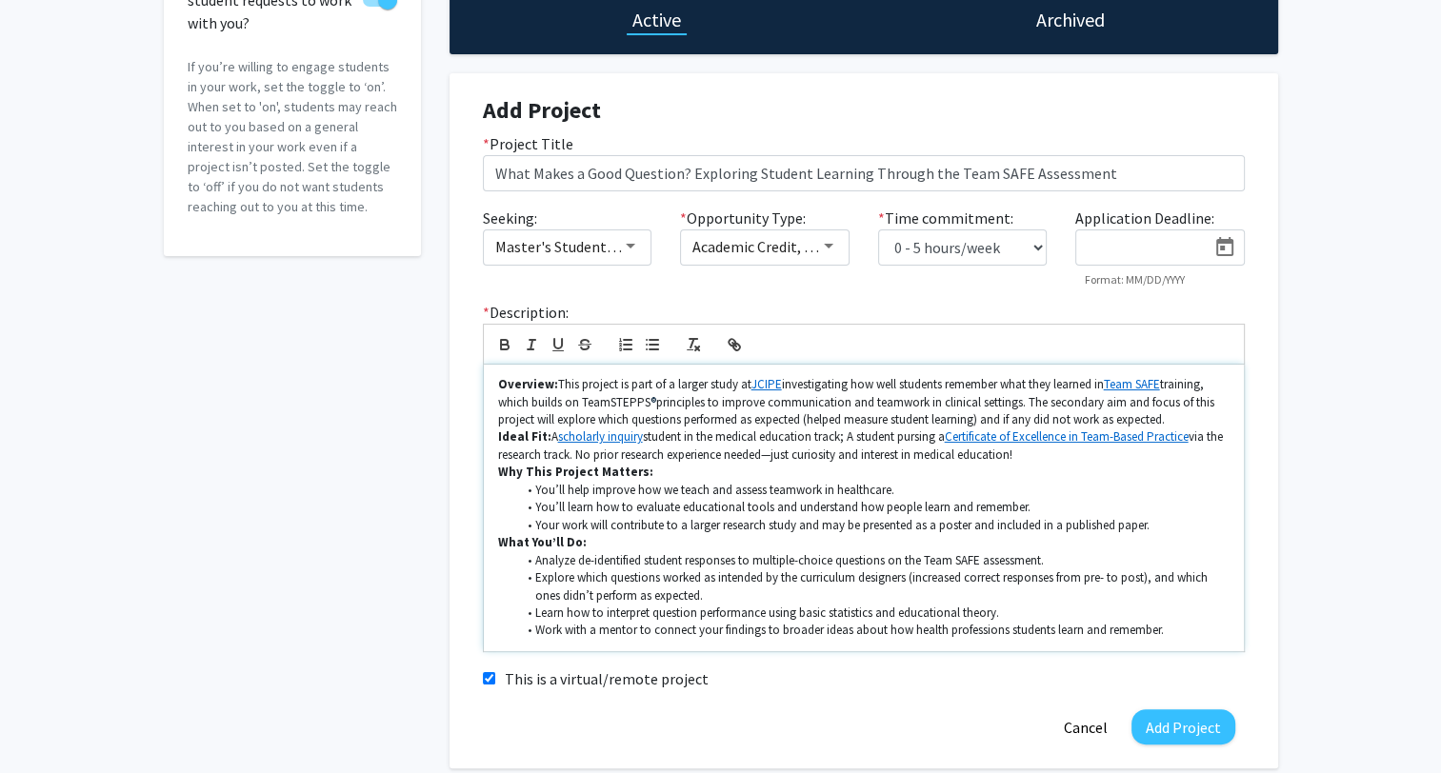
click at [1130, 401] on p "Overview: This project is part of a larger study at JCIPE investigating how wel…" at bounding box center [863, 402] width 731 height 52
drag, startPoint x: 1130, startPoint y: 401, endPoint x: 533, endPoint y: 415, distance: 596.4
click at [533, 415] on p "Overview: This project is part of a larger study at JCIPE investigating how wel…" at bounding box center [863, 402] width 731 height 52
click at [1183, 404] on p "Overview: This project is part of a larger study at JCIPE investigating how wel…" at bounding box center [863, 402] width 731 height 52
drag, startPoint x: 1130, startPoint y: 401, endPoint x: 533, endPoint y: 419, distance: 597.4
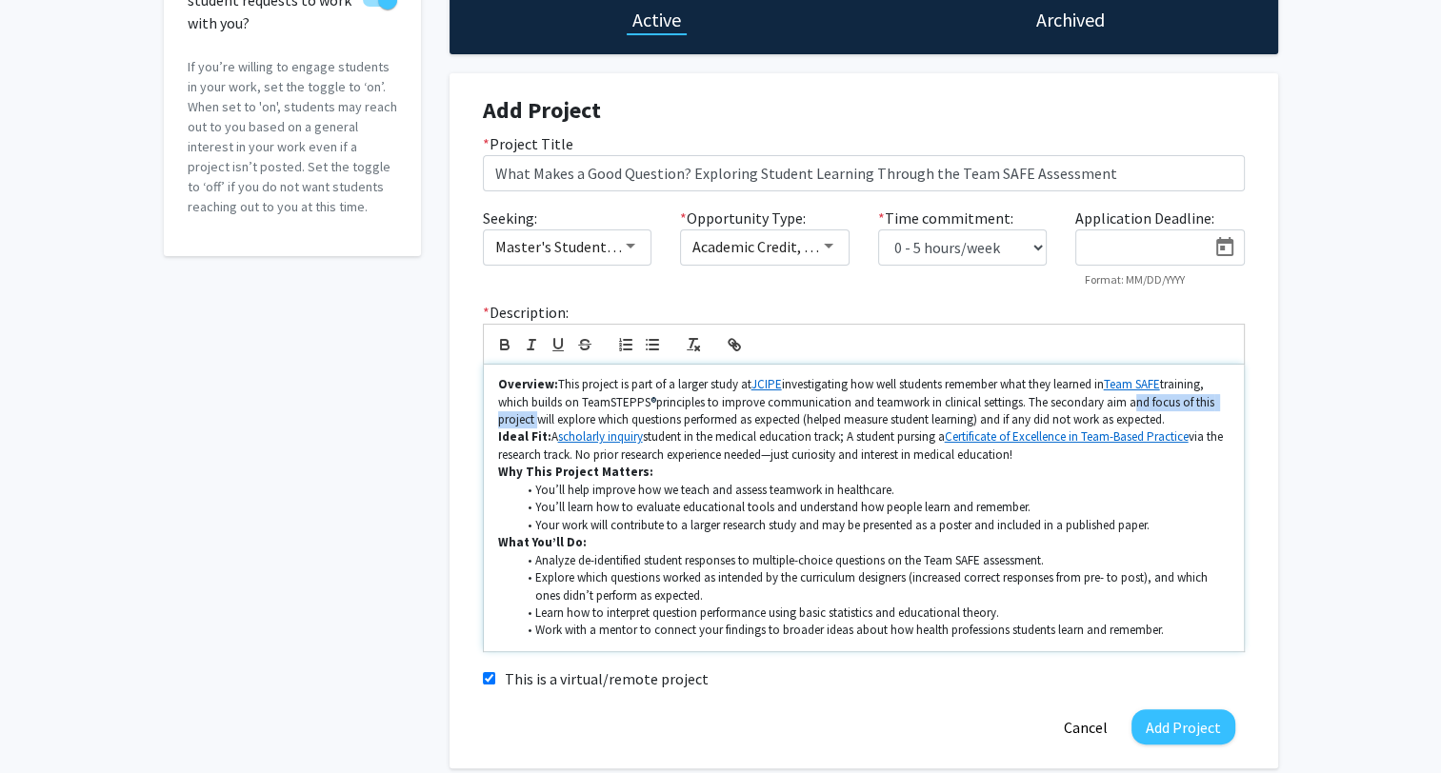
click at [533, 419] on p "Overview: This project is part of a larger study at JCIPE investigating how wel…" at bounding box center [863, 402] width 731 height 52
drag, startPoint x: 599, startPoint y: 421, endPoint x: 742, endPoint y: 422, distance: 142.9
click at [742, 422] on p "Overview: This project is part of a larger study at JCIPE investigating how wel…" at bounding box center [863, 402] width 731 height 52
click at [691, 423] on p "Overview: This project is part of a larger study at JCIPE investigating how wel…" at bounding box center [863, 402] width 731 height 52
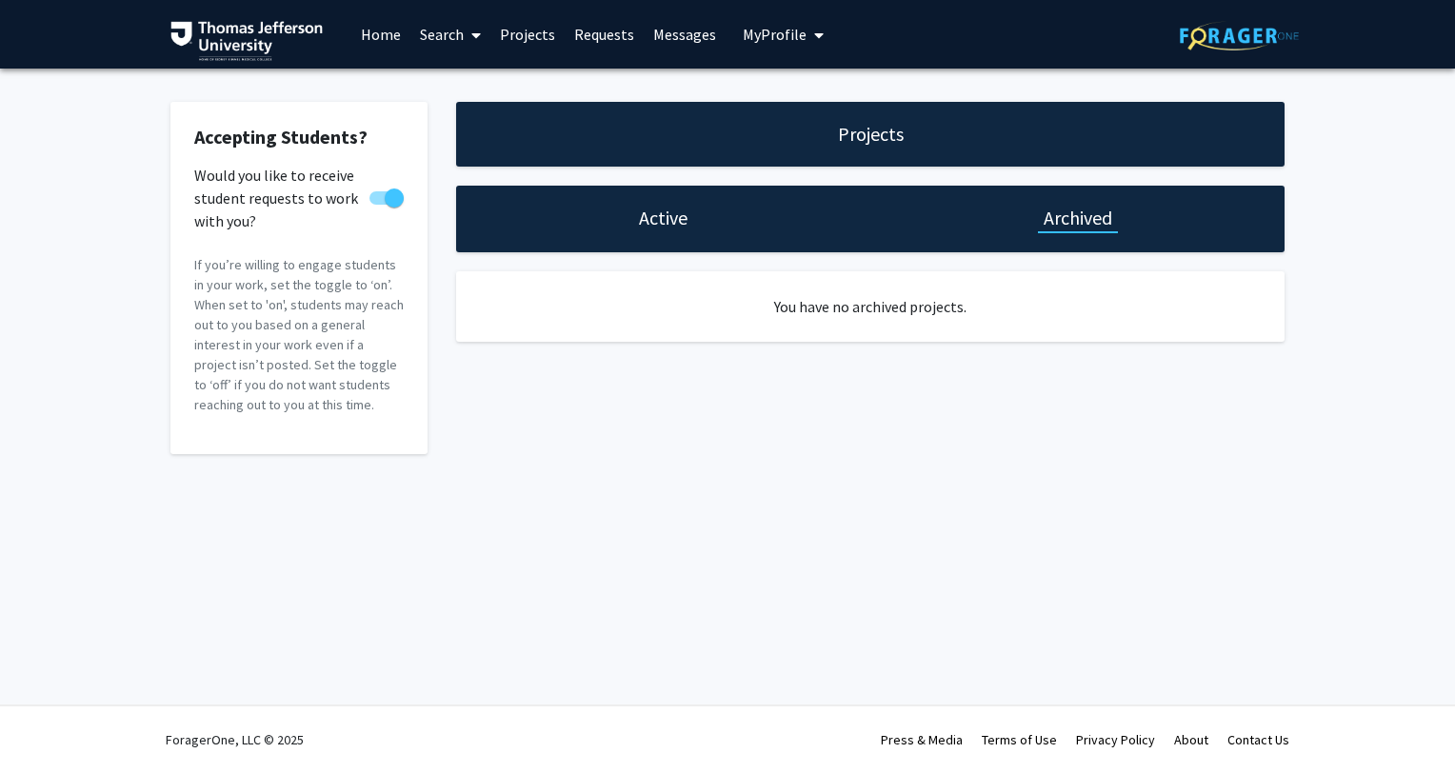
select select "0 - 5"
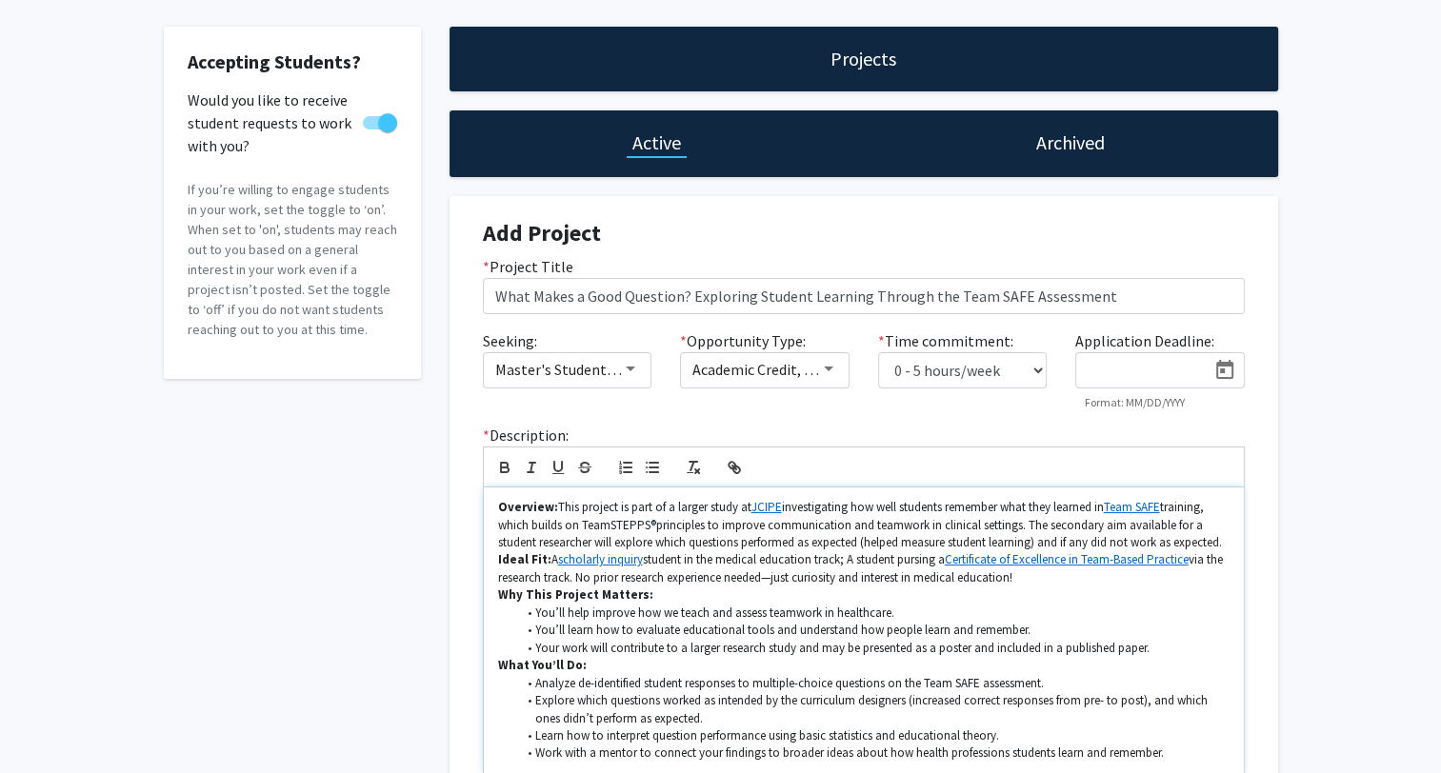
scroll to position [190, 0]
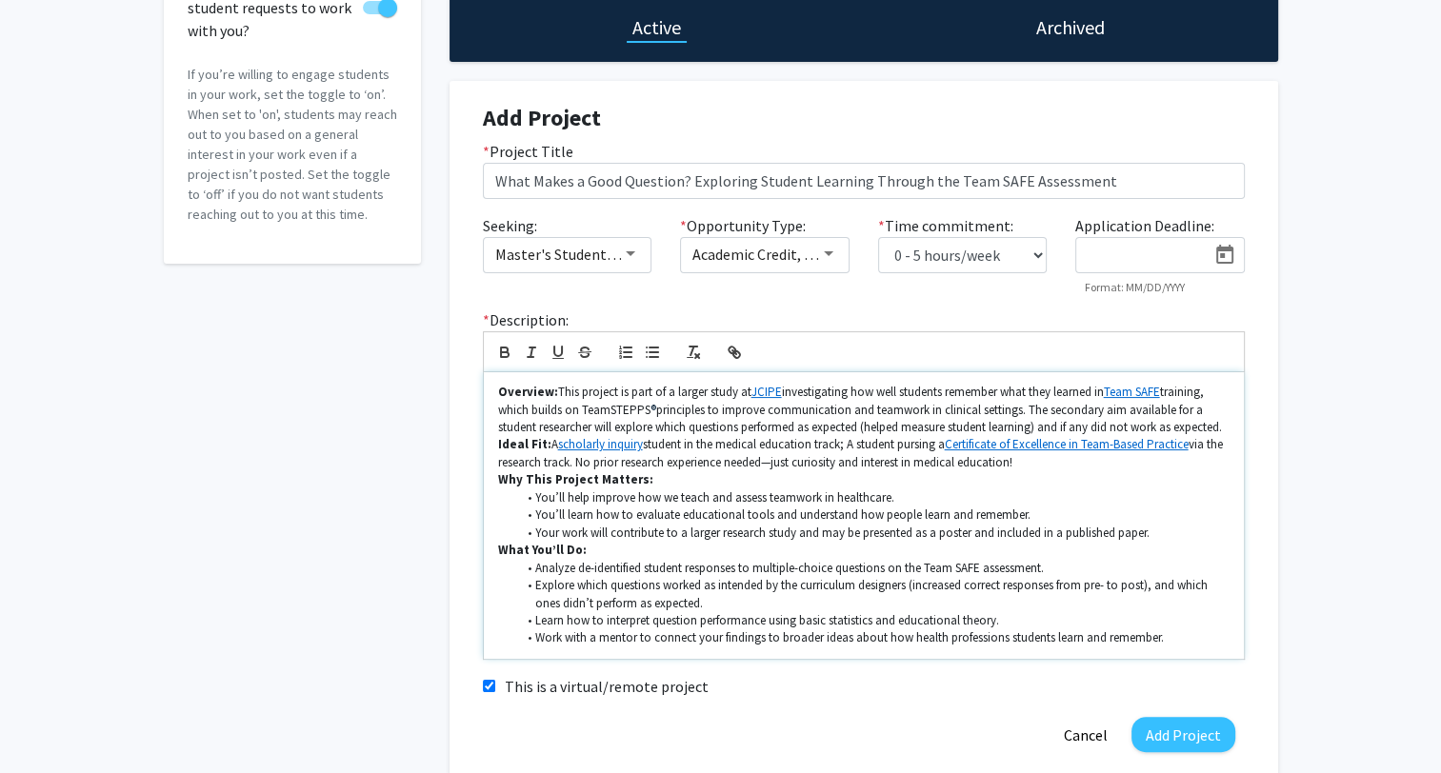
click at [747, 427] on p "Overview: This project is part of a larger study at JCIPE investigating how wel…" at bounding box center [863, 410] width 731 height 52
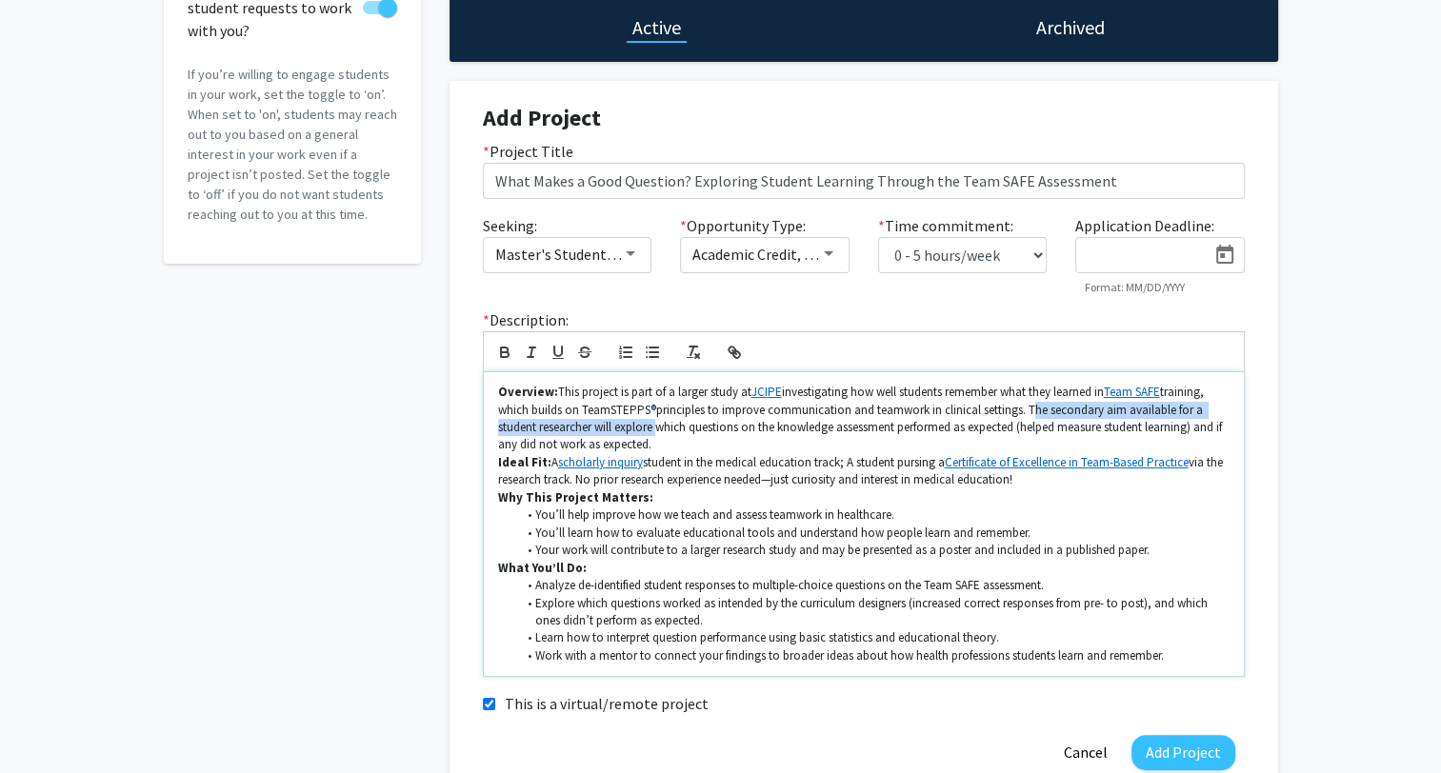
drag, startPoint x: 1027, startPoint y: 406, endPoint x: 656, endPoint y: 427, distance: 371.1
click at [656, 427] on p "Overview: This project is part of a larger study at JCIPE investigating how wel…" at bounding box center [863, 419] width 731 height 70
click at [590, 425] on p "Overview: This project is part of a larger study at JCIPE investigating how wel…" at bounding box center [863, 419] width 731 height 70
click at [598, 426] on p "Overview: This project is part of a larger study at JCIPE investigating how wel…" at bounding box center [863, 419] width 731 height 70
click at [1197, 409] on p "Overview: This project is part of a larger study at JCIPE investigating how wel…" at bounding box center [863, 419] width 731 height 70
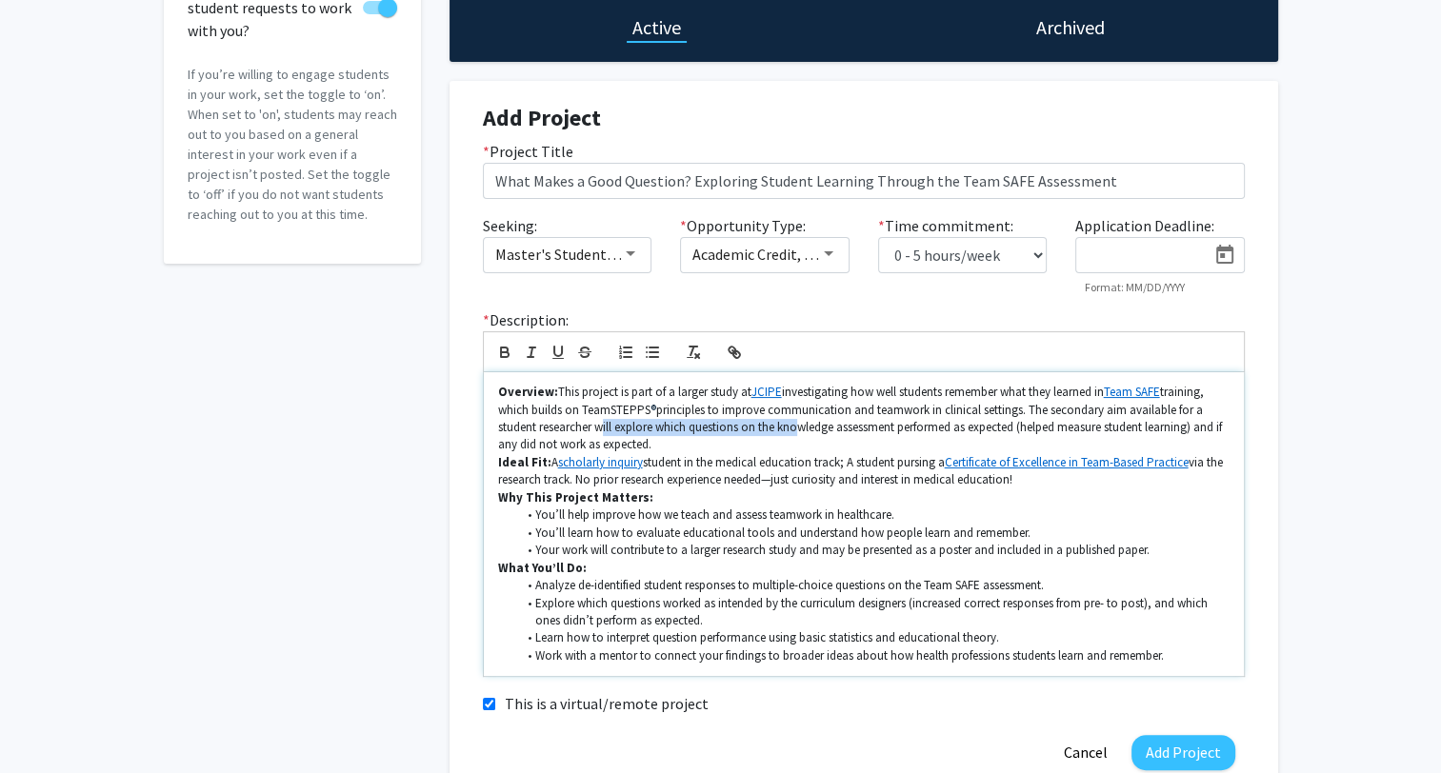
drag, startPoint x: 598, startPoint y: 426, endPoint x: 790, endPoint y: 426, distance: 192.4
click at [790, 426] on p "Overview: This project is part of a larger study at JCIPE investigating how wel…" at bounding box center [863, 419] width 731 height 70
drag, startPoint x: 1050, startPoint y: 412, endPoint x: 1028, endPoint y: 407, distance: 23.6
click at [1050, 411] on p "Overview: This project is part of a larger study at JCIPE investigating how wel…" at bounding box center [863, 419] width 731 height 70
drag, startPoint x: 1030, startPoint y: 410, endPoint x: 1126, endPoint y: 415, distance: 96.3
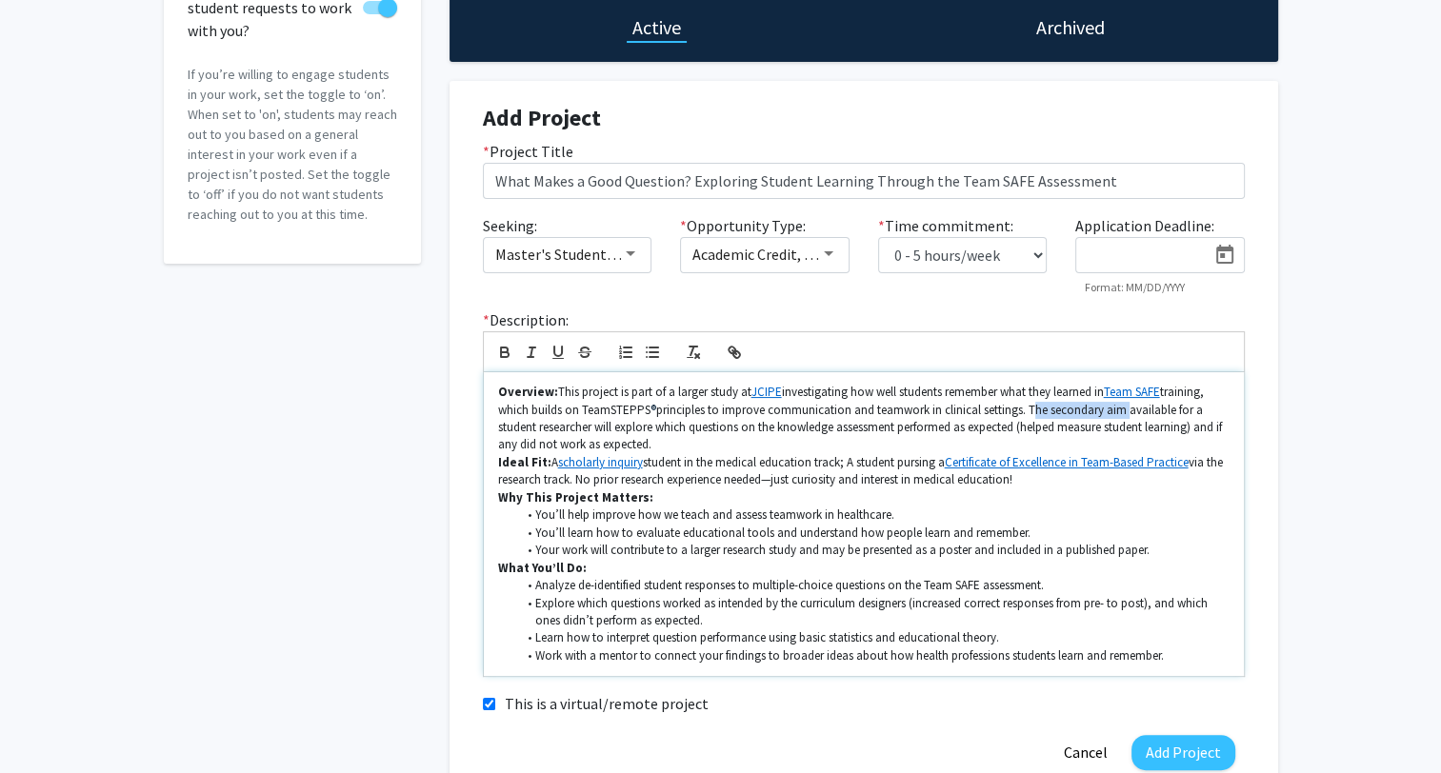
click at [1126, 415] on p "Overview: This project is part of a larger study at JCIPE investigating how wel…" at bounding box center [863, 419] width 731 height 70
click at [562, 426] on p "Overview: This project is part of a larger study at JCIPE investigating how wel…" at bounding box center [863, 419] width 731 height 70
click at [629, 423] on p "Overview: This project is part of a larger study at JCIPE investigating how wel…" at bounding box center [863, 419] width 731 height 70
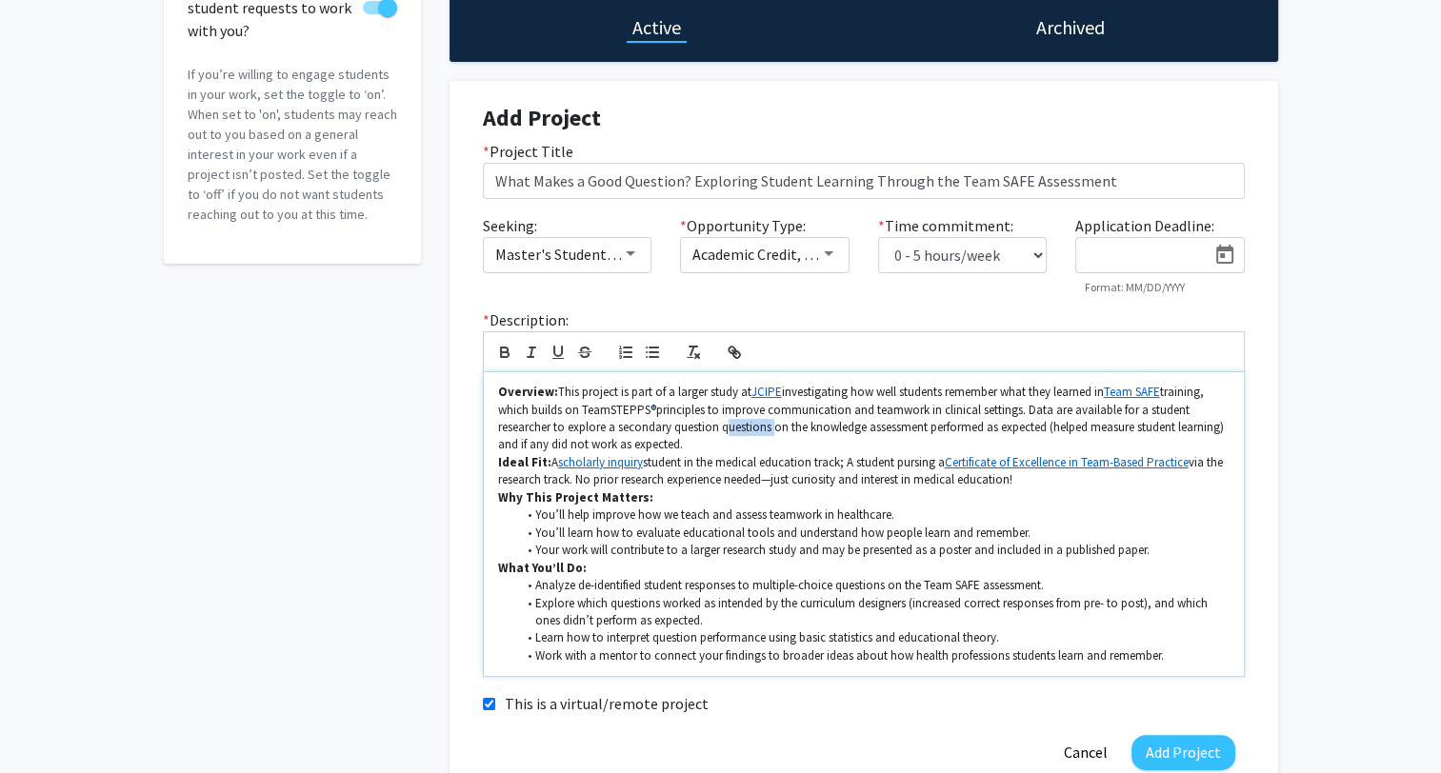
click at [737, 423] on p "Overview: This project is part of a larger study at JCIPE investigating how wel…" at bounding box center [863, 419] width 731 height 70
drag, startPoint x: 1052, startPoint y: 407, endPoint x: 717, endPoint y: 427, distance: 335.8
click at [717, 427] on p "Overview: This project is part of a larger study at JCIPE investigating how wel…" at bounding box center [863, 419] width 731 height 70
drag, startPoint x: 723, startPoint y: 425, endPoint x: 794, endPoint y: 426, distance: 71.4
click at [789, 427] on p "Overview: This project is part of a larger study at JCIPE investigating how wel…" at bounding box center [863, 419] width 731 height 70
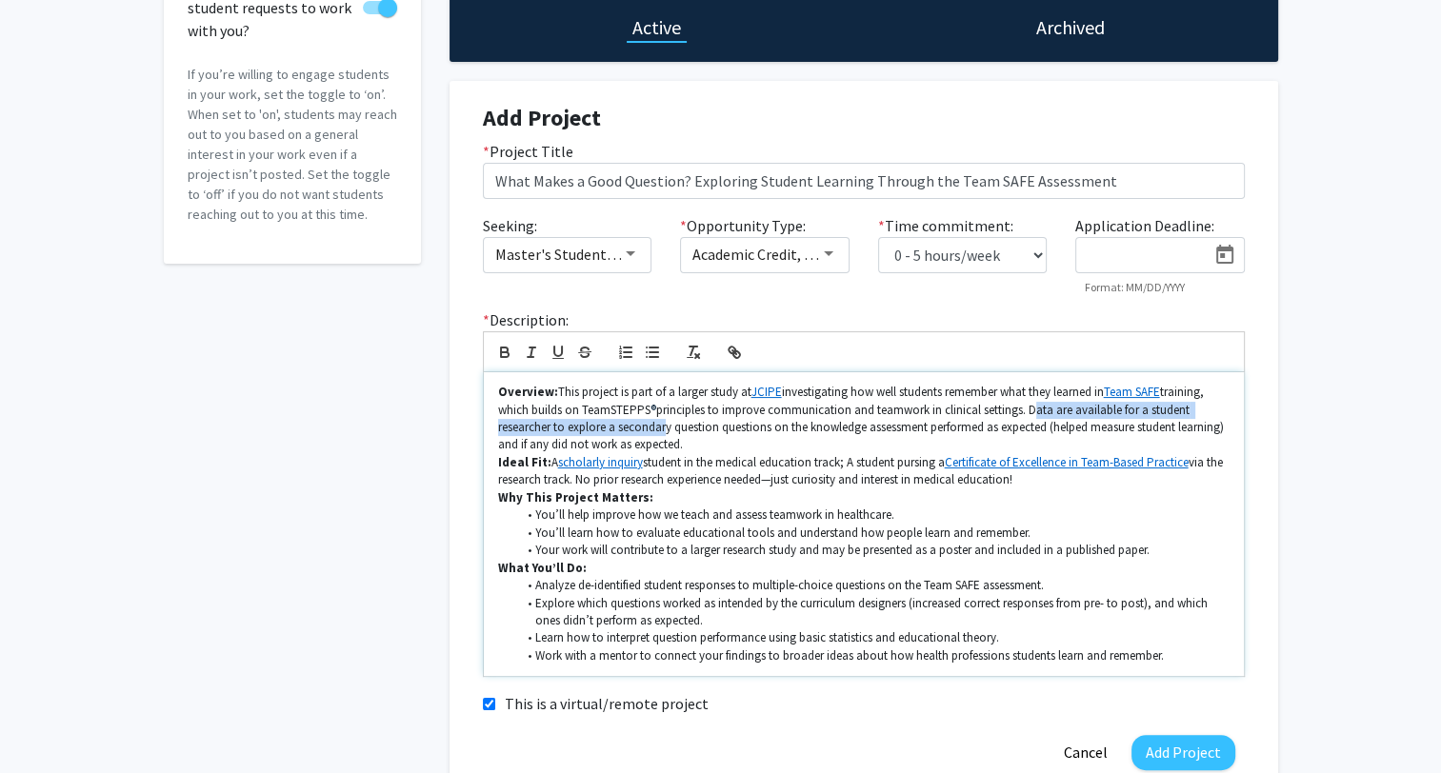
drag, startPoint x: 1030, startPoint y: 406, endPoint x: 674, endPoint y: 429, distance: 356.9
click at [661, 428] on p "Overview: This project is part of a larger study at JCIPE investigating how wel…" at bounding box center [863, 419] width 731 height 70
drag, startPoint x: 570, startPoint y: 428, endPoint x: 772, endPoint y: 427, distance: 202.9
click at [772, 427] on p "Overview: This project is part of a larger study at JCIPE investigating how wel…" at bounding box center [863, 419] width 731 height 70
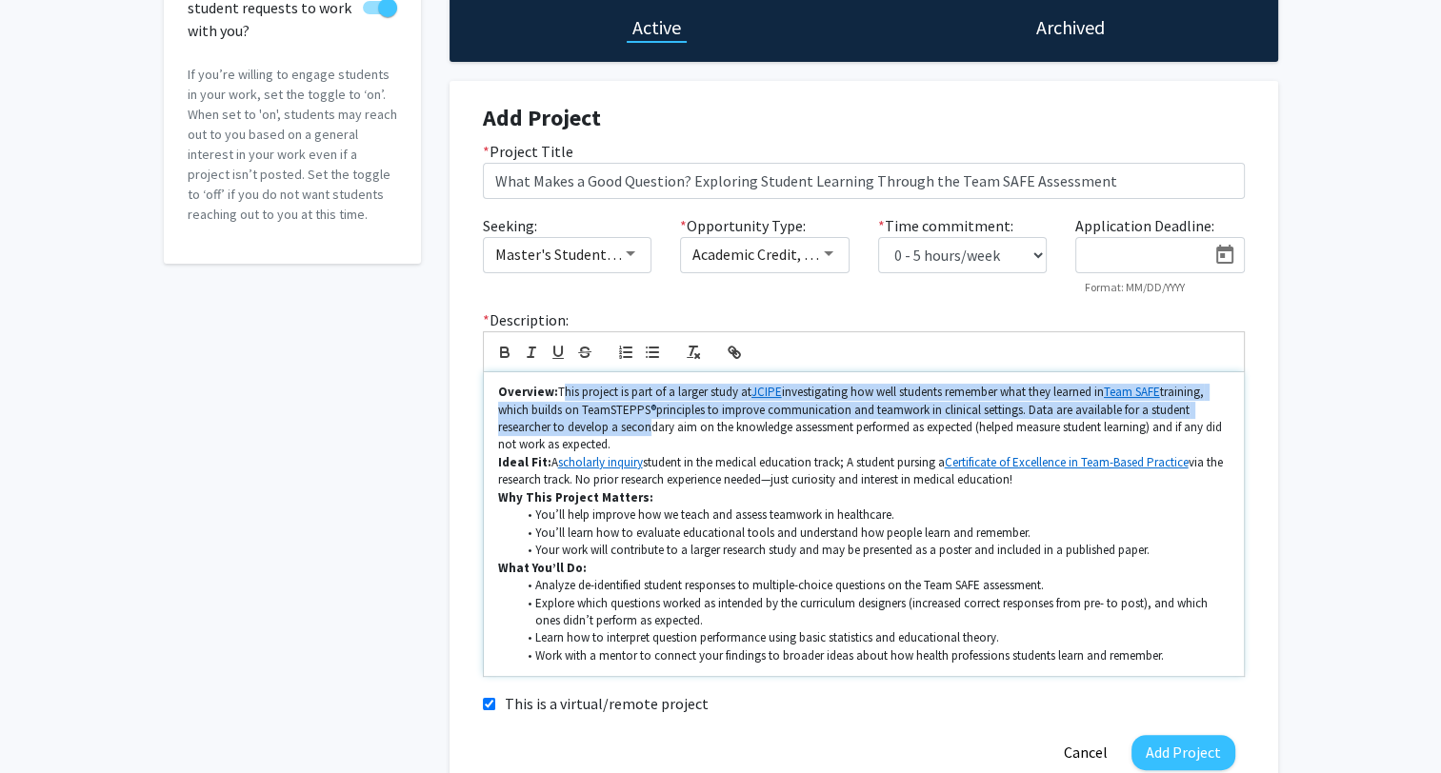
drag, startPoint x: 556, startPoint y: 389, endPoint x: 643, endPoint y: 419, distance: 91.9
click at [643, 419] on p "Overview: This project is part of a larger study at JCIPE investigating how wel…" at bounding box center [863, 419] width 731 height 70
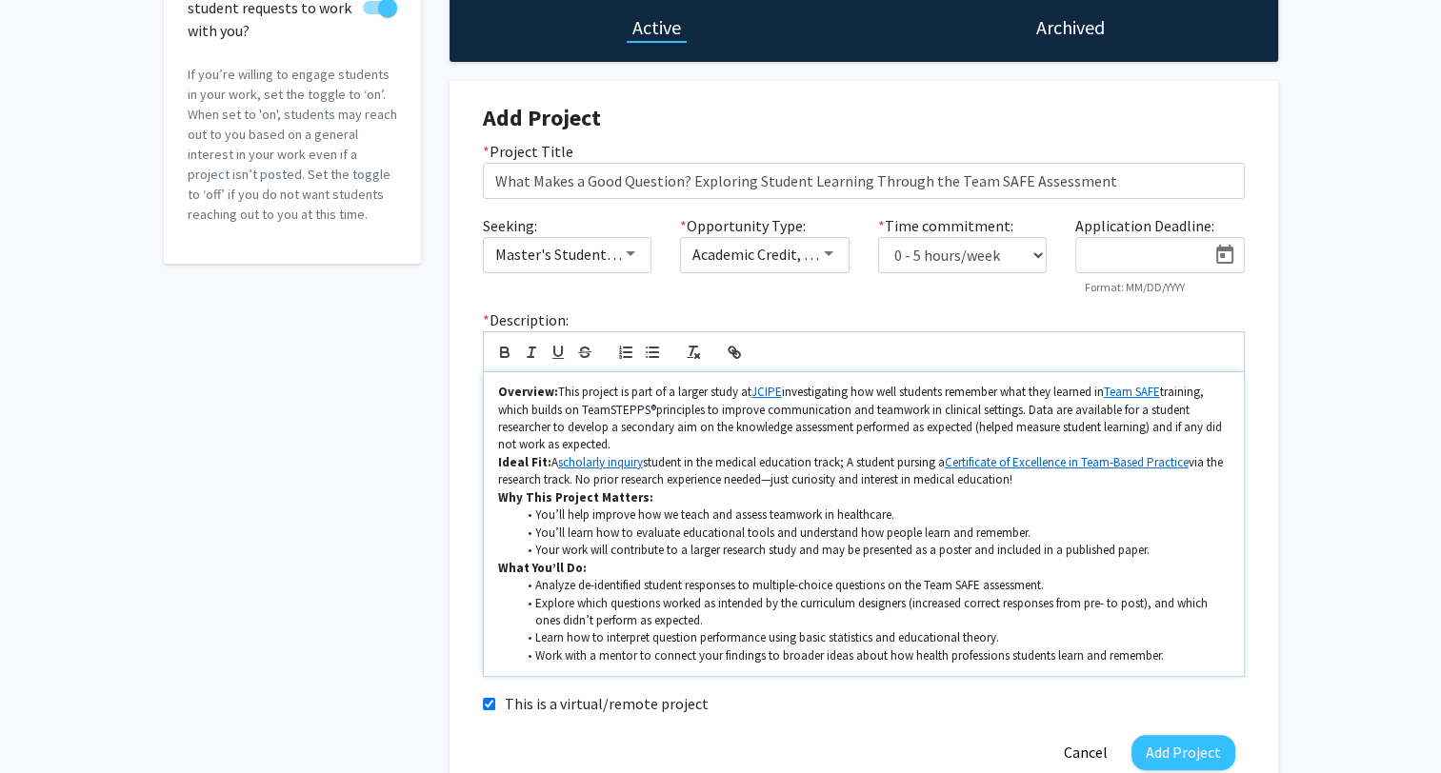
click at [640, 439] on p "Overview: This project is part of a larger study at JCIPE investigating how wel…" at bounding box center [863, 419] width 731 height 70
click at [589, 427] on p "Overview: This project is part of a larger study at JCIPE investigating how wel…" at bounding box center [863, 419] width 731 height 70
drag, startPoint x: 724, startPoint y: 429, endPoint x: 755, endPoint y: 426, distance: 31.6
click at [755, 426] on p "Overview: This project is part of a larger study at JCIPE investigating how wel…" at bounding box center [863, 419] width 731 height 70
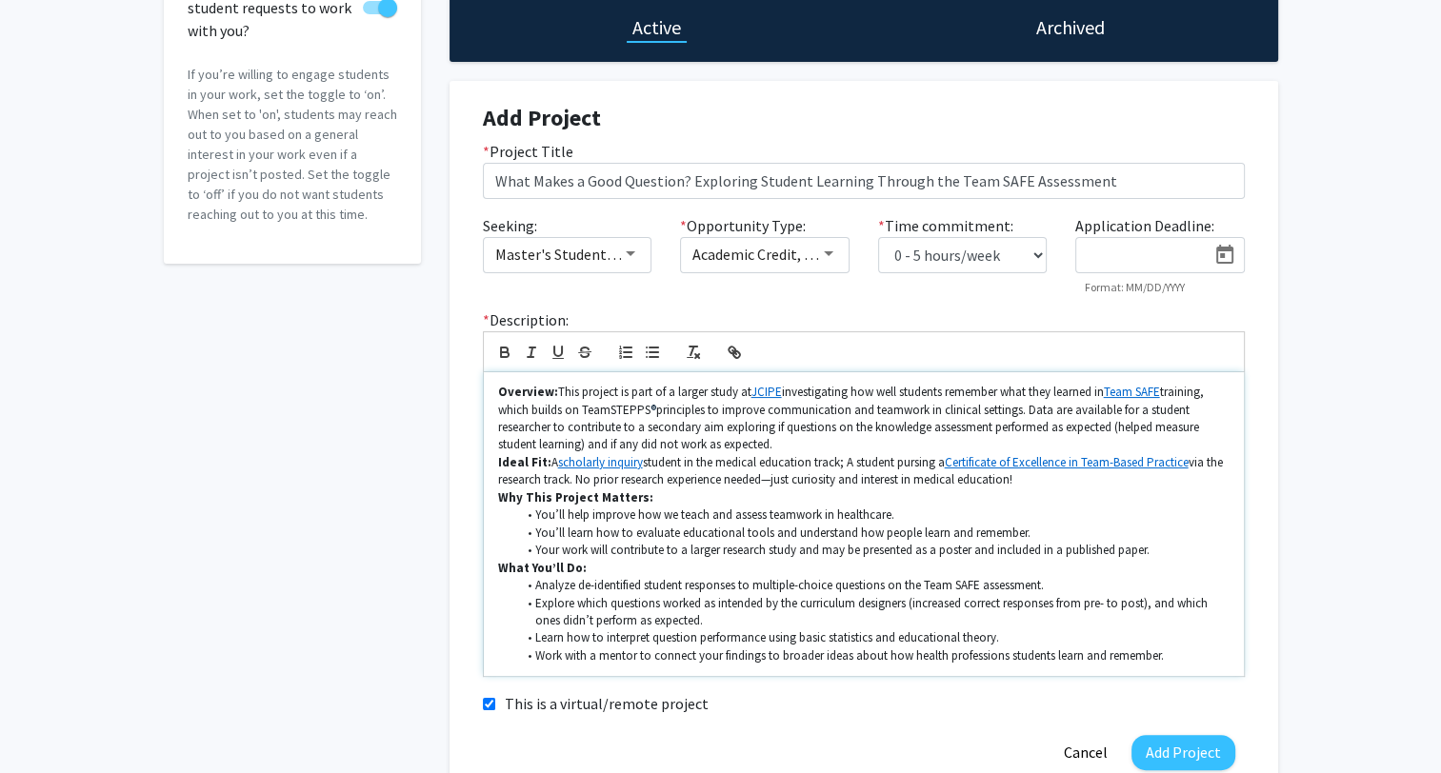
click at [891, 424] on p "Overview: This project is part of a larger study at JCIPE investigating how wel…" at bounding box center [863, 419] width 731 height 70
click at [950, 419] on p "Overview: This project is part of a larger study at JCIPE investigating how wel…" at bounding box center [863, 419] width 731 height 70
click at [872, 430] on p "Overview: This project is part of a larger study at JCIPE investigating how wel…" at bounding box center [863, 419] width 731 height 70
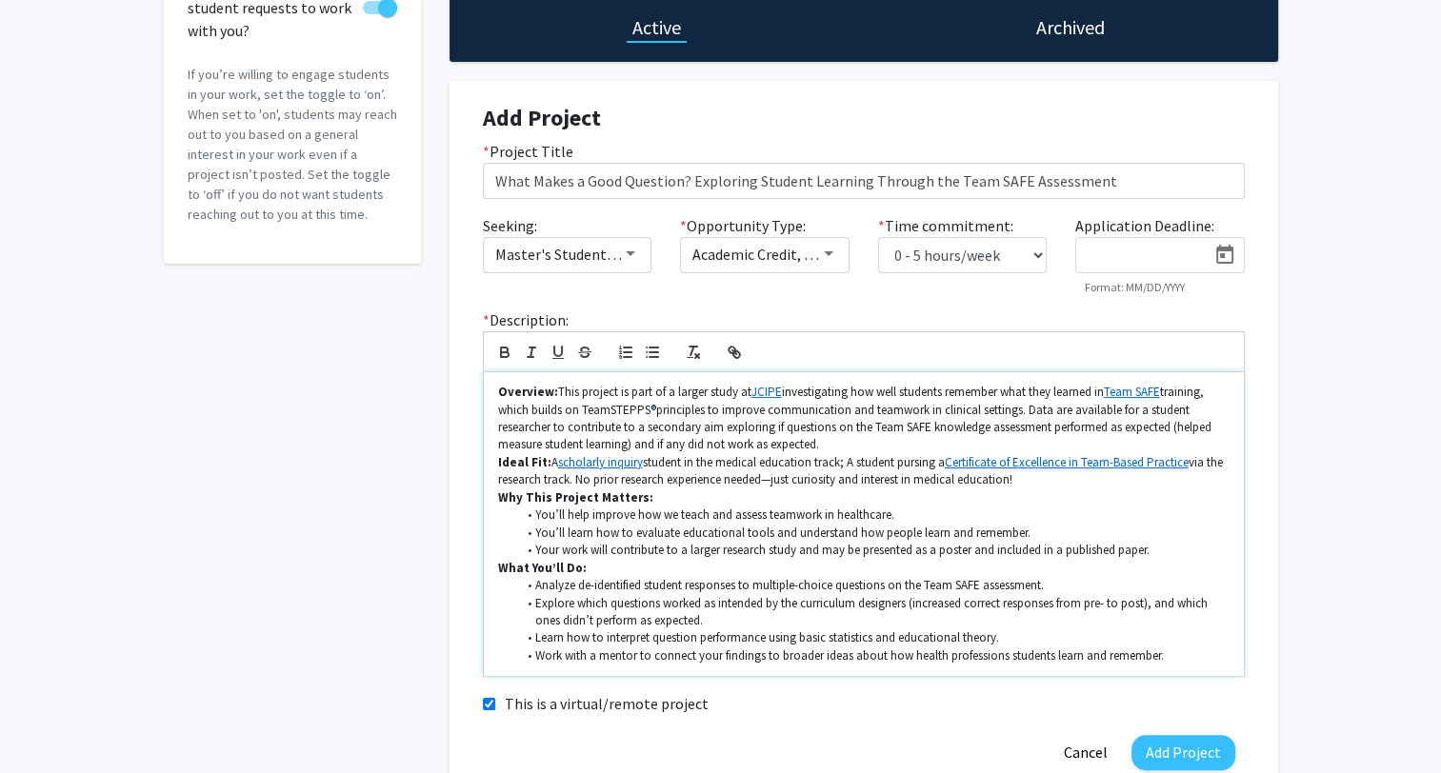
click at [1085, 423] on p "Overview: This project is part of a larger study at JCIPE investigating how wel…" at bounding box center [863, 419] width 731 height 70
drag, startPoint x: 637, startPoint y: 442, endPoint x: 656, endPoint y: 441, distance: 19.1
click at [656, 441] on p "Overview: This project is part of a larger study at JCIPE investigating how wel…" at bounding box center [863, 419] width 731 height 70
drag, startPoint x: 742, startPoint y: 440, endPoint x: 822, endPoint y: 446, distance: 80.2
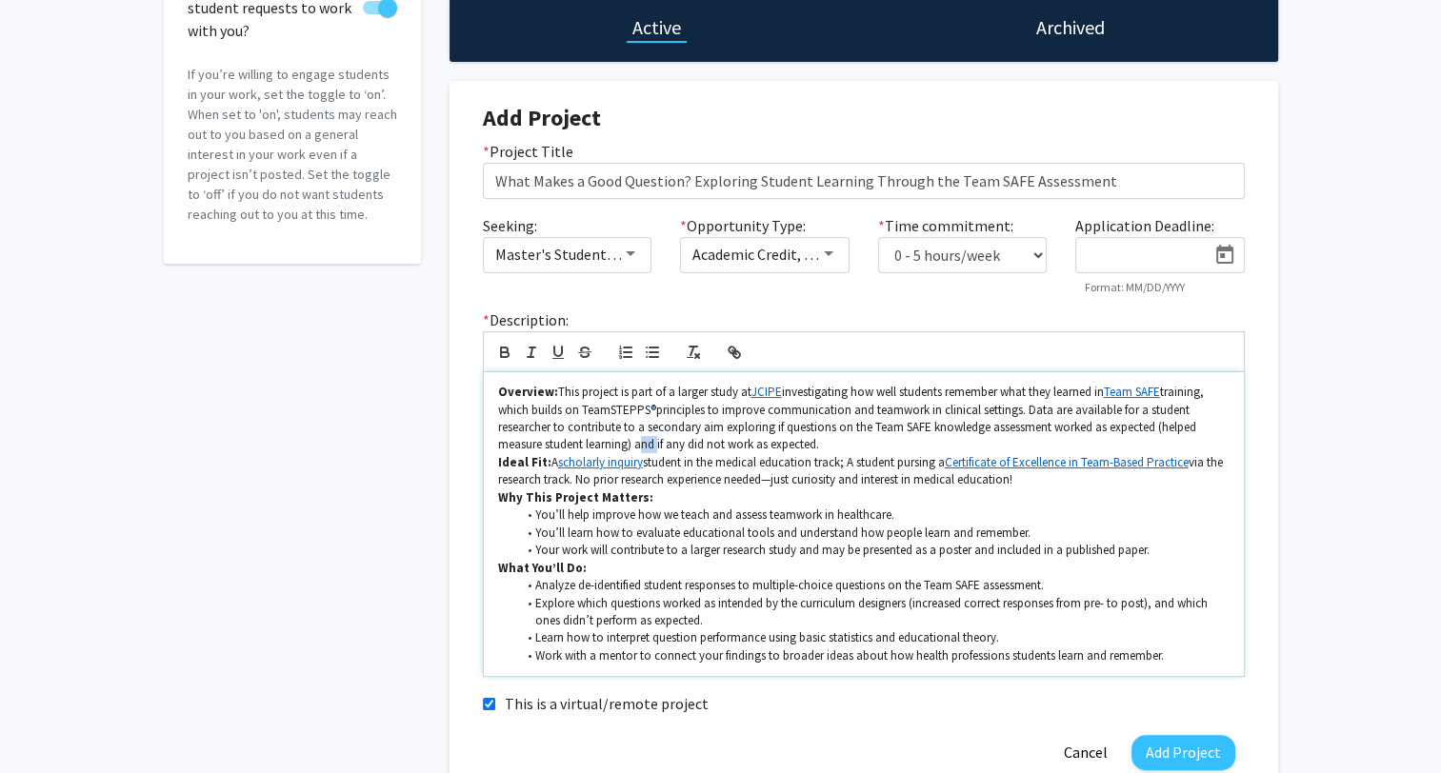
click at [822, 446] on p "Overview: This project is part of a larger study at JCIPE investigating how wel…" at bounding box center [863, 419] width 731 height 70
click at [835, 442] on p "Overview: This project is part of a larger study at JCIPE investigating how wel…" at bounding box center [863, 419] width 731 height 70
click at [876, 442] on p "Overview: This project is part of a larger study at JCIPE investigating how wel…" at bounding box center [863, 419] width 731 height 70
drag, startPoint x: 550, startPoint y: 460, endPoint x: 852, endPoint y: 465, distance: 302.9
click at [852, 465] on p "Ideal Fit: A scholarly inquiry student in the medical education track; A studen…" at bounding box center [863, 471] width 731 height 35
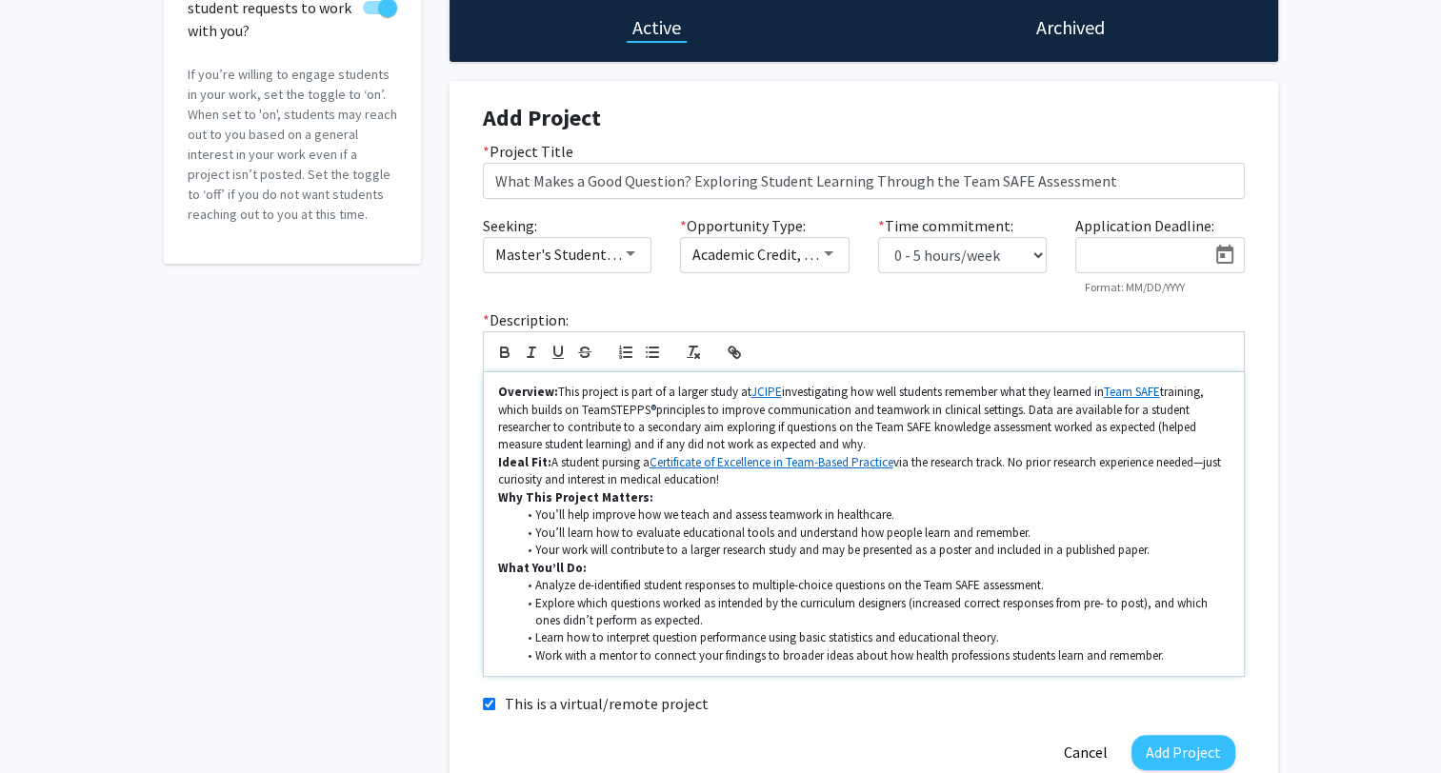
click at [1013, 462] on p "Ideal Fit: A student pursing a Certificate of Excellence in Team-Based Practice…" at bounding box center [863, 471] width 731 height 35
click at [1010, 463] on p "Ideal Fit: A student pursing a Certificate of Excellence in Team-Based Practice…" at bounding box center [863, 471] width 731 height 35
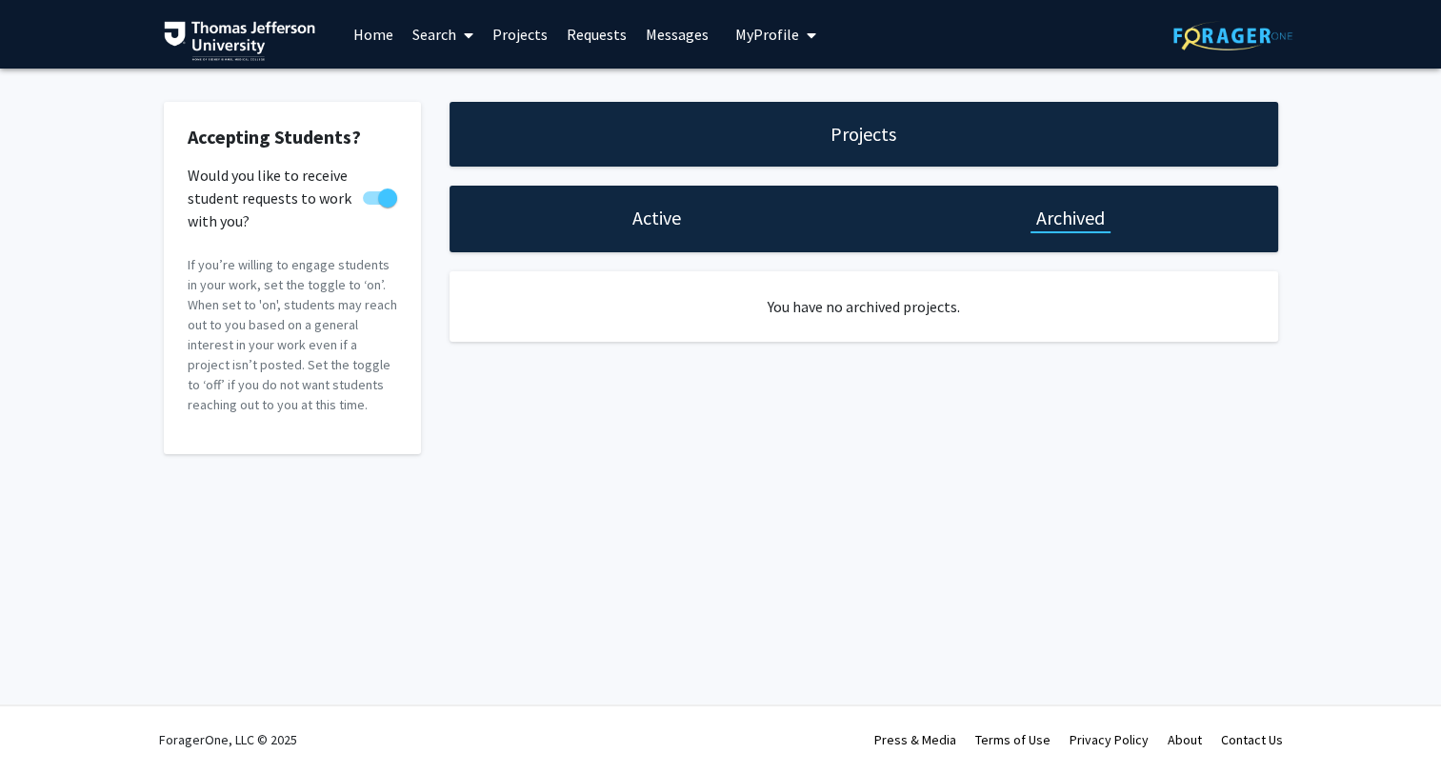
select select "0 - 5"
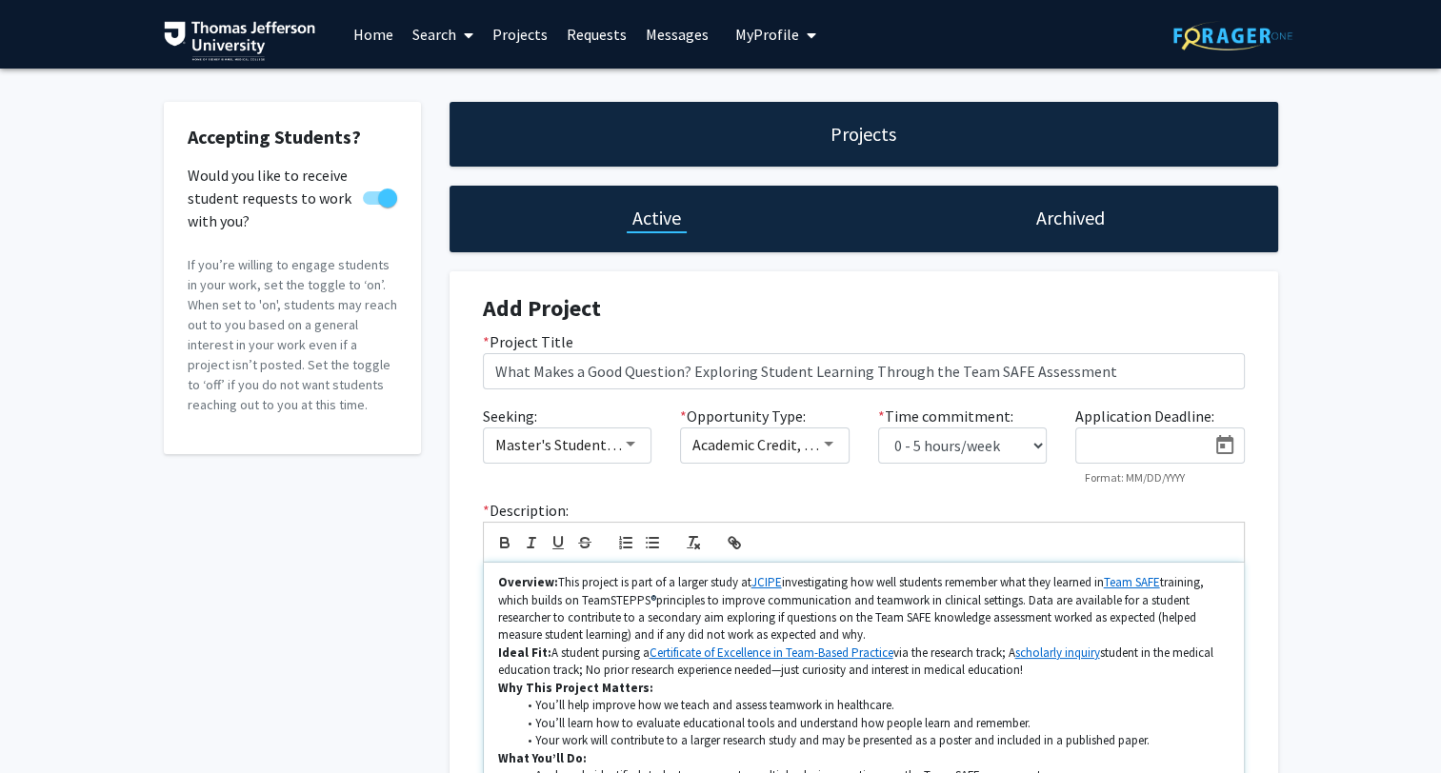
scroll to position [190, 0]
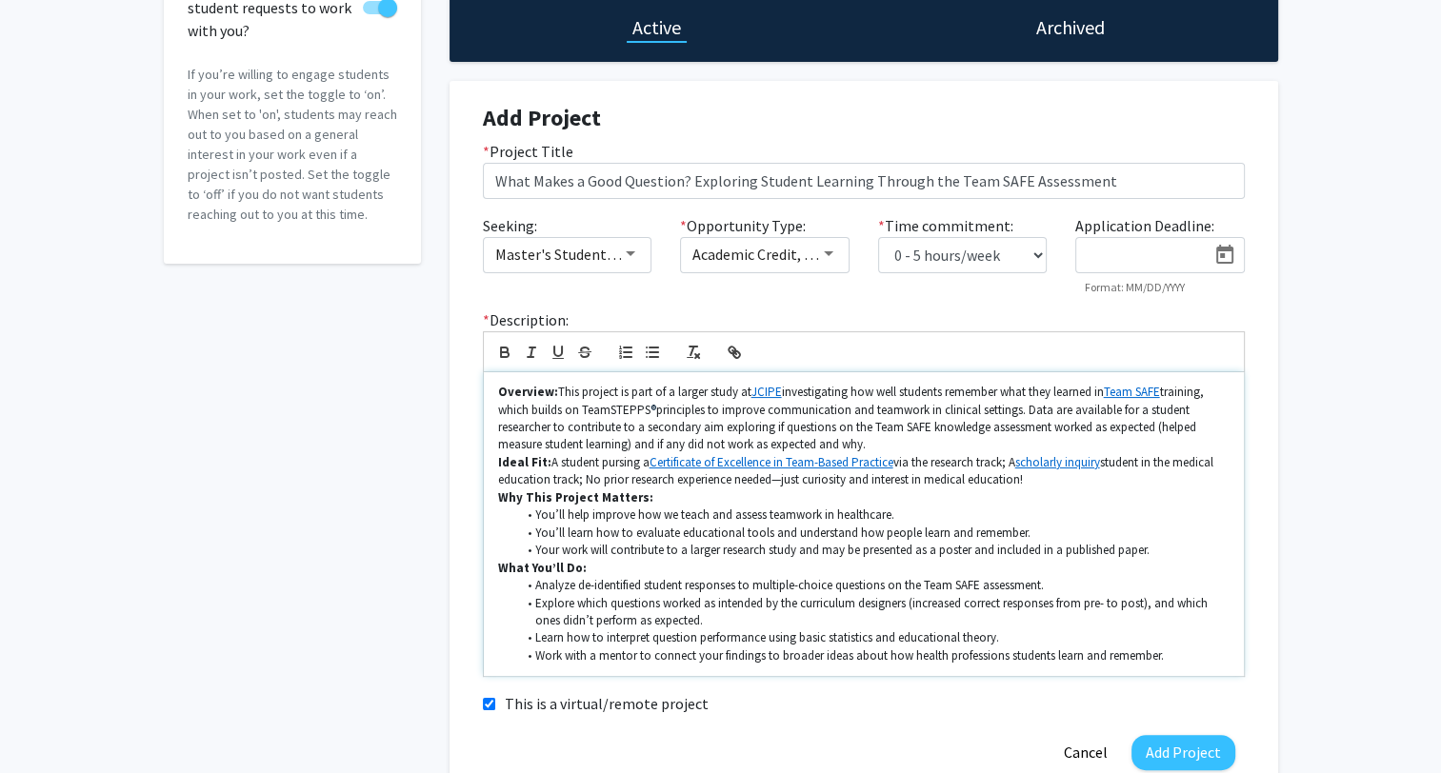
click at [1116, 492] on p "Why This Project Matters:" at bounding box center [863, 498] width 731 height 17
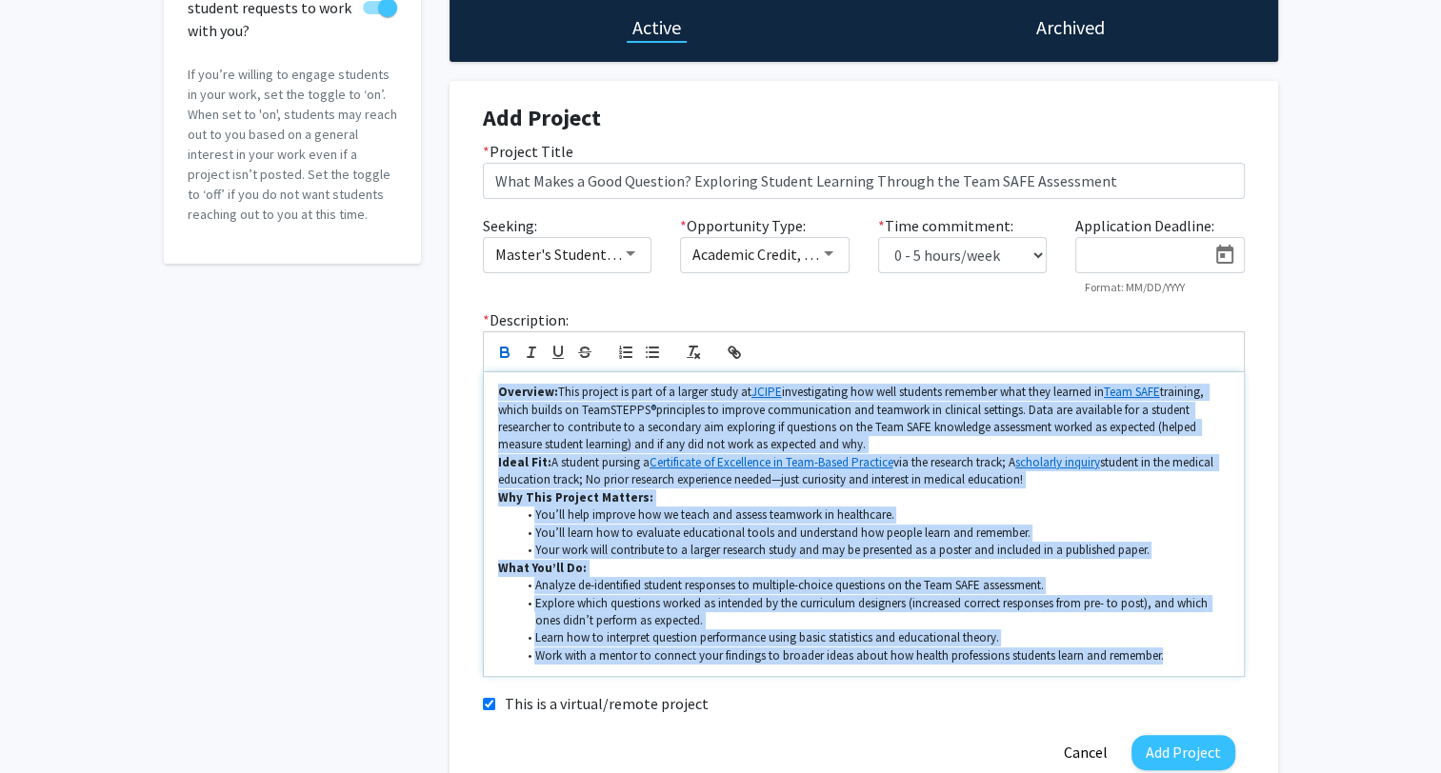
drag, startPoint x: 499, startPoint y: 391, endPoint x: 1251, endPoint y: 663, distance: 799.8
click at [1251, 663] on div "* Description: Overview: This project is part of a larger study at JCIPE invest…" at bounding box center [864, 493] width 790 height 369
copy div "Loremips: Dolo sitamet co adip el s doeius tempo in UTLAB etdoloremagna ali eni…"
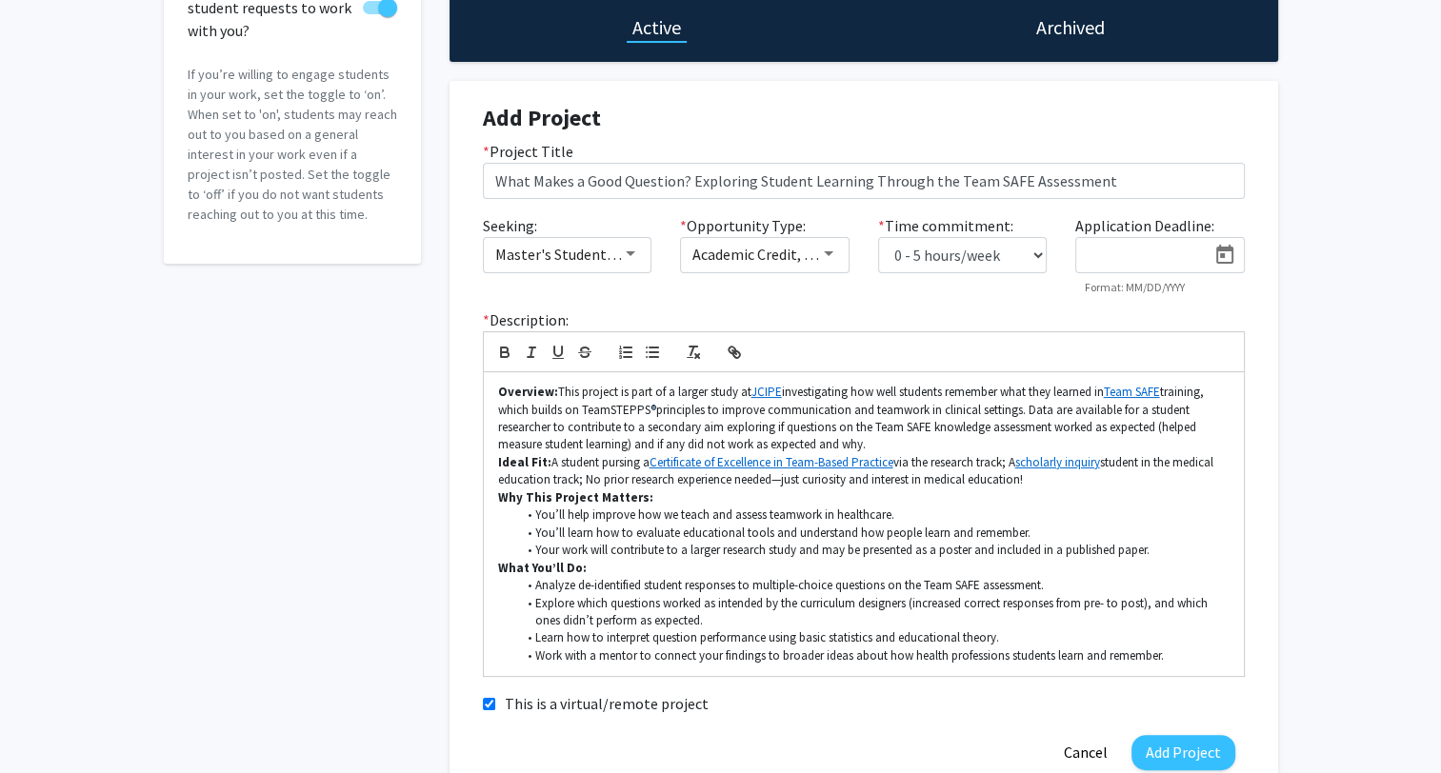
click at [1350, 460] on div "Accepting Students? Would you like to receive student requests to work with you…" at bounding box center [720, 357] width 1441 height 959
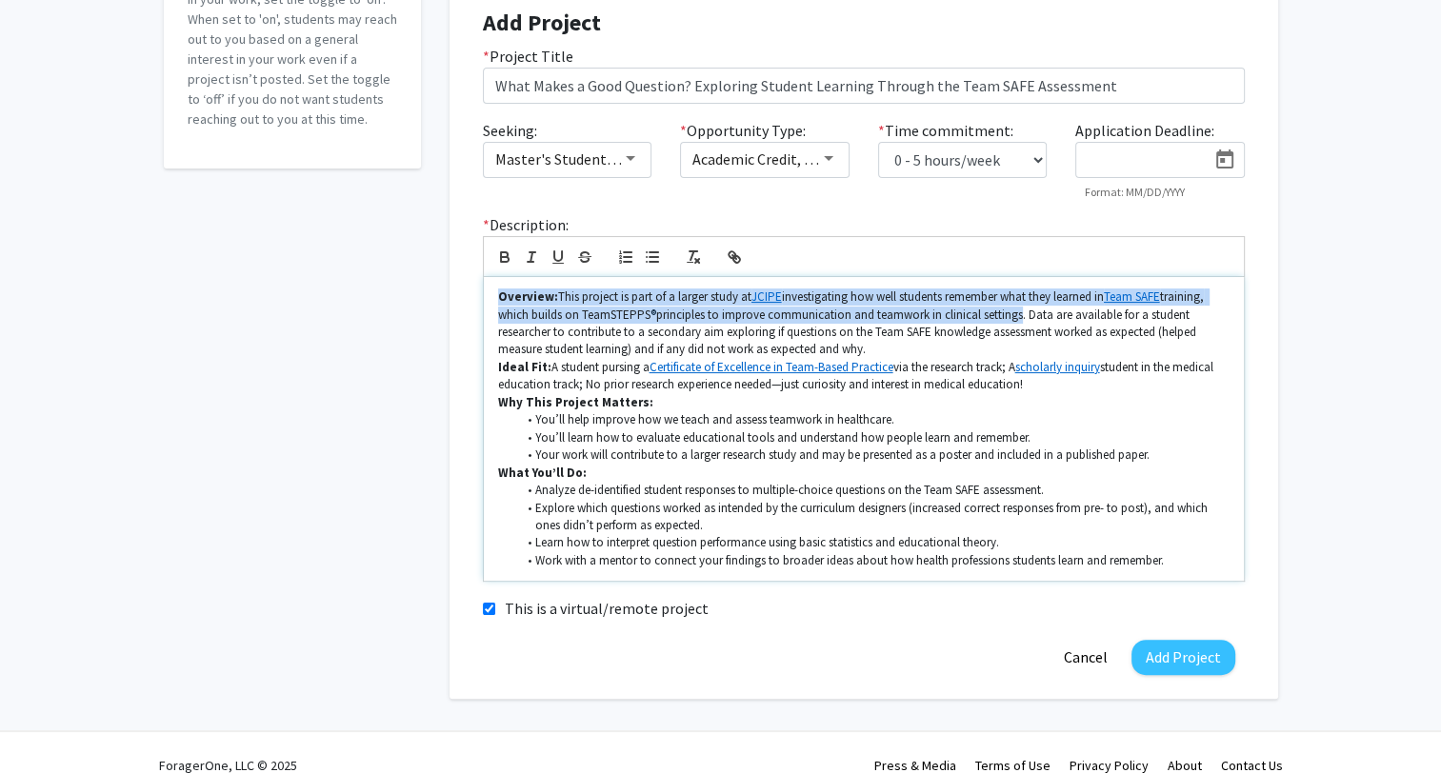
drag, startPoint x: 498, startPoint y: 297, endPoint x: 1039, endPoint y: 318, distance: 541.4
click at [1020, 317] on p "Overview: This project is part of a larger study at JCIPE investigating how wel…" at bounding box center [863, 324] width 731 height 70
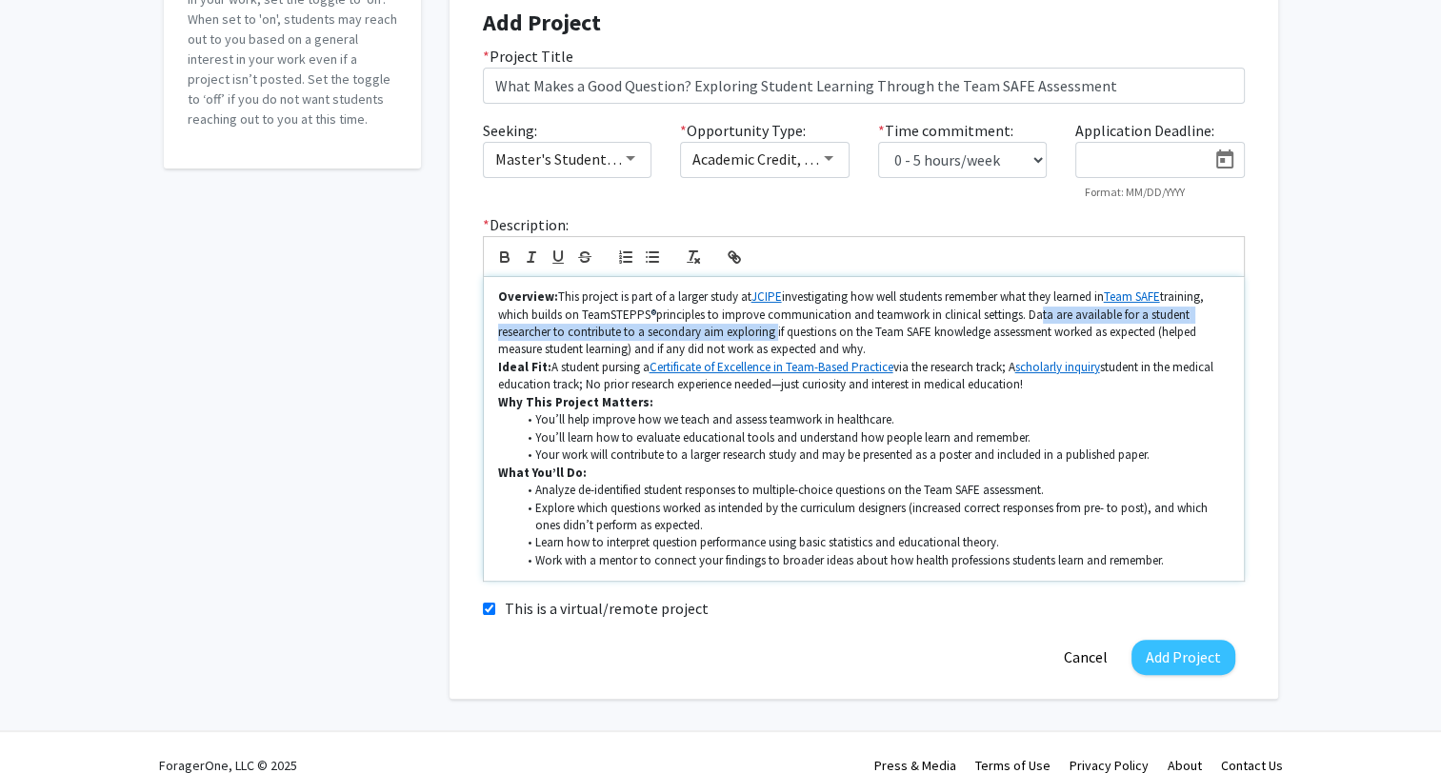
drag, startPoint x: 1032, startPoint y: 314, endPoint x: 772, endPoint y: 336, distance: 260.9
click at [772, 336] on p "Overview: This project is part of a larger study at JCIPE investigating how wel…" at bounding box center [863, 324] width 731 height 70
click at [1145, 328] on p "Overview: This project is part of a larger study at JCIPE investigating how wel…" at bounding box center [863, 324] width 731 height 70
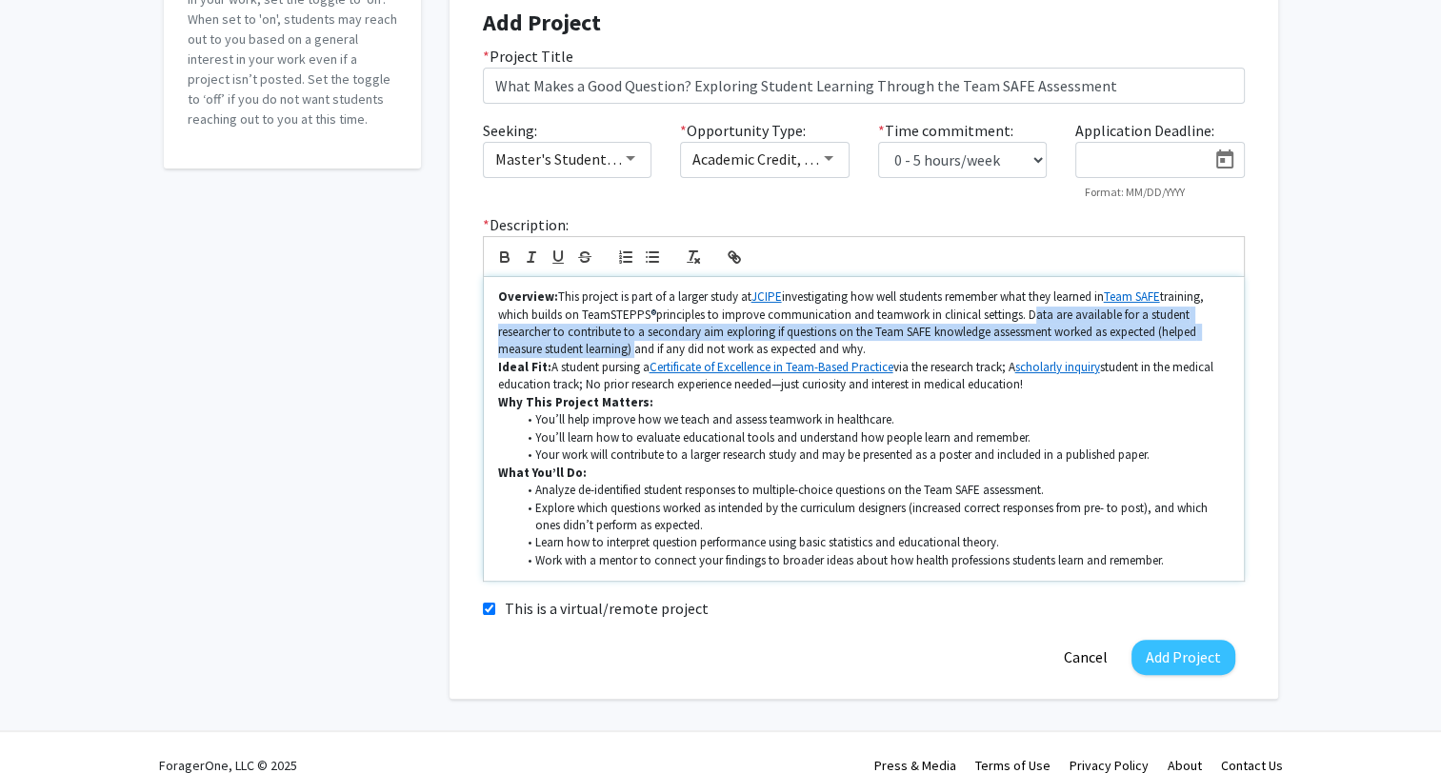
drag, startPoint x: 1029, startPoint y: 312, endPoint x: 632, endPoint y: 344, distance: 397.4
click at [632, 344] on p "Overview: This project is part of a larger study at JCIPE investigating how wel…" at bounding box center [863, 324] width 731 height 70
click at [629, 349] on p "Overview: This project is part of a larger study at JCIPE investigating how wel…" at bounding box center [863, 324] width 731 height 70
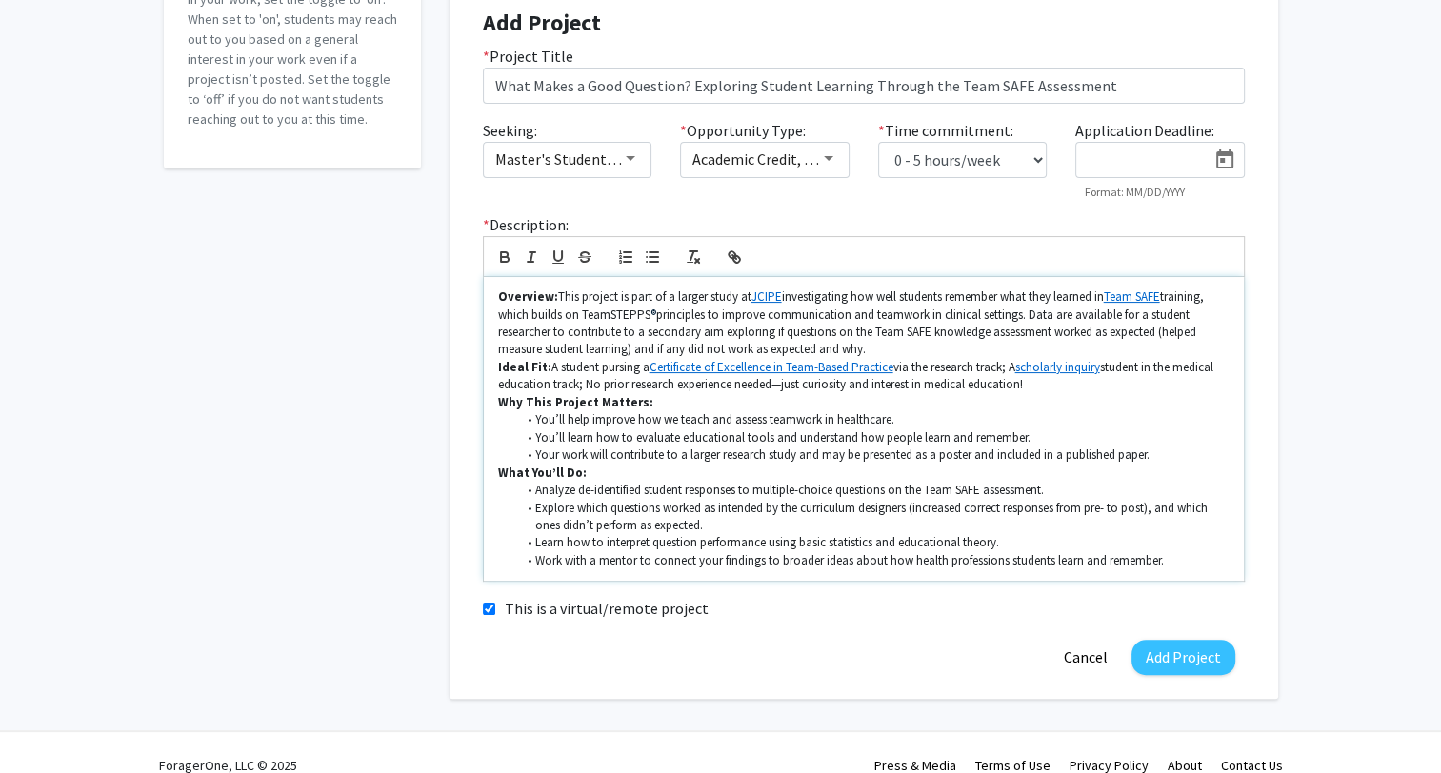
drag, startPoint x: 637, startPoint y: 350, endPoint x: 893, endPoint y: 348, distance: 256.2
click at [880, 345] on p "Overview: This project is part of a larger study at JCIPE investigating how wel…" at bounding box center [863, 324] width 731 height 70
click at [893, 348] on p "Overview: This project is part of a larger study at JCIPE investigating how wel…" at bounding box center [863, 324] width 731 height 70
drag, startPoint x: 550, startPoint y: 367, endPoint x: 1007, endPoint y: 369, distance: 457.1
click at [1007, 369] on p "Ideal Fit: A student pursing a Certificate of Excellence in Team-Based Practice…" at bounding box center [863, 376] width 731 height 35
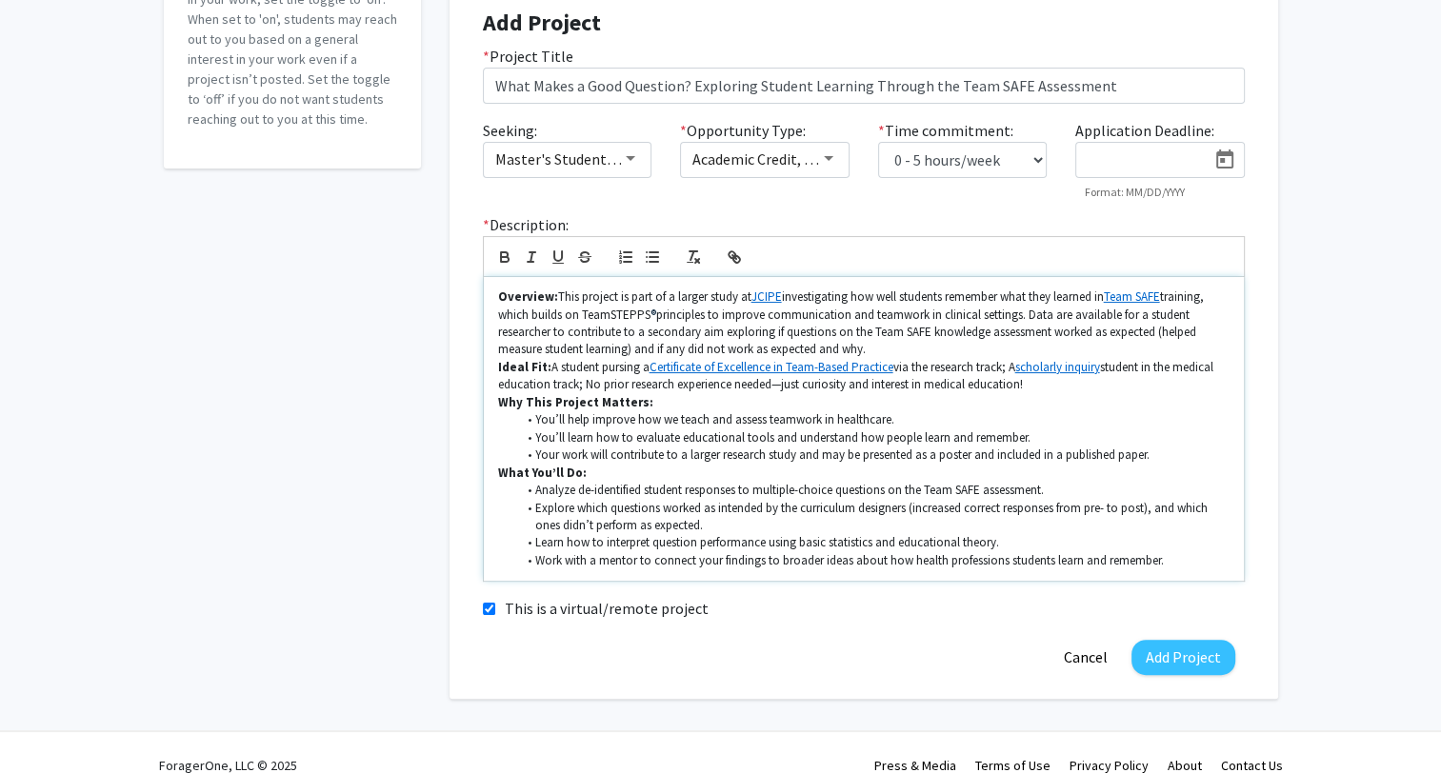
click at [1014, 367] on p "Ideal Fit: A student pursing a Certificate of Excellence in Team-Based Practice…" at bounding box center [863, 376] width 731 height 35
drag, startPoint x: 1009, startPoint y: 366, endPoint x: 1056, endPoint y: 385, distance: 51.3
click at [1056, 385] on p "Ideal Fit: A student pursing a Certificate of Excellence in Team-Based Practice…" at bounding box center [863, 376] width 731 height 35
click at [1051, 399] on p "Why This Project Matters:" at bounding box center [863, 402] width 731 height 17
click at [948, 385] on p "Ideal Fit: A student pursing a Certificate of Excellence in Team-Based Practice…" at bounding box center [863, 376] width 731 height 35
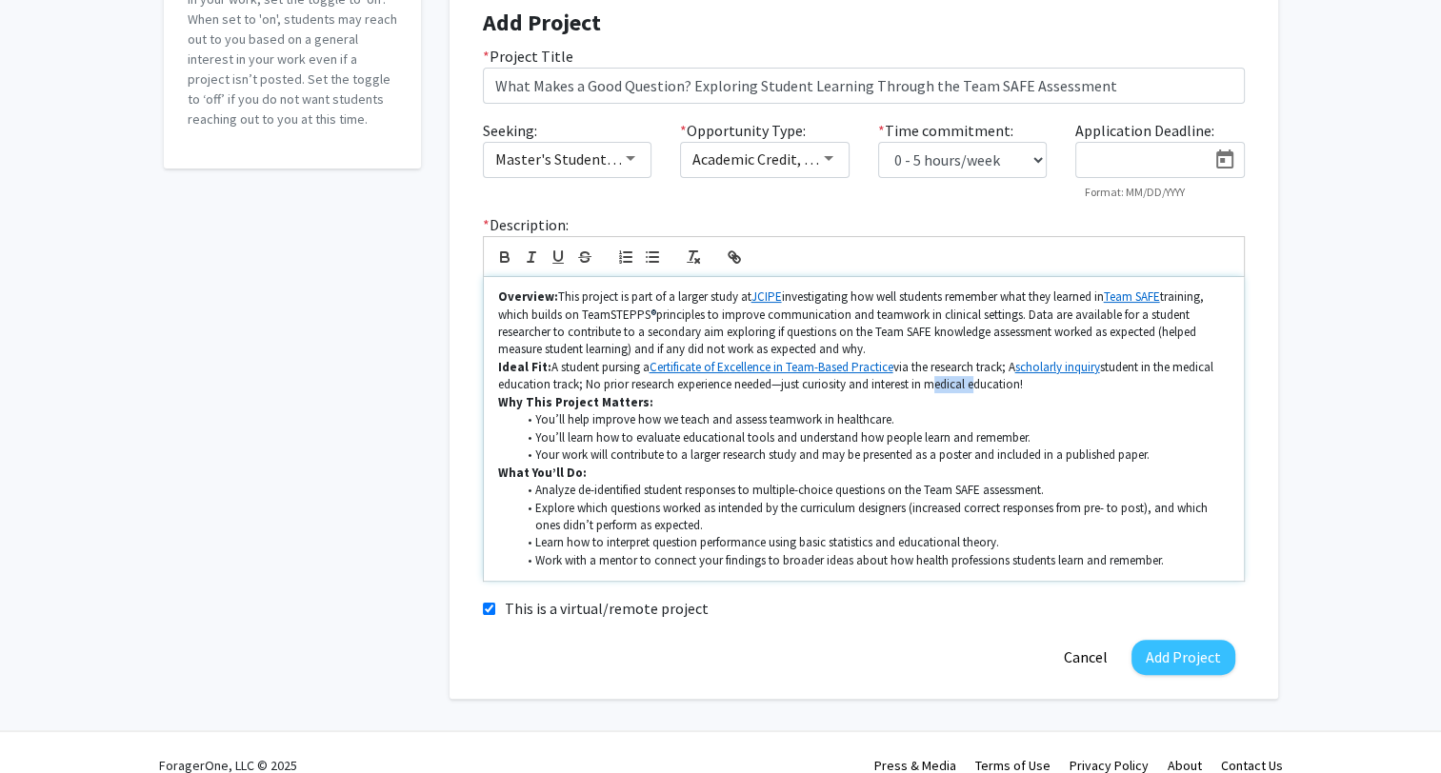
click at [948, 385] on p "Ideal Fit: A student pursing a Certificate of Excellence in Team-Based Practice…" at bounding box center [863, 376] width 731 height 35
drag, startPoint x: 501, startPoint y: 404, endPoint x: 669, endPoint y: 401, distance: 167.6
click at [669, 401] on p "Why This Project Matters:" at bounding box center [863, 402] width 731 height 17
drag, startPoint x: 530, startPoint y: 419, endPoint x: 908, endPoint y: 416, distance: 377.2
click at [908, 416] on li "You’ll help improve how we teach and assess teamwork in healthcare." at bounding box center [872, 419] width 713 height 17
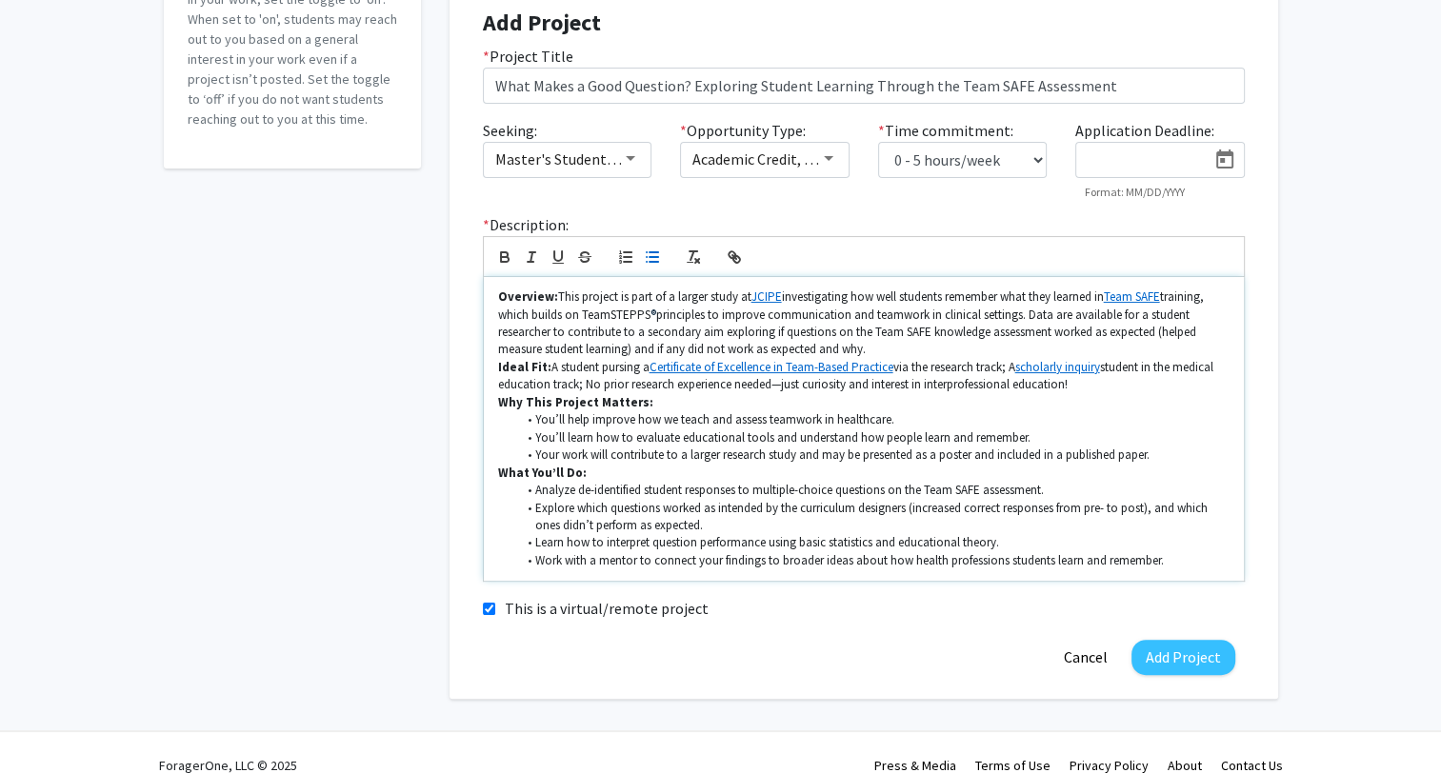
click at [533, 436] on li "You’ll learn how to evaluate educational tools and understand how people learn …" at bounding box center [872, 438] width 713 height 17
click at [819, 418] on li "You’ll help improve how we teach and assess teamwork in healthcare." at bounding box center [872, 419] width 713 height 17
click at [1025, 412] on li "You’ll help improve how we teach and assess teamwork communication skills in he…" at bounding box center [872, 419] width 713 height 17
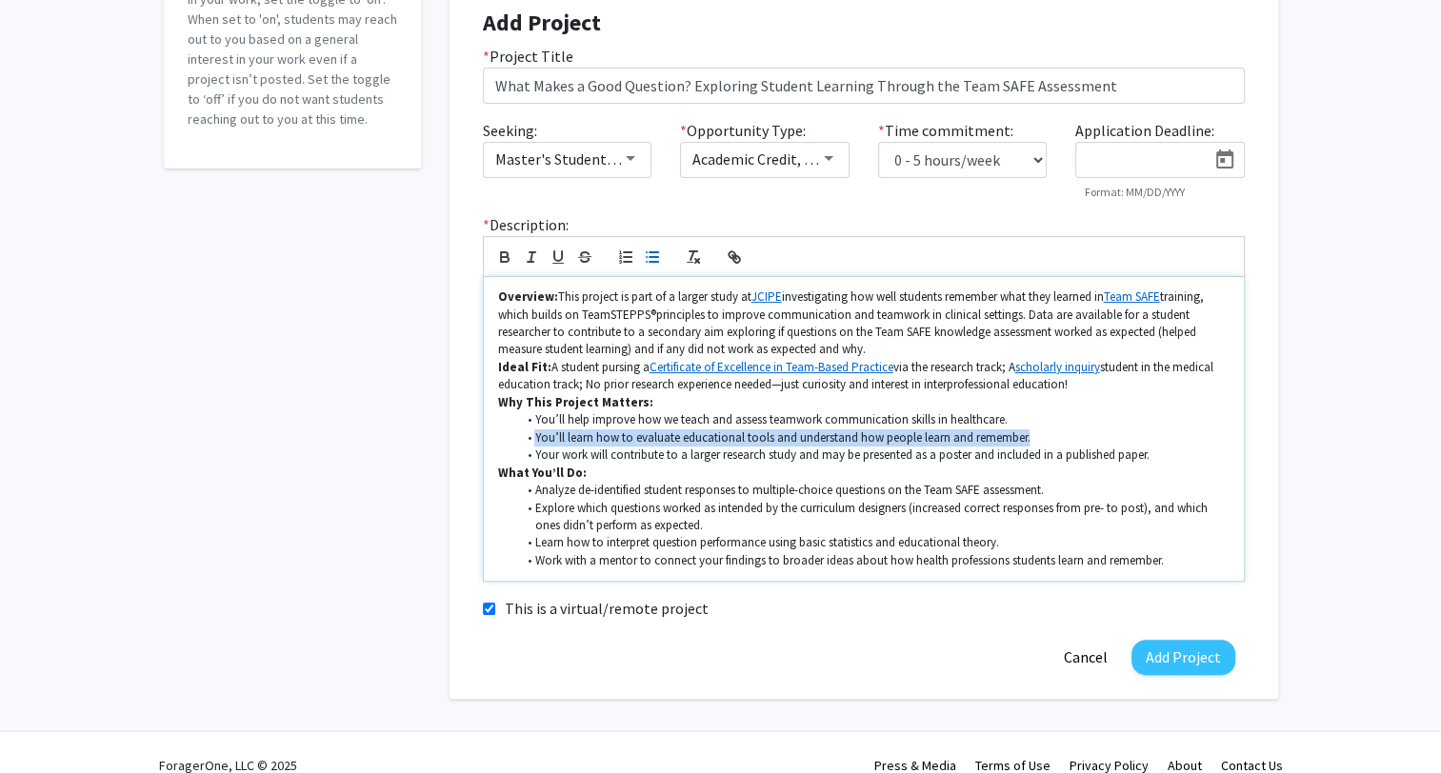
drag, startPoint x: 536, startPoint y: 438, endPoint x: 1041, endPoint y: 438, distance: 504.8
click at [1041, 438] on li "You’ll learn how to evaluate educational tools and understand how people learn …" at bounding box center [872, 438] width 713 height 17
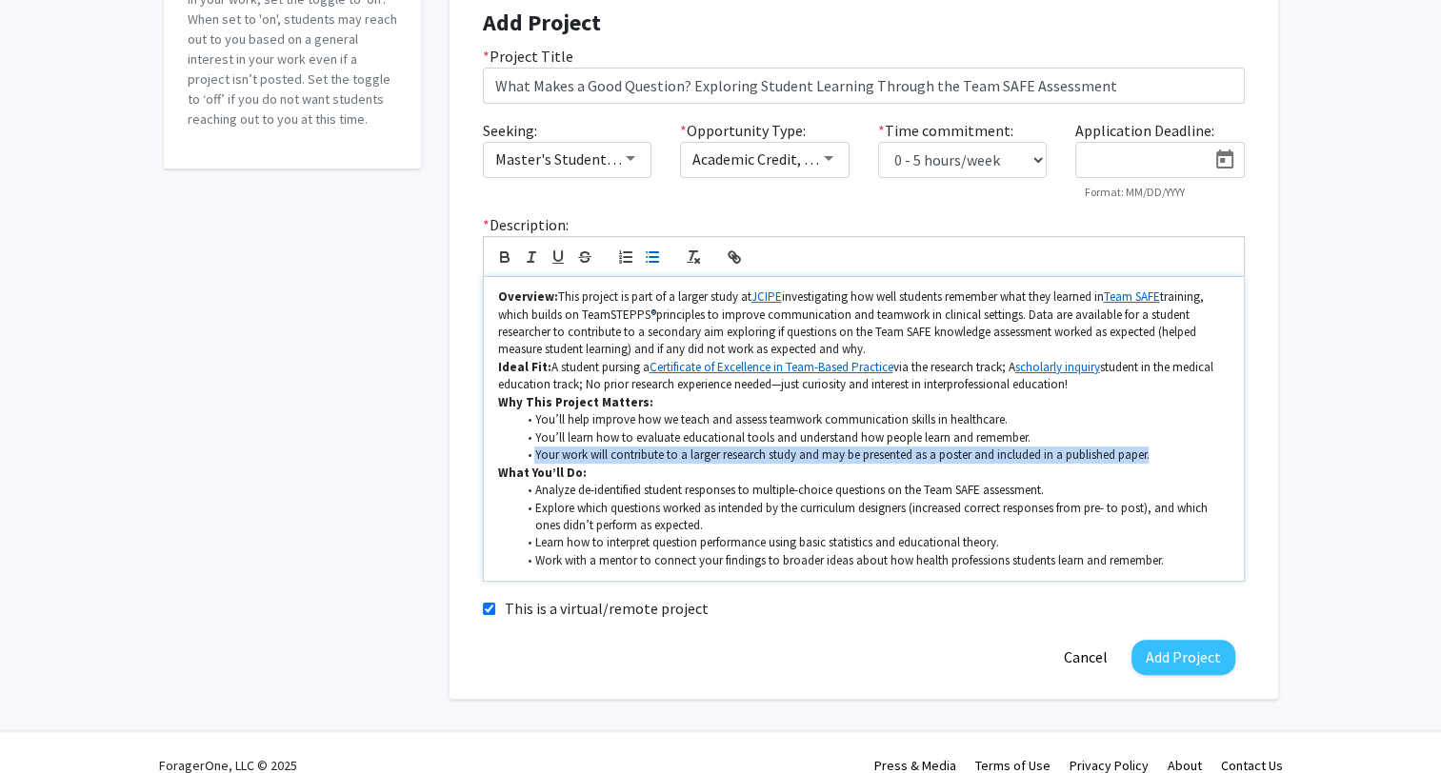
drag, startPoint x: 533, startPoint y: 450, endPoint x: 1165, endPoint y: 447, distance: 631.4
click at [1165, 447] on li "Your work will contribute to a larger research study and may be presented as a …" at bounding box center [872, 455] width 713 height 17
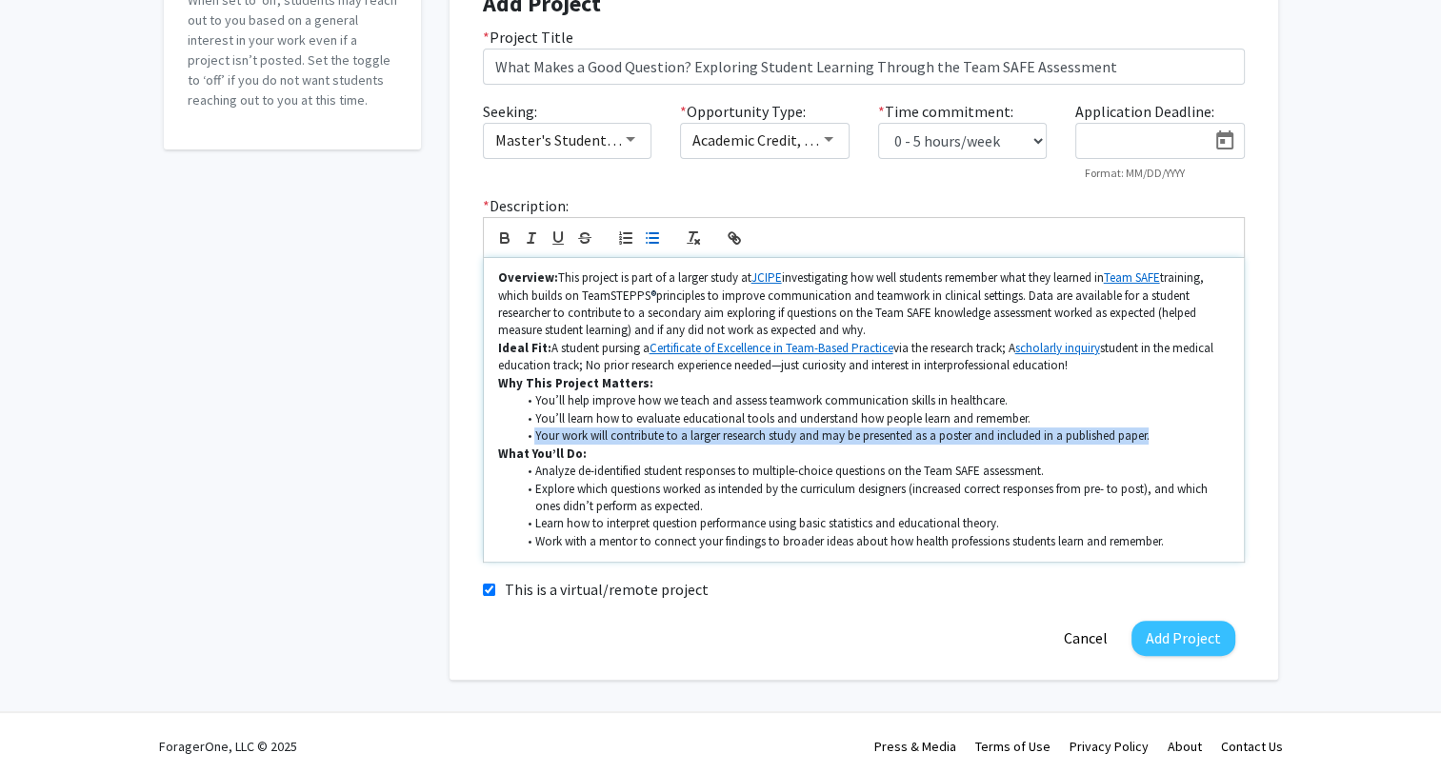
scroll to position [310, 0]
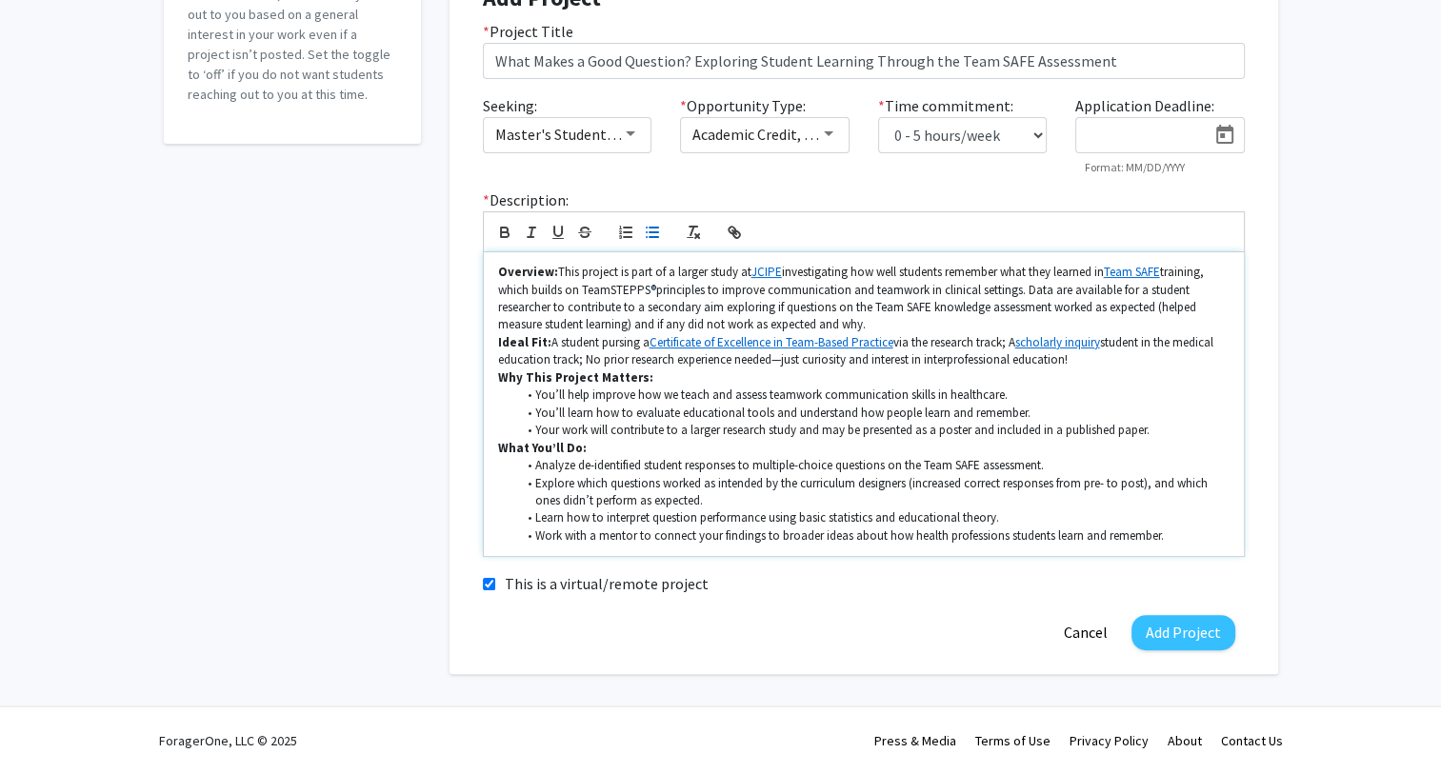
click at [841, 458] on li "Analyze de-identified student responses to multiple-choice questions on the Tea…" at bounding box center [872, 465] width 713 height 17
click at [986, 428] on li "Your work will contribute to a larger research study and may be presented as a …" at bounding box center [872, 430] width 713 height 17
click at [1000, 434] on li "Your work will contribute to a larger research study and may be presented as a …" at bounding box center [872, 430] width 713 height 17
drag, startPoint x: 1060, startPoint y: 426, endPoint x: 1154, endPoint y: 430, distance: 94.4
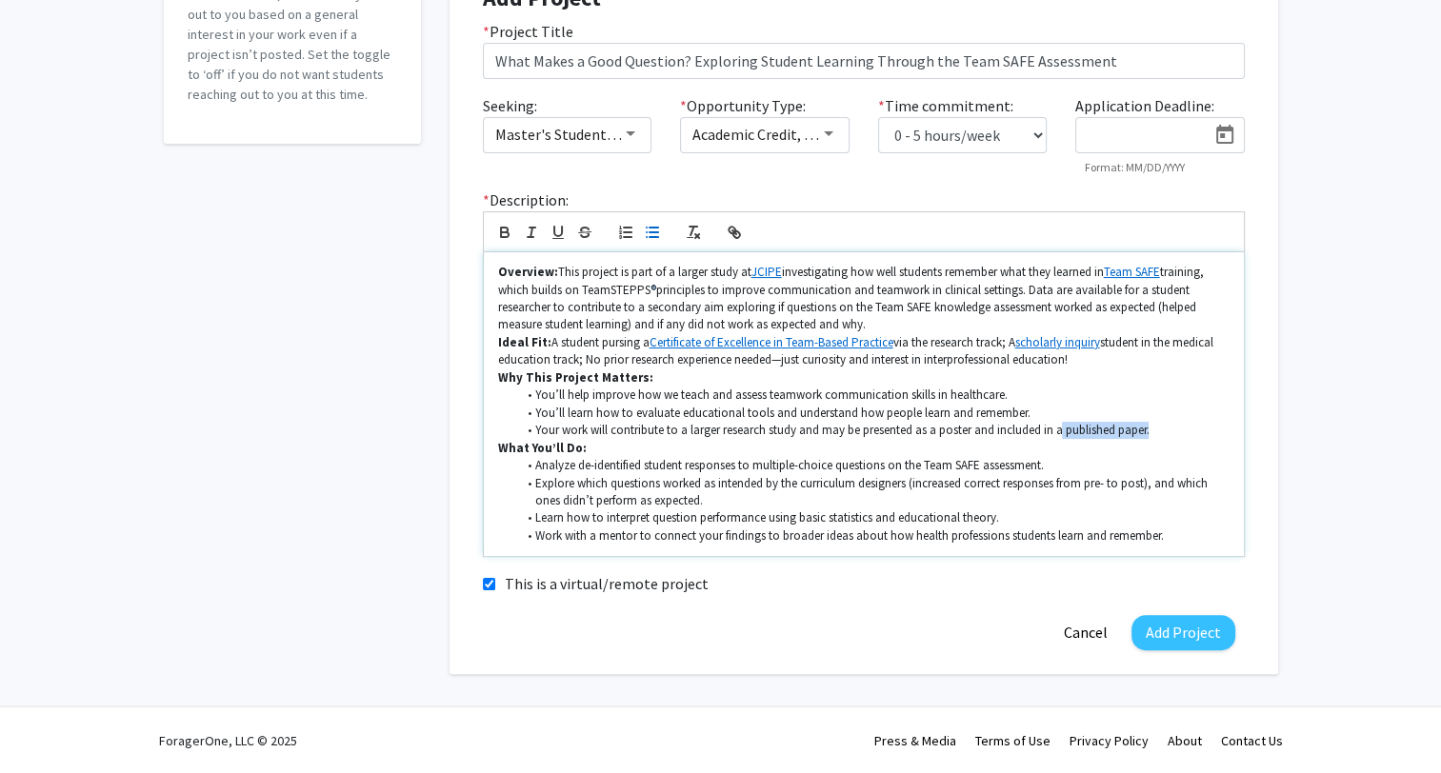
click at [1154, 430] on li "Your work will contribute to a larger research study and may be presented as a …" at bounding box center [872, 430] width 713 height 17
drag, startPoint x: 497, startPoint y: 450, endPoint x: 590, endPoint y: 449, distance: 93.3
click at [590, 449] on p "What You’ll Do:" at bounding box center [863, 448] width 731 height 17
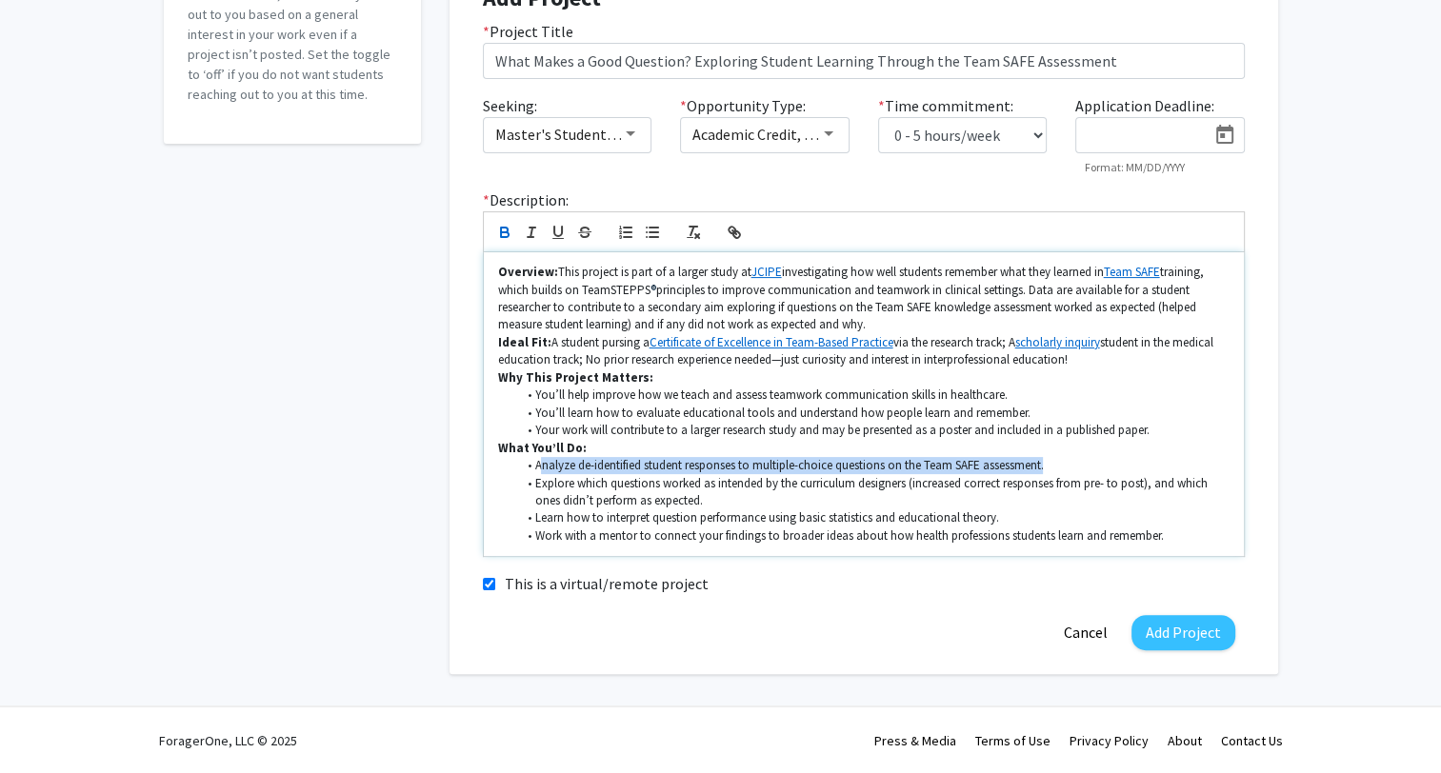
drag, startPoint x: 538, startPoint y: 468, endPoint x: 1065, endPoint y: 461, distance: 526.7
click at [1065, 461] on li "Analyze de-identified student responses to multiple-choice questions on the Tea…" at bounding box center [872, 465] width 713 height 17
click at [1087, 478] on li "Explore which questions worked as intended by the curriculum designers (increas…" at bounding box center [872, 492] width 713 height 35
drag, startPoint x: 530, startPoint y: 464, endPoint x: 1144, endPoint y: 451, distance: 613.5
click at [1103, 467] on li "Analyze de-identified student responses to multiple-choice questions on the Tea…" at bounding box center [872, 465] width 713 height 17
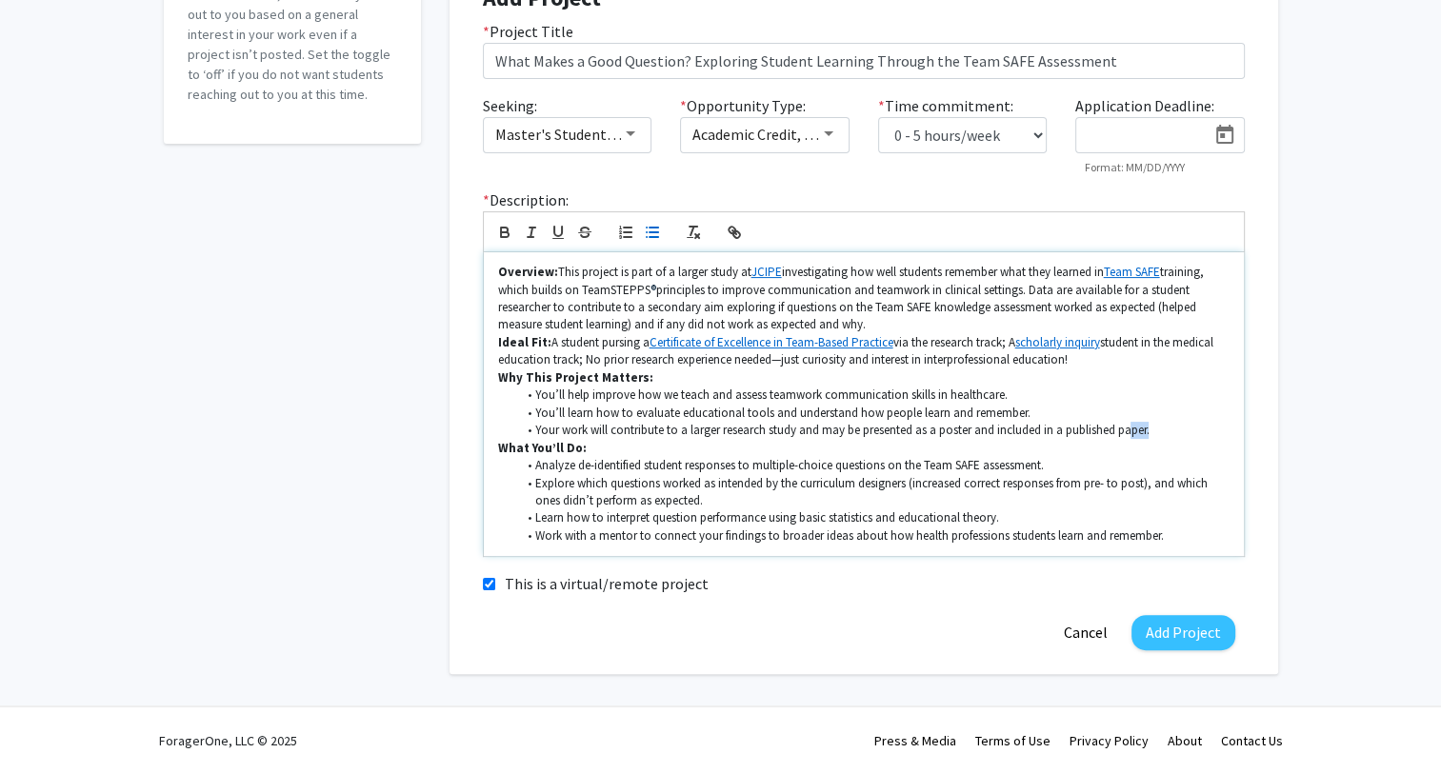
drag, startPoint x: 1154, startPoint y: 430, endPoint x: 1131, endPoint y: 434, distance: 23.3
click at [1131, 434] on li "Your work will contribute to a larger research study and may be presented as a …" at bounding box center [872, 430] width 713 height 17
drag, startPoint x: 530, startPoint y: 466, endPoint x: 1066, endPoint y: 453, distance: 535.4
click at [1066, 453] on div "Overview: This project is part of a larger study at JCIPE investigating how wel…" at bounding box center [864, 404] width 760 height 304
click at [1070, 460] on li "Analyze de-identified student responses to multiple-choice questions on the Tea…" at bounding box center [872, 465] width 713 height 17
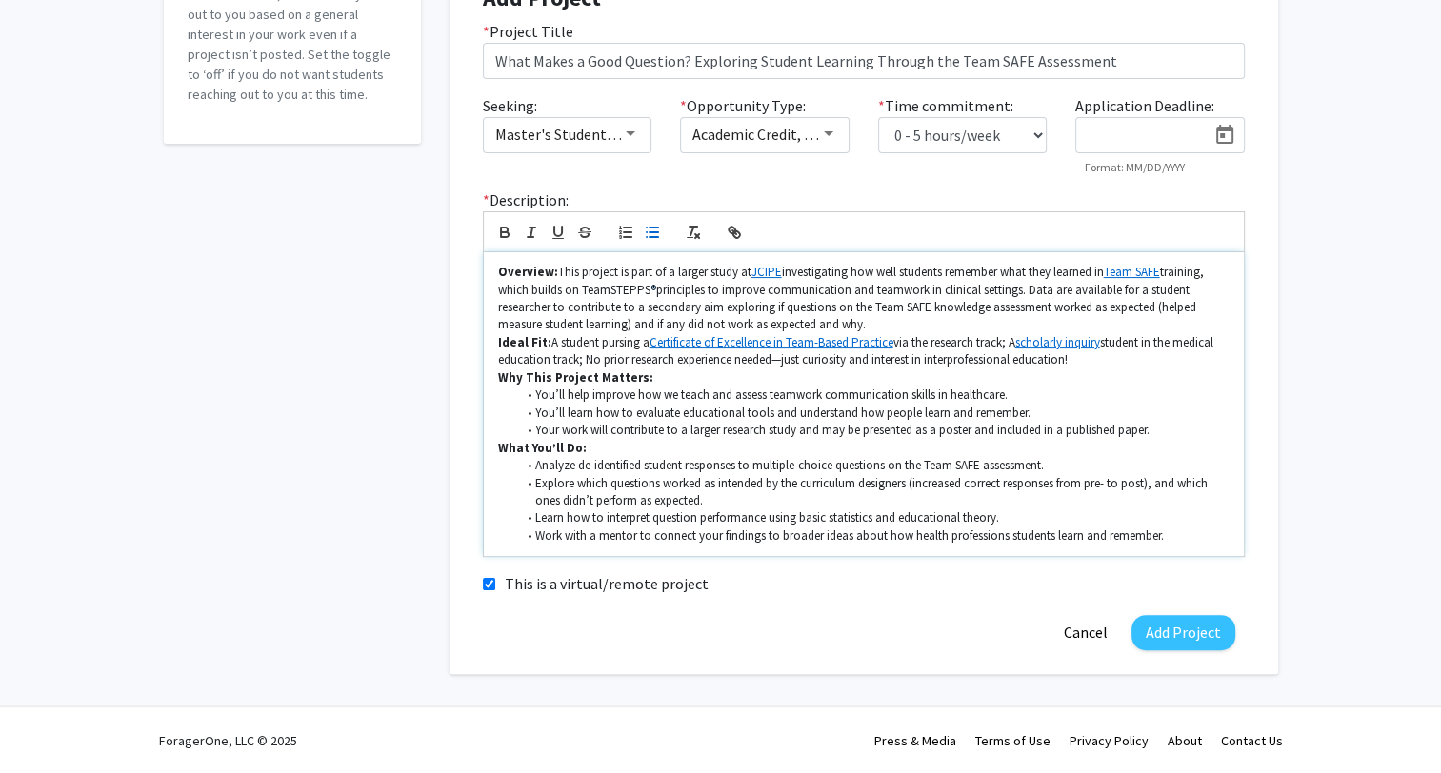
click at [827, 430] on li "Your work will contribute to a larger research study and may be presented as a …" at bounding box center [872, 430] width 713 height 17
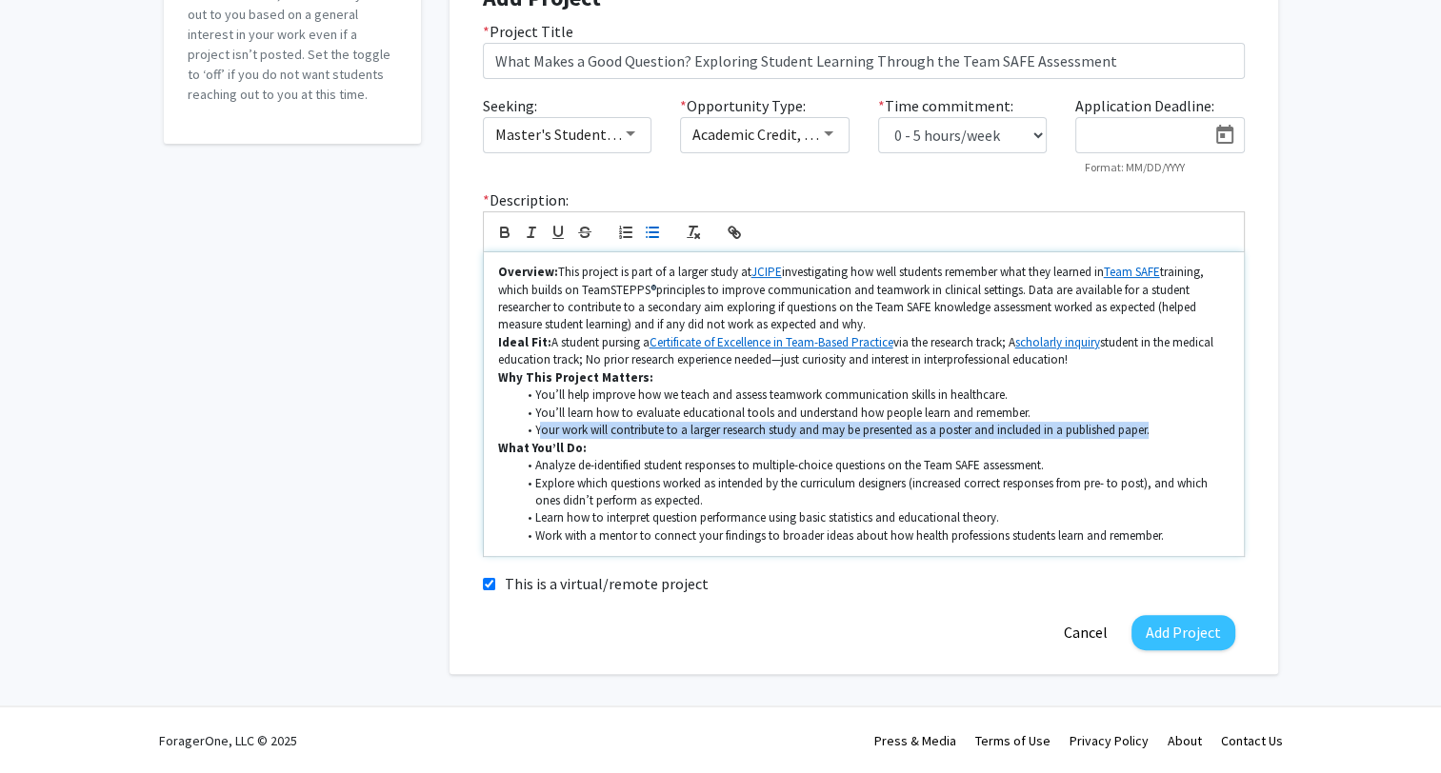
drag, startPoint x: 537, startPoint y: 430, endPoint x: 1174, endPoint y: 430, distance: 637.1
click at [1174, 430] on li "Your work will contribute to a larger research study and may be presented as a …" at bounding box center [872, 430] width 713 height 17
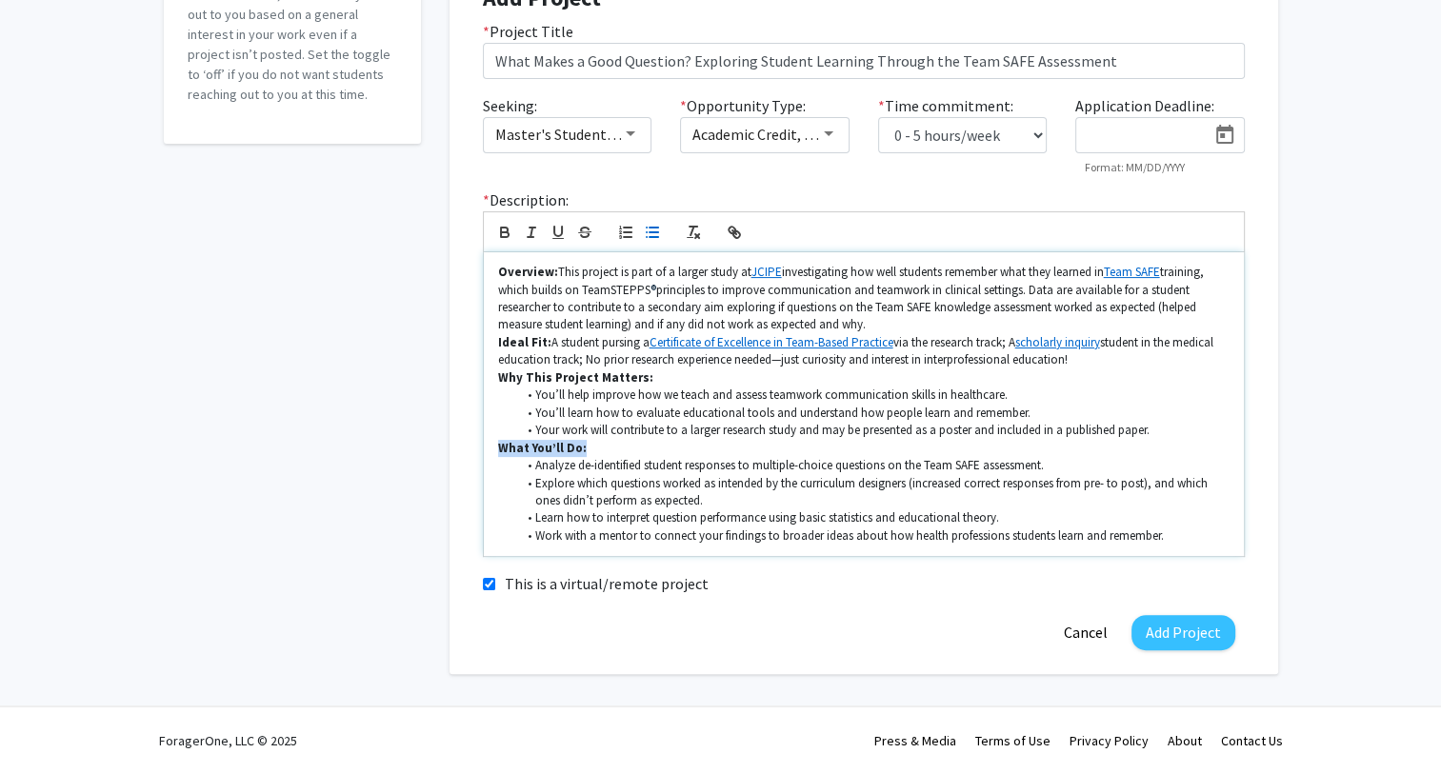
drag, startPoint x: 498, startPoint y: 449, endPoint x: 943, endPoint y: 427, distance: 445.3
click at [589, 447] on p "What You’ll Do:" at bounding box center [863, 448] width 731 height 17
drag, startPoint x: 1157, startPoint y: 430, endPoint x: 1141, endPoint y: 430, distance: 16.2
click at [1141, 430] on li "Your work will contribute to a larger research study and may be presented as a …" at bounding box center [872, 430] width 713 height 17
drag, startPoint x: 499, startPoint y: 449, endPoint x: 651, endPoint y: 458, distance: 152.7
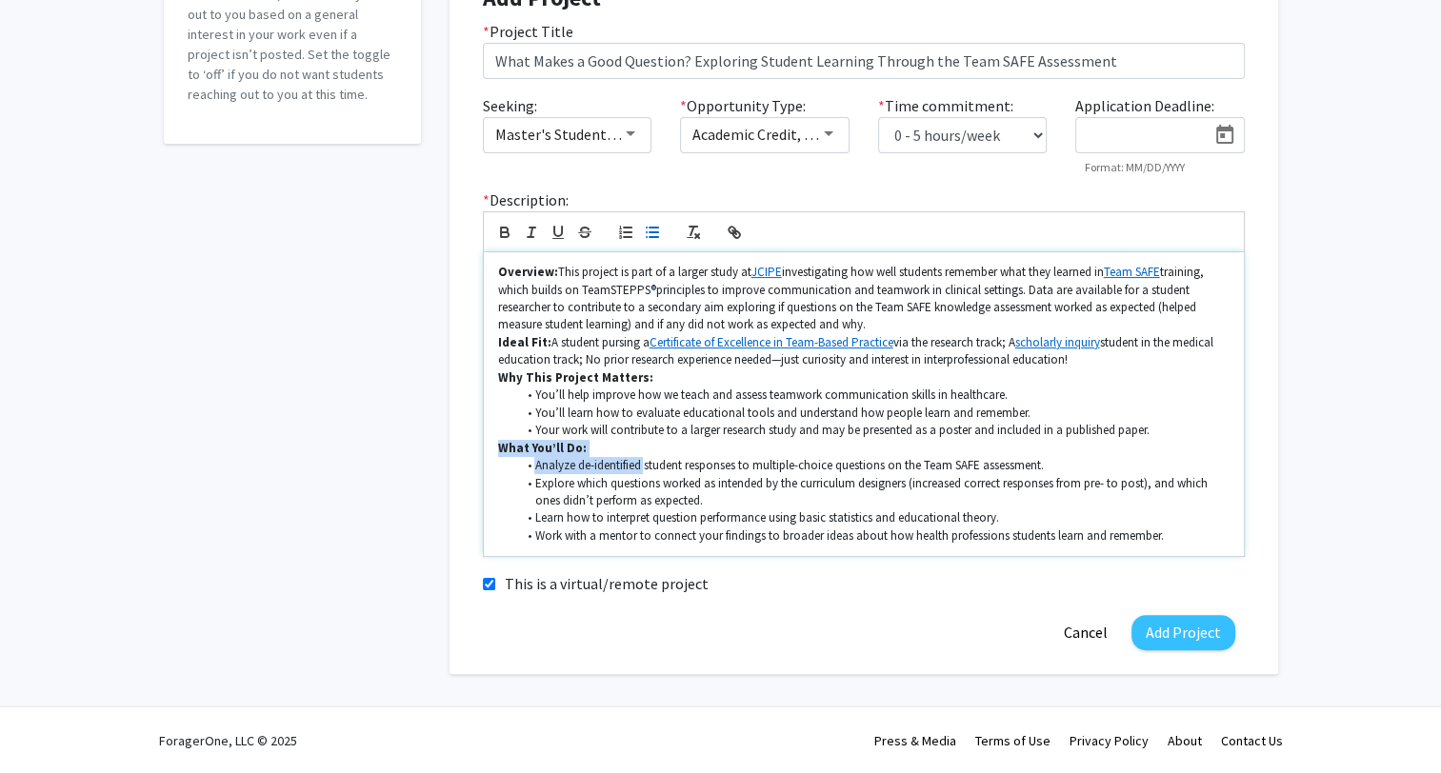
click at [647, 458] on div "Overview: This project is part of a larger study at JCIPE investigating how wel…" at bounding box center [864, 404] width 760 height 304
click at [949, 457] on li "Analyze de-identified student responses to multiple-choice questions on the Tea…" at bounding box center [872, 465] width 713 height 17
click at [937, 429] on li "Your work will contribute to a larger research study and may be presented as a …" at bounding box center [872, 430] width 713 height 17
drag, startPoint x: 1017, startPoint y: 430, endPoint x: 1190, endPoint y: 426, distance: 172.4
click at [1190, 426] on li "Your work will contribute to a larger research study and may be presented as a …" at bounding box center [872, 430] width 713 height 17
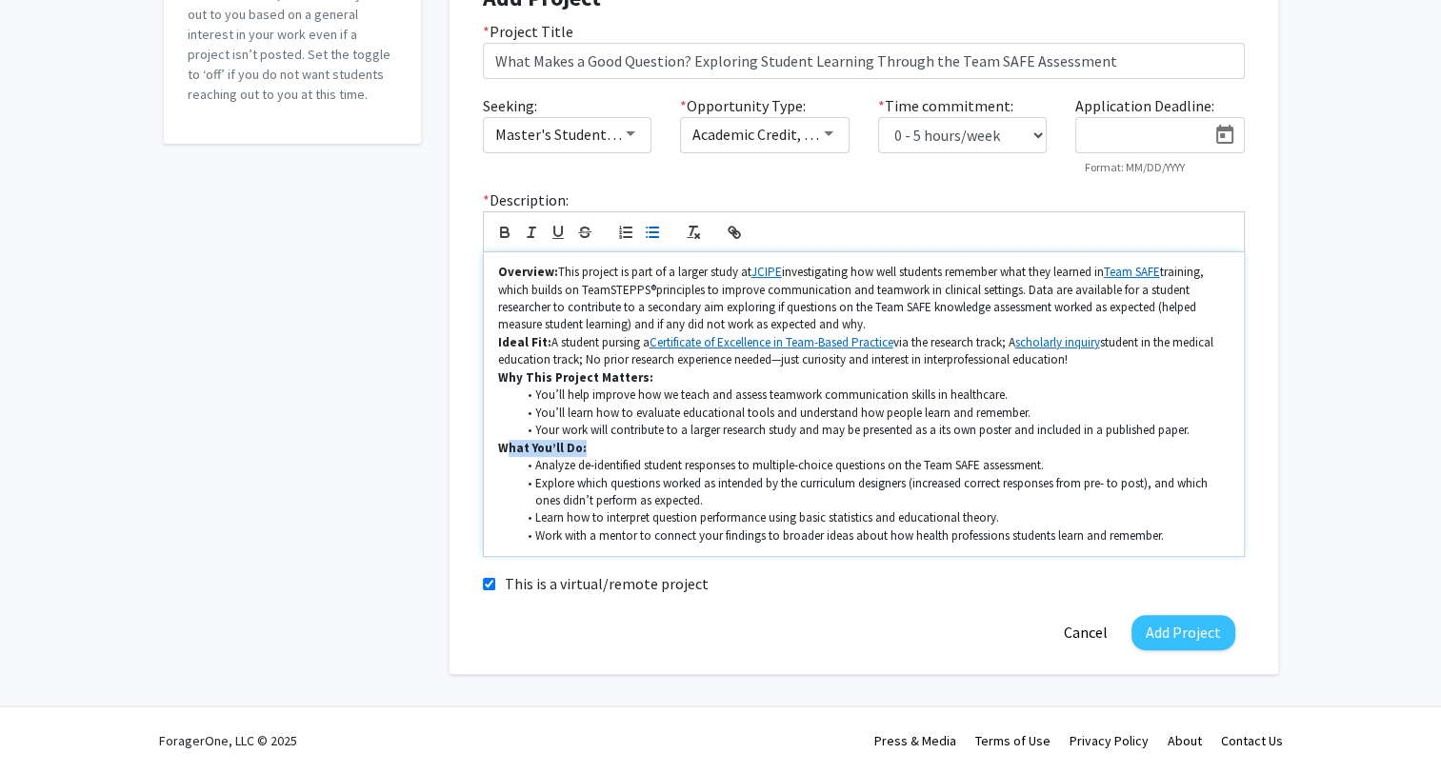
drag, startPoint x: 503, startPoint y: 450, endPoint x: 595, endPoint y: 440, distance: 92.9
click at [595, 440] on p "What You’ll Do:" at bounding box center [863, 448] width 731 height 17
click at [604, 461] on li "Analyze de-identified student responses to multiple-choice questions on the Tea…" at bounding box center [872, 465] width 713 height 17
drag, startPoint x: 938, startPoint y: 427, endPoint x: 977, endPoint y: 431, distance: 39.3
click at [977, 431] on li "Your work will contribute to a larger research study and may be presented as a …" at bounding box center [872, 430] width 713 height 17
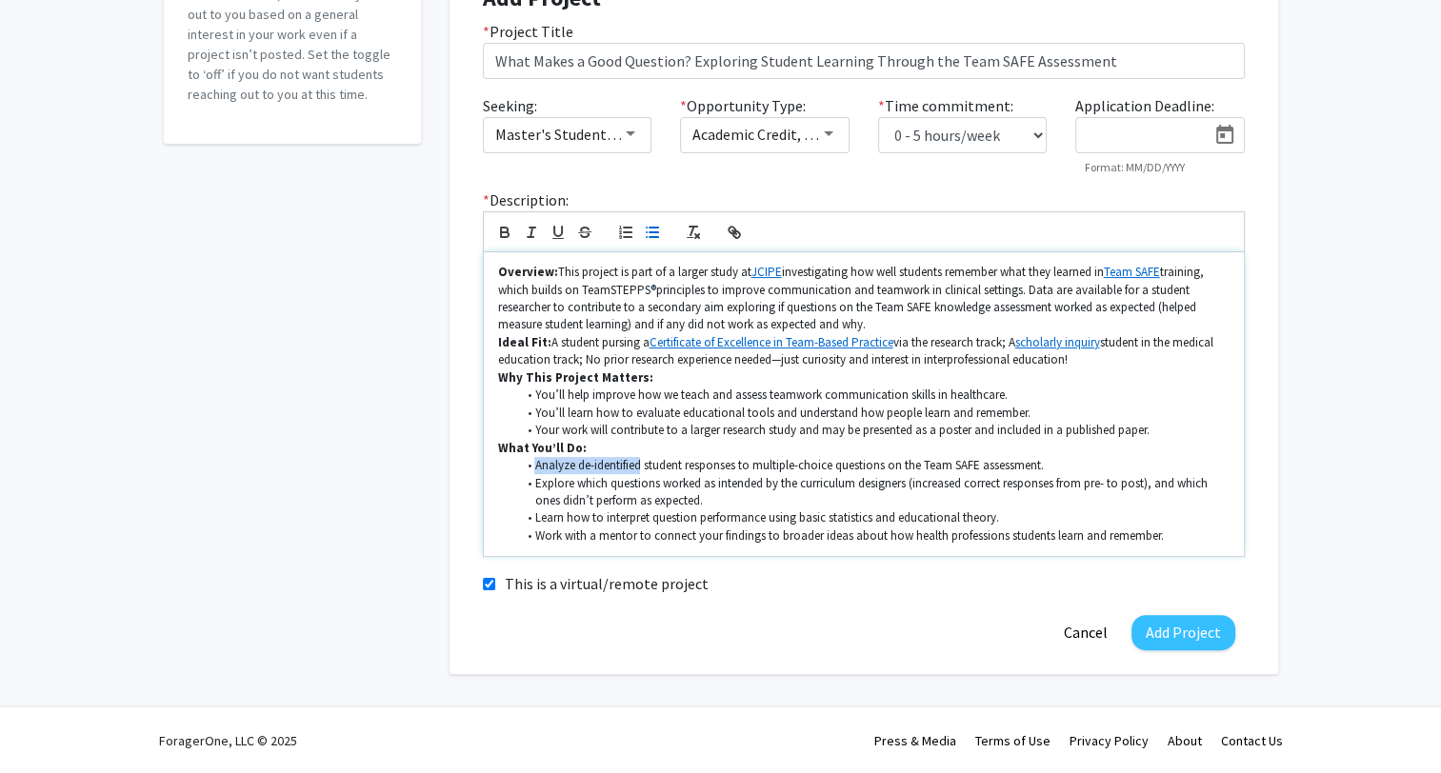
drag, startPoint x: 536, startPoint y: 465, endPoint x: 640, endPoint y: 462, distance: 103.8
click at [640, 462] on li "Analyze de-identified student responses to multiple-choice questions on the Tea…" at bounding box center [872, 465] width 713 height 17
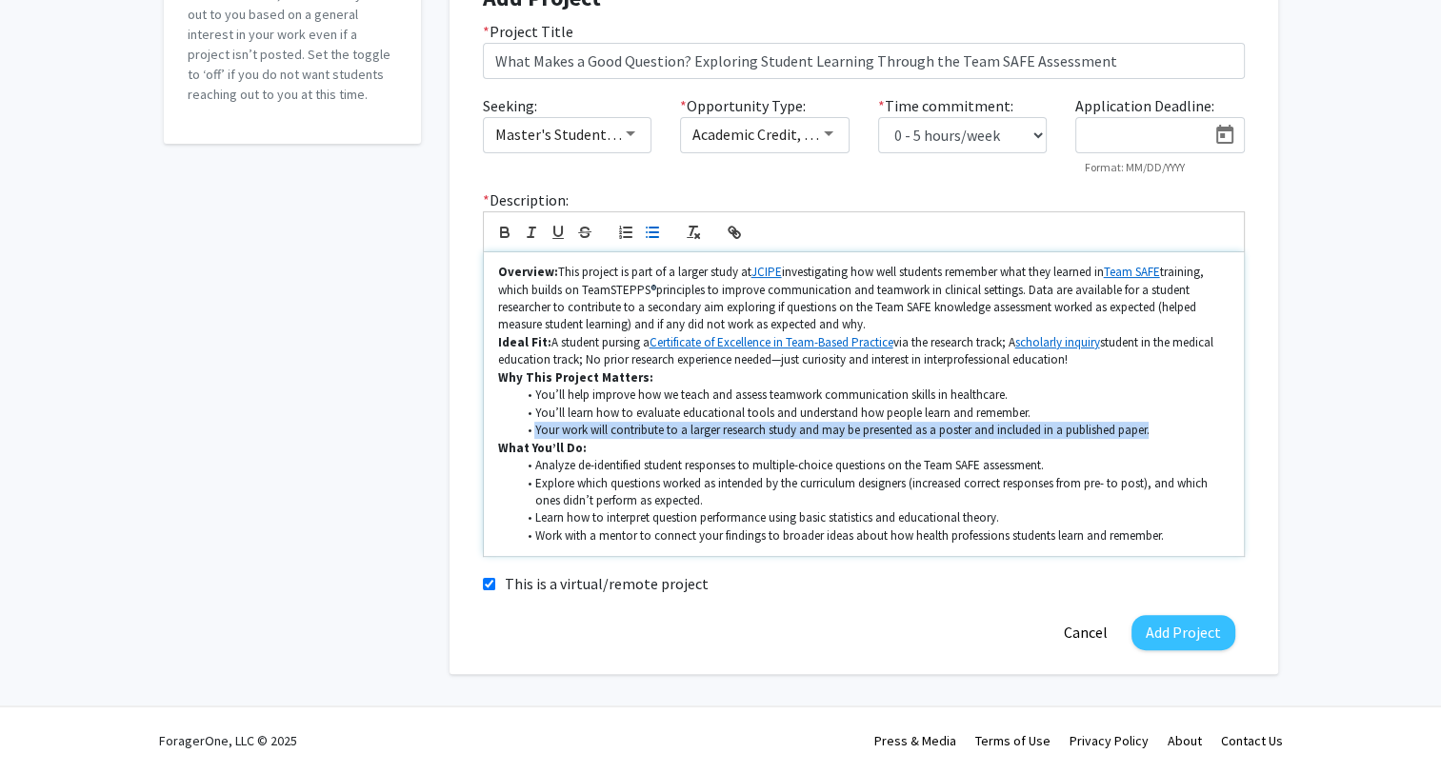
drag, startPoint x: 537, startPoint y: 429, endPoint x: 1098, endPoint y: 480, distance: 563.3
click at [1166, 437] on li "Your work will contribute to a larger research study and may be presented as a …" at bounding box center [872, 430] width 713 height 17
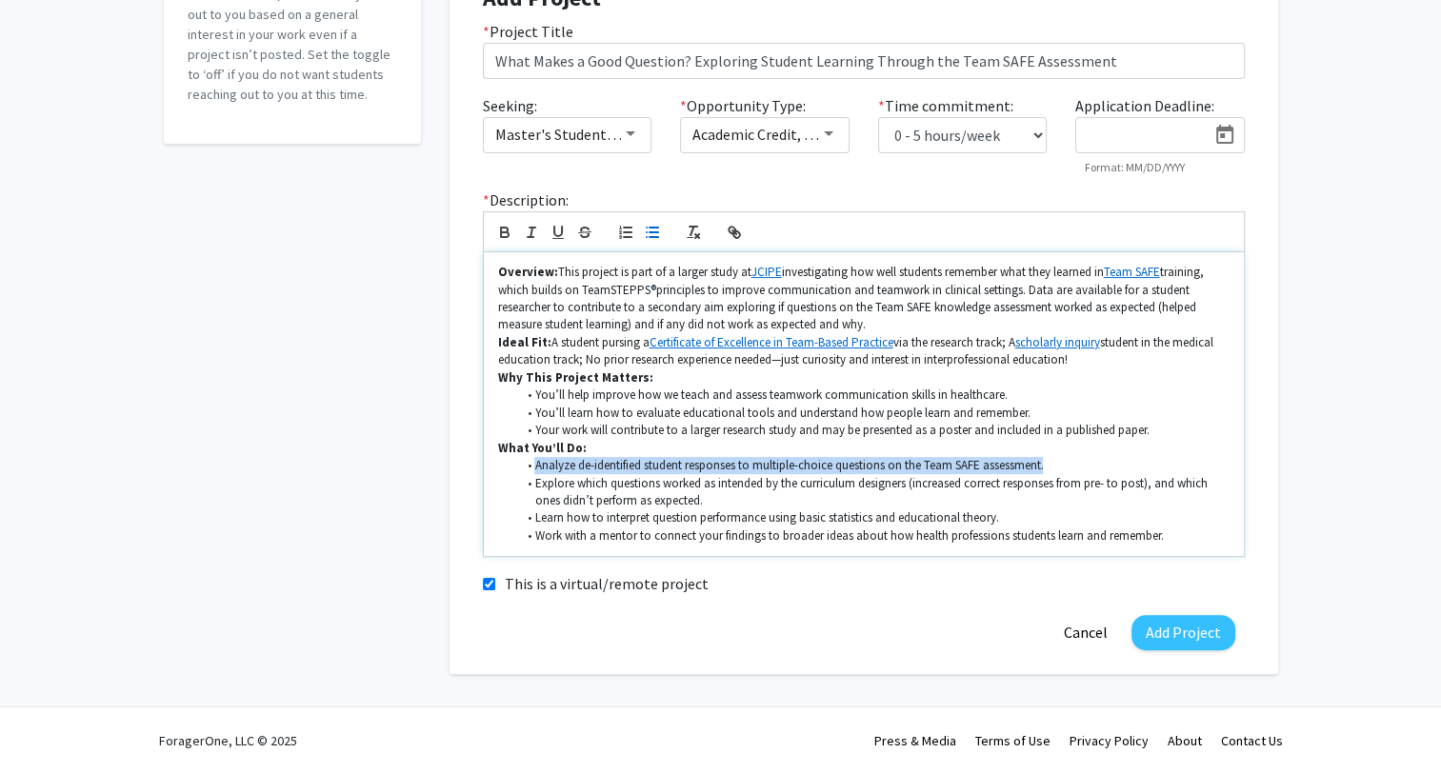
drag, startPoint x: 535, startPoint y: 462, endPoint x: 1058, endPoint y: 461, distance: 522.9
click at [1058, 461] on li "Analyze de-identified student responses to multiple-choice questions on the Tea…" at bounding box center [872, 465] width 713 height 17
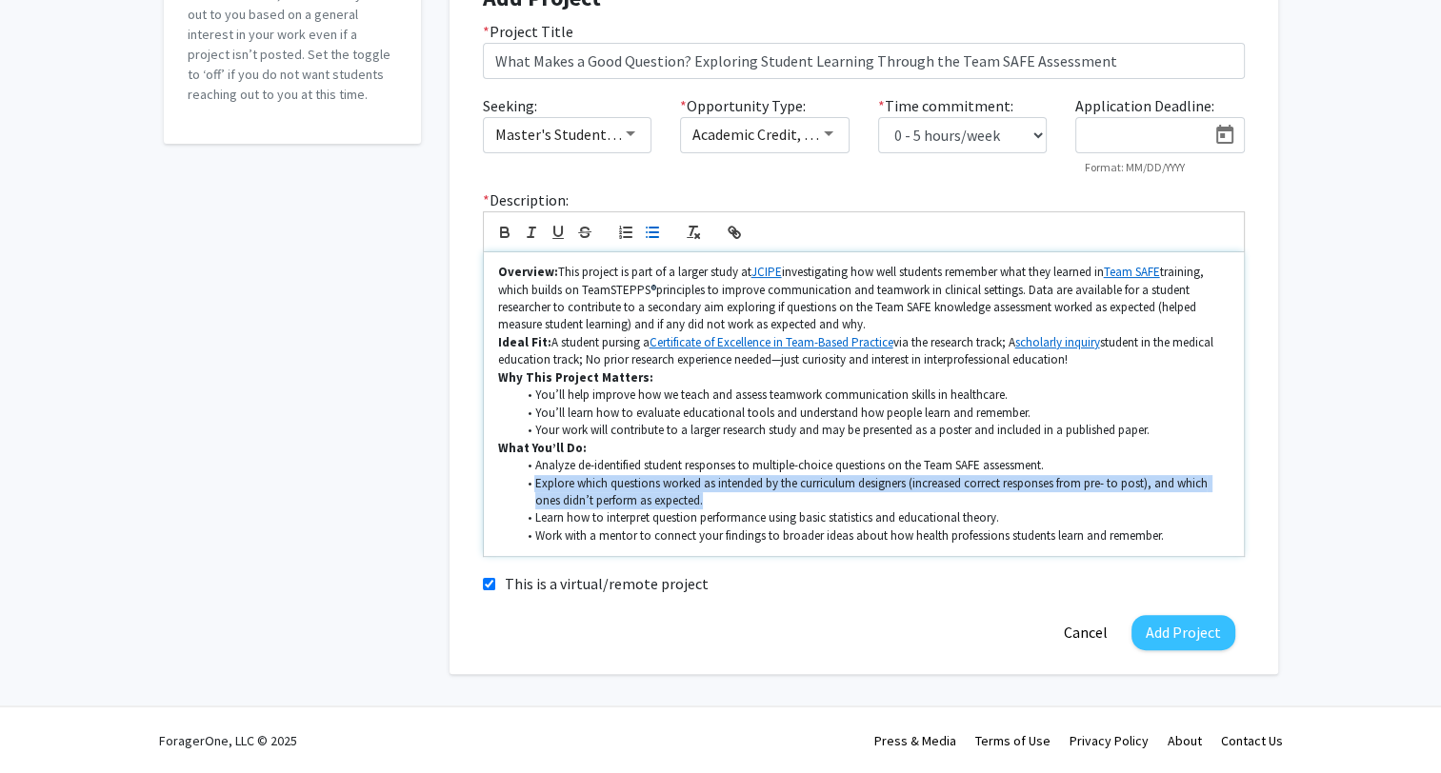
drag, startPoint x: 531, startPoint y: 486, endPoint x: 732, endPoint y: 496, distance: 201.2
click at [732, 496] on li "Explore which questions worked as intended by the curriculum designers (increas…" at bounding box center [872, 492] width 713 height 35
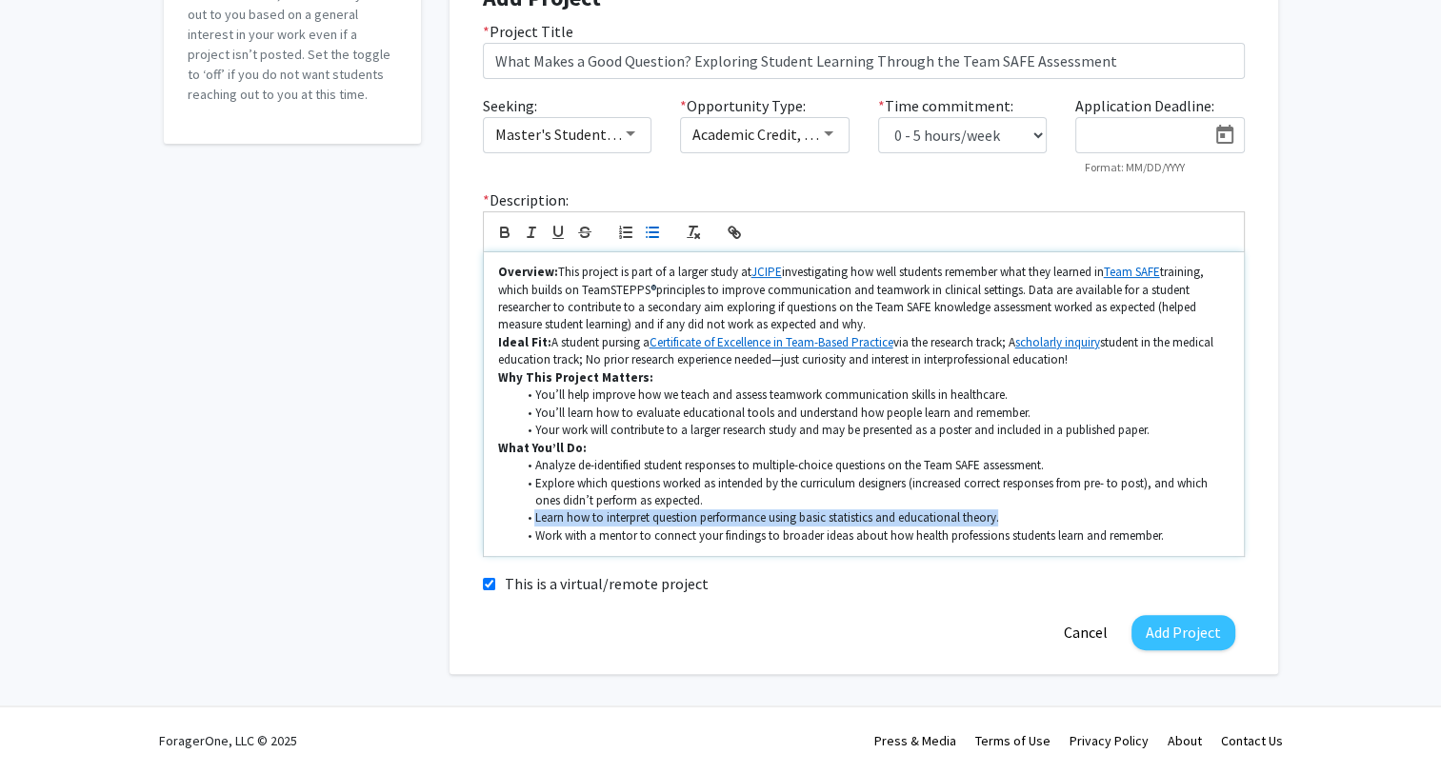
drag, startPoint x: 542, startPoint y: 518, endPoint x: 1055, endPoint y: 510, distance: 513.4
click at [1055, 510] on li "Learn how to interpret question performance using basic statistics and educatio…" at bounding box center [872, 518] width 713 height 17
click at [1078, 520] on li "Learn how to interpret question performance using basic statistics and educatio…" at bounding box center [872, 518] width 713 height 17
drag, startPoint x: 546, startPoint y: 520, endPoint x: 1025, endPoint y: 510, distance: 479.1
click at [1025, 510] on li "Learn how to interpret question performance using basic statistics and educatio…" at bounding box center [872, 518] width 713 height 17
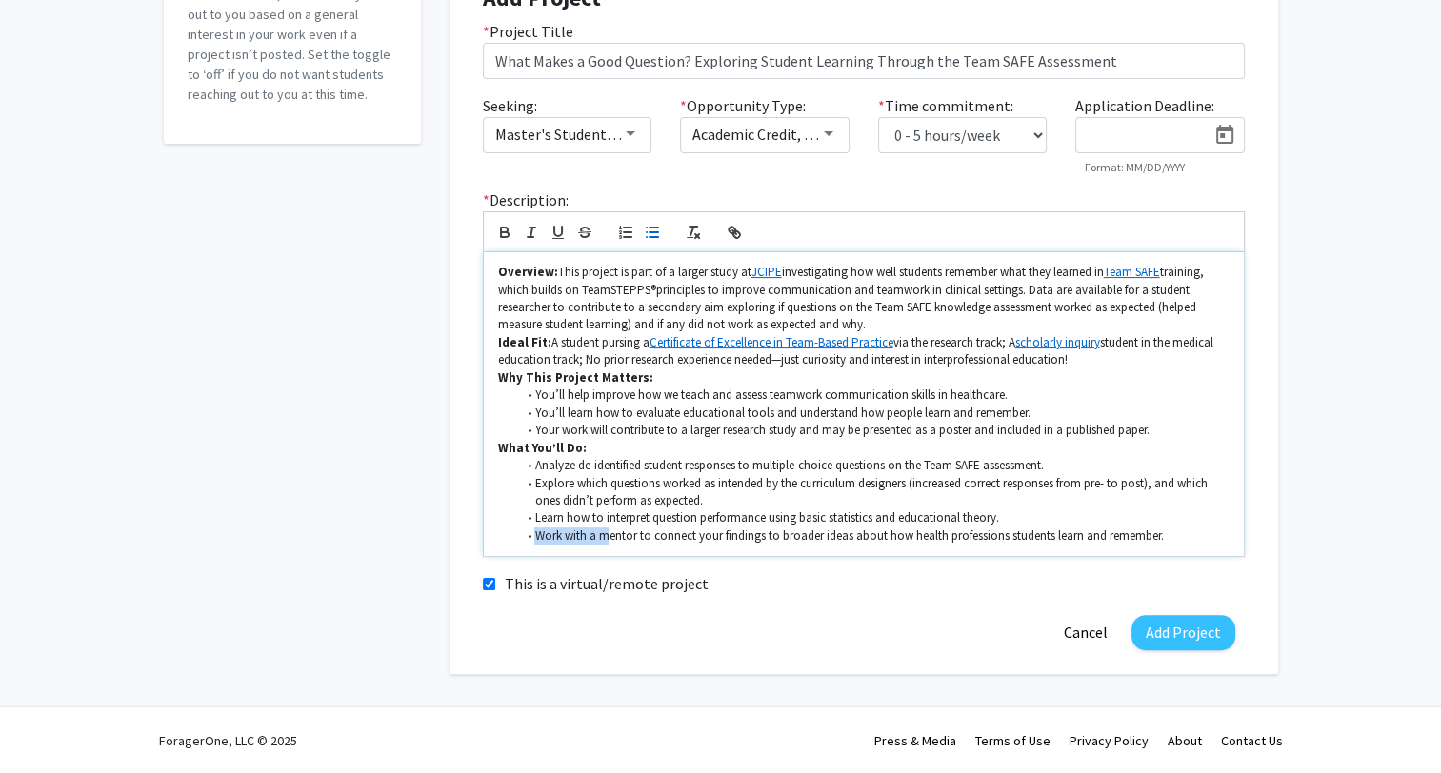
drag, startPoint x: 537, startPoint y: 533, endPoint x: 606, endPoint y: 538, distance: 68.7
click at [606, 538] on li "Work with a mentor to connect your findings to broader ideas about how health p…" at bounding box center [872, 536] width 713 height 17
click at [640, 537] on li "Work with a mentor to connect your findings to broader ideas about how health p…" at bounding box center [872, 536] width 713 height 17
drag, startPoint x: 590, startPoint y: 536, endPoint x: 635, endPoint y: 537, distance: 44.8
click at [635, 537] on li "Work with a mentor to connect your findings to broader ideas about how health p…" at bounding box center [872, 536] width 713 height 17
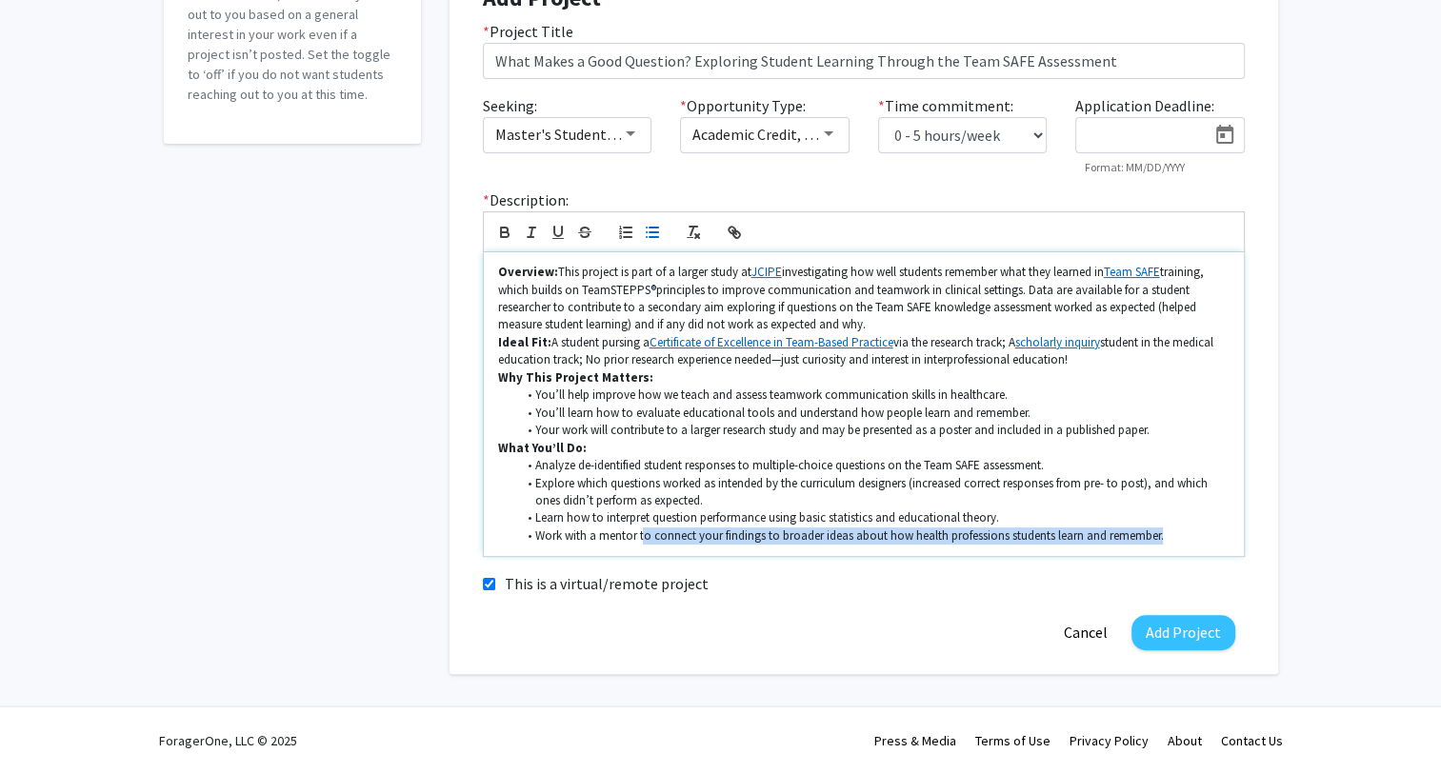
drag, startPoint x: 645, startPoint y: 536, endPoint x: 1208, endPoint y: 536, distance: 562.9
click at [1197, 533] on li "Work with a mentor to connect your findings to broader ideas about how health p…" at bounding box center [872, 536] width 713 height 17
click at [1208, 536] on li "Work with a mentor to connect your findings to broader ideas about how health p…" at bounding box center [872, 536] width 713 height 17
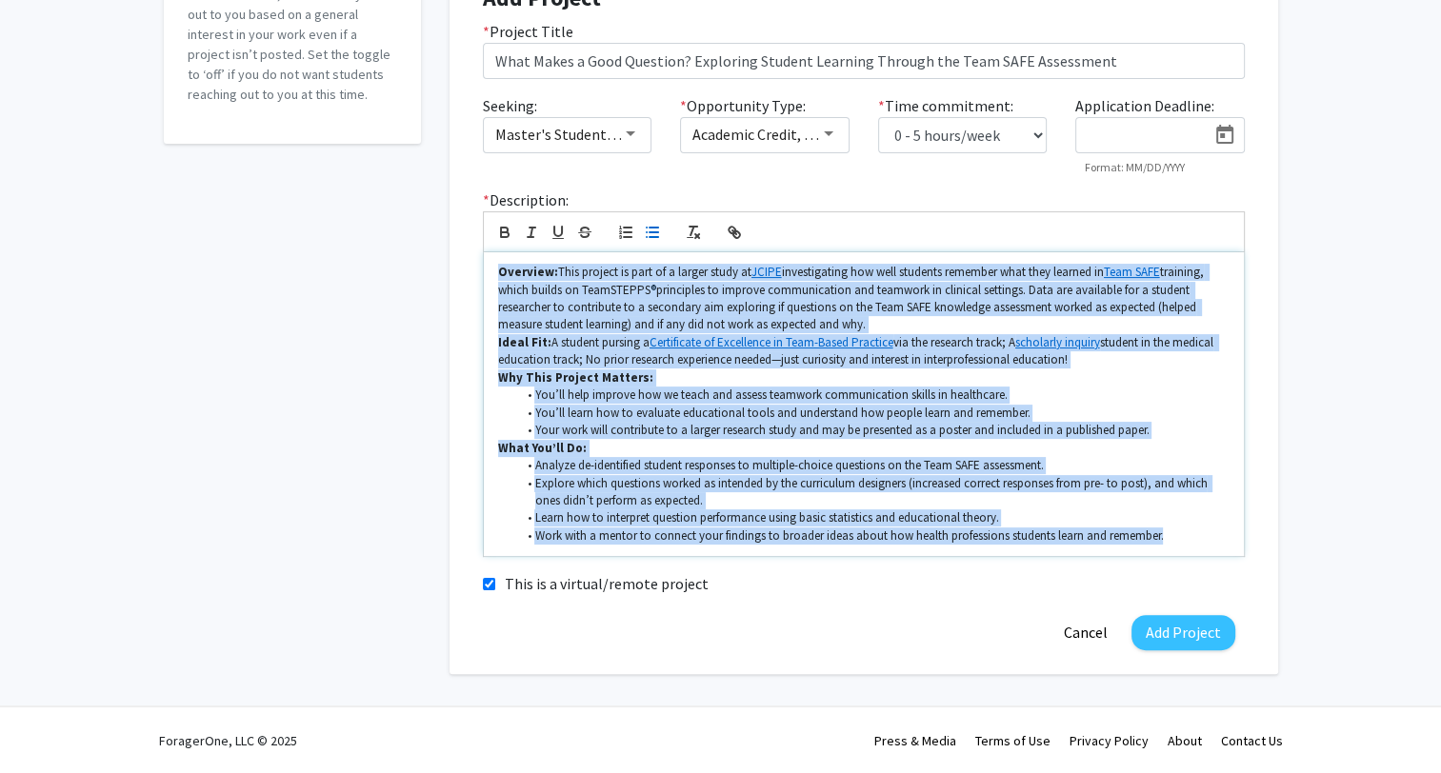
drag, startPoint x: 1168, startPoint y: 540, endPoint x: 486, endPoint y: 259, distance: 737.5
click at [486, 259] on div "Overview: This project is part of a larger study at JCIPE investigating how wel…" at bounding box center [864, 404] width 760 height 304
copy div "Loremips: Dolo sitamet co adip el s doeius tempo in UTLAB etdoloremagna ali eni…"
click at [1180, 510] on li "Learn how to interpret question performance using basic statistics and educatio…" at bounding box center [872, 518] width 713 height 17
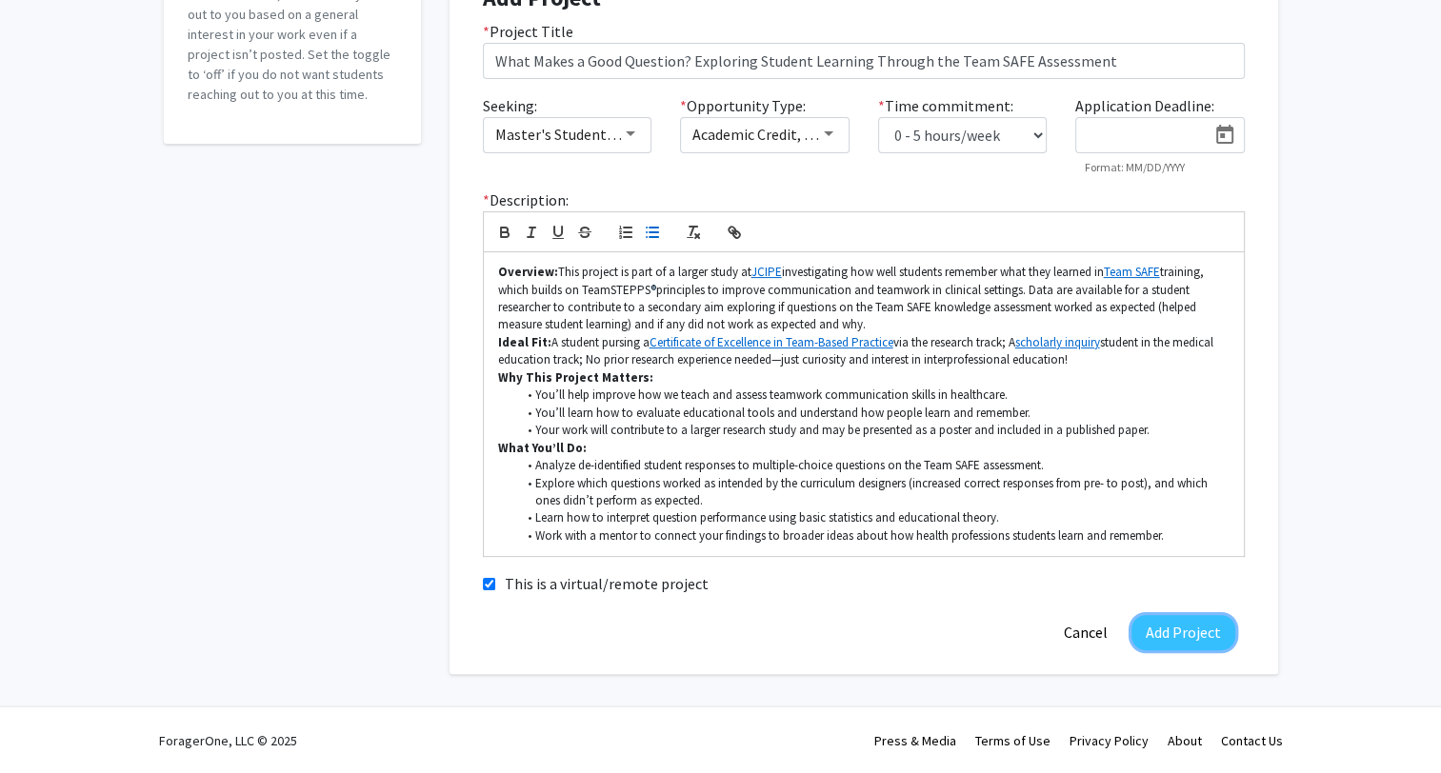
drag, startPoint x: 1192, startPoint y: 628, endPoint x: 1355, endPoint y: 461, distance: 233.0
click at [1355, 461] on div "Accepting Students? Would you like to receive student requests to work with you…" at bounding box center [720, 237] width 1441 height 959
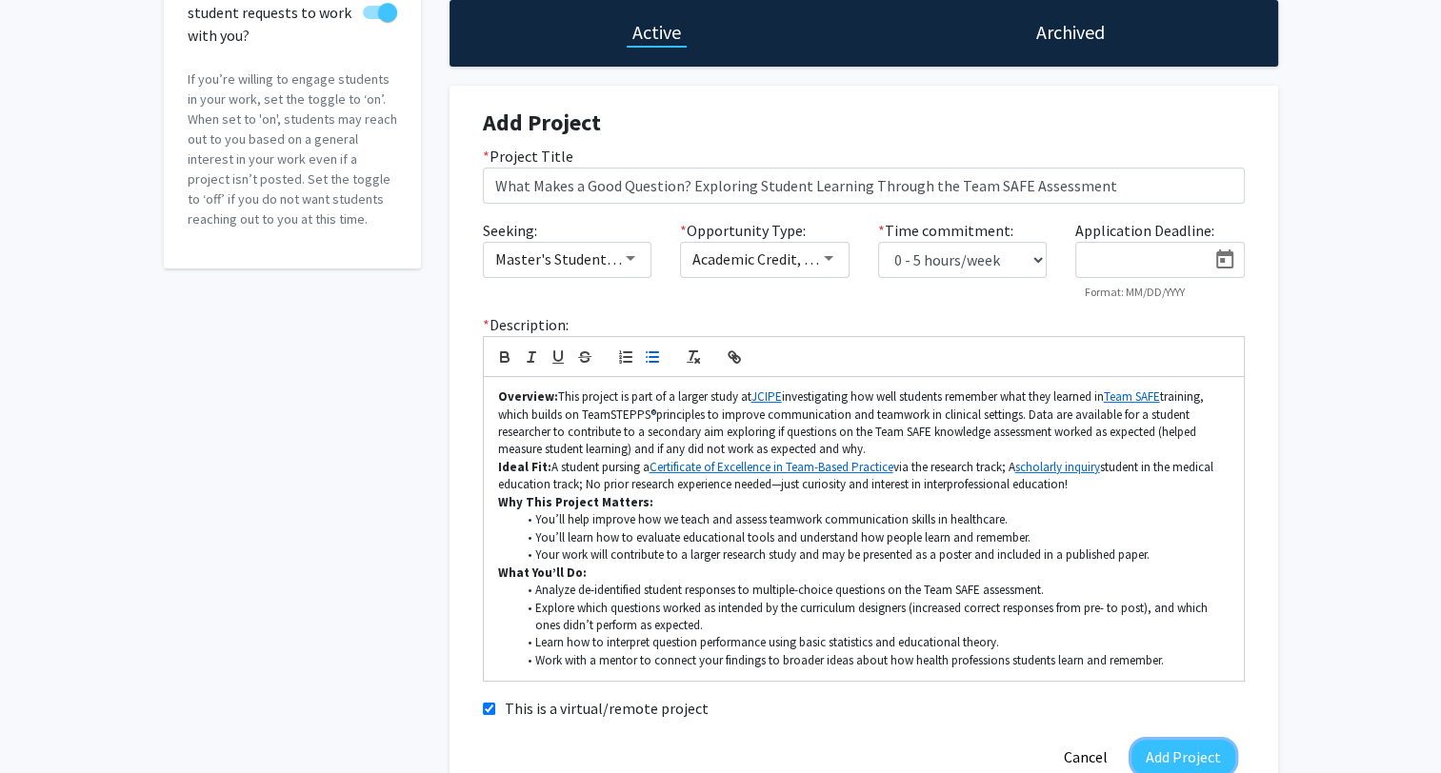
scroll to position [120, 0]
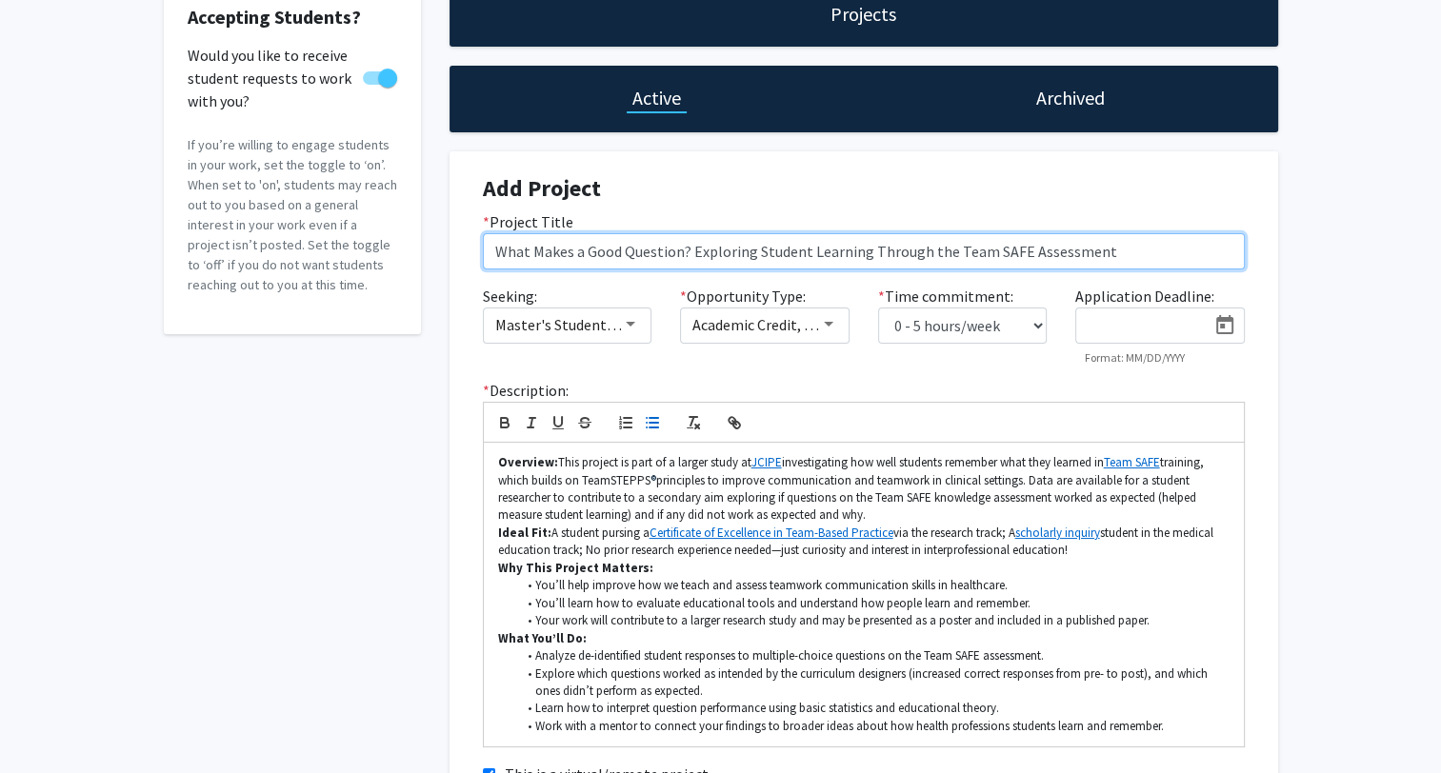
drag, startPoint x: 692, startPoint y: 252, endPoint x: 860, endPoint y: 251, distance: 167.6
click at [860, 251] on input "What Makes a Good Question? Exploring Student Learning Through the Team SAFE As…" at bounding box center [864, 251] width 762 height 36
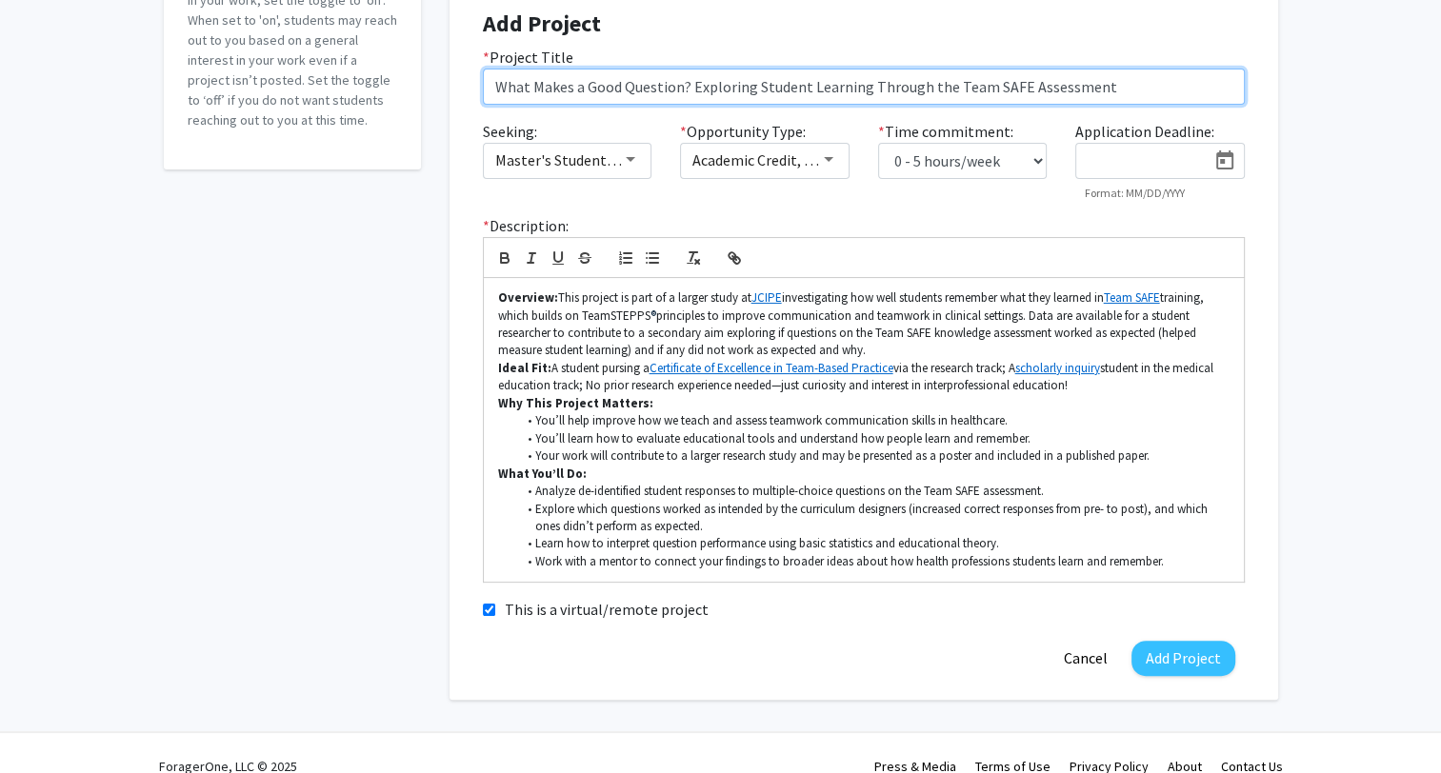
scroll to position [310, 0]
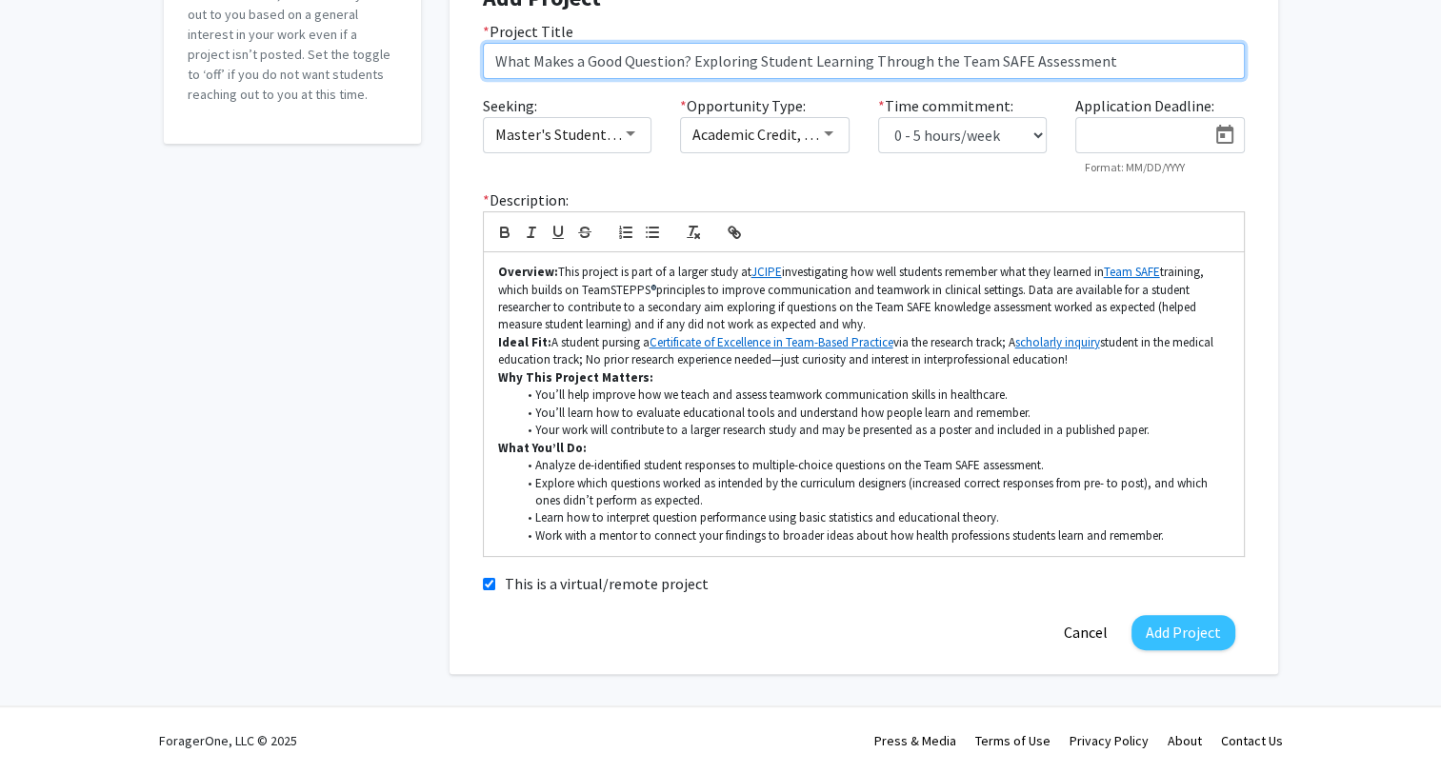
click at [927, 62] on input "What Makes a Good Question? Exploring Student Learning Through the Team SAFE As…" at bounding box center [864, 61] width 762 height 36
drag, startPoint x: 866, startPoint y: 57, endPoint x: 941, endPoint y: 57, distance: 75.2
click at [941, 57] on input "What Makes a Good Question? Exploring Student Learning Through the Team SAFE As…" at bounding box center [864, 61] width 762 height 36
click at [892, 59] on input "What Makes a Good Question? Exploring Student Learning Through the Team SAFE As…" at bounding box center [864, 61] width 762 height 36
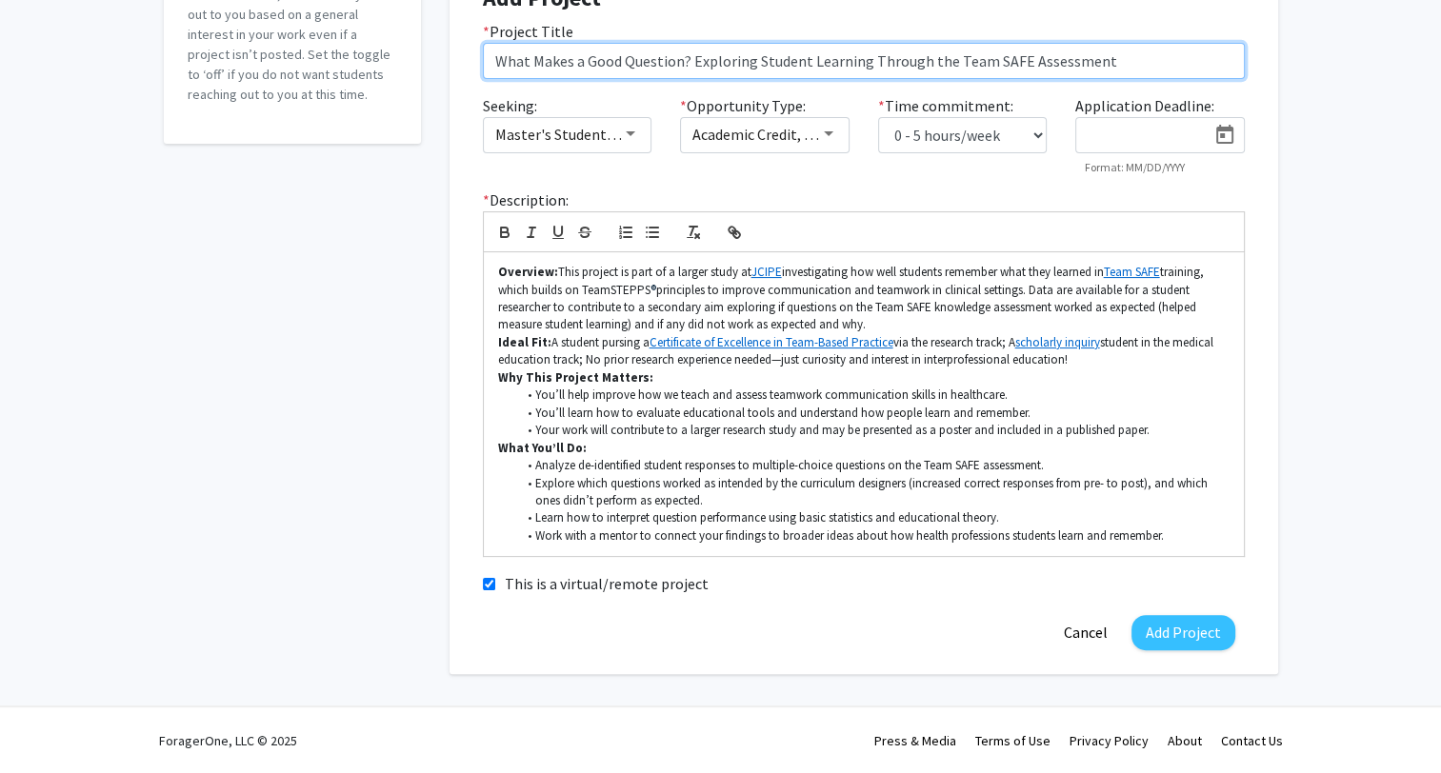
drag, startPoint x: 753, startPoint y: 59, endPoint x: 859, endPoint y: 61, distance: 105.7
click at [859, 61] on input "What Makes a Good Question? Exploring Student Learning Through the Team SAFE As…" at bounding box center [864, 61] width 762 height 36
drag, startPoint x: 867, startPoint y: 58, endPoint x: 914, endPoint y: 68, distance: 48.6
click at [914, 68] on input "What Makes a Good Question? Exploring Student Learning Through the Team SAFE As…" at bounding box center [864, 61] width 762 height 36
drag, startPoint x: 890, startPoint y: 61, endPoint x: 1080, endPoint y: 61, distance: 189.5
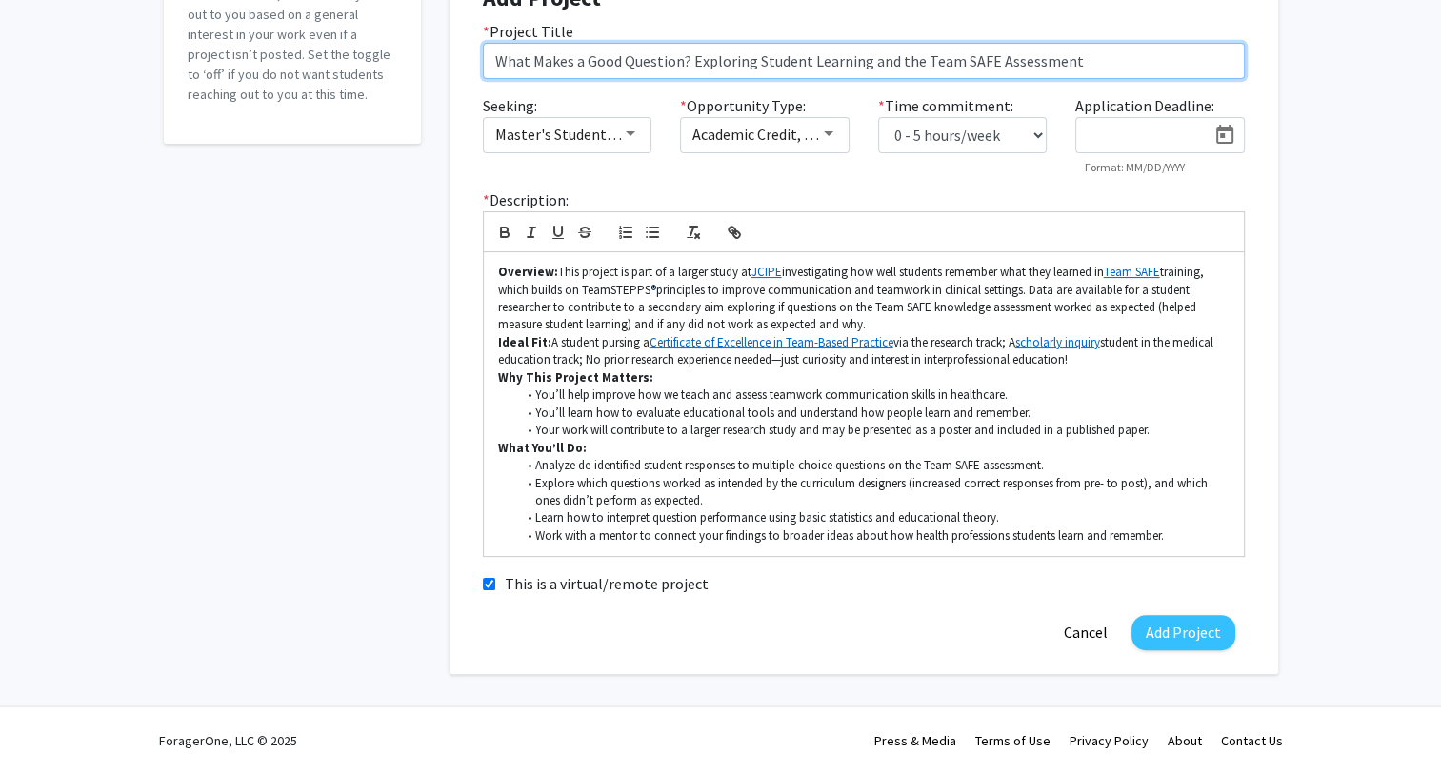
click at [1080, 61] on input "What Makes a Good Question? Exploring Student Learning and the Team SAFE Assess…" at bounding box center [864, 61] width 762 height 36
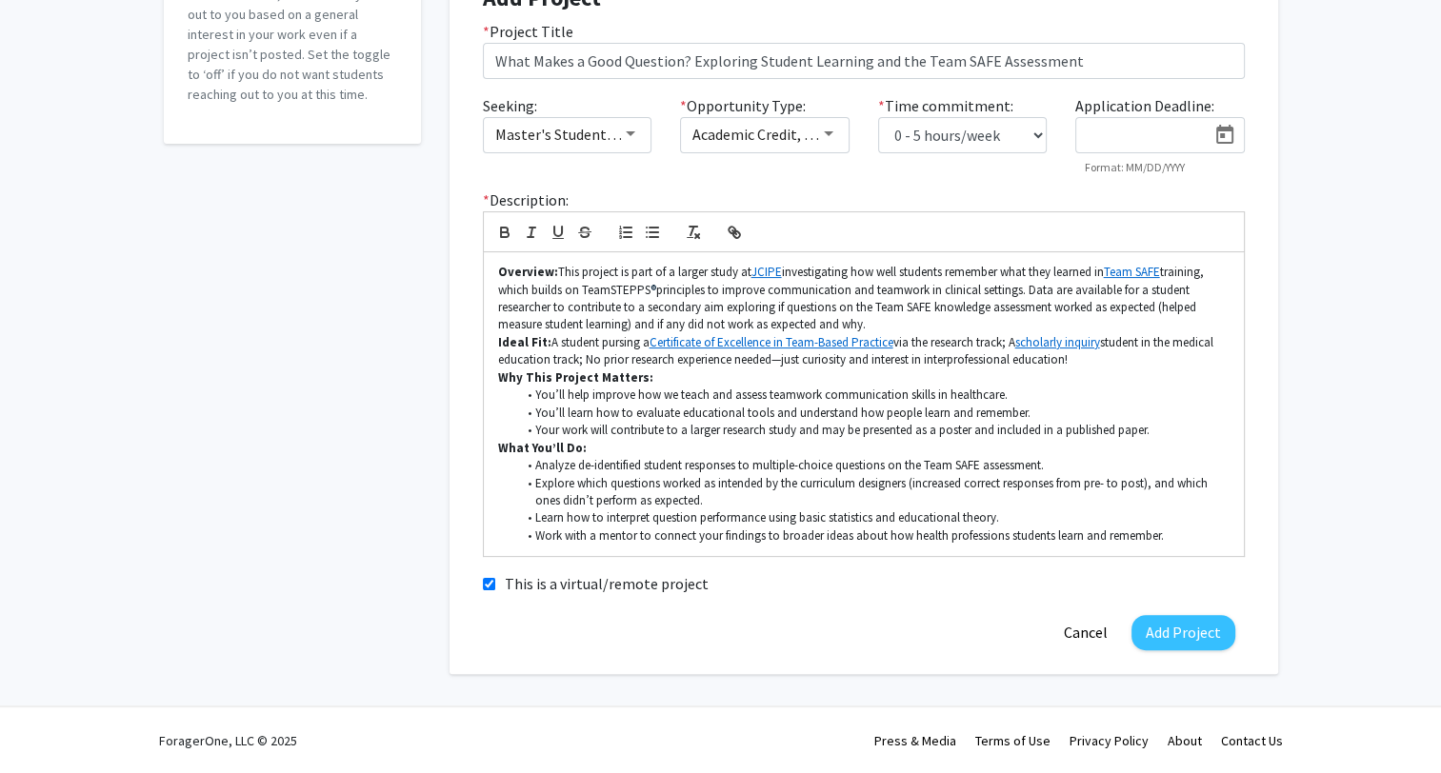
click at [1340, 201] on div "Accepting Students? Would you like to receive student requests to work with you…" at bounding box center [720, 237] width 1441 height 959
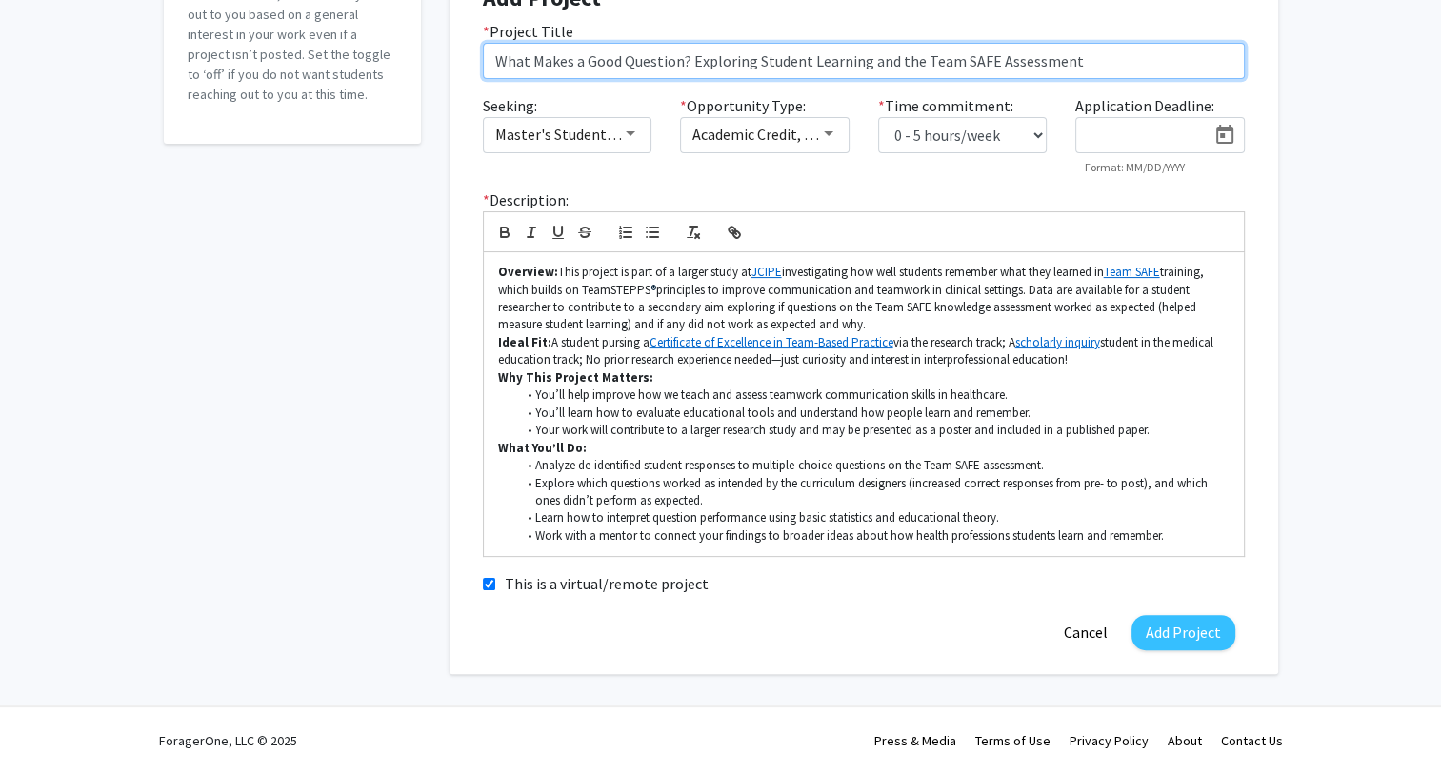
drag, startPoint x: 693, startPoint y: 61, endPoint x: 860, endPoint y: 69, distance: 166.8
click at [860, 69] on input "What Makes a Good Question? Exploring Student Learning and the Team SAFE Assess…" at bounding box center [864, 61] width 762 height 36
click at [872, 62] on input "What Makes a Good Question? Exploring Student Learning and the Team SAFE Assess…" at bounding box center [864, 61] width 762 height 36
click at [1114, 54] on input "What Makes a Good Question? Exploring Student Learning and the Team SAFE Assess…" at bounding box center [864, 61] width 762 height 36
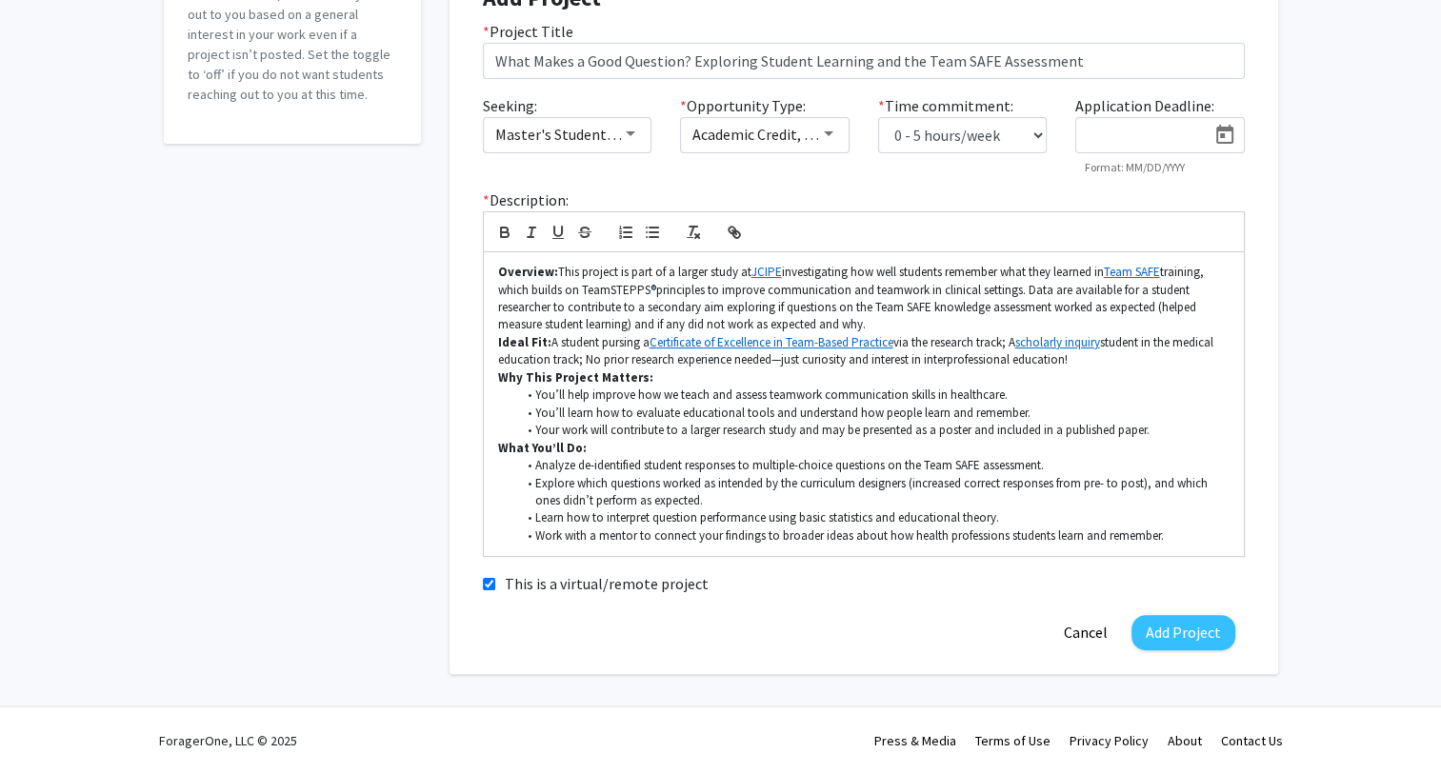
click at [1356, 207] on div "Accepting Students? Would you like to receive student requests to work with you…" at bounding box center [720, 237] width 1441 height 959
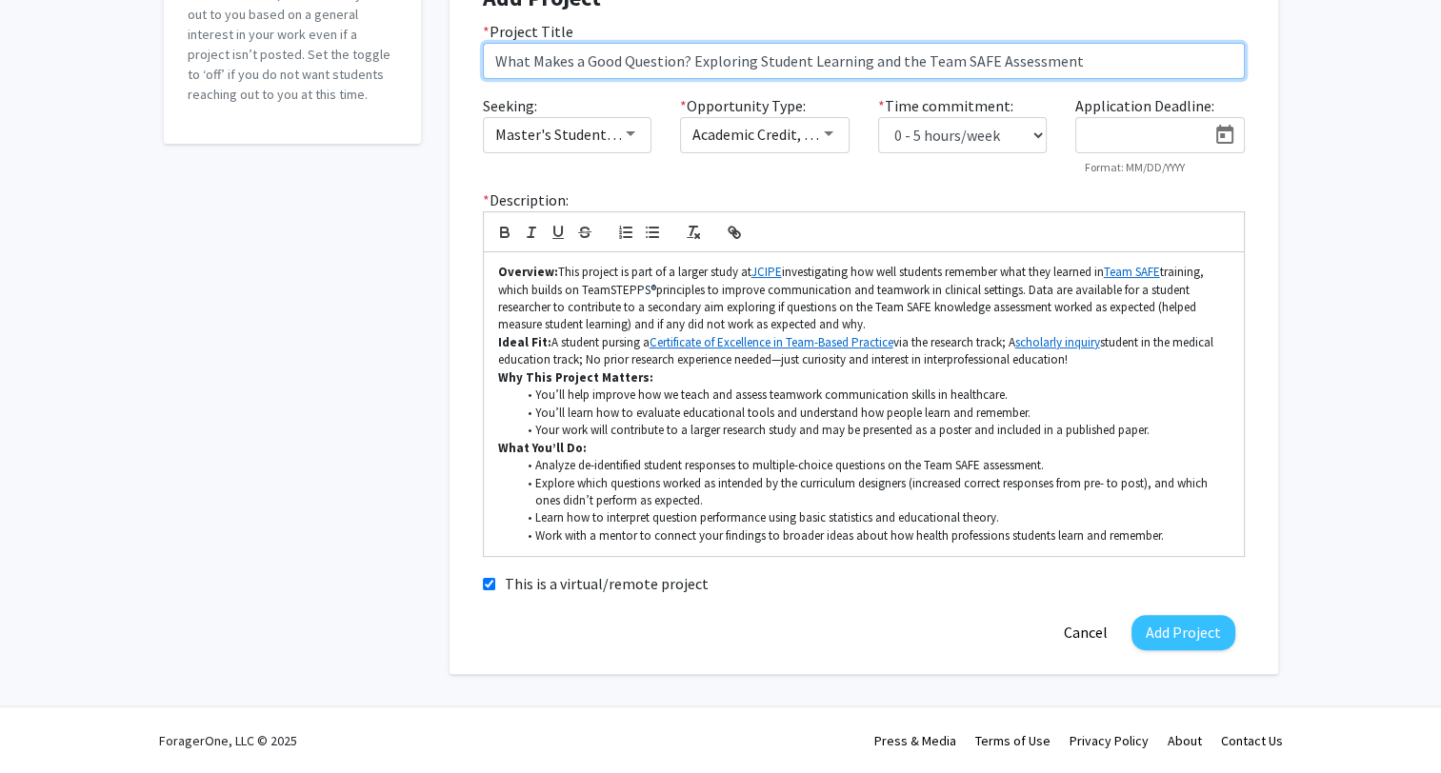
click at [714, 67] on input "What Makes a Good Question? Exploring Student Learning and the Team SAFE Assess…" at bounding box center [864, 61] width 762 height 36
click at [891, 60] on input "What Makes a Good Question? Exploring Student Learning and the Team SAFE Assess…" at bounding box center [864, 61] width 762 height 36
drag, startPoint x: 510, startPoint y: 60, endPoint x: 682, endPoint y: 64, distance: 172.4
click at [682, 64] on input "What Makes a Good Question? Exploring Student Learning and the Team SAFE Assess…" at bounding box center [864, 61] width 762 height 36
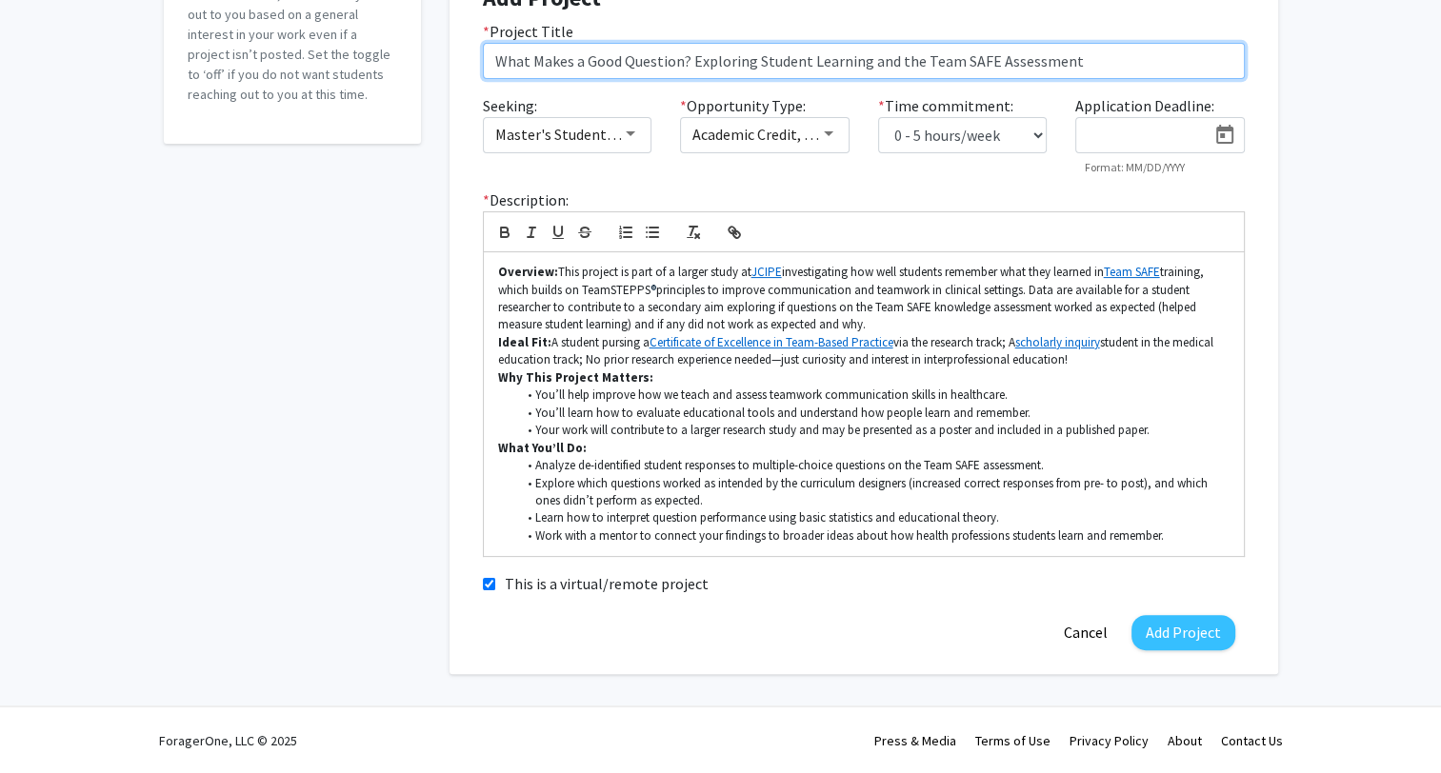
drag, startPoint x: 751, startPoint y: 60, endPoint x: 892, endPoint y: 65, distance: 141.0
click at [892, 65] on input "What Makes a Good Question? Exploring Student Learning and the Team SAFE Assess…" at bounding box center [864, 61] width 762 height 36
click at [934, 59] on input "What Makes a Good Question? Exploring the Team SAFE Assessment" at bounding box center [864, 61] width 762 height 36
drag, startPoint x: 692, startPoint y: 61, endPoint x: 923, endPoint y: 62, distance: 230.5
click at [923, 62] on input "What Makes a Good Question? Exploring the Team SAFE Assessment of Student Learn…" at bounding box center [864, 61] width 762 height 36
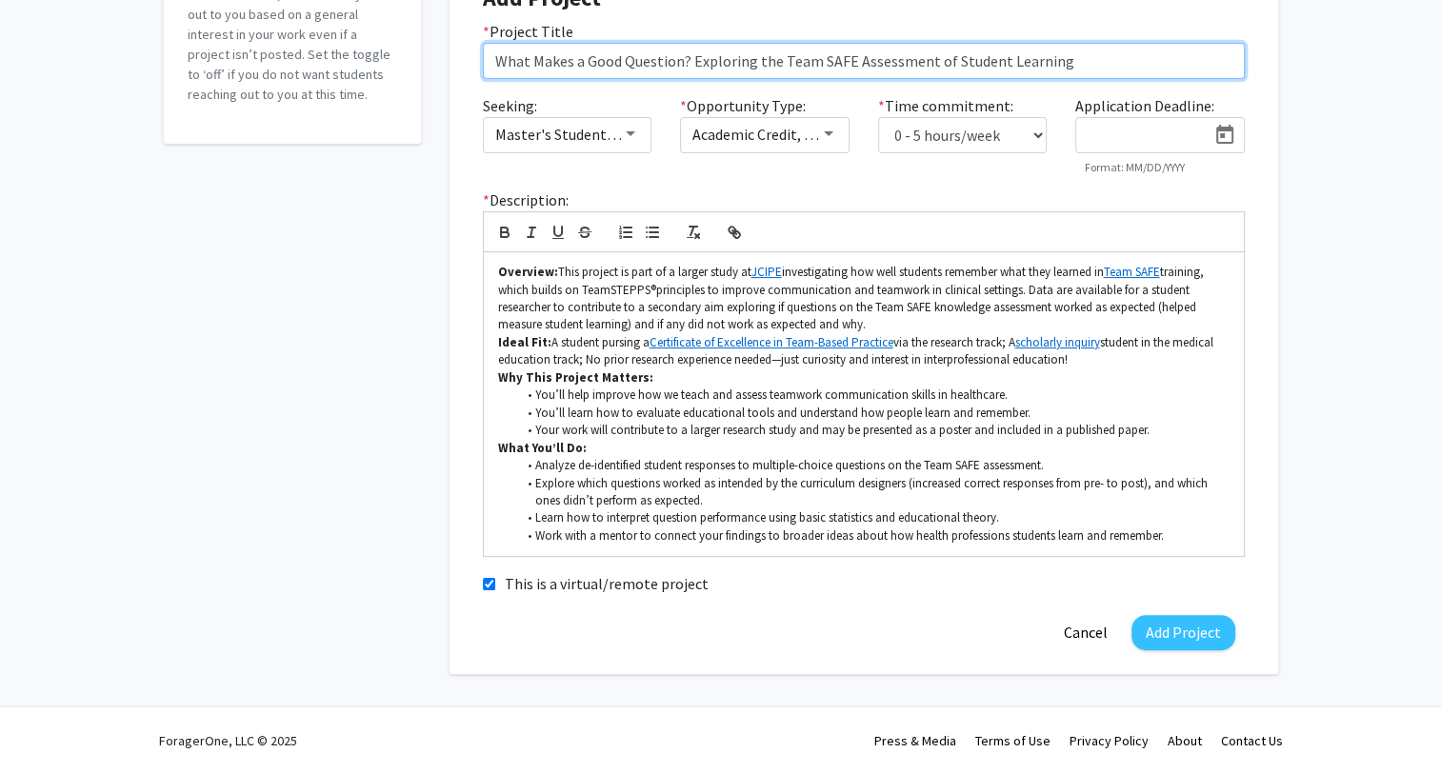
drag, startPoint x: 930, startPoint y: 57, endPoint x: 1077, endPoint y: 51, distance: 147.7
click at [1077, 51] on input "What Makes a Good Question? Exploring the Team SAFE Assessment of Student Learn…" at bounding box center [864, 61] width 762 height 36
drag, startPoint x: 773, startPoint y: 56, endPoint x: 905, endPoint y: 59, distance: 131.5
click at [905, 59] on input "What Makes a Good Question? Exploring the Team SAFE Assessment of Student Learn…" at bounding box center [864, 61] width 762 height 36
drag, startPoint x: 939, startPoint y: 61, endPoint x: 1048, endPoint y: 69, distance: 108.8
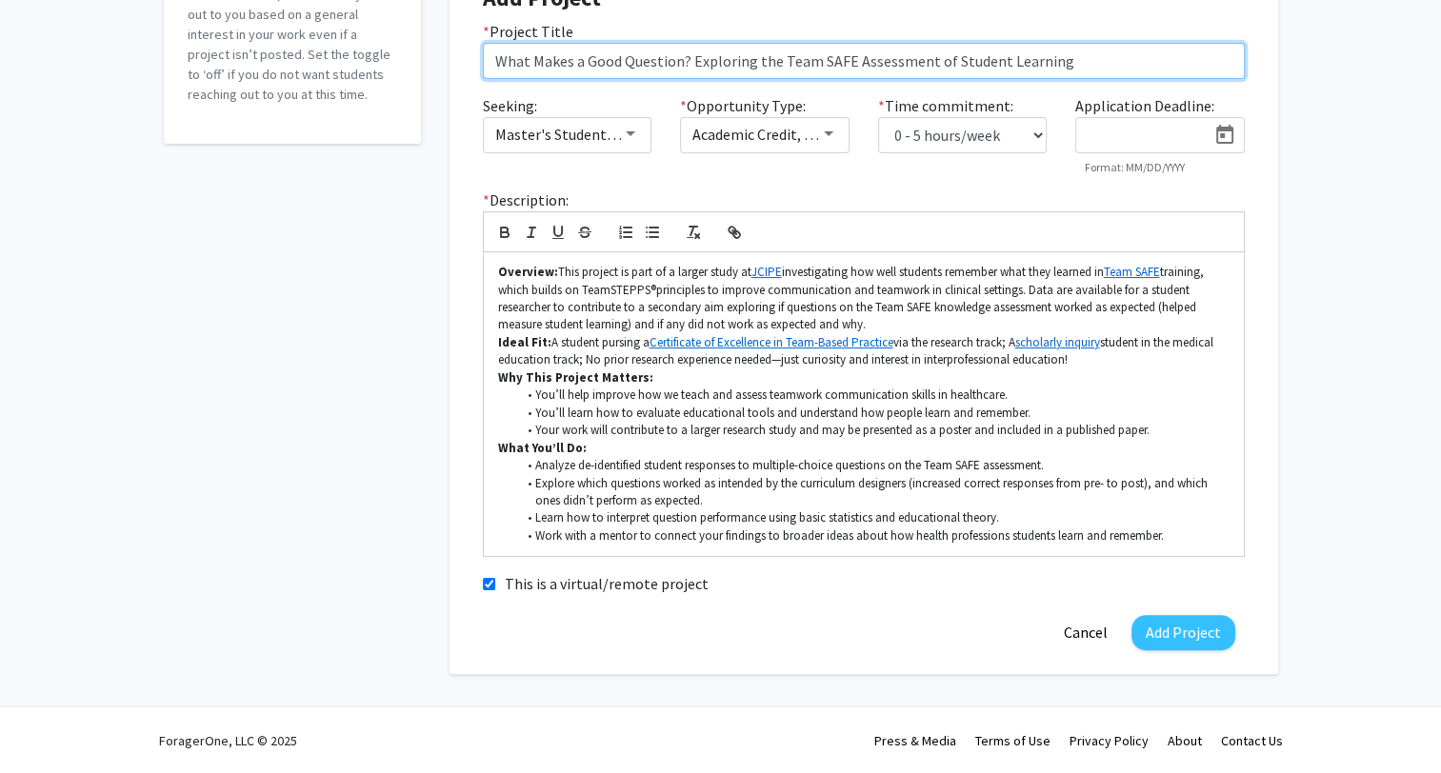
click at [1048, 69] on input "What Makes a Good Question? Exploring the Team SAFE Assessment of Student Learn…" at bounding box center [864, 61] width 762 height 36
drag, startPoint x: 751, startPoint y: 64, endPoint x: 847, endPoint y: 57, distance: 95.5
click at [847, 57] on input "What Makes a Good Question? Exploring the Team SAFE Assessment of Student Learn…" at bounding box center [864, 61] width 762 height 36
click at [1000, 68] on input "What Makes a Good Question? Exploring an Assessment of Student Learning" at bounding box center [864, 61] width 762 height 36
paste input "the Team SAFE"
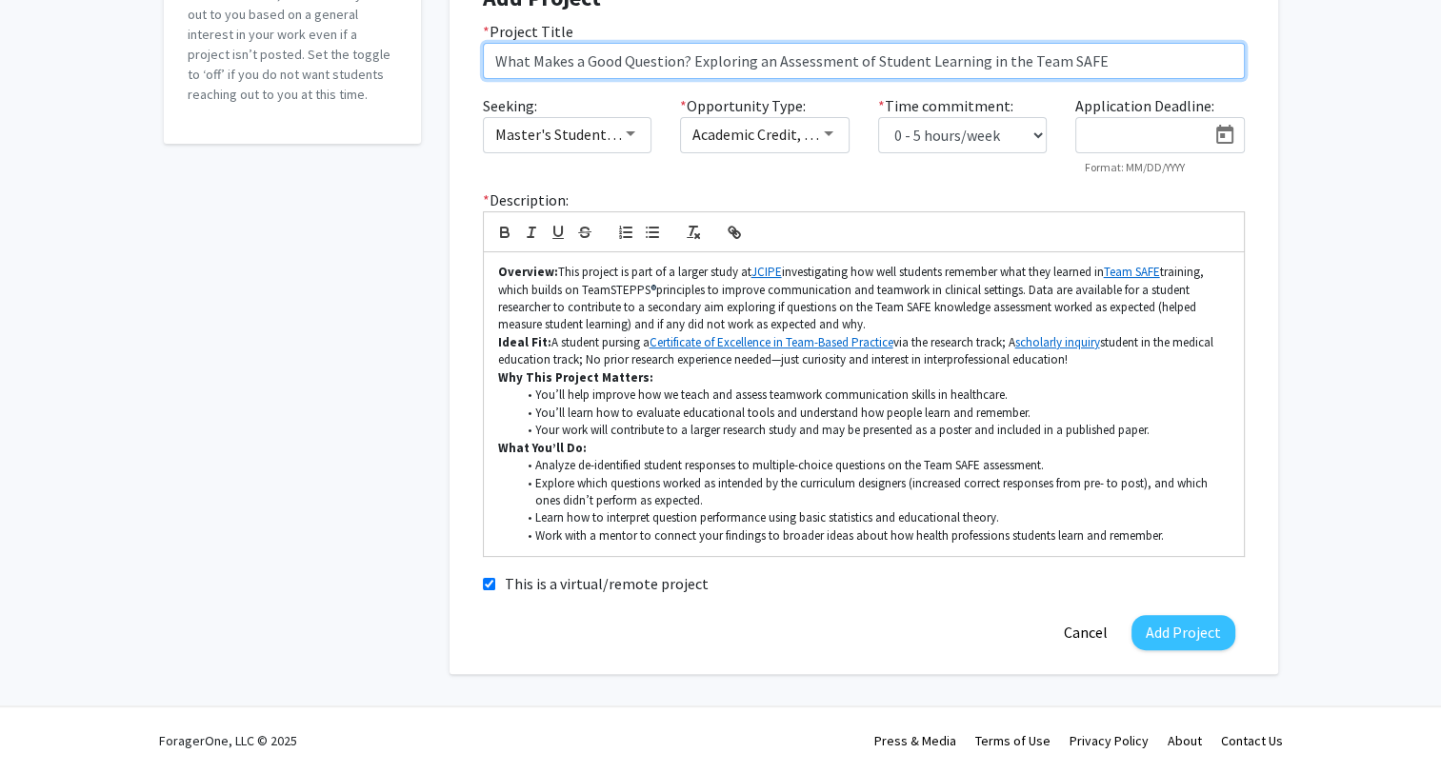
click at [1000, 68] on input "What Makes a Good Question? Exploring an Assessment of Student Learning in the …" at bounding box center [864, 61] width 762 height 36
click at [768, 62] on input "What Makes a Good Question? Exploring an Assessment of Student Learning in Team…" at bounding box center [864, 61] width 762 height 36
drag, startPoint x: 695, startPoint y: 58, endPoint x: 1059, endPoint y: 61, distance: 363.8
click at [1059, 61] on input "What Makes a Good Question? Exploring Assessment of Student Learning in Team SA…" at bounding box center [864, 61] width 762 height 36
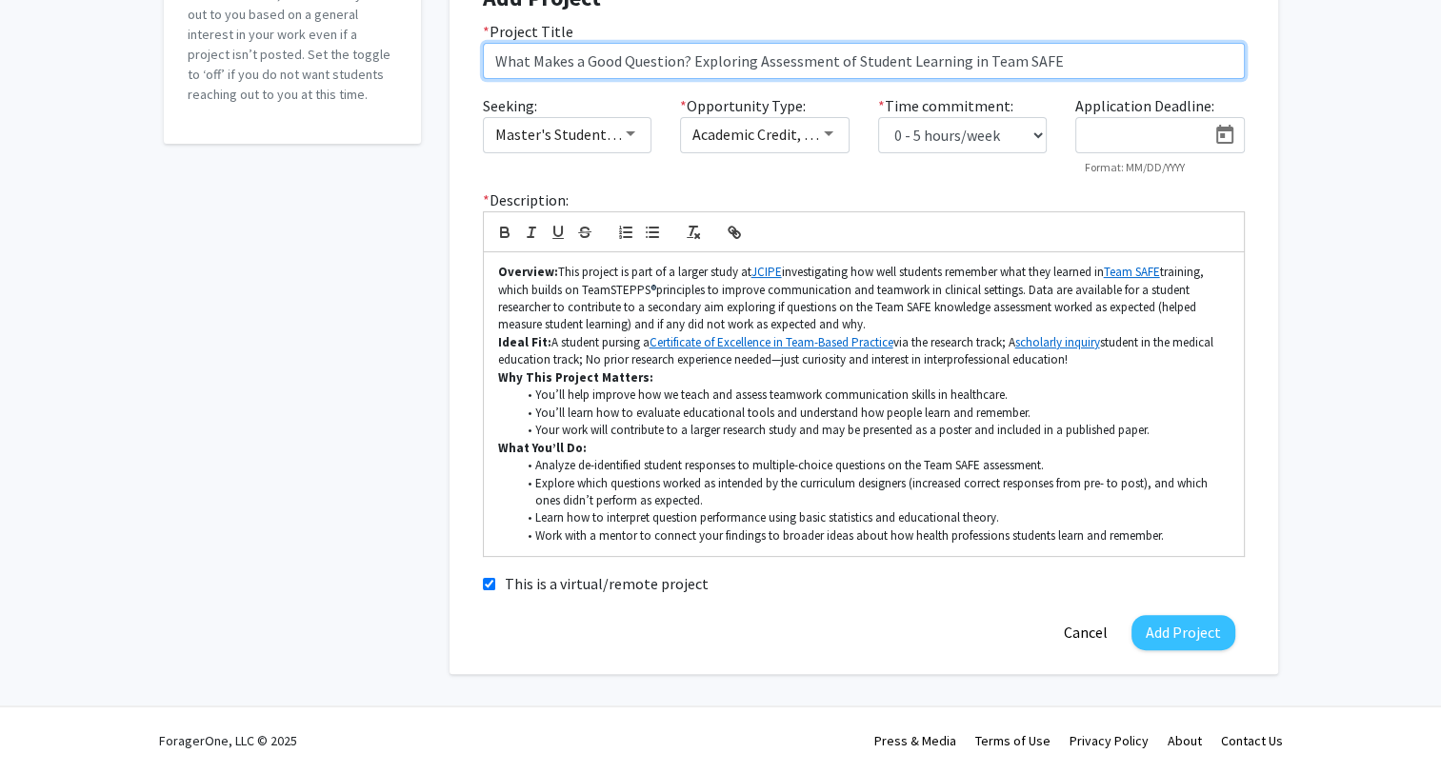
click at [1139, 47] on input "What Makes a Good Question? Exploring Assessment of Student Learning in Team SA…" at bounding box center [864, 61] width 762 height 36
click at [1138, 66] on input "What Makes a Good Question? Exploring Assessment of Student Learning in Team SA…" at bounding box center [864, 61] width 762 height 36
drag, startPoint x: 752, startPoint y: 61, endPoint x: 1247, endPoint y: 156, distance: 503.4
click at [1060, 52] on input "What Makes a Good Question? Exploring Assessment of Student Learning in Team SA…" at bounding box center [864, 61] width 762 height 36
type input "What Makes a Good Question? Exploring Assessment of Student Learning in Team SA…"
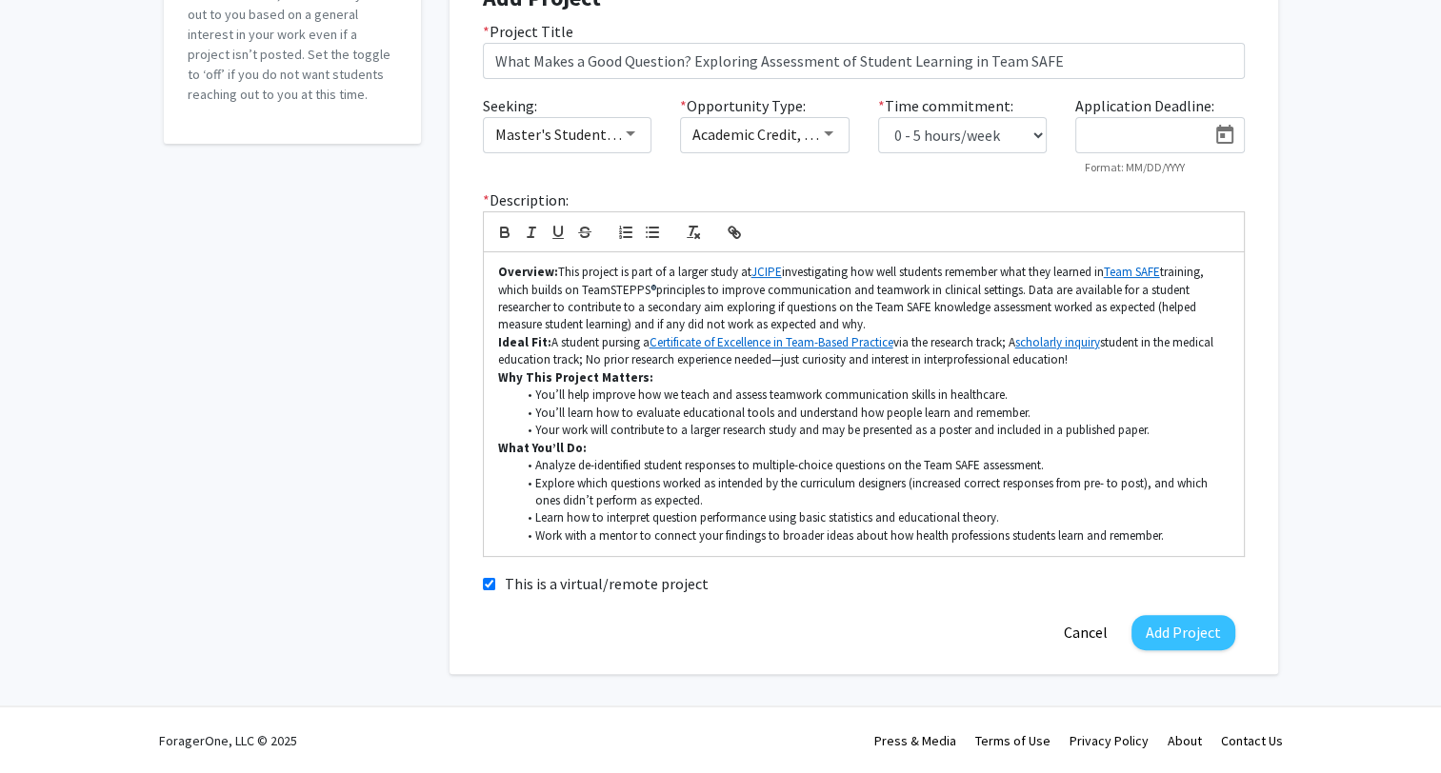
click at [1333, 158] on div "Accepting Students? Would you like to receive student requests to work with you…" at bounding box center [720, 237] width 1441 height 959
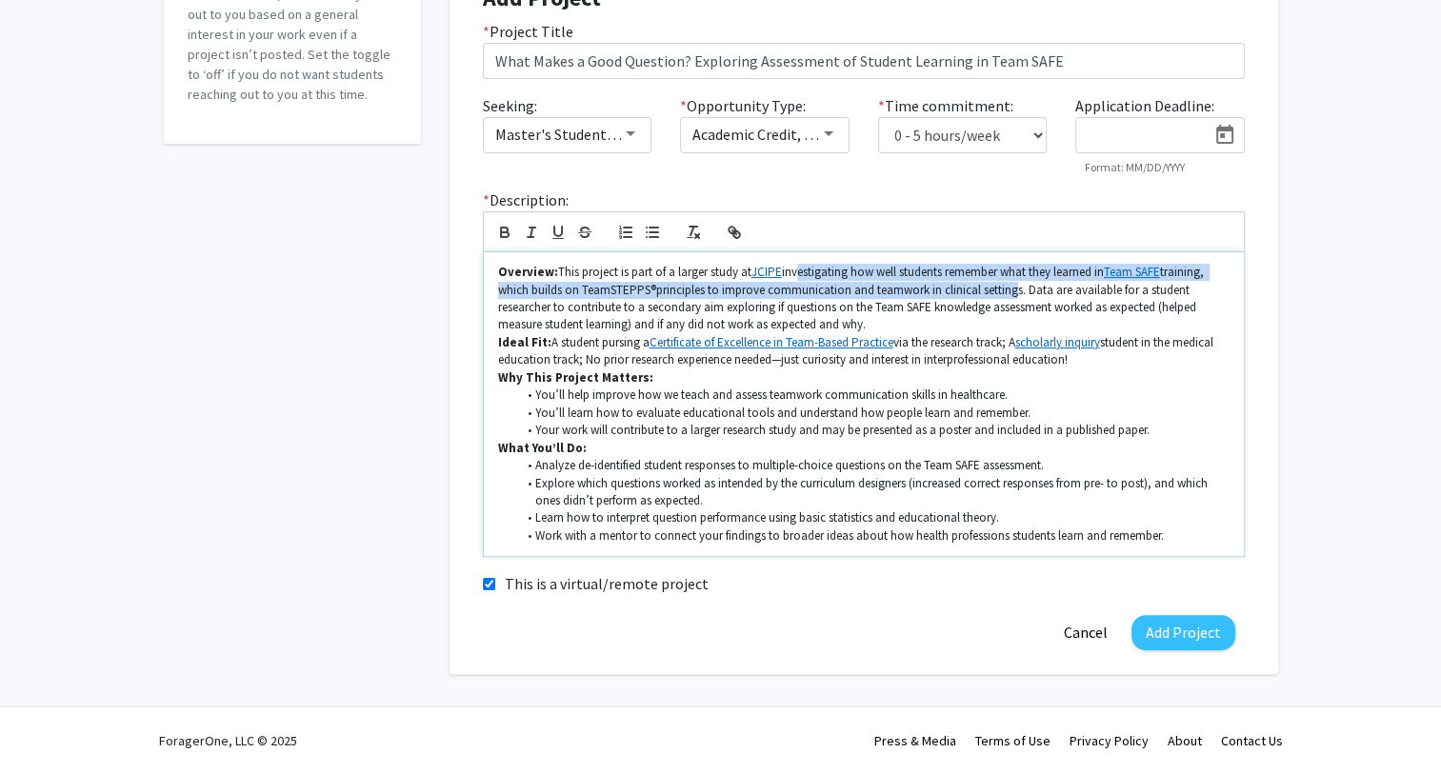
drag, startPoint x: 790, startPoint y: 274, endPoint x: 1029, endPoint y: 294, distance: 239.9
click at [1013, 293] on p "Overview: This project is part of a larger study at JCIPE investigating how wel…" at bounding box center [863, 299] width 731 height 70
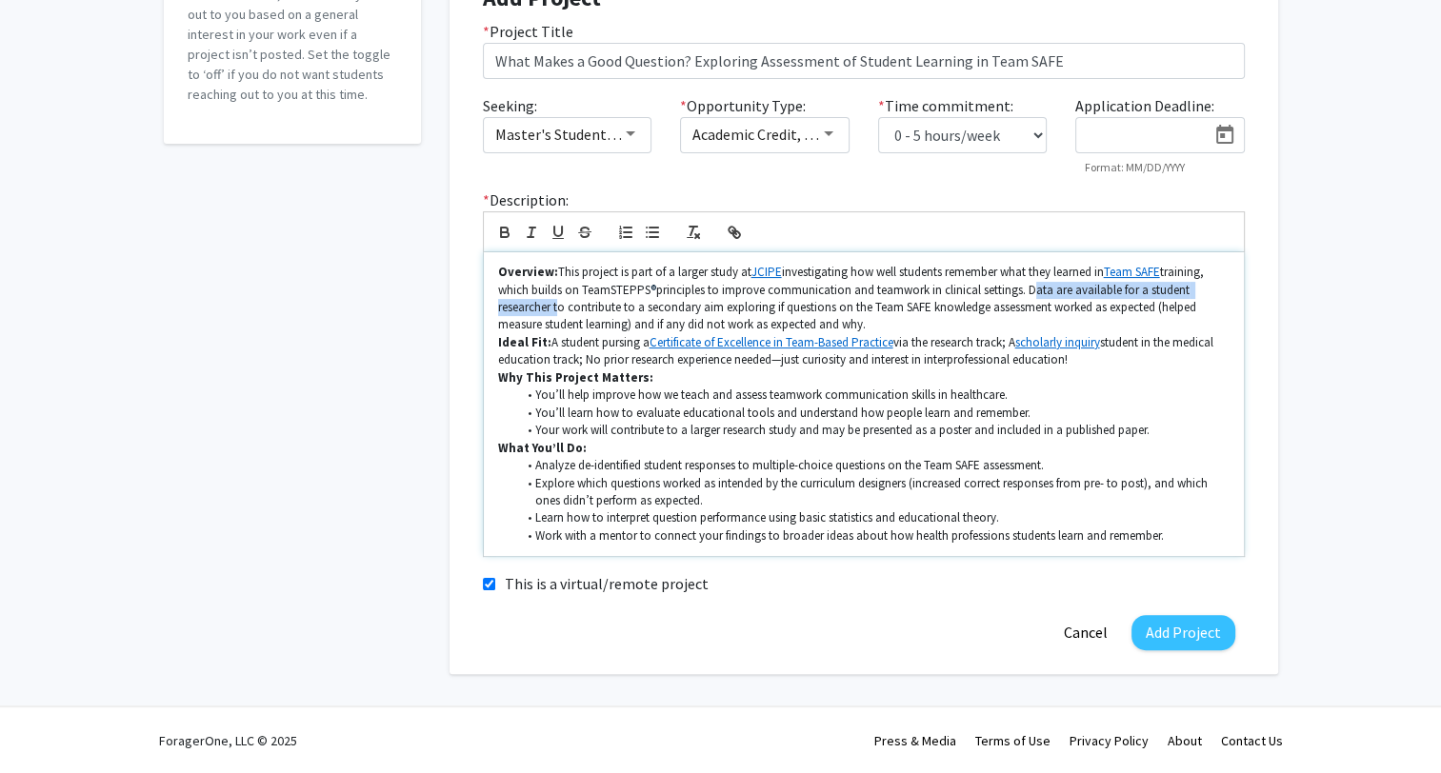
drag, startPoint x: 1030, startPoint y: 293, endPoint x: 554, endPoint y: 312, distance: 475.6
click at [554, 312] on p "Overview: This project is part of a larger study at JCIPE investigating how wel…" at bounding box center [863, 299] width 731 height 70
click at [643, 309] on p "Overview: This project is part of a larger study at JCIPE investigating how wel…" at bounding box center [863, 299] width 731 height 70
drag, startPoint x: 568, startPoint y: 308, endPoint x: 640, endPoint y: 309, distance: 72.4
click at [640, 309] on p "Overview: This project is part of a larger study at JCIPE investigating how wel…" at bounding box center [863, 299] width 731 height 70
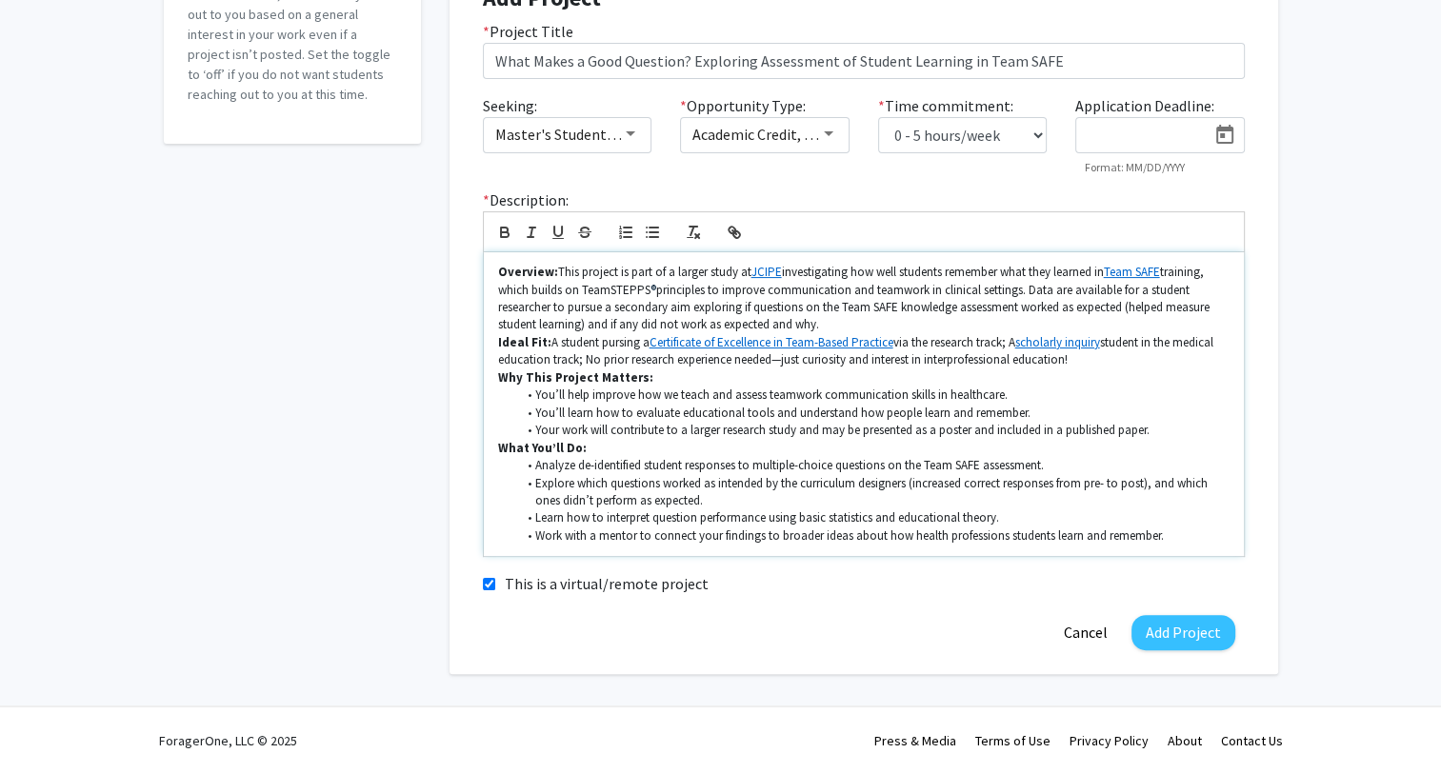
drag, startPoint x: 673, startPoint y: 307, endPoint x: 847, endPoint y: 321, distance: 173.9
click at [847, 320] on p "Overview: This project is part of a larger study at JCIPE investigating how wel…" at bounding box center [863, 299] width 731 height 70
click at [848, 320] on p "Overview: This project is part of a larger study at JCIPE investigating how wel…" at bounding box center [863, 299] width 731 height 70
click at [842, 328] on p "Overview: This project is part of a larger study at JCIPE investigating how wel…" at bounding box center [863, 299] width 731 height 70
drag, startPoint x: 554, startPoint y: 342, endPoint x: 1004, endPoint y: 339, distance: 449.5
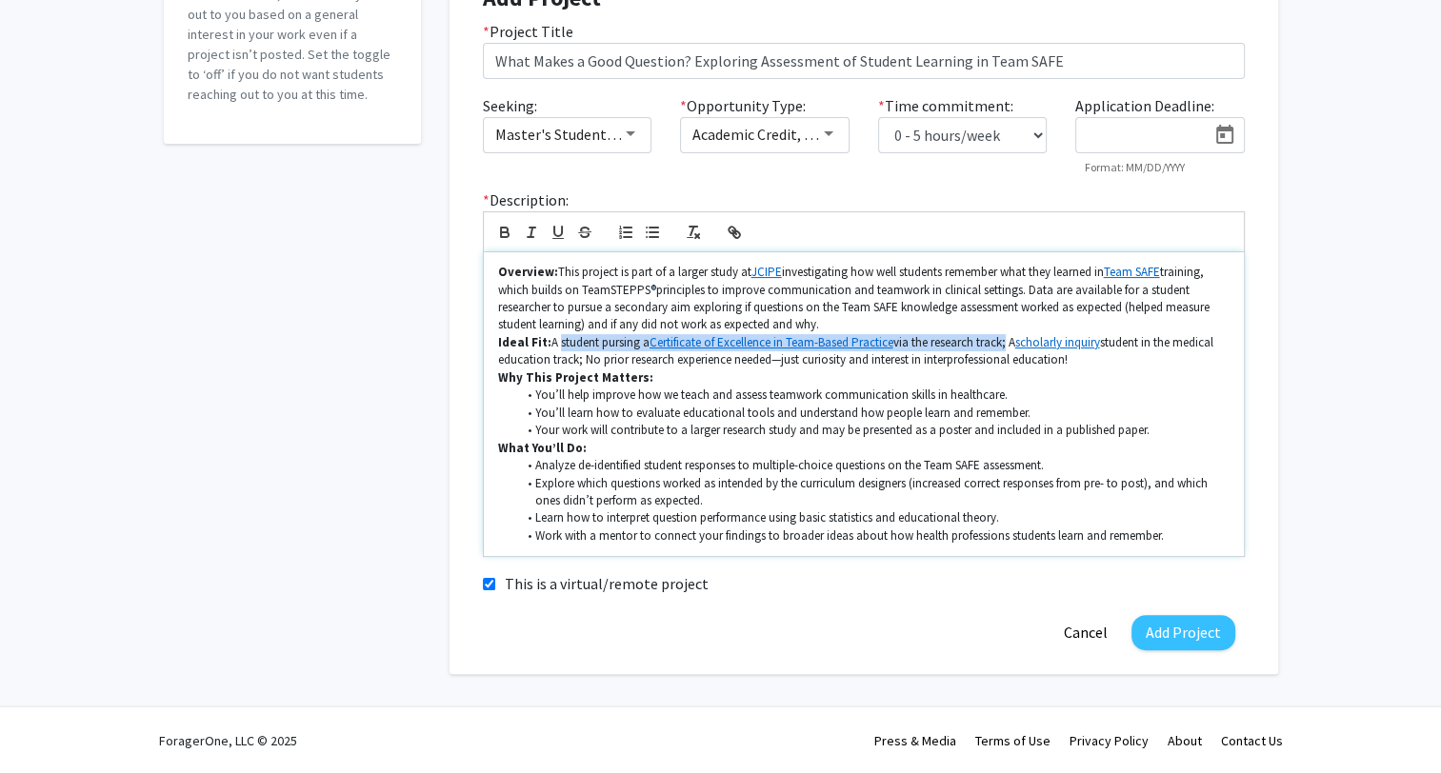
click at [1004, 339] on p "Ideal Fit: A student pursing a Certificate of Excellence in Team-Based Practice…" at bounding box center [863, 351] width 731 height 35
drag, startPoint x: 1011, startPoint y: 339, endPoint x: 1087, endPoint y: 354, distance: 76.8
click at [1087, 353] on p "Ideal Fit: A student pursing a Certificate of Excellence in Team-Based Practice…" at bounding box center [863, 351] width 731 height 35
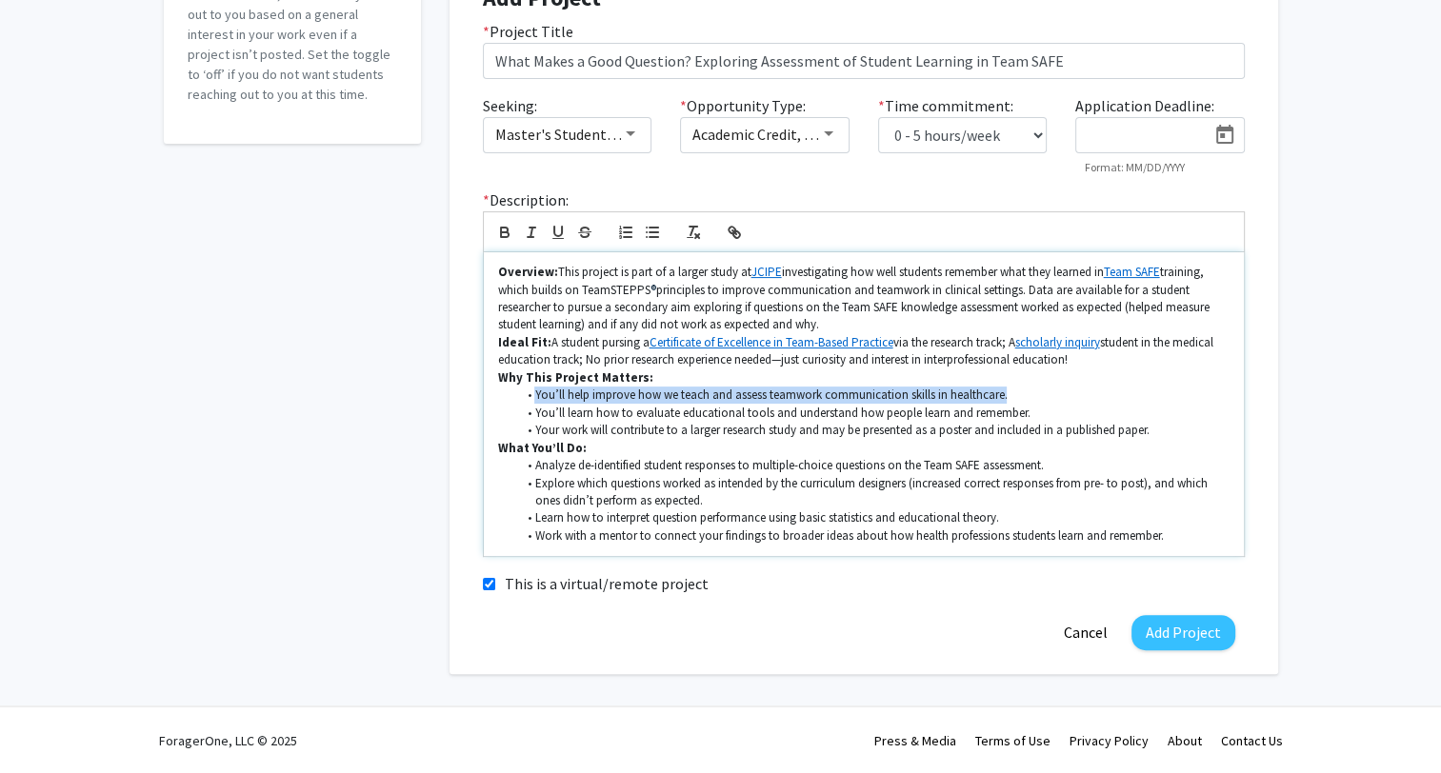
drag, startPoint x: 534, startPoint y: 396, endPoint x: 1015, endPoint y: 392, distance: 481.0
click at [1015, 392] on li "You’ll help improve how we teach and assess teamwork communication skills in he…" at bounding box center [872, 395] width 713 height 17
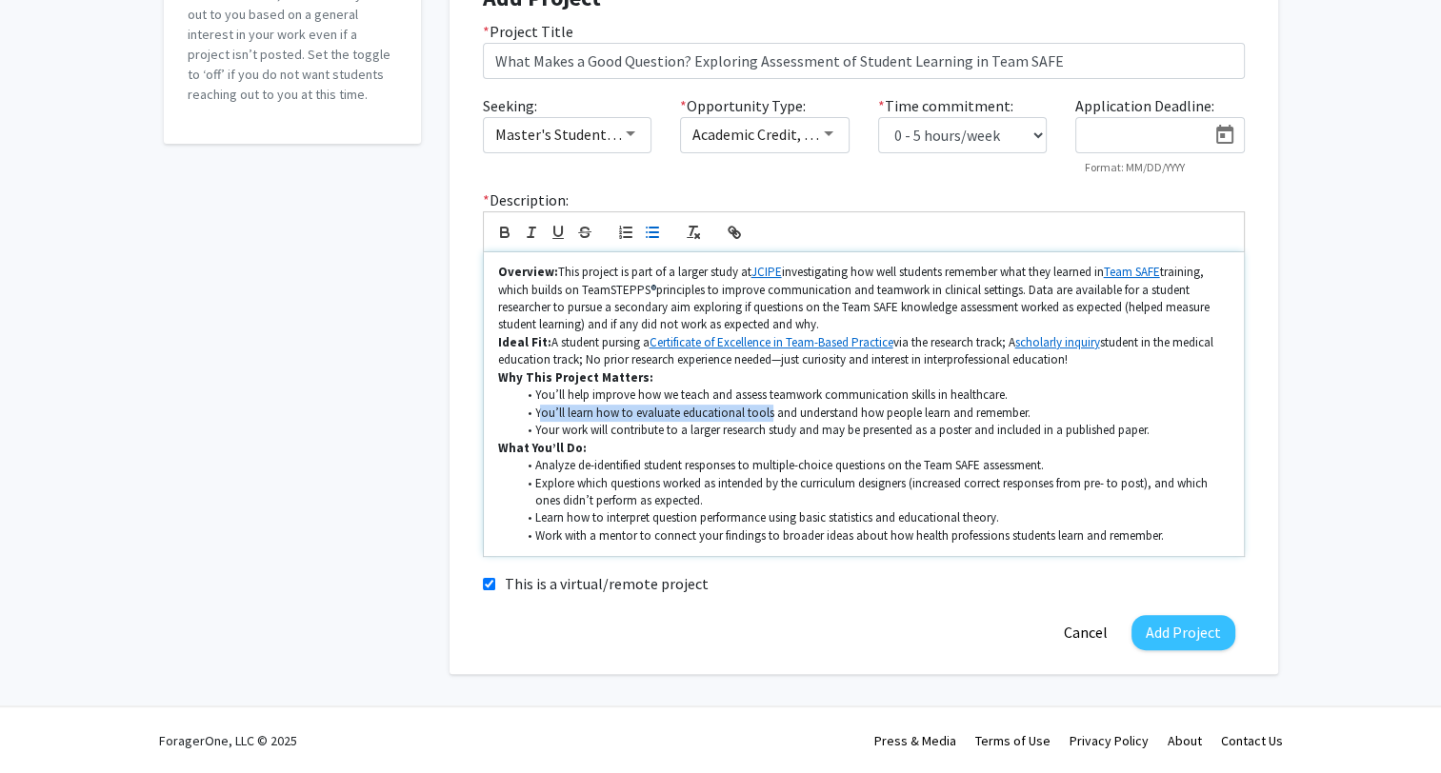
drag, startPoint x: 538, startPoint y: 415, endPoint x: 770, endPoint y: 410, distance: 231.5
click at [770, 410] on li "You’ll learn how to evaluate educational tools and understand how people learn …" at bounding box center [872, 413] width 713 height 17
drag, startPoint x: 688, startPoint y: 390, endPoint x: 932, endPoint y: 401, distance: 245.0
click at [932, 401] on li "You’ll help improve how we teach and assess teamwork communication skills in he…" at bounding box center [872, 395] width 713 height 17
click at [922, 431] on li "Your work will contribute to a larger research study and may be presented as a …" at bounding box center [872, 430] width 713 height 17
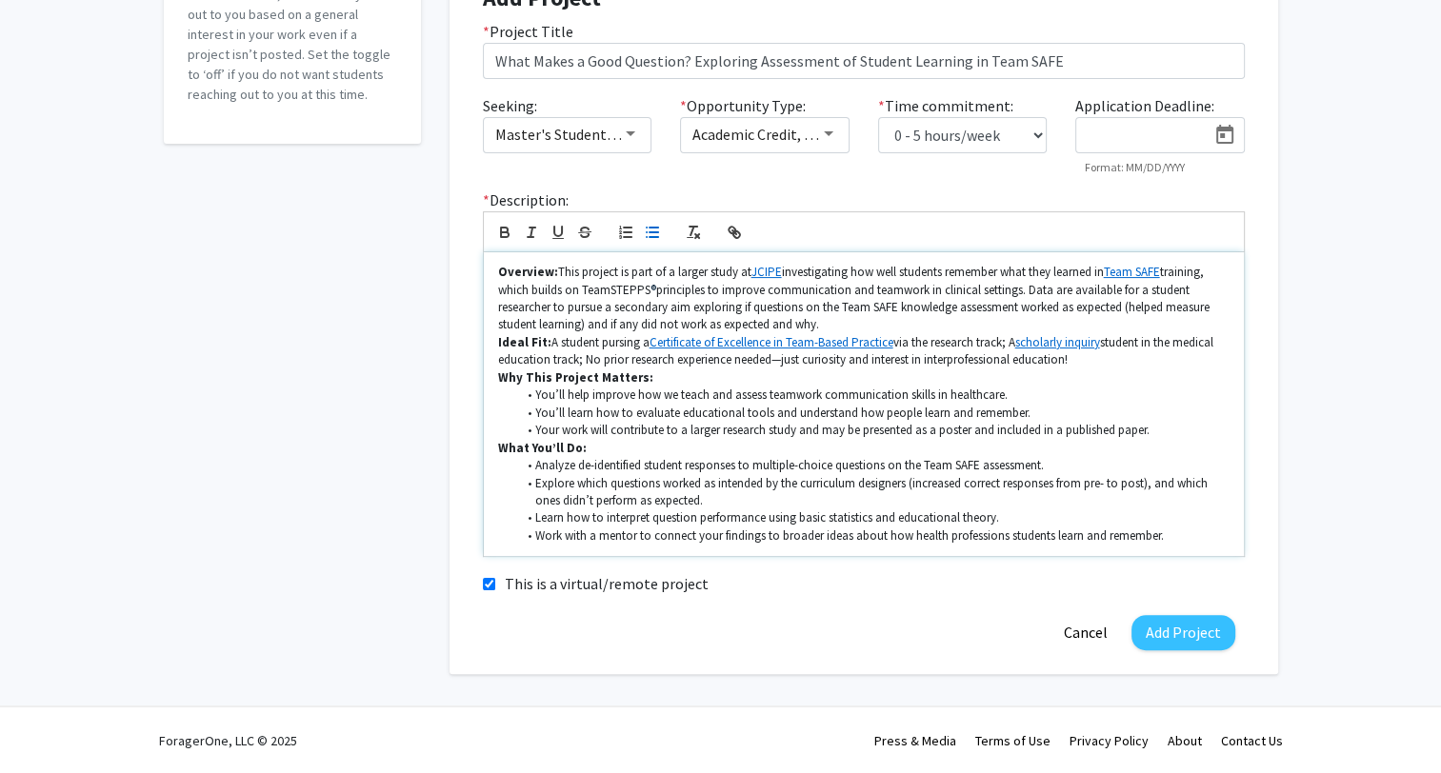
click at [766, 392] on li "You’ll help improve how we teach and assess teamwork communication skills in he…" at bounding box center [872, 395] width 713 height 17
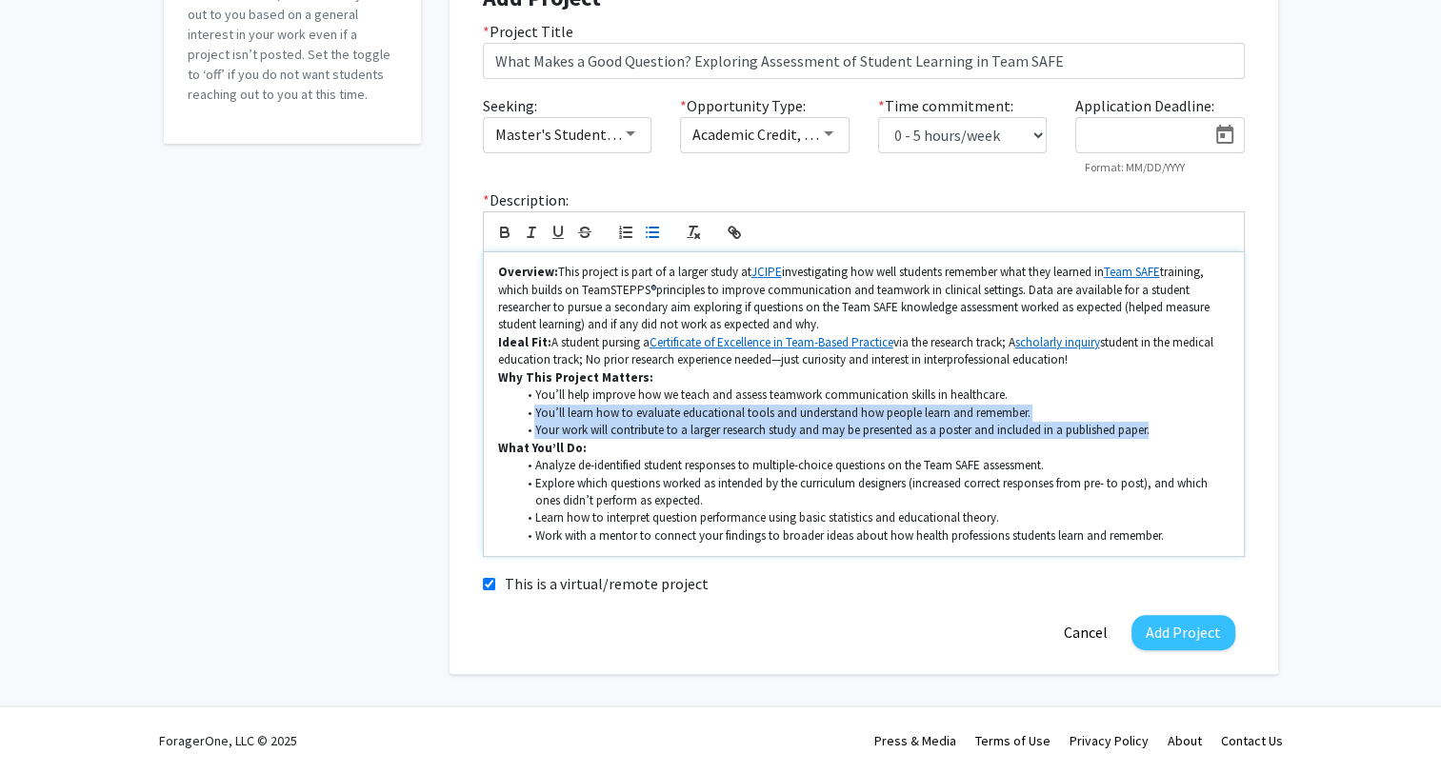
drag, startPoint x: 536, startPoint y: 412, endPoint x: 1171, endPoint y: 425, distance: 635.4
click at [1171, 425] on ul "You’ll help improve how we teach and assess teamwork communication skills in he…" at bounding box center [863, 413] width 731 height 52
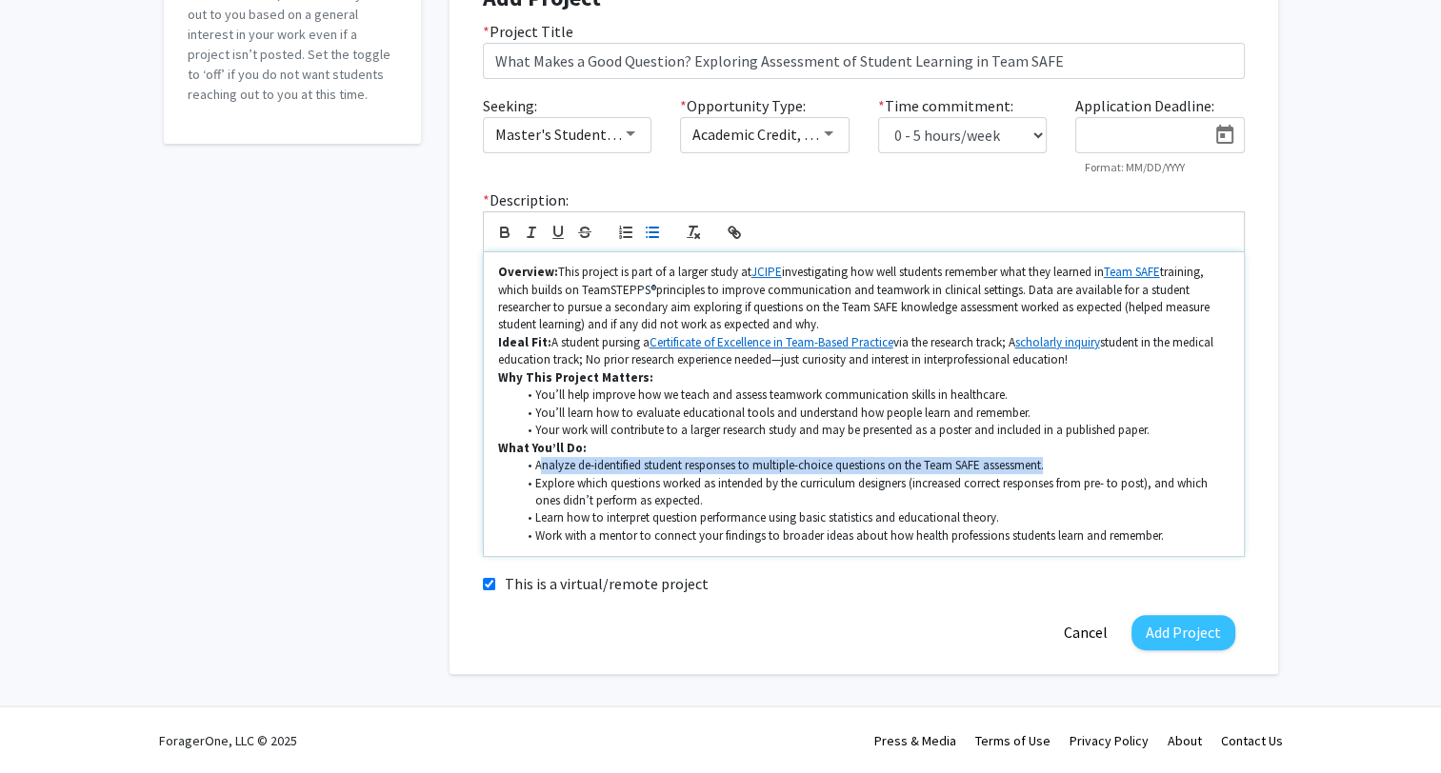
drag, startPoint x: 541, startPoint y: 467, endPoint x: 1092, endPoint y: 461, distance: 551.5
click at [1092, 461] on li "Analyze de-identified student responses to multiple-choice questions on the Tea…" at bounding box center [872, 465] width 713 height 17
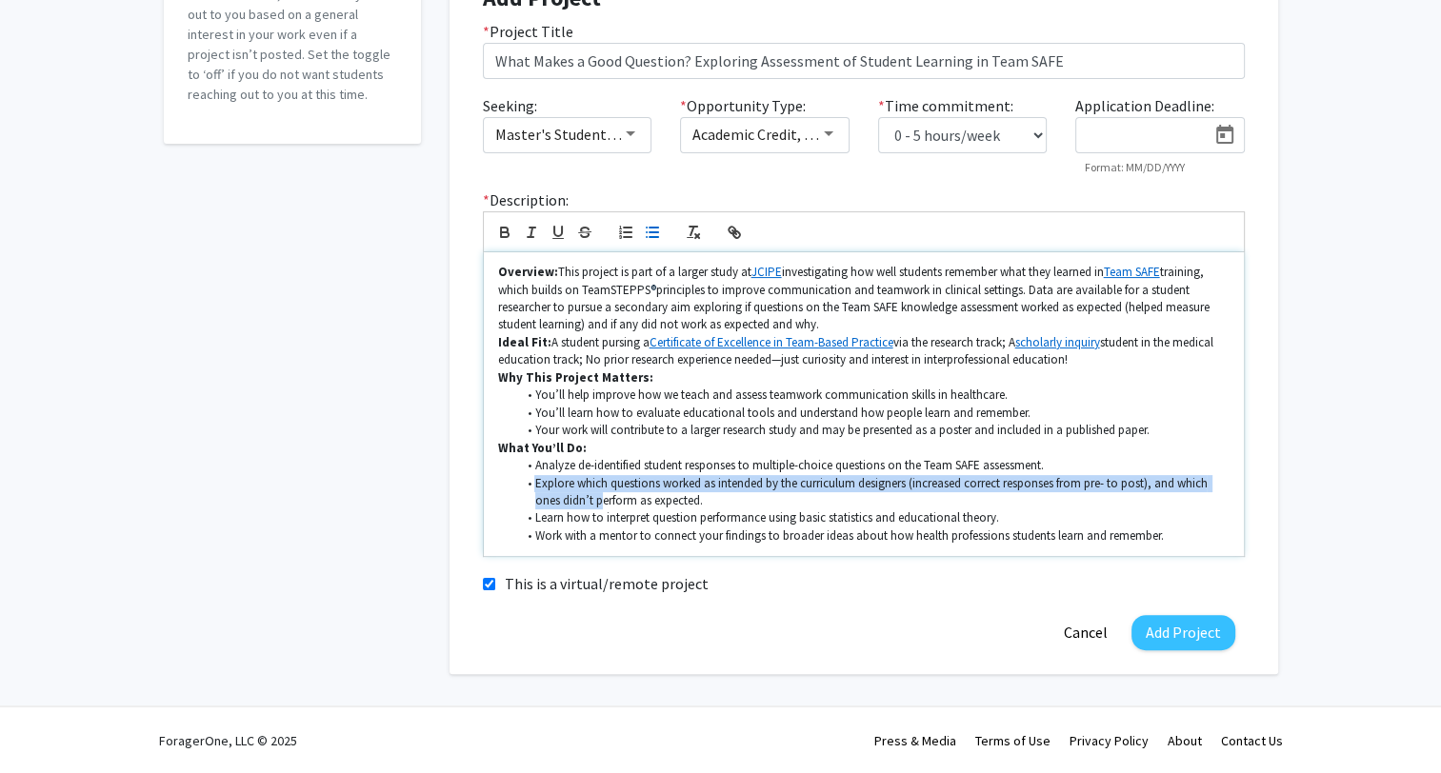
drag, startPoint x: 534, startPoint y: 486, endPoint x: 658, endPoint y: 495, distance: 124.2
click at [610, 499] on li "Explore which questions worked as intended by the curriculum designers (increas…" at bounding box center [872, 492] width 713 height 35
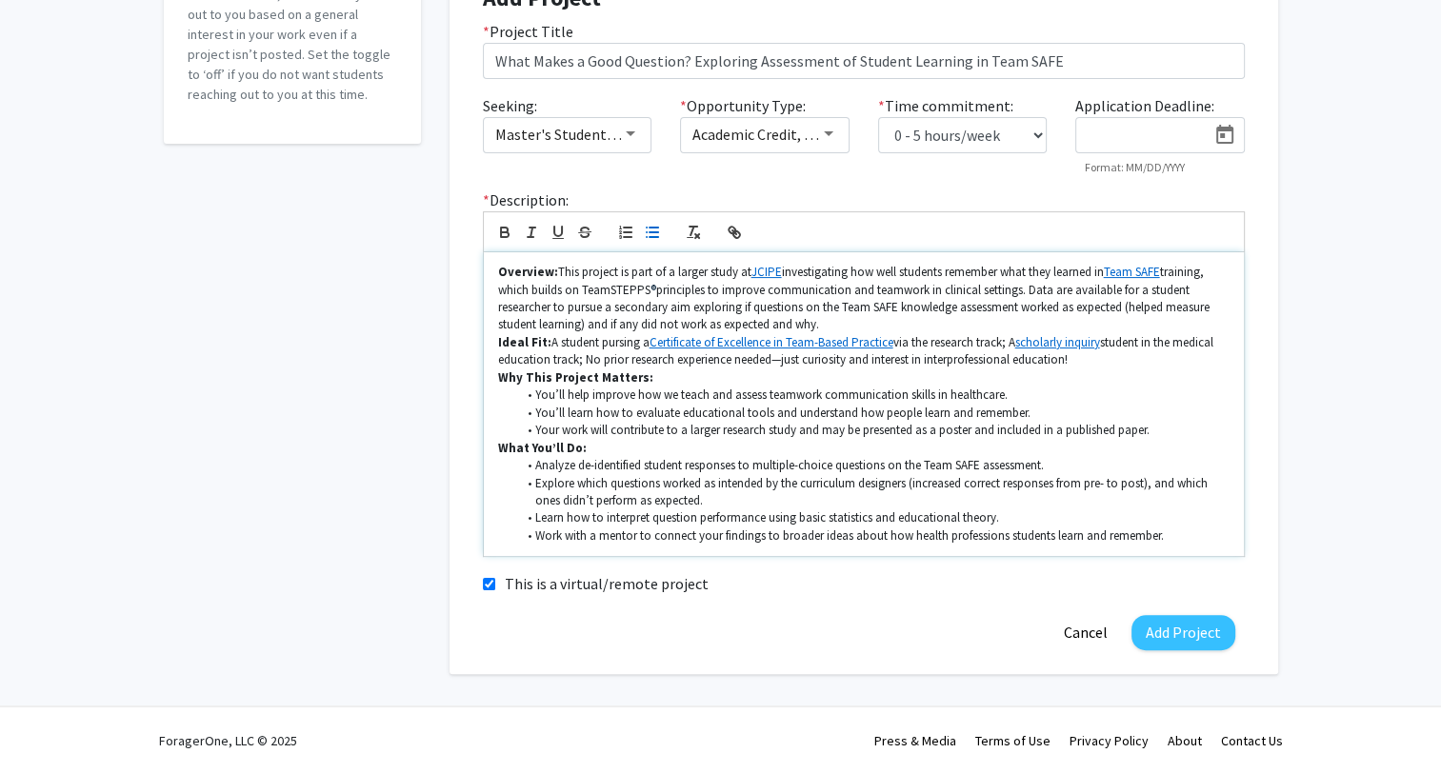
click at [720, 497] on li "Explore which questions worked as intended by the curriculum designers (increas…" at bounding box center [872, 492] width 713 height 35
drag, startPoint x: 562, startPoint y: 507, endPoint x: 698, endPoint y: 501, distance: 136.3
click at [698, 501] on li "Explore which questions worked as intended by the curriculum designers (increas…" at bounding box center [872, 492] width 713 height 35
drag, startPoint x: 769, startPoint y: 482, endPoint x: 910, endPoint y: 488, distance: 142.0
click at [910, 488] on li "Explore which questions worked as intended by the curriculum designers (increas…" at bounding box center [872, 492] width 713 height 35
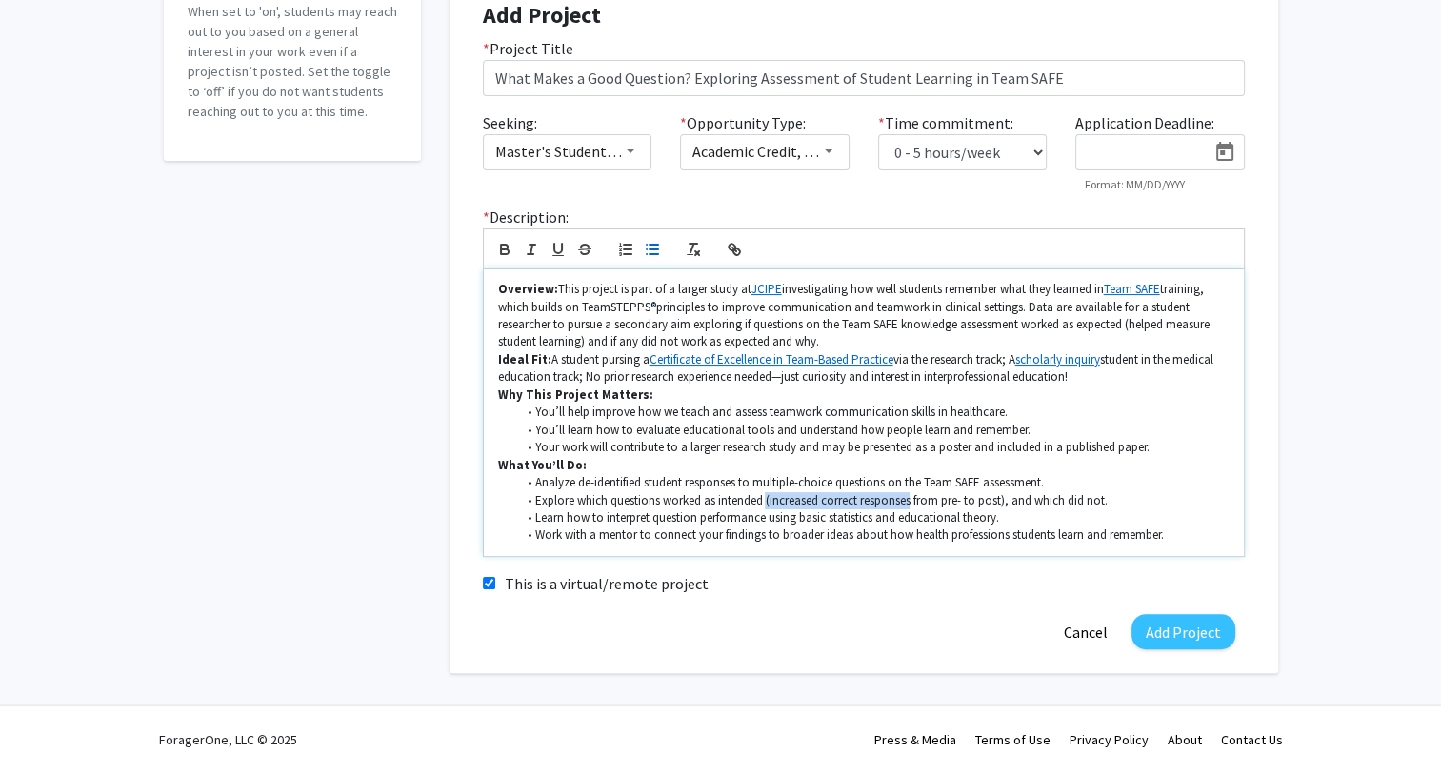
scroll to position [293, 0]
drag, startPoint x: 1030, startPoint y: 496, endPoint x: 1120, endPoint y: 491, distance: 90.6
click at [1120, 492] on li "Explore which questions worked as intended (increased correct responses from pr…" at bounding box center [872, 500] width 713 height 17
drag, startPoint x: 533, startPoint y: 518, endPoint x: 952, endPoint y: 537, distance: 419.5
click at [1017, 518] on li "Learn how to interpret question performance using basic statistics and educatio…" at bounding box center [872, 518] width 713 height 17
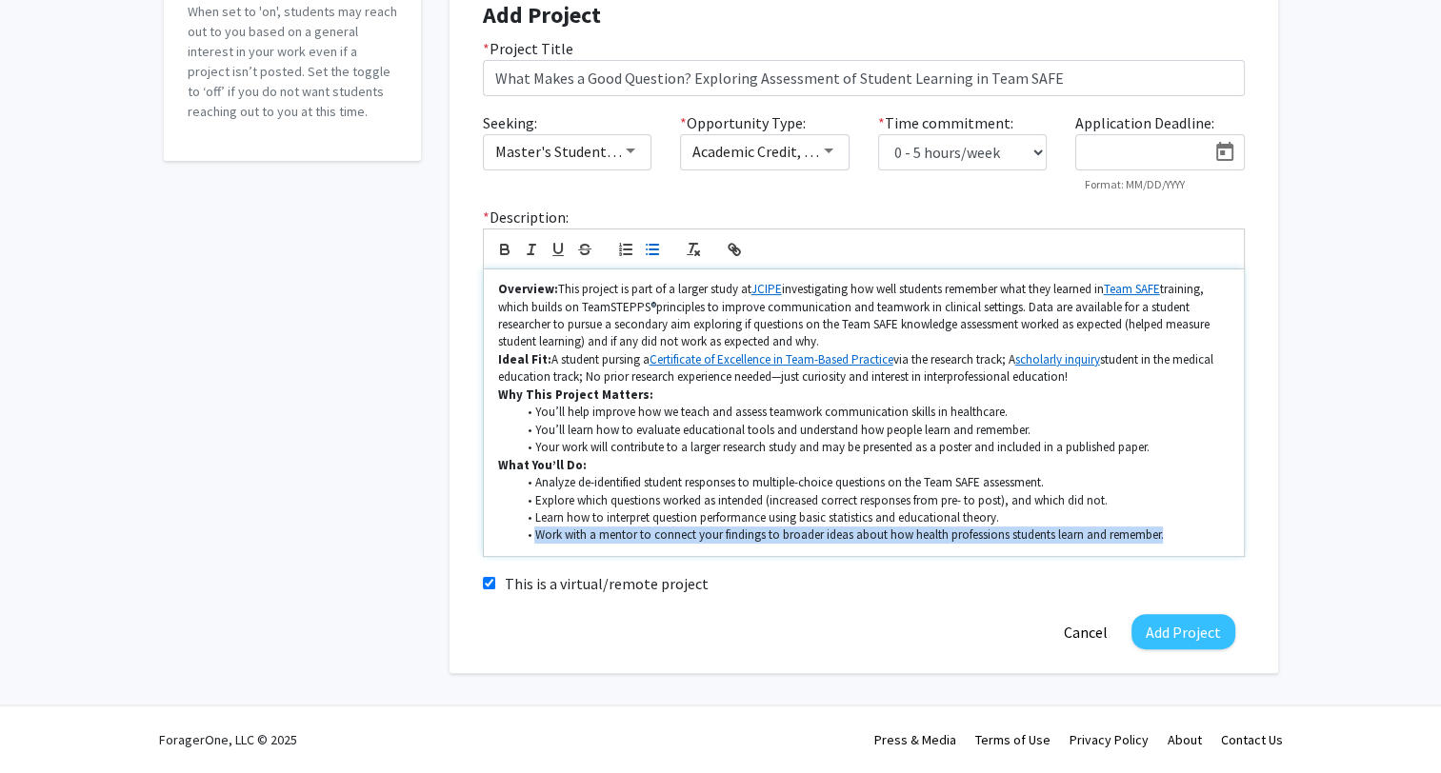
drag, startPoint x: 533, startPoint y: 533, endPoint x: 1177, endPoint y: 542, distance: 643.9
click at [1177, 542] on li "Work with a mentor to connect your findings to broader ideas about how health p…" at bounding box center [872, 535] width 713 height 17
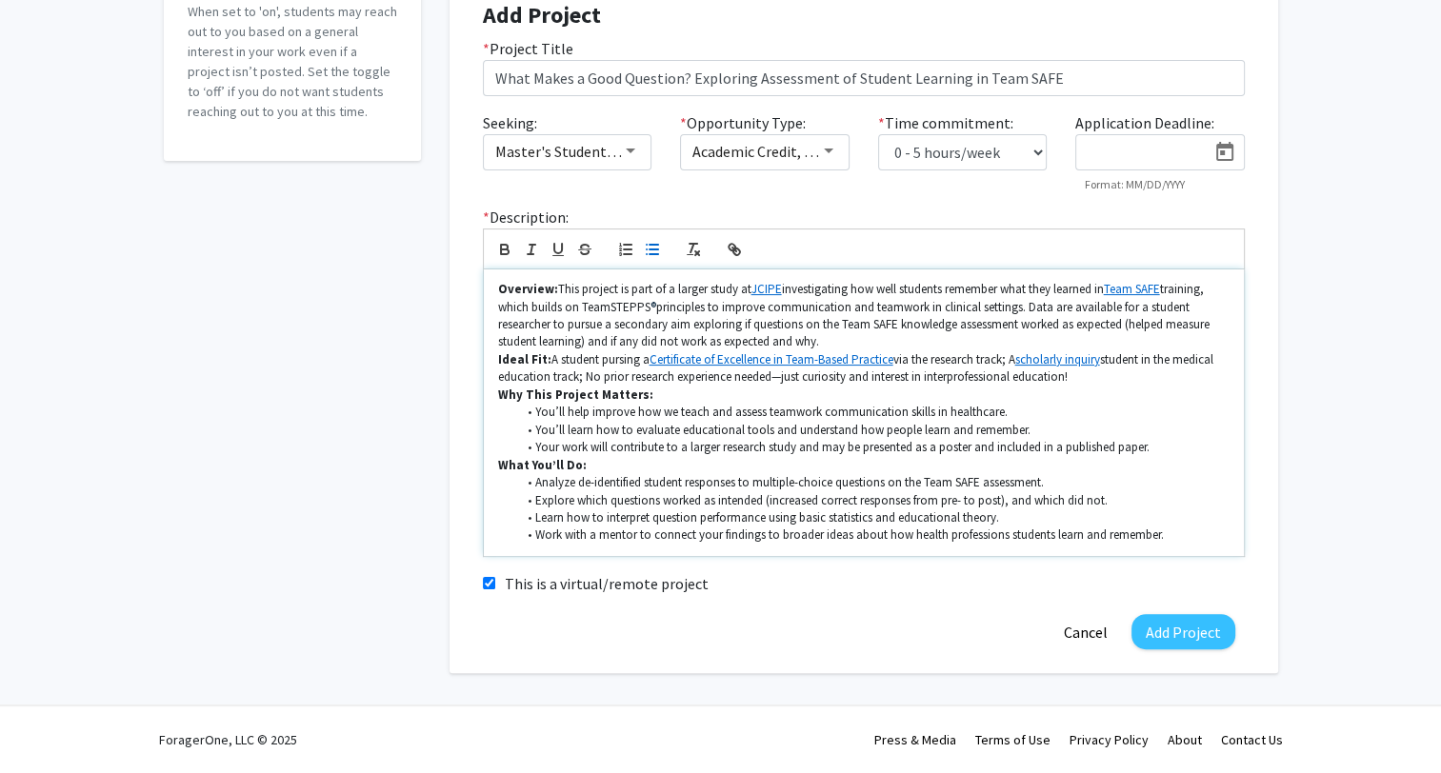
click at [1174, 521] on li "Learn how to interpret question performance using basic statistics and educatio…" at bounding box center [872, 518] width 713 height 17
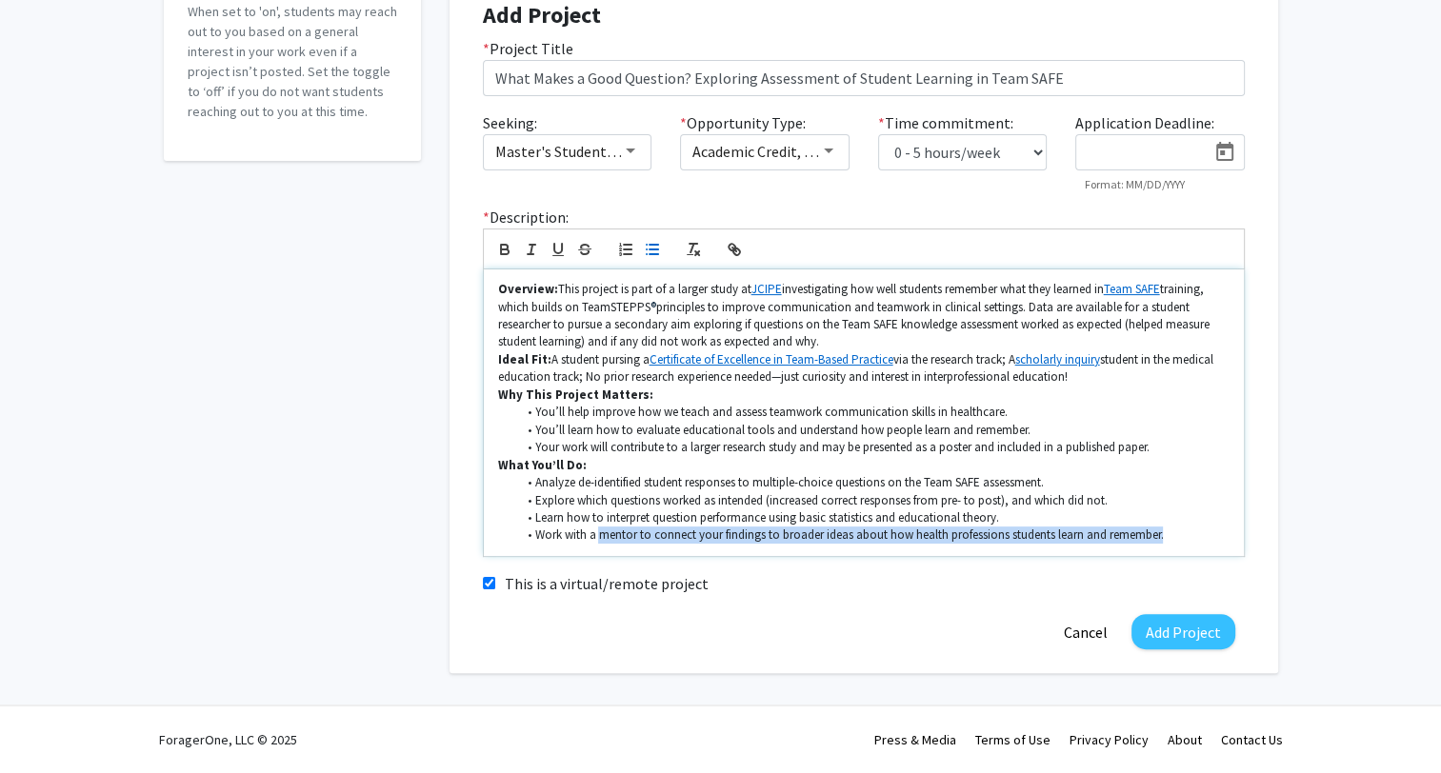
drag, startPoint x: 606, startPoint y: 537, endPoint x: 1180, endPoint y: 542, distance: 574.3
click at [1180, 542] on li "Work with a mentor to connect your findings to broader ideas about how health p…" at bounding box center [872, 535] width 713 height 17
click at [1182, 542] on li "Work with a mentor to connect your findings to broader ideas about how health p…" at bounding box center [872, 535] width 713 height 17
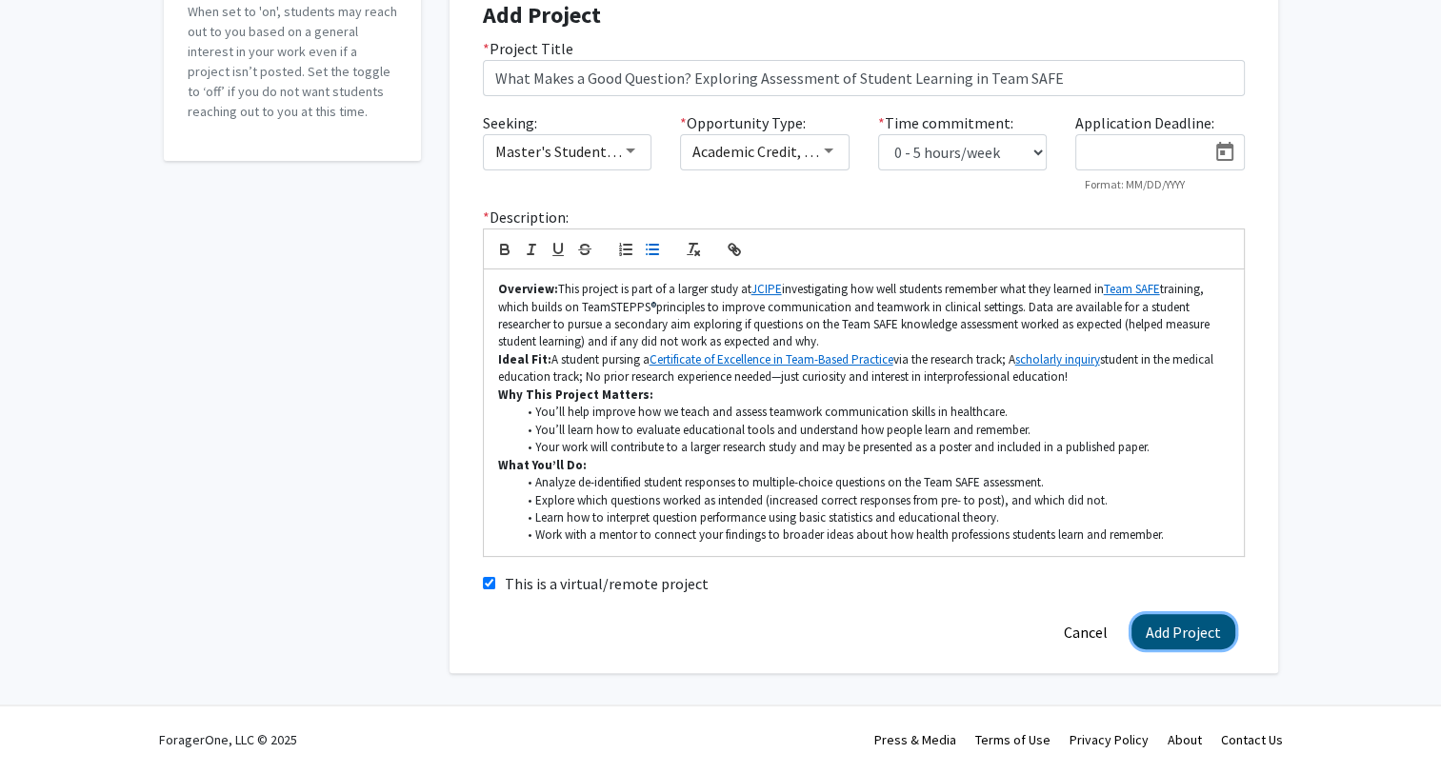
click at [1215, 641] on button "Add Project" at bounding box center [1183, 631] width 104 height 35
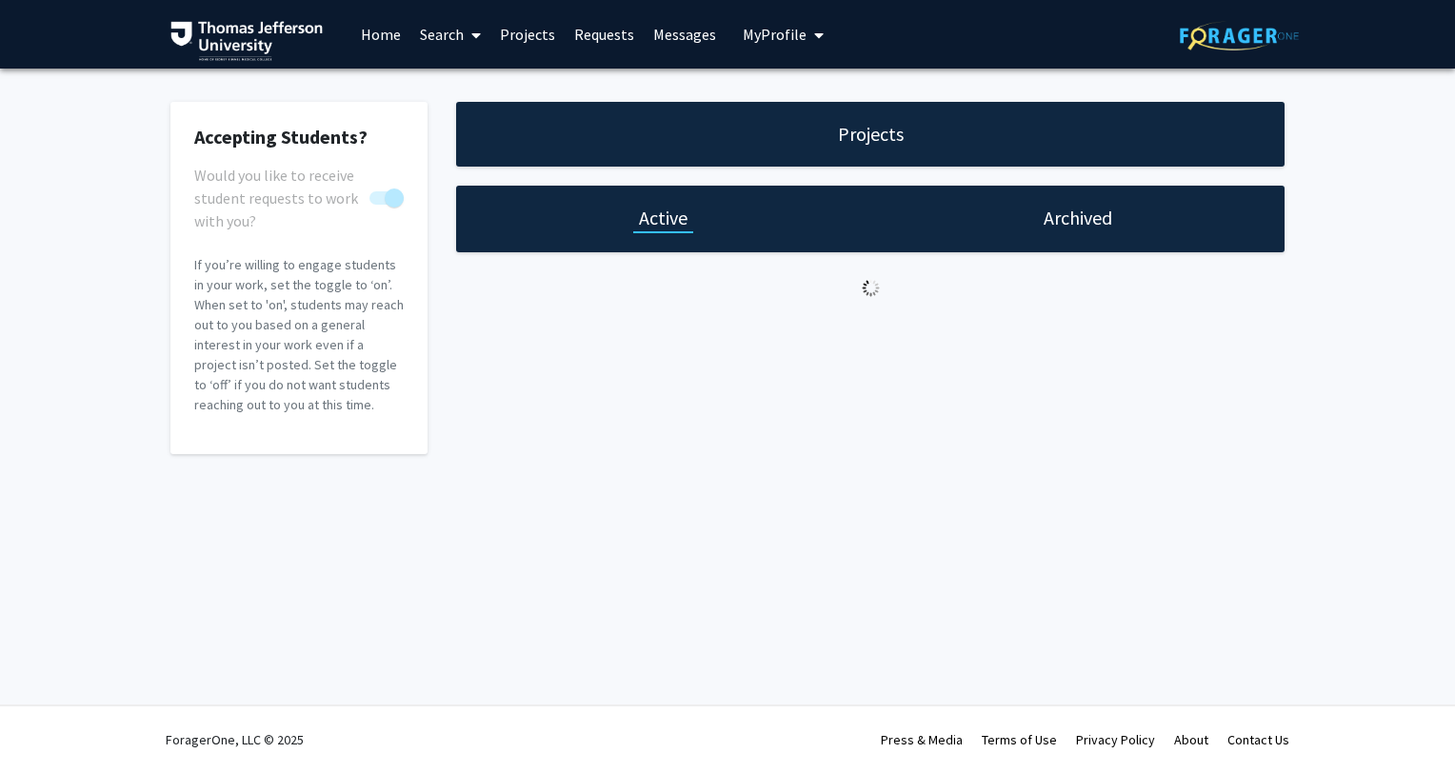
select select "0 - 5"
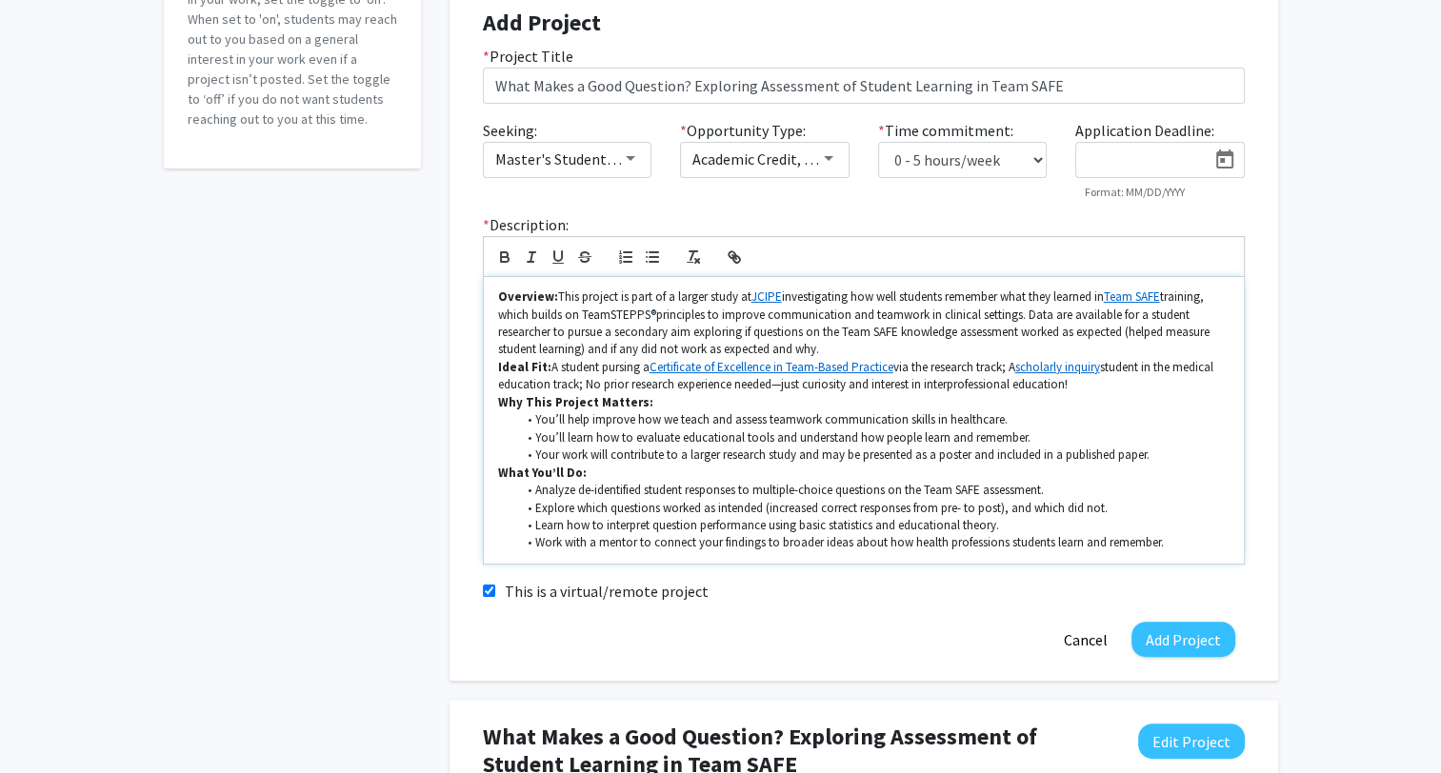
scroll to position [667, 0]
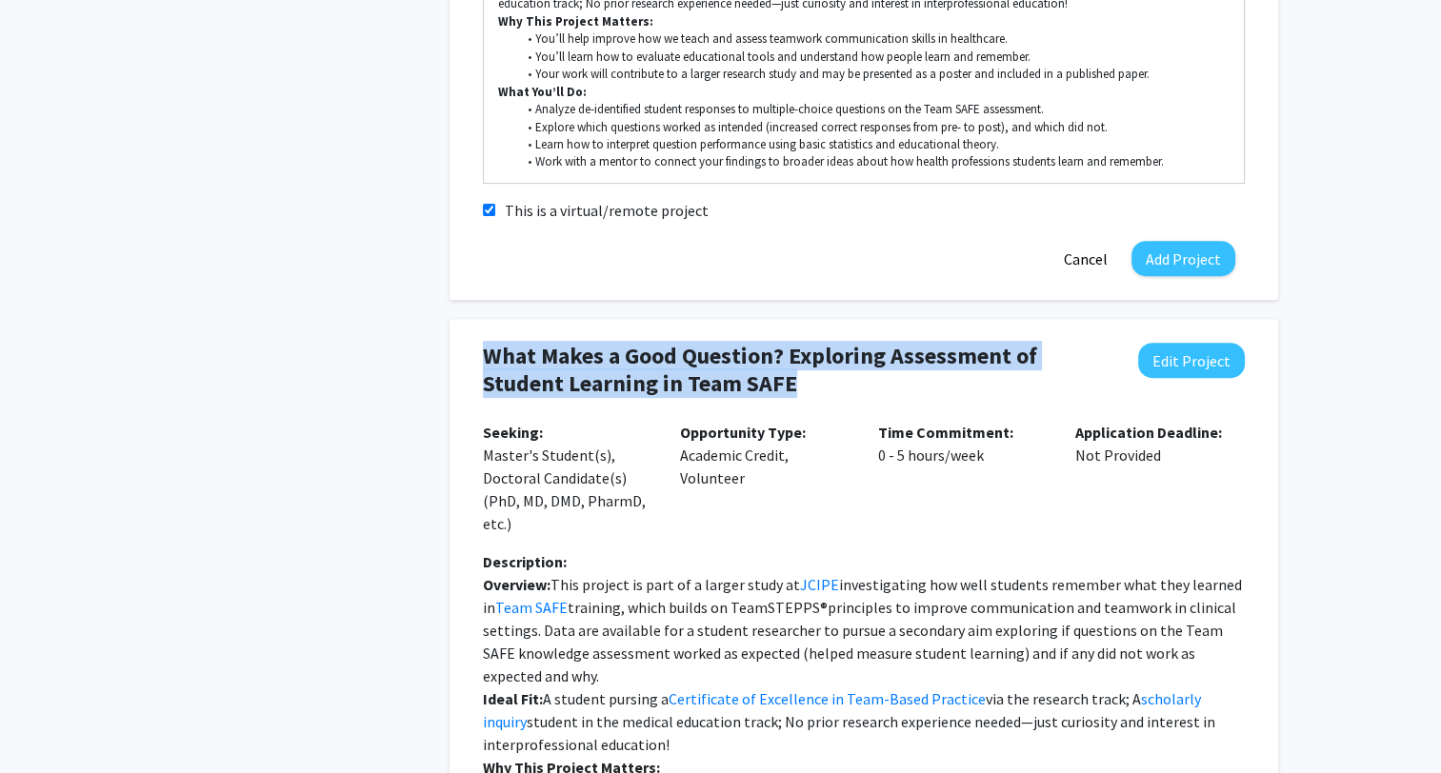
drag, startPoint x: 482, startPoint y: 357, endPoint x: 797, endPoint y: 391, distance: 317.1
click at [797, 391] on div "What Makes a Good Question? Exploring Assessment of Student Learning in Team SA…" at bounding box center [864, 382] width 790 height 78
drag, startPoint x: 490, startPoint y: 435, endPoint x: 1189, endPoint y: 490, distance: 701.2
click at [1189, 490] on div "Seeking: Master's Student(s), Doctoral Candidate(s) (PhD, MD, DMD, PharmD, etc.…" at bounding box center [864, 486] width 790 height 130
drag, startPoint x: 1189, startPoint y: 490, endPoint x: 1345, endPoint y: 504, distance: 156.8
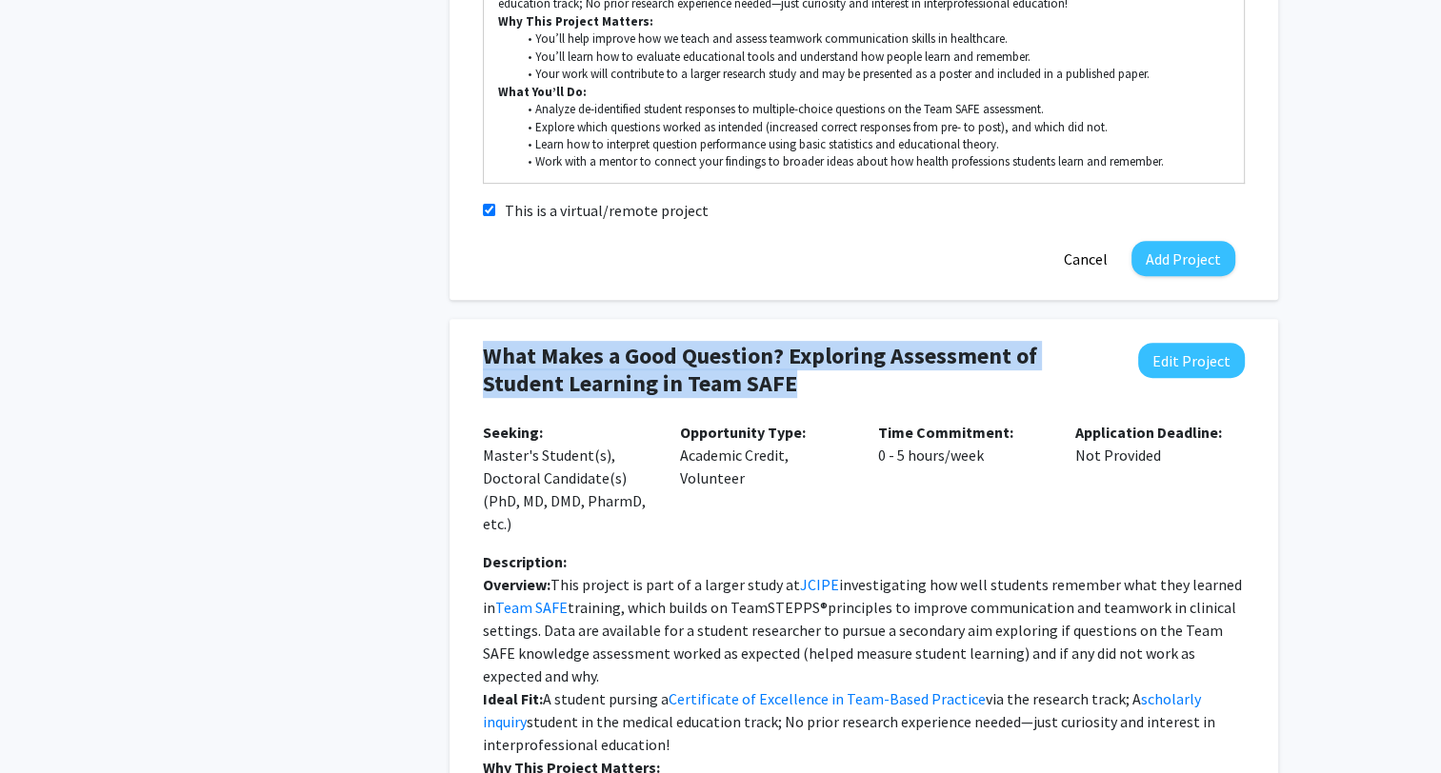
click at [1372, 472] on div "Accepting Students? Would you like to receive student requests to work with you…" at bounding box center [720, 274] width 1441 height 1744
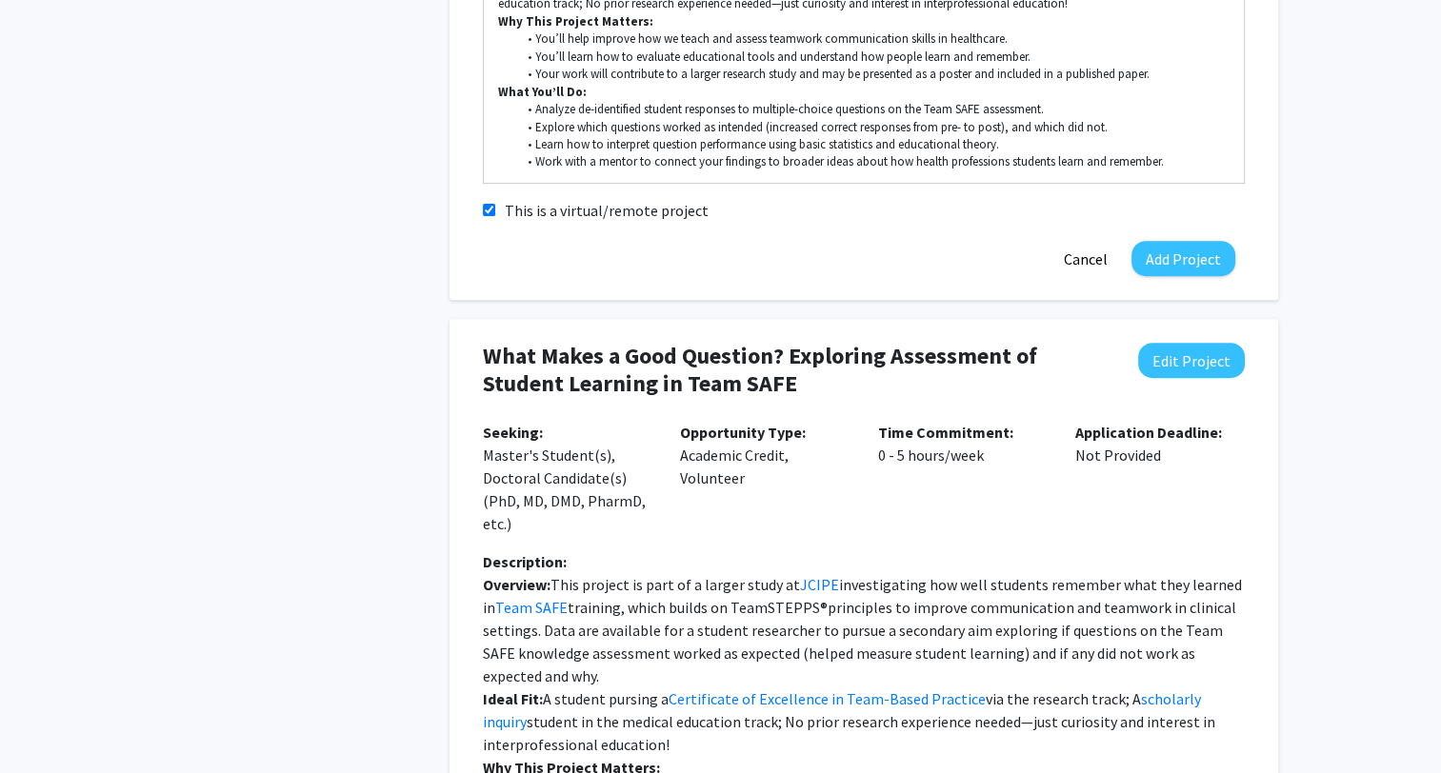
click at [1343, 550] on div "Accepting Students? Would you like to receive student requests to work with you…" at bounding box center [720, 274] width 1441 height 1744
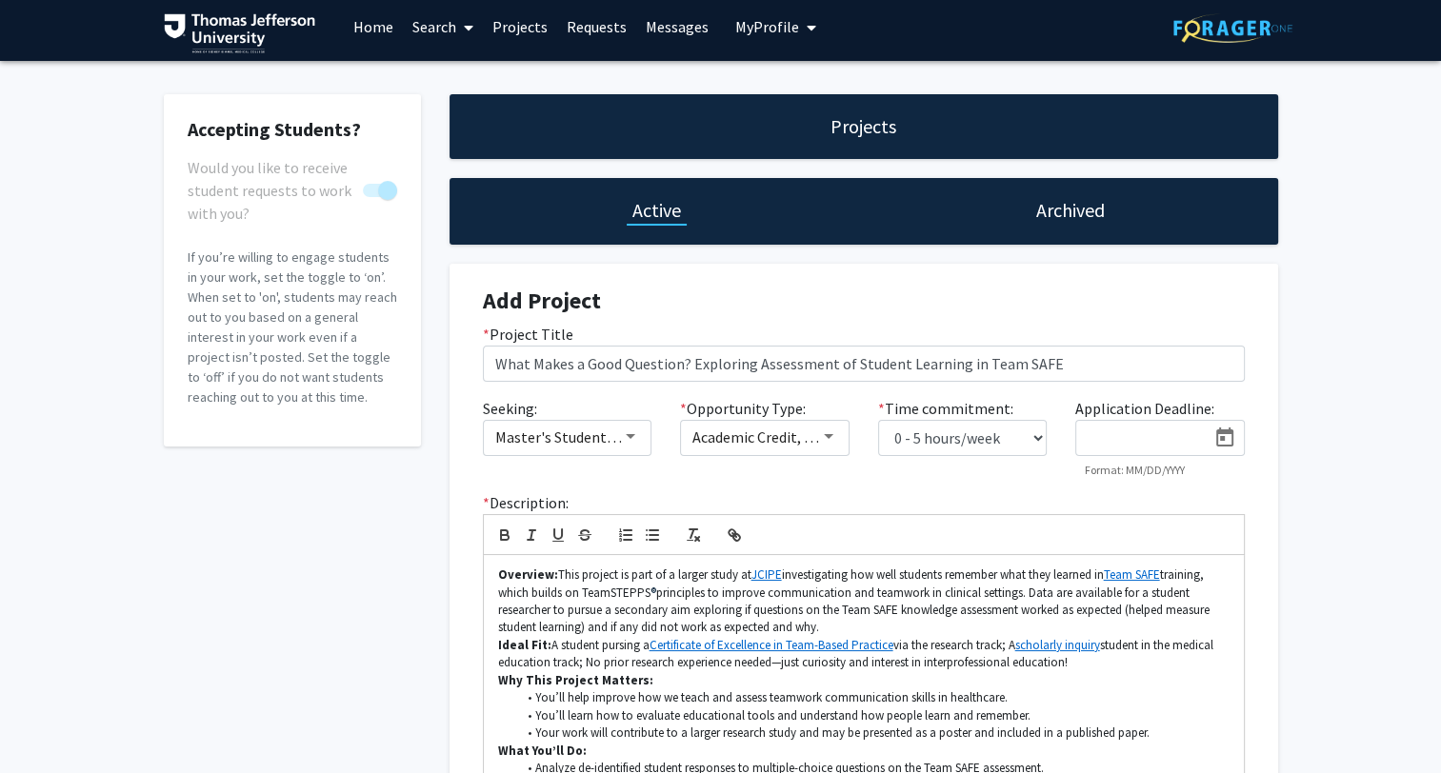
scroll to position [0, 0]
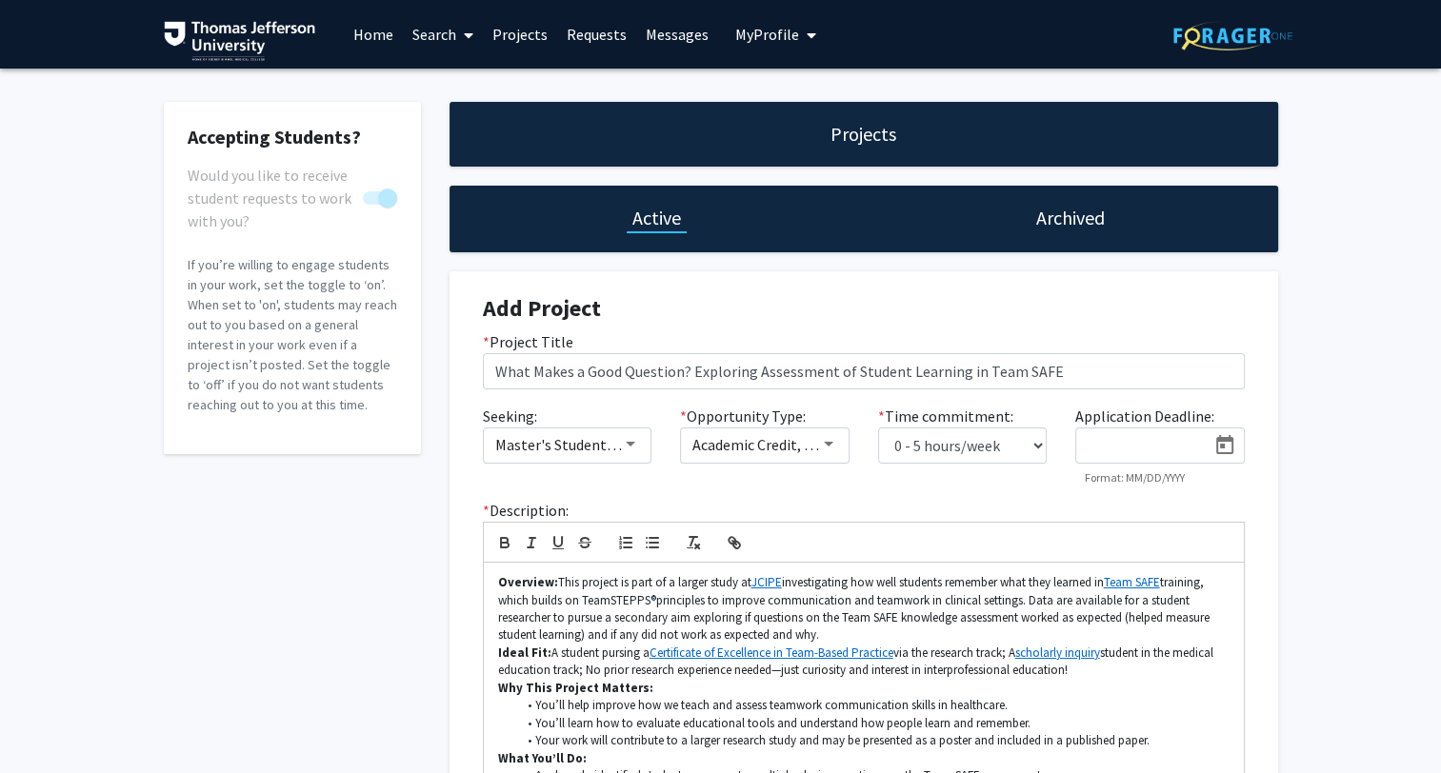
click at [865, 135] on h1 "Projects" at bounding box center [863, 134] width 66 height 27
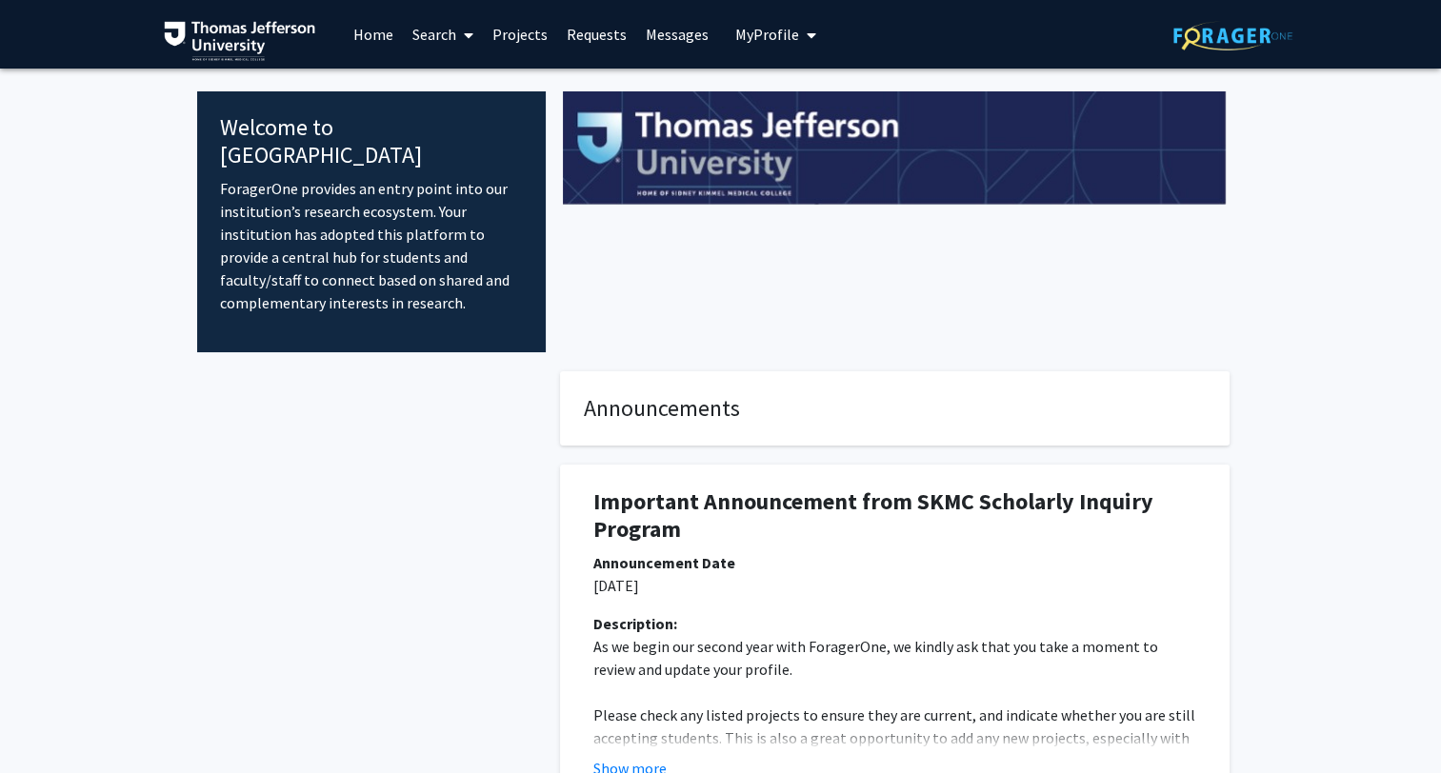
click at [453, 30] on link "Search" at bounding box center [443, 34] width 80 height 67
click at [450, 90] on span "Faculty/Staff" at bounding box center [473, 88] width 140 height 38
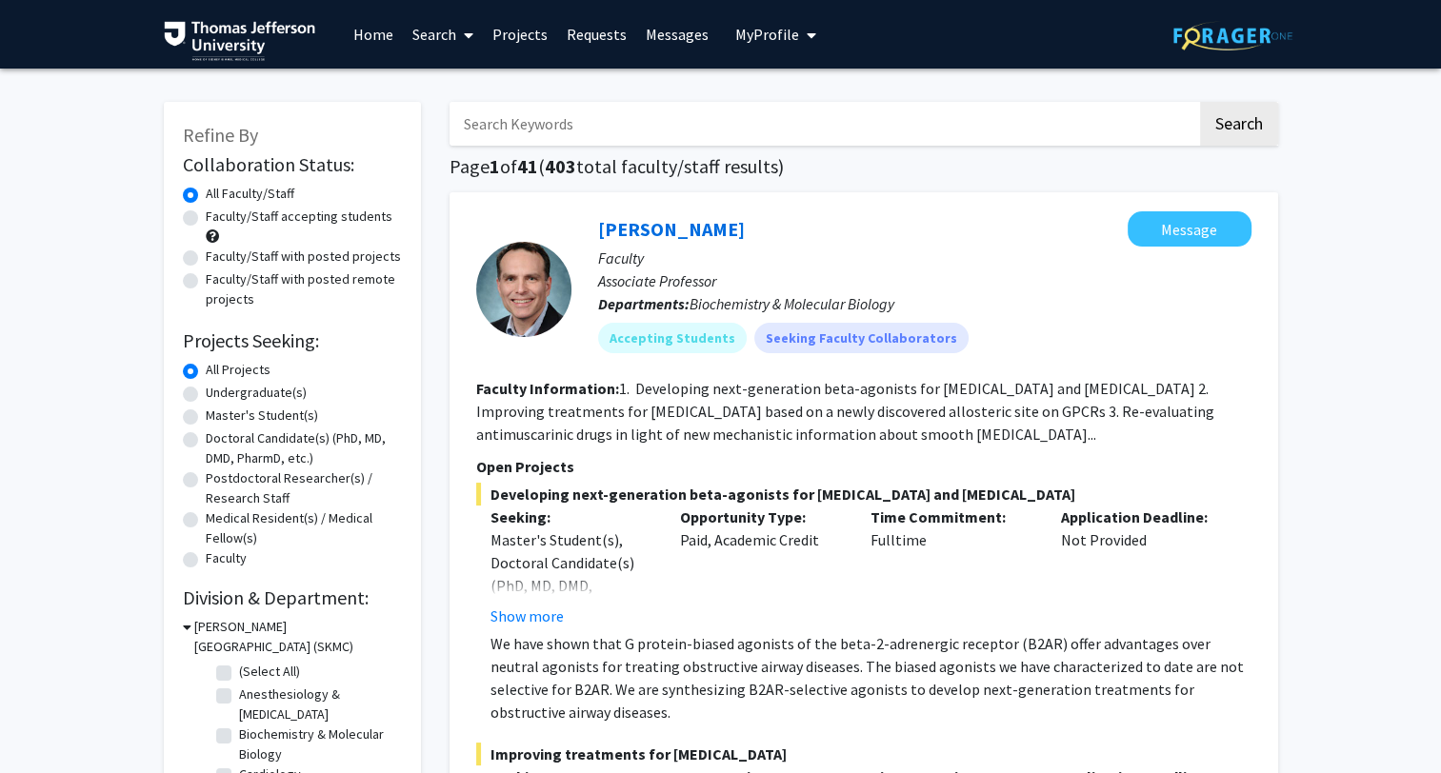
click at [629, 130] on input "Search Keywords" at bounding box center [824, 124] width 748 height 44
click at [1200, 102] on button "Search" at bounding box center [1239, 124] width 78 height 44
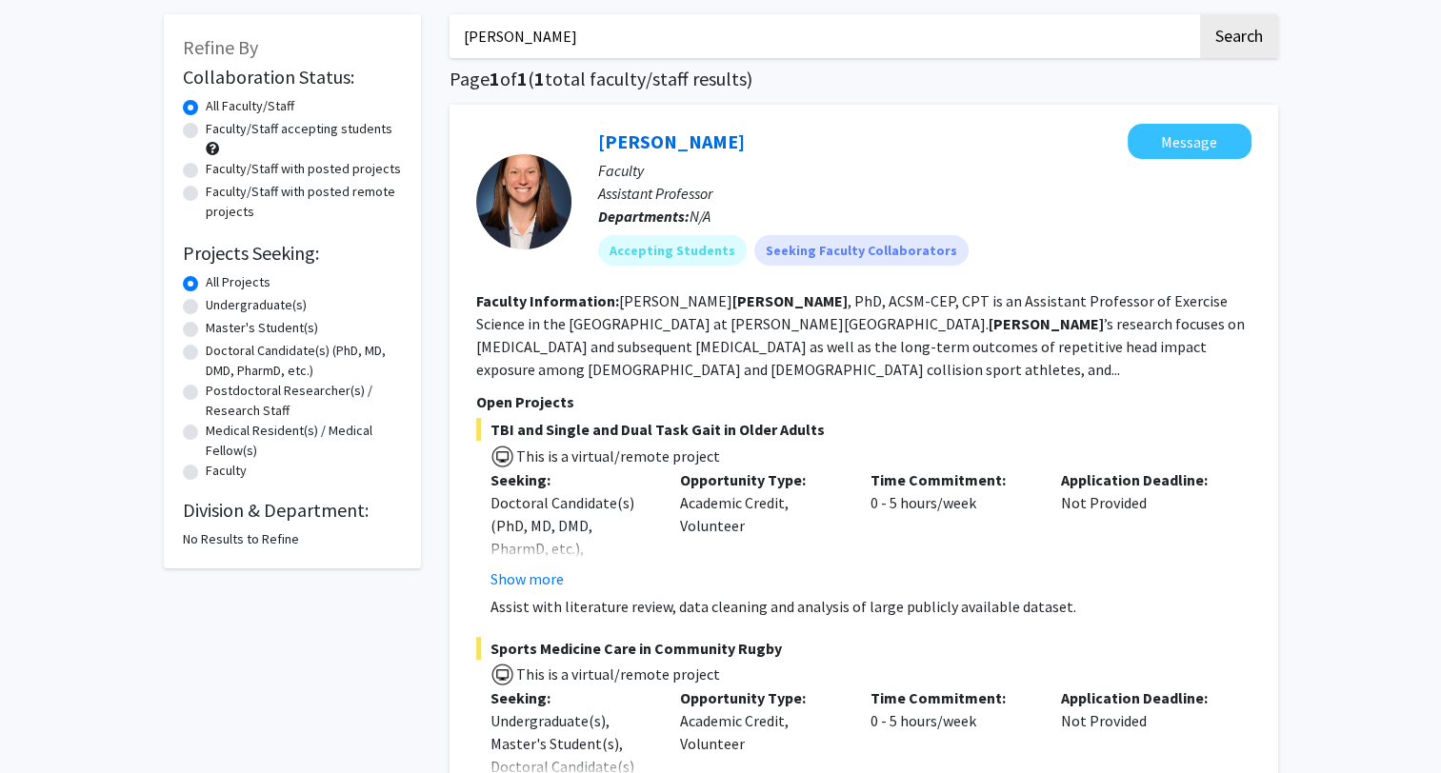
scroll to position [190, 0]
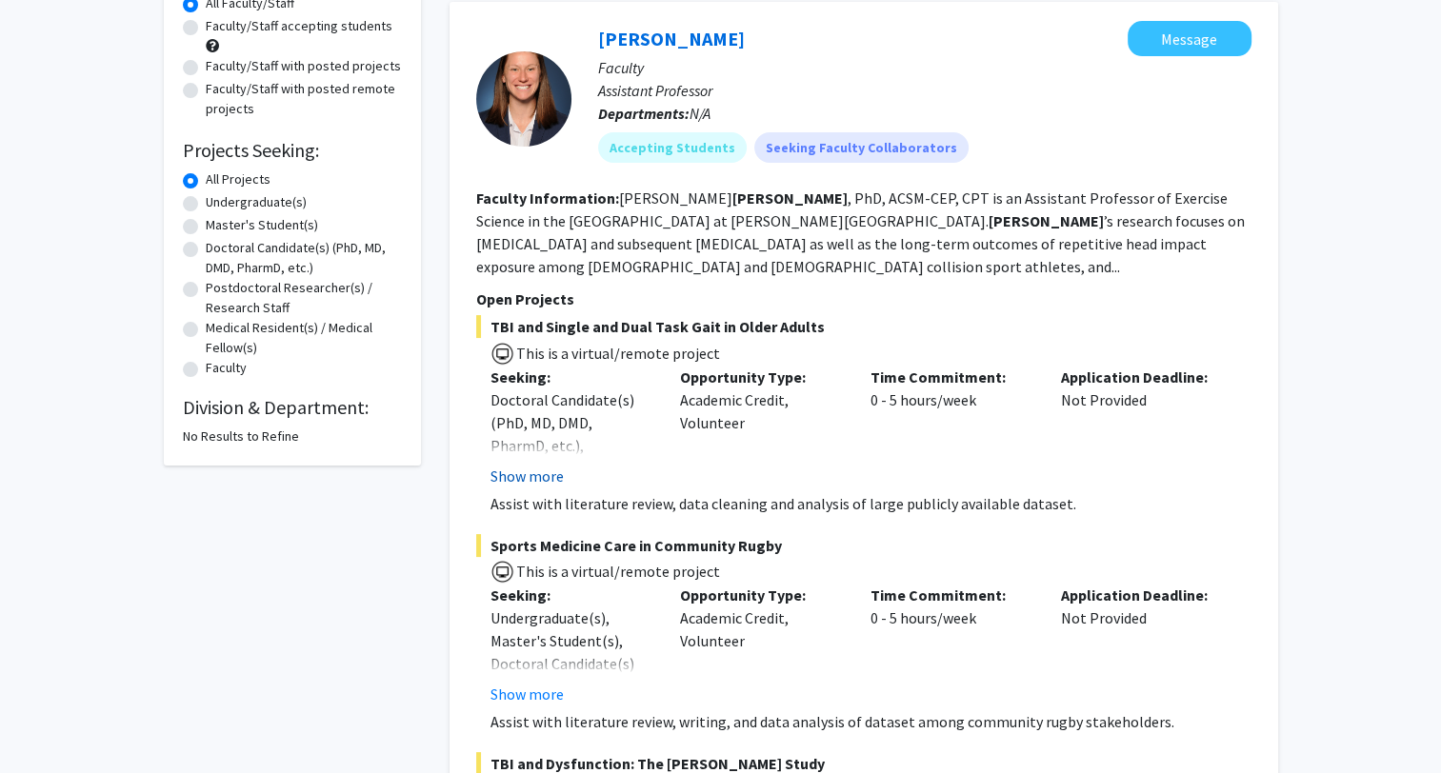
click at [542, 476] on button "Show more" at bounding box center [526, 476] width 73 height 23
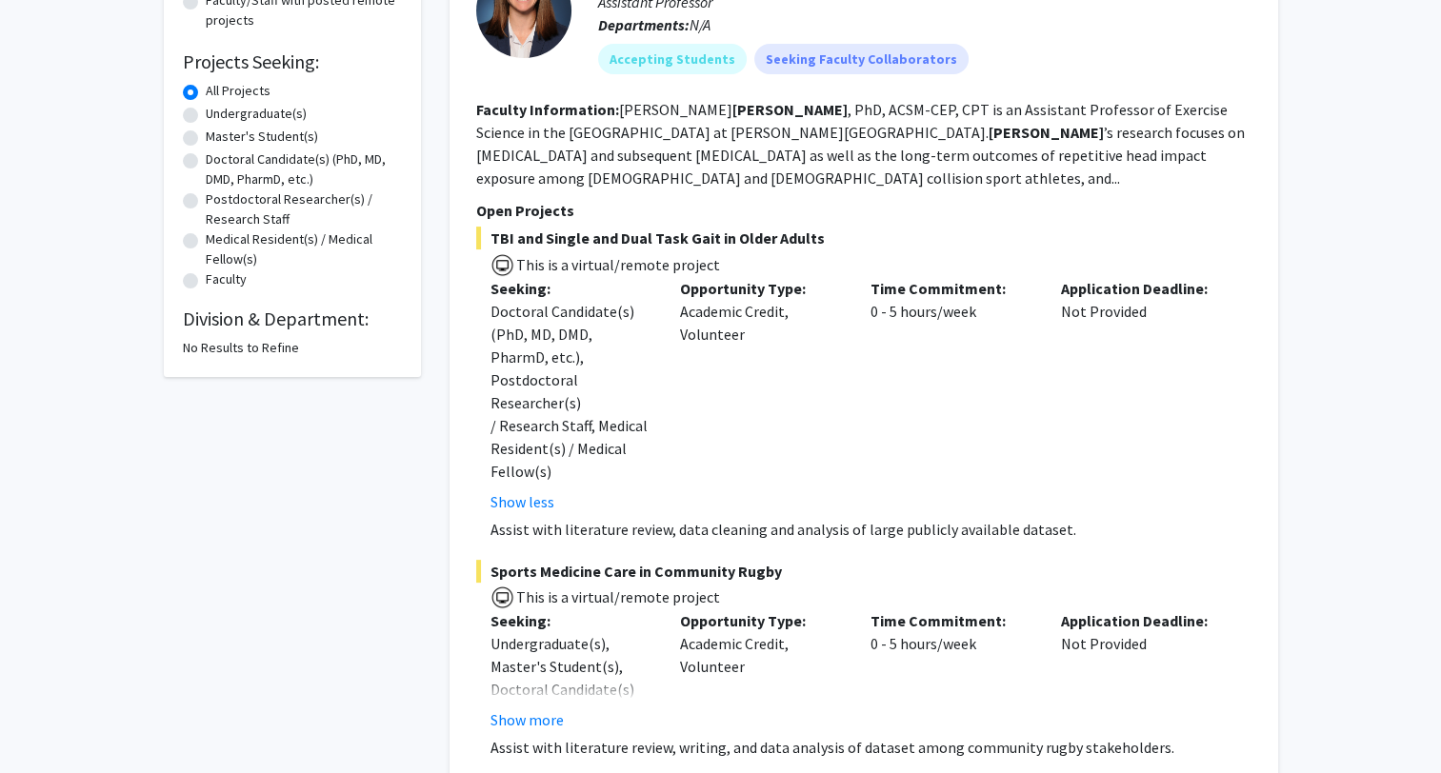
scroll to position [381, 0]
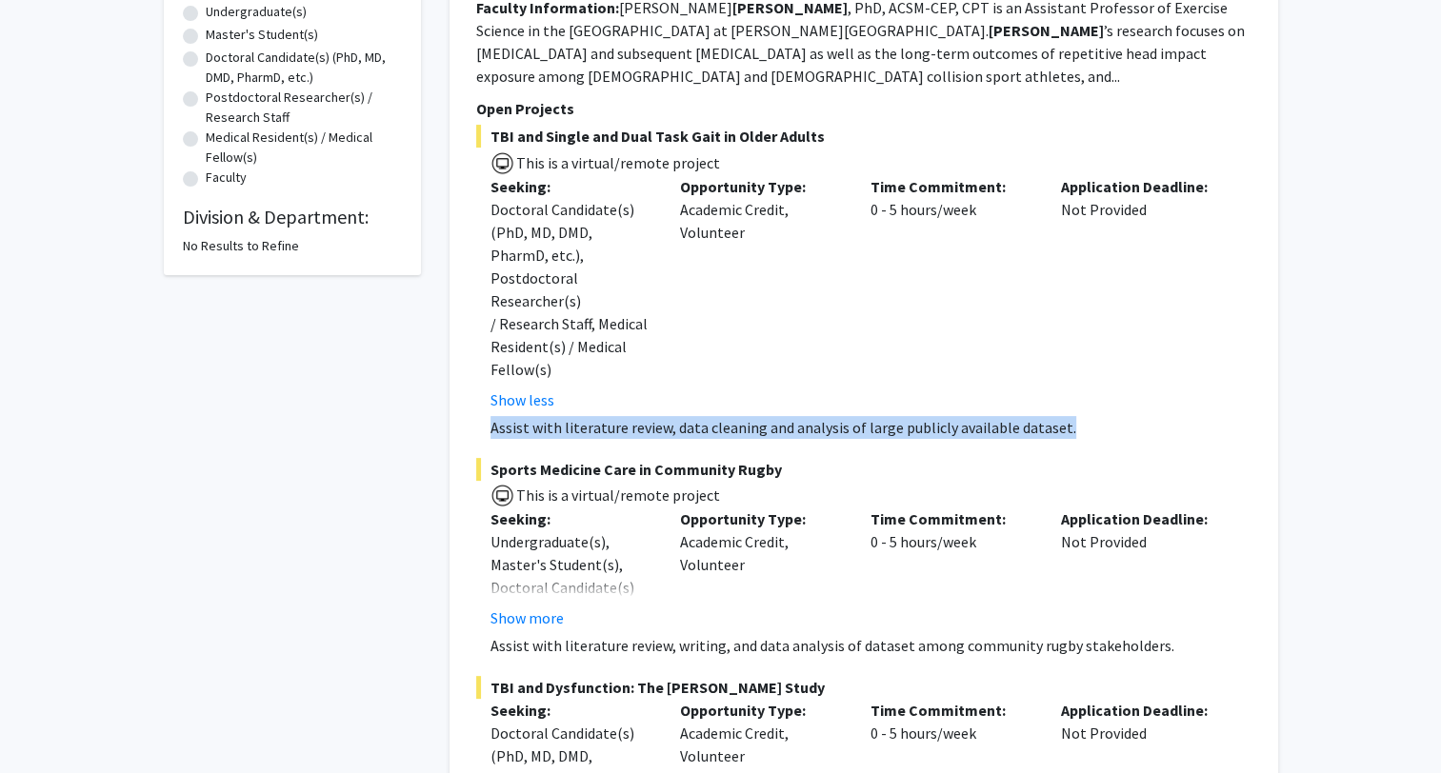
drag, startPoint x: 493, startPoint y: 381, endPoint x: 1146, endPoint y: 390, distance: 652.4
click at [1146, 416] on p "Assist with literature review, data cleaning and analysis of large publicly ava…" at bounding box center [870, 427] width 761 height 23
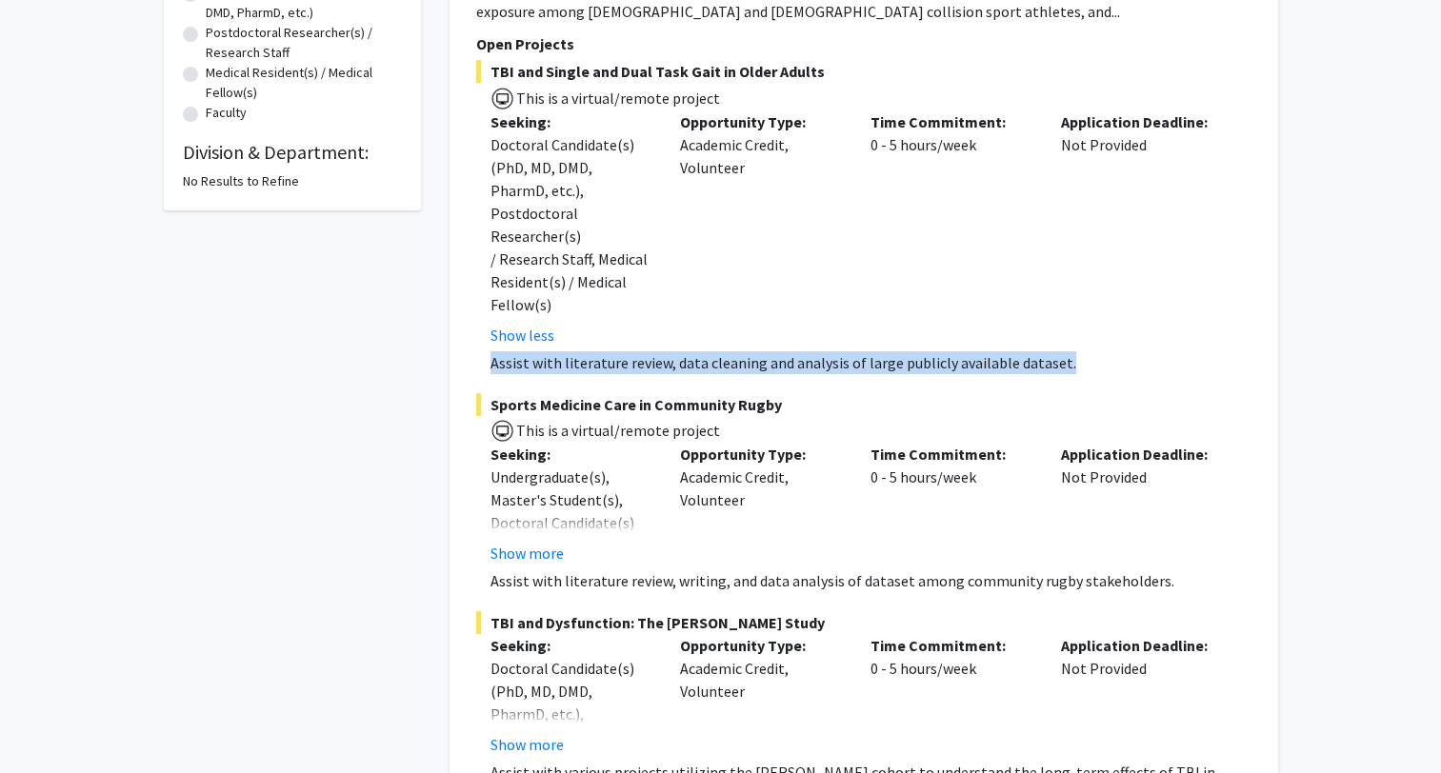
scroll to position [476, 0]
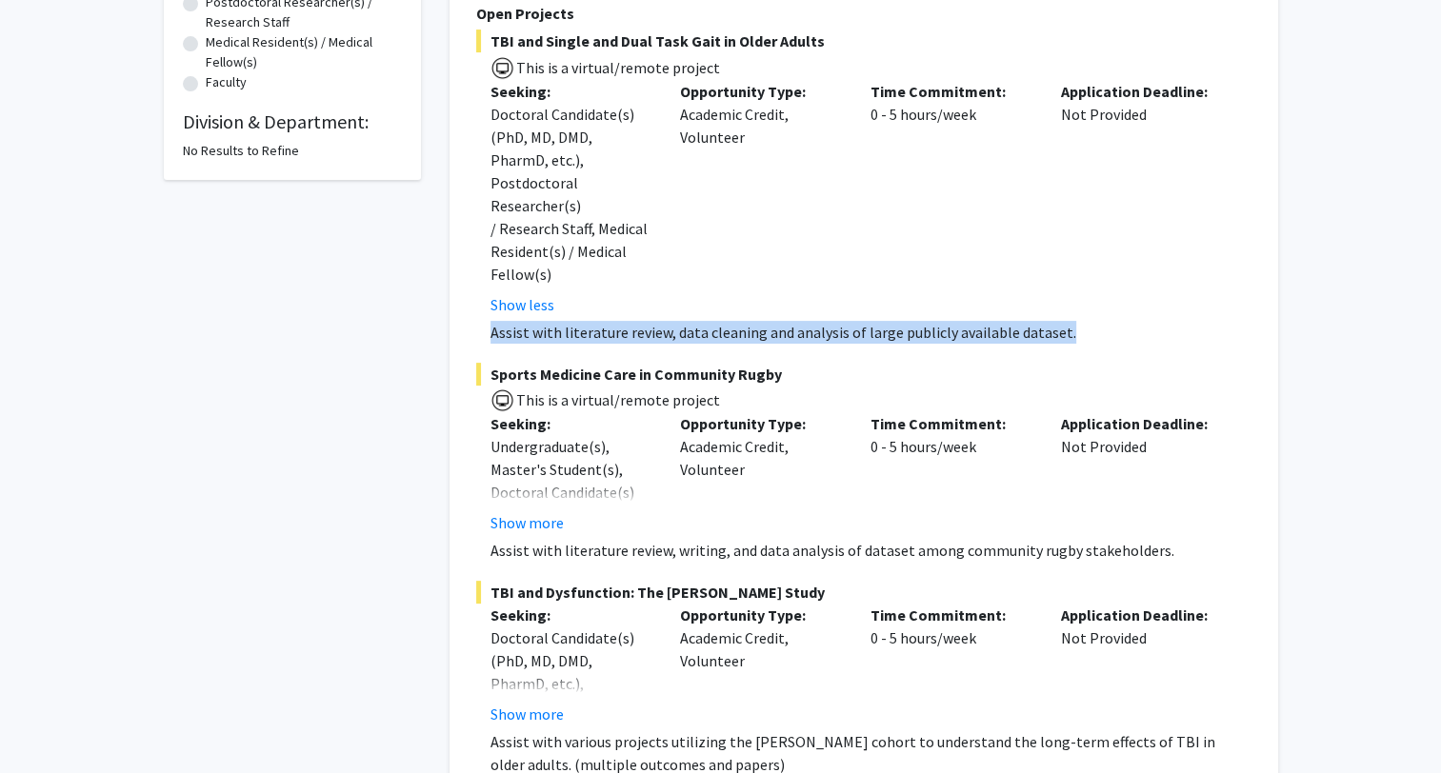
drag, startPoint x: 815, startPoint y: 290, endPoint x: 844, endPoint y: 284, distance: 29.1
click at [815, 321] on p "Assist with literature review, data cleaning and analysis of large publicly ava…" at bounding box center [870, 332] width 761 height 23
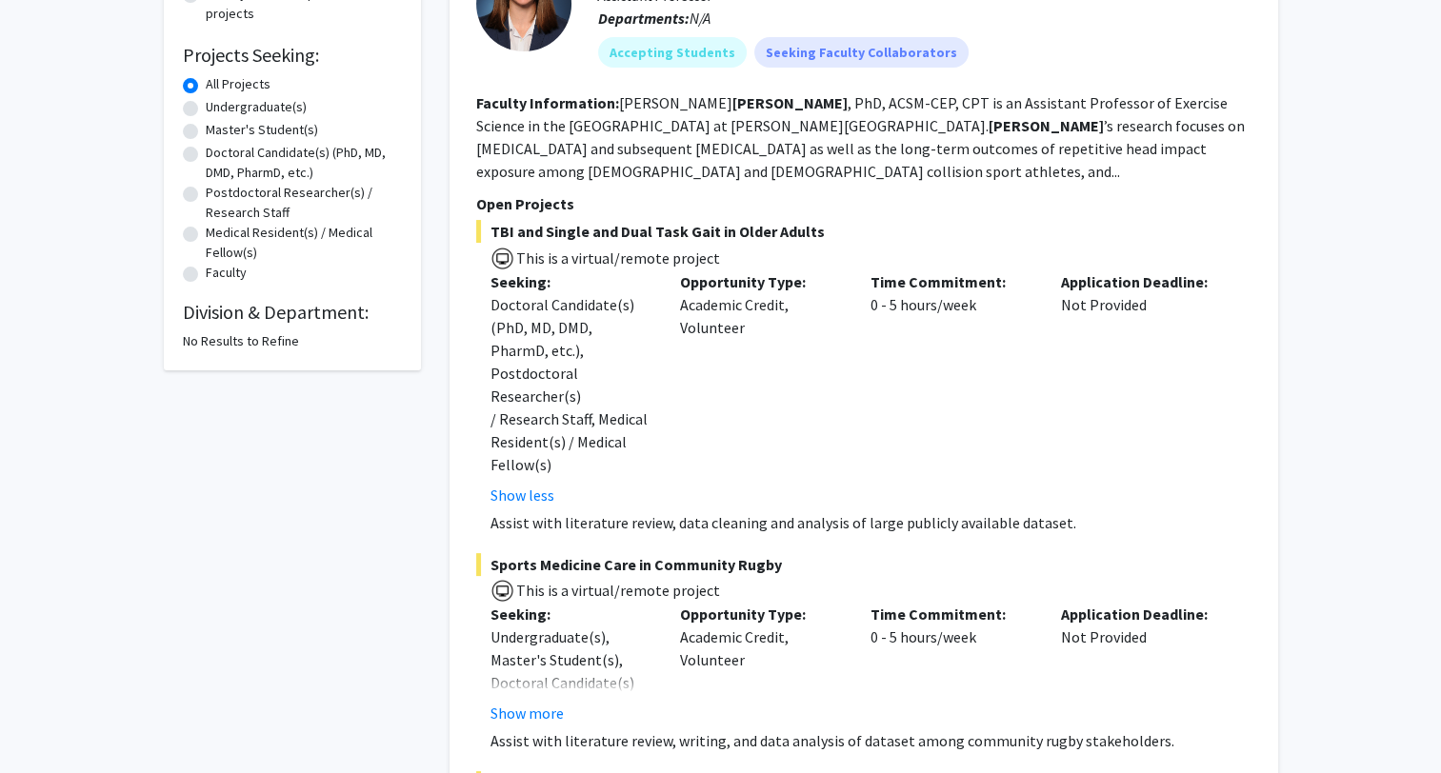
click at [614, 236] on span "TBI and Single and Dual Task Gait in Older Adults" at bounding box center [863, 231] width 775 height 23
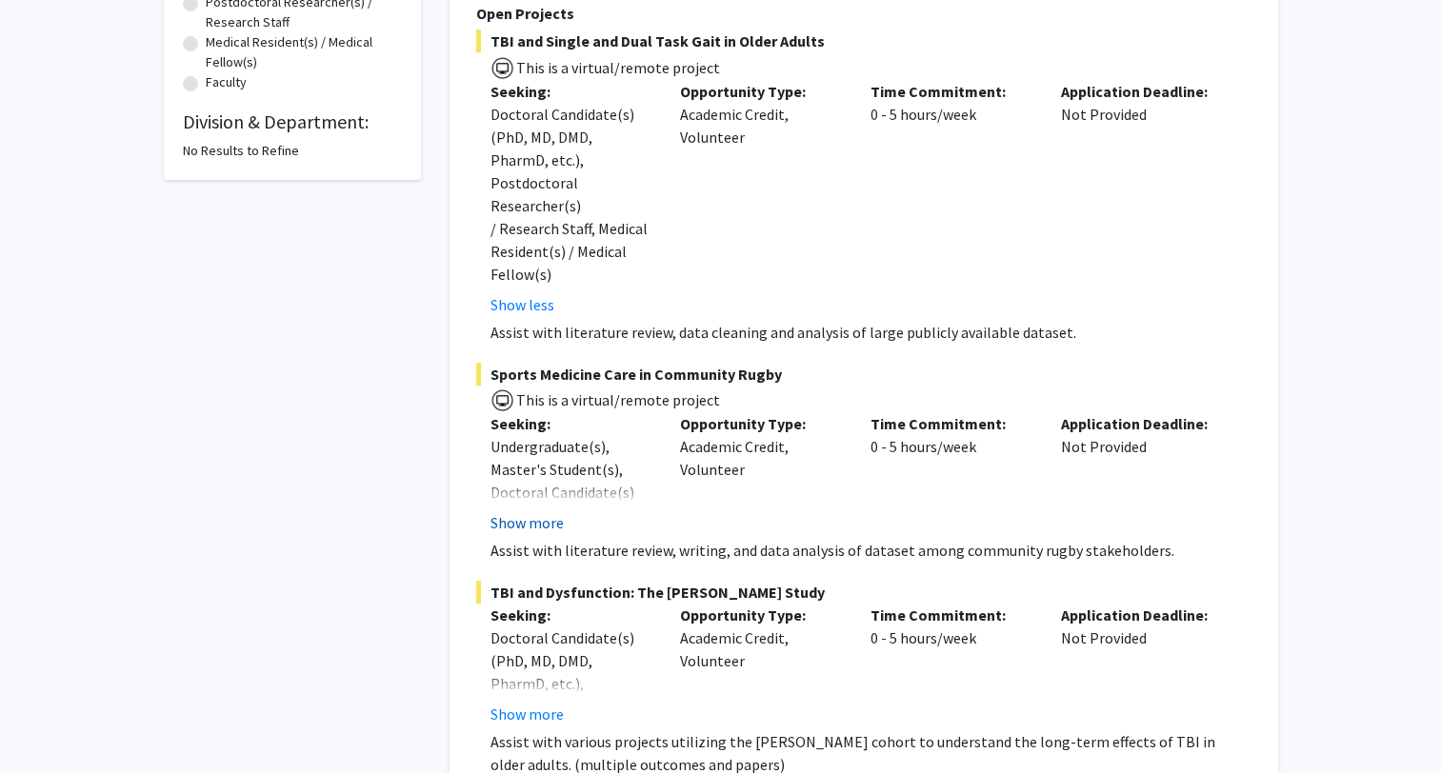
click at [541, 511] on button "Show more" at bounding box center [526, 522] width 73 height 23
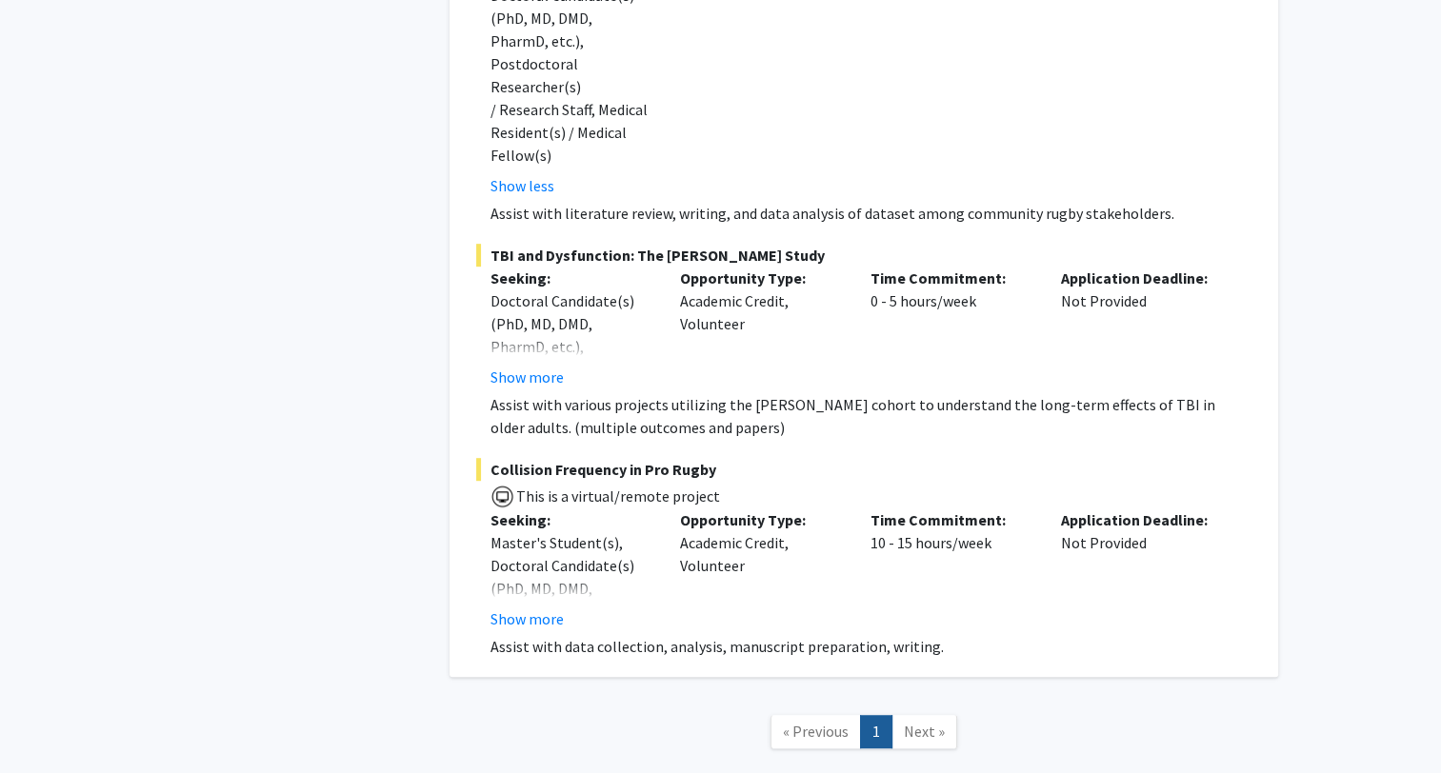
scroll to position [997, 0]
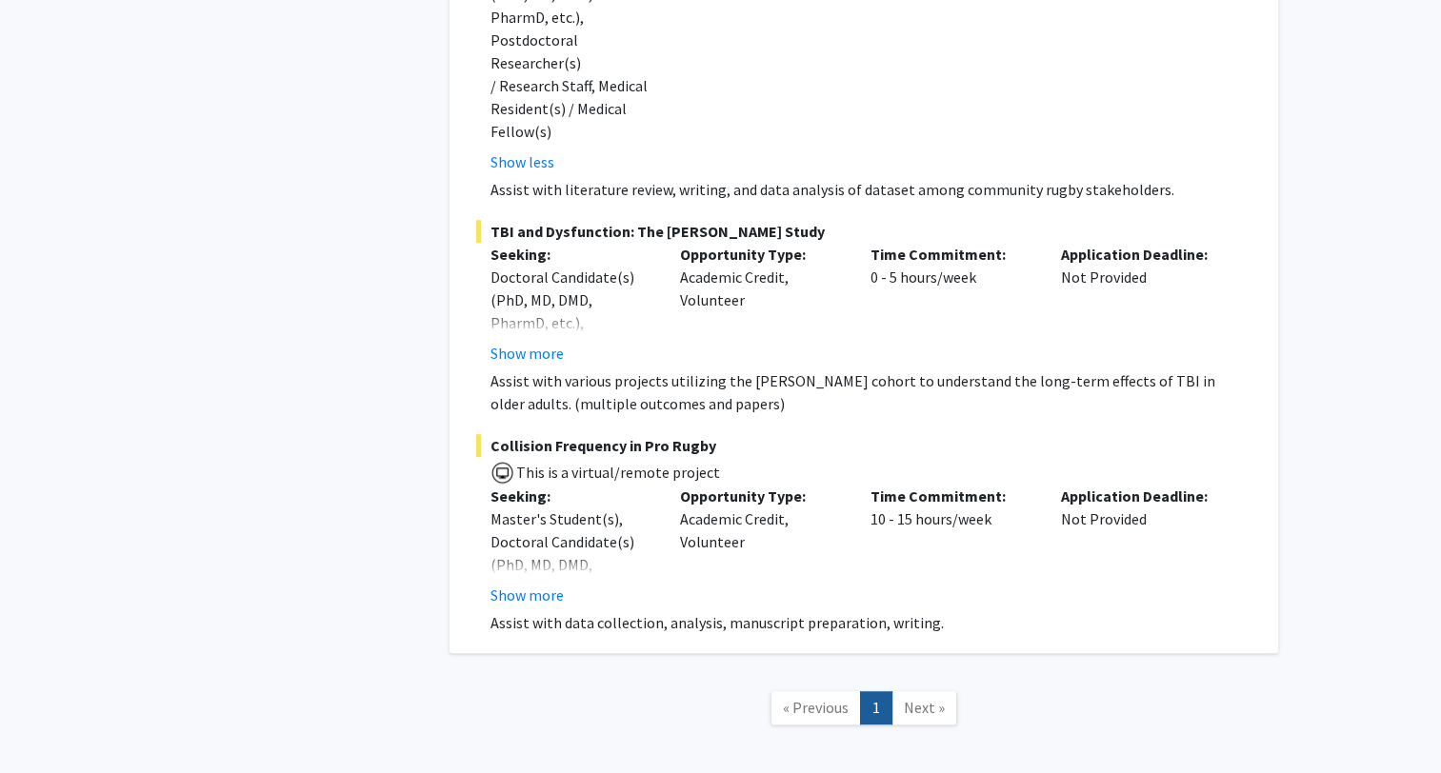
click at [542, 584] on button "Show more" at bounding box center [526, 595] width 73 height 23
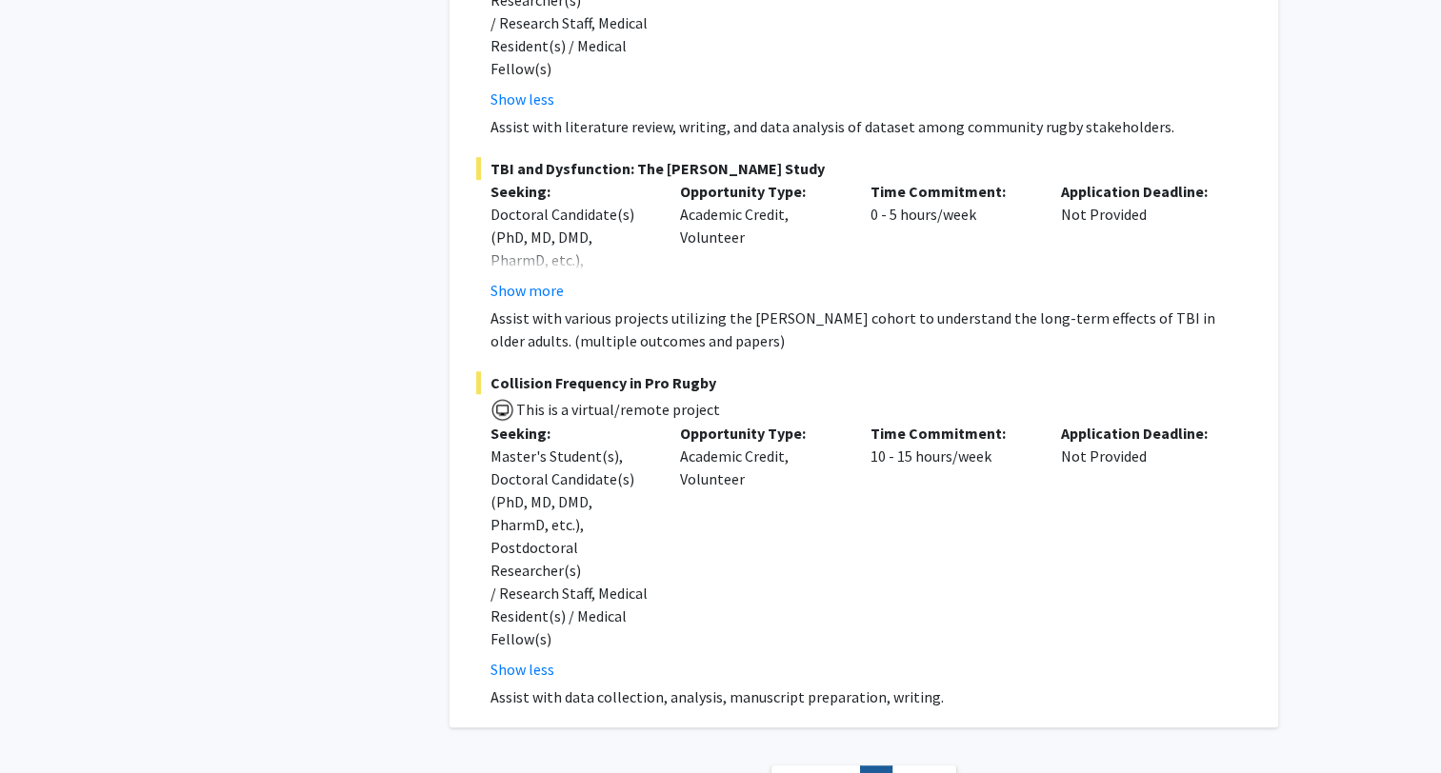
scroll to position [1089, 0]
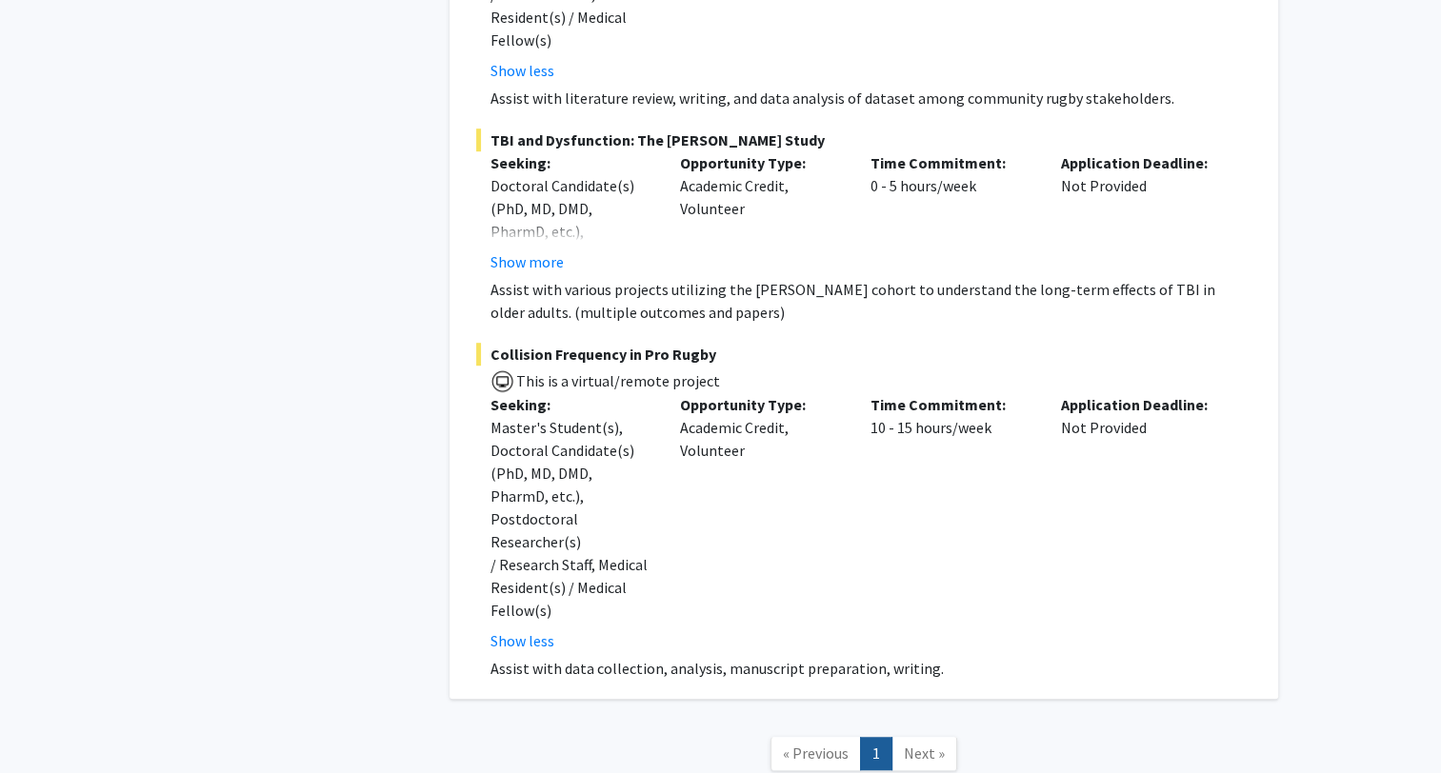
click at [921, 744] on span "Next »" at bounding box center [924, 753] width 41 height 19
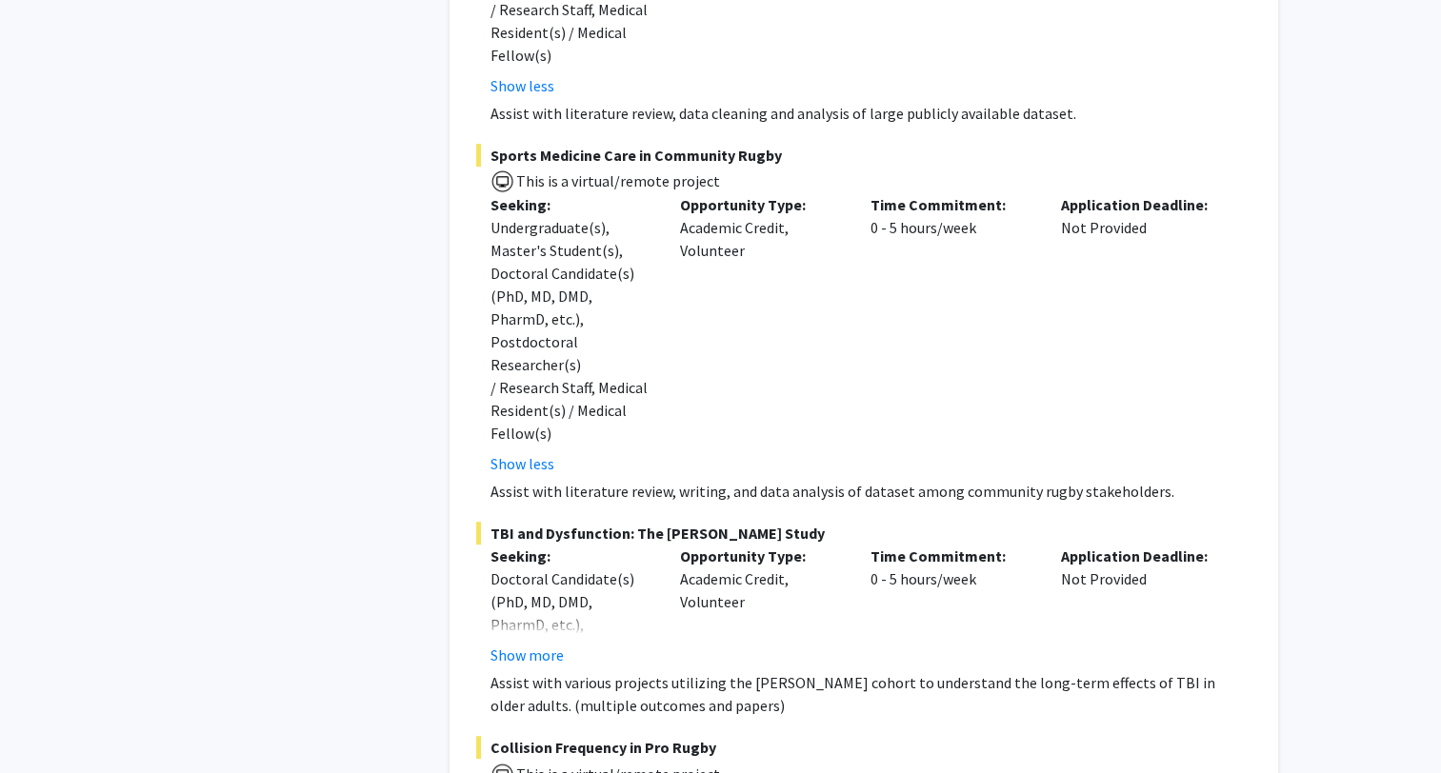
scroll to position [0, 0]
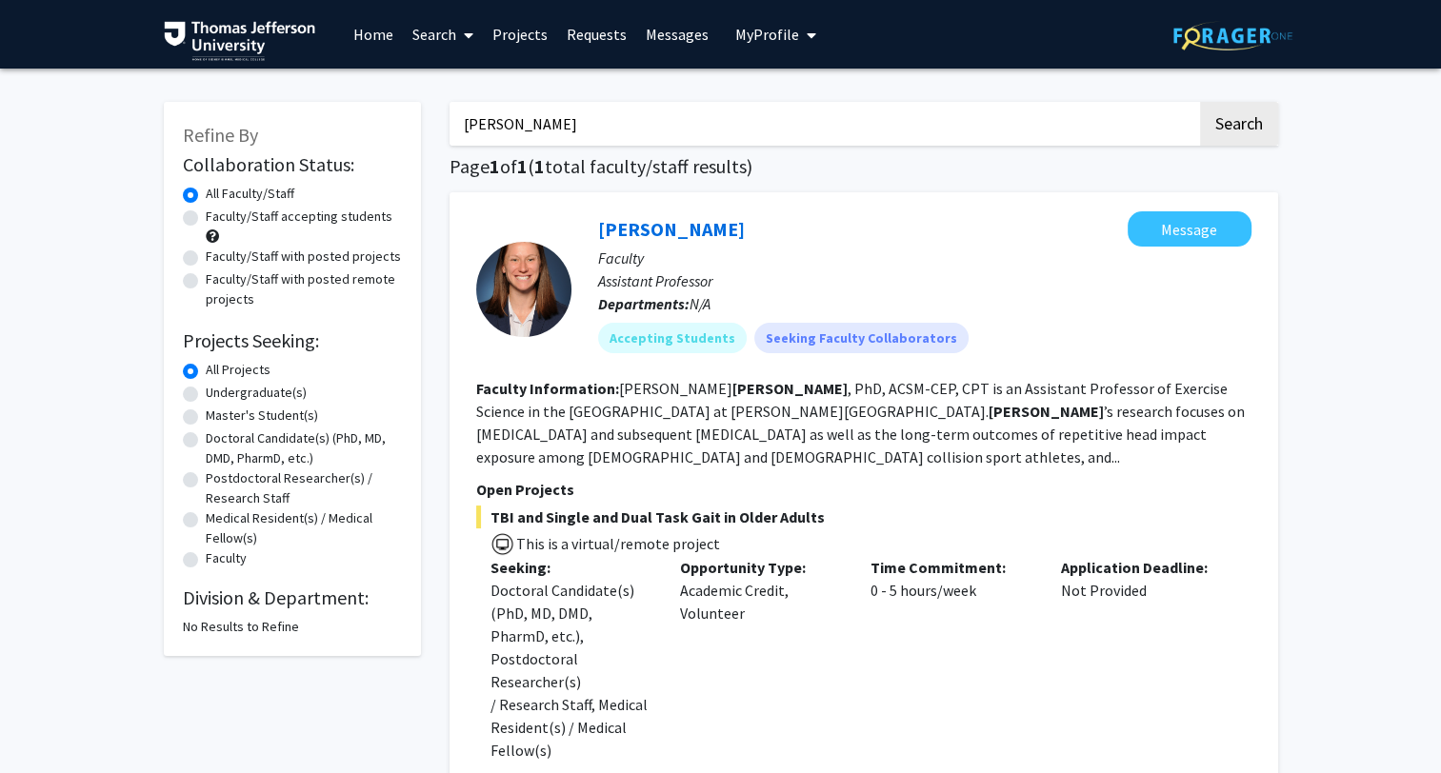
drag, startPoint x: 543, startPoint y: 127, endPoint x: 435, endPoint y: 125, distance: 107.6
type input "Tony"
click at [1200, 102] on button "Search" at bounding box center [1239, 124] width 78 height 44
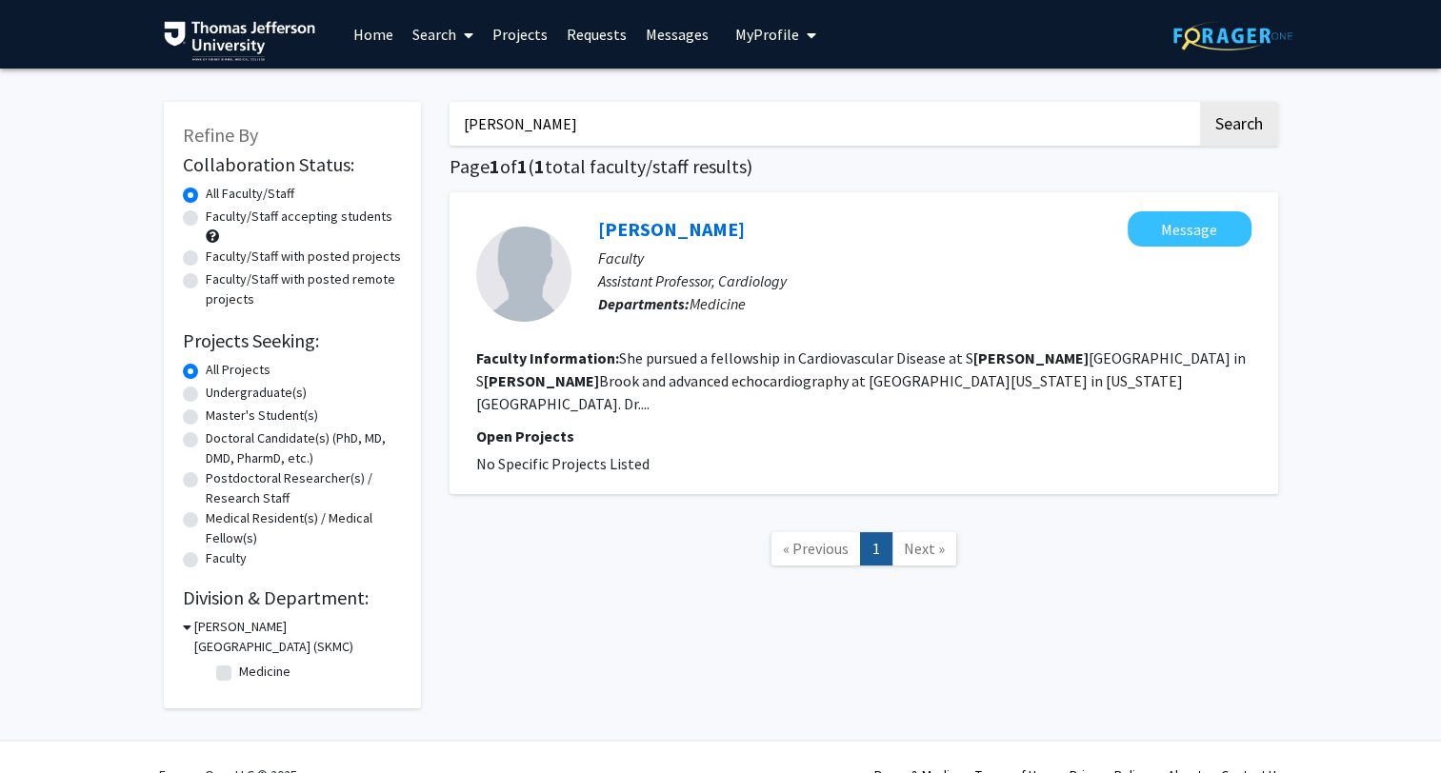
drag, startPoint x: 584, startPoint y: 139, endPoint x: 439, endPoint y: 129, distance: 145.1
click at [439, 129] on div "Tony Search Page 1 of 1 ( 1 total faculty/staff results) Ashley Pender Message …" at bounding box center [863, 396] width 857 height 626
type input "Zhang"
click at [1200, 102] on button "Search" at bounding box center [1239, 124] width 78 height 44
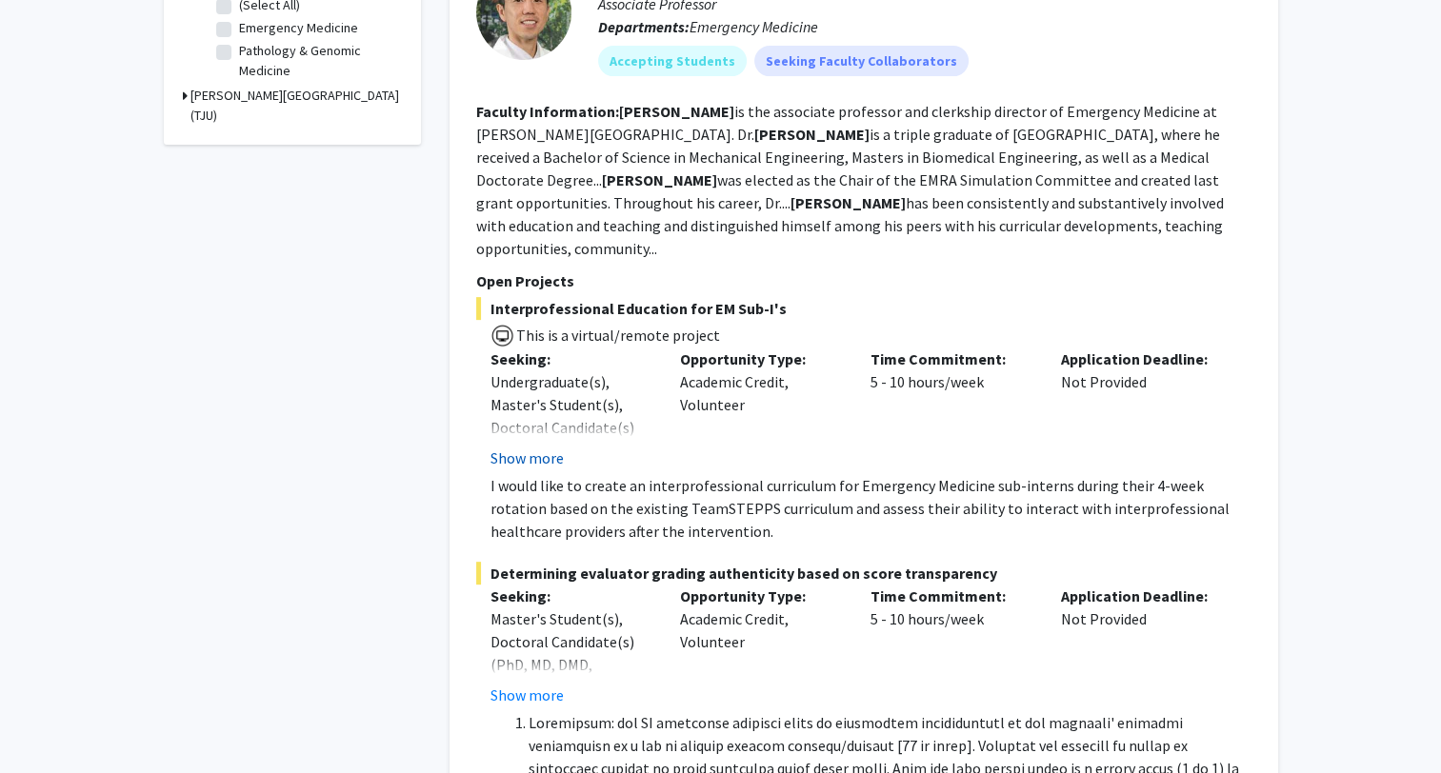
click at [533, 447] on button "Show more" at bounding box center [526, 458] width 73 height 23
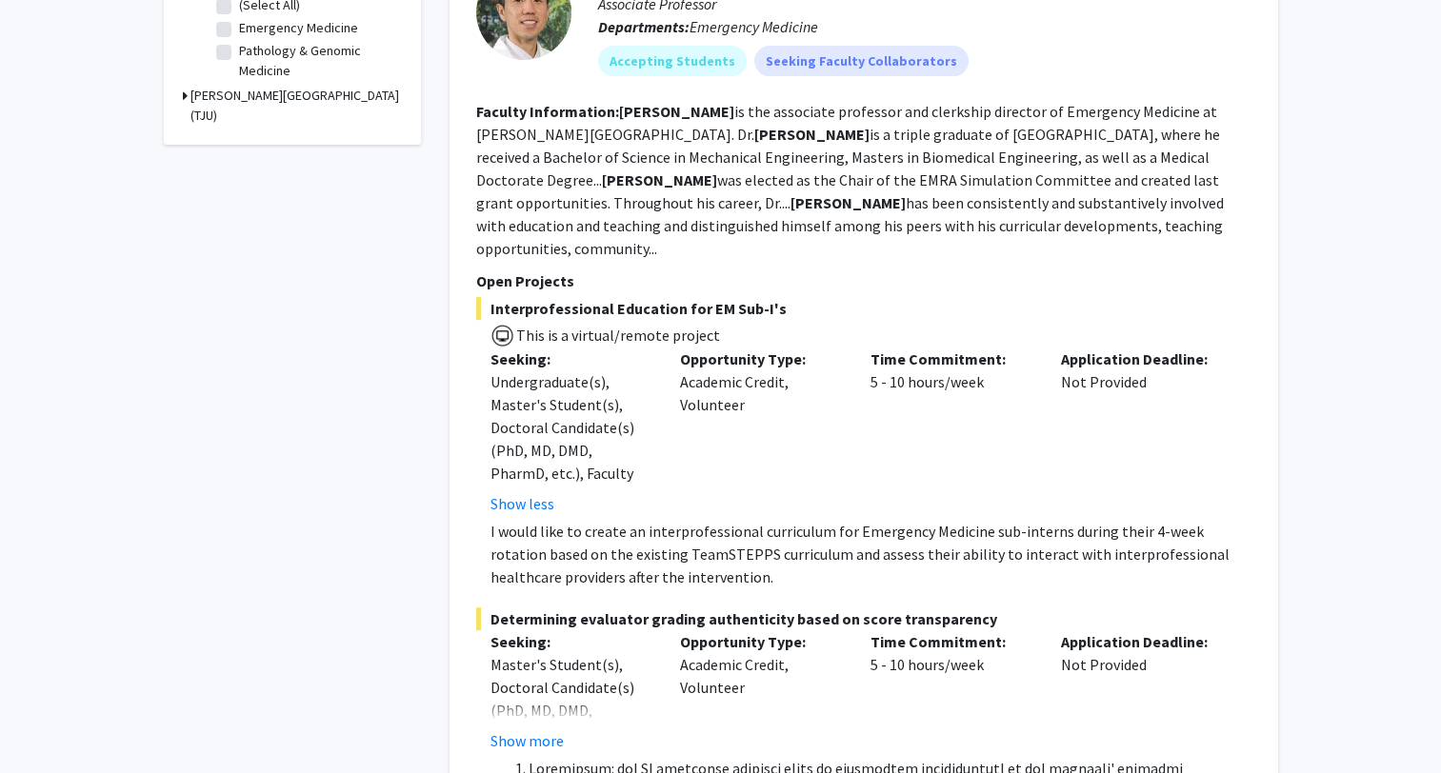
scroll to position [762, 0]
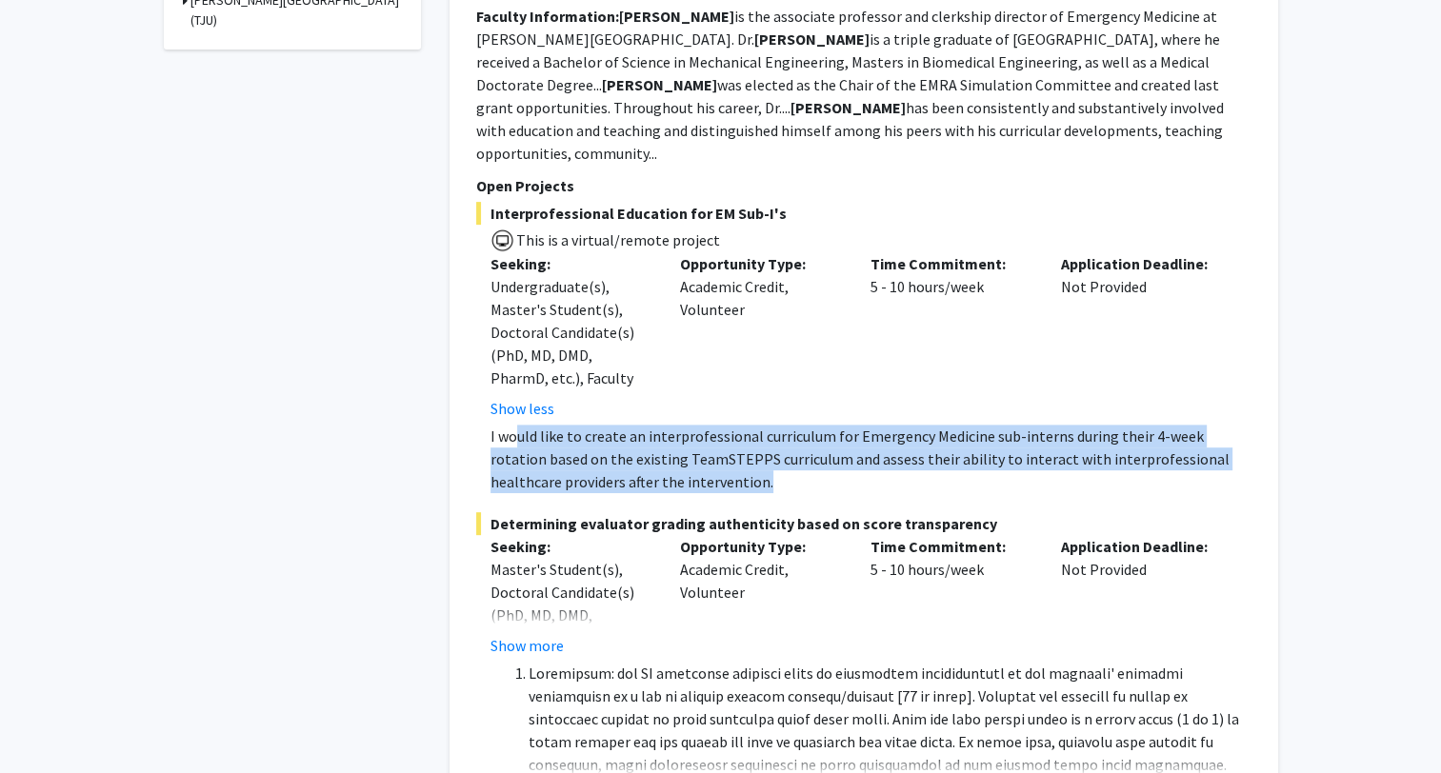
drag, startPoint x: 522, startPoint y: 400, endPoint x: 748, endPoint y: 439, distance: 229.1
click at [748, 439] on p "I would like to create an interprofessional curriculum for Emergency Medicine s…" at bounding box center [870, 459] width 761 height 69
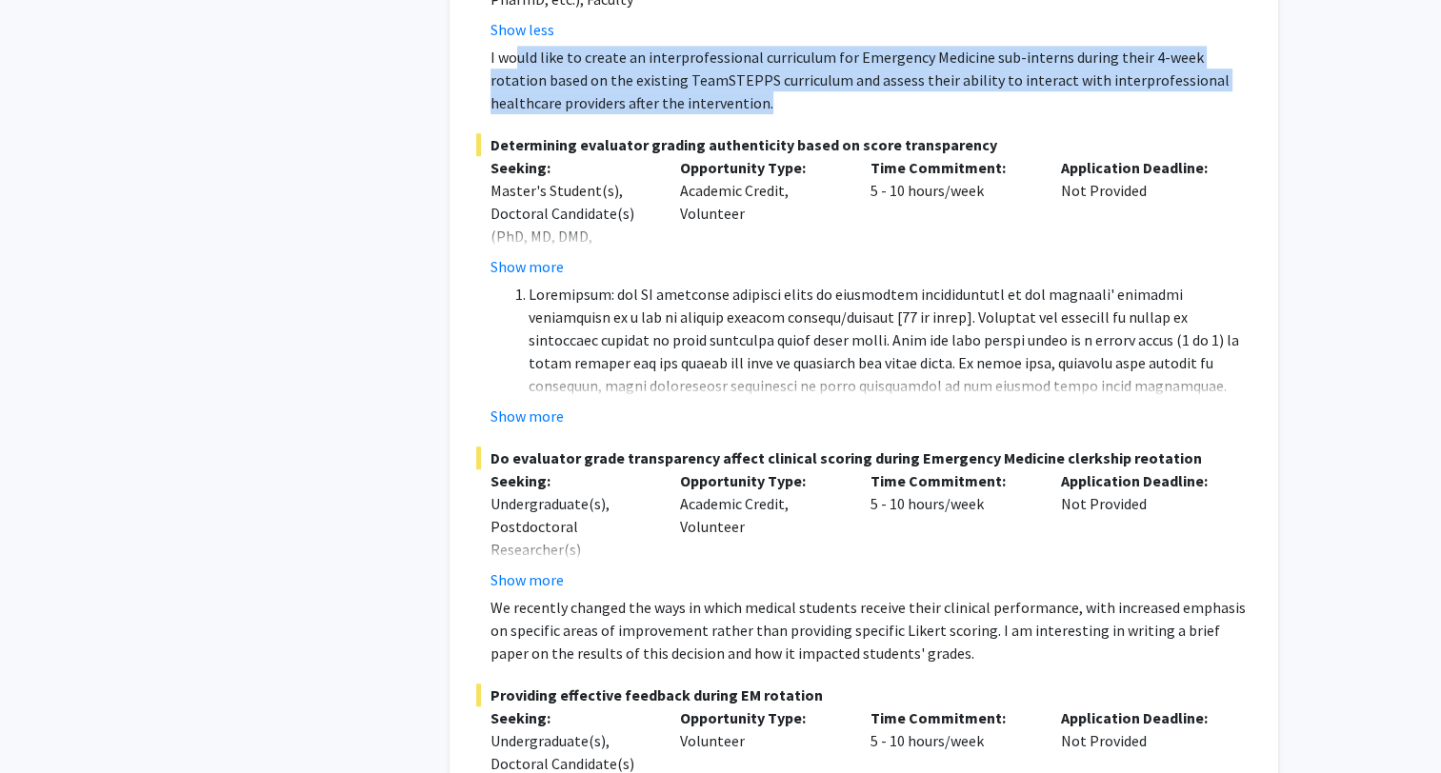
scroll to position [1143, 0]
click at [511, 253] on button "Show more" at bounding box center [526, 264] width 73 height 23
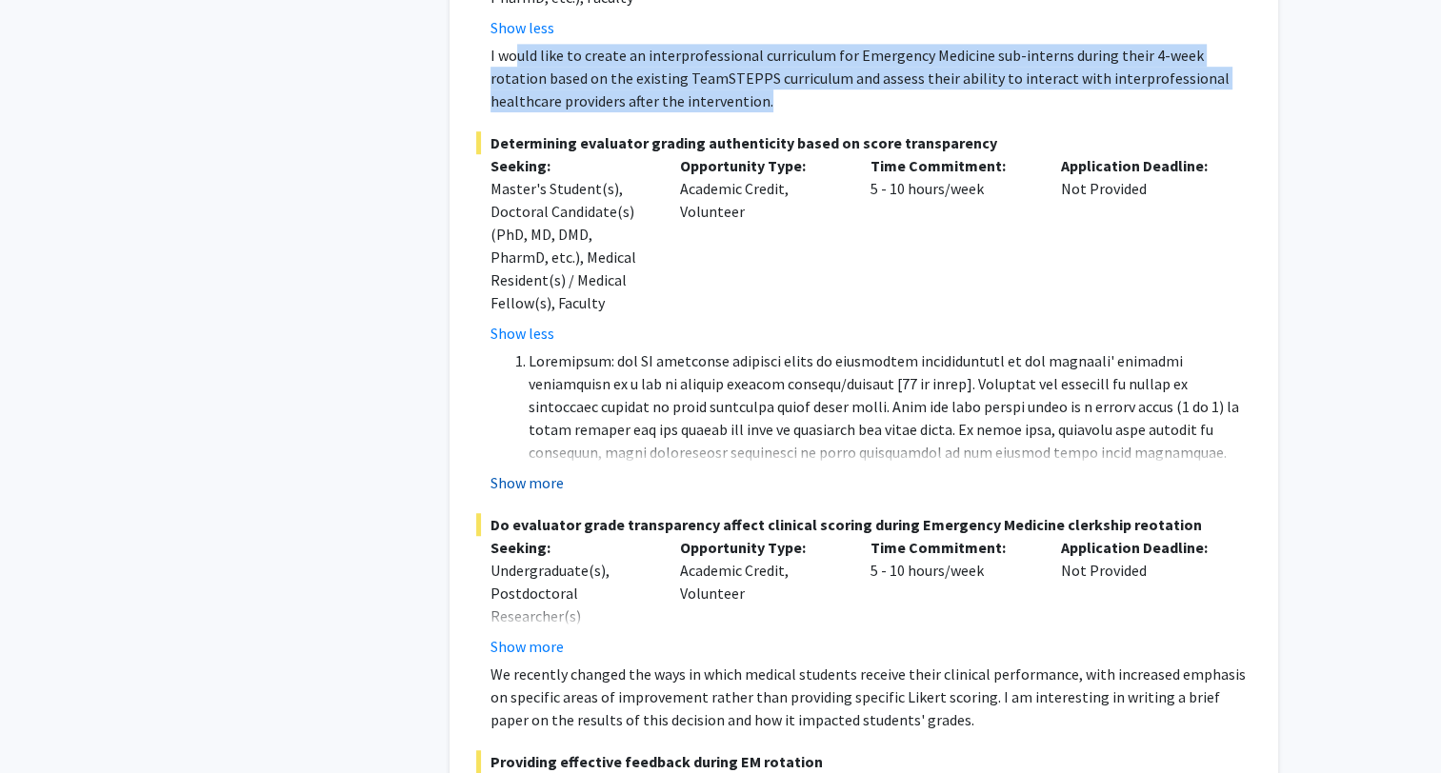
click at [542, 471] on button "Show more" at bounding box center [526, 482] width 73 height 23
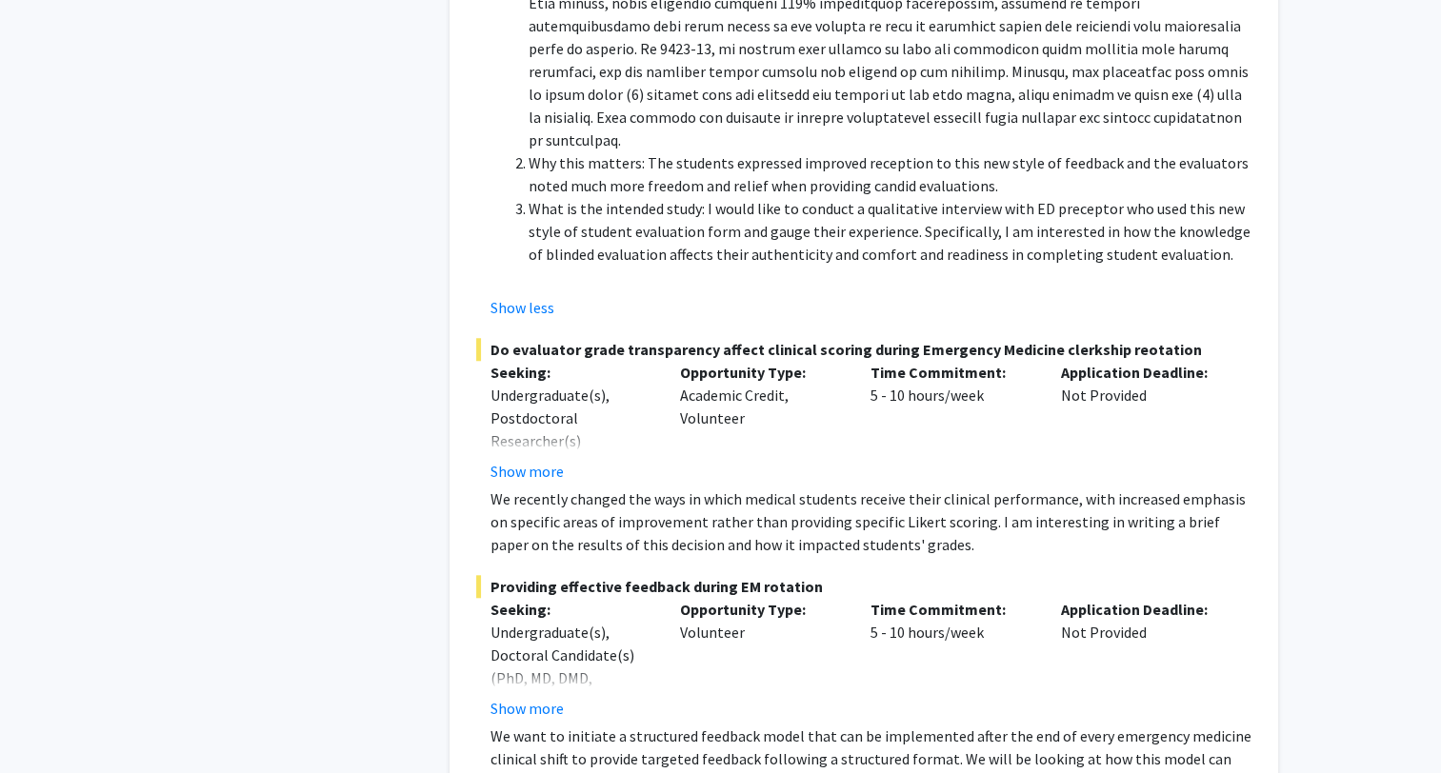
scroll to position [1619, 0]
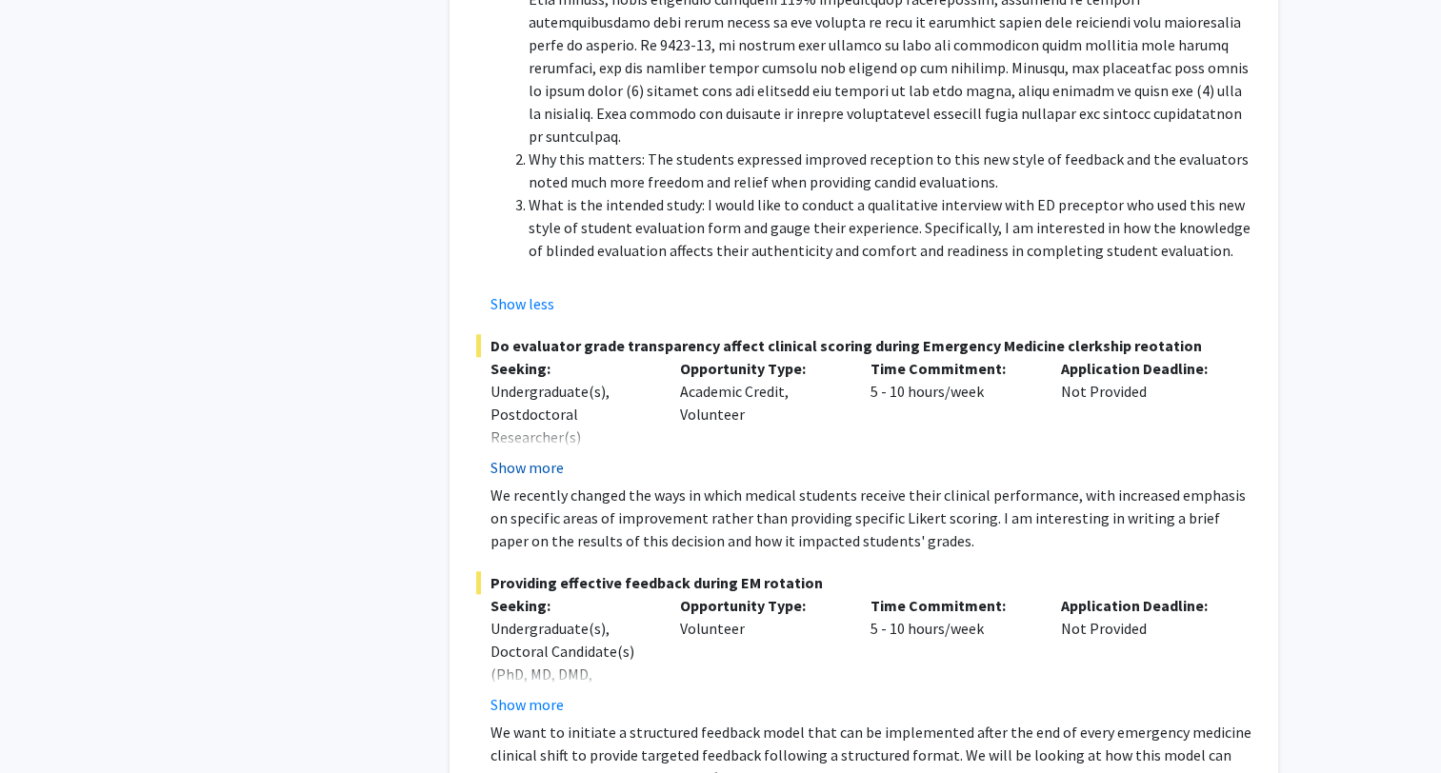
click at [530, 456] on button "Show more" at bounding box center [526, 467] width 73 height 23
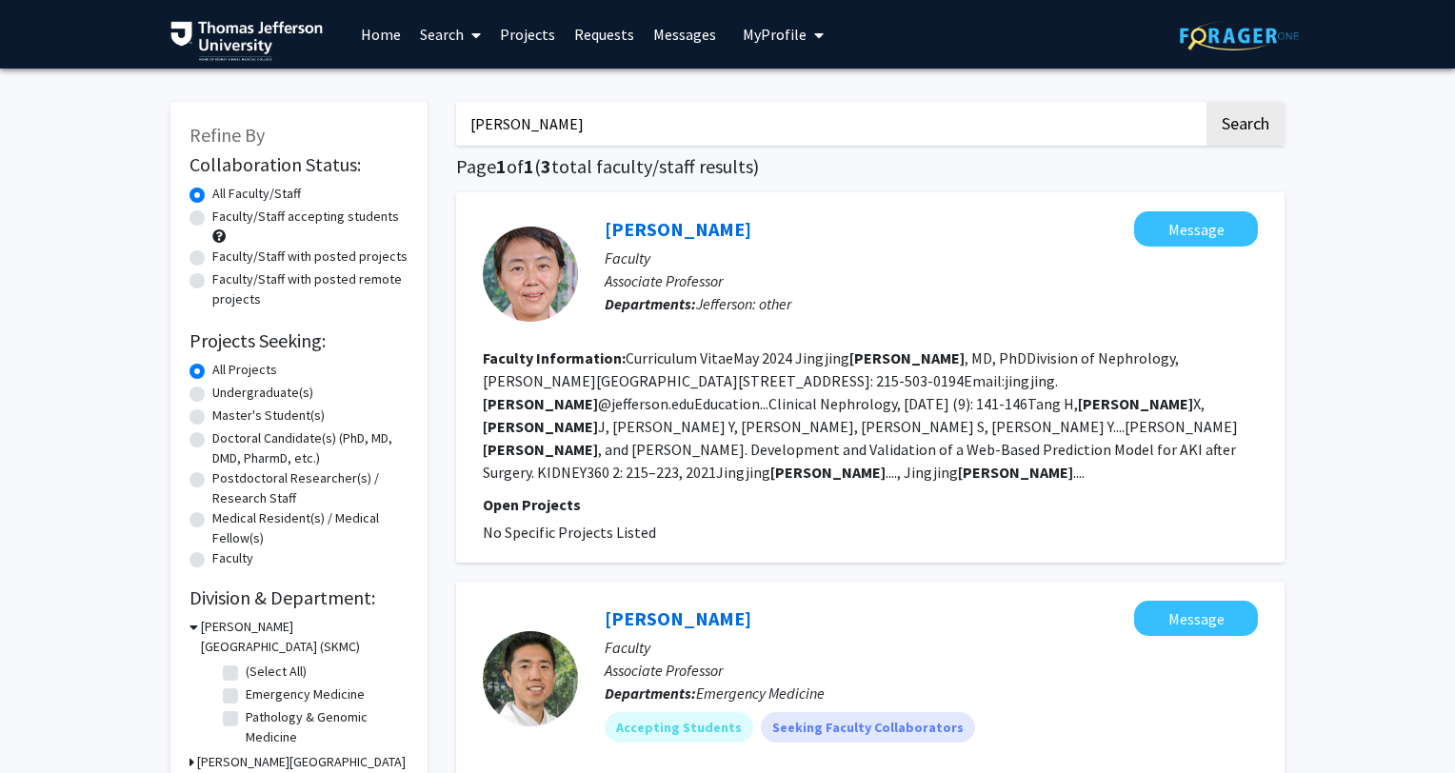
click at [534, 38] on link "Projects" at bounding box center [527, 34] width 74 height 67
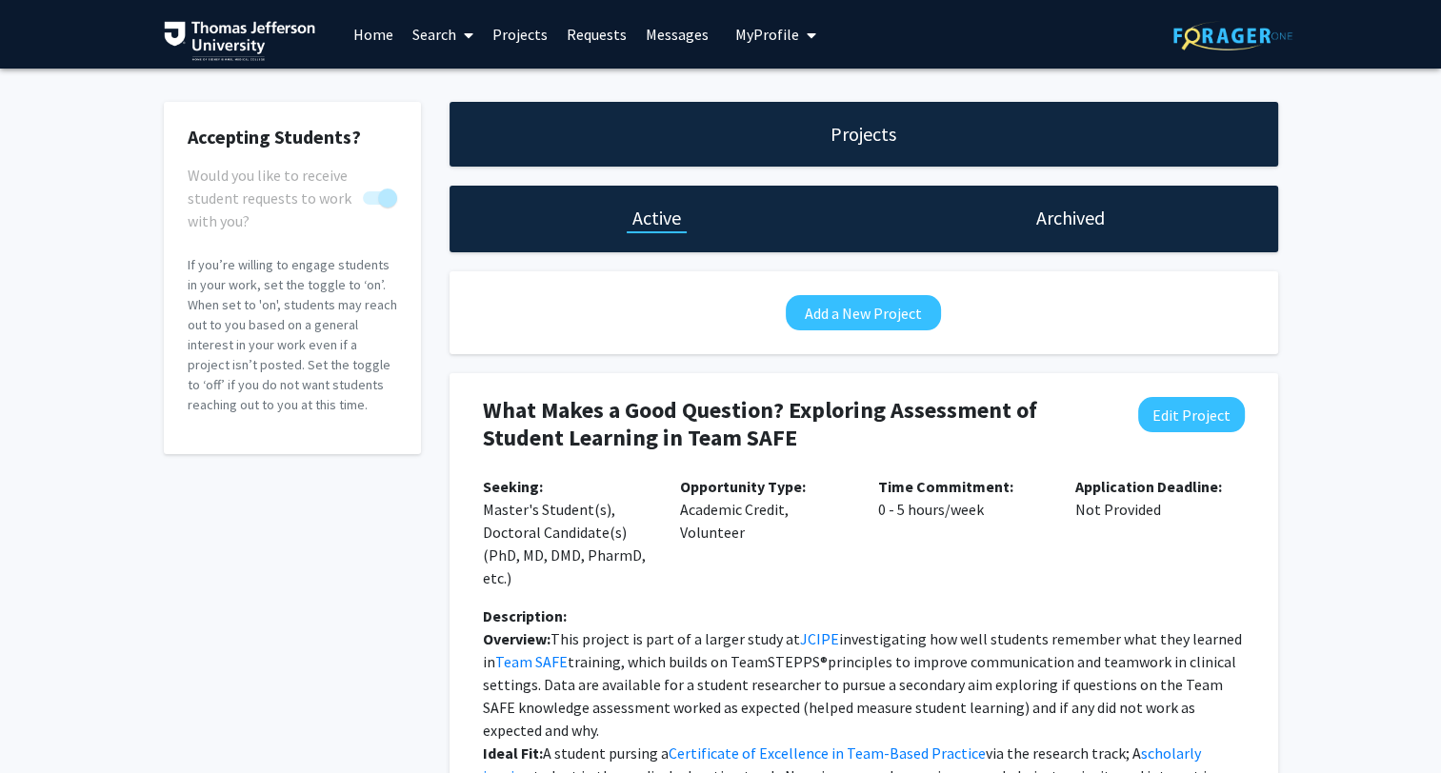
click at [528, 30] on link "Projects" at bounding box center [520, 34] width 74 height 67
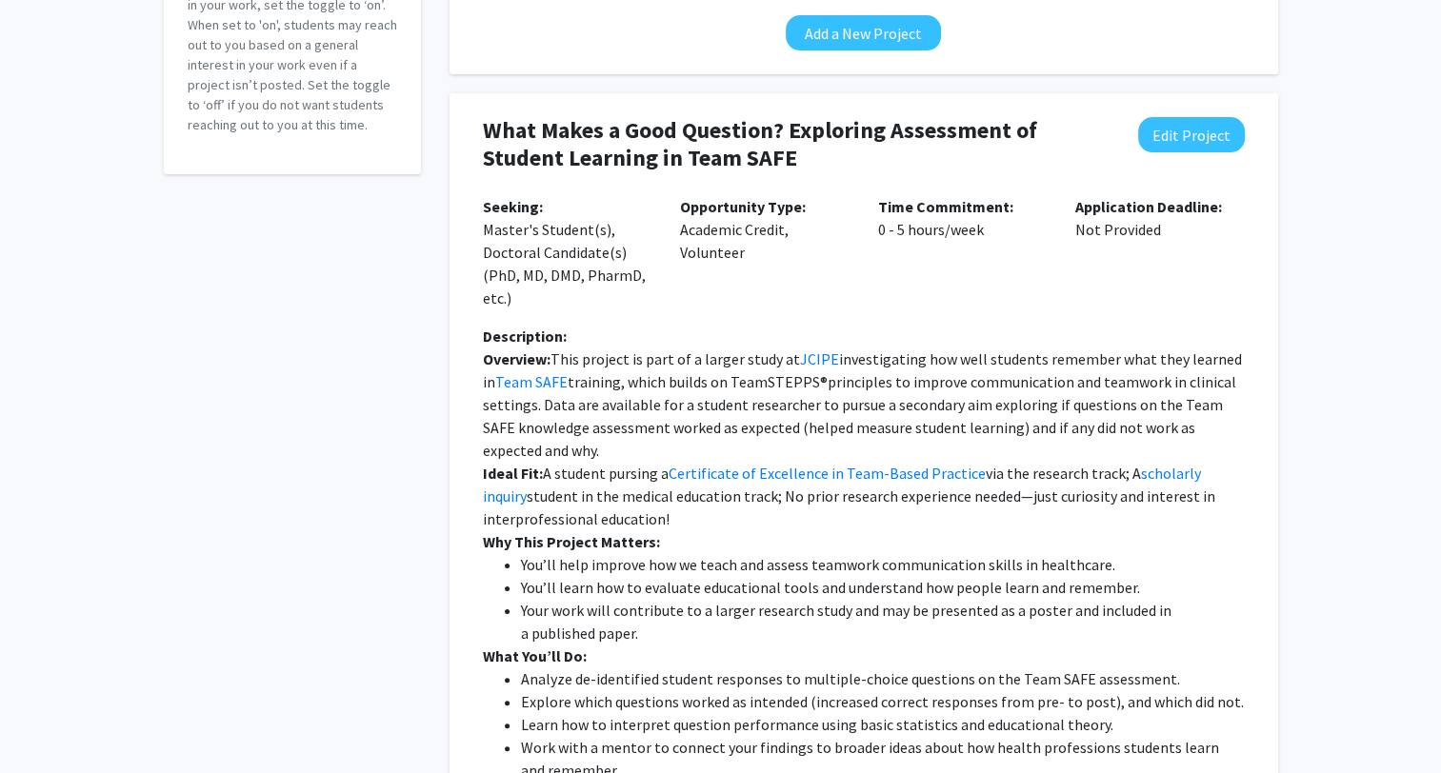
scroll to position [286, 0]
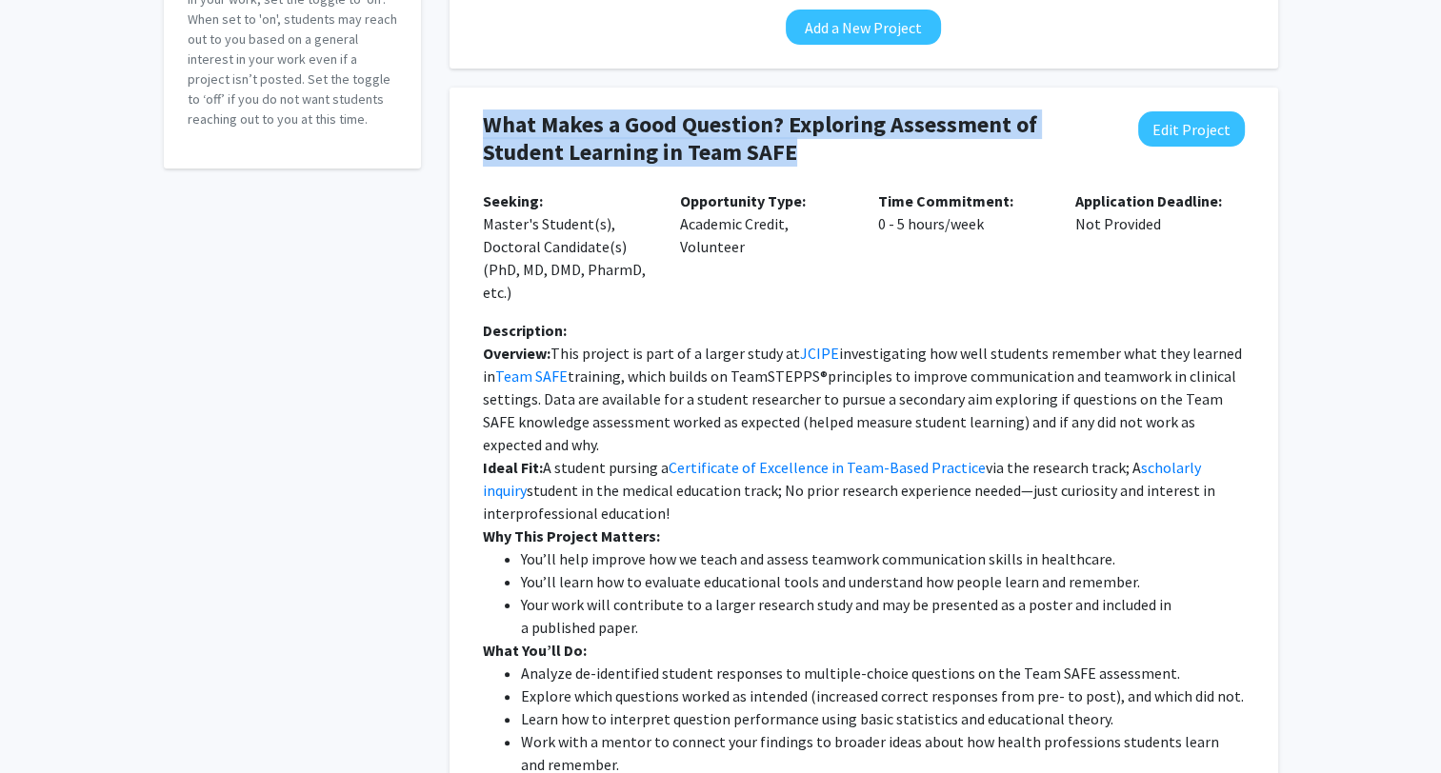
drag, startPoint x: 485, startPoint y: 121, endPoint x: 833, endPoint y: 158, distance: 350.5
click at [833, 158] on h4 "What Makes a Good Question? Exploring Assessment of Student Learning in Team SA…" at bounding box center [795, 138] width 625 height 55
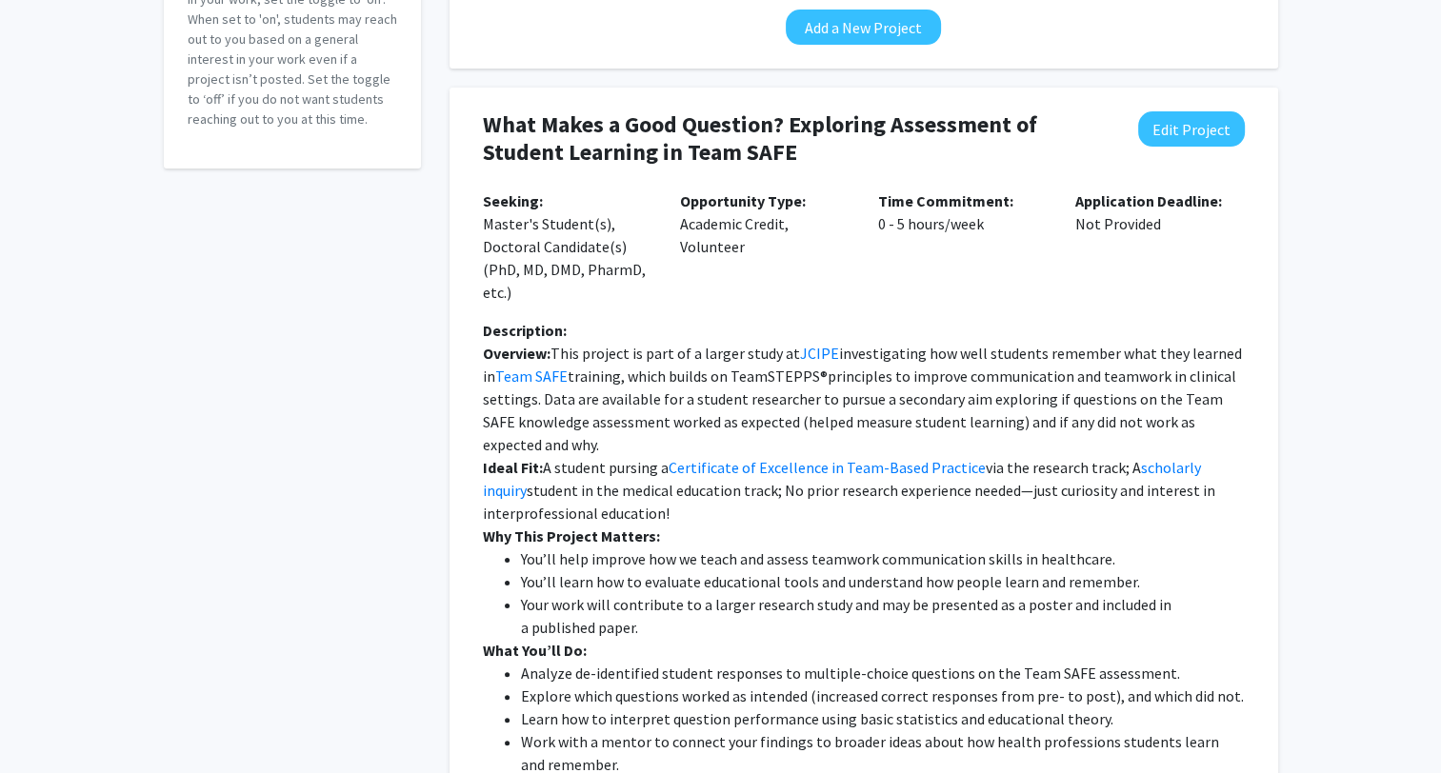
click at [1383, 267] on div "Accepting Students? Would you like to receive student requests to work with you…" at bounding box center [720, 348] width 1441 height 1130
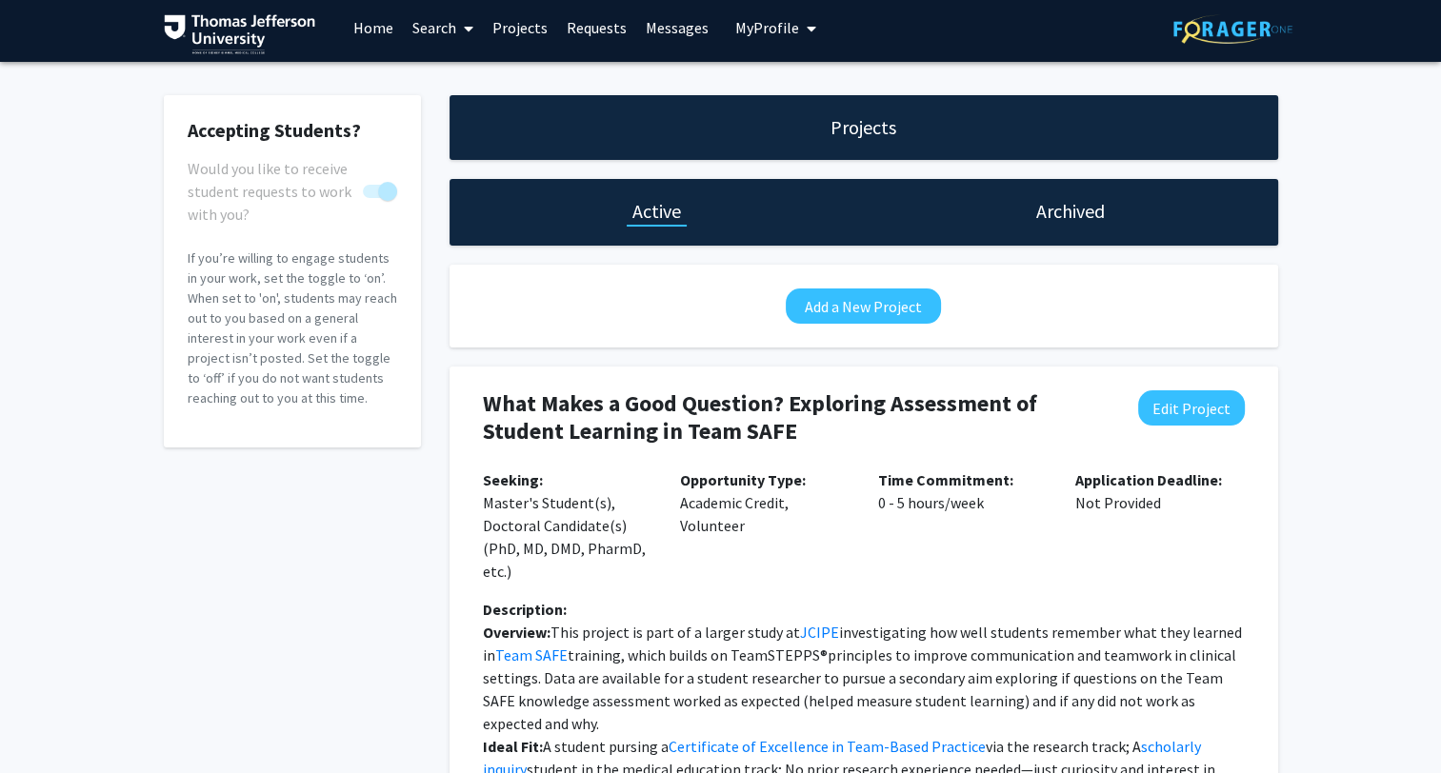
scroll to position [0, 0]
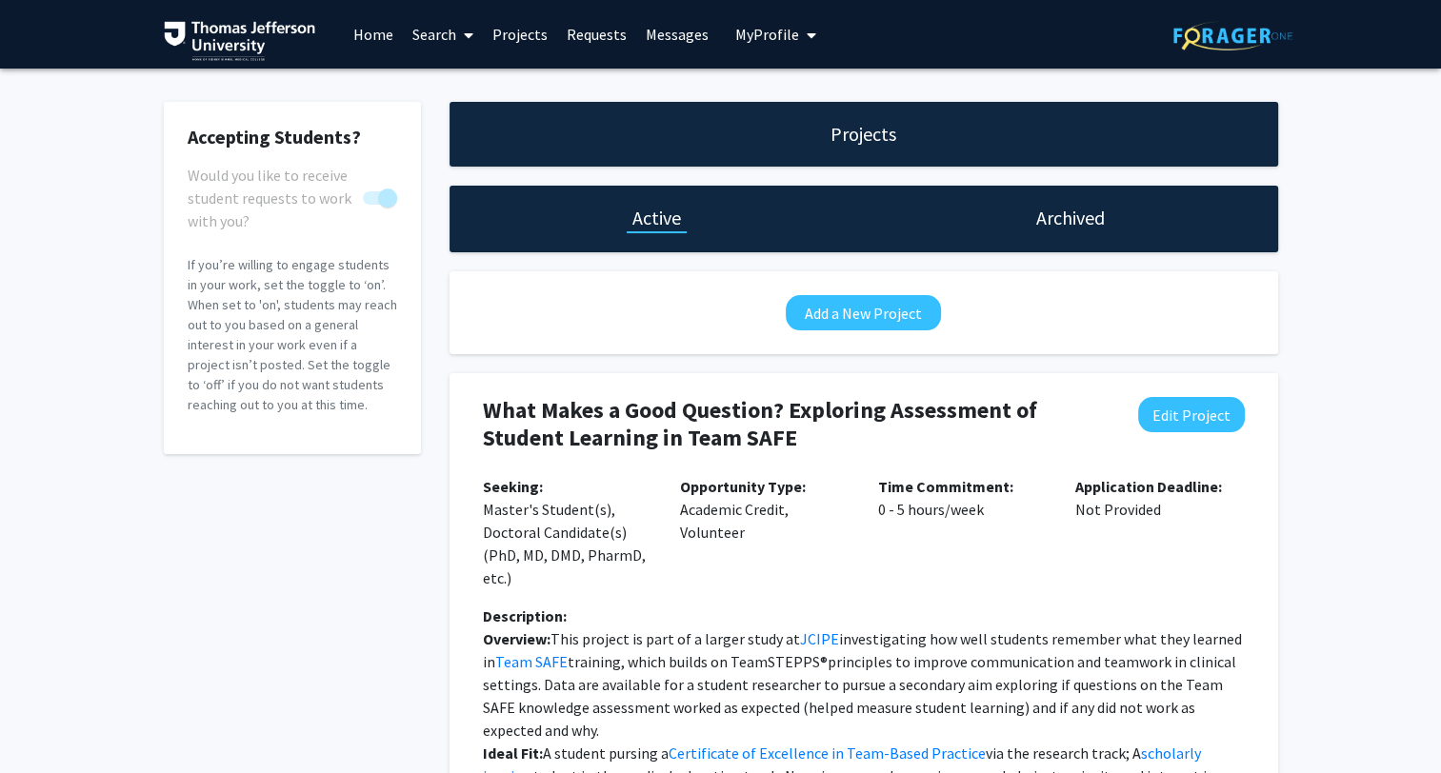
click at [782, 34] on span "My Profile" at bounding box center [767, 34] width 64 height 19
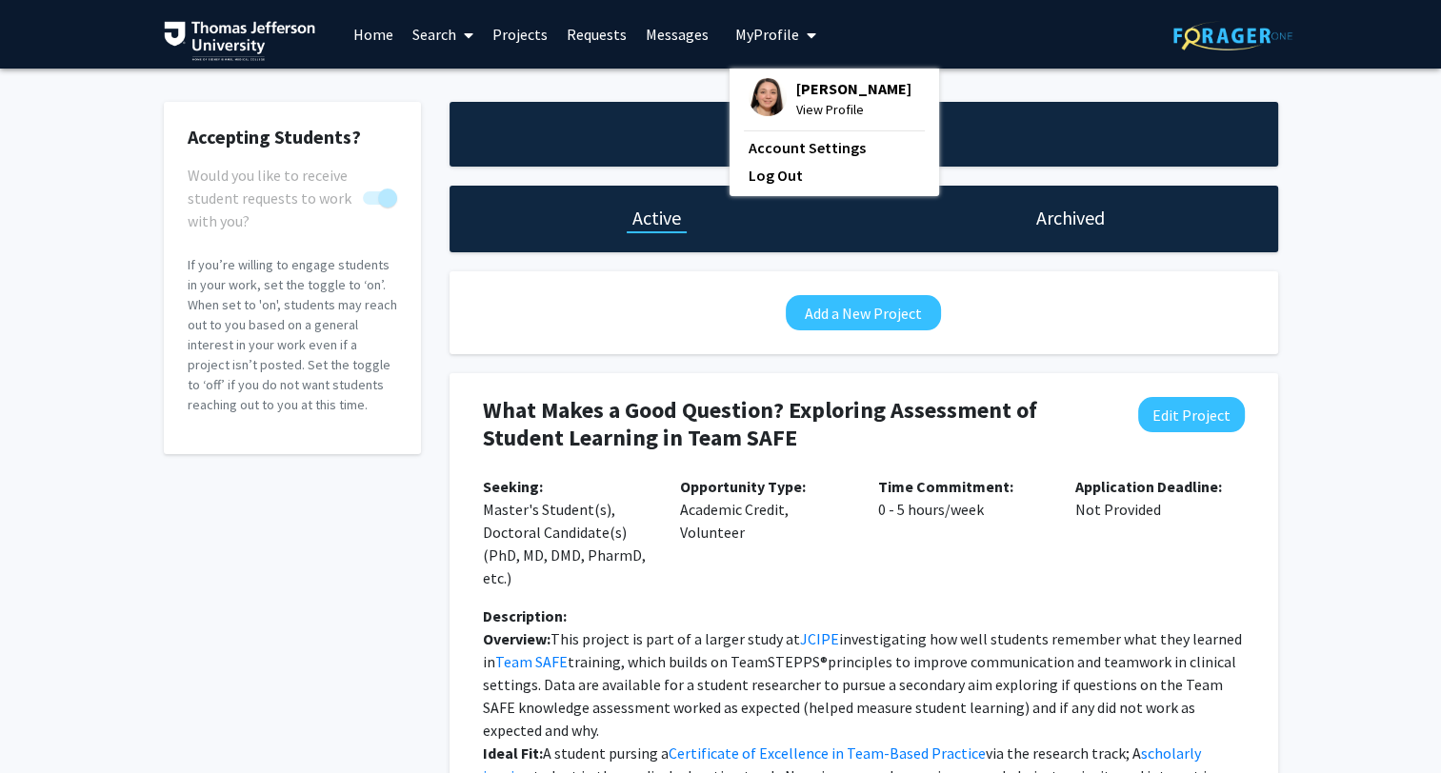
click at [796, 96] on span "[PERSON_NAME]" at bounding box center [853, 88] width 115 height 21
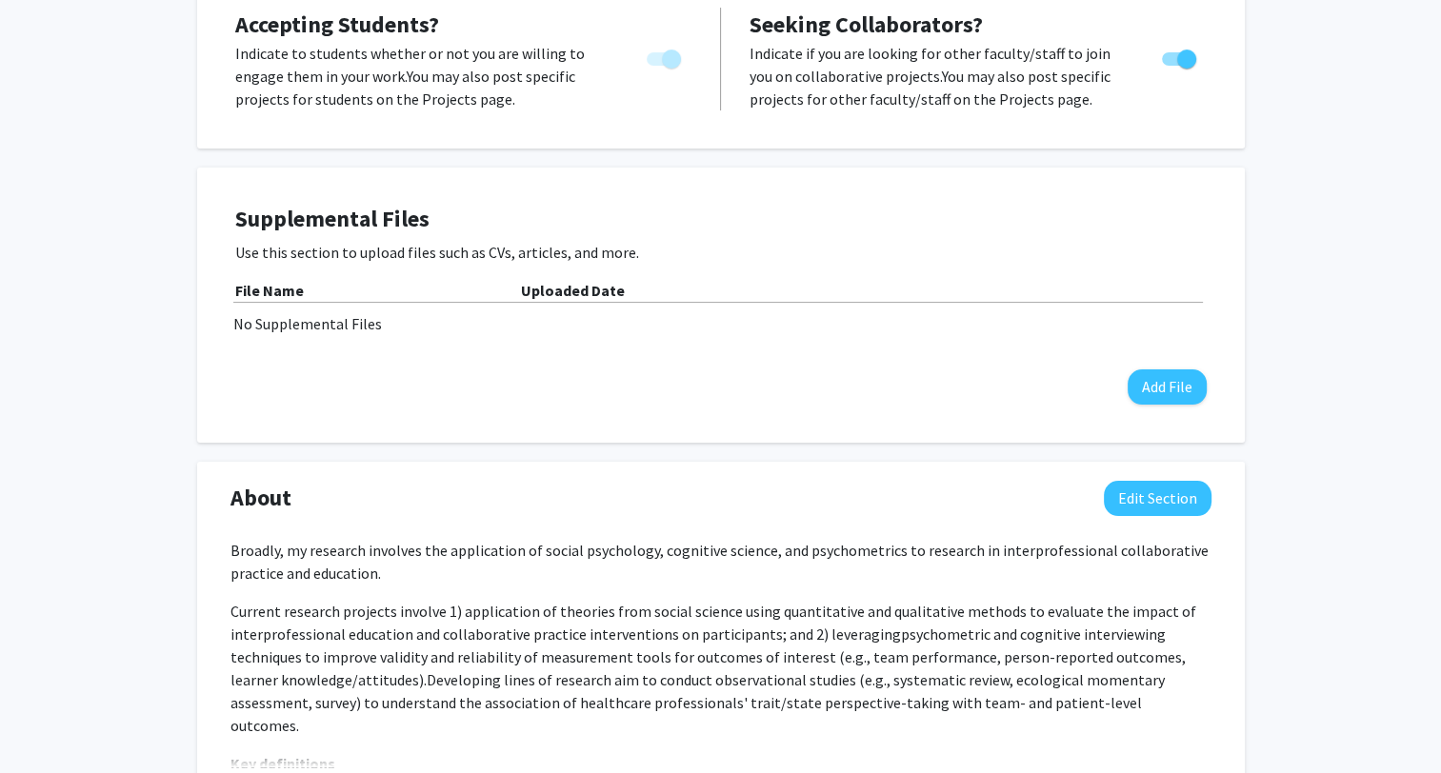
scroll to position [667, 0]
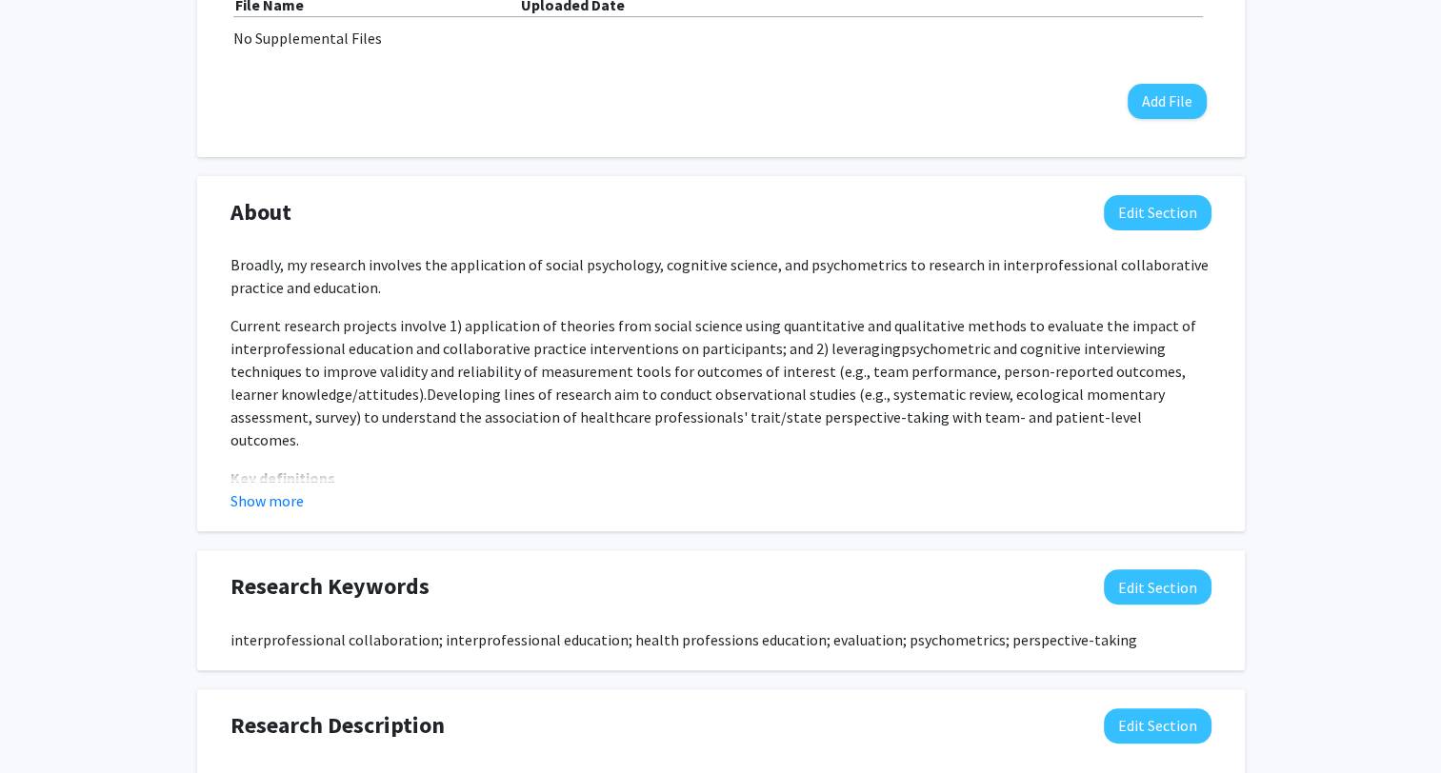
drag, startPoint x: 328, startPoint y: 237, endPoint x: 1219, endPoint y: 255, distance: 891.6
click at [1219, 255] on div "Broadly, my research involves the application of social psychology, cognitive s…" at bounding box center [721, 382] width 1010 height 259
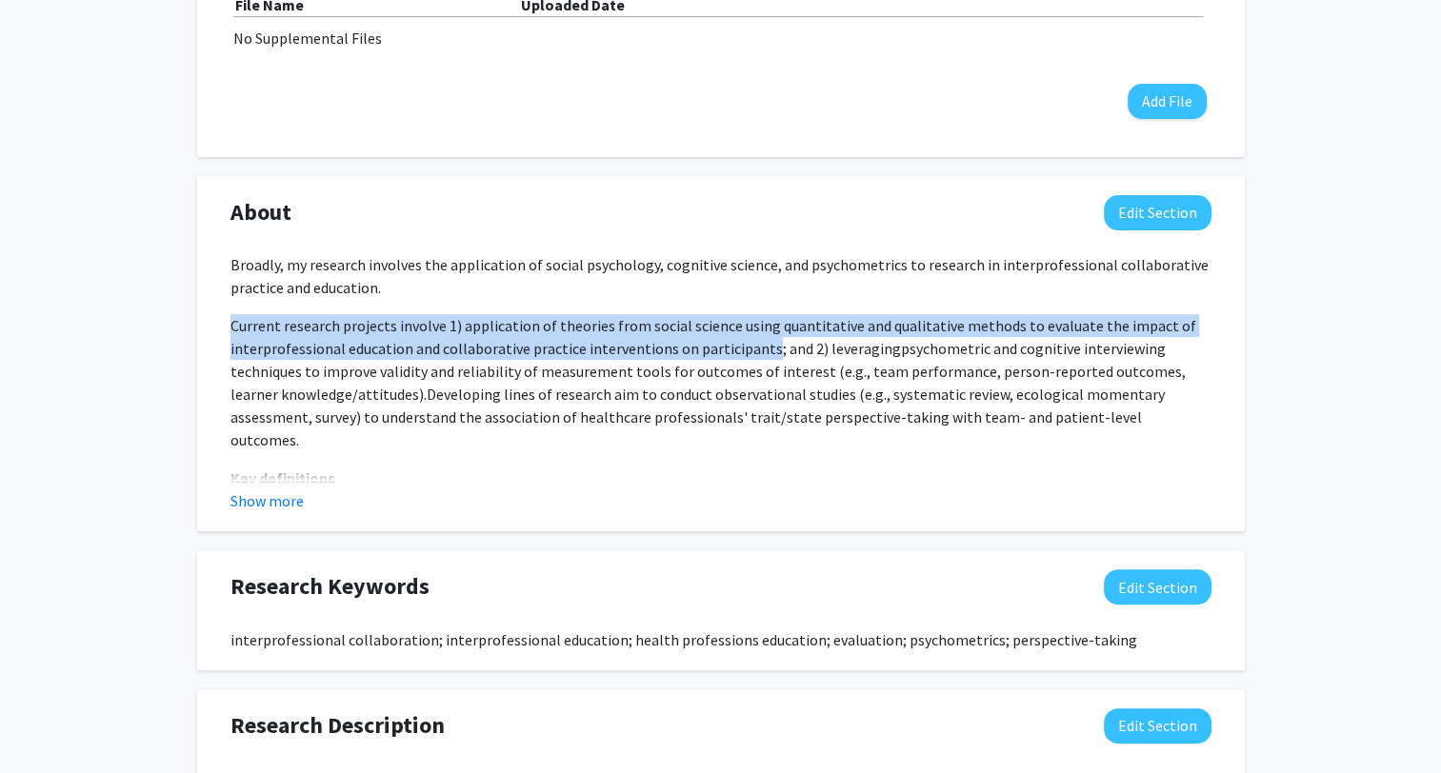
drag, startPoint x: 232, startPoint y: 300, endPoint x: 757, endPoint y: 322, distance: 525.2
click at [757, 322] on p "Current research projects involve 1) application of theories from social scienc…" at bounding box center [720, 382] width 981 height 137
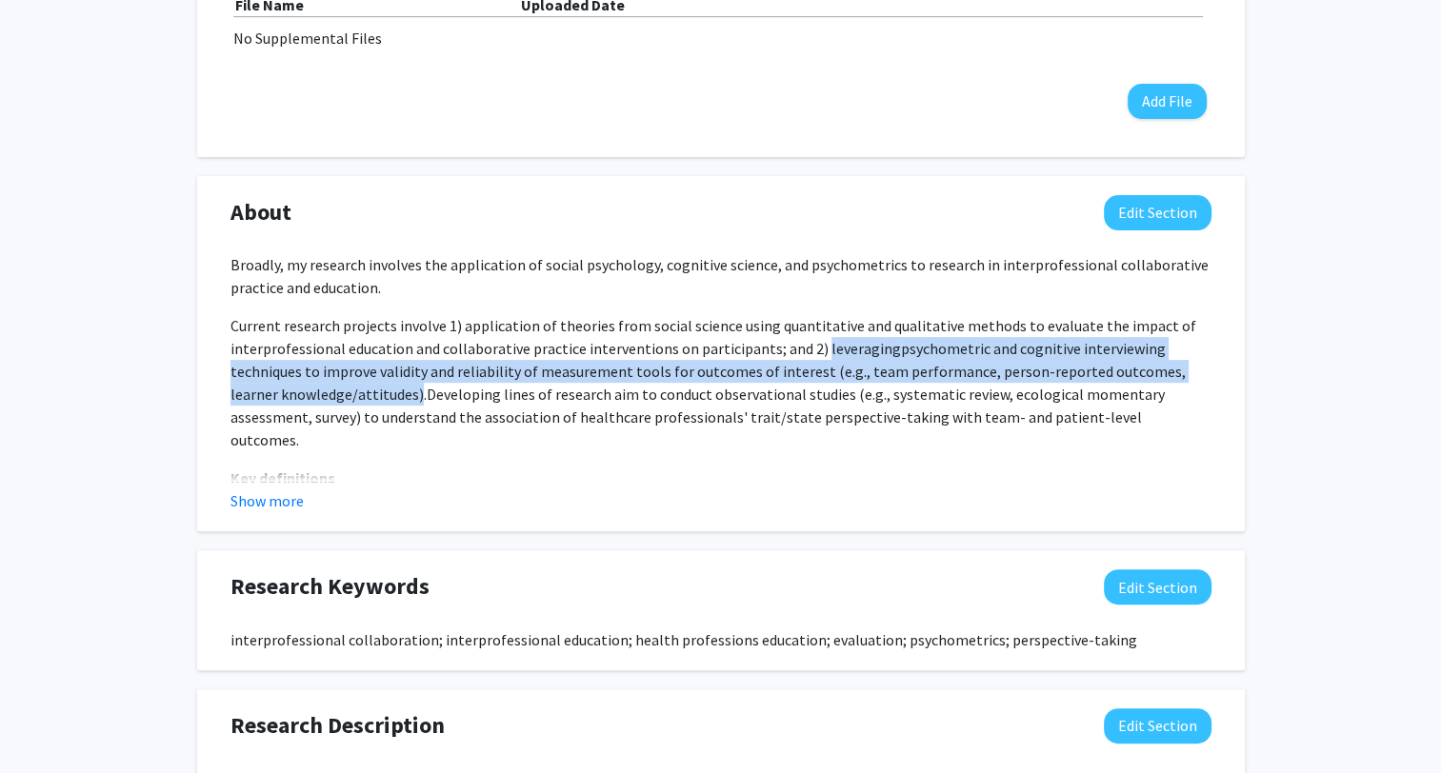
drag, startPoint x: 757, startPoint y: 322, endPoint x: 361, endPoint y: 369, distance: 398.9
click at [361, 369] on p "Current research projects involve 1) application of theories from social scienc…" at bounding box center [720, 382] width 981 height 137
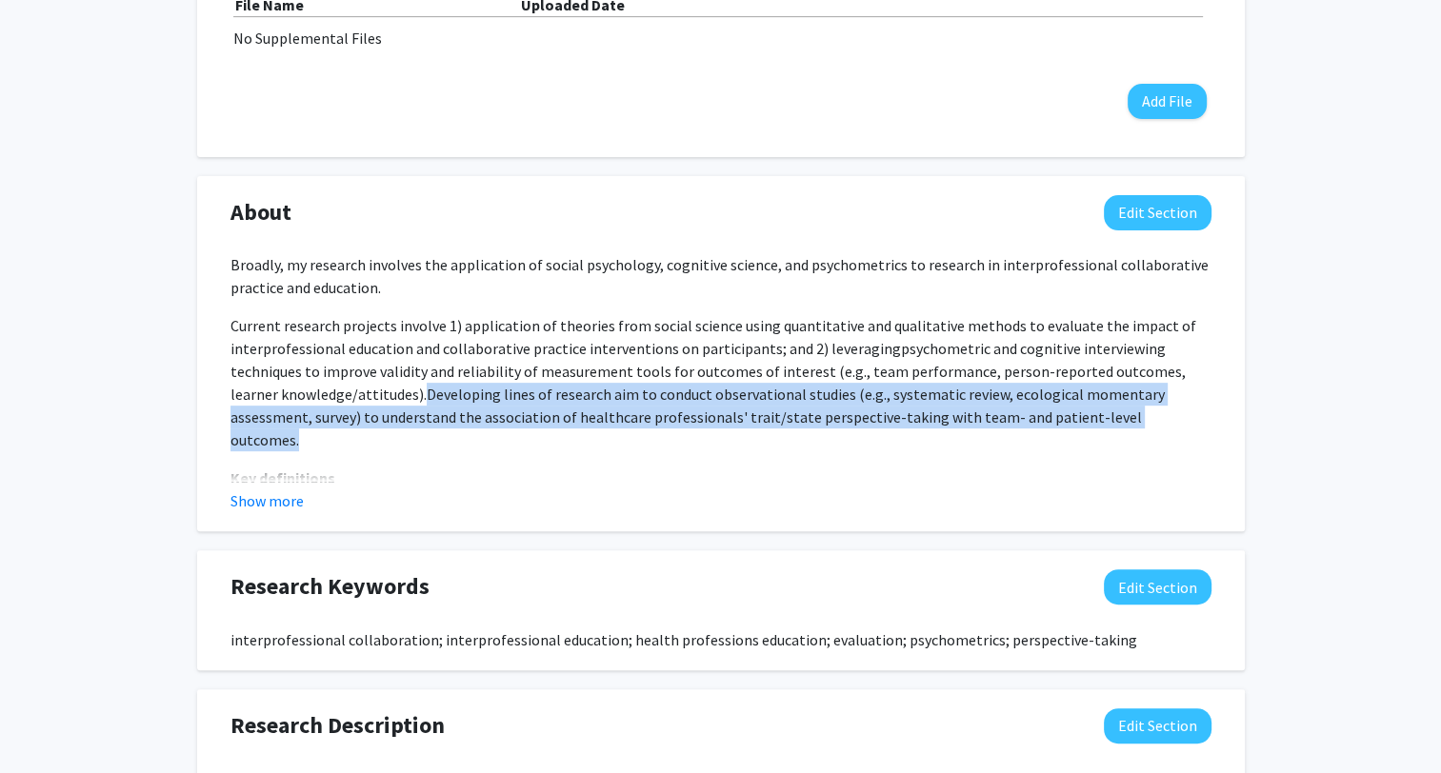
drag, startPoint x: 361, startPoint y: 369, endPoint x: 1127, endPoint y: 400, distance: 766.4
click at [1127, 400] on p "Current research projects involve 1) application of theories from social scienc…" at bounding box center [720, 382] width 981 height 137
click at [268, 490] on button "Show more" at bounding box center [266, 501] width 73 height 23
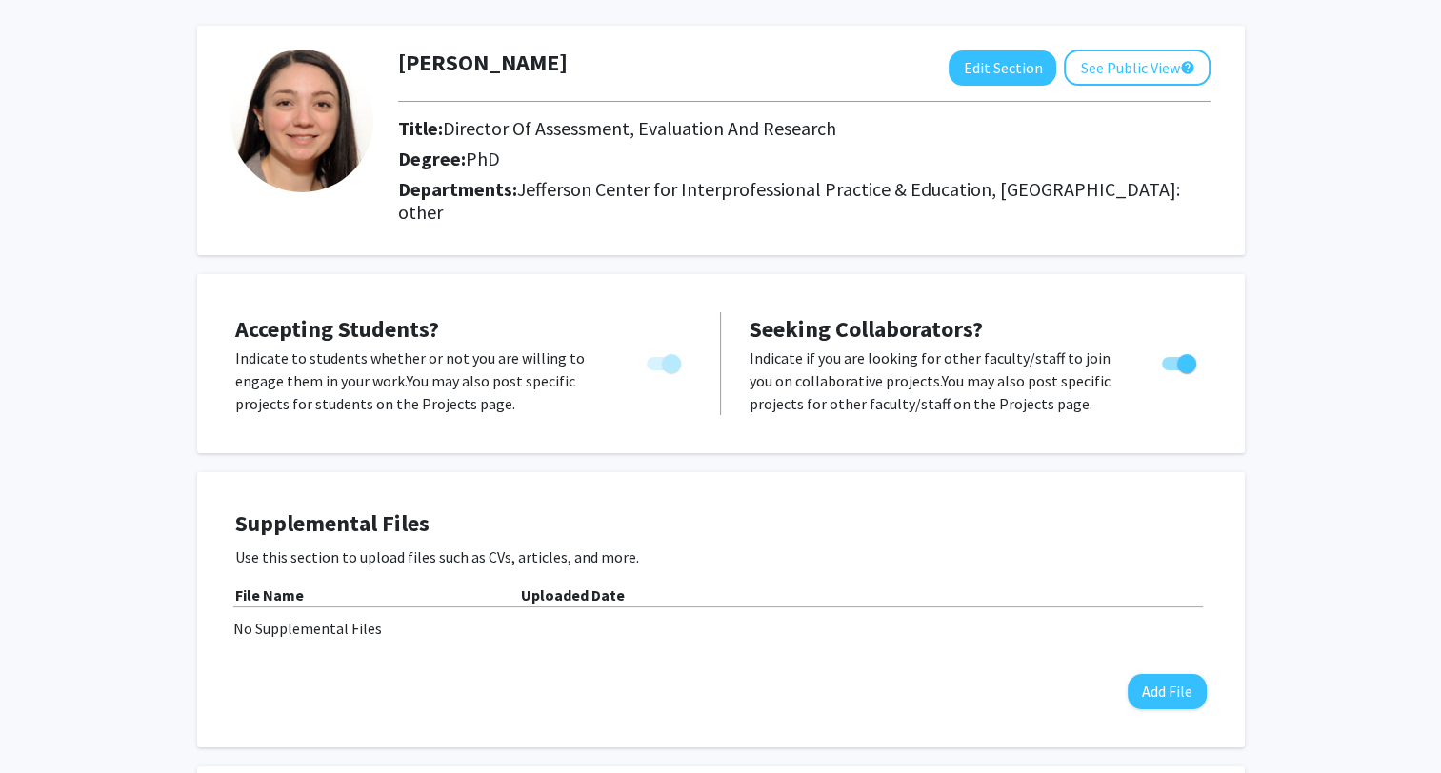
scroll to position [0, 0]
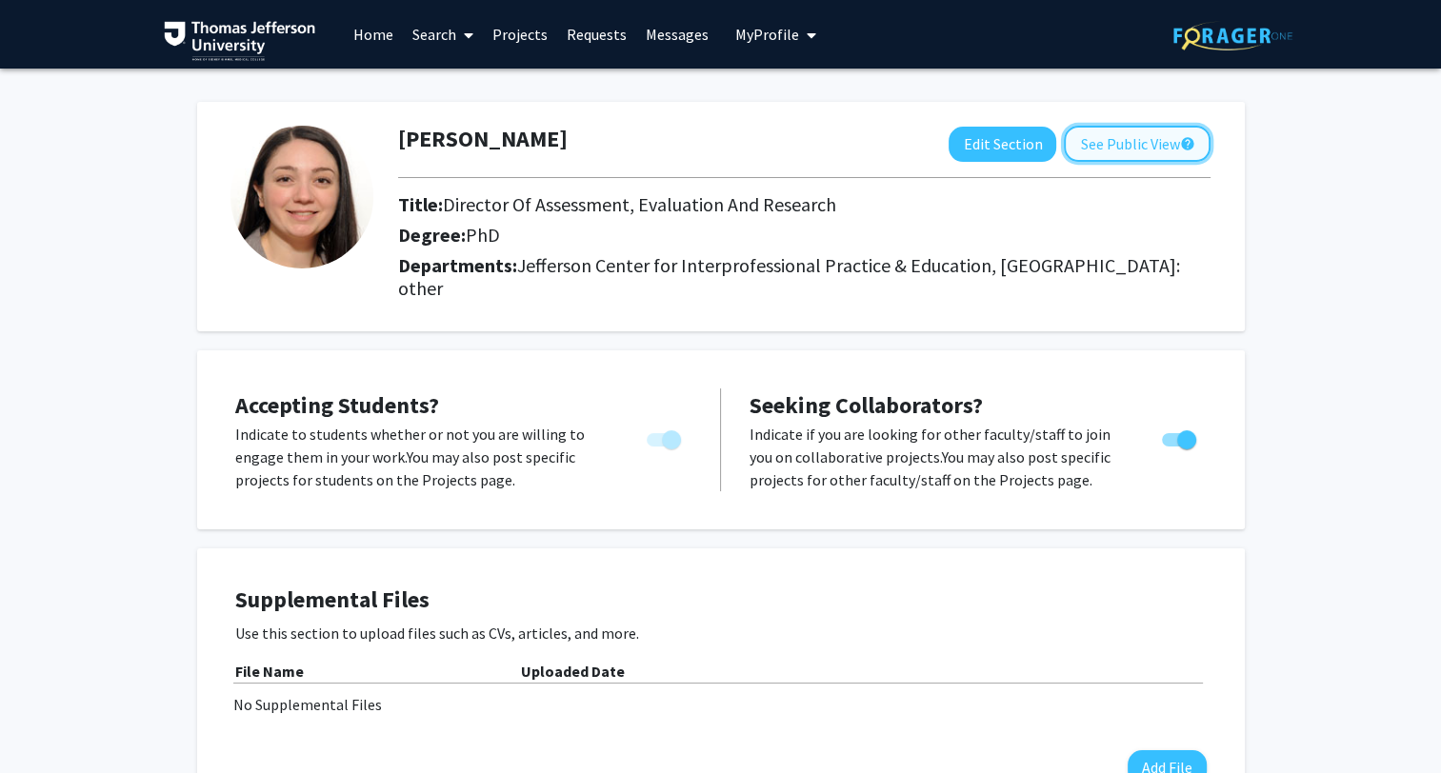
click at [1132, 143] on button "See Public View help" at bounding box center [1137, 144] width 147 height 36
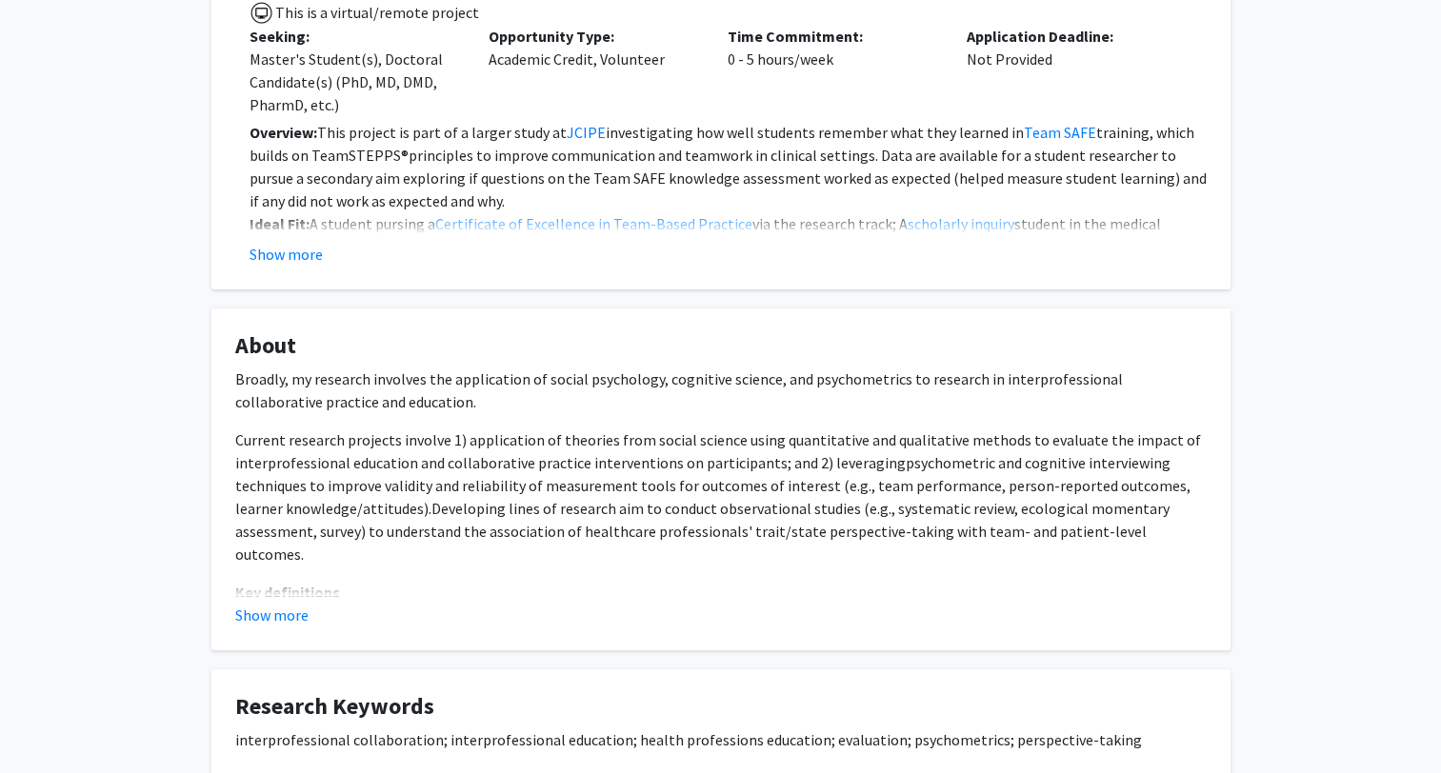
scroll to position [476, 0]
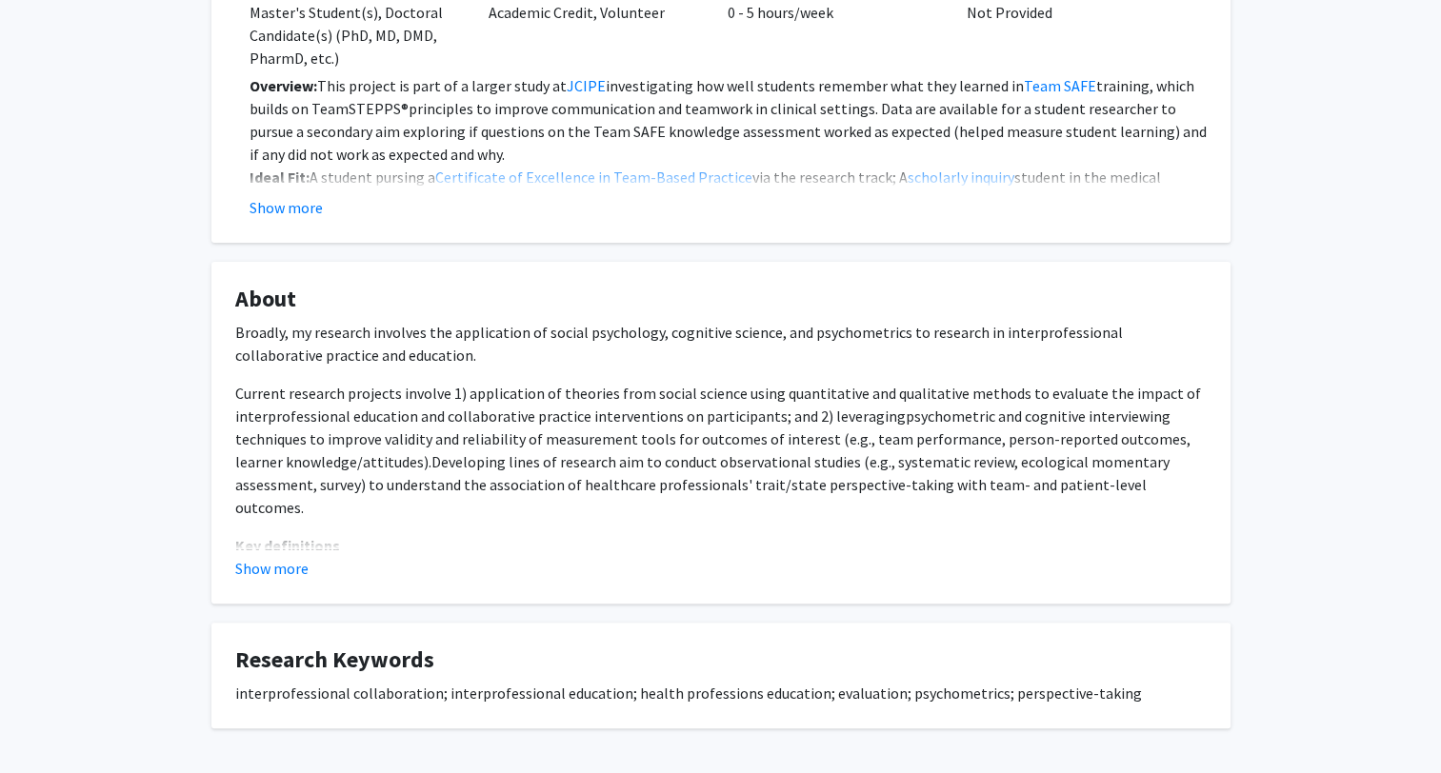
click at [305, 297] on h4 "About" at bounding box center [720, 300] width 971 height 28
click at [290, 204] on button "Show more" at bounding box center [286, 207] width 73 height 23
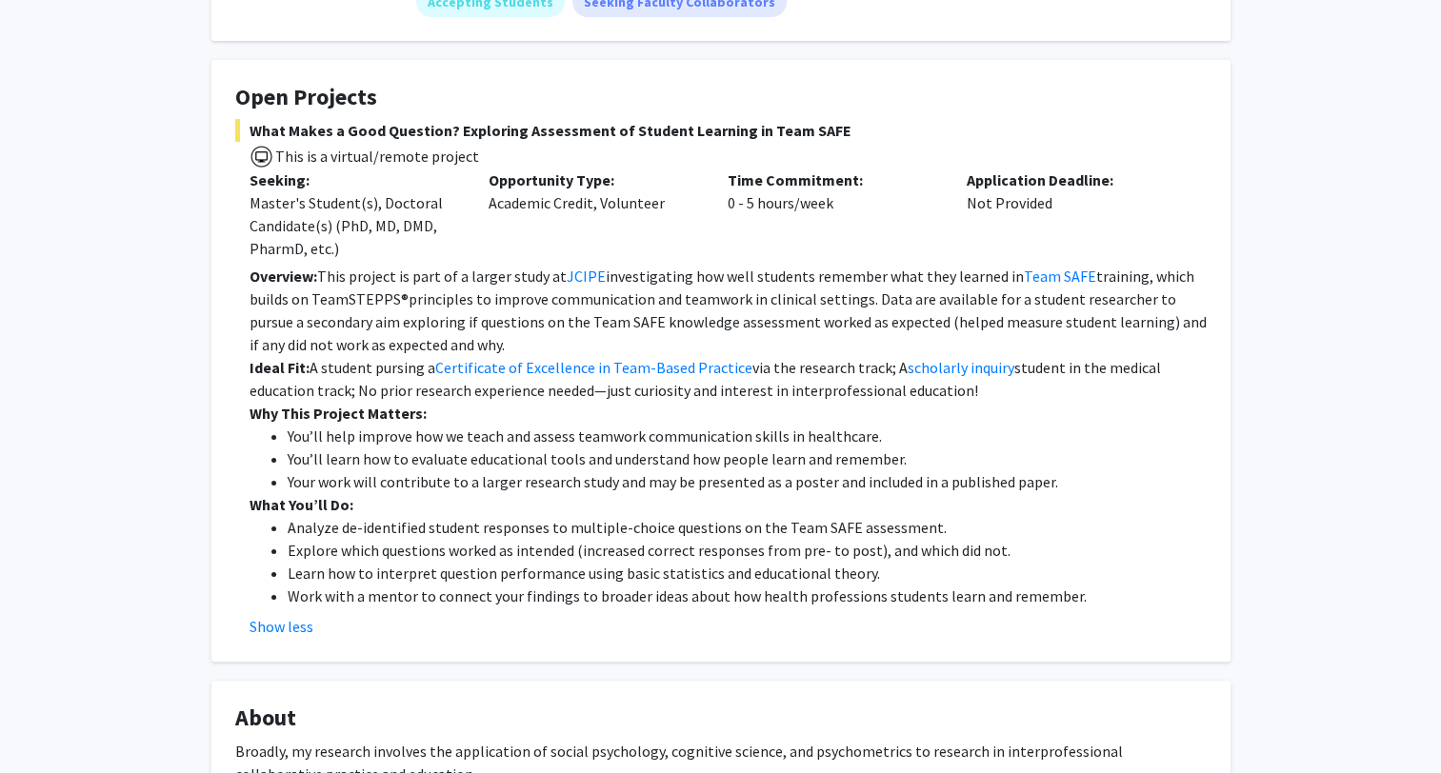
scroll to position [0, 0]
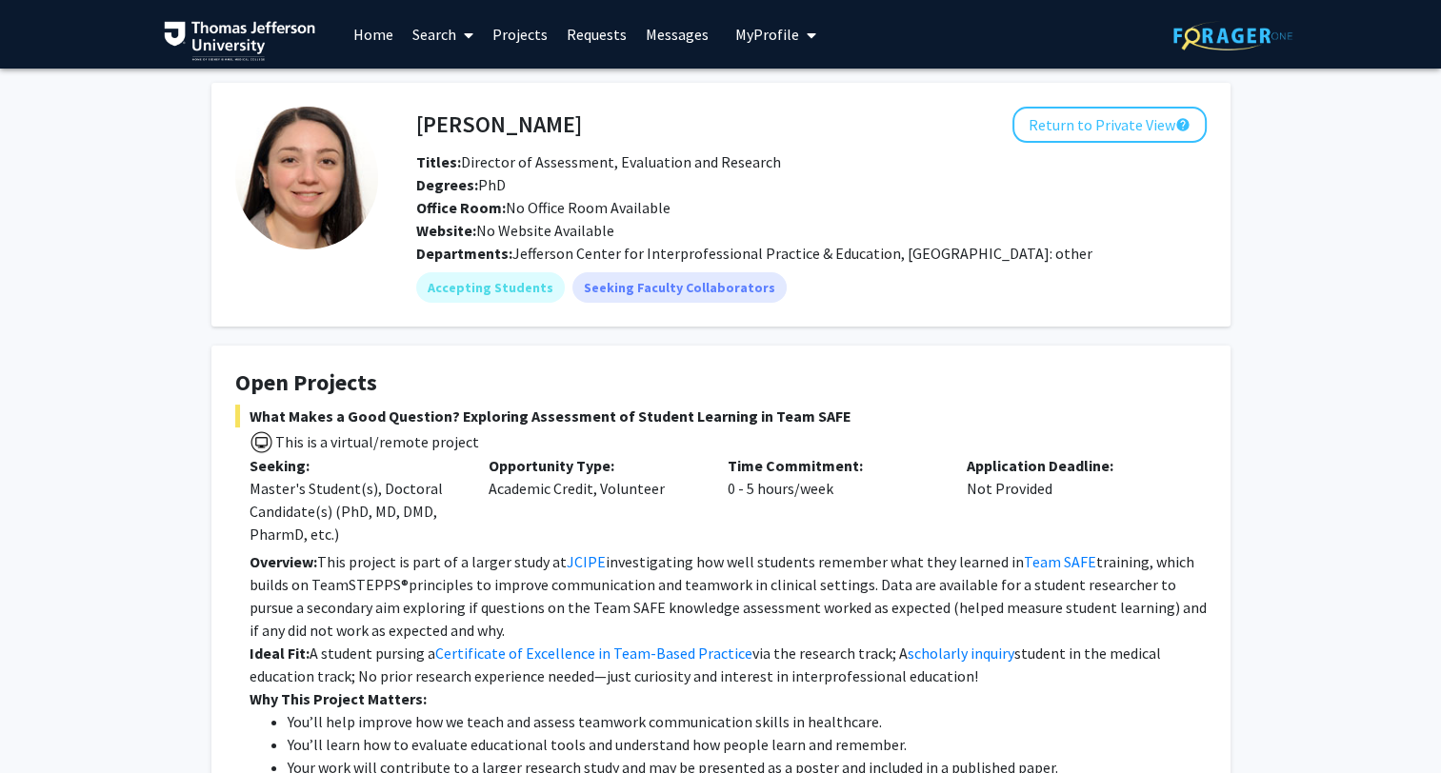
drag, startPoint x: 251, startPoint y: 409, endPoint x: 843, endPoint y: 411, distance: 591.4
click at [843, 411] on span "What Makes a Good Question? Exploring Assessment of Student Learning in Team SA…" at bounding box center [720, 416] width 971 height 23
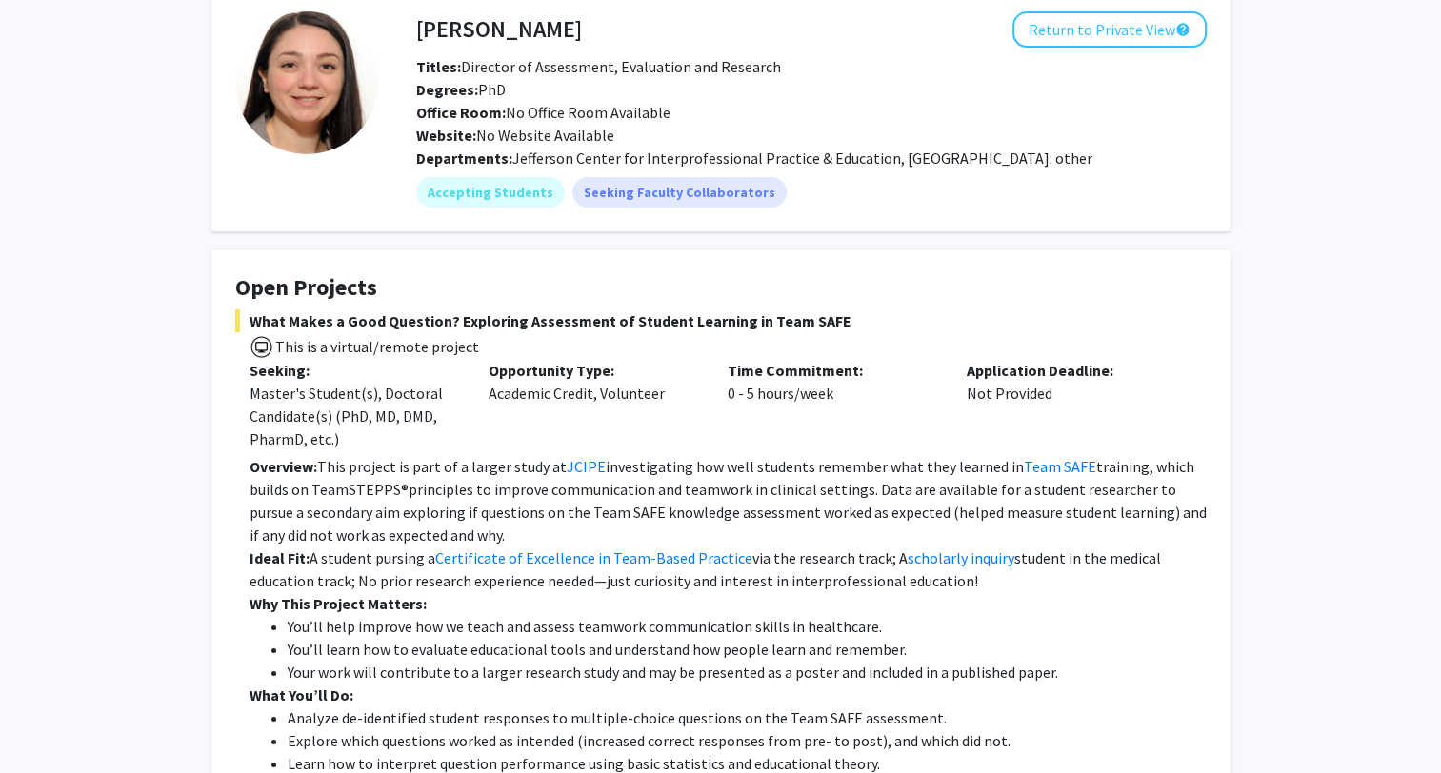
scroll to position [190, 0]
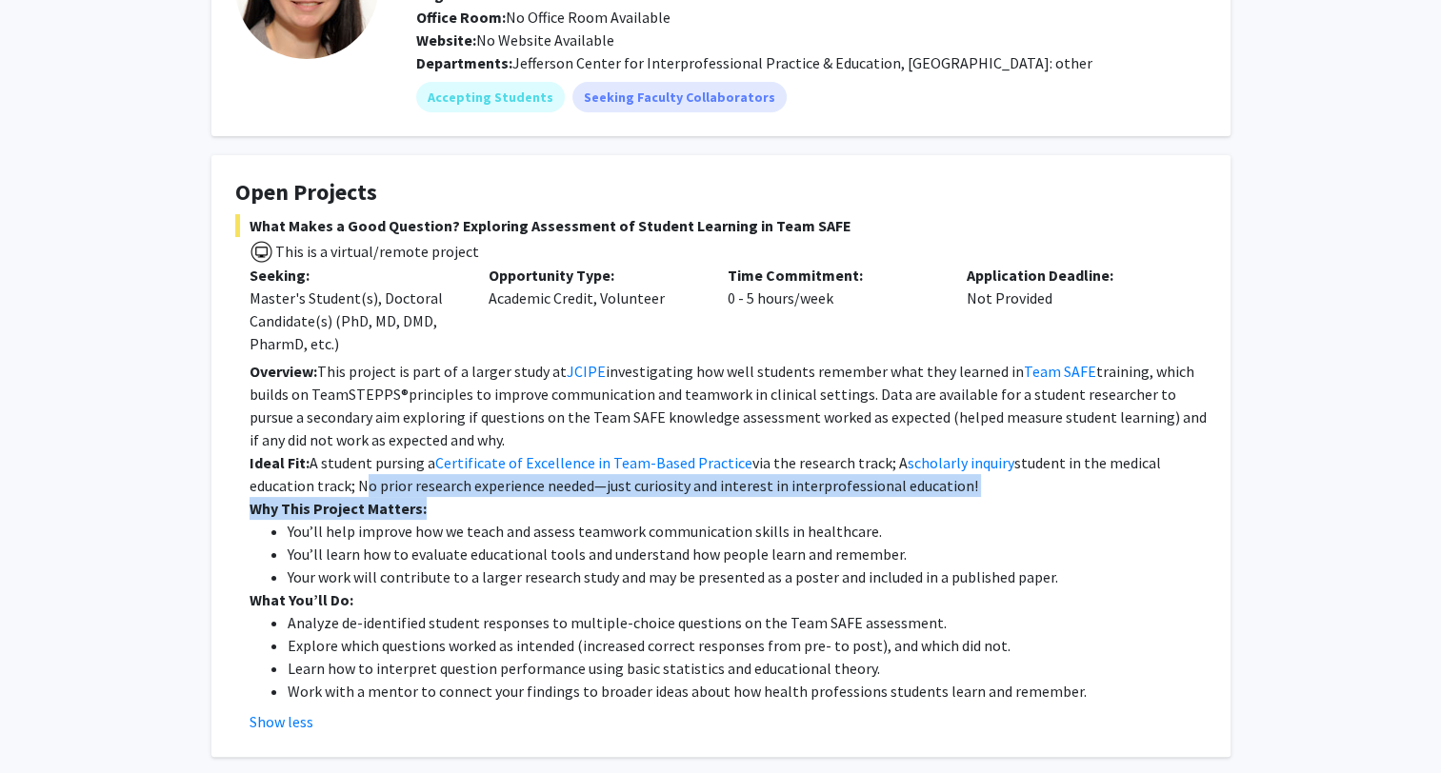
drag, startPoint x: 357, startPoint y: 485, endPoint x: 1030, endPoint y: 503, distance: 673.6
click at [1030, 503] on div "Overview: This project is part of a larger study at JCIPE investigating how wel…" at bounding box center [728, 531] width 957 height 343
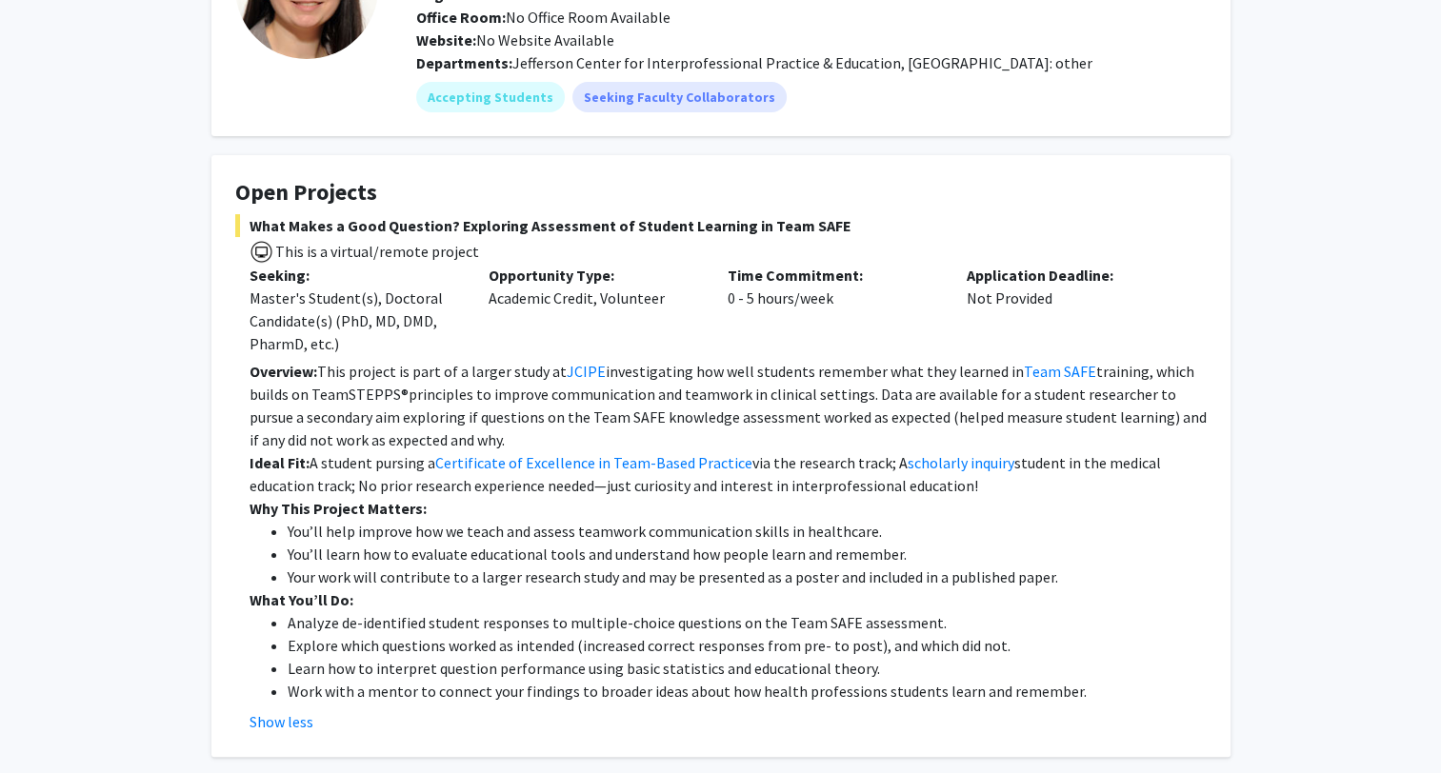
drag, startPoint x: 1030, startPoint y: 503, endPoint x: 929, endPoint y: 590, distance: 133.8
click at [978, 582] on li "Your work will contribute to a larger research study and may be presented as a …" at bounding box center [747, 577] width 919 height 23
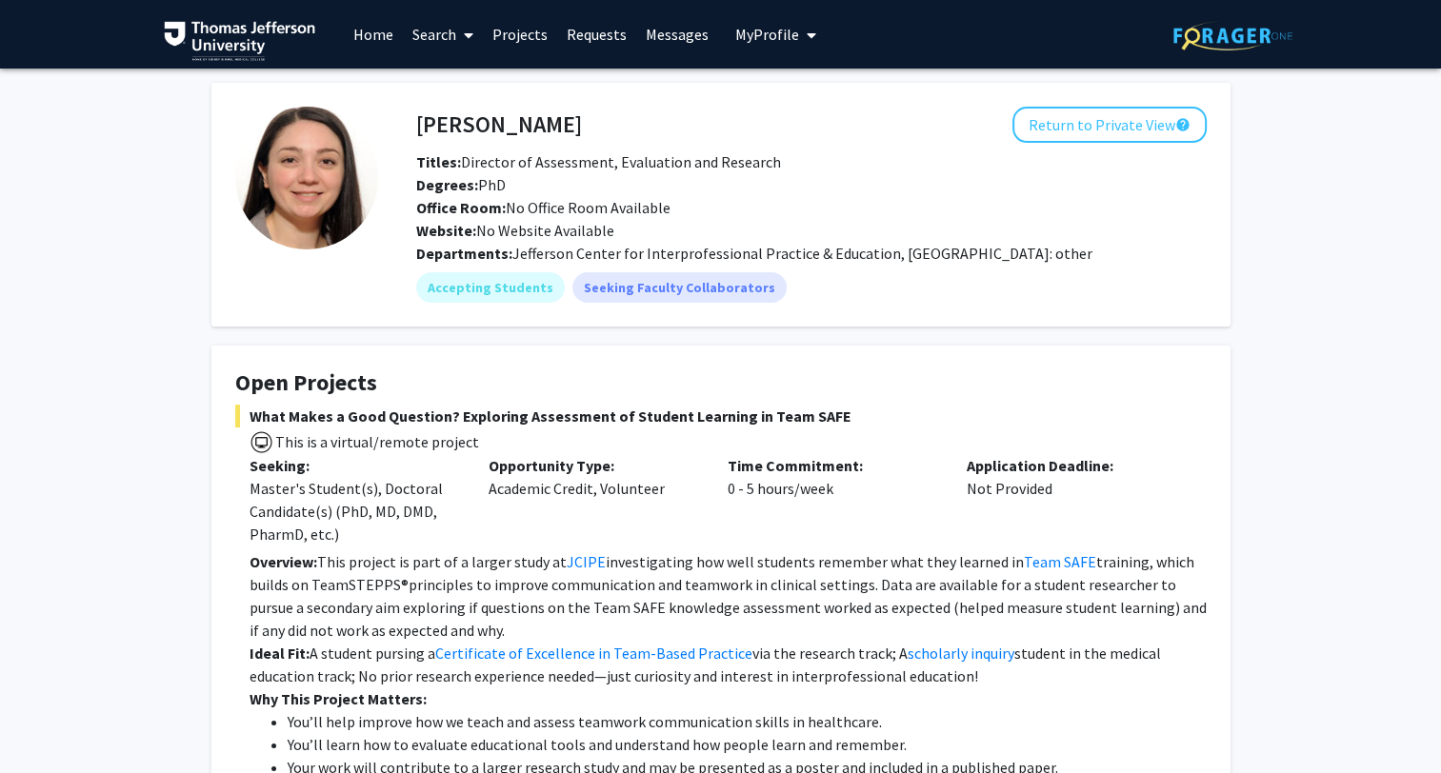
scroll to position [0, 0]
click at [1111, 126] on button "Return to Private View help" at bounding box center [1109, 125] width 194 height 36
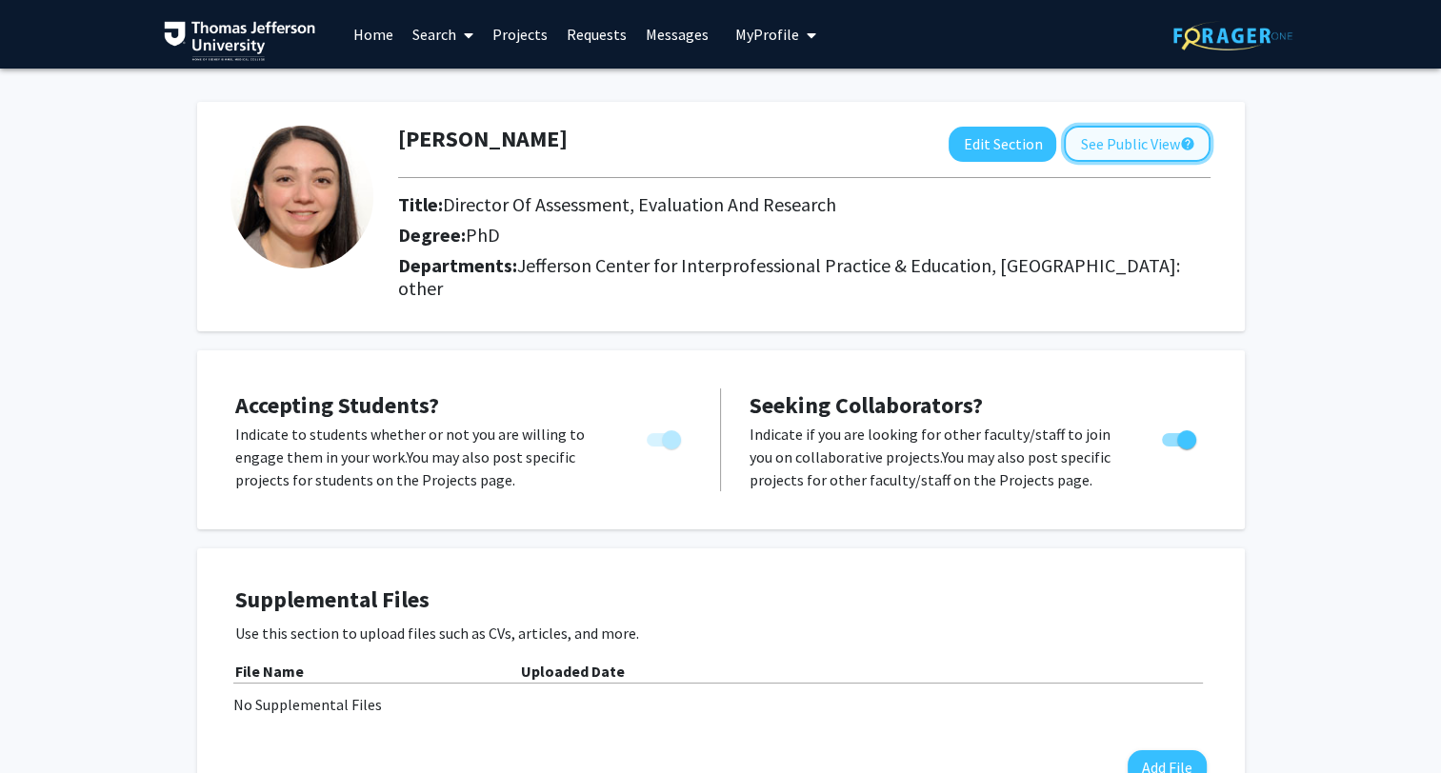
click at [1164, 150] on button "See Public View help" at bounding box center [1137, 144] width 147 height 36
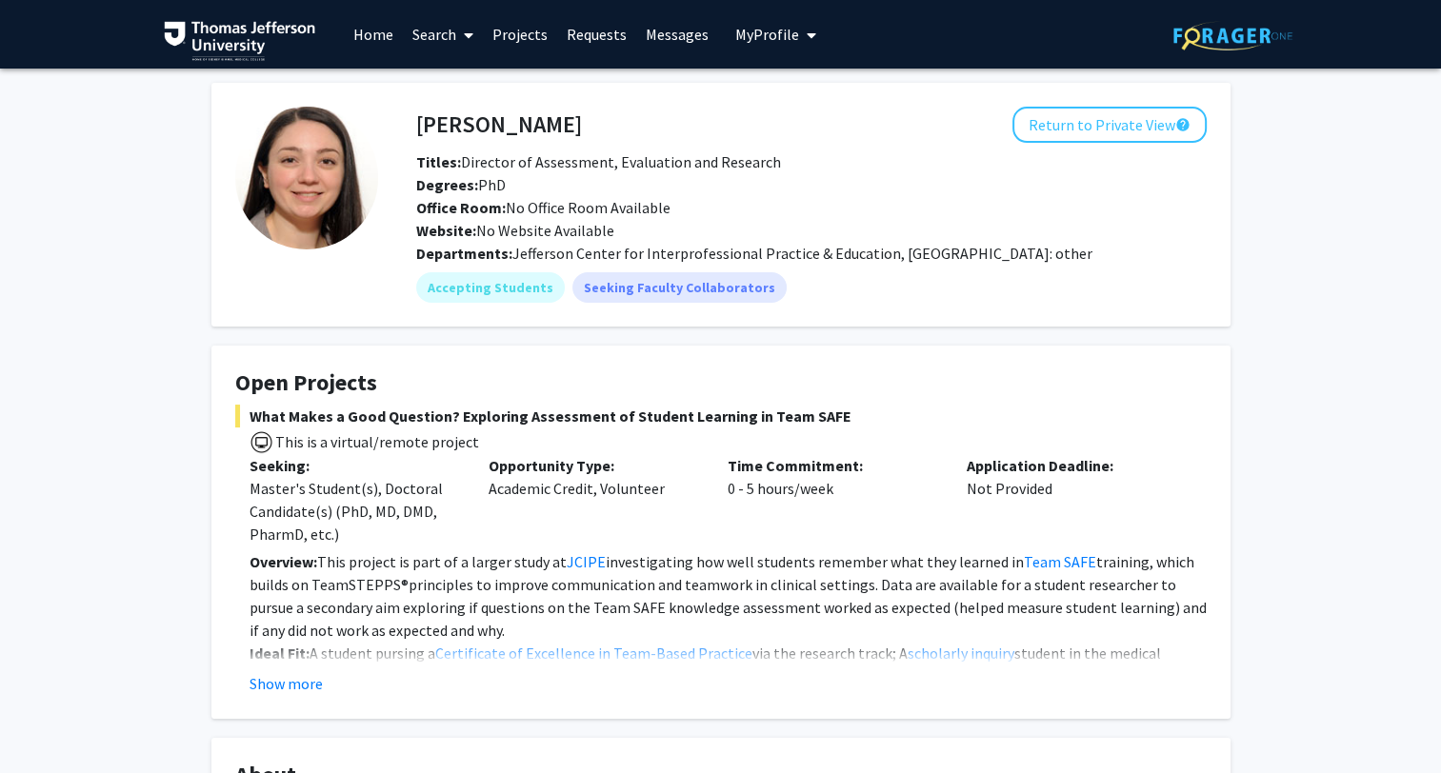
drag, startPoint x: 243, startPoint y: 418, endPoint x: 704, endPoint y: 437, distance: 461.3
click at [704, 437] on div "What Makes a Good Question? Exploring Assessment of Student Learning in Team SA…" at bounding box center [720, 550] width 971 height 291
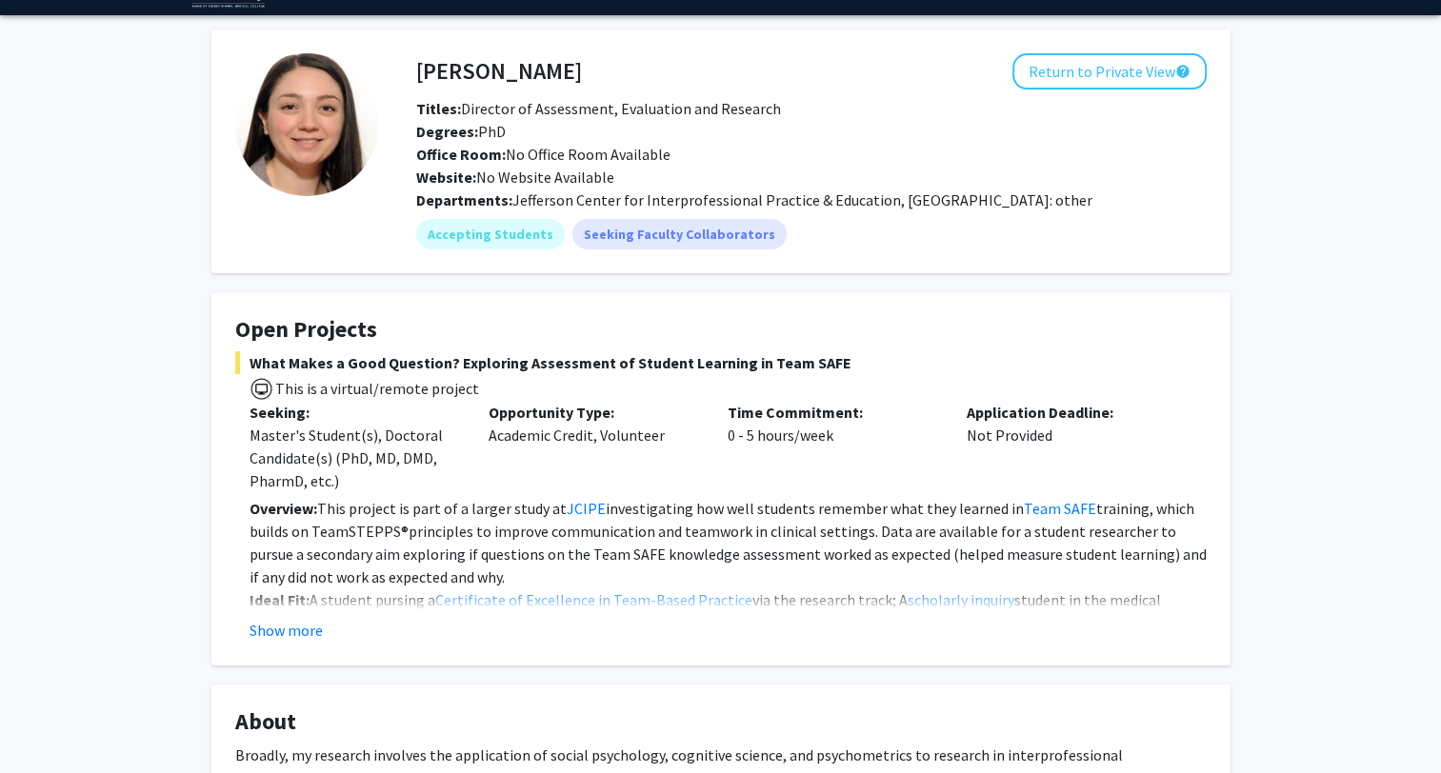
scroll to position [286, 0]
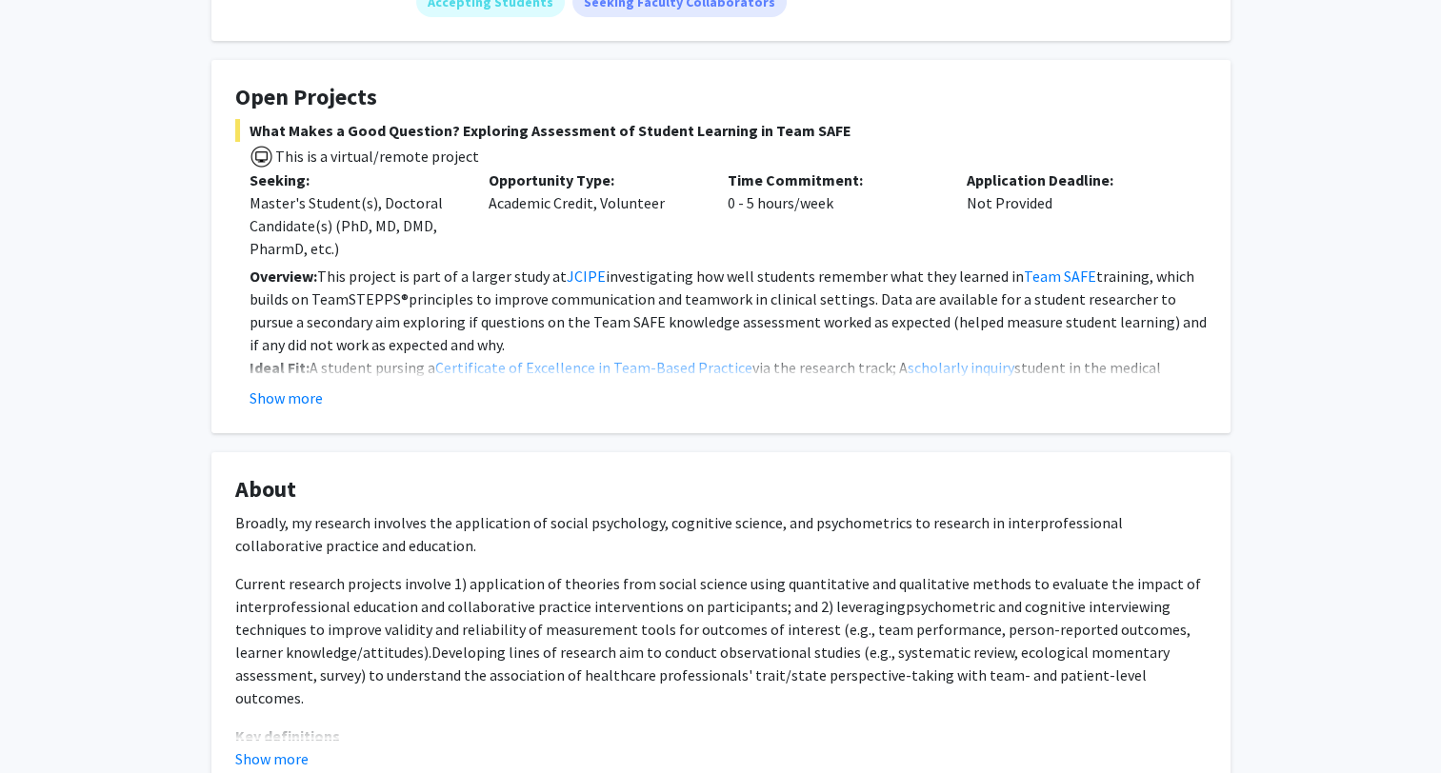
click at [307, 398] on button "Show more" at bounding box center [286, 398] width 73 height 23
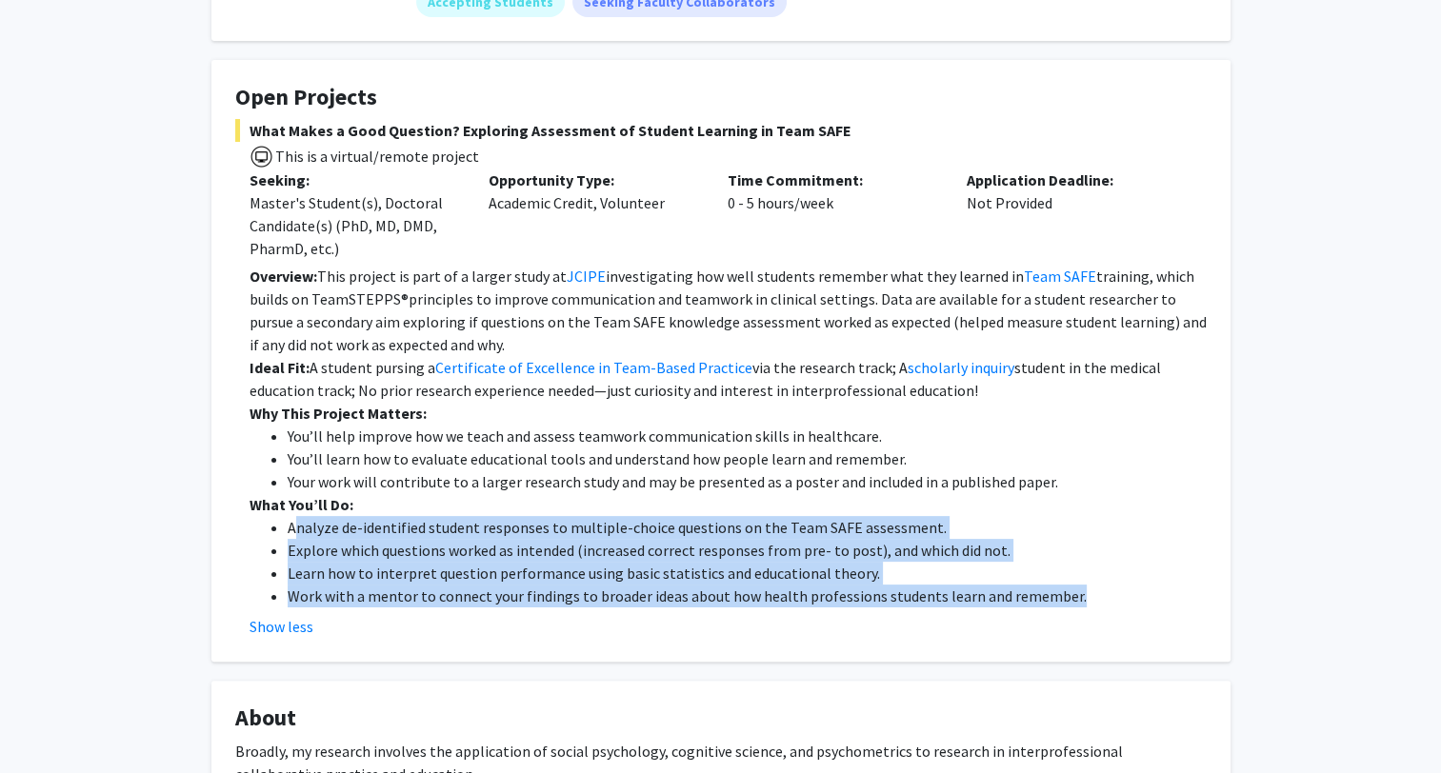
drag, startPoint x: 291, startPoint y: 528, endPoint x: 1066, endPoint y: 599, distance: 777.6
click at [1066, 599] on ul "Analyze de-identified student responses to multiple-choice questions on the Tea…" at bounding box center [728, 561] width 957 height 91
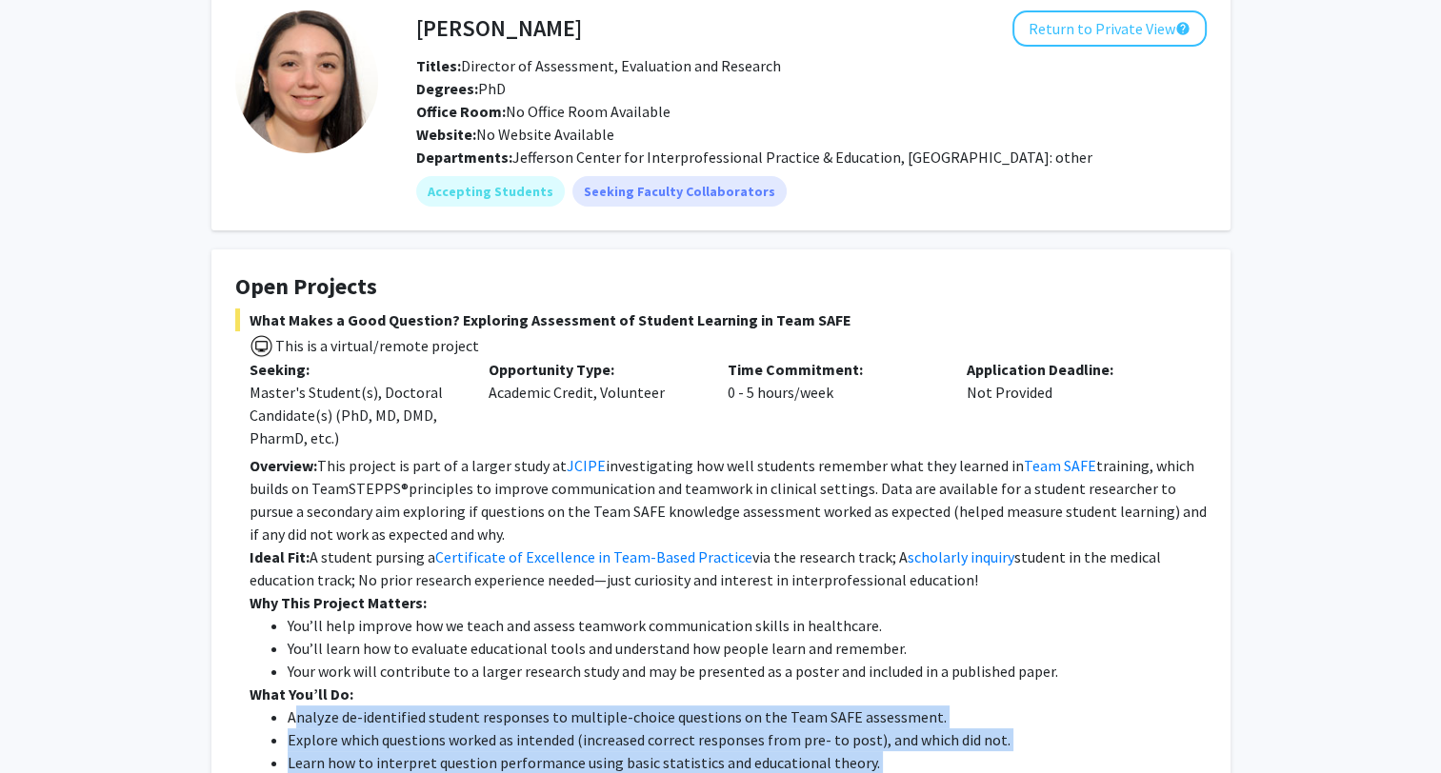
scroll to position [0, 0]
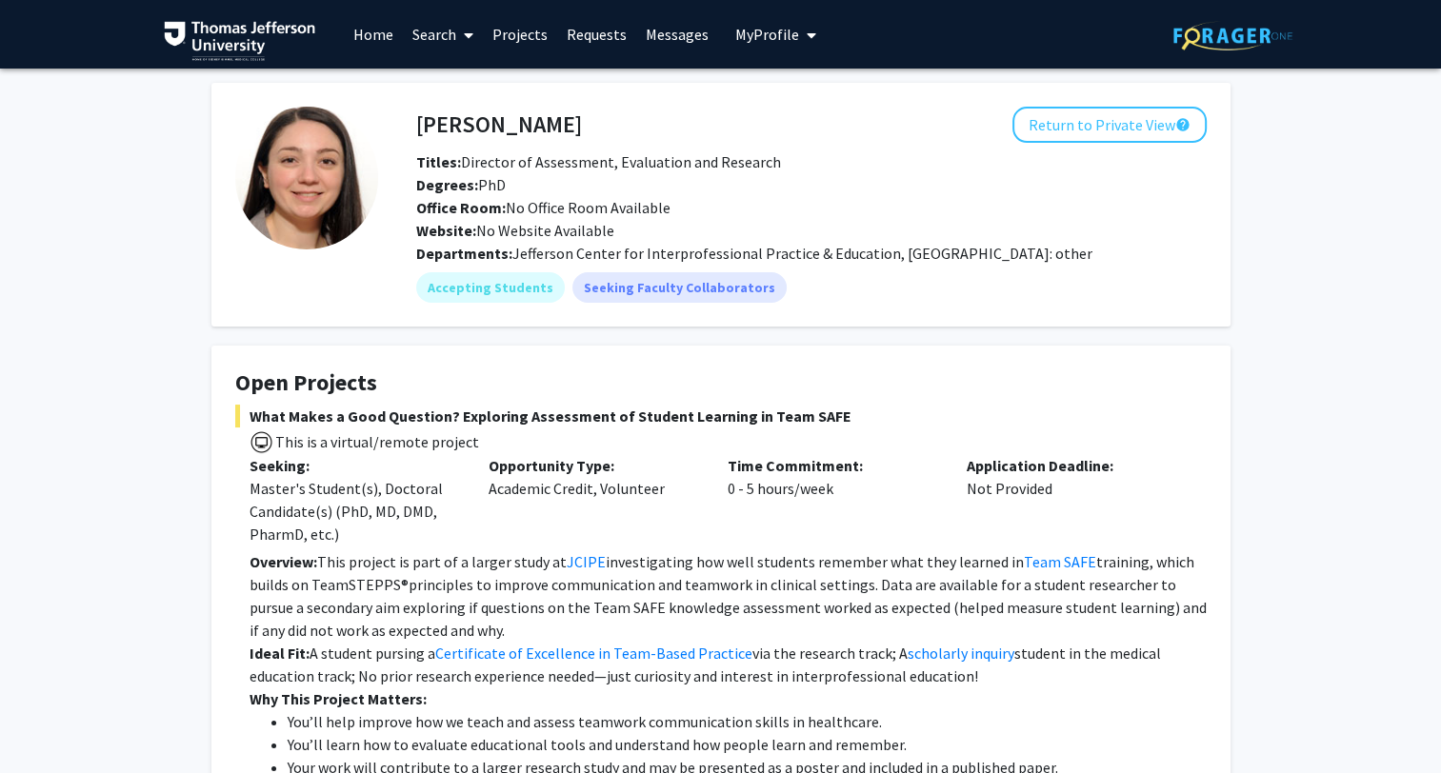
click at [534, 35] on link "Projects" at bounding box center [520, 34] width 74 height 67
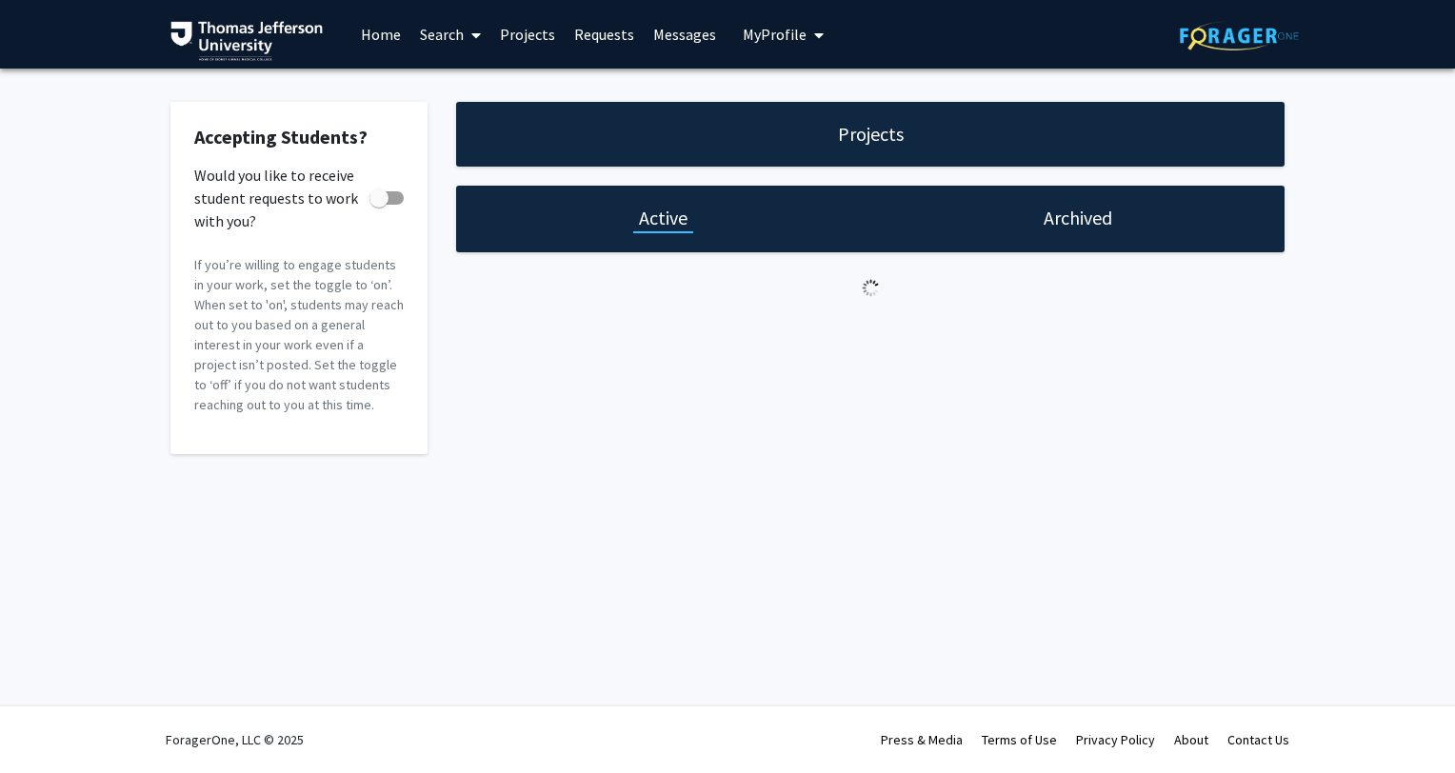
checkbox input "true"
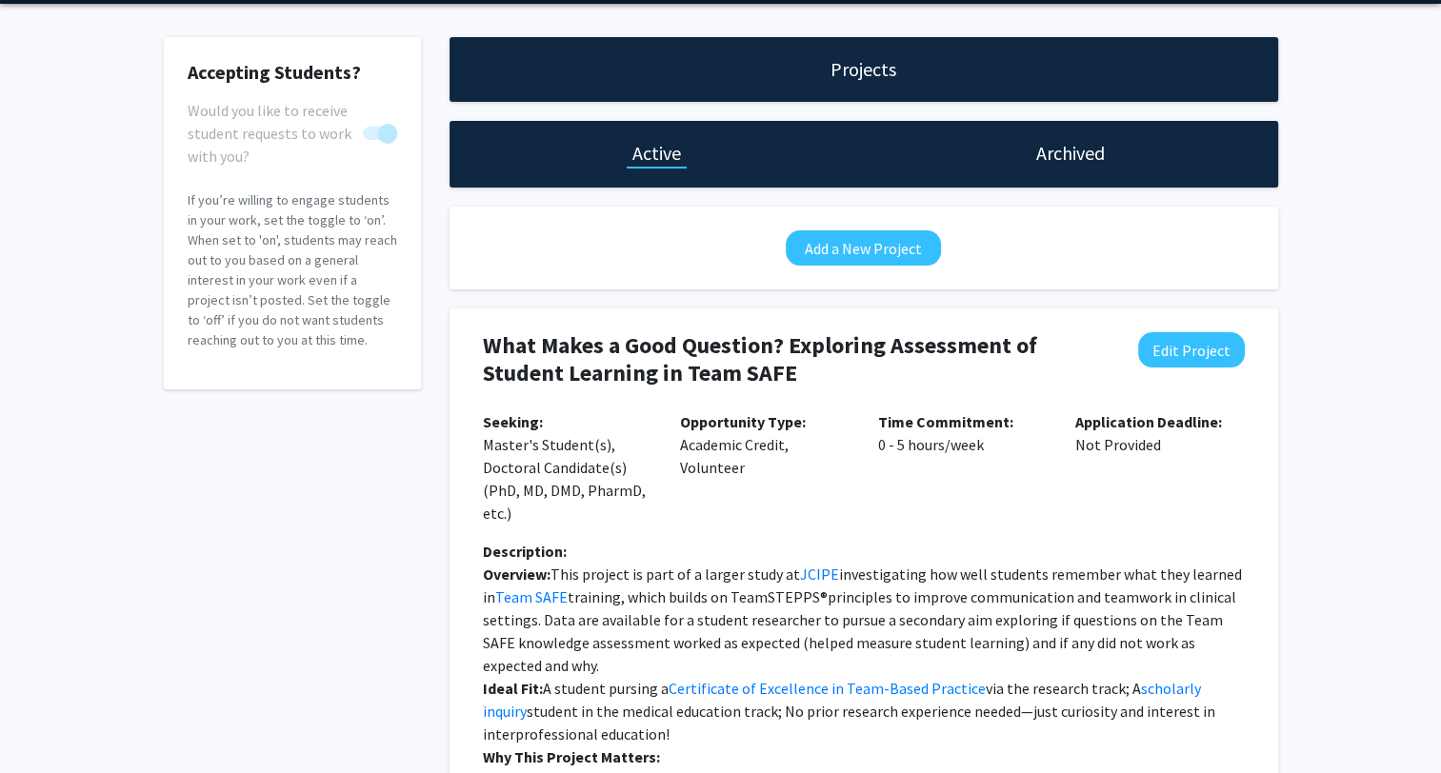
scroll to position [95, 0]
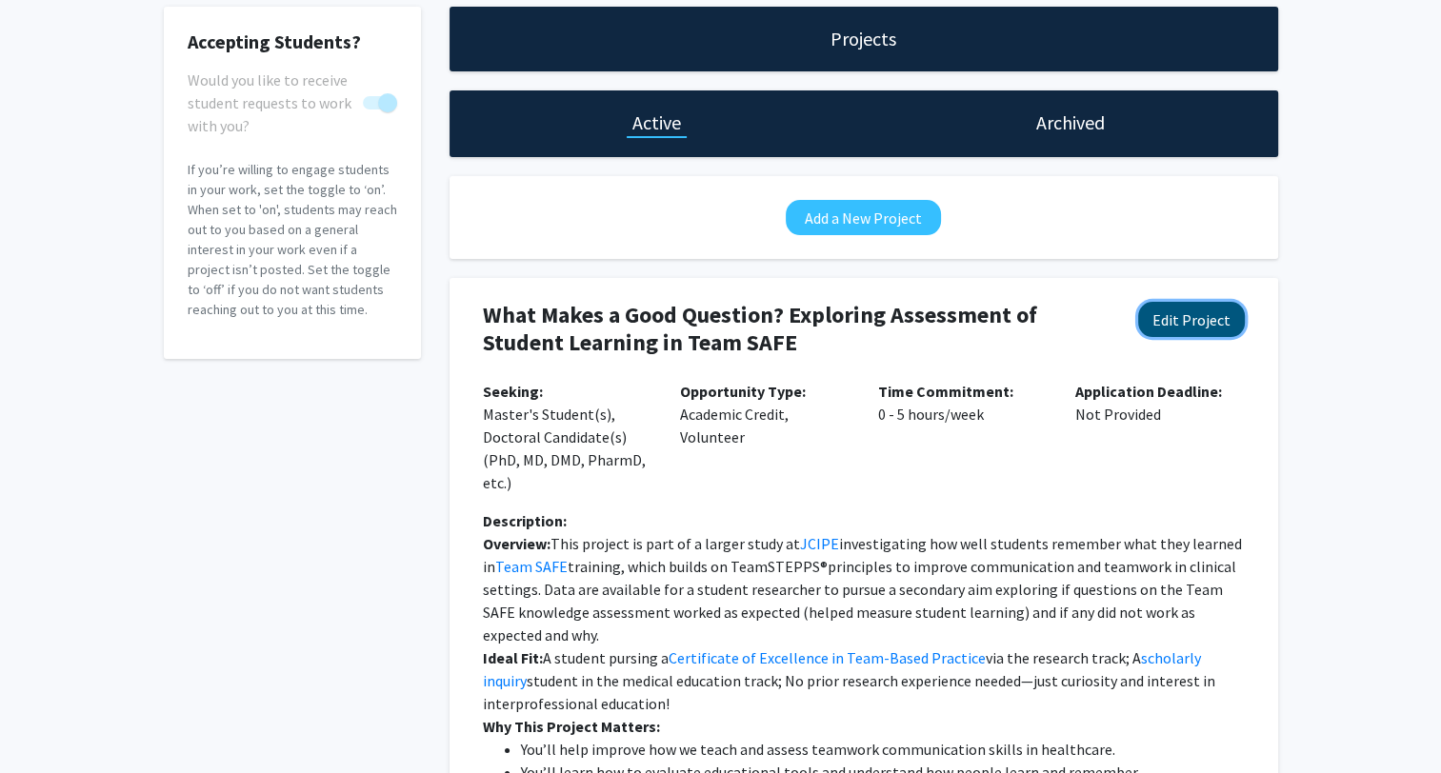
click at [1192, 312] on button "Edit Project" at bounding box center [1191, 319] width 107 height 35
select select "0 - 5"
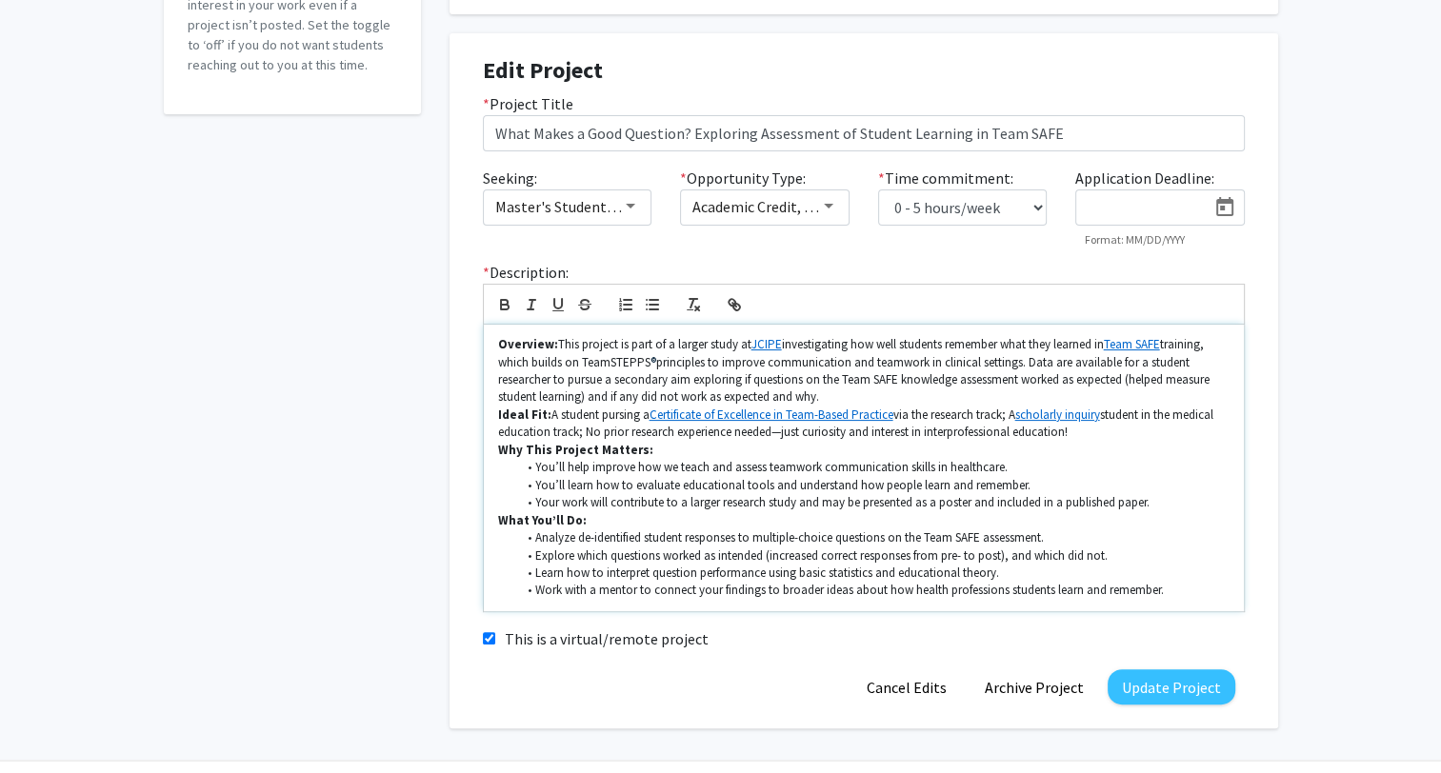
scroll to position [395, 0]
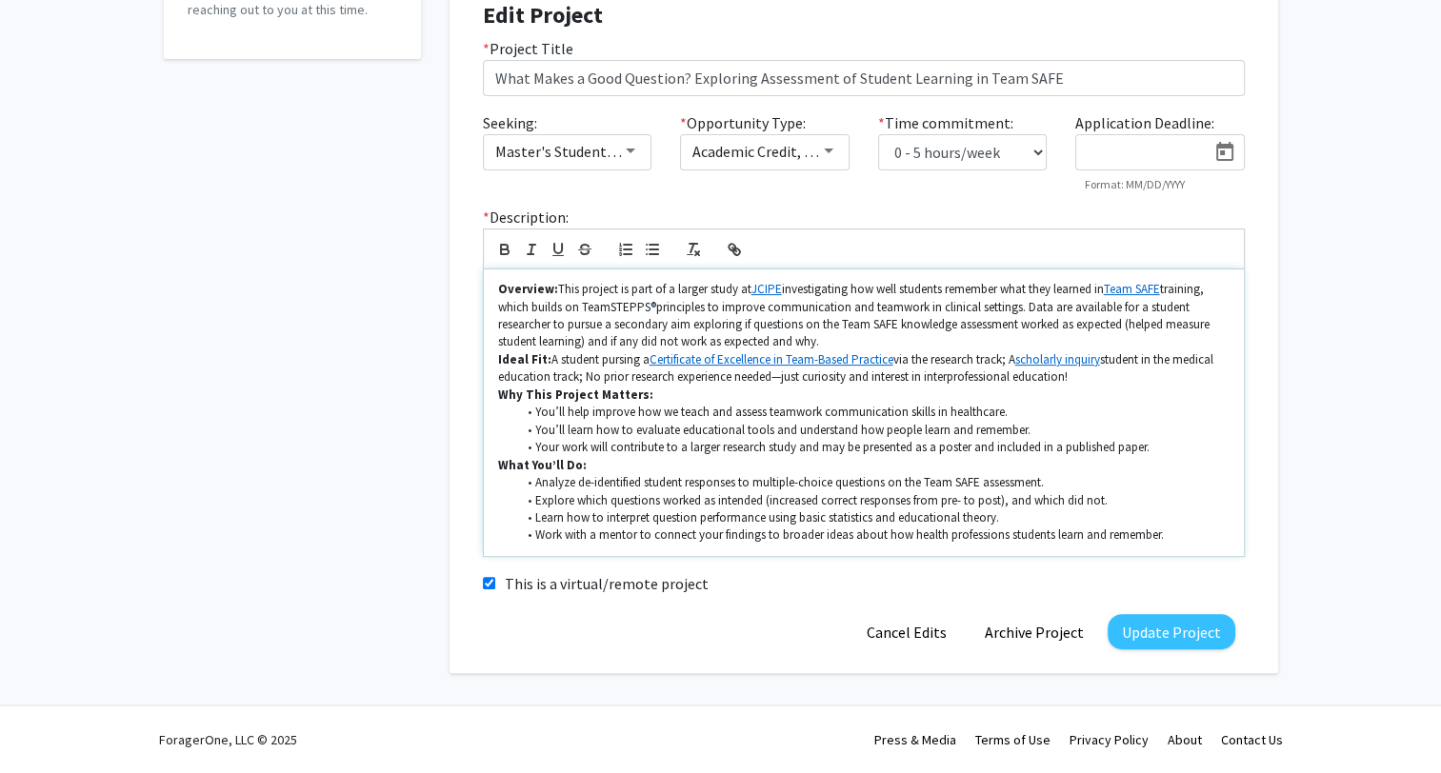
click at [535, 483] on li "Analyze de-identified student responses to multiple-choice questions on the Tea…" at bounding box center [872, 482] width 713 height 17
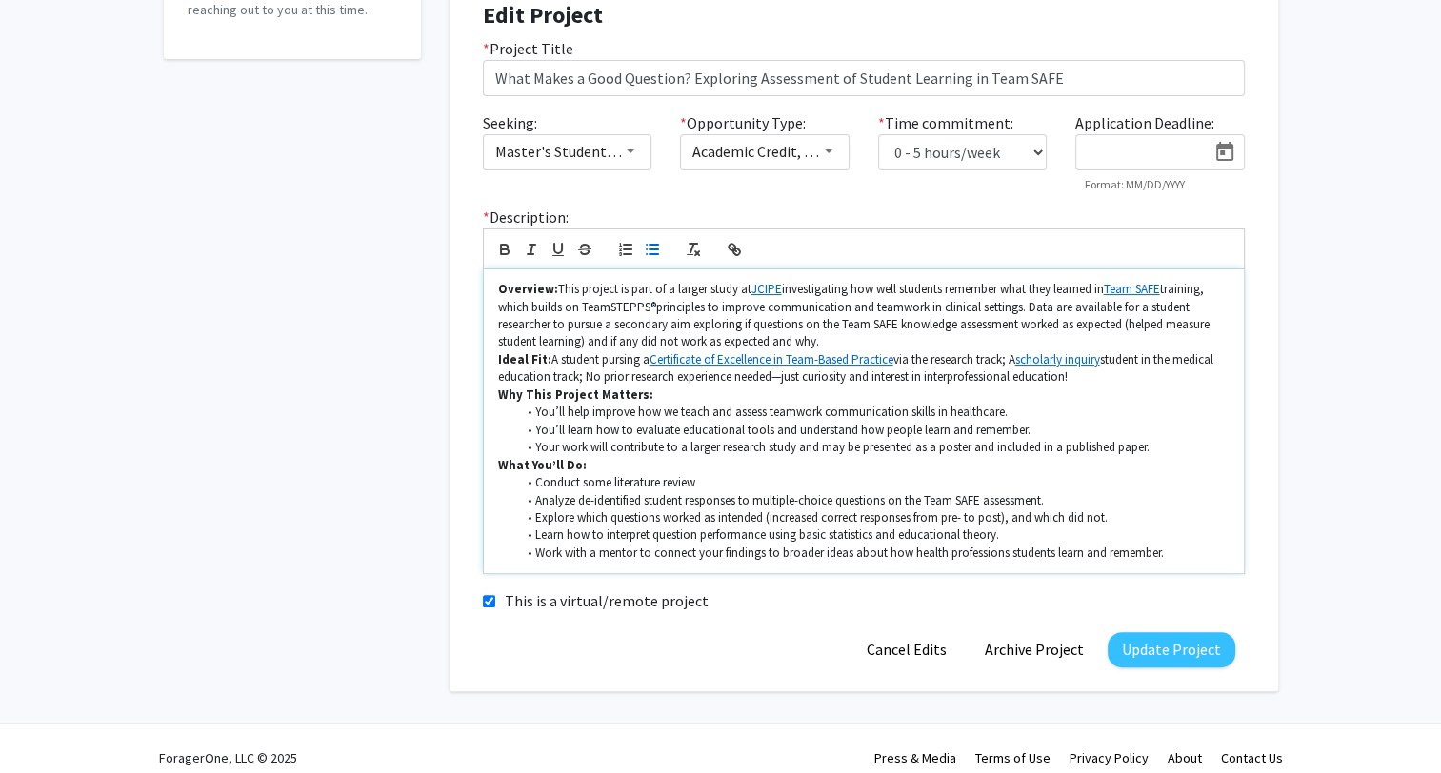
click at [567, 481] on li "Conduct some literature review" at bounding box center [872, 482] width 713 height 17
click at [659, 474] on li "Review the literature review" at bounding box center [872, 482] width 713 height 17
drag, startPoint x: 582, startPoint y: 306, endPoint x: 653, endPoint y: 302, distance: 71.5
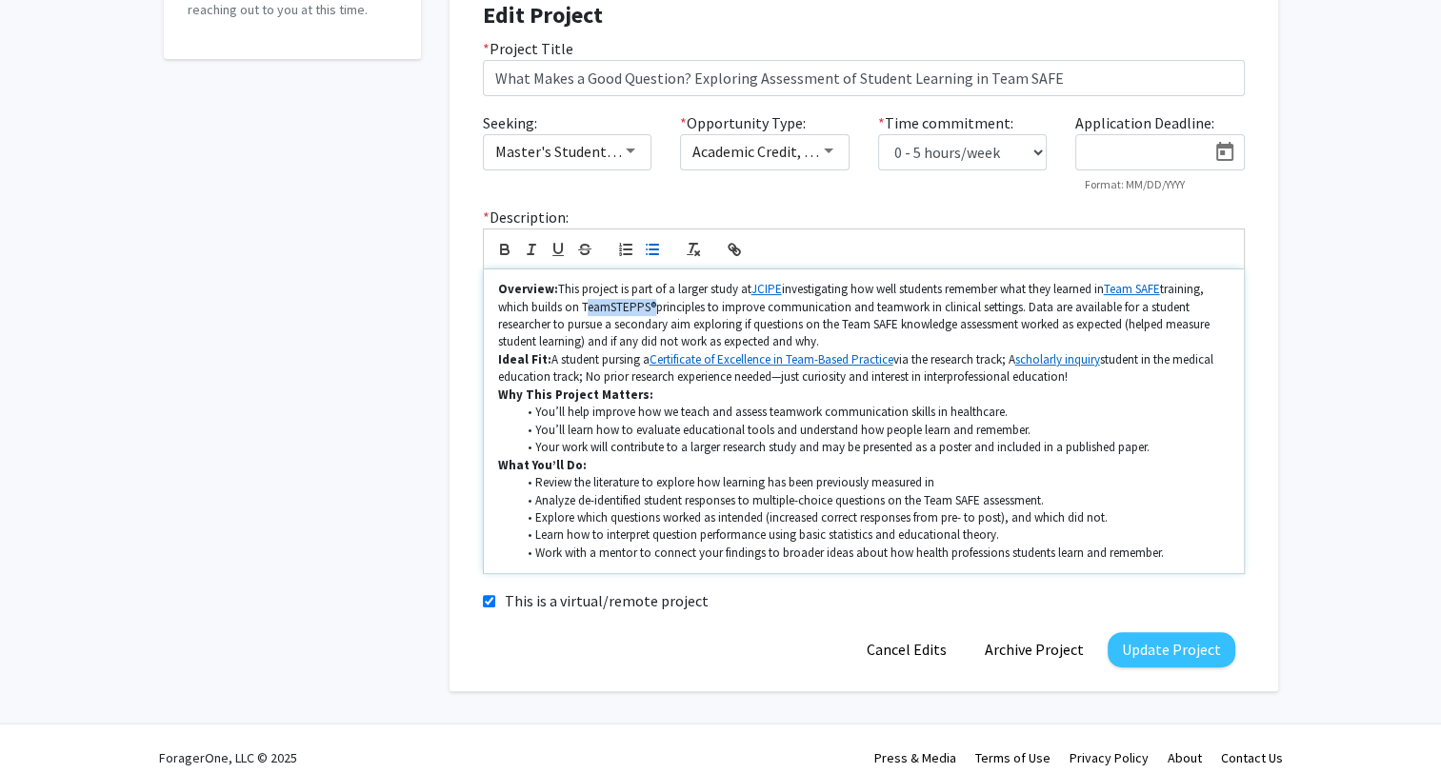
click at [653, 302] on p "Overview: This project is part of a larger study at JCIPE investigating how wel…" at bounding box center [863, 316] width 731 height 70
copy p "TeamSTEPPS ®"
click at [952, 482] on li "Review the literature to explore how learning has been previously measured in" at bounding box center [872, 482] width 713 height 17
drag, startPoint x: 692, startPoint y: 487, endPoint x: 801, endPoint y: 479, distance: 108.8
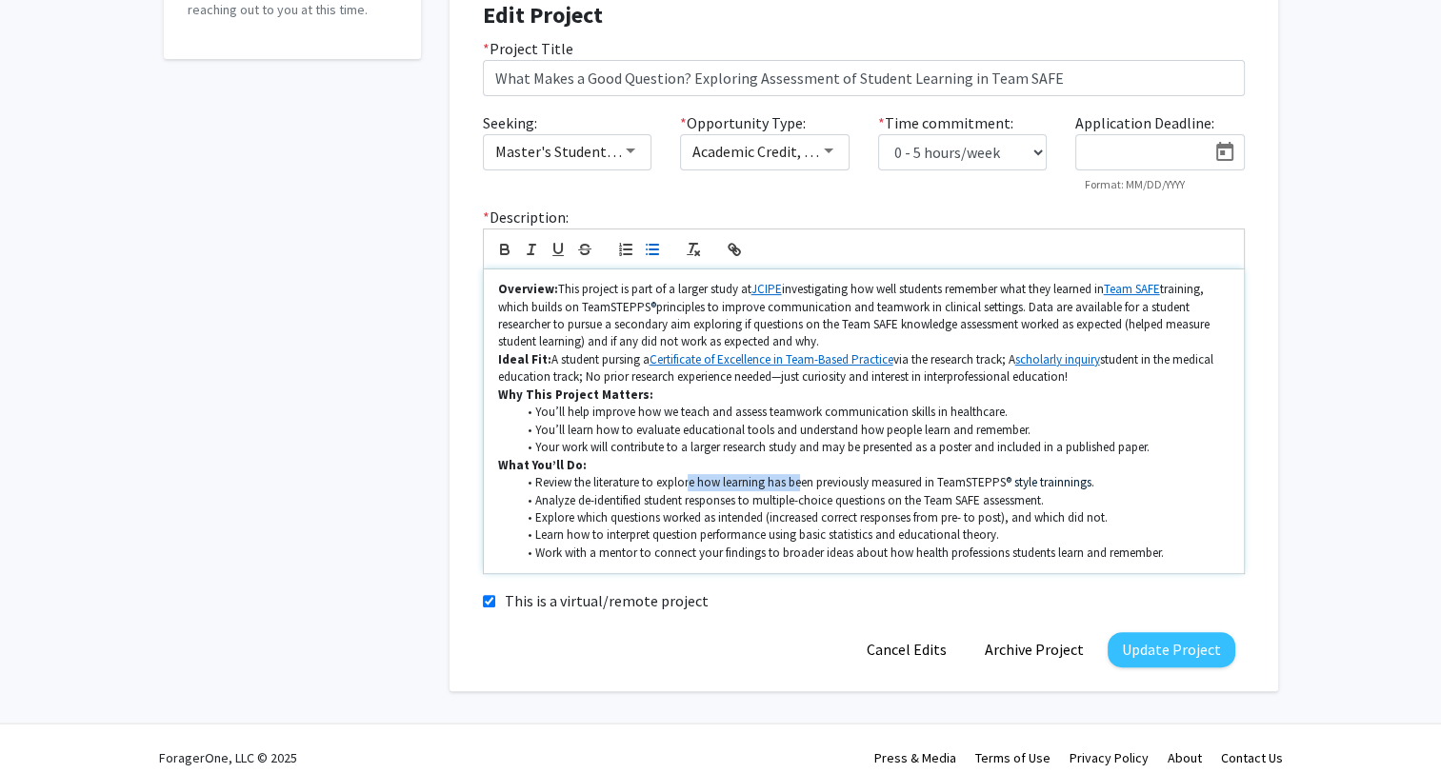
click at [801, 479] on li "Review the literature to explore how learning has been previously measured in T…" at bounding box center [872, 482] width 713 height 17
click at [815, 484] on li "Review the literature to explore how learning has been previously measured in T…" at bounding box center [872, 482] width 713 height 17
click at [768, 484] on li "Review the literature to explore how learning has been previously measured in T…" at bounding box center [872, 482] width 713 height 17
click at [832, 479] on li "Review the literature to explore how learning has been previously measured in T…" at bounding box center [872, 482] width 713 height 17
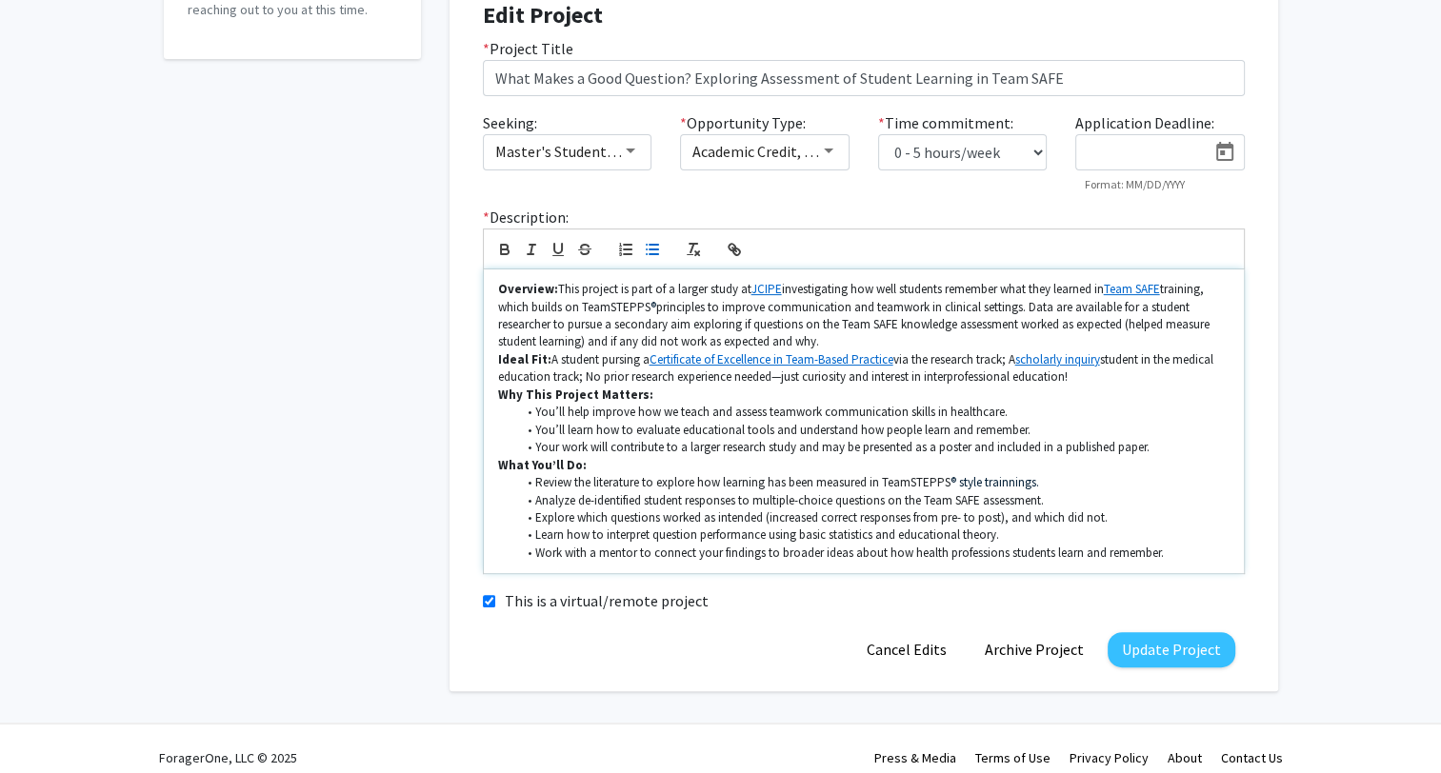
click at [879, 484] on li "Review the literature to explore how learning has been measured in TeamSTEPPS ®…" at bounding box center [872, 482] width 713 height 17
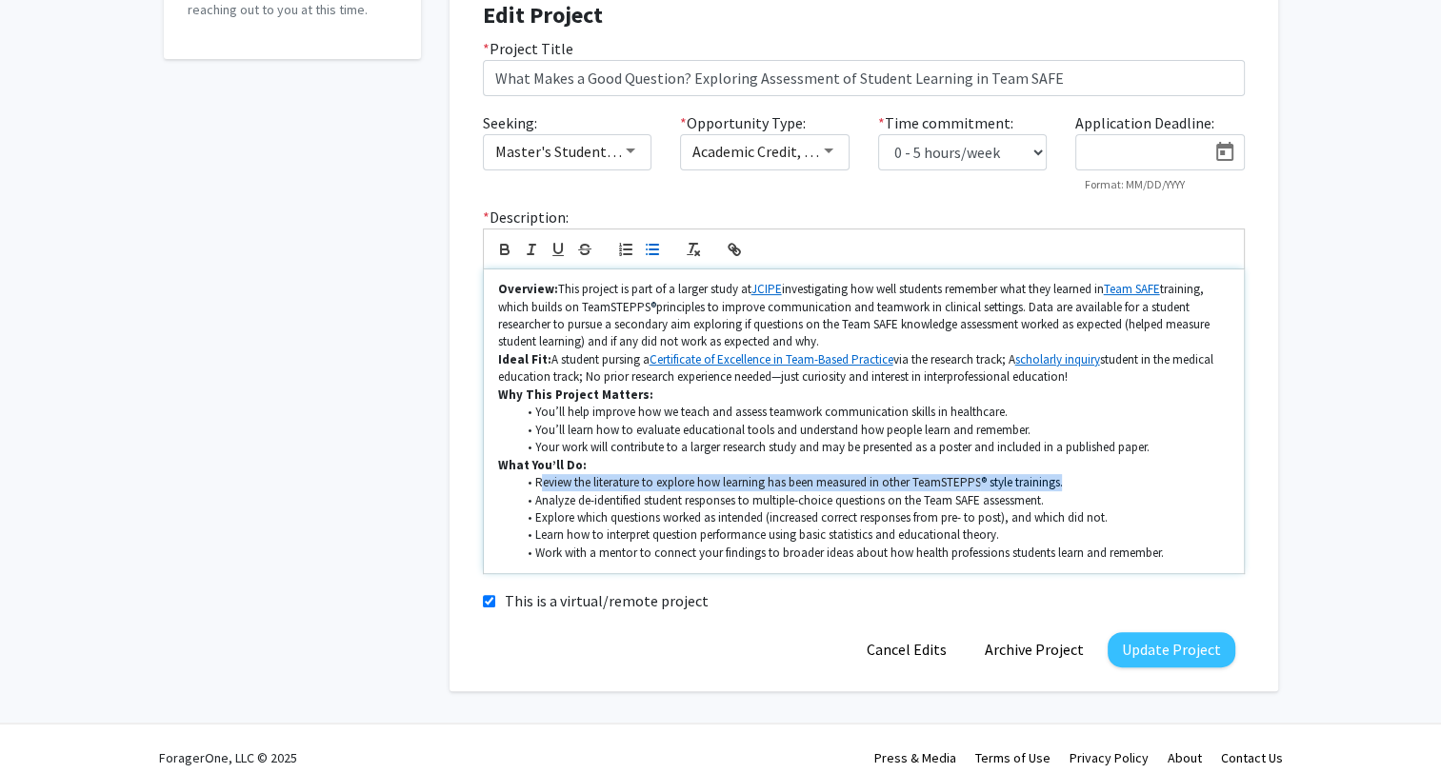
drag, startPoint x: 544, startPoint y: 483, endPoint x: 1068, endPoint y: 478, distance: 523.8
click at [1068, 478] on li "Review the literature to explore how learning has been measured in other TeamST…" at bounding box center [872, 482] width 713 height 17
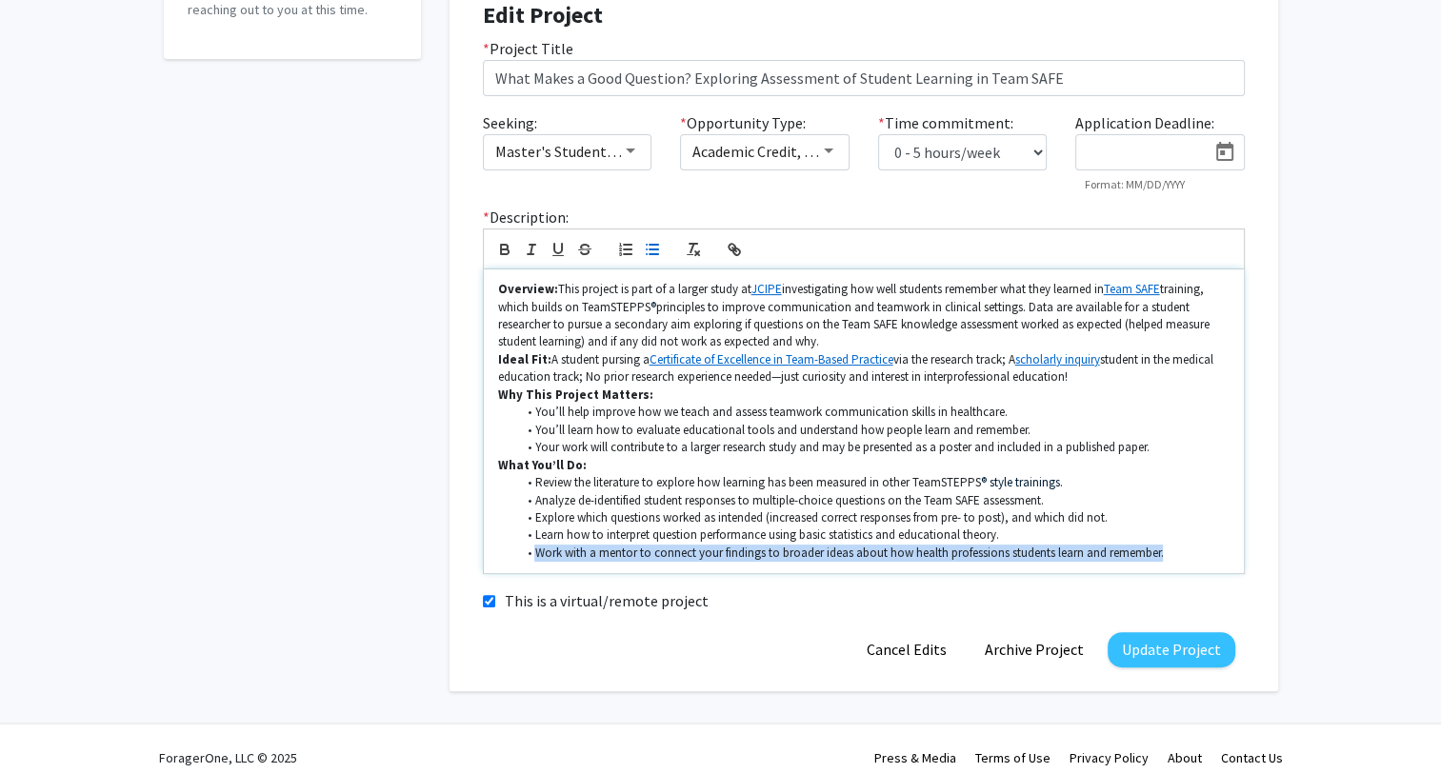
drag, startPoint x: 556, startPoint y: 549, endPoint x: 1204, endPoint y: 560, distance: 647.7
click at [1203, 561] on div "Overview: This project is part of a larger study at JCIPE investigating how wel…" at bounding box center [864, 422] width 760 height 304
click at [1207, 556] on li "Work with a mentor to connect your findings to broader ideas about how health p…" at bounding box center [872, 553] width 713 height 17
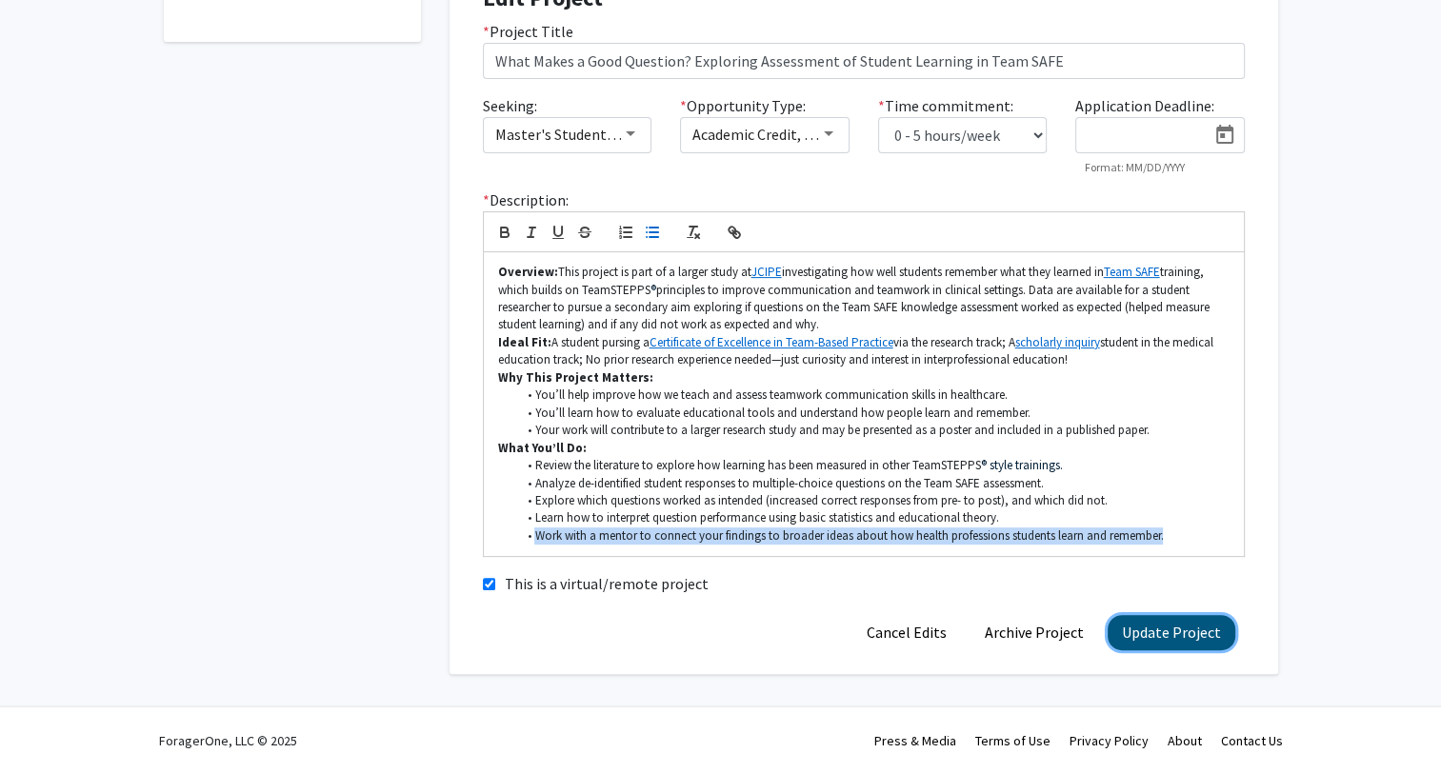
click at [1183, 642] on button "Update Project" at bounding box center [1172, 632] width 128 height 35
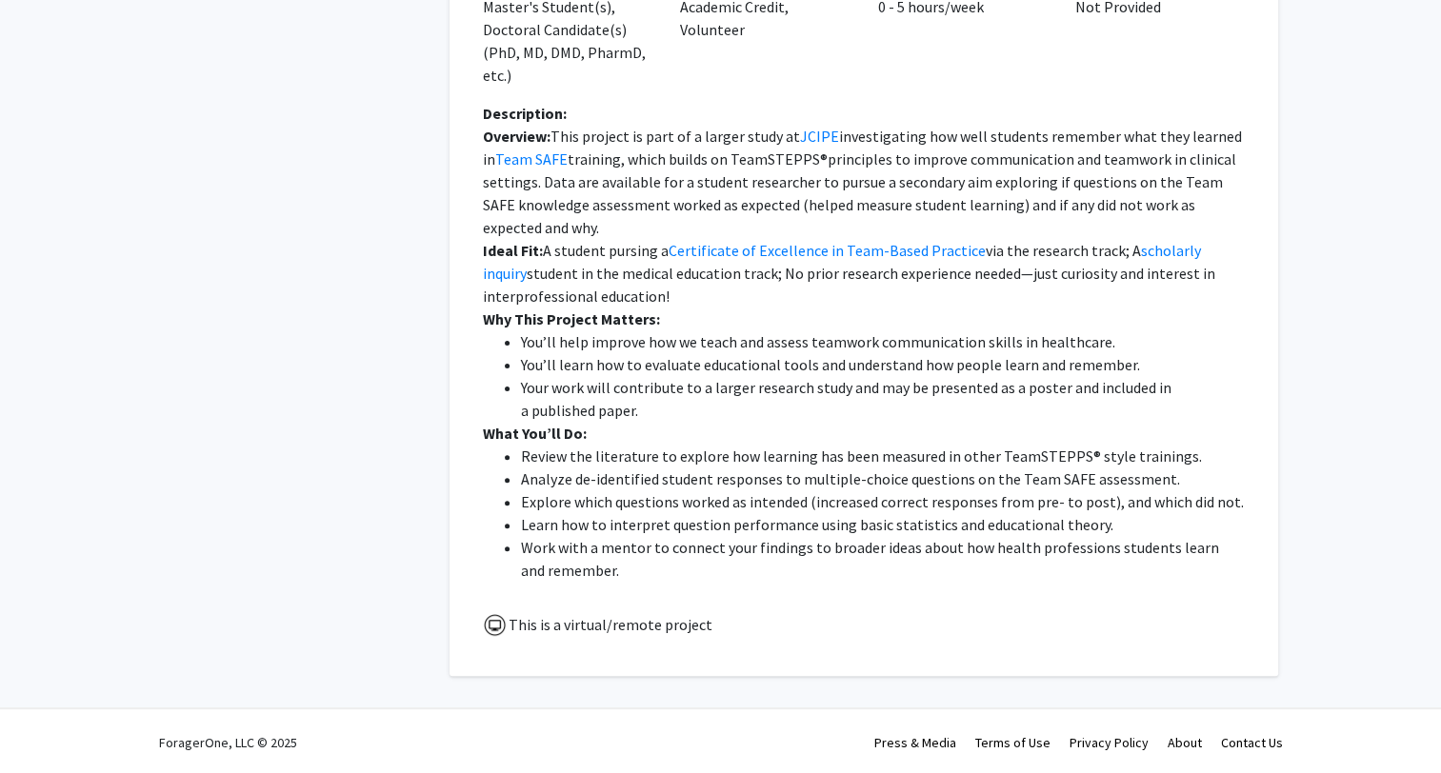
scroll to position [506, 0]
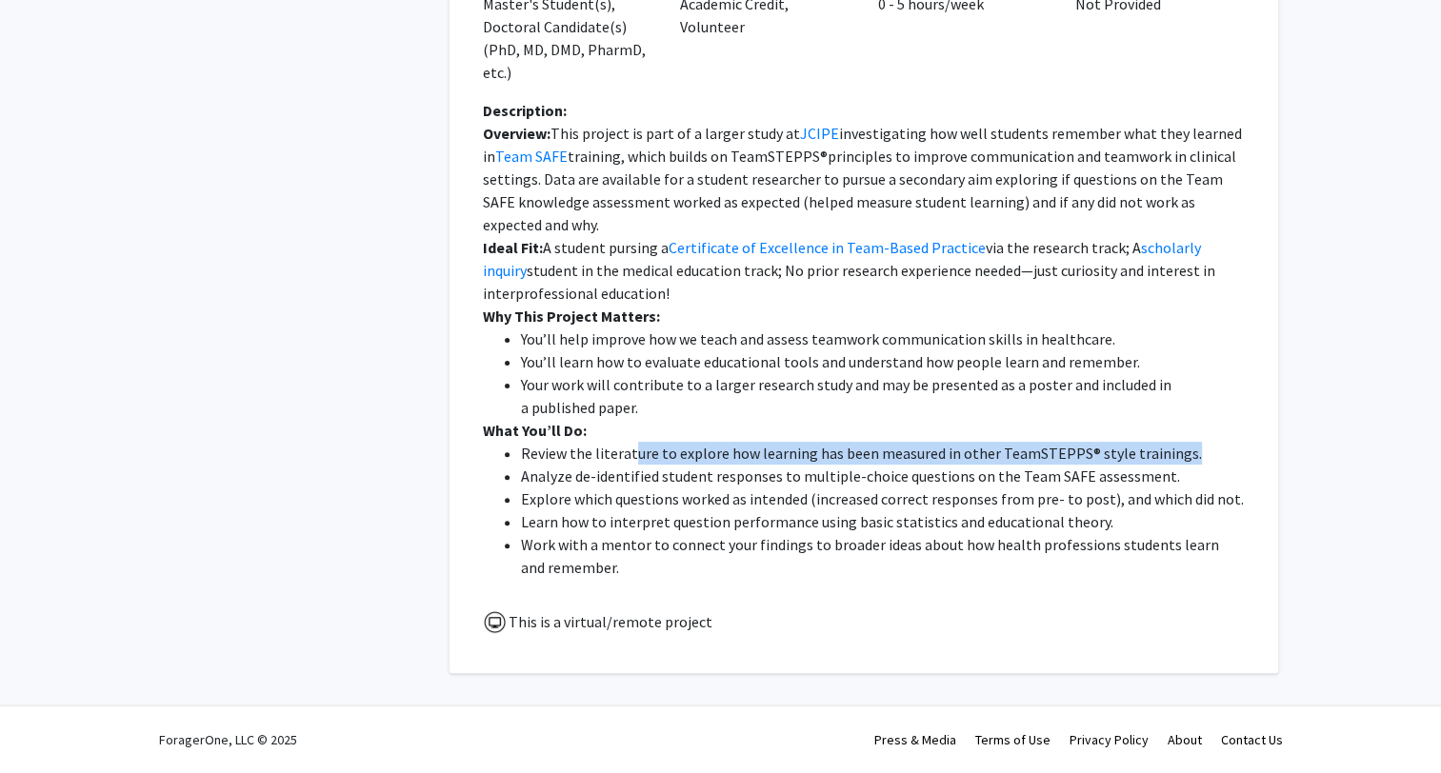
drag, startPoint x: 630, startPoint y: 449, endPoint x: 1200, endPoint y: 457, distance: 569.6
click at [1200, 457] on li "Review the literature to explore how learning has been measured in other TeamST…" at bounding box center [883, 453] width 724 height 23
